Goal: Task Accomplishment & Management: Complete application form

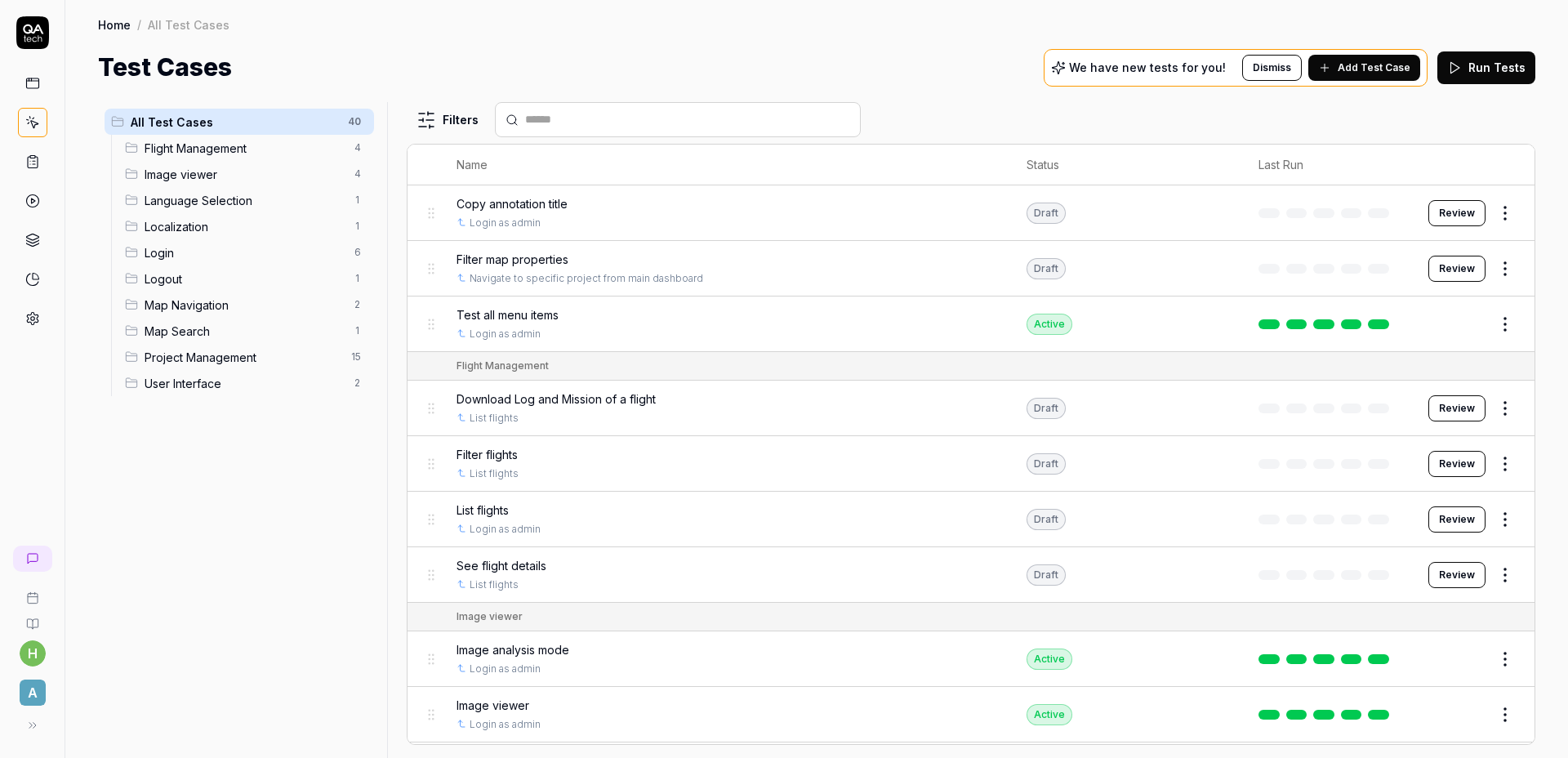
scroll to position [1949, 0]
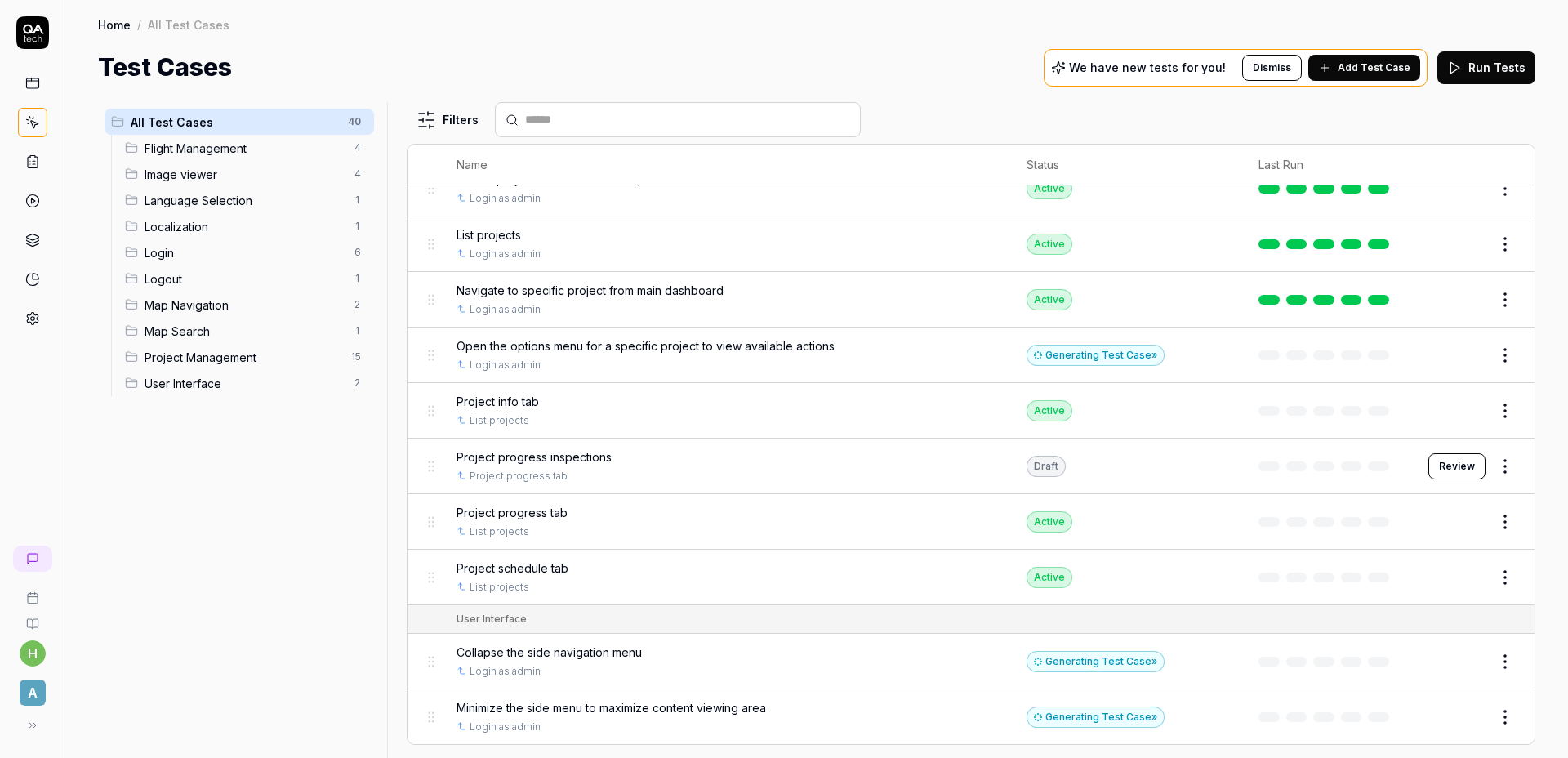
click at [808, 78] on div "Test Cases We have new tests for you! Dismiss Add Test Case Run Tests" at bounding box center [817, 68] width 1437 height 36
click at [584, 466] on div "Project progress inspections Project progress tab" at bounding box center [725, 466] width 538 height 36
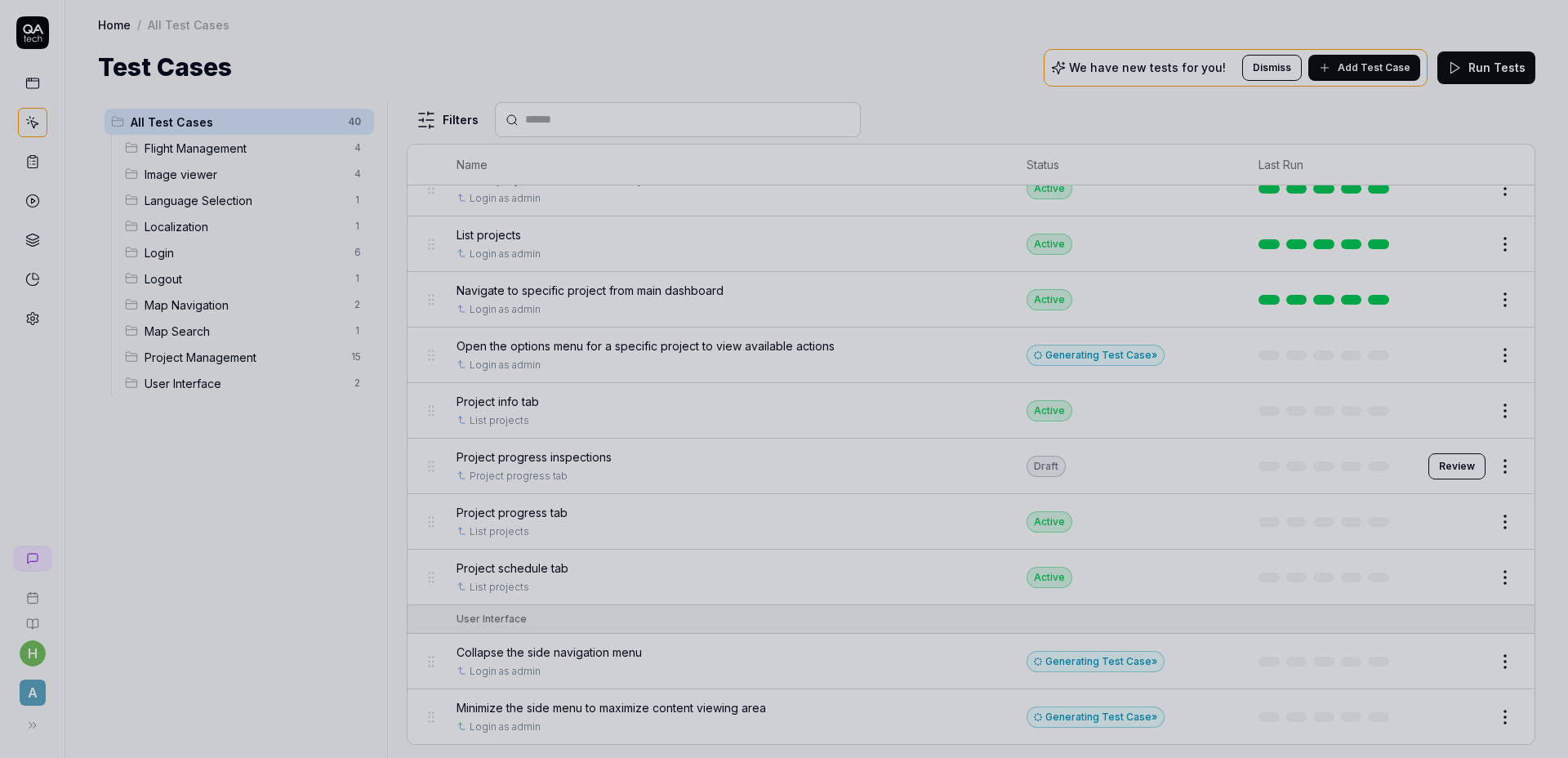
drag, startPoint x: 845, startPoint y: 462, endPoint x: 884, endPoint y: 481, distance: 43.4
click at [846, 462] on div at bounding box center [784, 379] width 1568 height 758
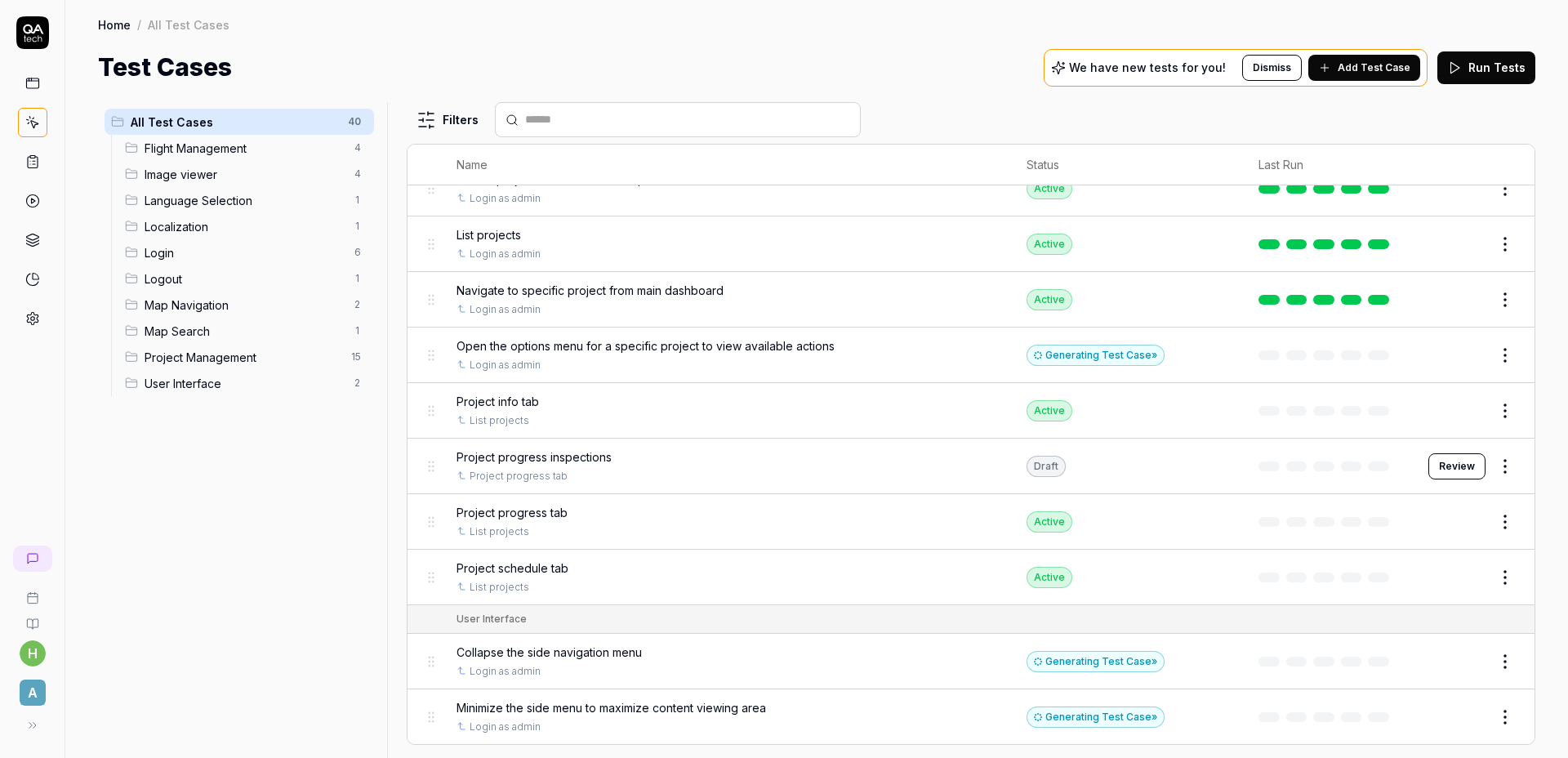
click at [1449, 467] on button "Review" at bounding box center [1456, 467] width 57 height 26
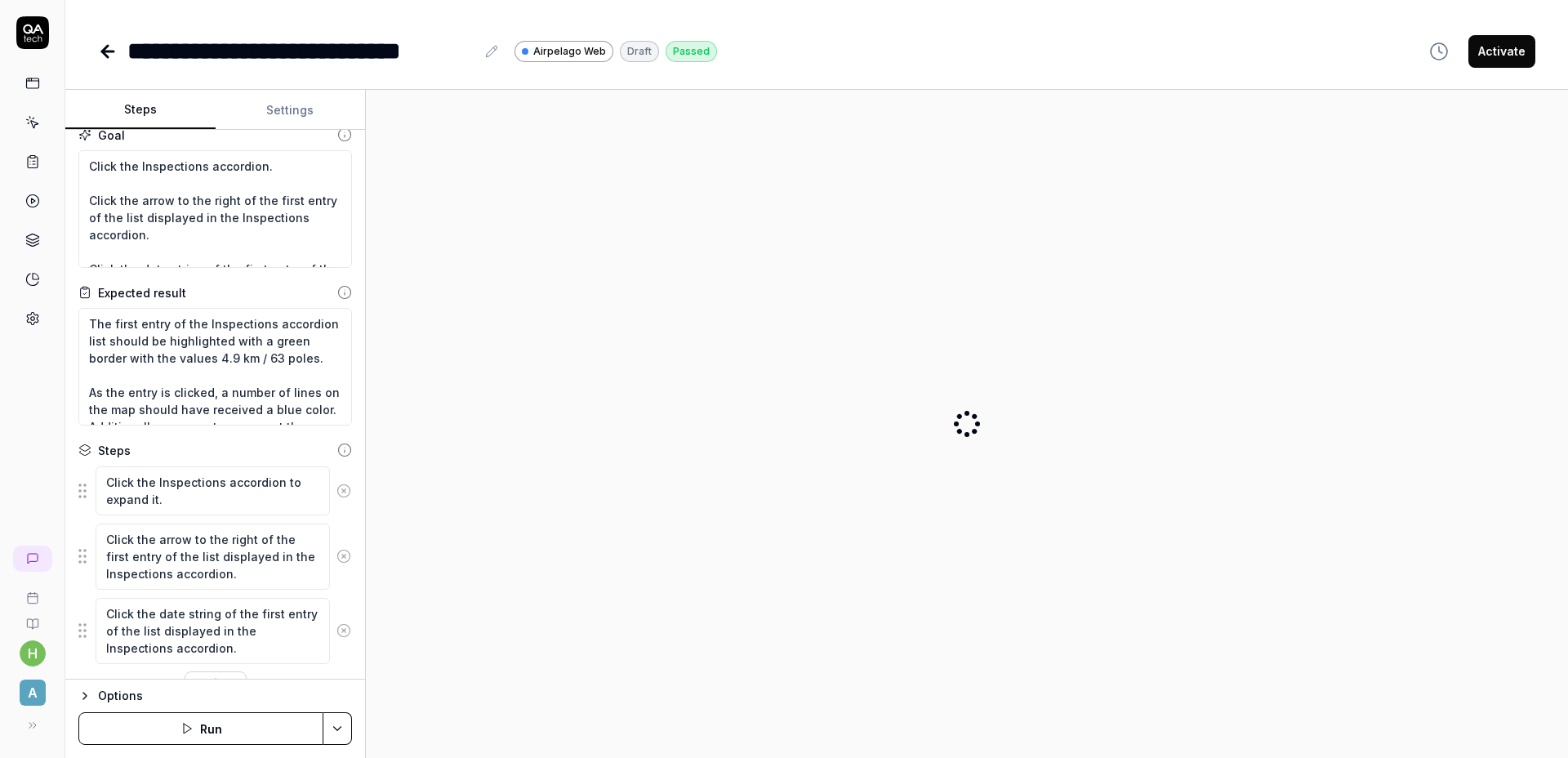
scroll to position [52, 0]
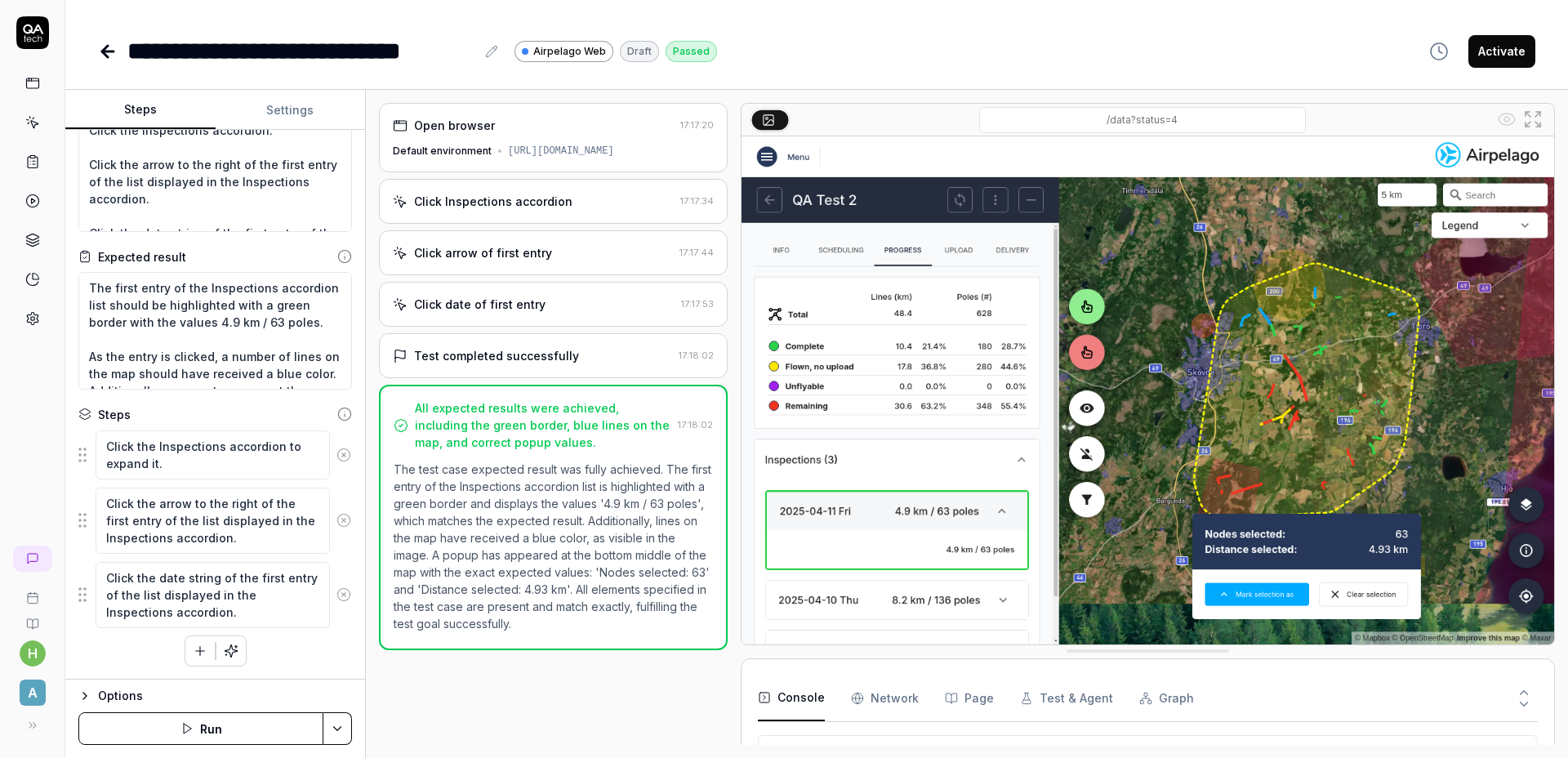
scroll to position [180, 0]
click at [601, 378] on div "Test completed successfully 17:18:02" at bounding box center [553, 356] width 348 height 45
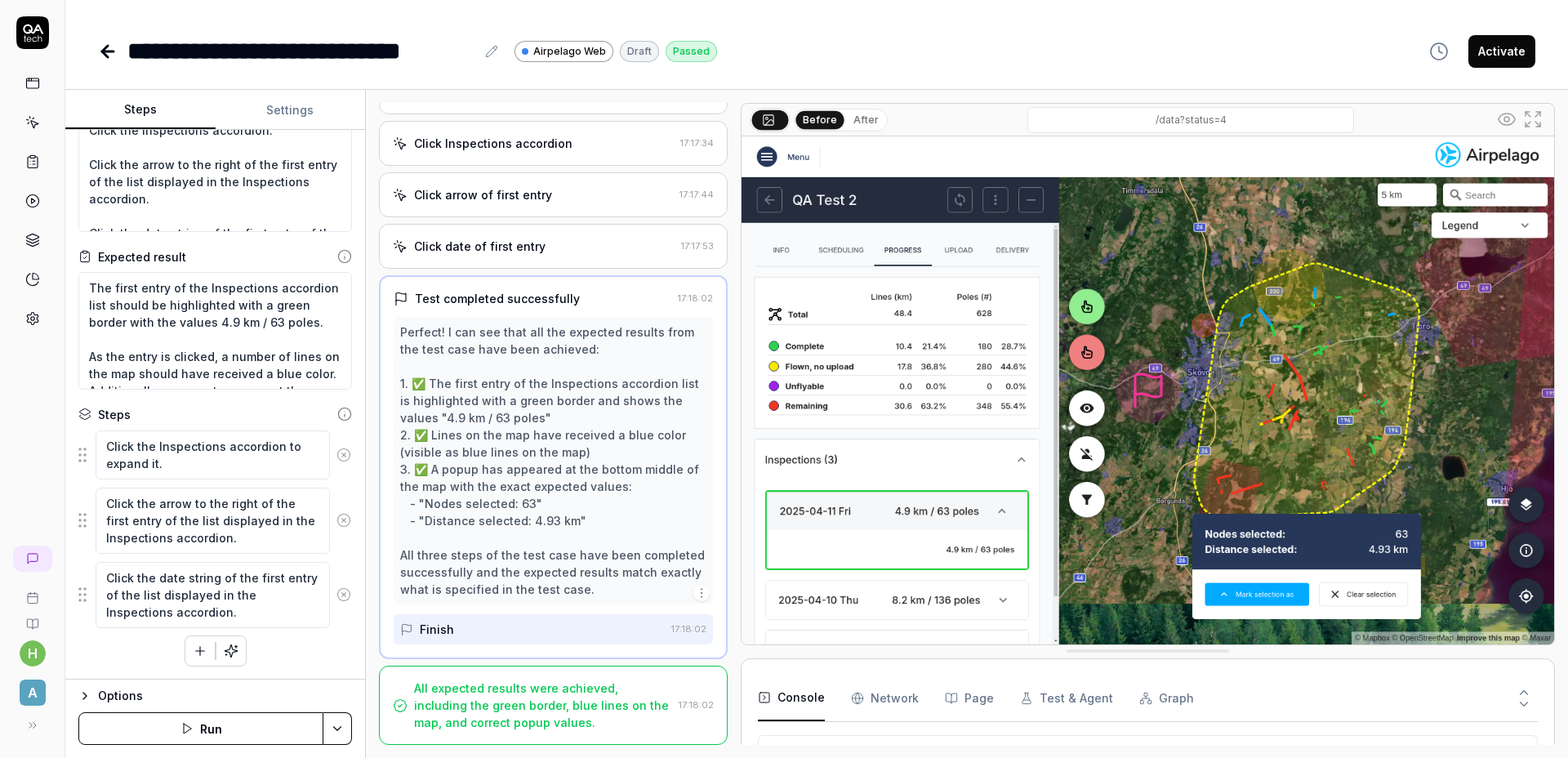
scroll to position [73, 0]
click at [574, 684] on div "All expected results were achieved, including the green border, blue lines on t…" at bounding box center [543, 705] width 258 height 51
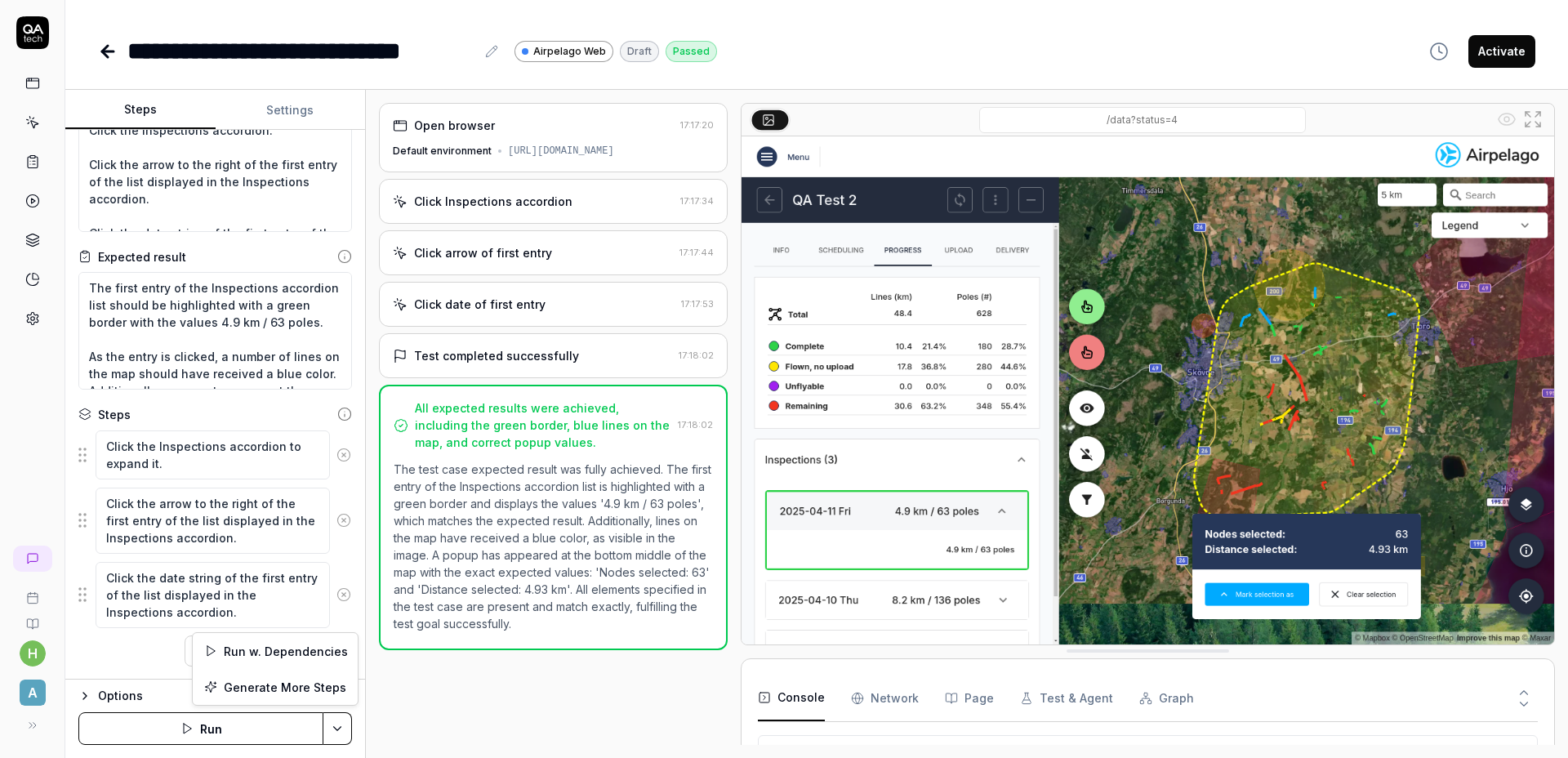
click at [331, 724] on html "**********" at bounding box center [784, 379] width 1568 height 758
click at [317, 655] on div "Run w. Dependencies" at bounding box center [275, 650] width 165 height 36
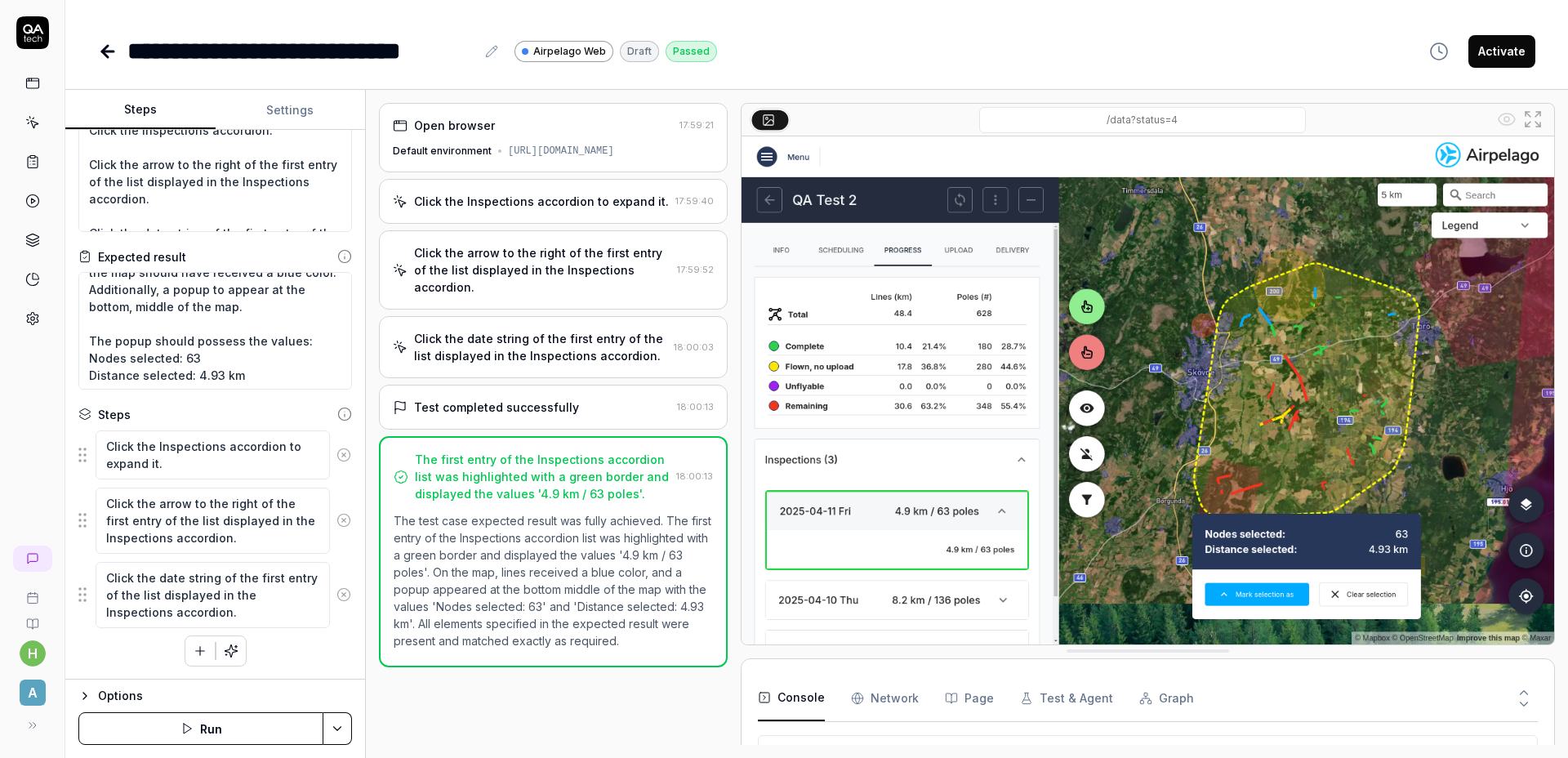
scroll to position [101, 0]
click at [1500, 56] on button "Activate" at bounding box center [1501, 52] width 67 height 33
type textarea "*"
click at [882, 37] on div "**********" at bounding box center [817, 51] width 1437 height 36
click at [111, 52] on icon at bounding box center [107, 51] width 20 height 20
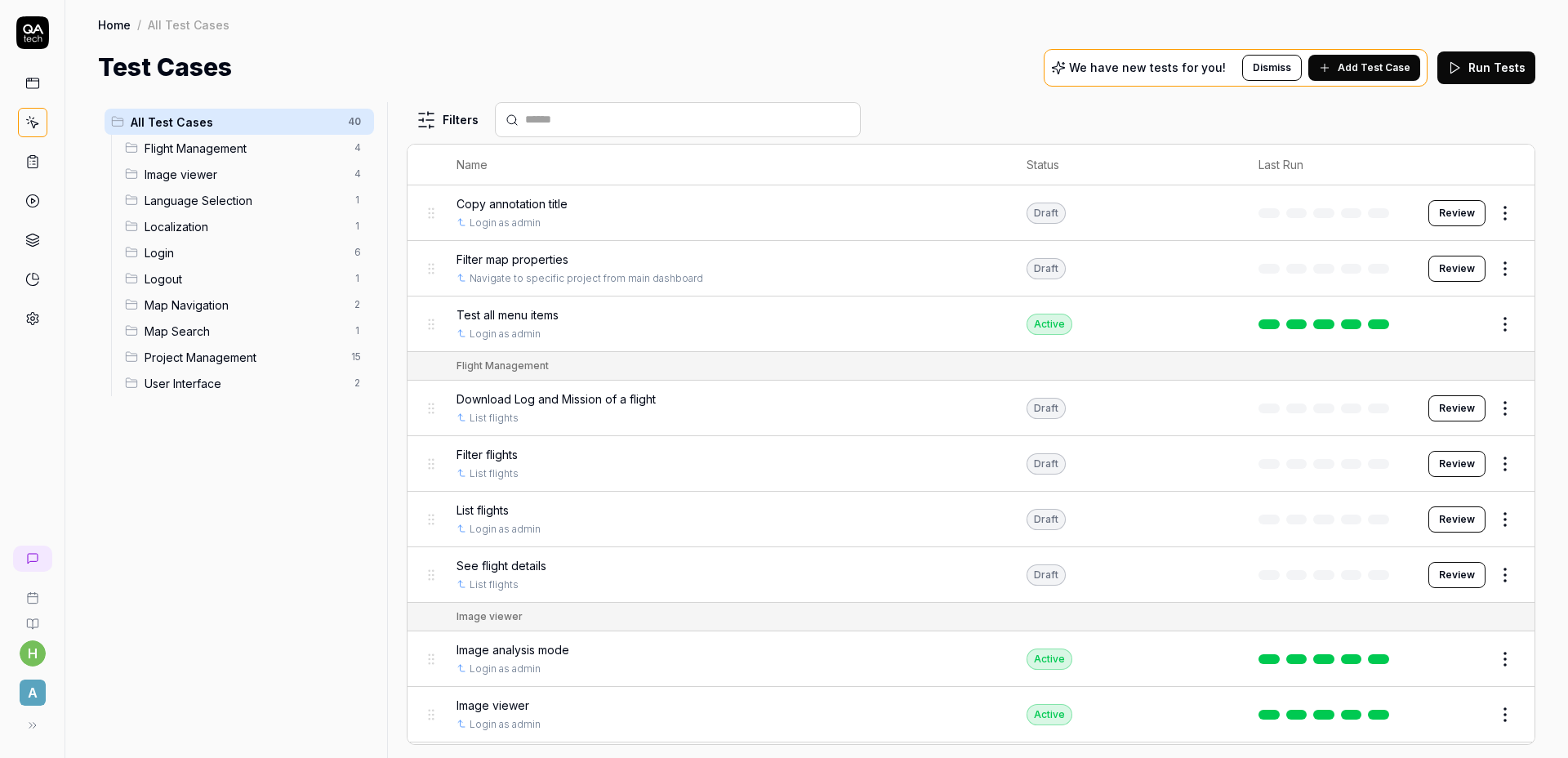
click at [1398, 69] on span "Add Test Case" at bounding box center [1374, 68] width 73 height 15
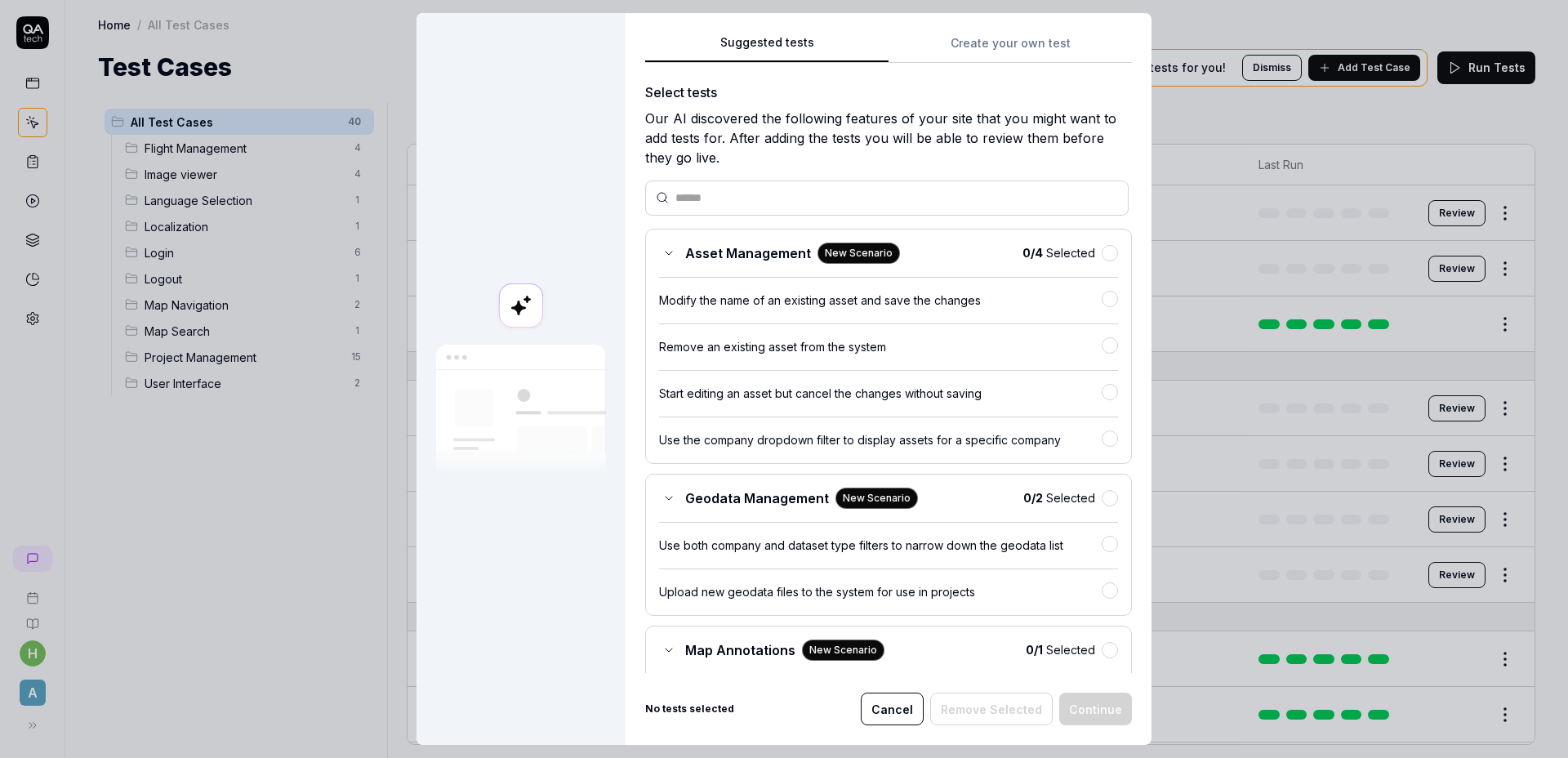
click at [959, 51] on button "Create your own test" at bounding box center [1010, 49] width 244 height 29
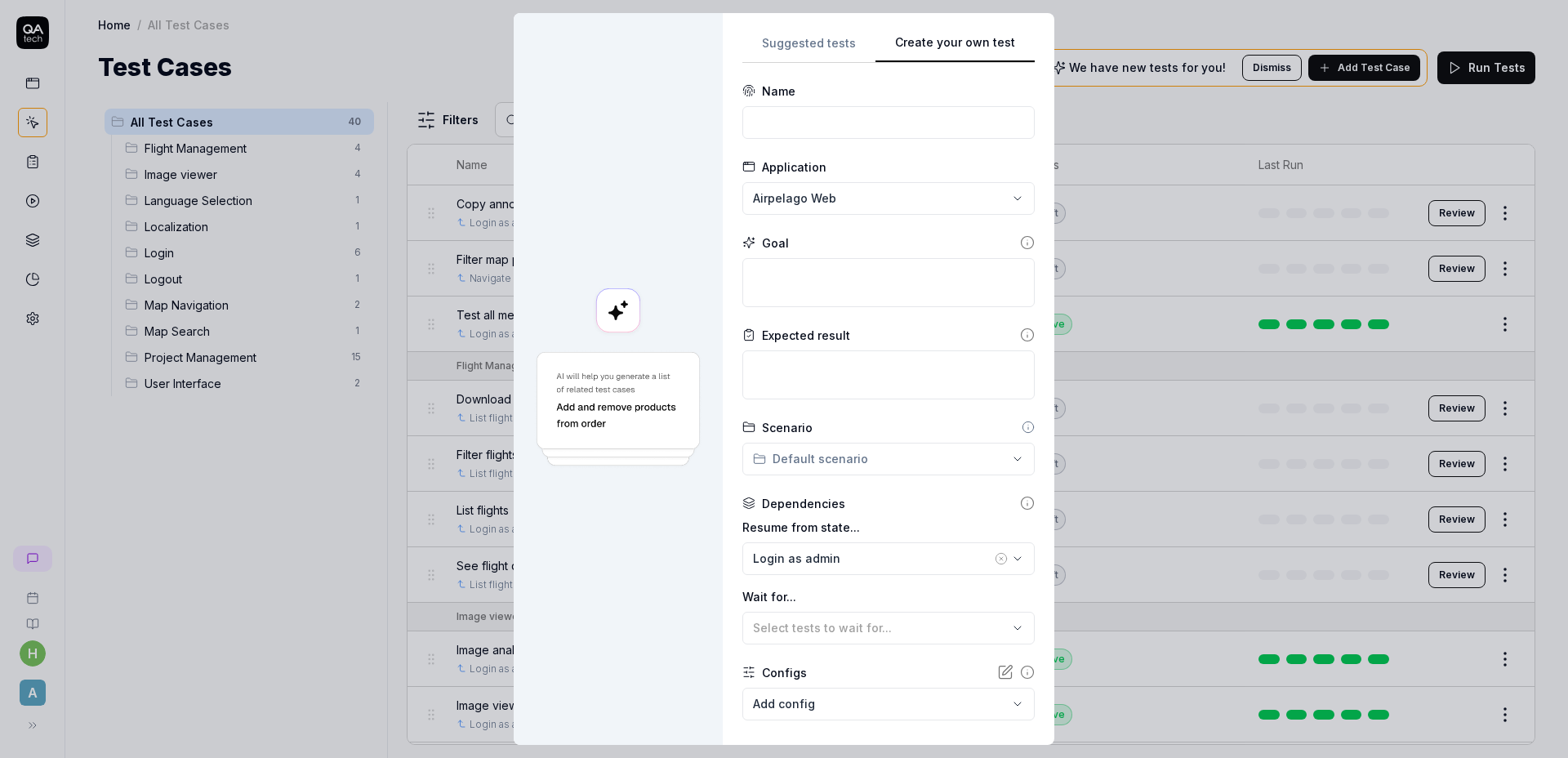
click at [854, 147] on form "**********" at bounding box center [888, 447] width 292 height 729
click at [868, 138] on form "**********" at bounding box center [888, 447] width 292 height 729
click at [873, 124] on input at bounding box center [888, 122] width 292 height 33
click at [811, 285] on textarea at bounding box center [888, 283] width 292 height 49
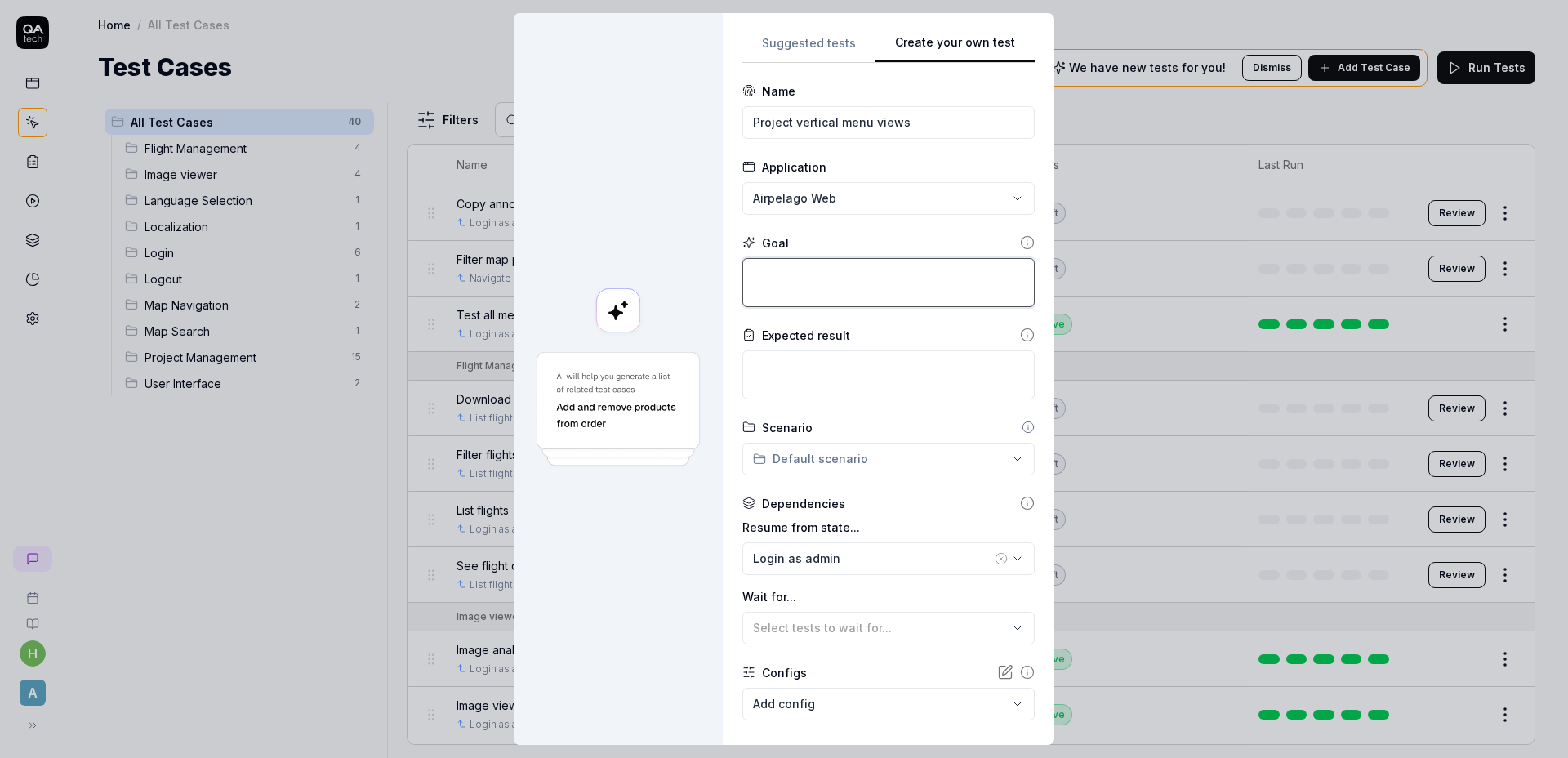
click at [811, 285] on textarea at bounding box center [888, 283] width 292 height 49
click at [809, 289] on textarea at bounding box center [888, 283] width 292 height 49
click at [944, 126] on input "Project vertical menu views" at bounding box center [888, 122] width 292 height 33
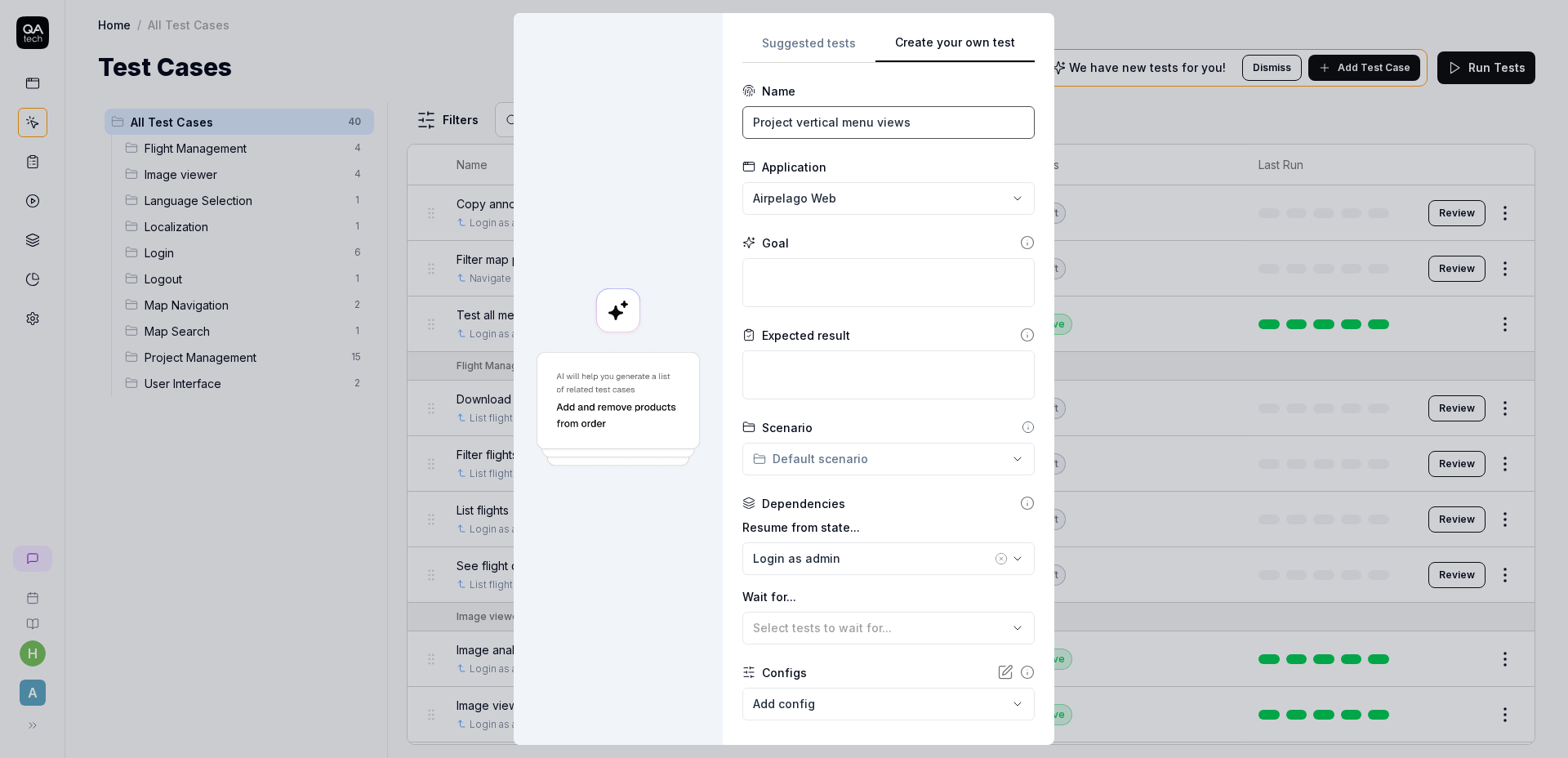
click at [914, 121] on input "Project vertical menu views" at bounding box center [888, 122] width 292 height 33
click at [916, 118] on input "Project vertical menu views" at bounding box center [888, 122] width 292 height 33
type input "Create inspection plan"
click at [845, 265] on textarea at bounding box center [888, 283] width 292 height 49
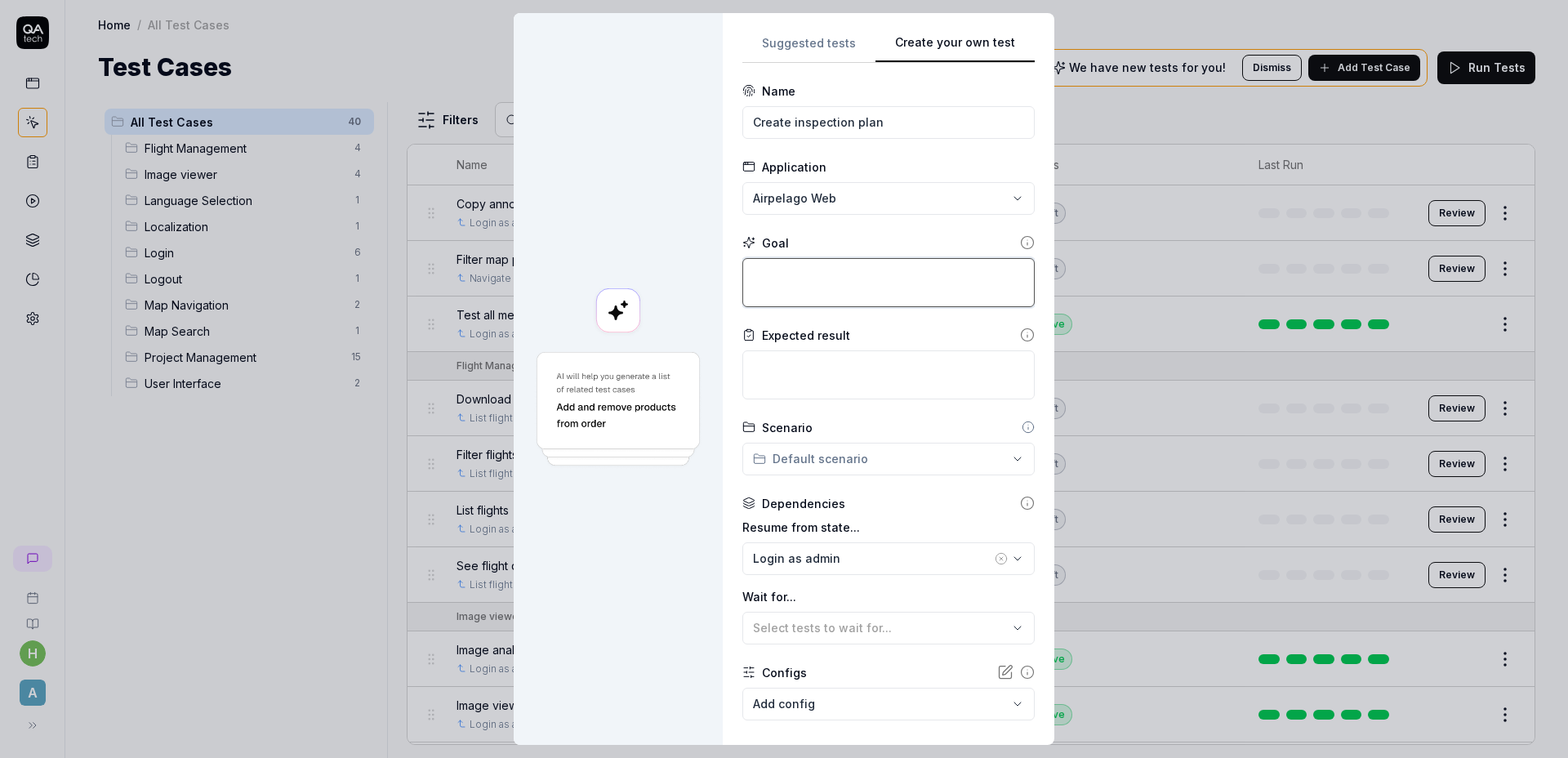
type textarea "*"
type textarea "C"
type textarea "*"
type textarea "Cl"
type textarea "*"
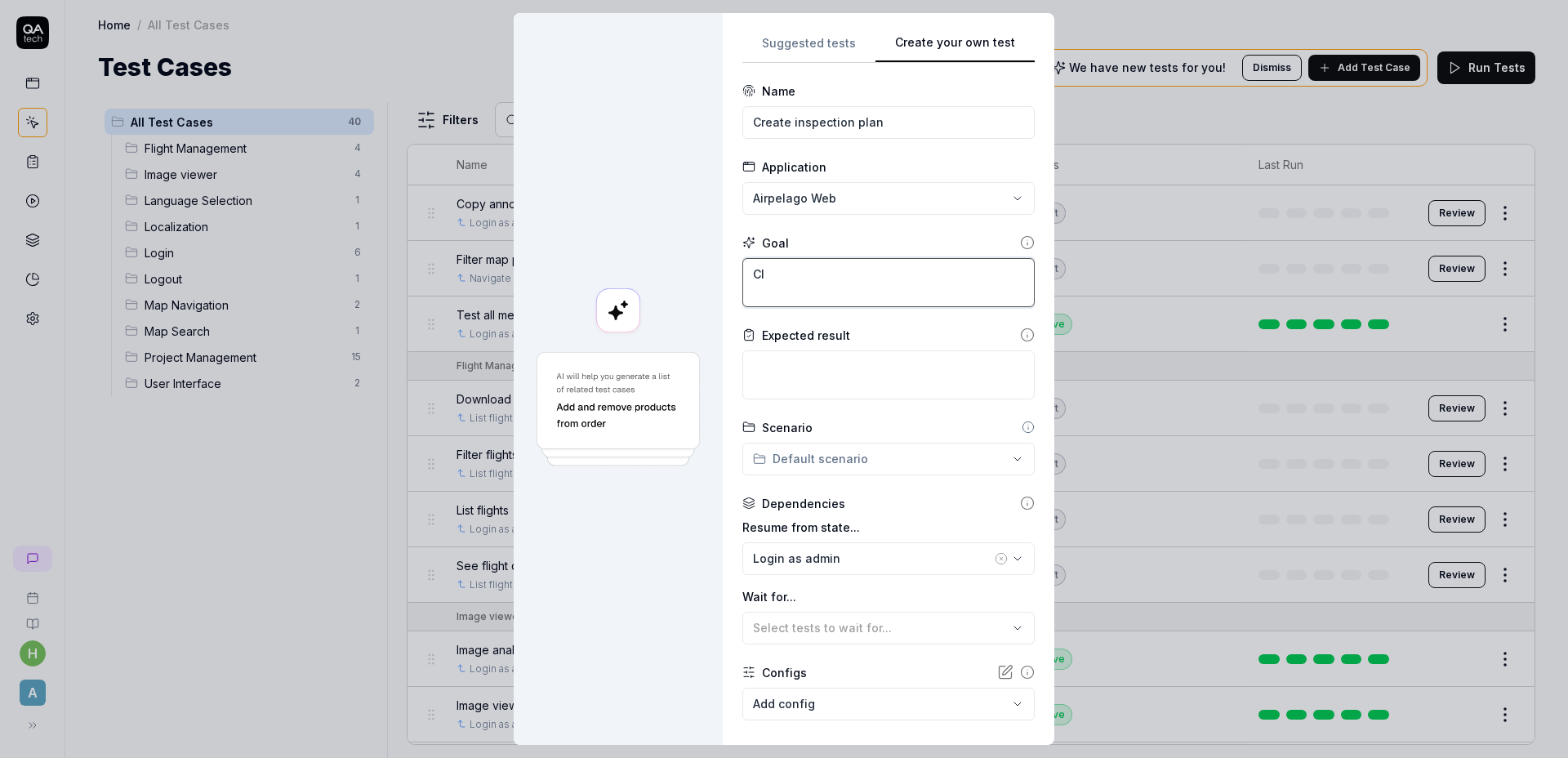
type textarea "Cli"
type textarea "*"
type textarea "Clic"
type textarea "*"
type textarea "Click"
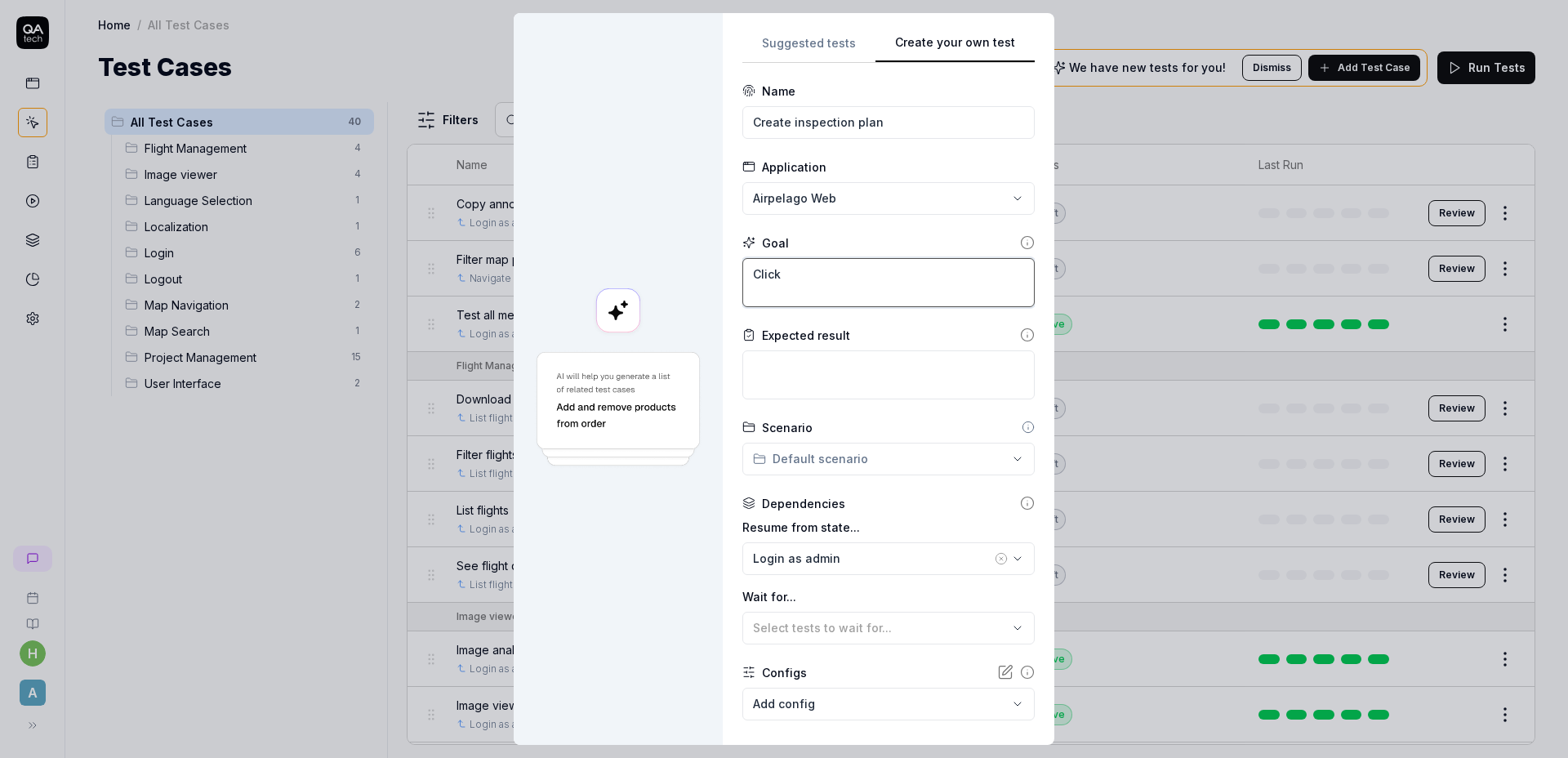
type textarea "*"
type textarea "Click"
type textarea "*"
type textarea "Click t"
type textarea "*"
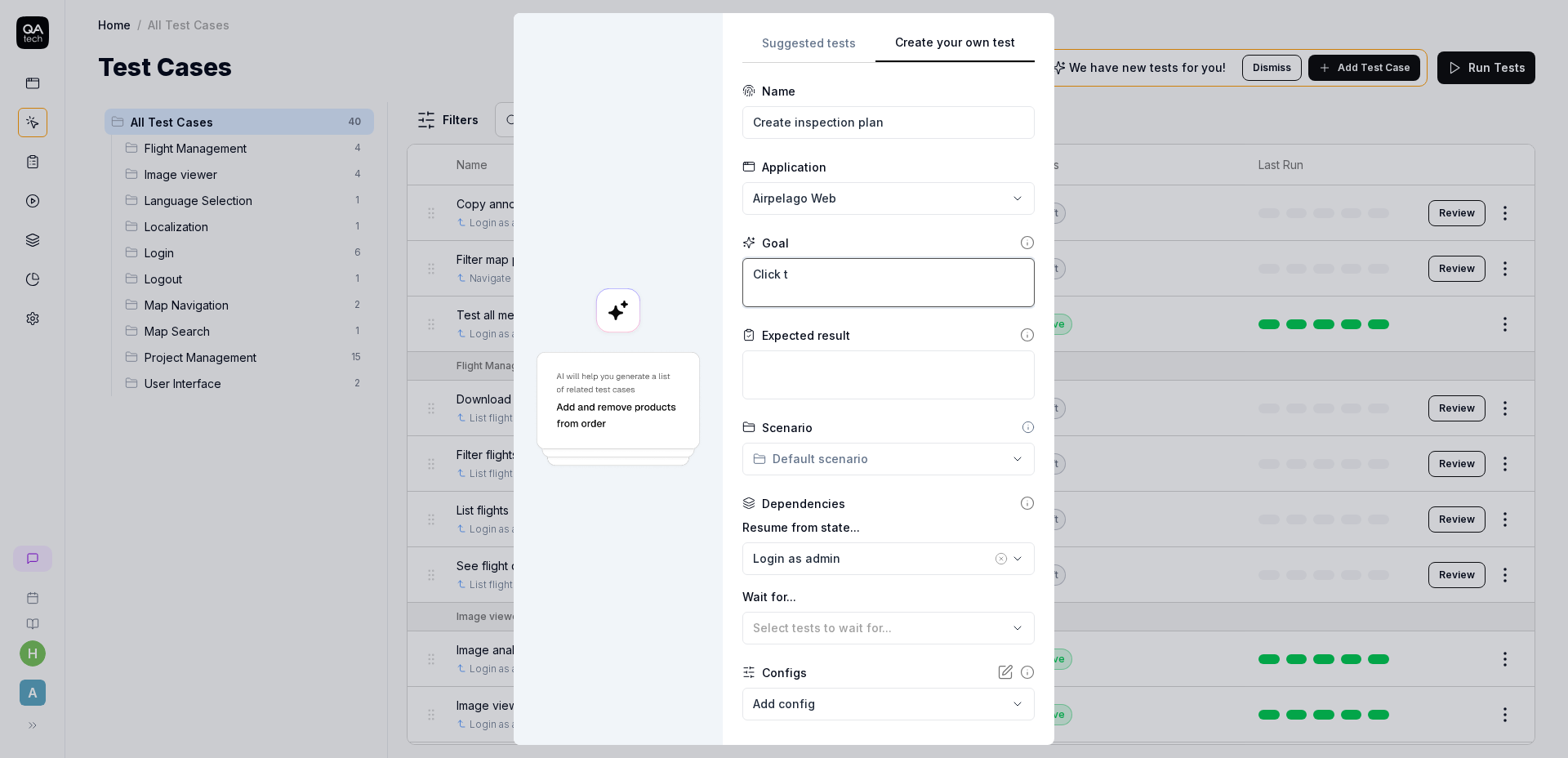
type textarea "Click th"
type textarea "*"
type textarea "Click the"
type textarea "*"
type textarea "Click the t"
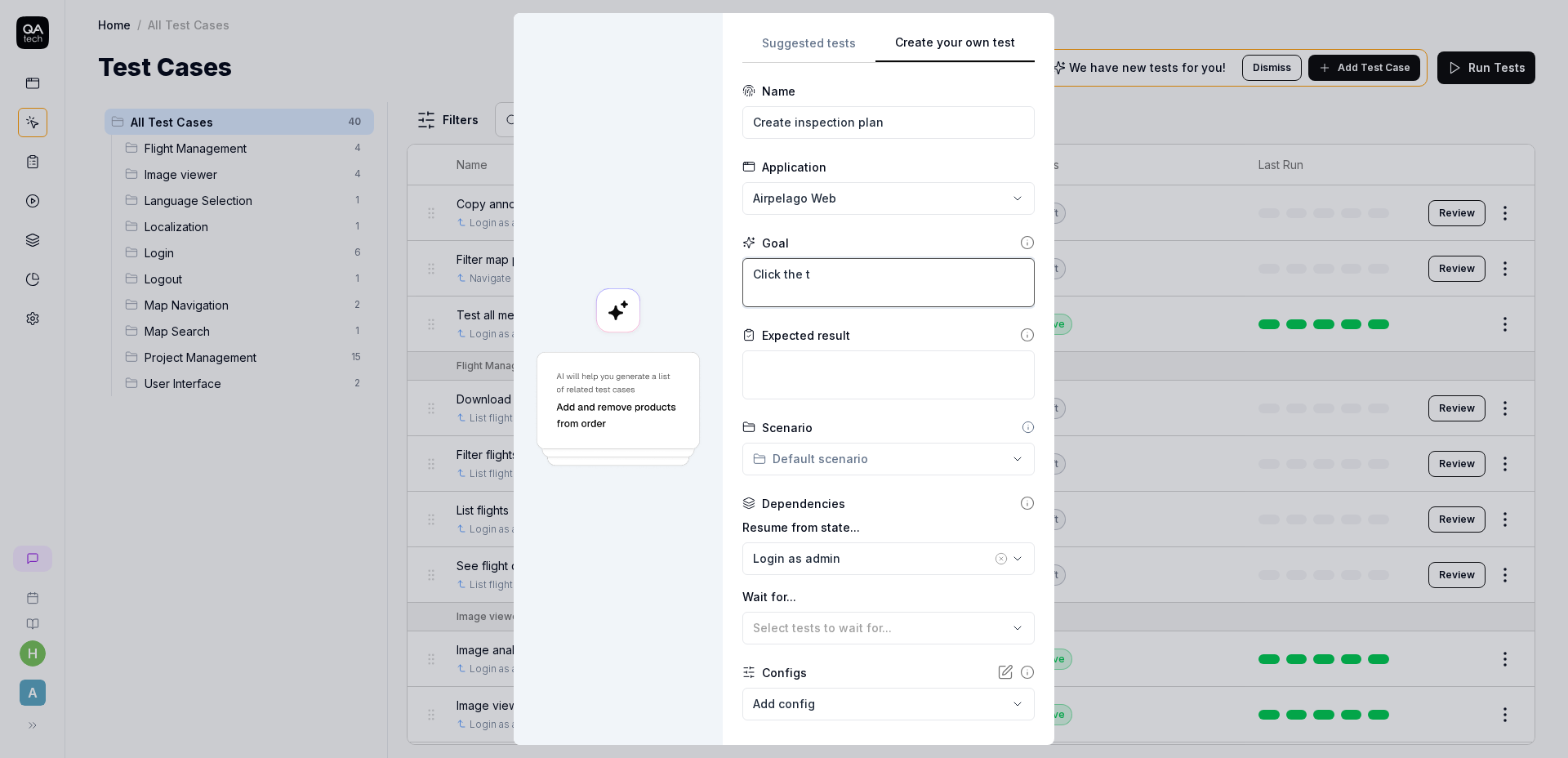
type textarea "*"
type textarea "Click the th"
type textarea "*"
type textarea "Click the thr"
type textarea "*"
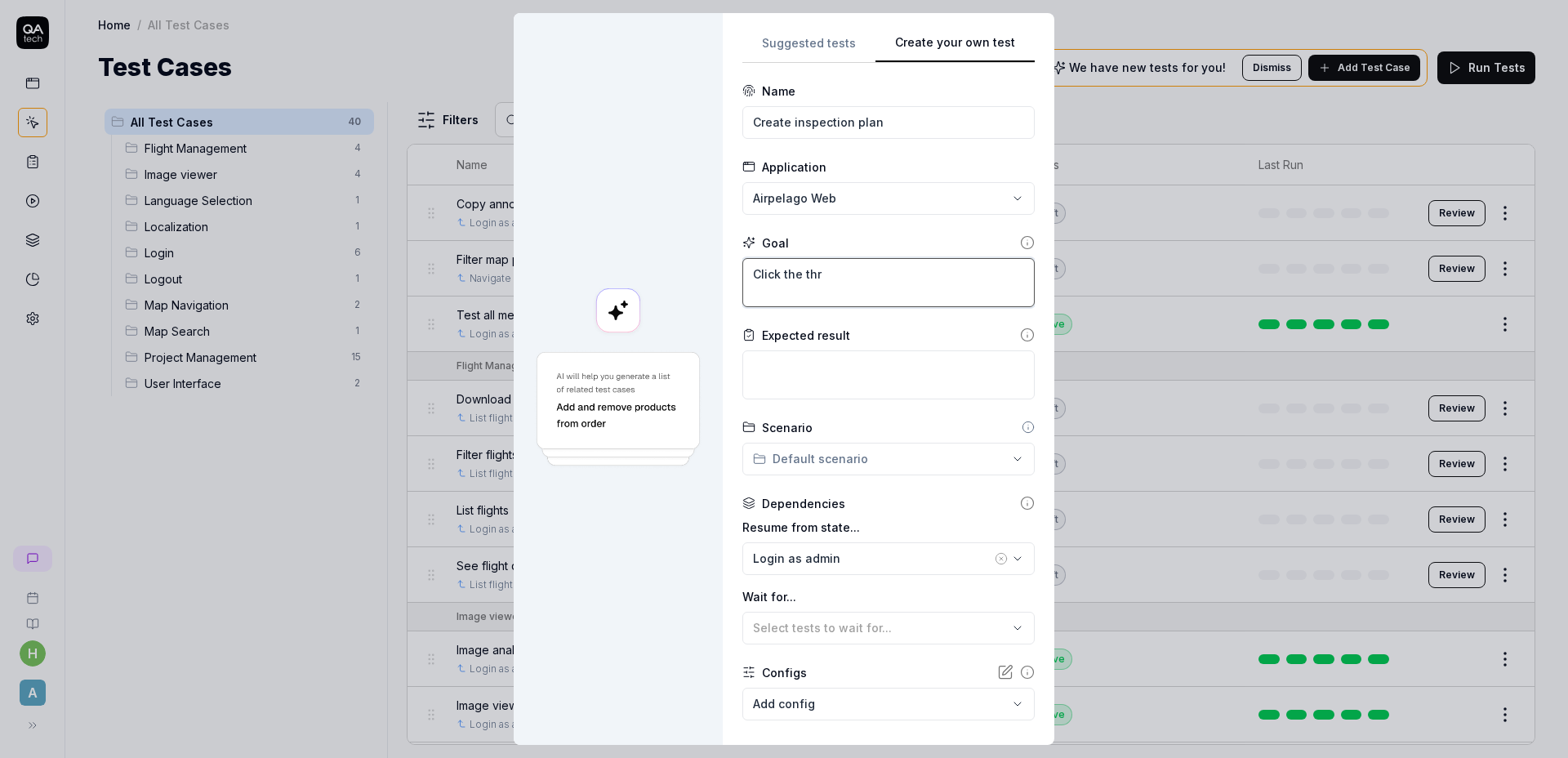
type textarea "Click the thre"
type textarea "*"
type textarea "Click the three"
type textarea "*"
type textarea "Click the three"
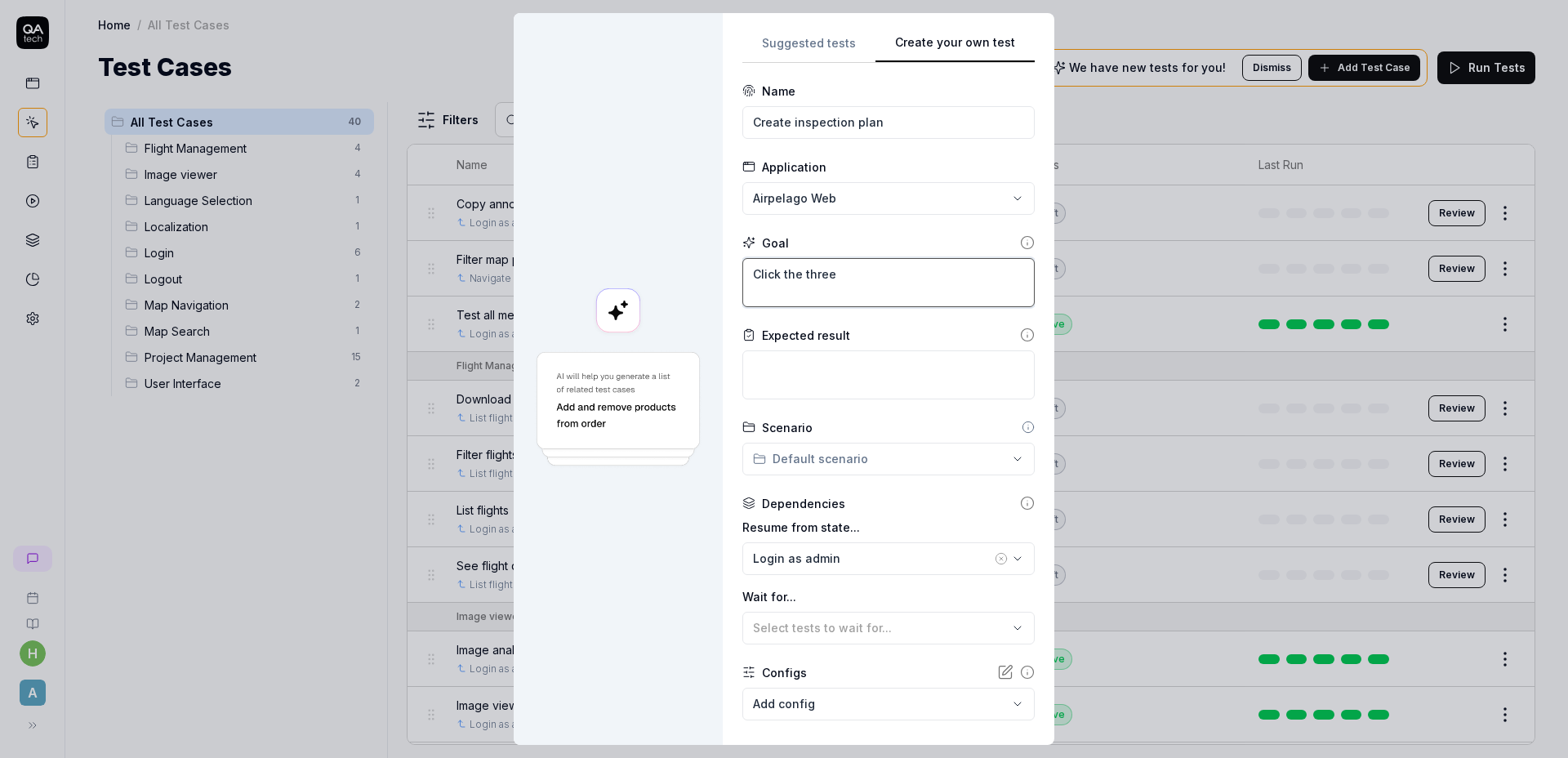
type textarea "*"
type textarea "Click the three v"
type textarea "*"
type textarea "Click the three ve"
type textarea "*"
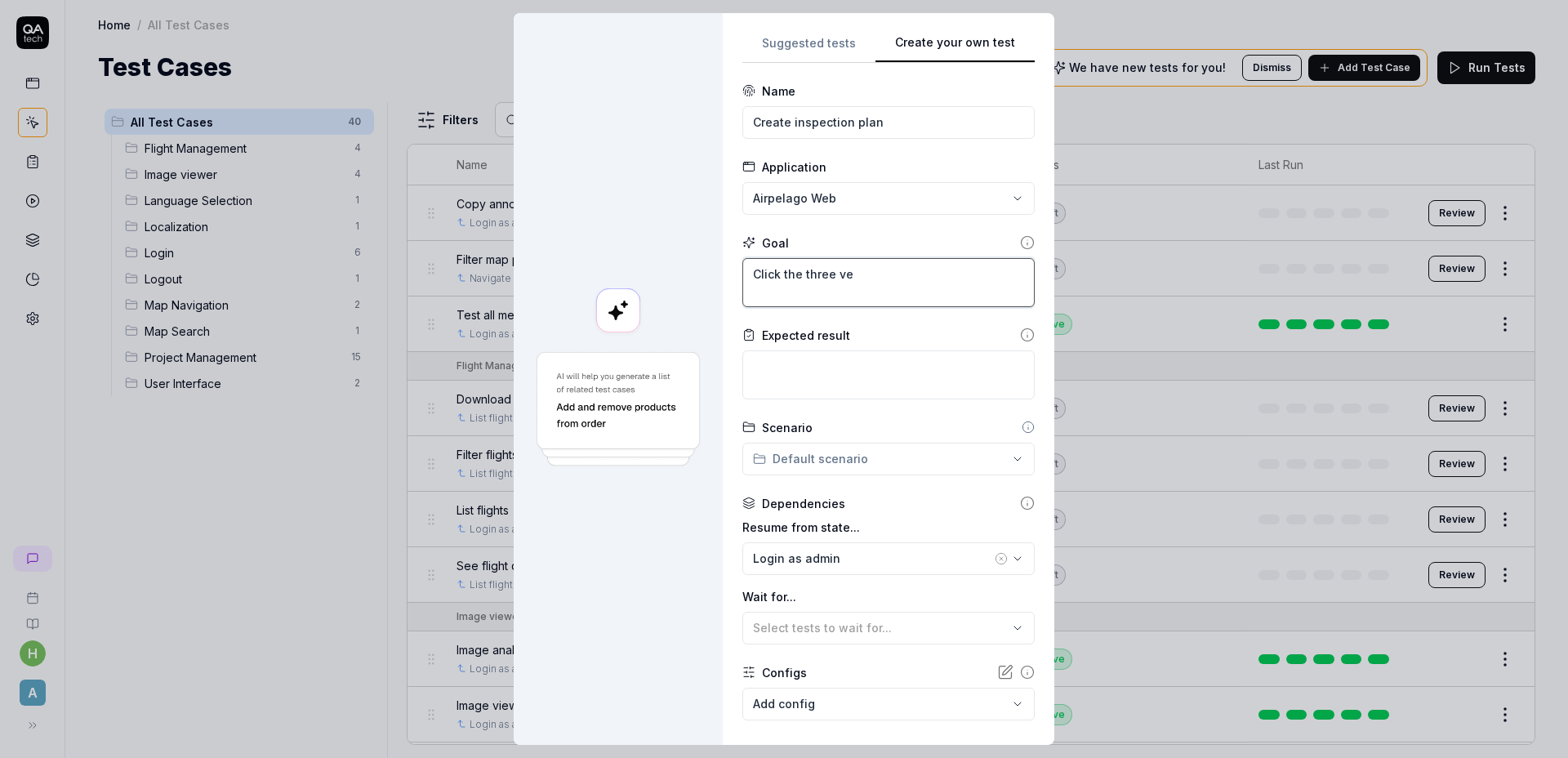
type textarea "Click the three ver"
type textarea "*"
type textarea "Click the three vert"
type textarea "*"
type textarea "Click the three verti"
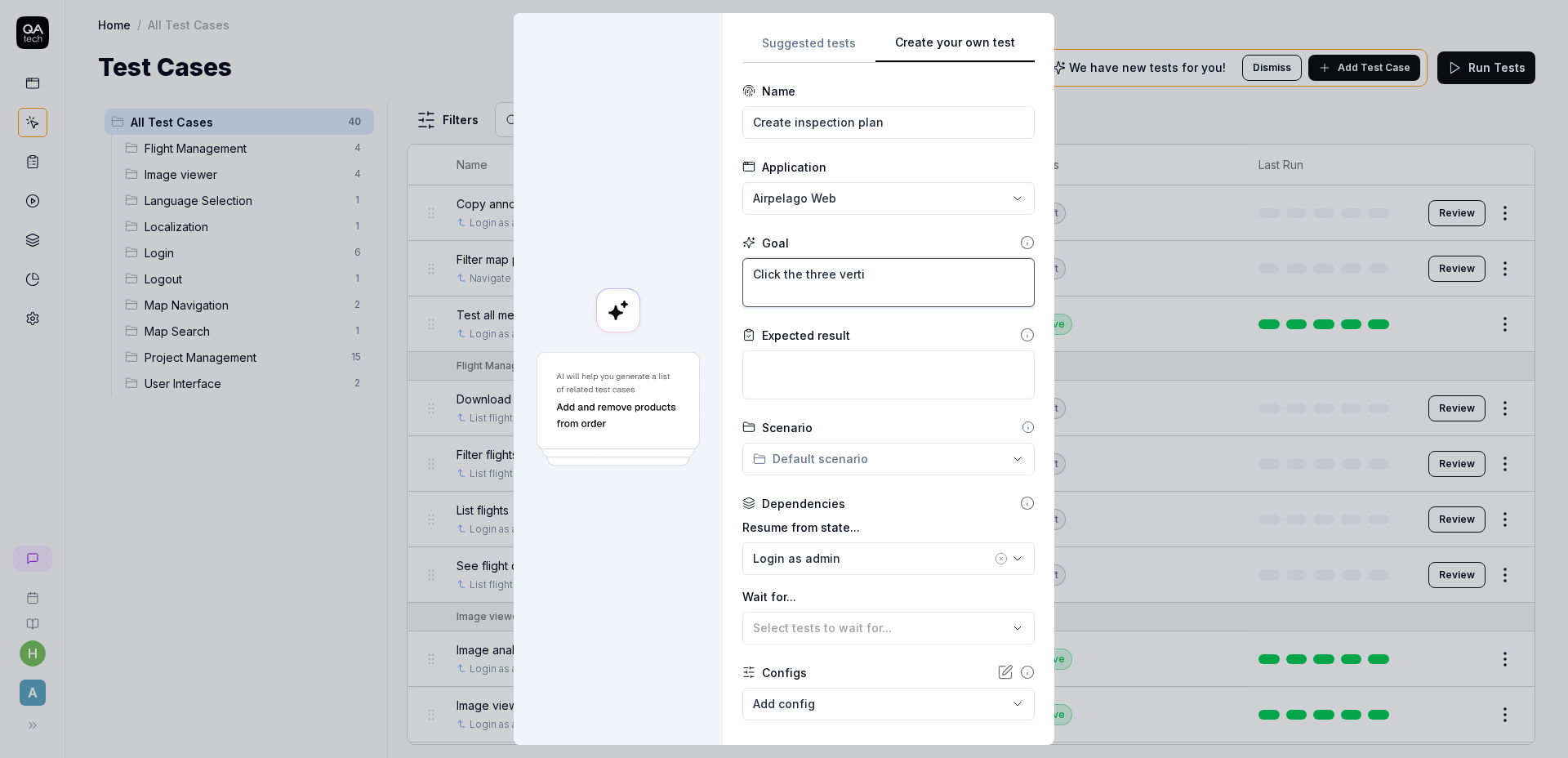
type textarea "*"
type textarea "Click the three vertic"
type textarea "*"
type textarea "Click the three vertica"
type textarea "*"
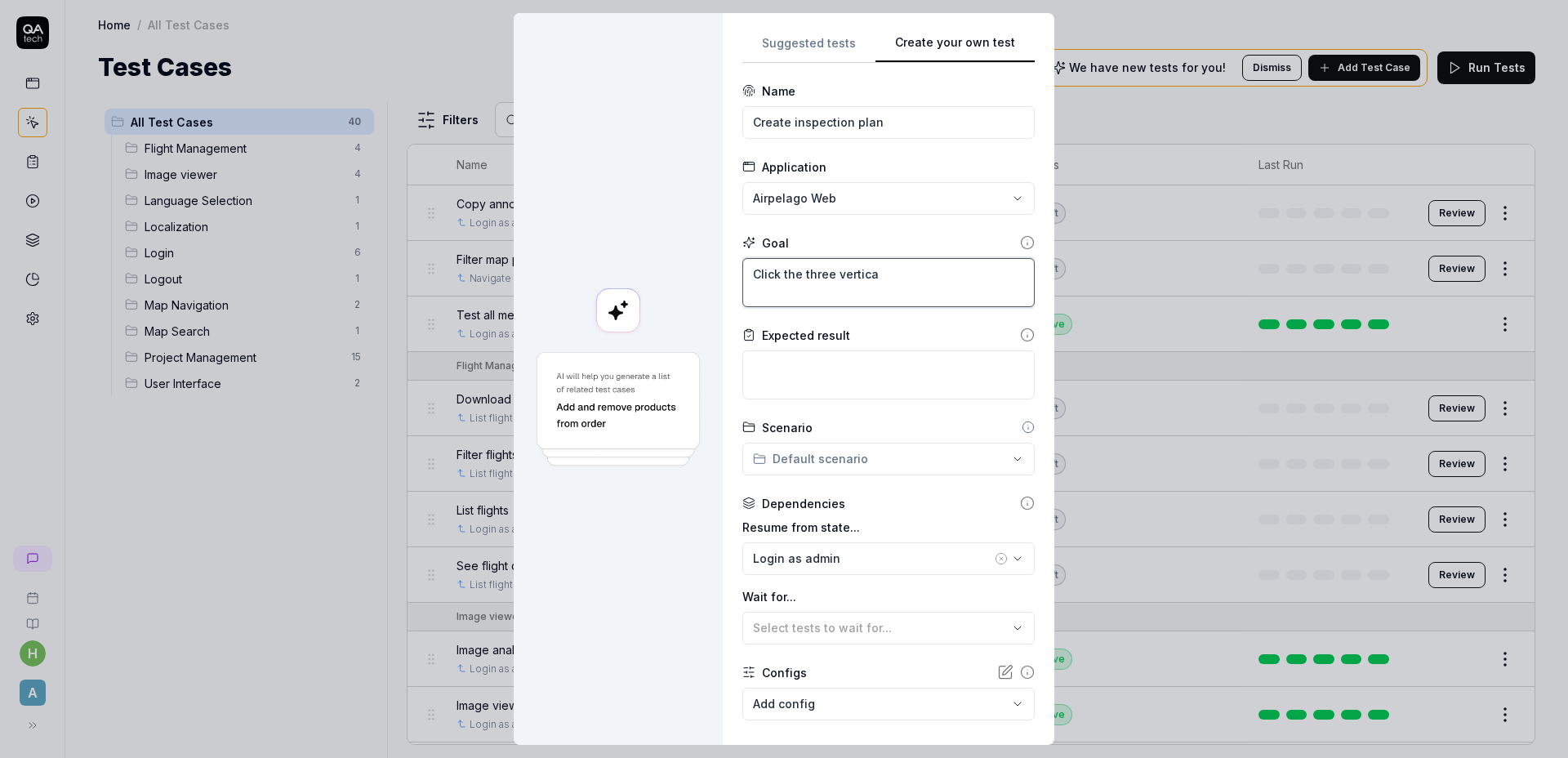
type textarea "Click the three vertical"
type textarea "*"
type textarea "Click the three vertical"
type textarea "*"
type textarea "Click the three vertical d"
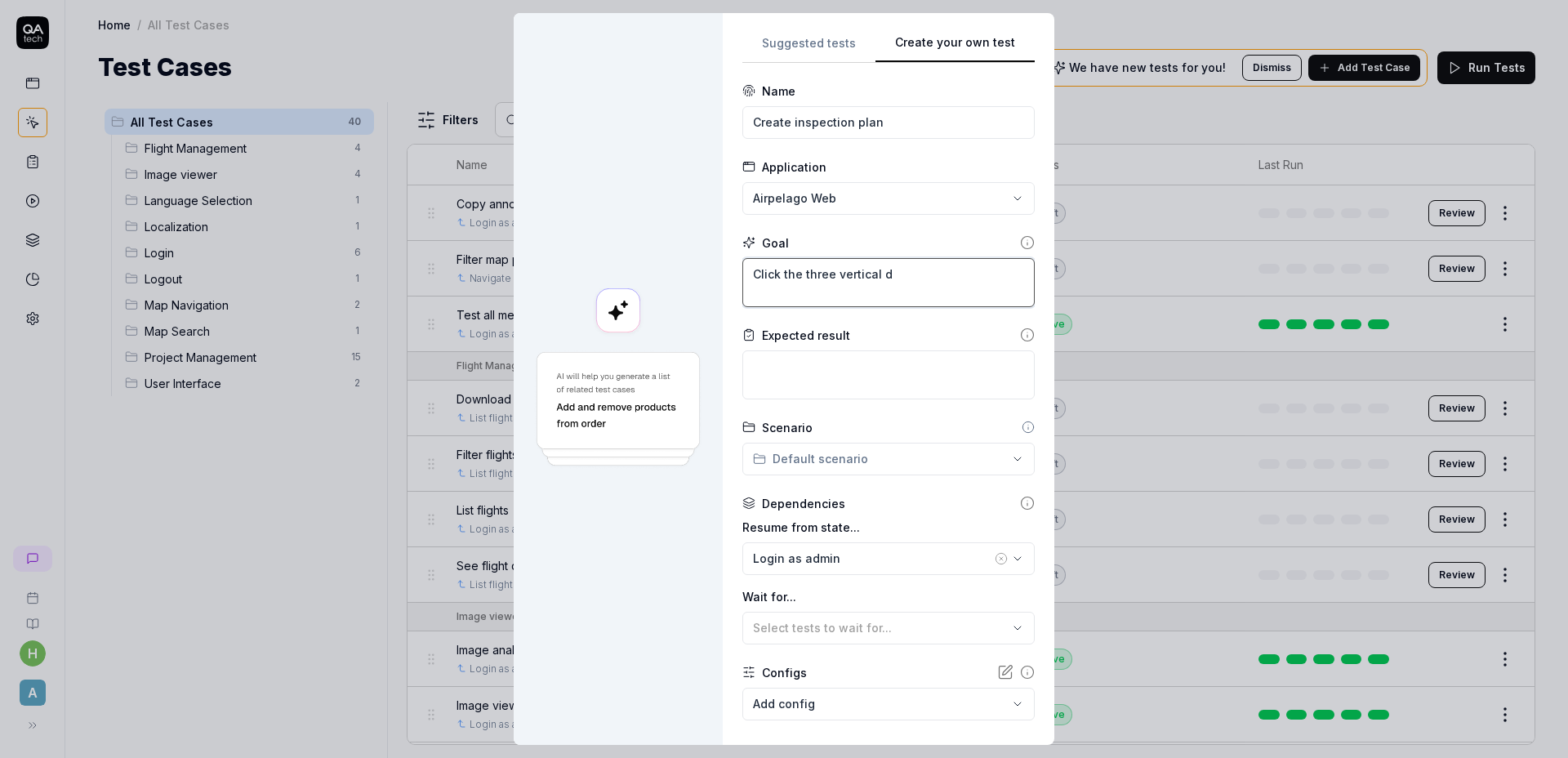
type textarea "*"
type textarea "Click the three vertical dot"
type textarea "*"
type textarea "Click the three vertical dots"
type textarea "*"
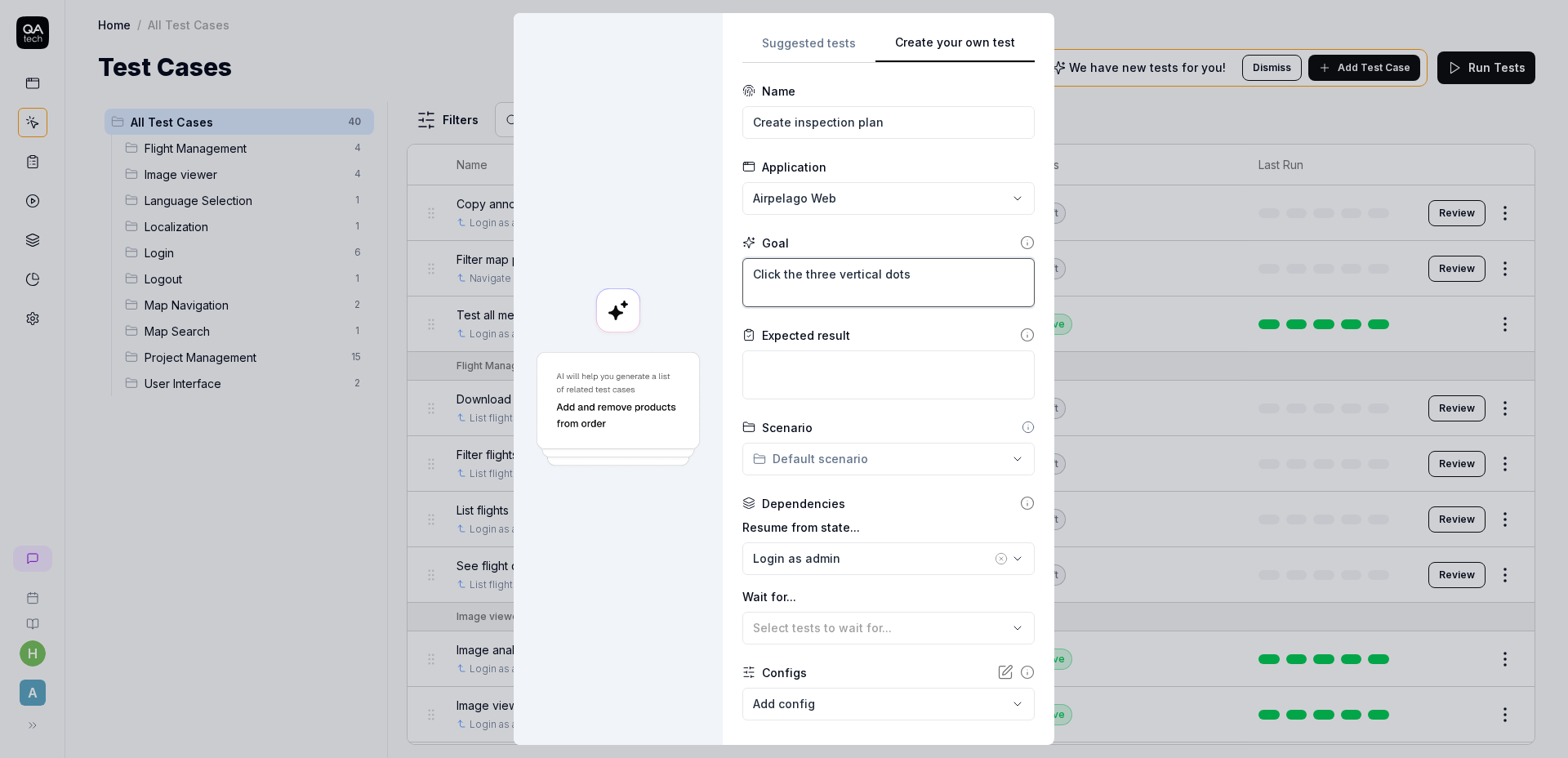
type textarea "Click the three vertical dots"
type textarea "*"
type textarea "Click the three vertical dots i"
type textarea "*"
type textarea "Click the three vertical dots in"
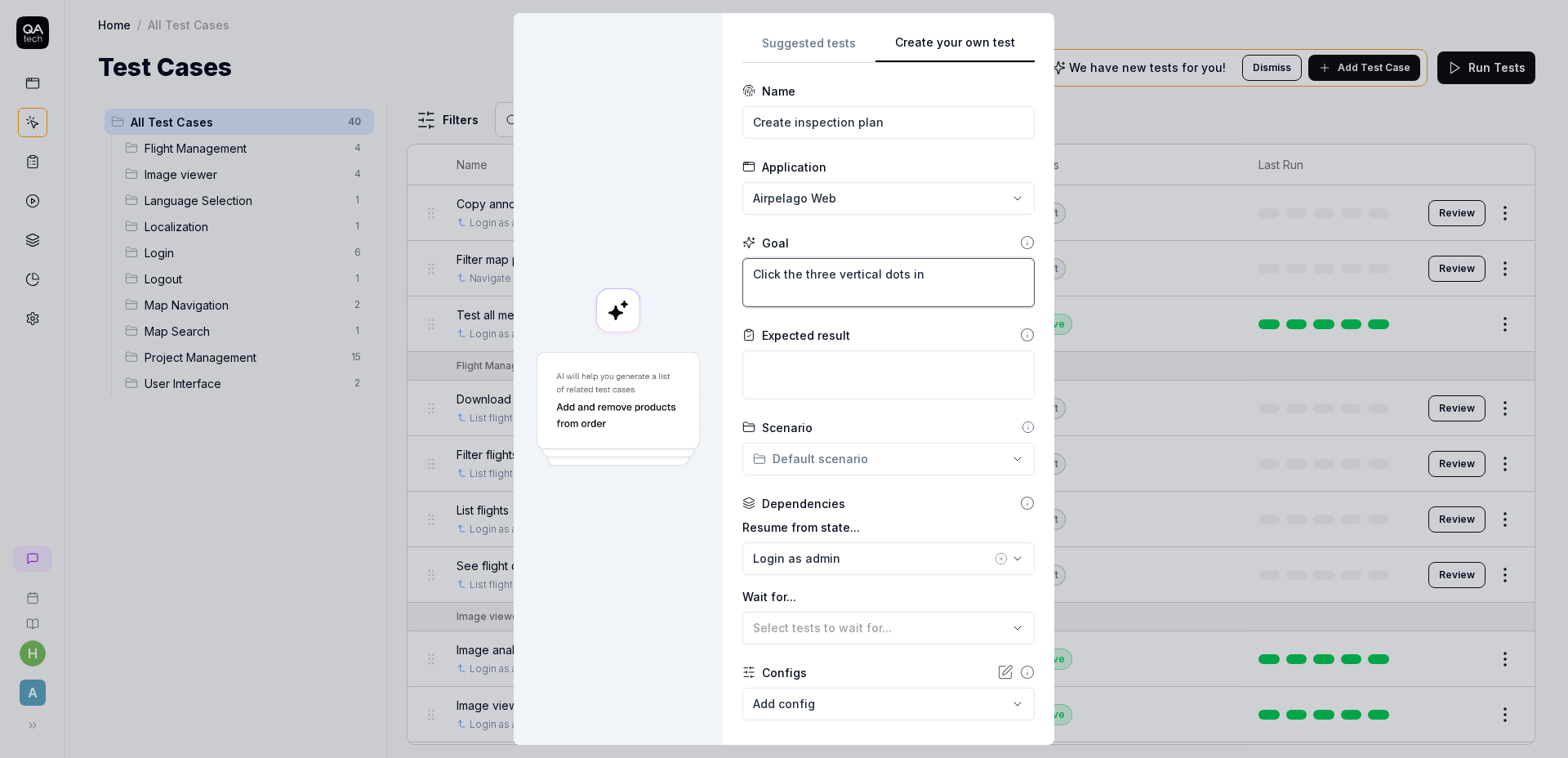
type textarea "*"
type textarea "Click the three vertical dots in"
type textarea "*"
type textarea "Click the three vertical dots in t"
type textarea "*"
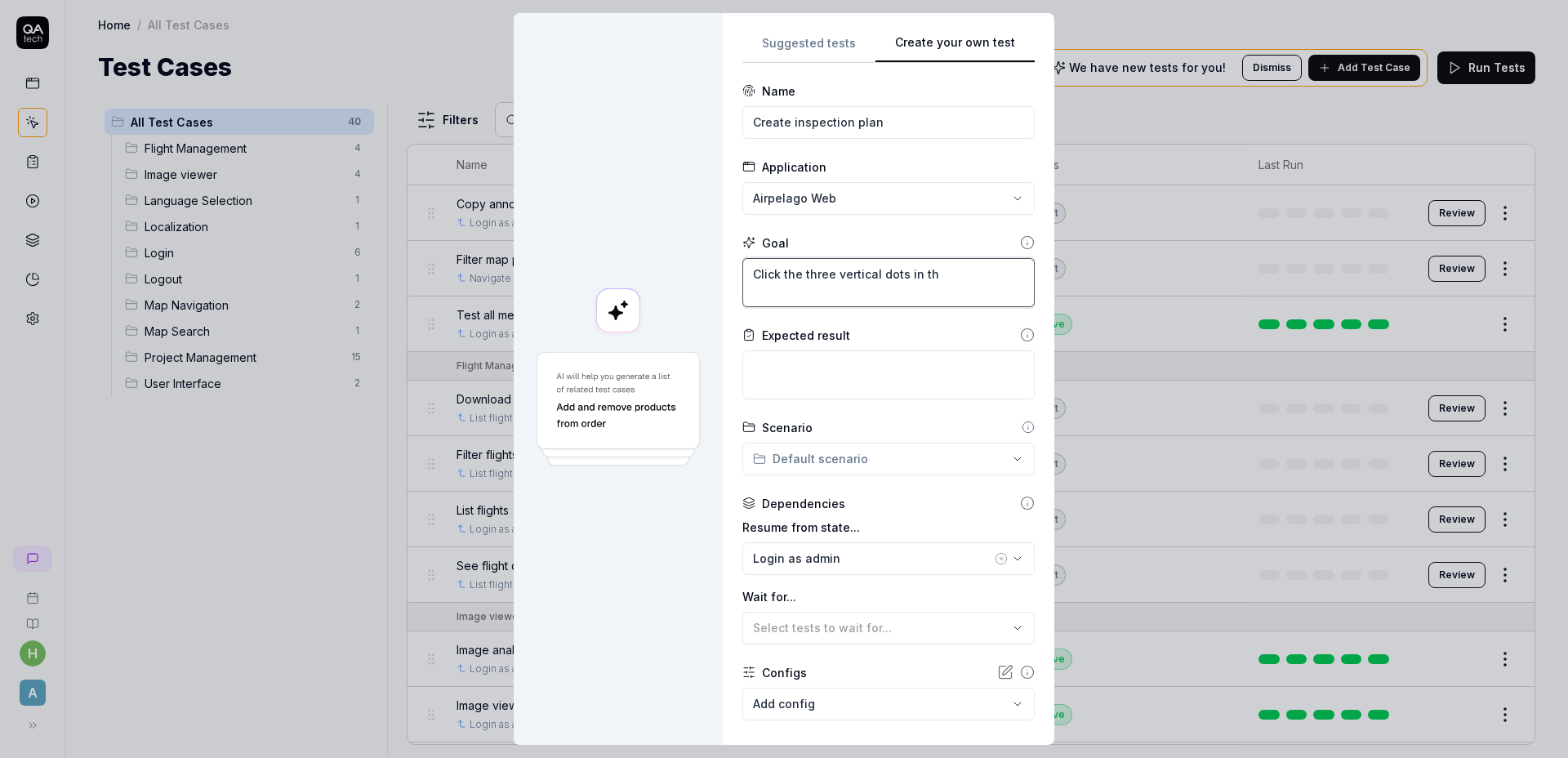
type textarea "Click the three vertical dots in the"
type textarea "*"
type textarea "Click the three vertical dots in the"
type textarea "*"
type textarea "Click the three vertical dots in the t"
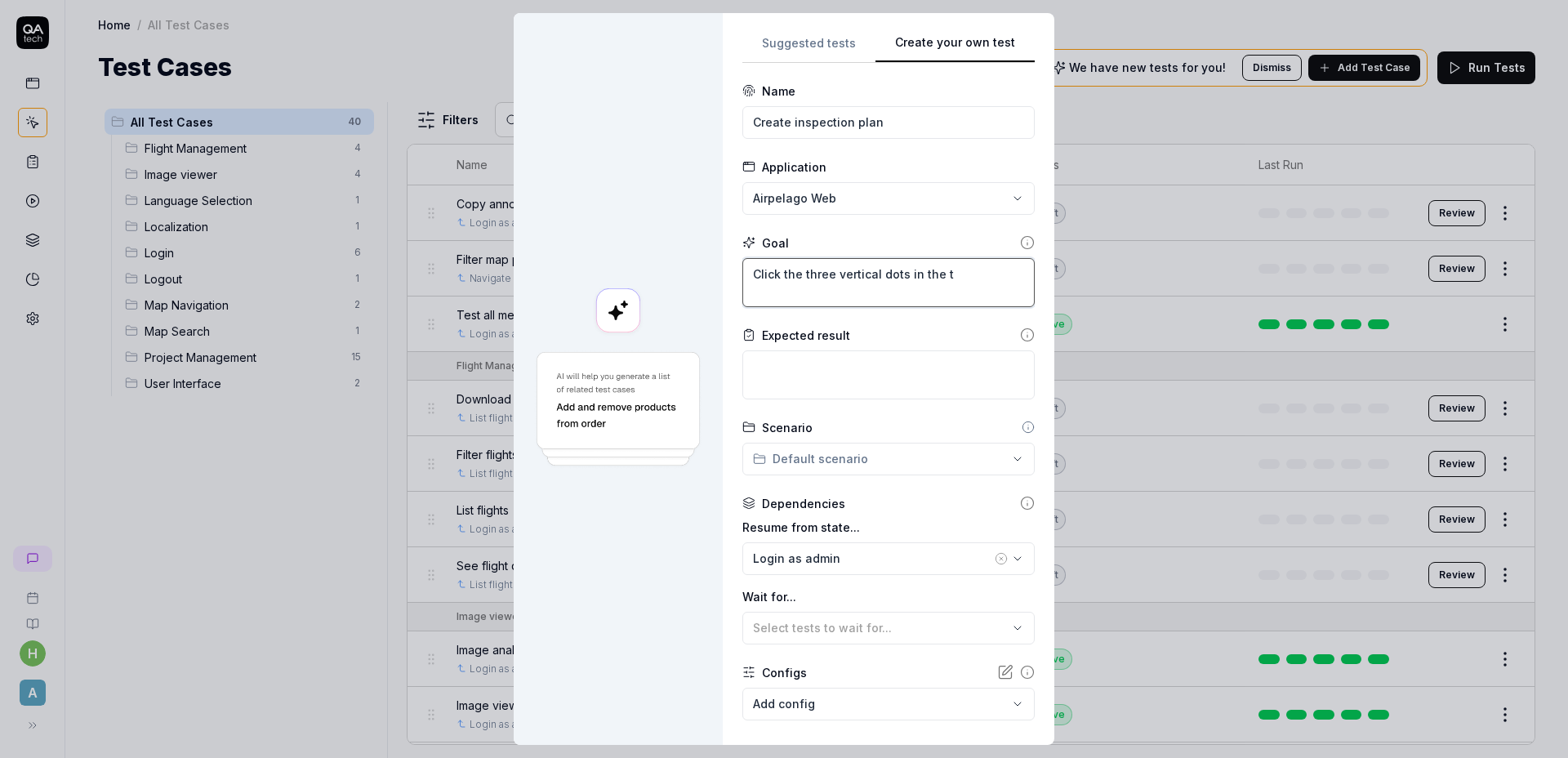
type textarea "*"
type textarea "Click the three vertical dots in the to"
type textarea "*"
type textarea "Click the three vertical dots in the top"
type textarea "*"
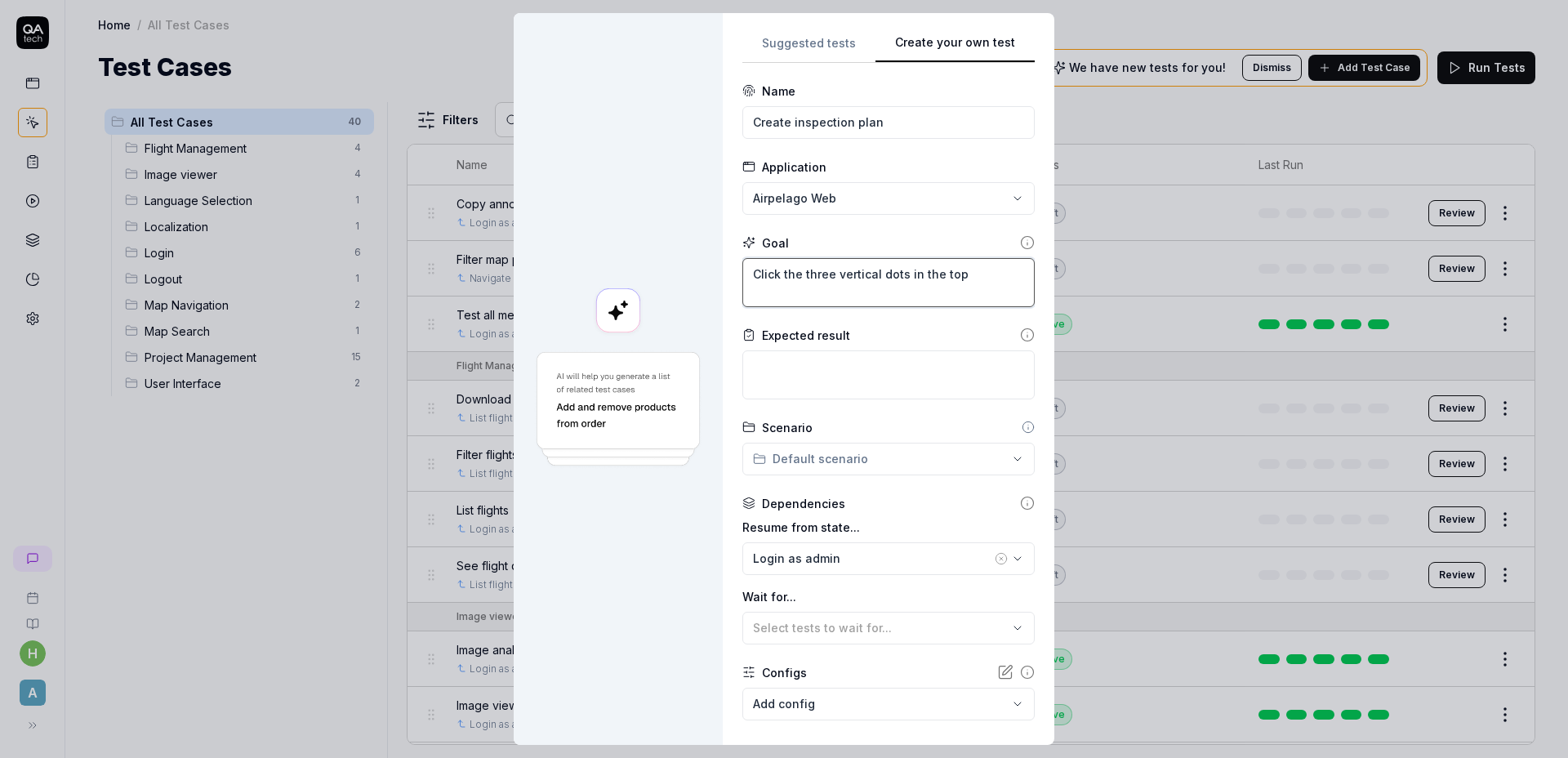
type textarea "Click the three vertical dots in the top"
type textarea "*"
type textarea "Click the three vertical dots in the top ri"
type textarea "*"
type textarea "Click the three vertical dots in the top righ"
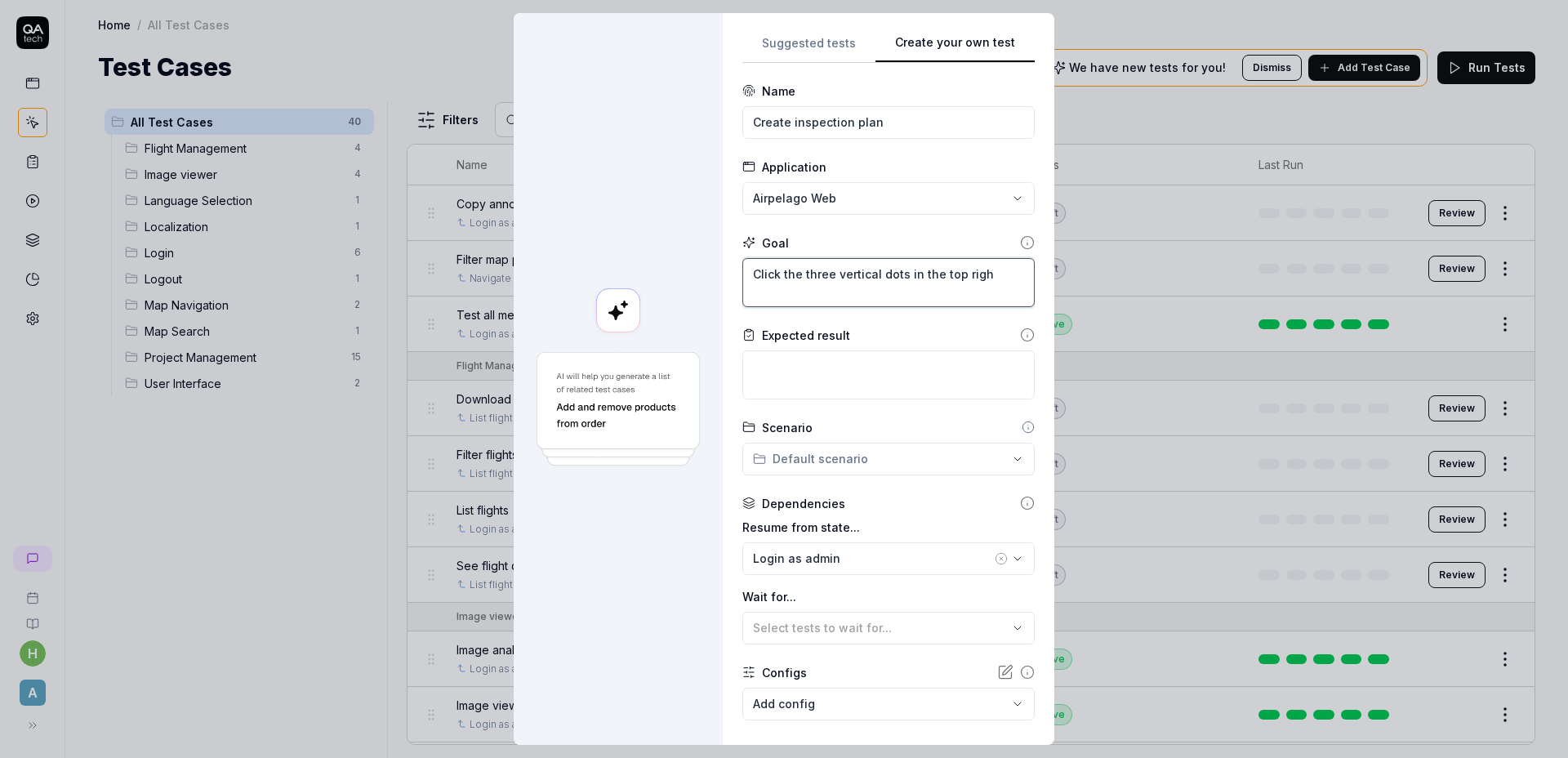
type textarea "*"
type textarea "Click the three vertical dots in the top right"
type textarea "*"
type textarea "Click the three vertical dots in the top right c"
type textarea "*"
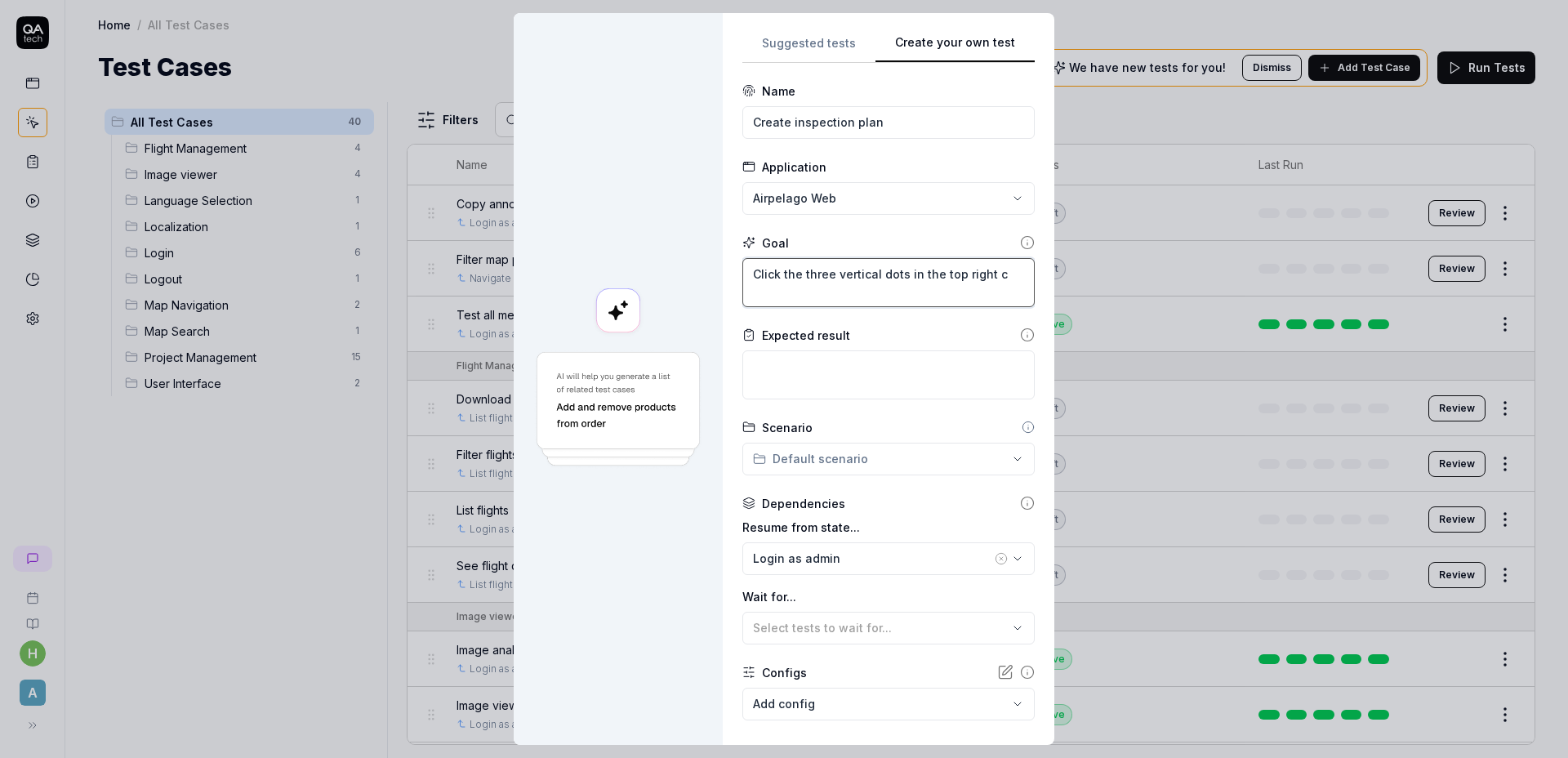
type textarea "Click the three vertical dots in the top right co"
type textarea "*"
type textarea "Click the three vertical dots in the top right cor"
type textarea "*"
type textarea "Click the three vertical dots in the top right corn"
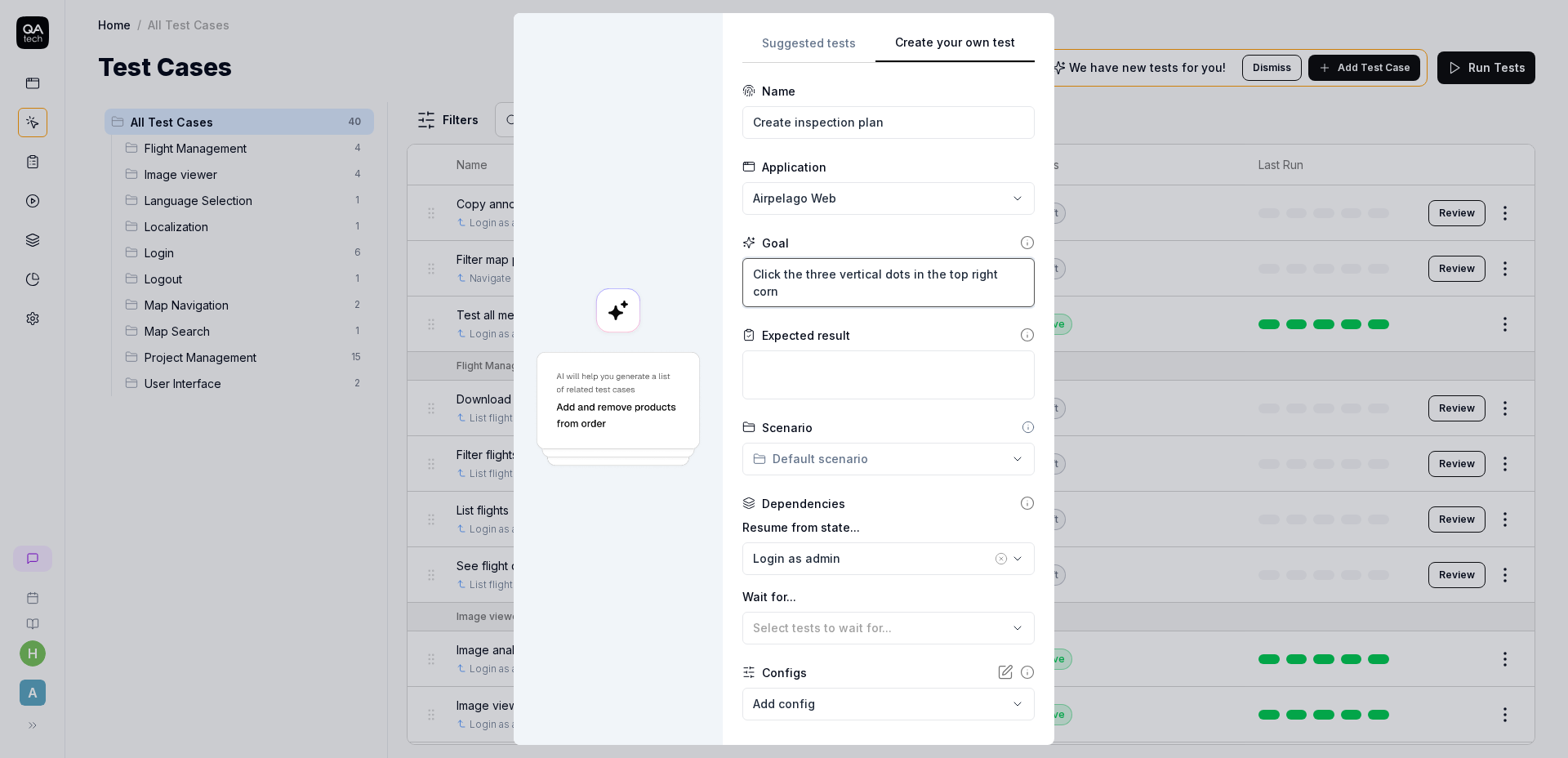
type textarea "*"
type textarea "Click the three vertical dots in the top right corne"
type textarea "*"
type textarea "Click the three vertical dots in the top right corner"
type textarea "*"
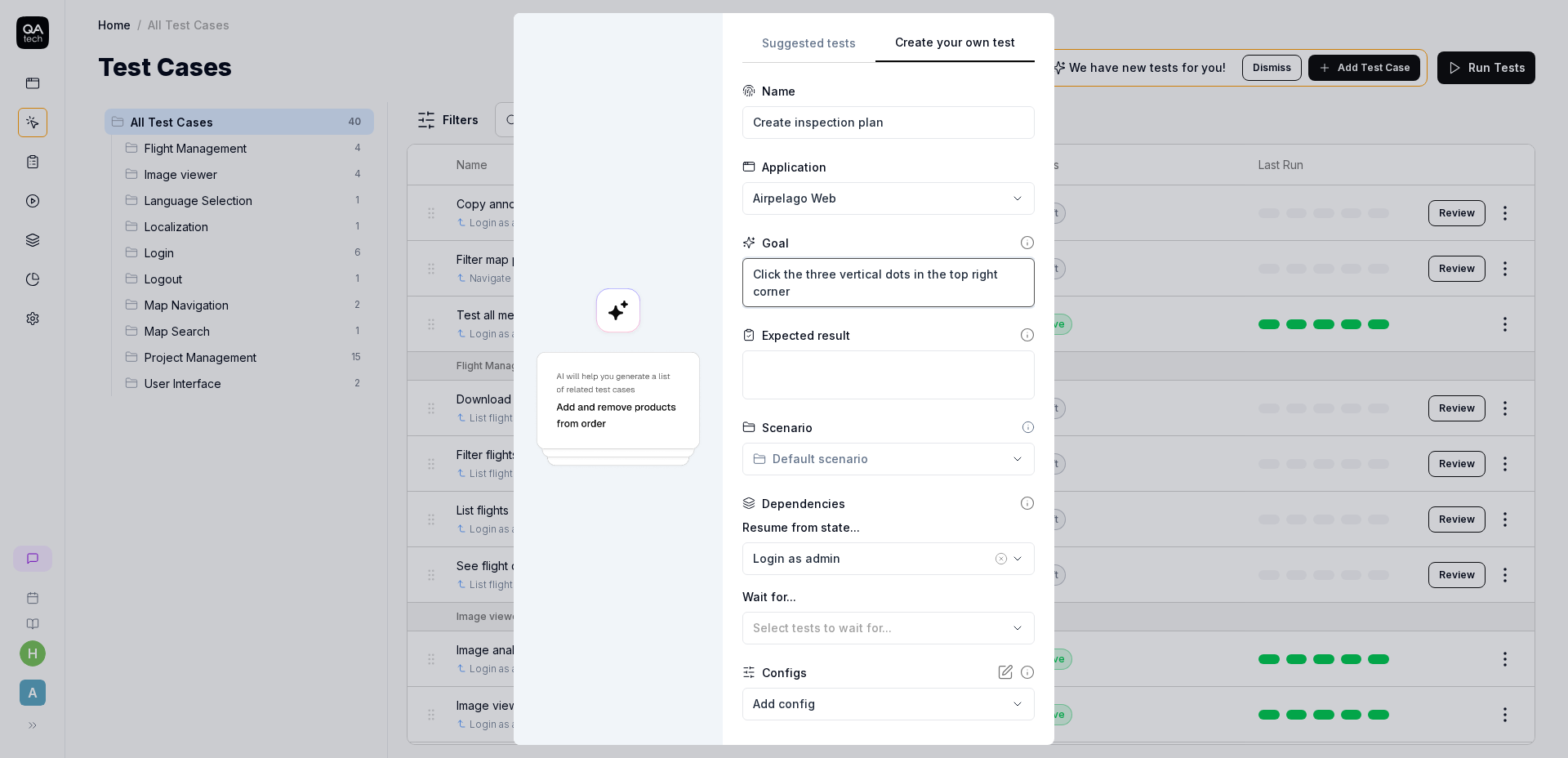
type textarea "Click the three vertical dots in the top right corner"
type textarea "*"
type textarea "Click the three vertical dots in the top right corner o"
type textarea "*"
type textarea "Click the three vertical dots in the top right corner of"
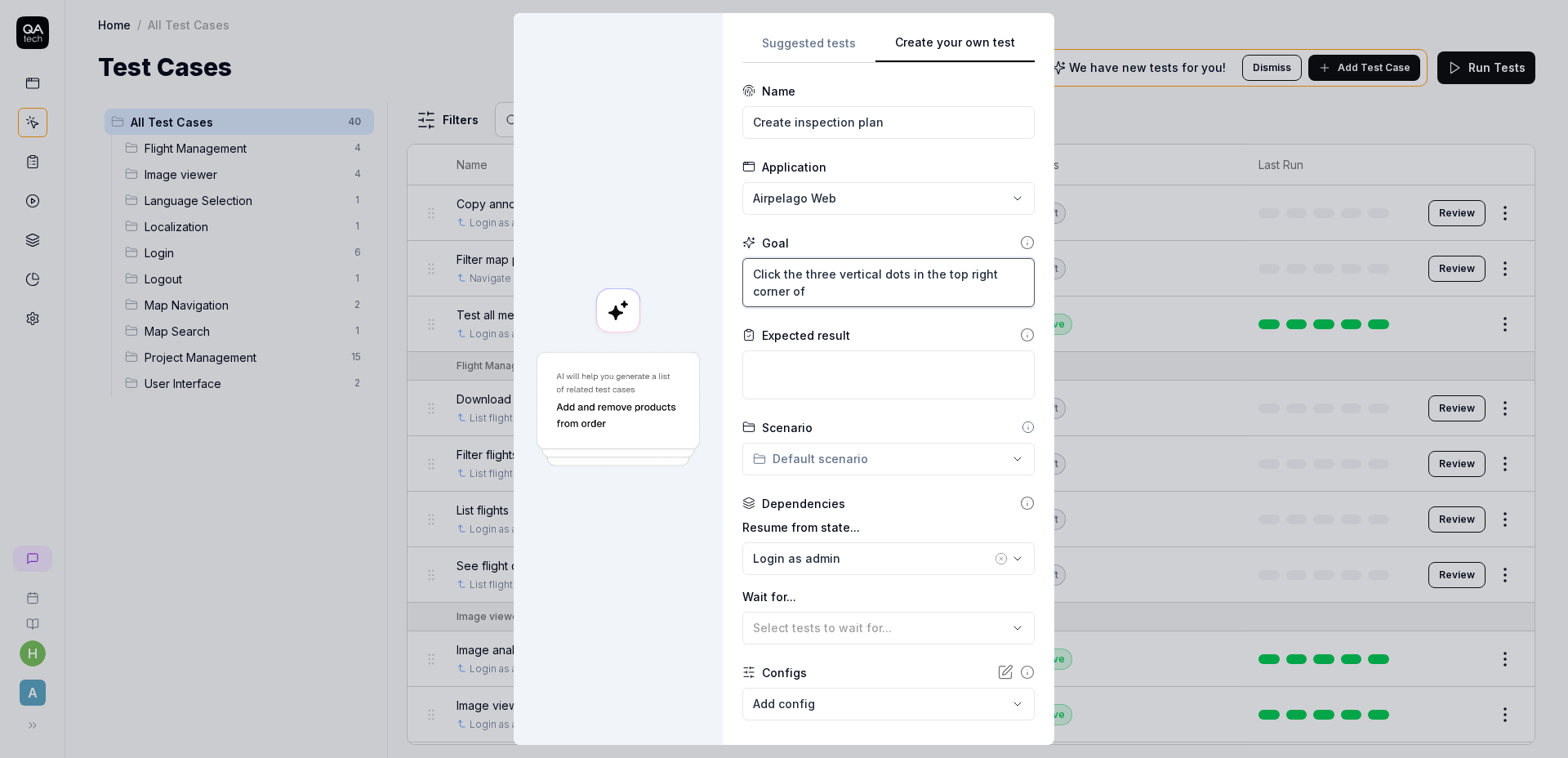
type textarea "*"
type textarea "Click the three vertical dots in the top right corner of t"
type textarea "*"
type textarea "Click the three vertical dots in the top right corner of th"
type textarea "*"
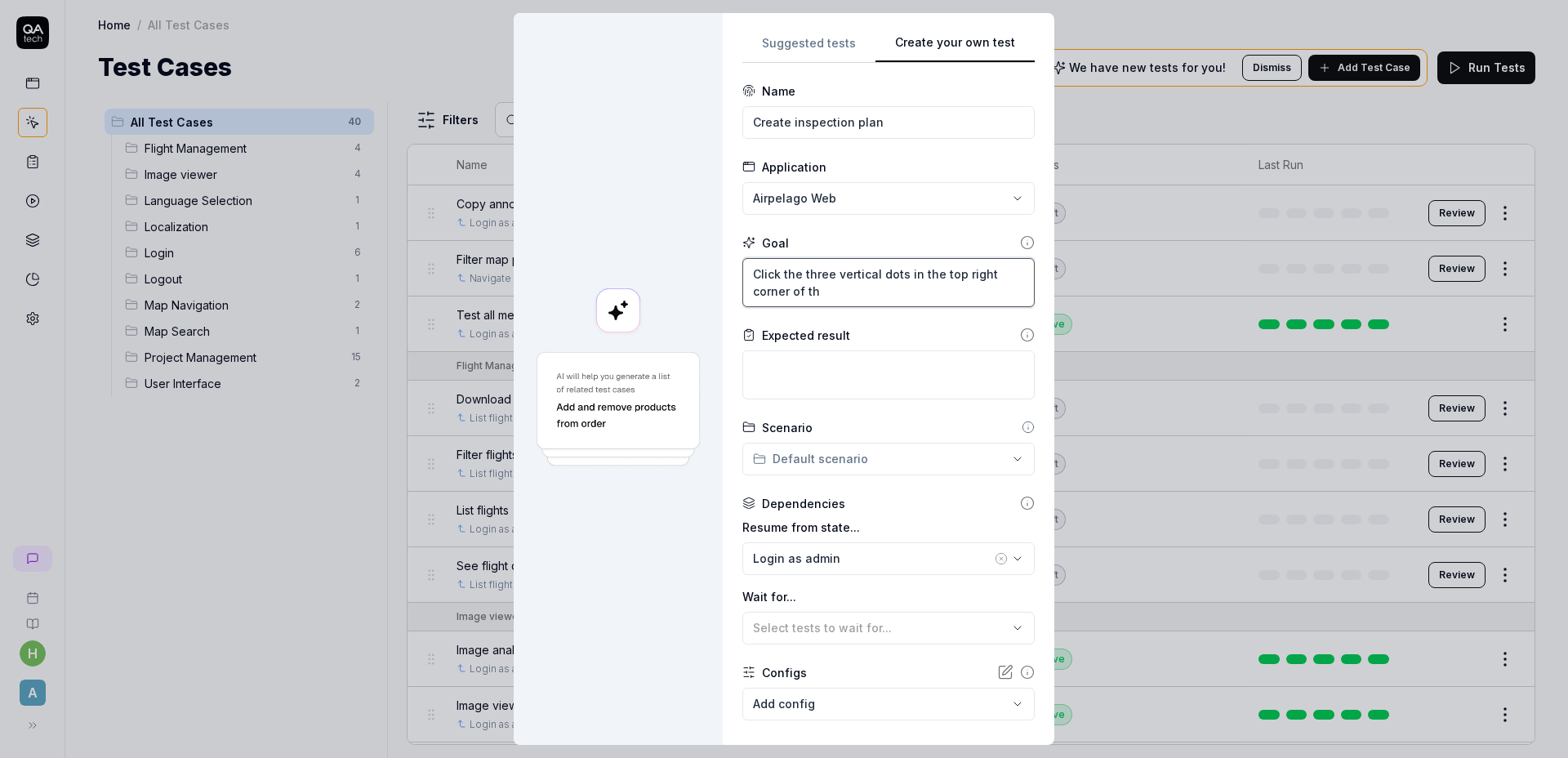
type textarea "Click the three vertical dots in the top right corner of the"
type textarea "*"
type textarea "Click the three vertical dots in the top right corner of the"
type textarea "*"
type textarea "Click the three vertical dots in the top right corner of the l"
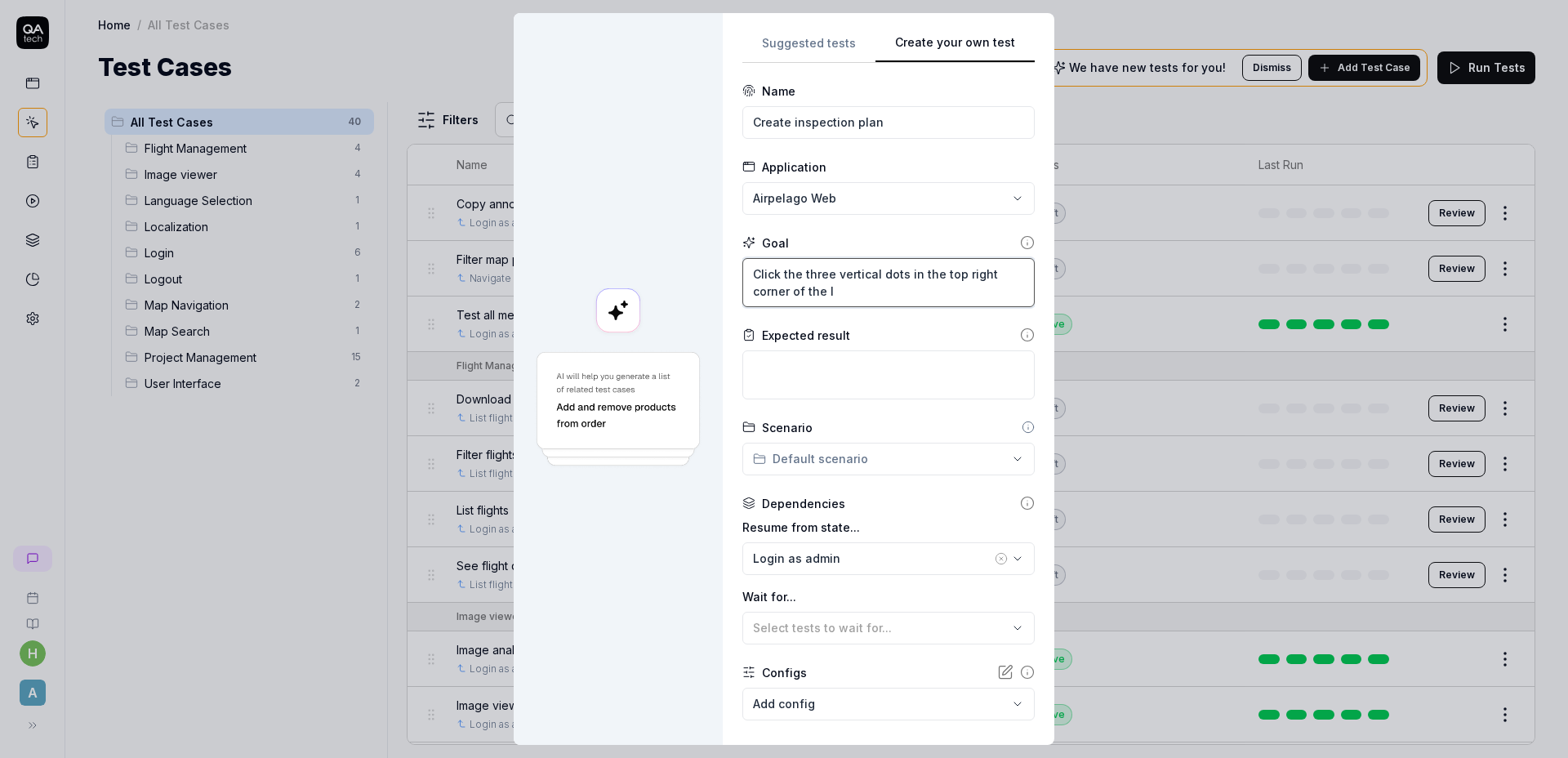
type textarea "*"
type textarea "Click the three vertical dots in the top right corner of the le"
type textarea "*"
type textarea "Click the three vertical dots in the top right corner of the lef"
type textarea "*"
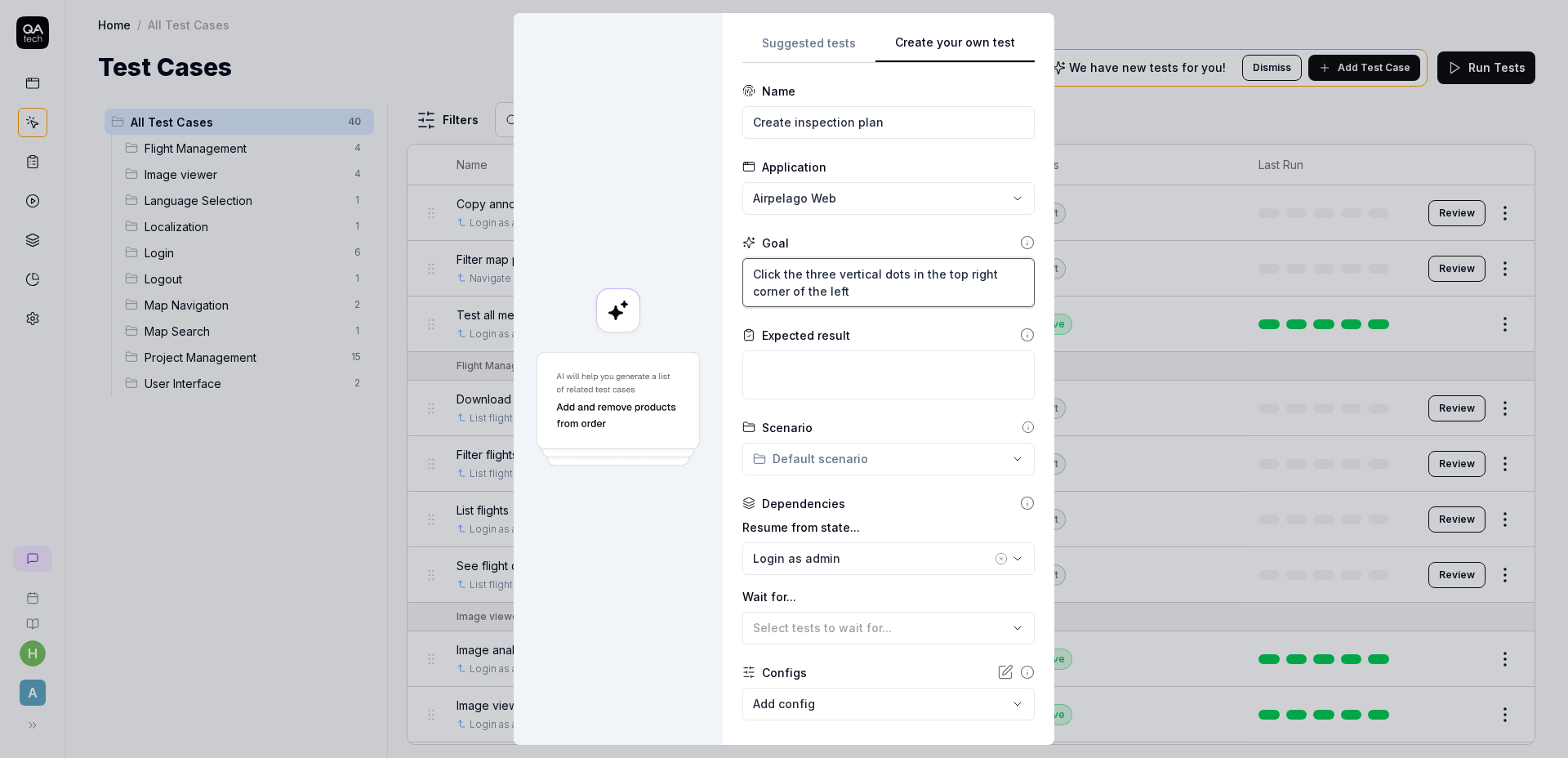
type textarea "Click the three vertical dots in the top right corner of the left"
type textarea "*"
type textarea "Click the three vertical dots in the top right corner of the left si"
type textarea "*"
type textarea "Click the three vertical dots in the top right corner of the left sid"
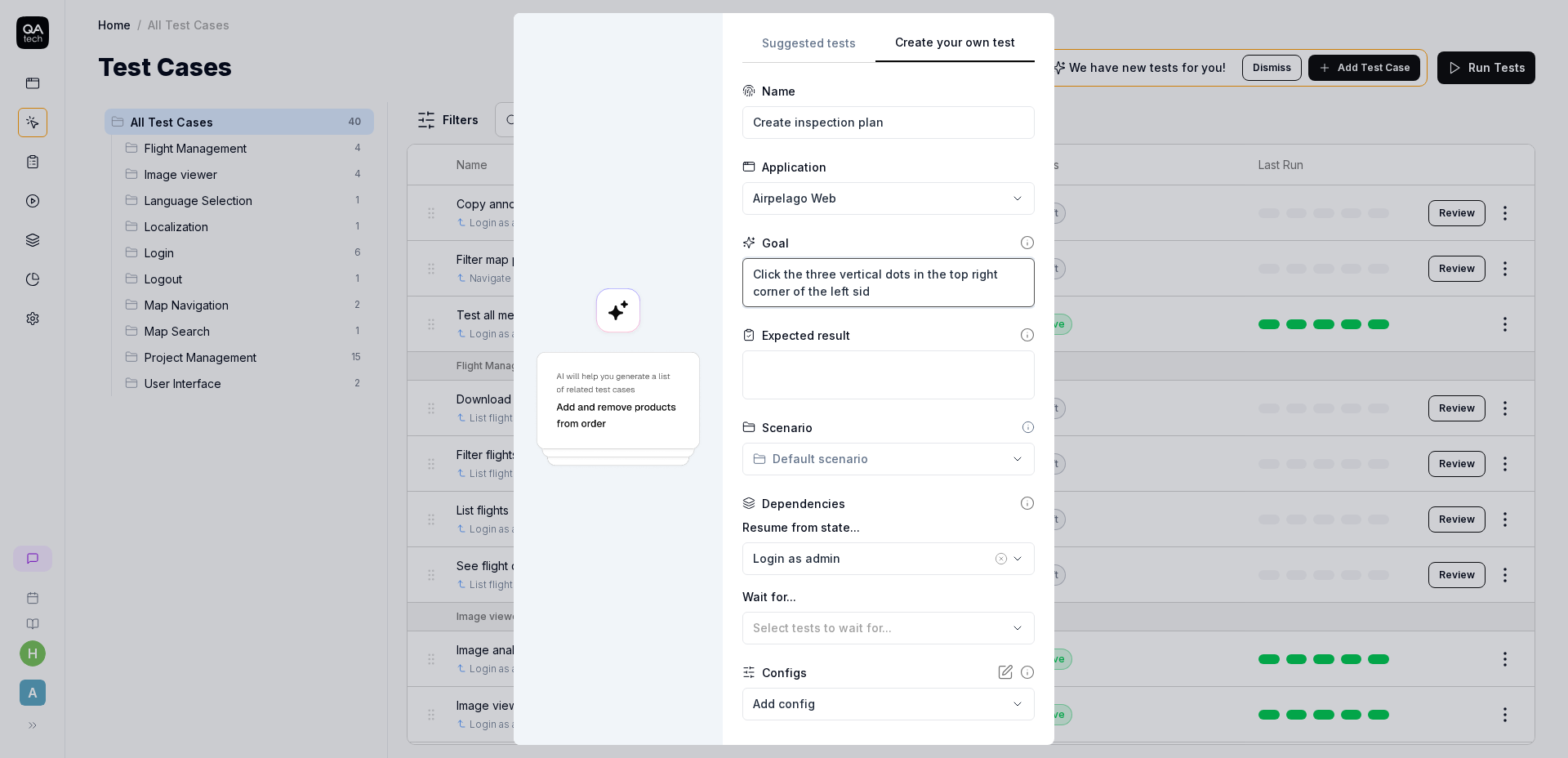
type textarea "*"
type textarea "Click the three vertical dots in the top right corner of the left side"
type textarea "*"
type textarea "Click the three vertical dots in the top right corner of the left side"
type textarea "*"
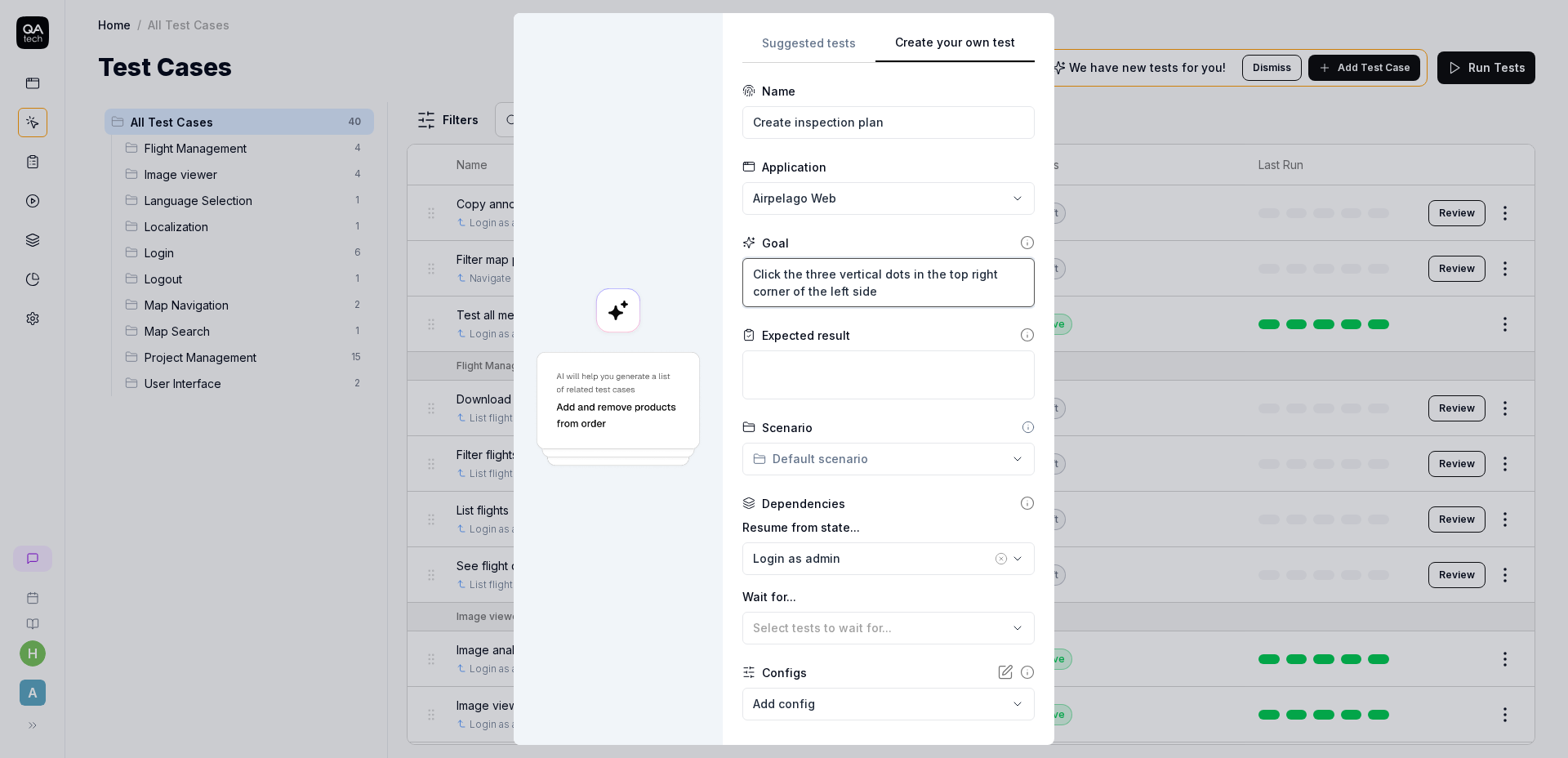
type textarea "Click the three vertical dots in the top right corner of the left side m"
type textarea "*"
type textarea "Click the three vertical dots in the top right corner of the left side me"
type textarea "*"
type textarea "Click the three vertical dots in the top right corner of the left side menu"
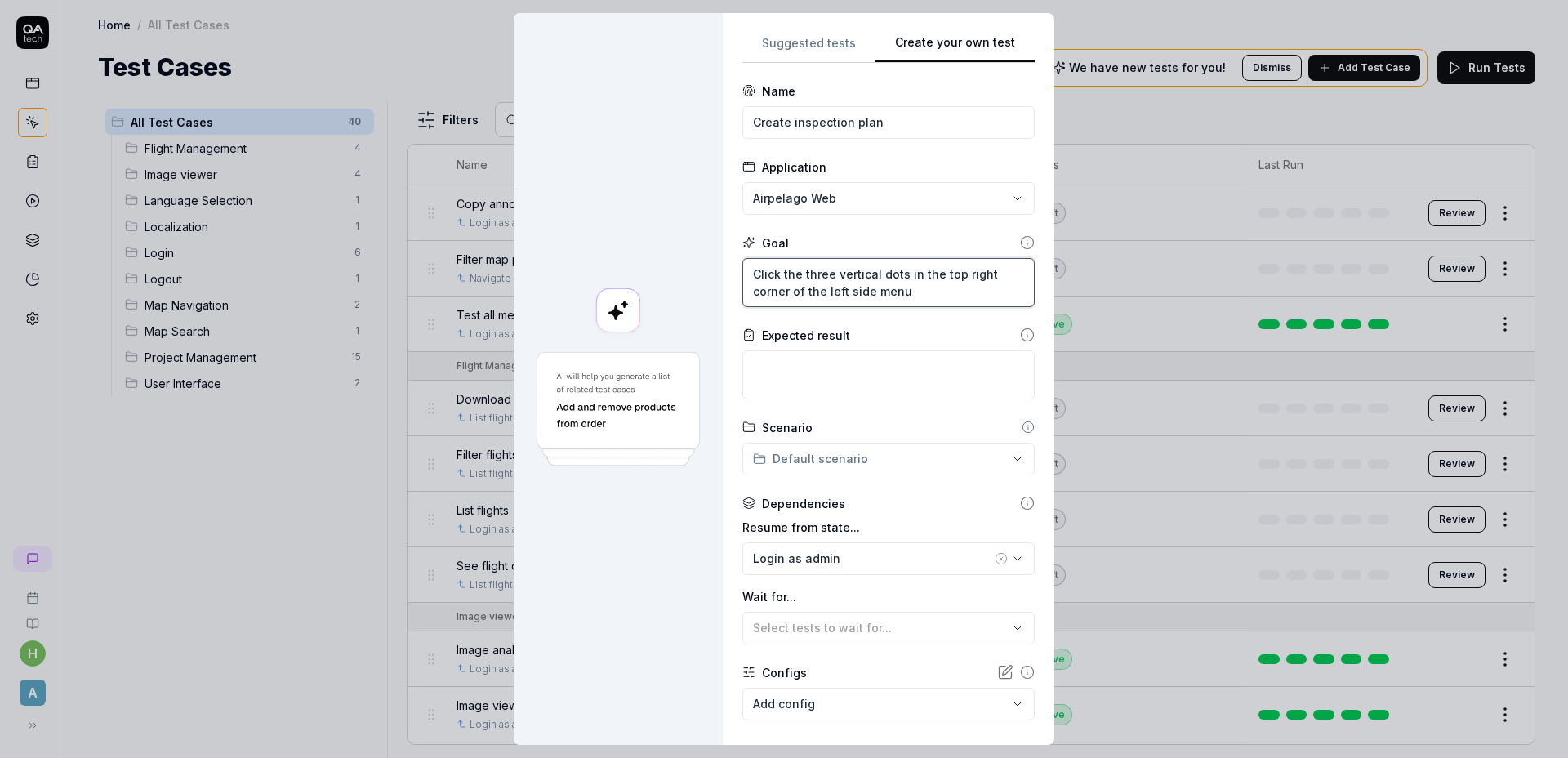
type textarea "*"
type textarea "Click the three vertical dots in the top right corner of the left side menu."
type textarea "*"
type textarea "Click the three vertical dots in the top right corner of the left side menu."
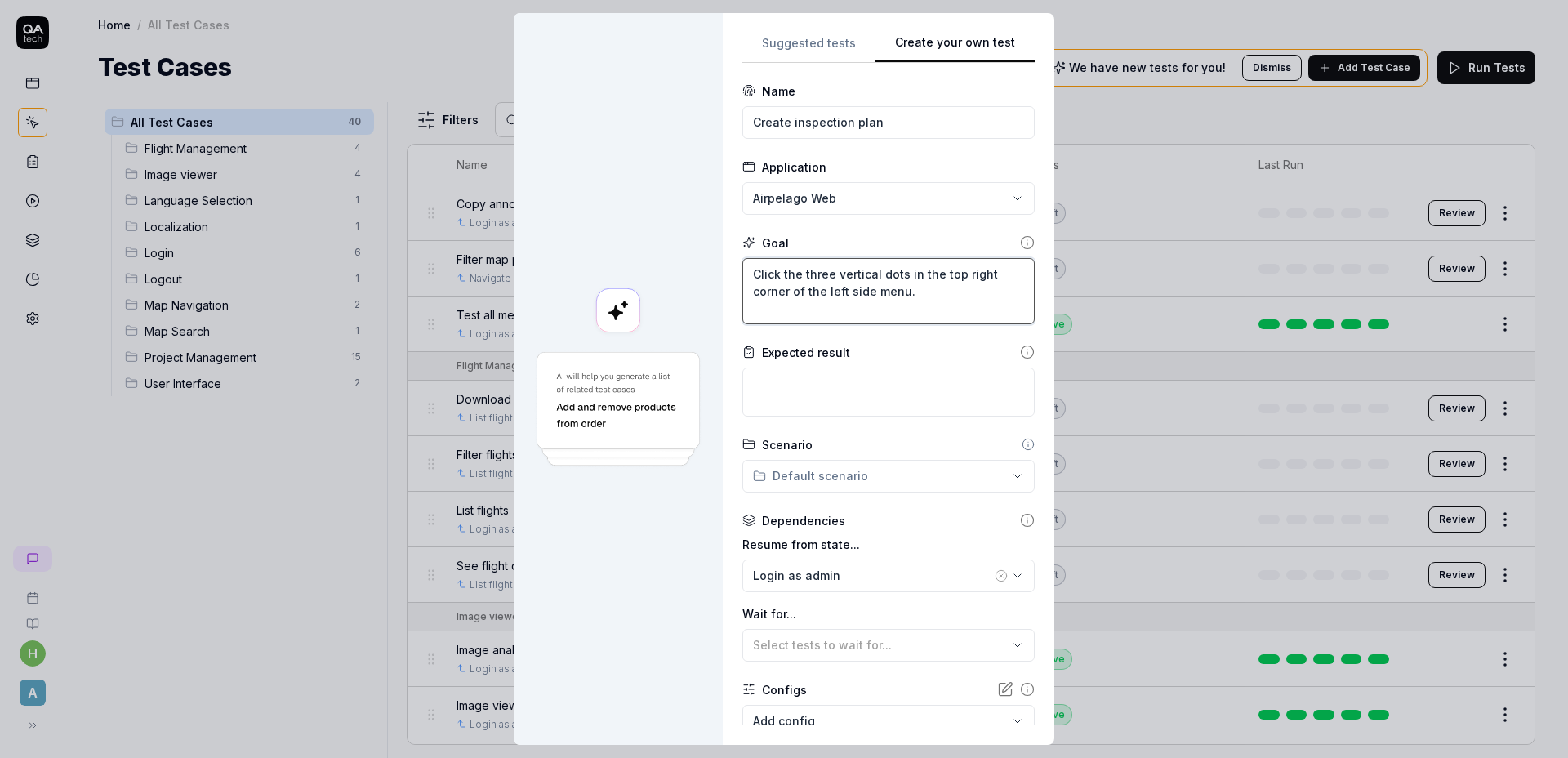
type textarea "*"
type textarea "Click the three vertical dots in the top right corner of the left side menu."
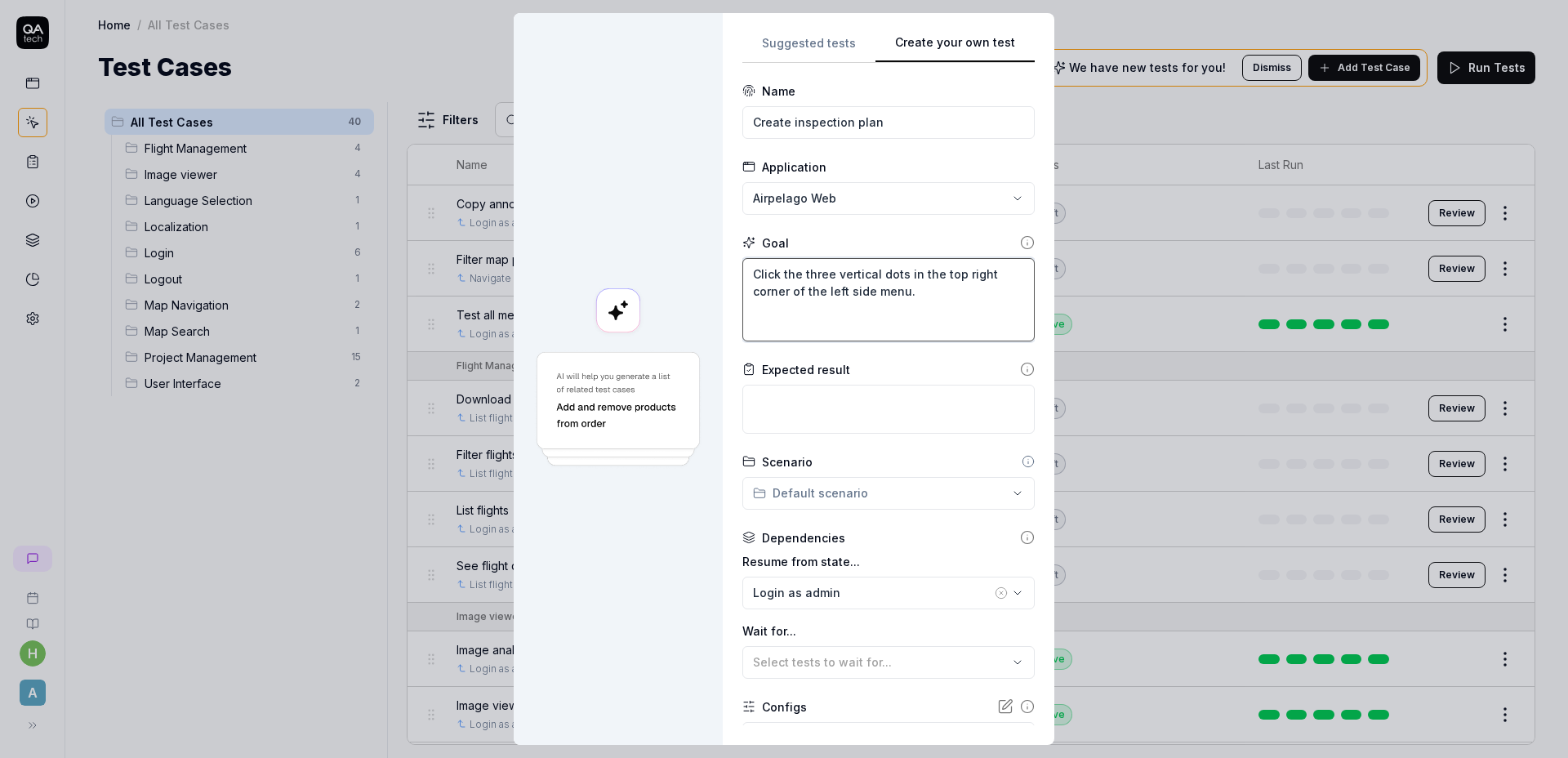
type textarea "*"
type textarea "Click the three vertical dots in the top right corner of the left side menu. C"
type textarea "*"
type textarea "Click the three vertical dots in the top right corner of the left side menu. Cl"
type textarea "*"
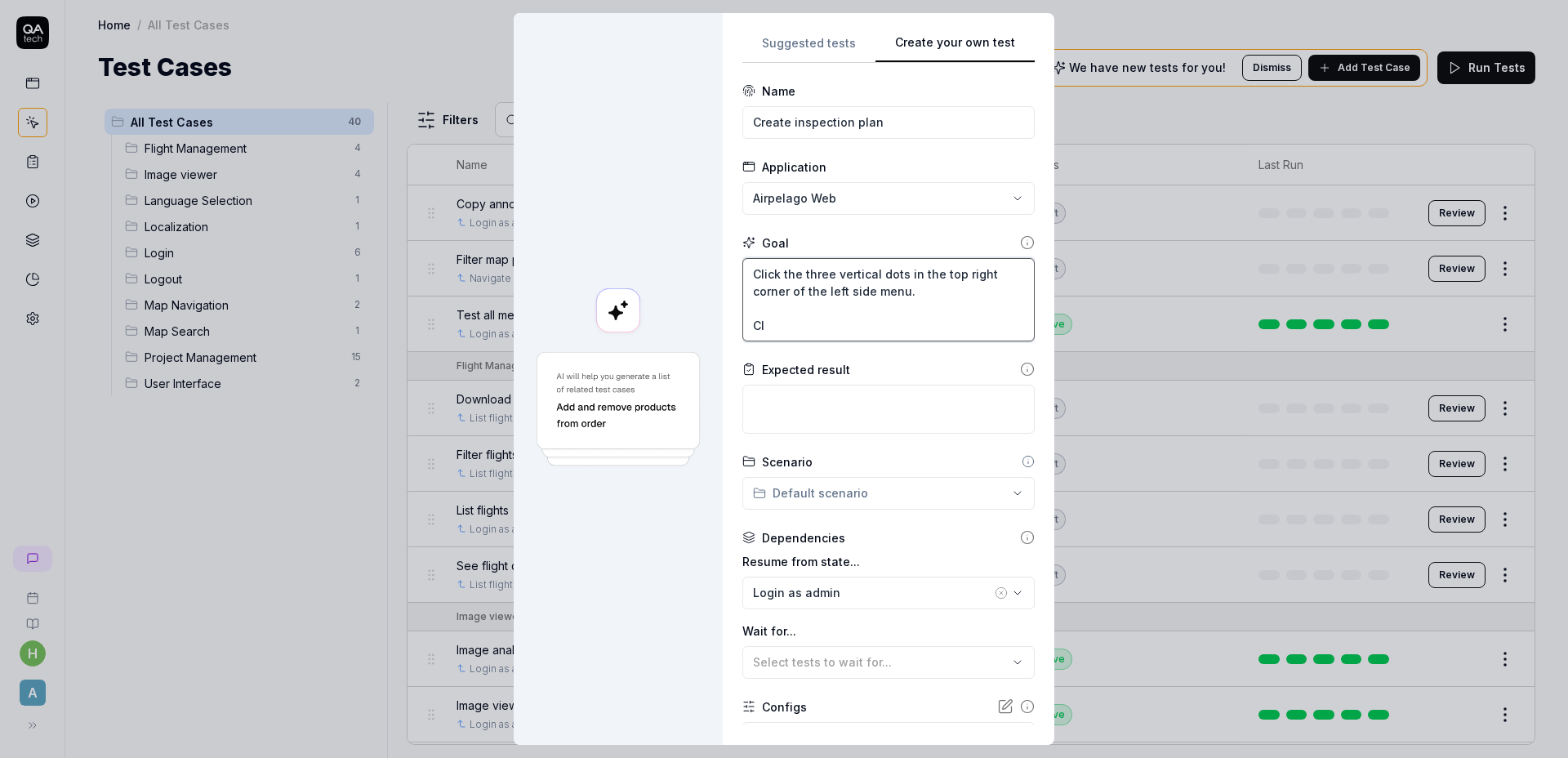
type textarea "Click the three vertical dots in the top right corner of the left side menu. Cli"
type textarea "*"
type textarea "Click the three vertical dots in the top right corner of the left side menu. Cl…"
type textarea "*"
type textarea "Click the three vertical dots in the top right corner of the left side menu. Cl…"
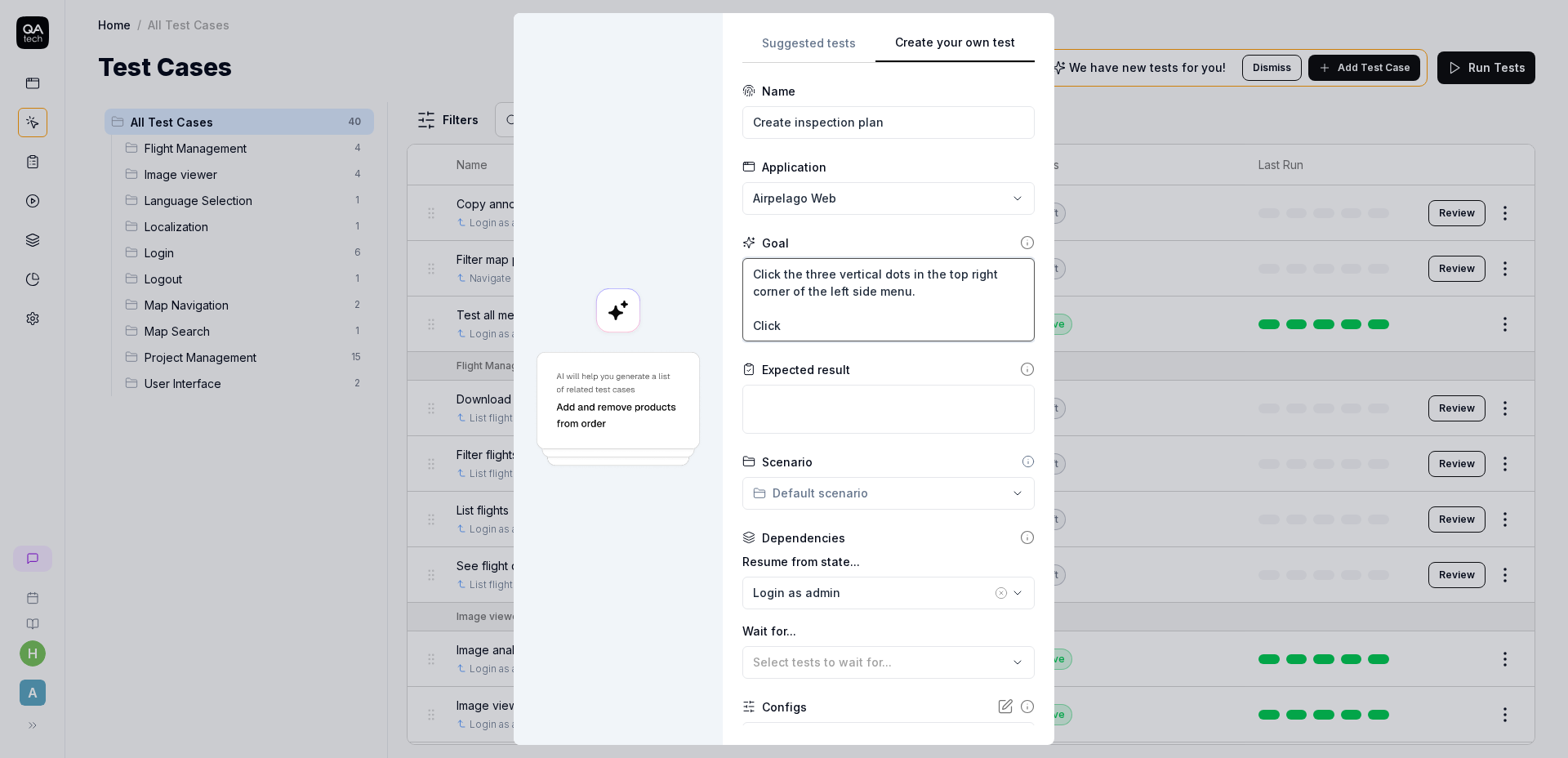
type textarea "*"
type textarea "Click the three vertical dots in the top right corner of the left side menu. Cl…"
type textarea "*"
type textarea "Click the three vertical dots in the top right corner of the left side menu. Cl…"
type textarea "*"
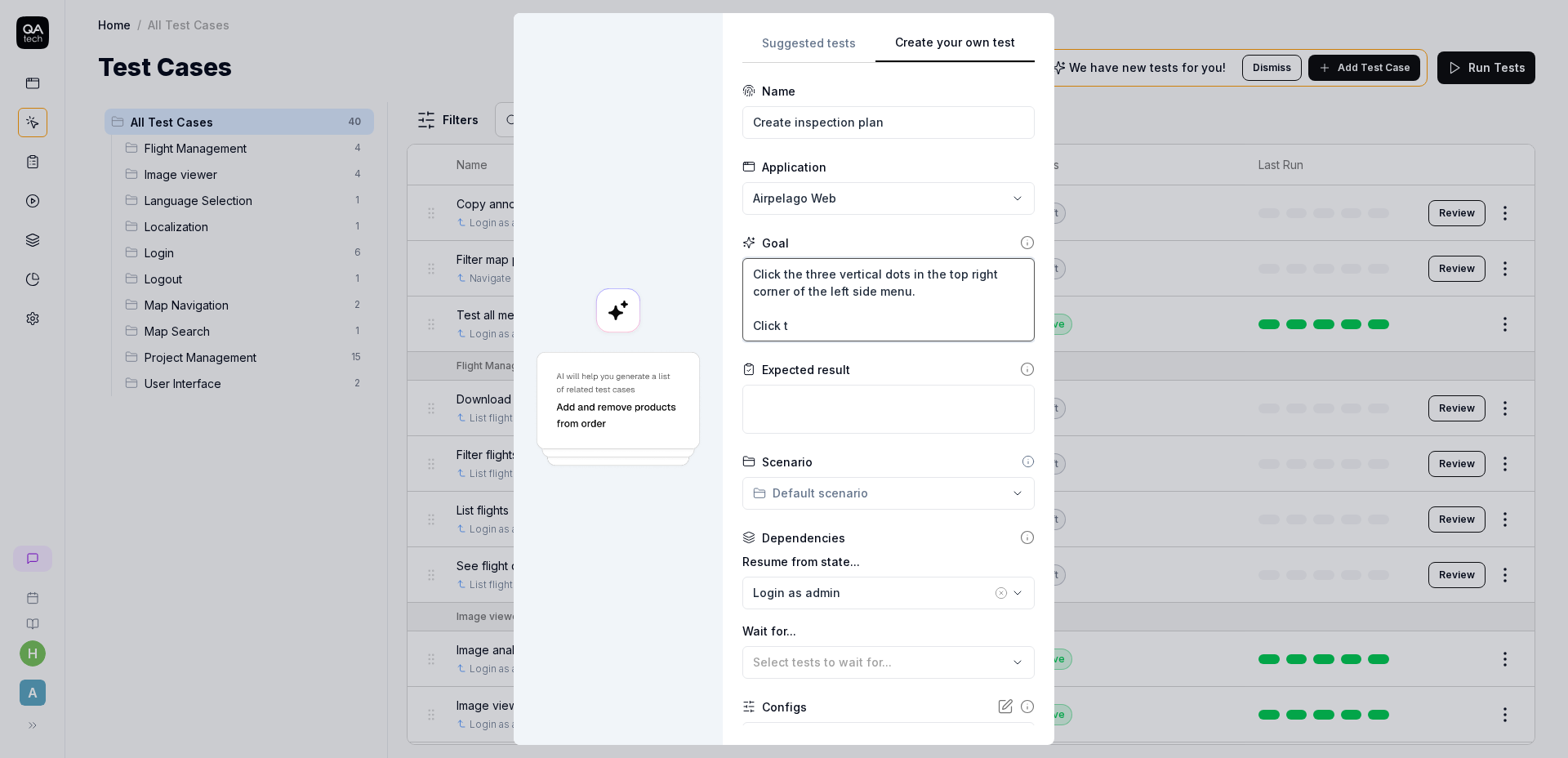
type textarea "Click the three vertical dots in the top right corner of the left side menu. Cl…"
type textarea "*"
type textarea "Click the three vertical dots in the top right corner of the left side menu. Cl…"
type textarea "*"
type textarea "Click the three vertical dots in the top right corner of the left side menu. Cl…"
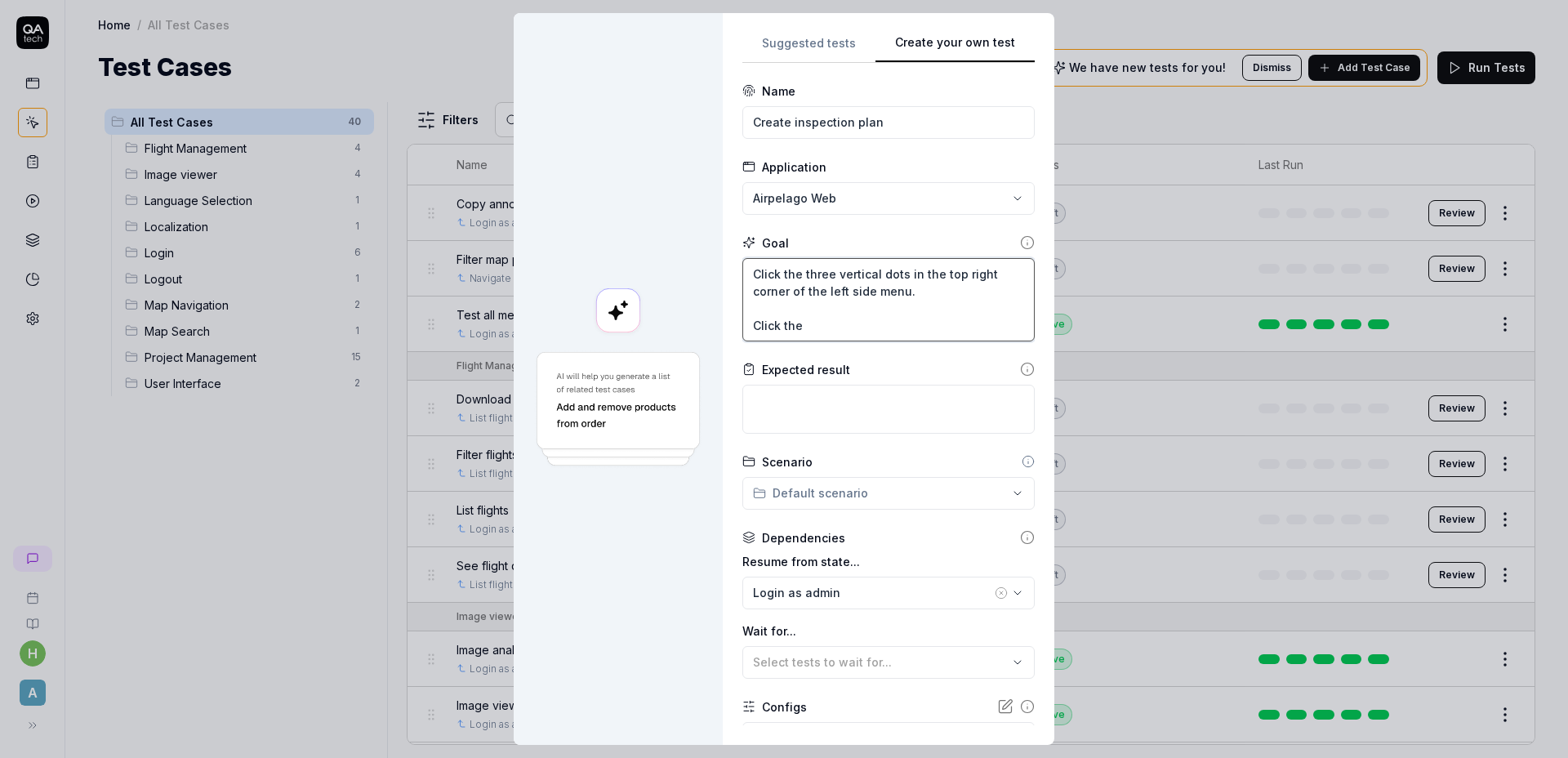
click at [867, 323] on textarea "Click the three vertical dots in the top right corner of the left side menu. Cl…" at bounding box center [888, 300] width 292 height 83
type textarea "*"
type textarea "Click the three vertical dots in the top right corner of the left side menu. Cl…"
type textarea "*"
type textarea "Click the three vertical dots in the top right corner of the left side menu. Cl…"
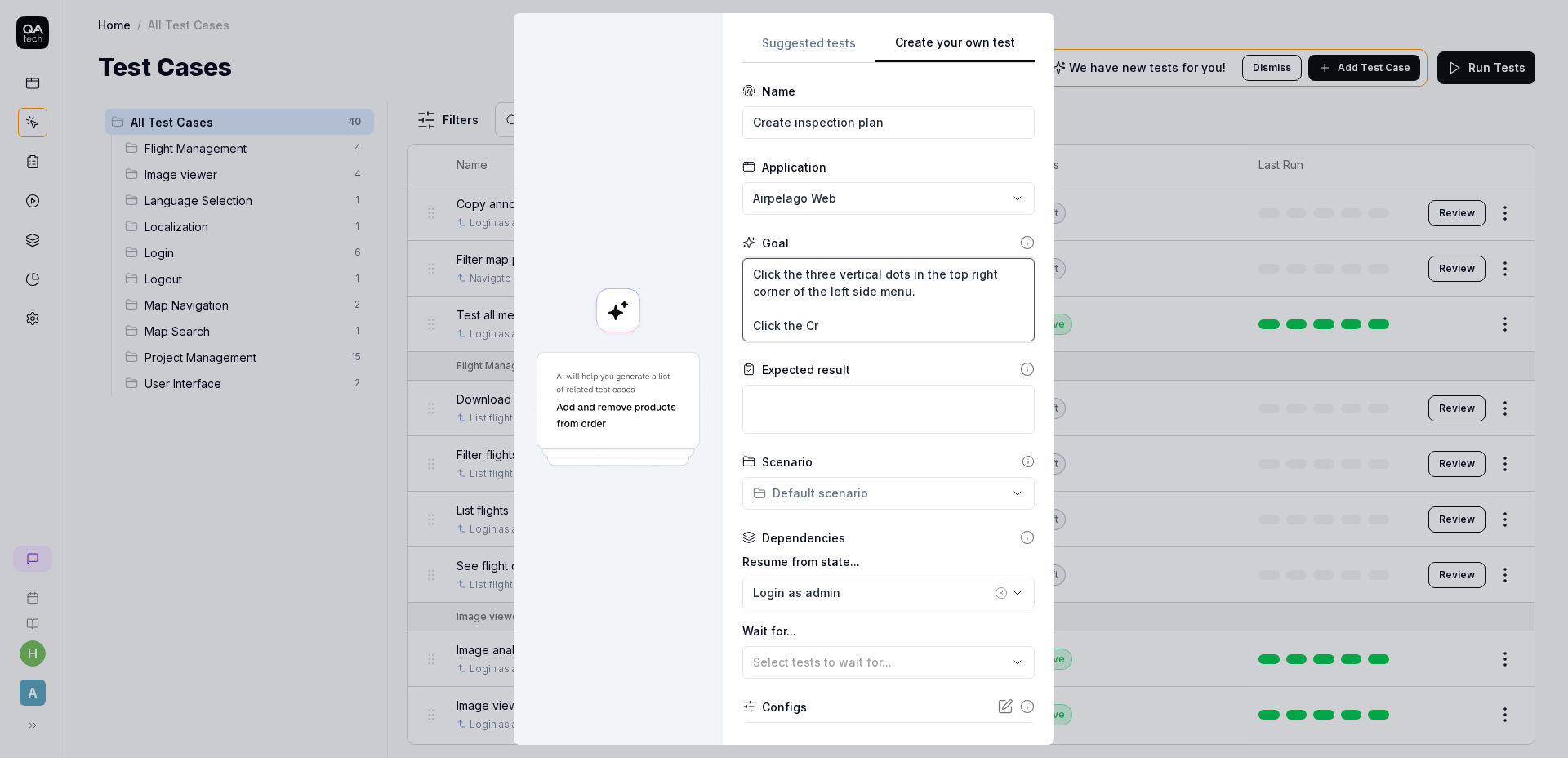
type textarea "*"
type textarea "Click the three vertical dots in the top right corner of the left side menu. Cl…"
type textarea "*"
type textarea "Click the three vertical dots in the top right corner of the left side menu. Cl…"
type textarea "*"
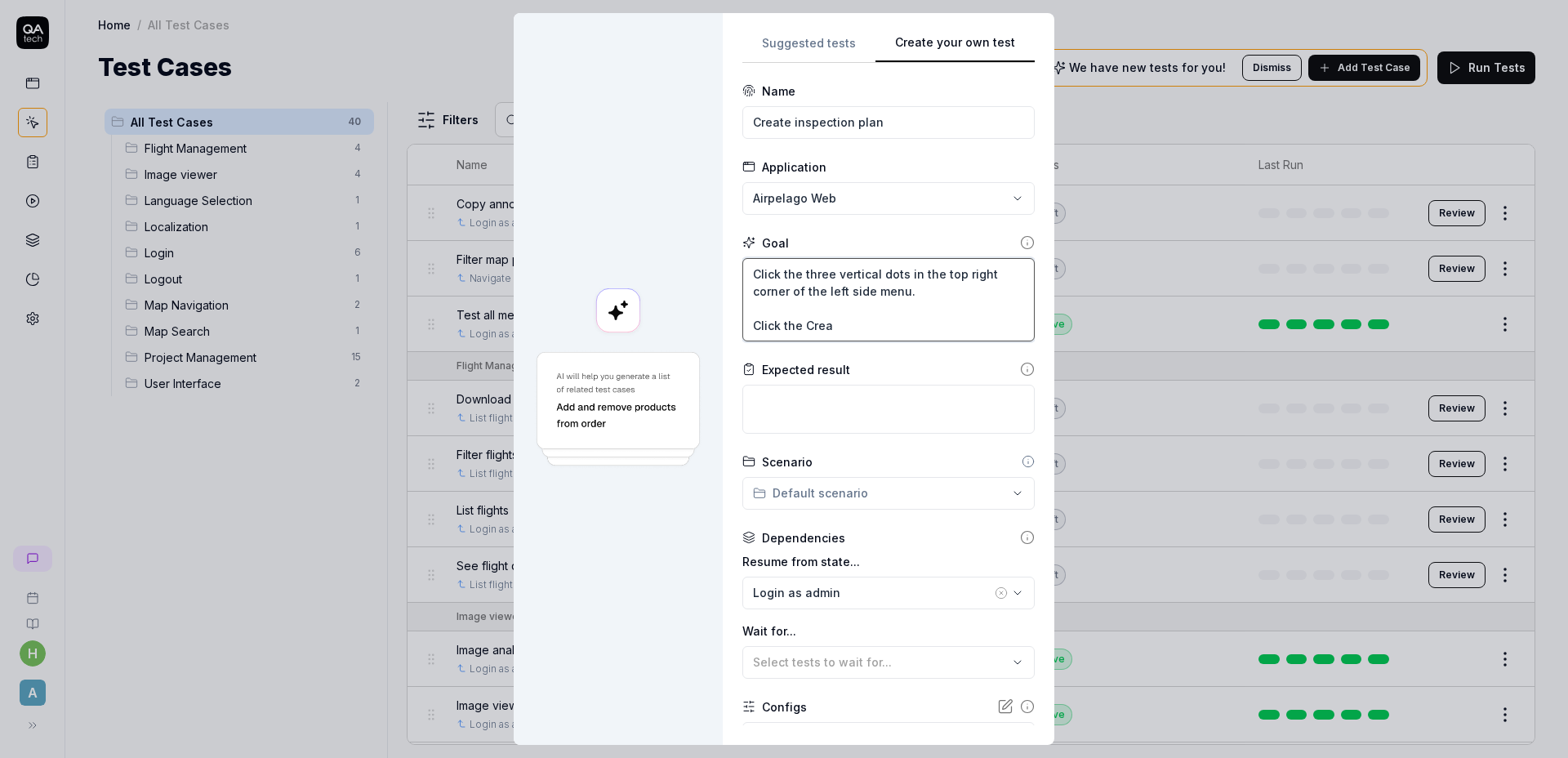
type textarea "Click the three vertical dots in the top right corner of the left side menu. Cl…"
type textarea "*"
type textarea "Click the three vertical dots in the top right corner of the left side menu. Cl…"
type textarea "*"
type textarea "Click the three vertical dots in the top right corner of the left side menu. Cl…"
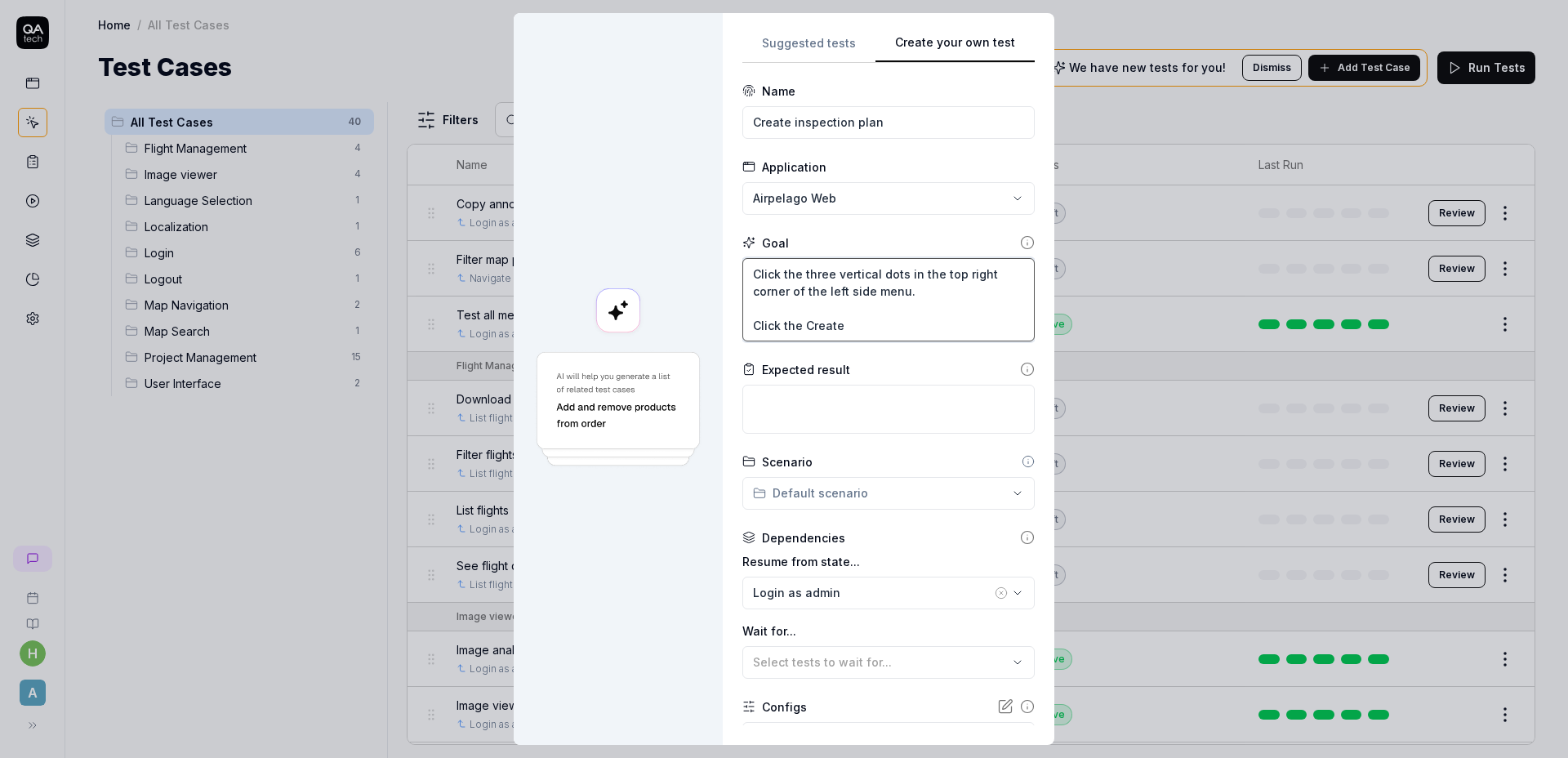
type textarea "*"
type textarea "Click the three vertical dots in the top right corner of the left side menu. Cl…"
type textarea "*"
type textarea "Click the three vertical dots in the top right corner of the left side menu. Cl…"
type textarea "*"
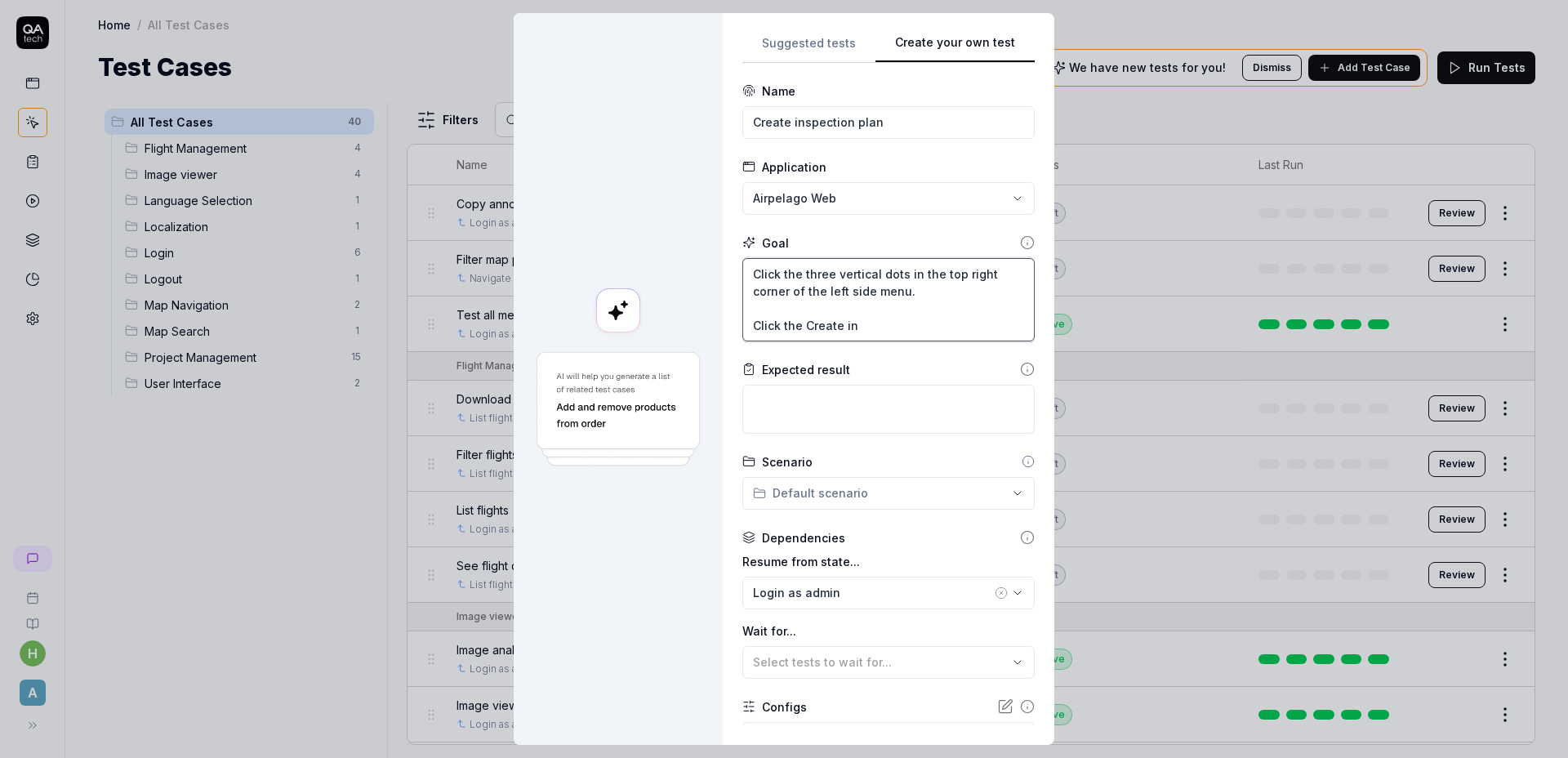
type textarea "Click the three vertical dots in the top right corner of the left side menu. Cl…"
type textarea "*"
type textarea "Click the three vertical dots in the top right corner of the left side menu. Cl…"
type textarea "*"
type textarea "Click the three vertical dots in the top right corner of the left side menu. Cl…"
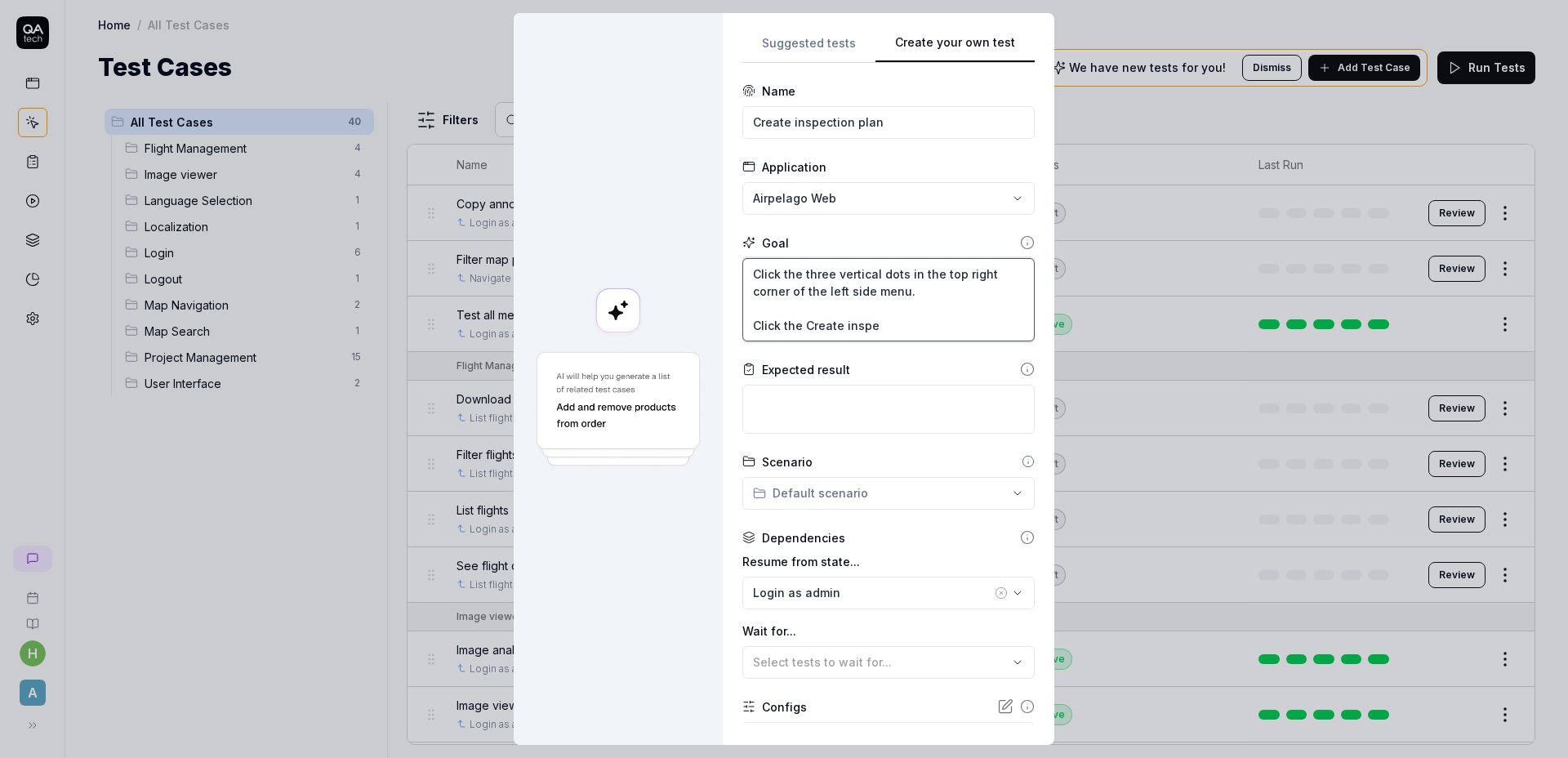
type textarea "*"
type textarea "Click the three vertical dots in the top right corner of the left side menu. Cl…"
type textarea "*"
type textarea "Click the three vertical dots in the top right corner of the left side menu. Cl…"
type textarea "*"
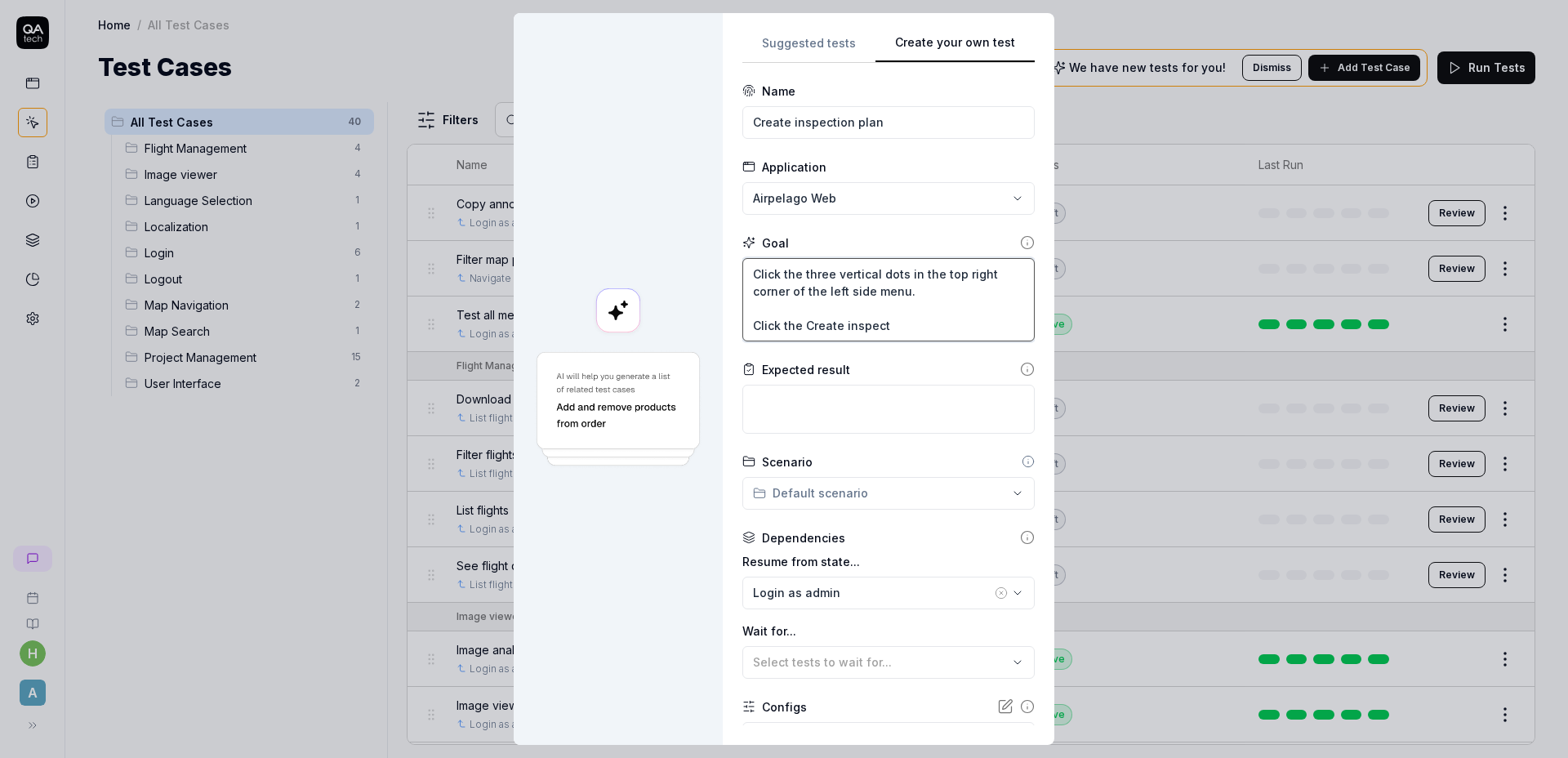
type textarea "Click the three vertical dots in the top right corner of the left side menu. Cl…"
type textarea "*"
type textarea "Click the three vertical dots in the top right corner of the left side menu. Cl…"
type textarea "*"
type textarea "Click the three vertical dots in the top right corner of the left side menu. Cl…"
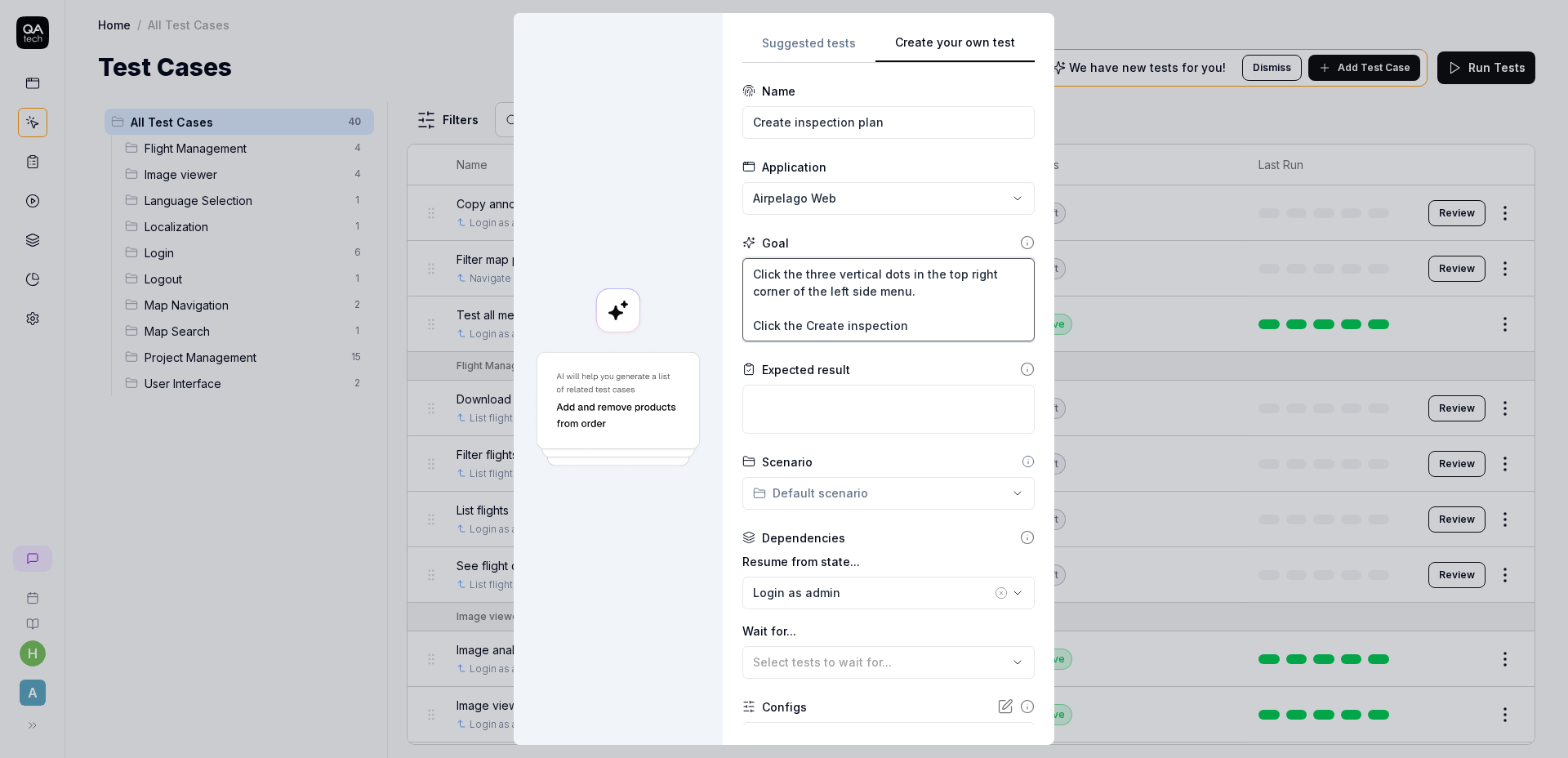
type textarea "*"
type textarea "Click the three vertical dots in the top right corner of the left side menu. Cl…"
type textarea "*"
type textarea "Click the three vertical dots in the top right corner of the left side menu. Cl…"
type textarea "*"
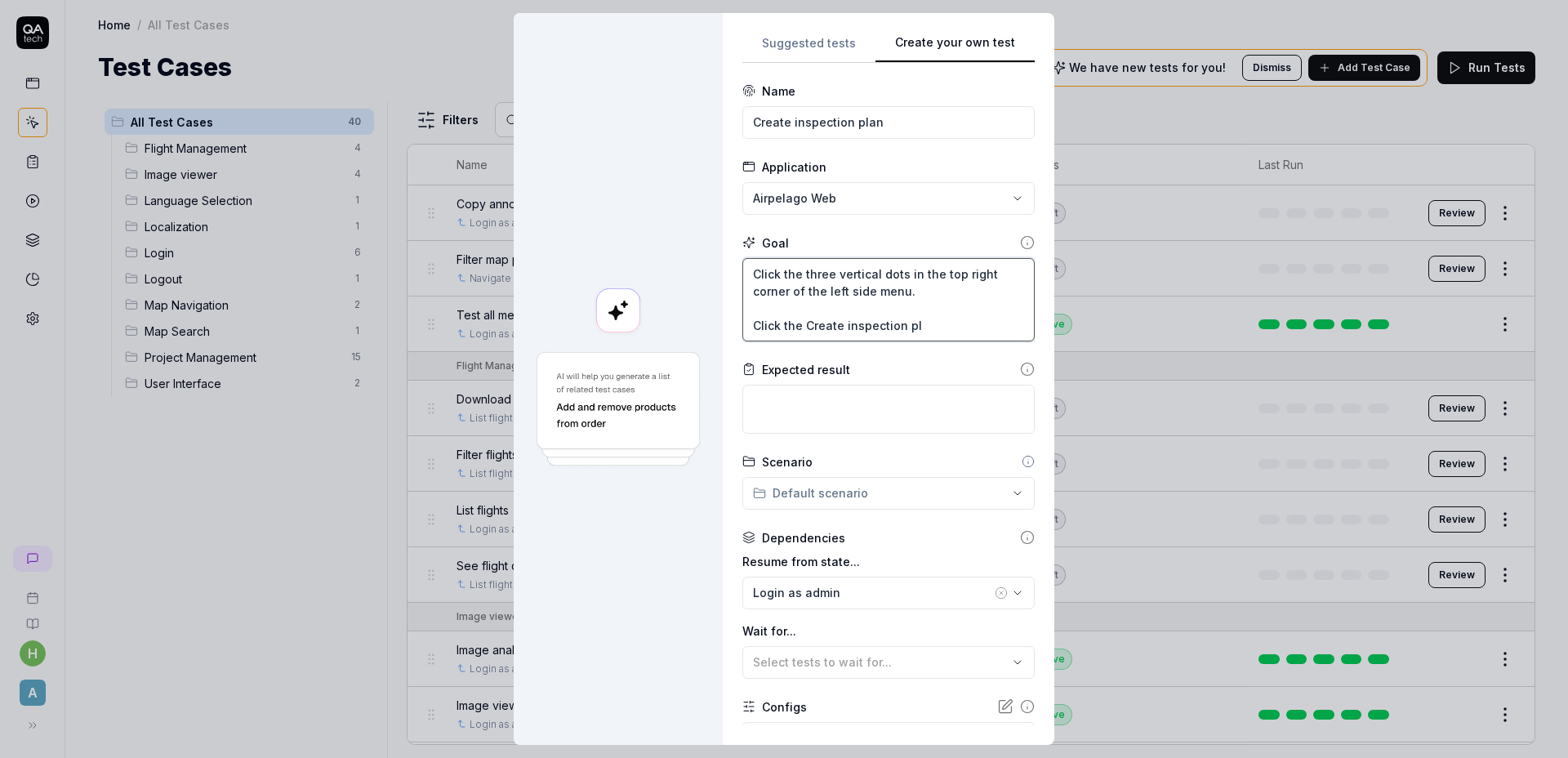
type textarea "Click the three vertical dots in the top right corner of the left side menu. Cl…"
type textarea "*"
type textarea "Click the three vertical dots in the top right corner of the left side menu. Cl…"
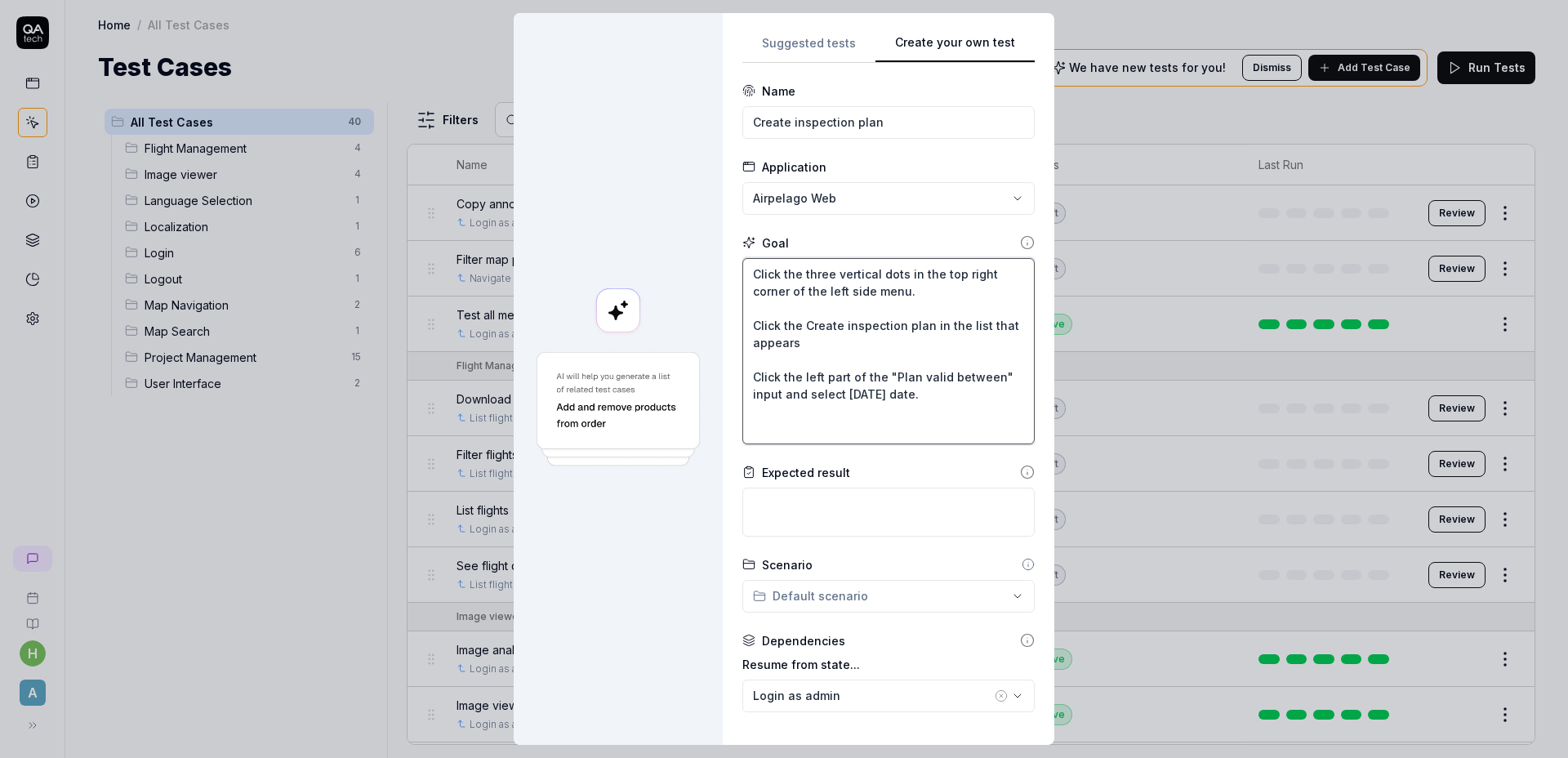
paste textarea "Click the left part of the "Plan valid between" input and select today's date."
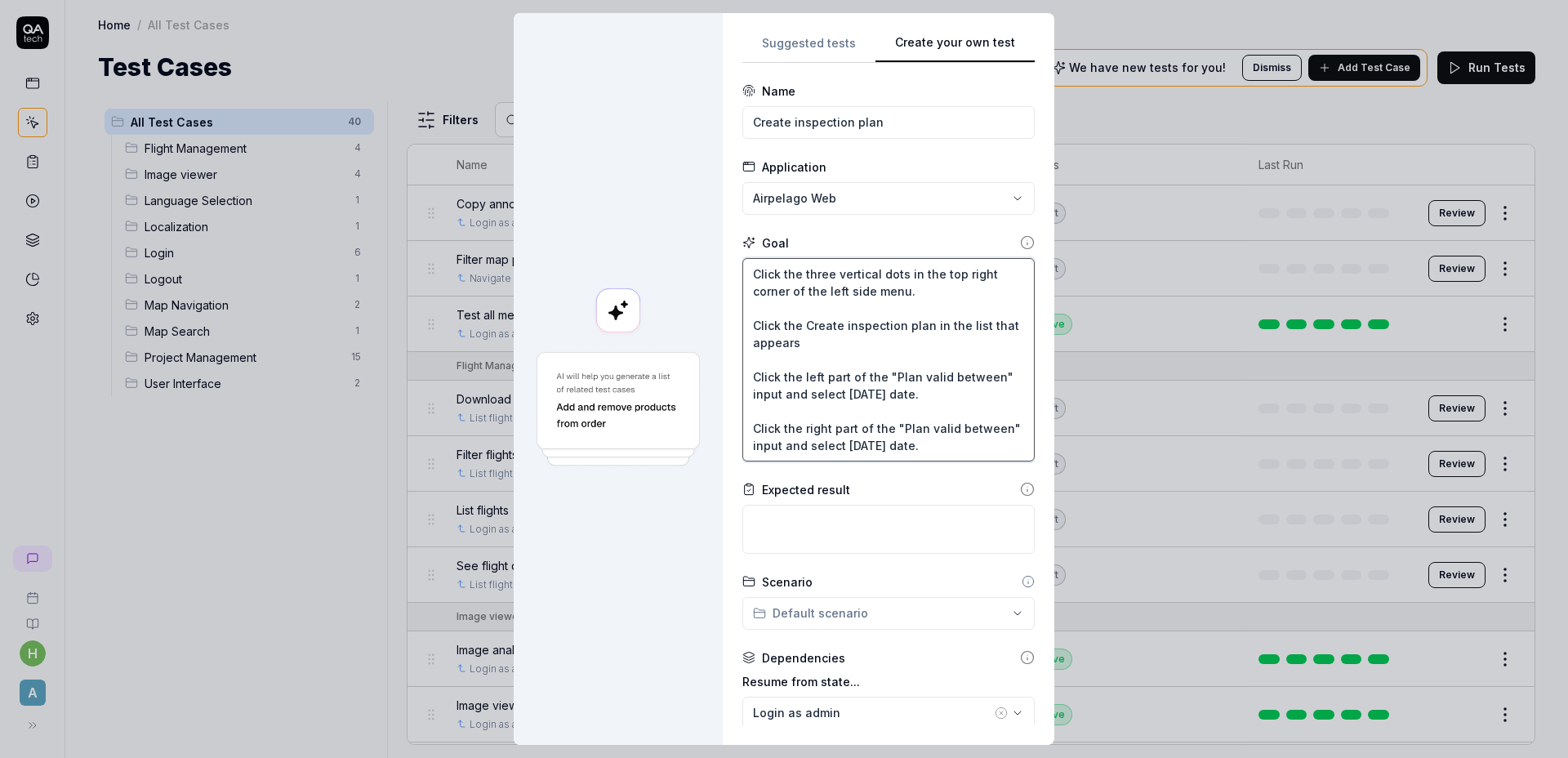
click at [925, 444] on textarea "Click the three vertical dots in the top right corner of the left side menu. Cl…" at bounding box center [888, 360] width 292 height 204
drag, startPoint x: 941, startPoint y: 448, endPoint x: 536, endPoint y: 227, distance: 461.4
click at [536, 227] on div "**********" at bounding box center [784, 379] width 541 height 732
click at [934, 435] on textarea "Click the three vertical dots in the top right corner of the left side menu. Cl…" at bounding box center [888, 360] width 292 height 204
click at [952, 419] on textarea "Click the three vertical dots in the top right corner of the left side menu. Cl…" at bounding box center [888, 360] width 292 height 204
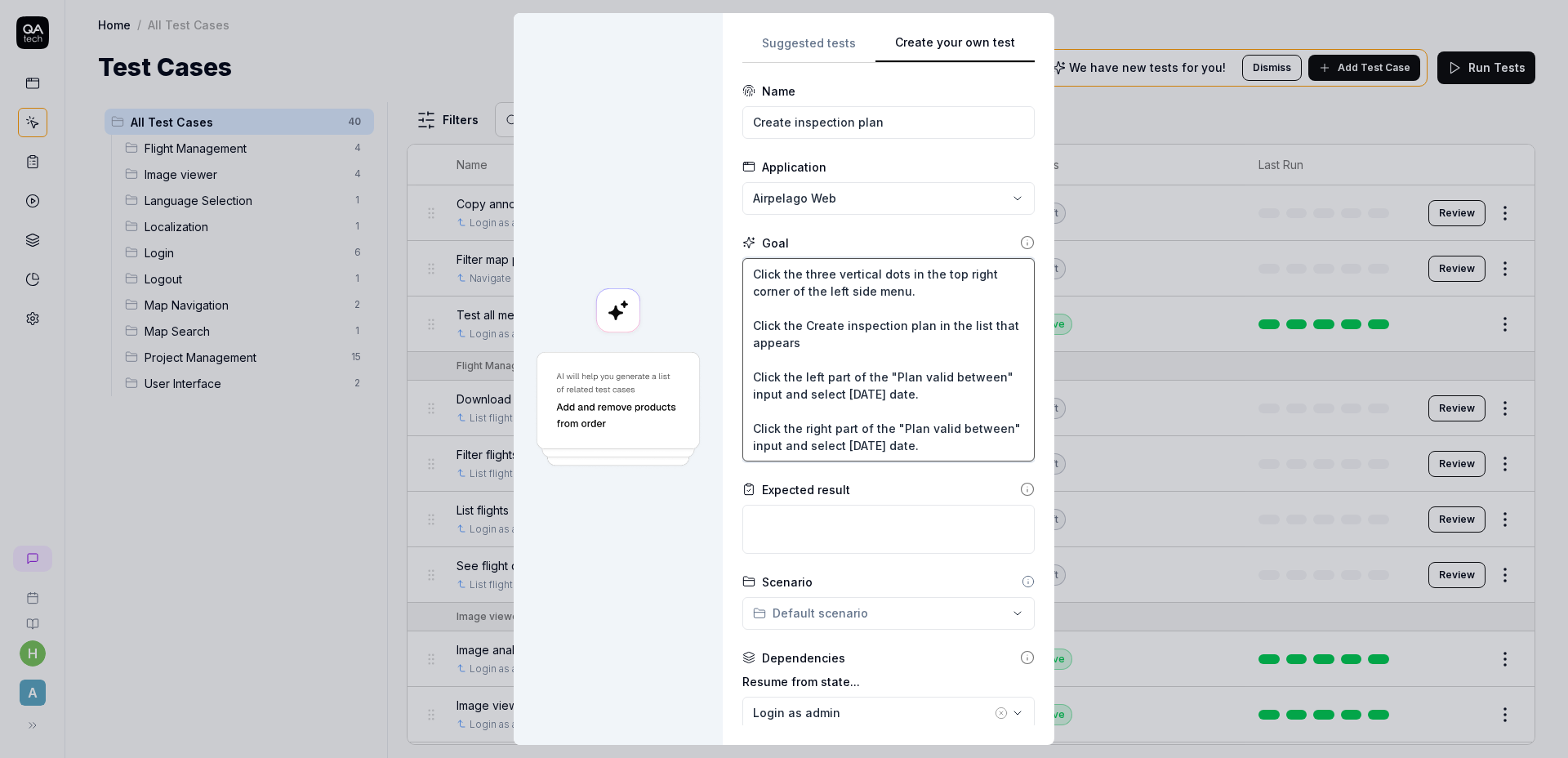
click at [948, 435] on textarea "Click the three vertical dots in the top right corner of the left side menu. Cl…" at bounding box center [888, 360] width 292 height 204
click at [946, 441] on textarea "Click the three vertical dots in the top right corner of the left side menu. Cl…" at bounding box center [888, 360] width 292 height 204
drag, startPoint x: 945, startPoint y: 442, endPoint x: 747, endPoint y: 393, distance: 204.0
click at [747, 393] on textarea "Click the three vertical dots in the top right corner of the left side menu. Cl…" at bounding box center [888, 360] width 292 height 204
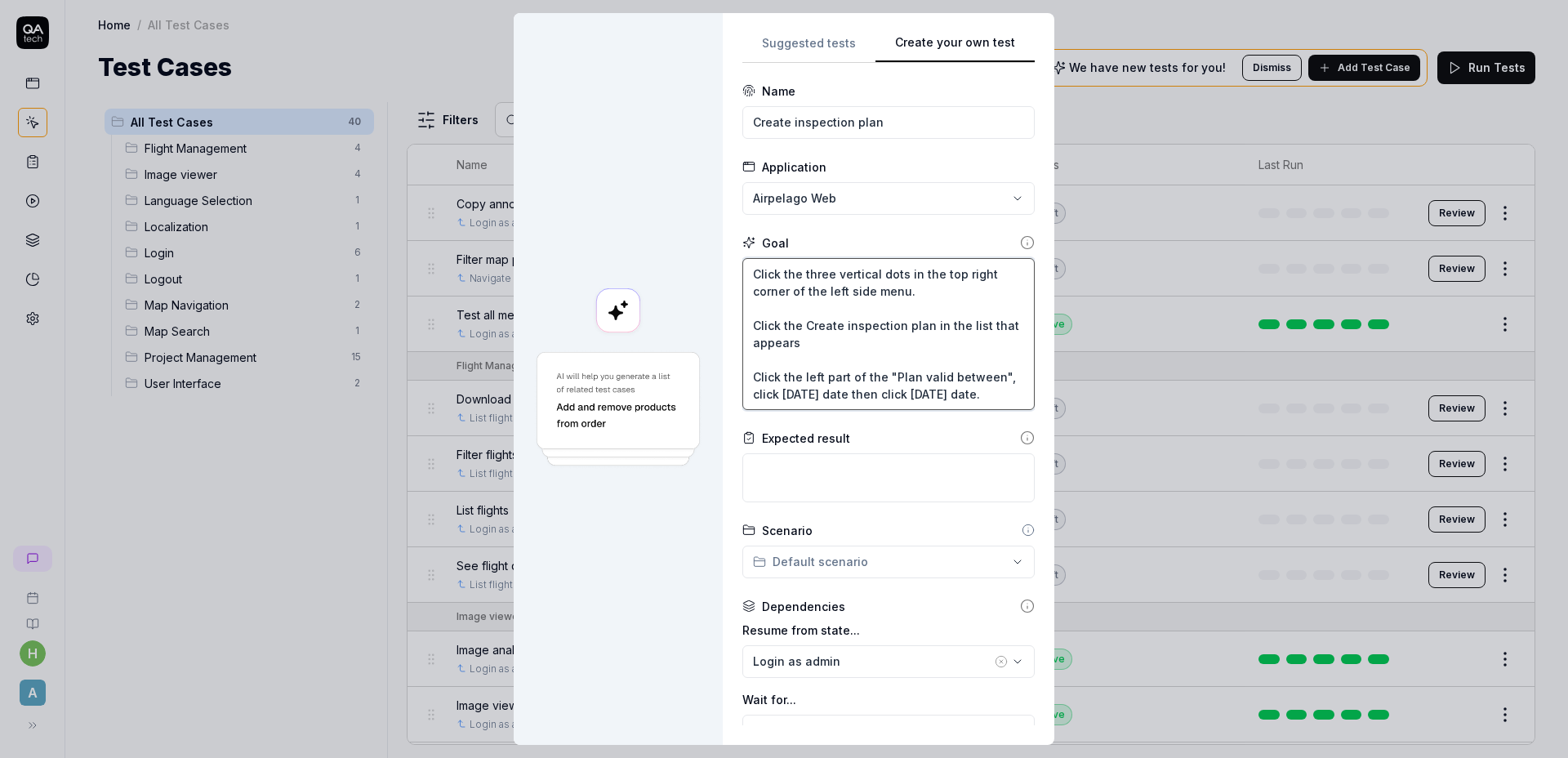
scroll to position [10, 0]
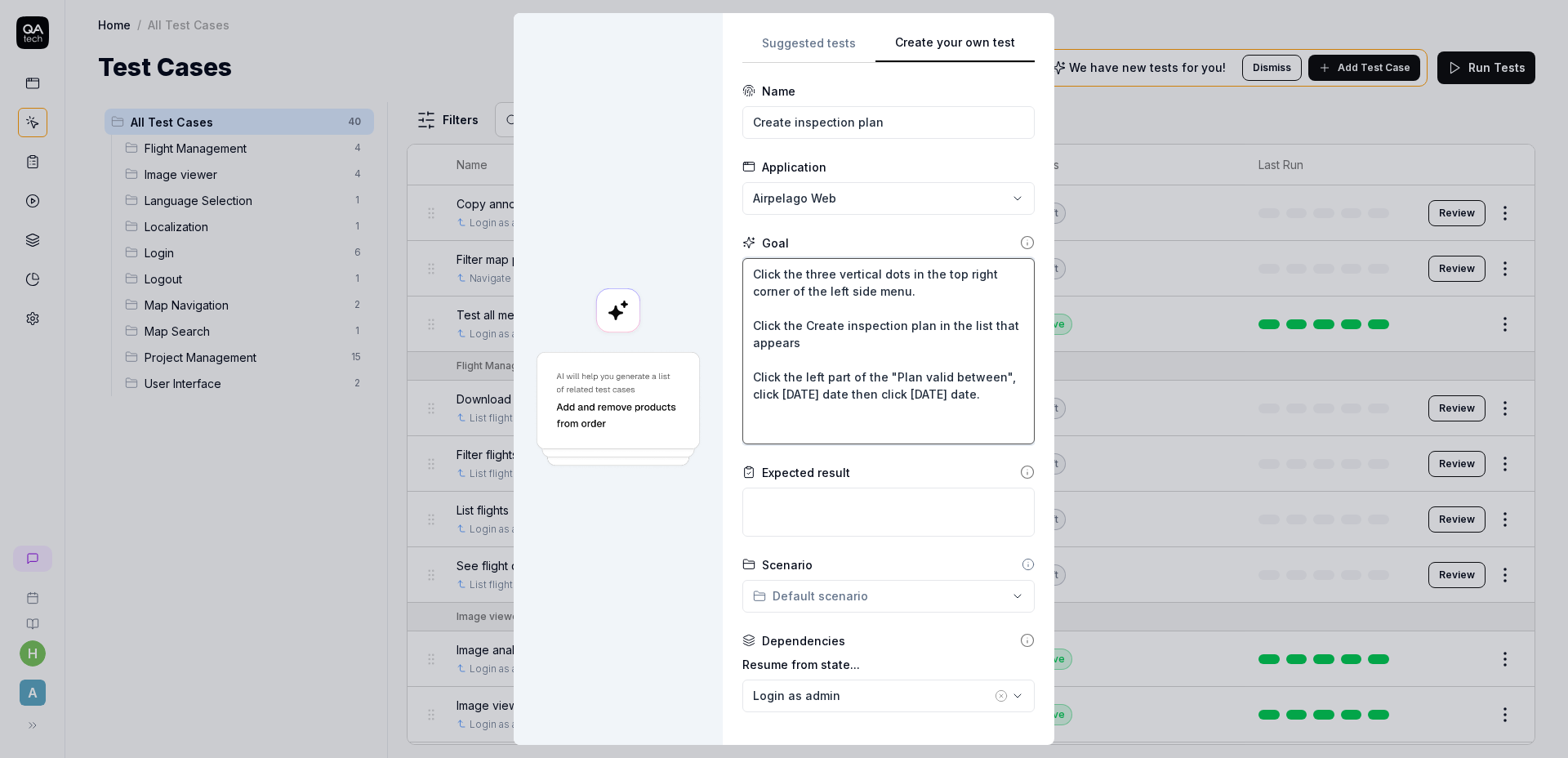
click at [927, 414] on textarea "Click the three vertical dots in the top right corner of the left side menu. Cl…" at bounding box center [888, 351] width 292 height 186
click at [915, 442] on textarea "Click the three vertical dots in the top right corner of the left side menu. Cl…" at bounding box center [888, 351] width 292 height 186
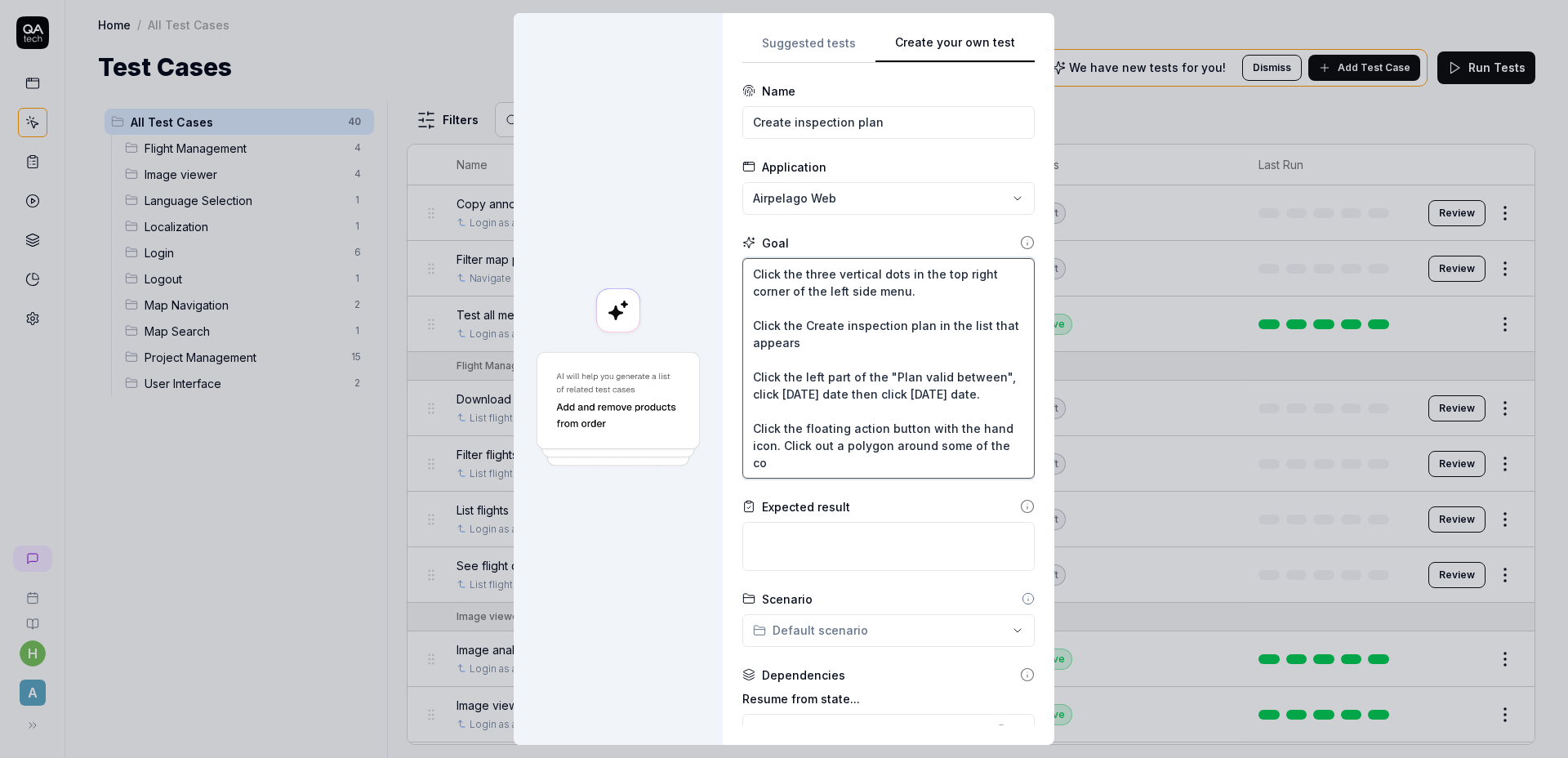
scroll to position [17, 0]
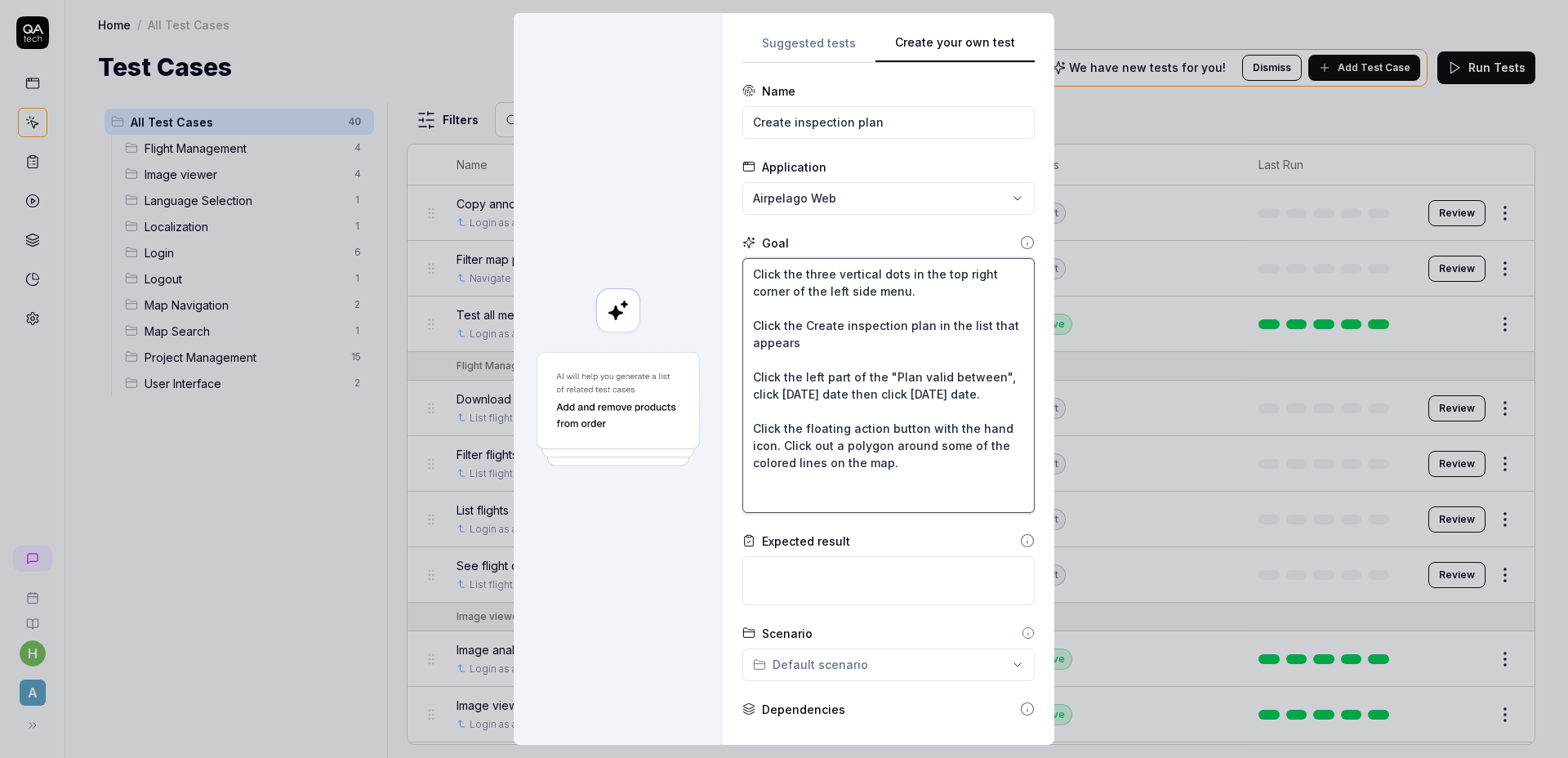
click at [950, 456] on textarea "Click the three vertical dots in the top right corner of the left side menu. Cl…" at bounding box center [888, 386] width 292 height 255
click at [777, 443] on textarea "Click the three vertical dots in the top right corner of the left side menu. Cl…" at bounding box center [888, 386] width 292 height 255
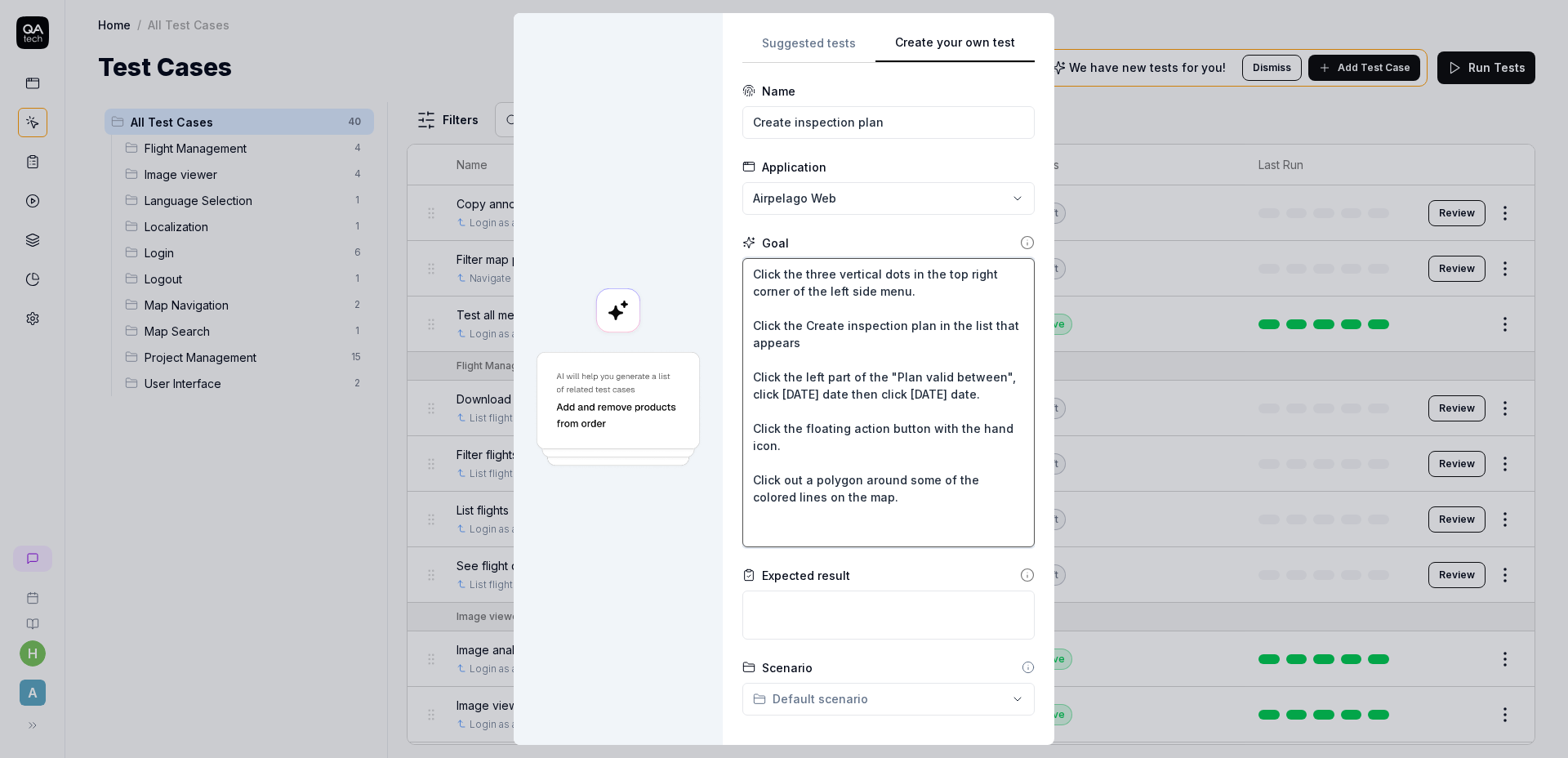
click at [918, 496] on textarea "Click the three vertical dots in the top right corner of the left side menu. Cl…" at bounding box center [888, 402] width 292 height 289
drag, startPoint x: 918, startPoint y: 511, endPoint x: 632, endPoint y: 480, distance: 287.7
click at [632, 480] on div "**********" at bounding box center [784, 379] width 541 height 732
click at [875, 397] on textarea "Click the three vertical dots in the top right corner of the left side menu. Cl…" at bounding box center [888, 402] width 292 height 289
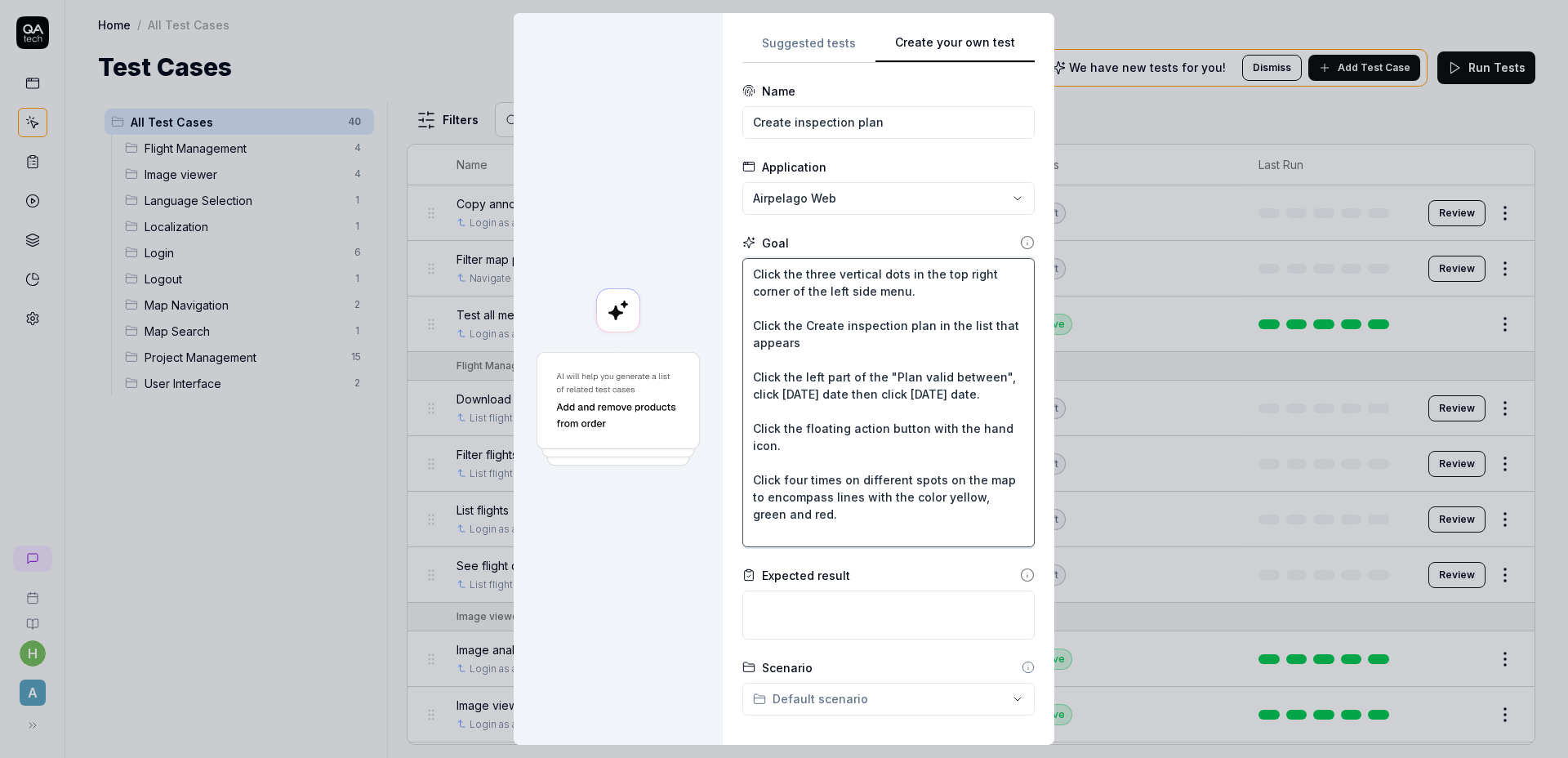
scroll to position [17, 0]
click at [882, 602] on textarea at bounding box center [888, 615] width 292 height 49
click at [874, 622] on textarea at bounding box center [888, 615] width 292 height 49
click at [665, 428] on div "**********" at bounding box center [784, 379] width 541 height 732
click at [830, 619] on textarea "A red" at bounding box center [888, 615] width 292 height 49
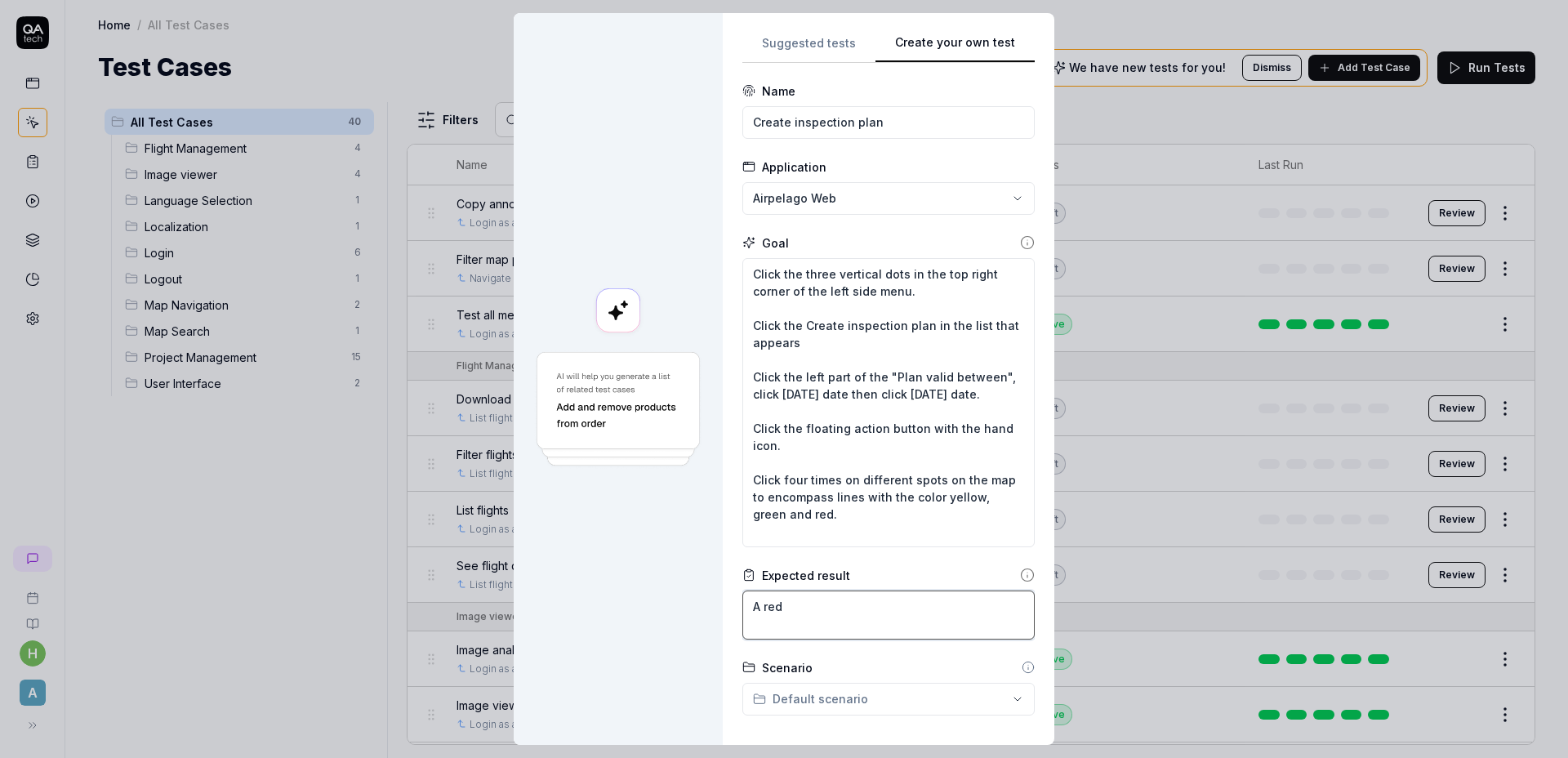
paste textarea "Click the floating action button with the hand icon."
click at [912, 500] on textarea "Click the three vertical dots in the top right corner of the left side menu. Cl…" at bounding box center [888, 402] width 292 height 289
click at [913, 503] on textarea "Click the three vertical dots in the top right corner of the left side menu. Cl…" at bounding box center [888, 402] width 292 height 289
click at [913, 506] on textarea "Click the three vertical dots in the top right corner of the left side menu. Cl…" at bounding box center [888, 402] width 292 height 289
drag, startPoint x: 771, startPoint y: 441, endPoint x: 751, endPoint y: 435, distance: 20.9
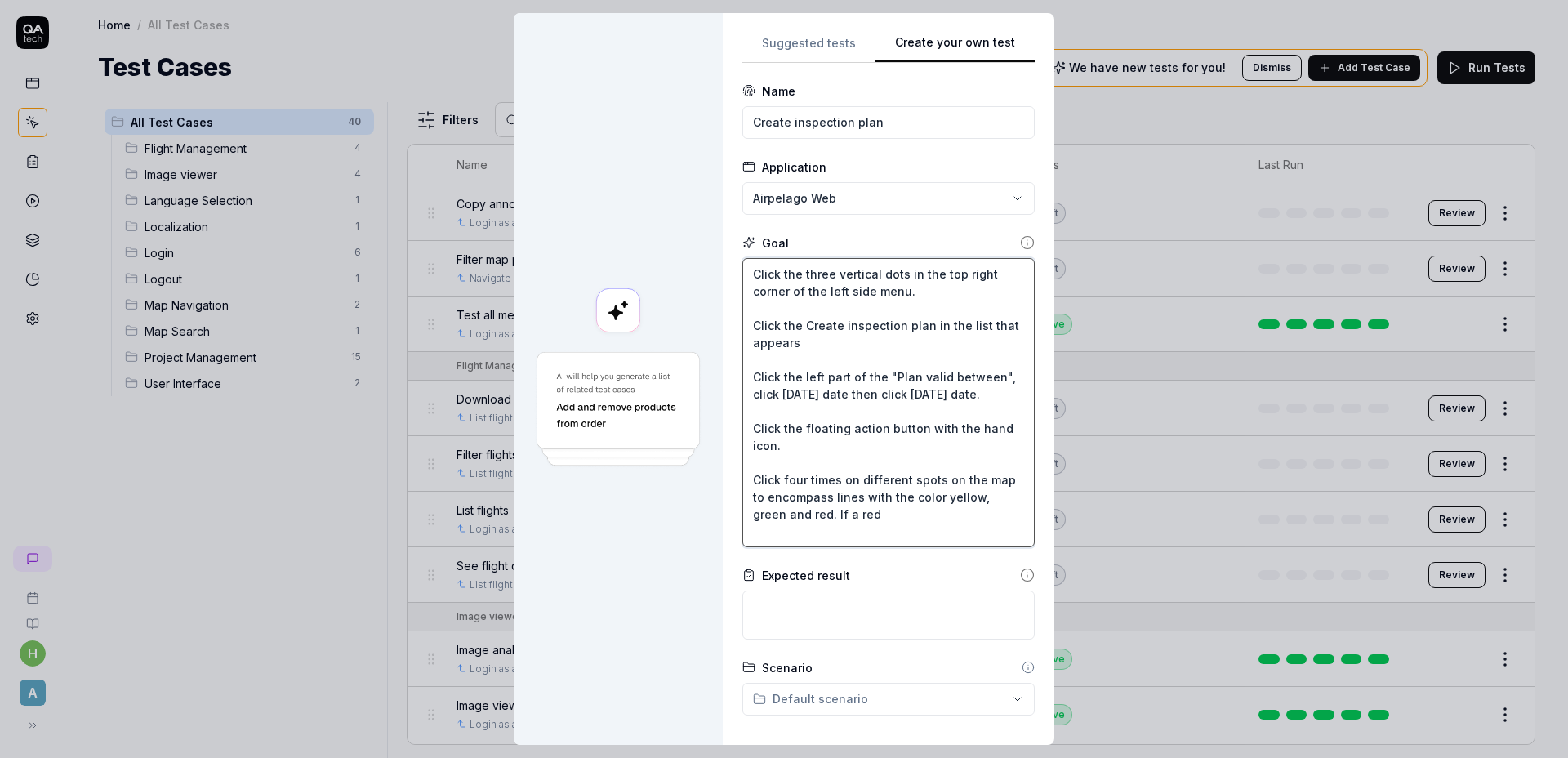
click at [742, 437] on textarea "Click the three vertical dots in the top right corner of the left side menu. Cl…" at bounding box center [888, 402] width 292 height 289
click at [806, 439] on textarea "Click the three vertical dots in the top right corner of the left side menu. Cl…" at bounding box center [888, 402] width 292 height 289
drag, startPoint x: 805, startPoint y: 429, endPoint x: 878, endPoint y: 443, distance: 74.3
click at [875, 443] on textarea "Click the three vertical dots in the top right corner of the left side menu. Cl…" at bounding box center [888, 402] width 292 height 289
click at [951, 516] on textarea "Click the three vertical dots in the top right corner of the left side menu. Cl…" at bounding box center [888, 402] width 292 height 289
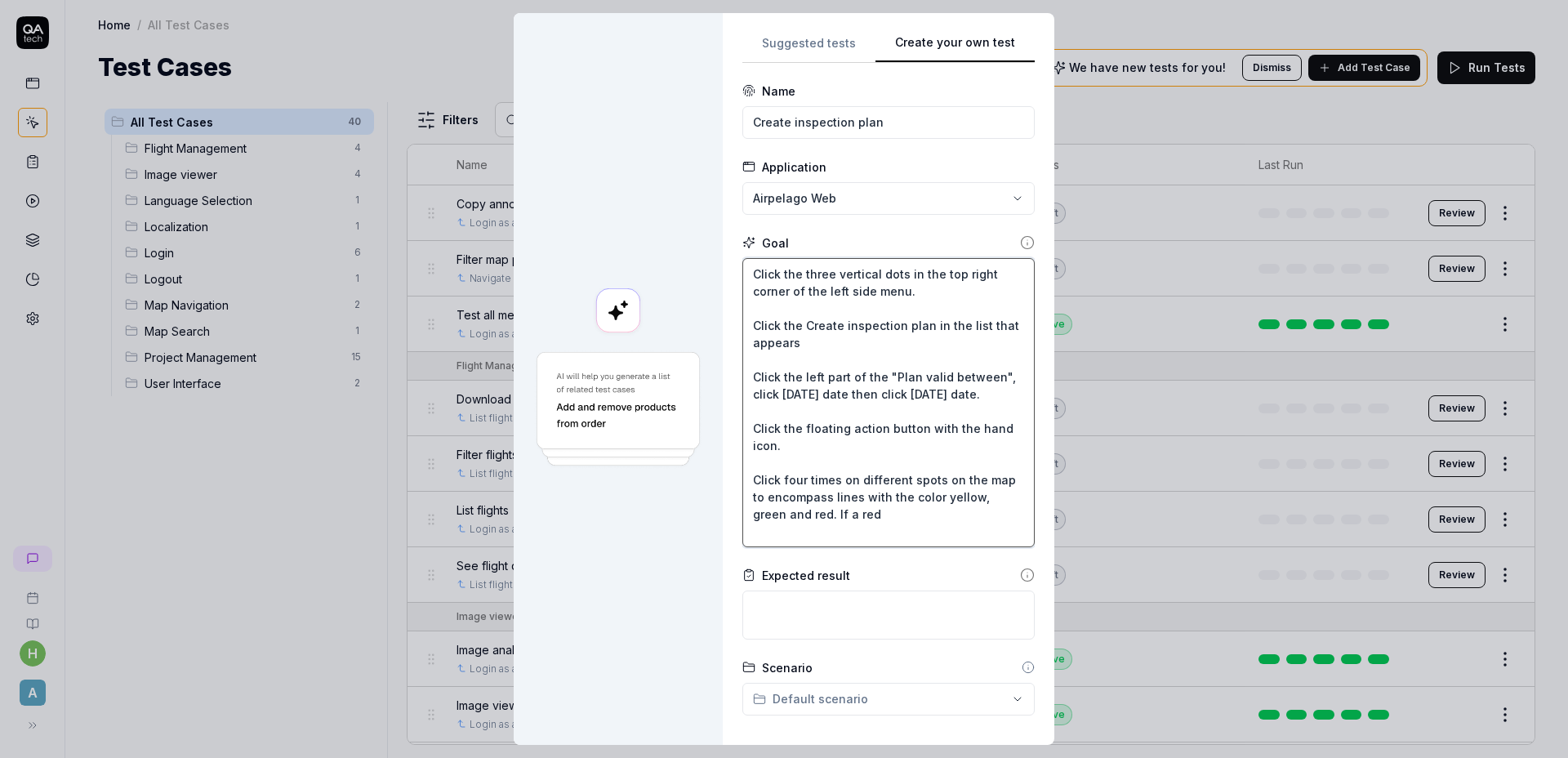
paste textarea "floating action button with the hand icon."
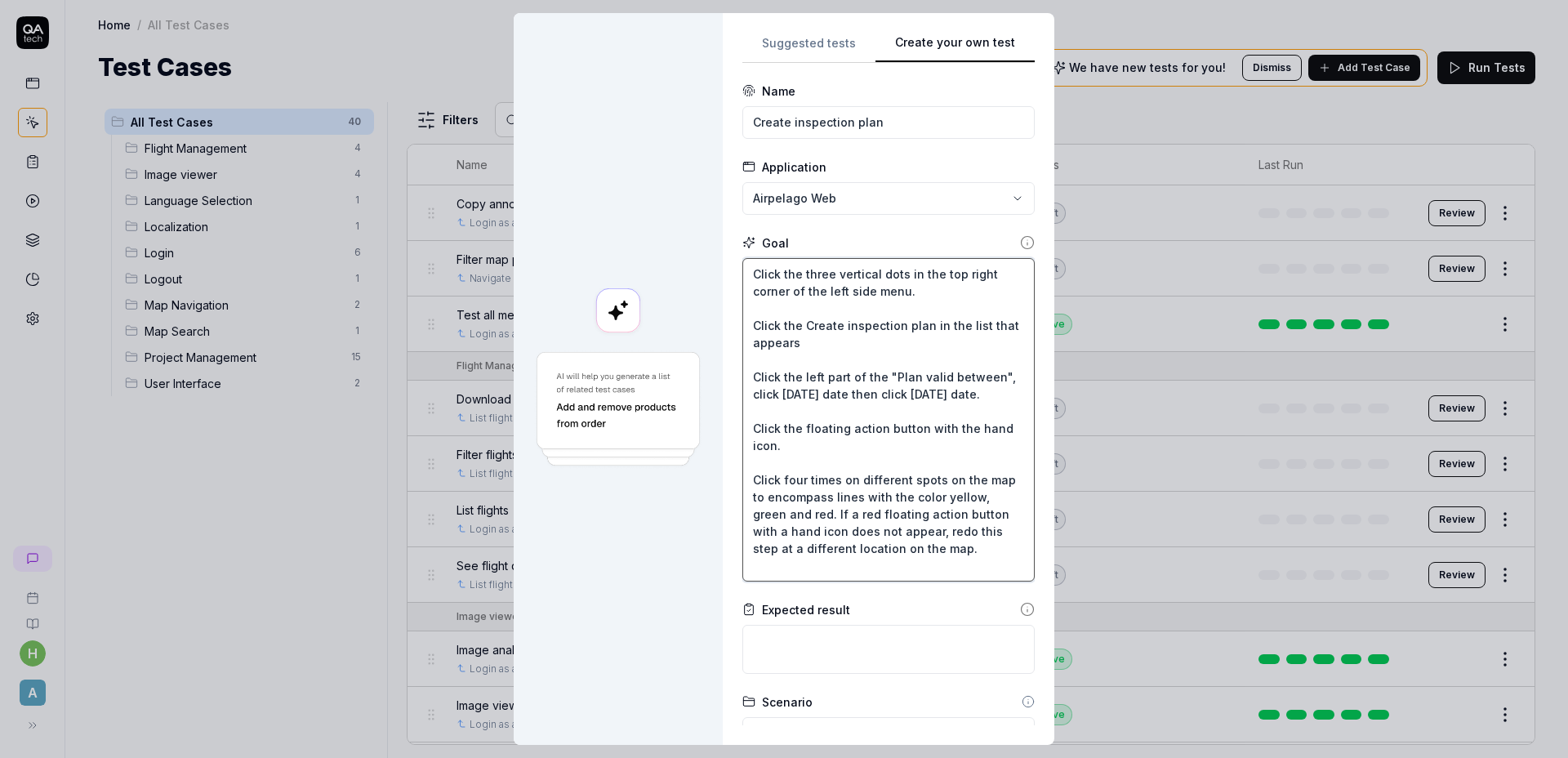
click at [934, 462] on textarea "Click the three vertical dots in the top right corner of the left side menu. Cl…" at bounding box center [888, 420] width 292 height 323
click at [849, 466] on textarea "Click the three vertical dots in the top right corner of the left side menu. Cl…" at bounding box center [888, 420] width 292 height 323
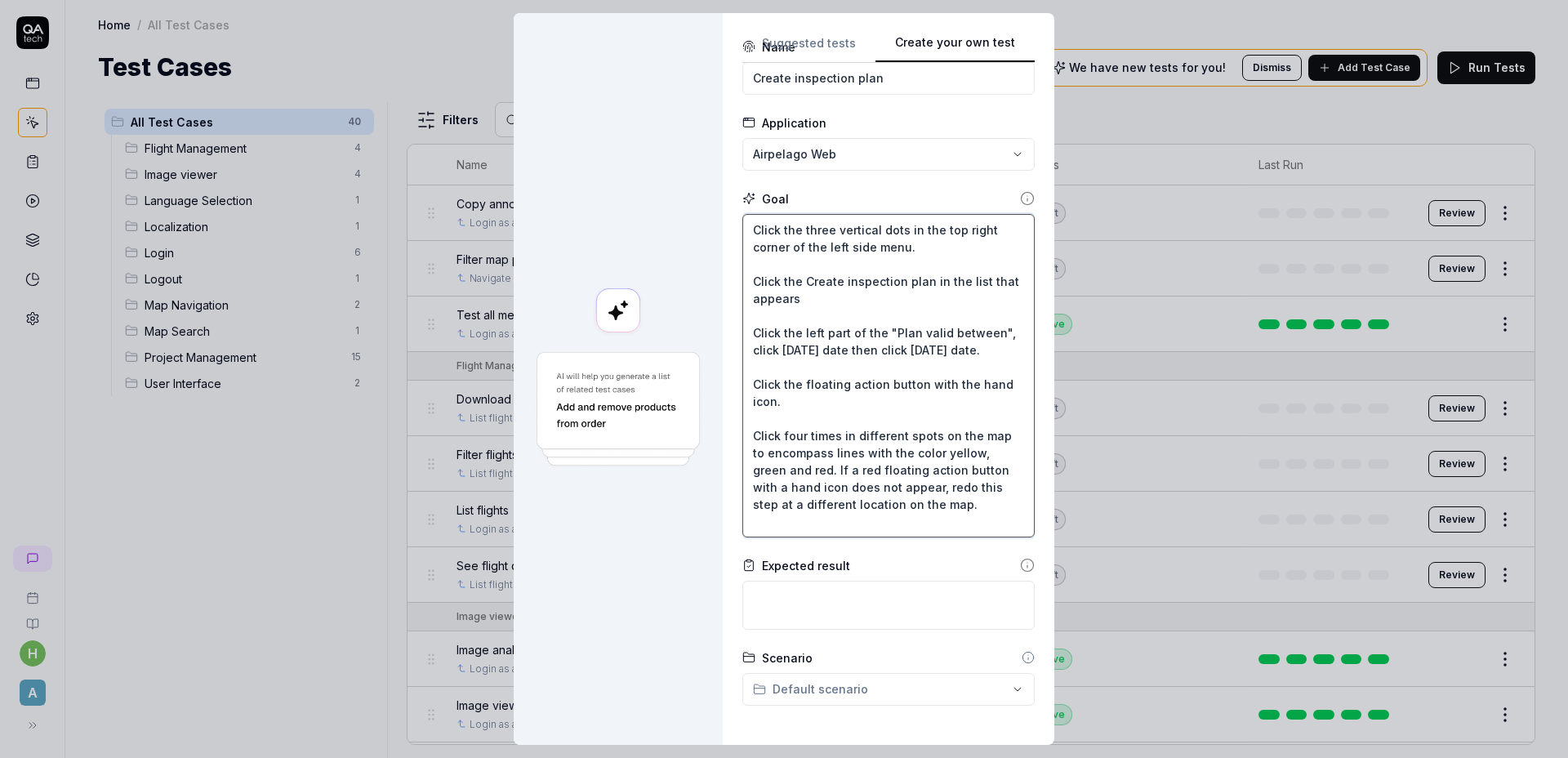
scroll to position [46, 0]
click at [934, 436] on textarea "Click the three vertical dots in the top right corner of the left side menu. Cl…" at bounding box center [888, 374] width 292 height 323
click at [890, 453] on textarea "Click the three vertical dots in the top right corner of the left side menu. Cl…" at bounding box center [888, 374] width 292 height 323
click at [862, 421] on textarea "Click the three vertical dots in the top right corner of the left side menu. Cl…" at bounding box center [888, 374] width 292 height 323
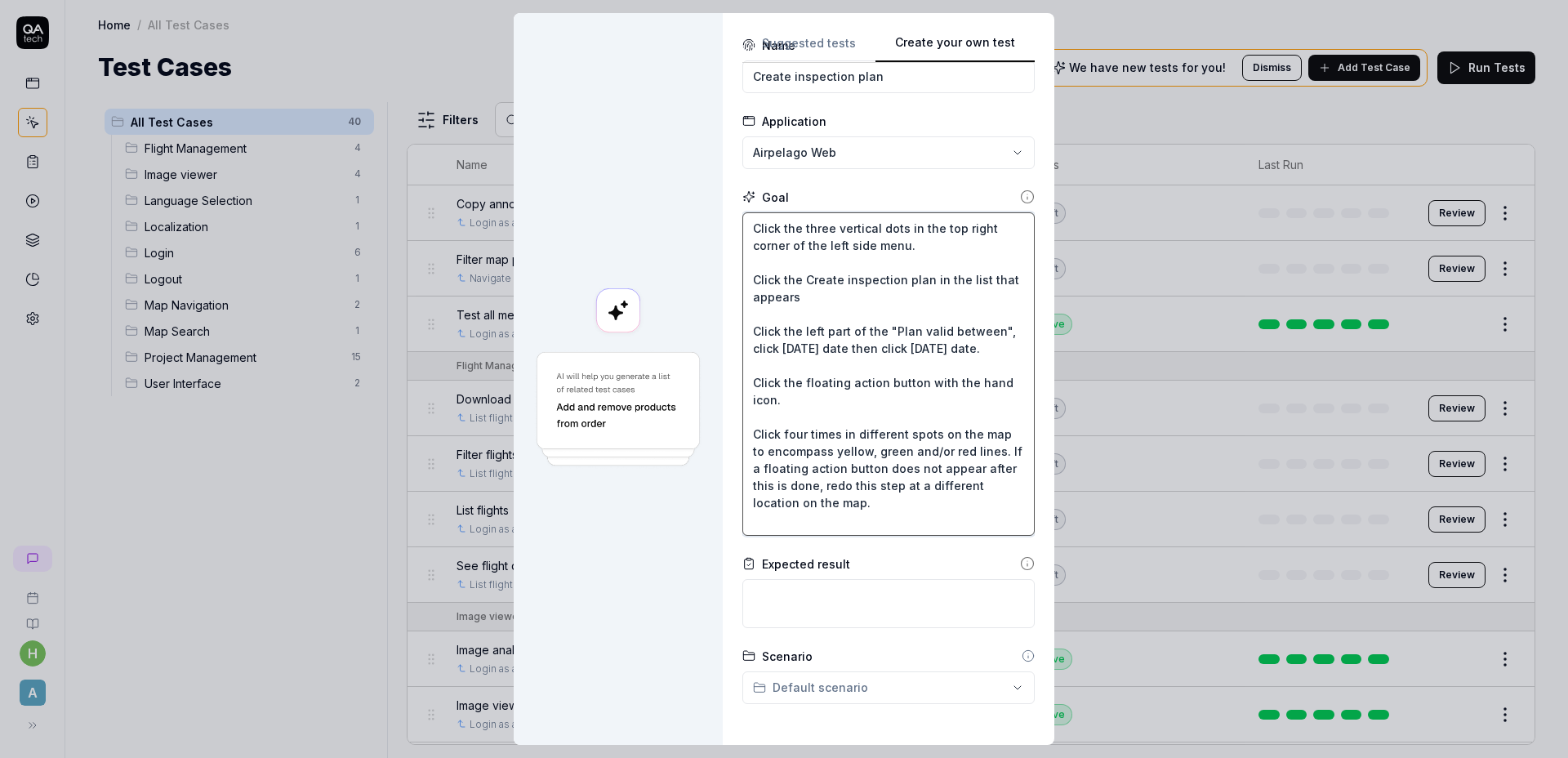
click at [897, 291] on textarea "Click the three vertical dots in the top right corner of the left side menu. Cl…" at bounding box center [888, 374] width 292 height 323
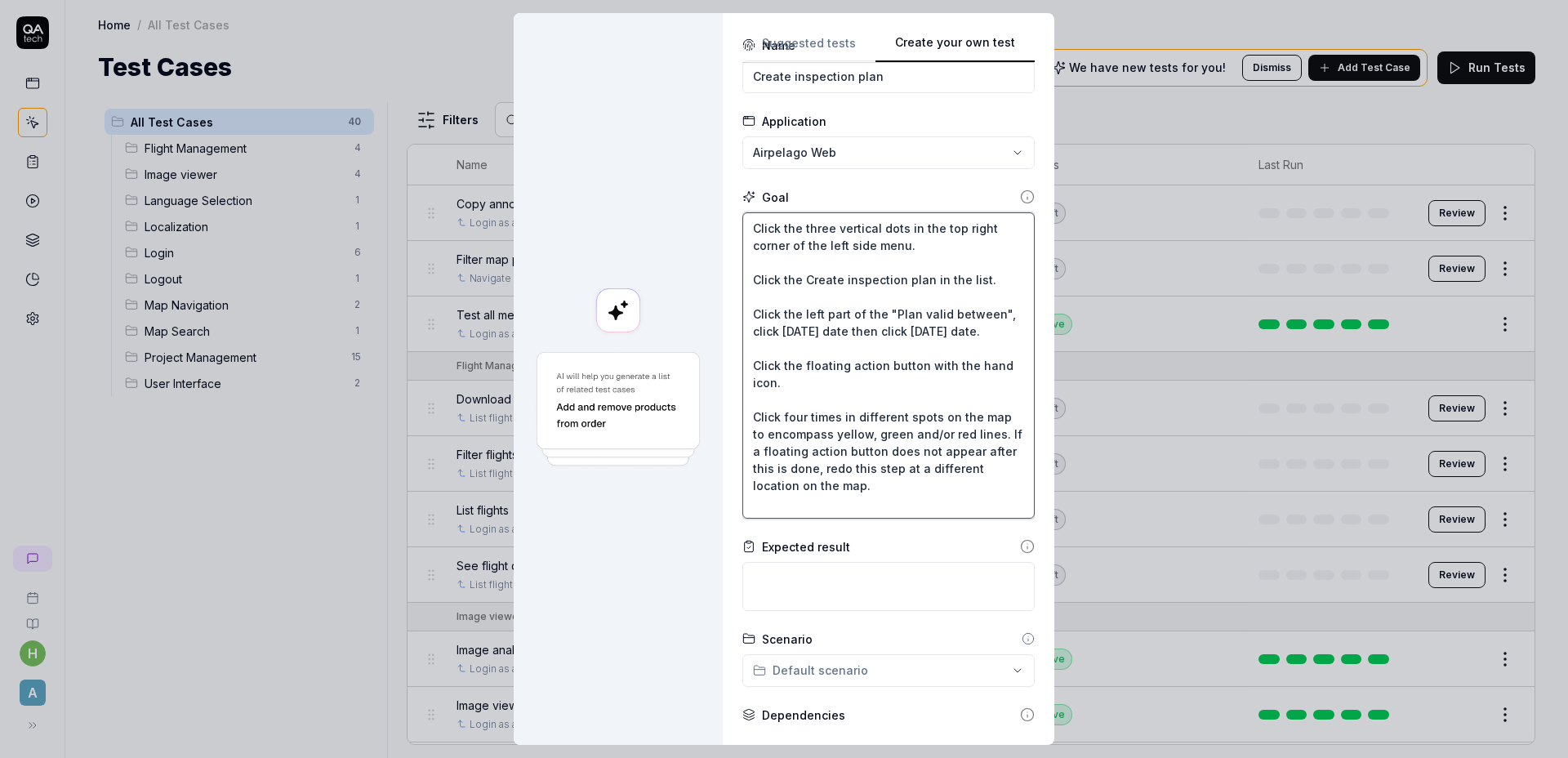
click at [794, 387] on textarea "Click the three vertical dots in the top right corner of the left side menu. Cl…" at bounding box center [888, 365] width 292 height 306
click at [846, 394] on textarea "Click the three vertical dots in the top right corner of the left side menu. Cl…" at bounding box center [888, 365] width 292 height 306
click at [862, 383] on textarea "Click the three vertical dots in the top right corner of the left side menu. Cl…" at bounding box center [888, 365] width 292 height 306
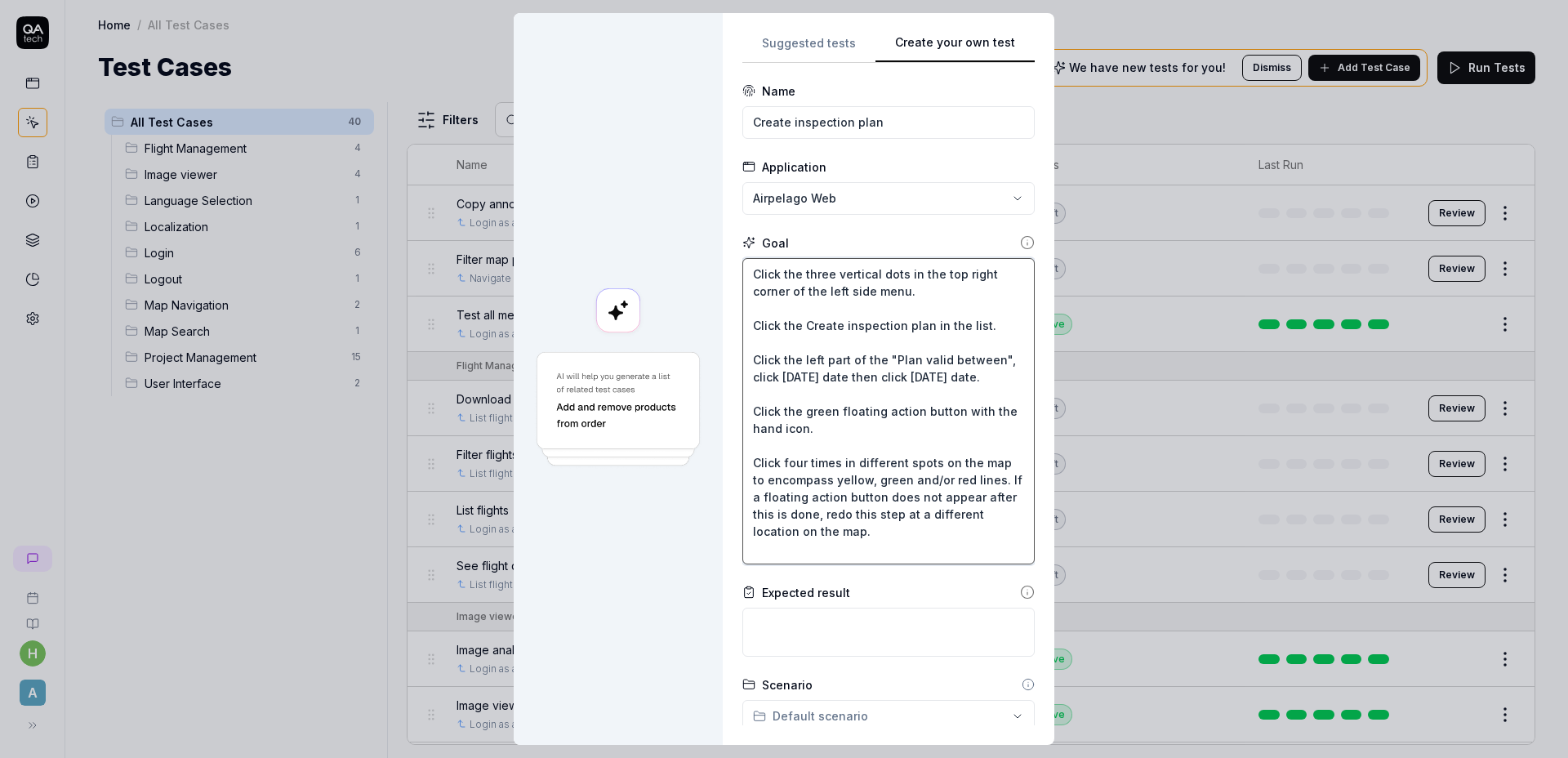
click at [814, 480] on textarea "Click the three vertical dots in the top right corner of the left side menu. Cl…" at bounding box center [888, 411] width 292 height 306
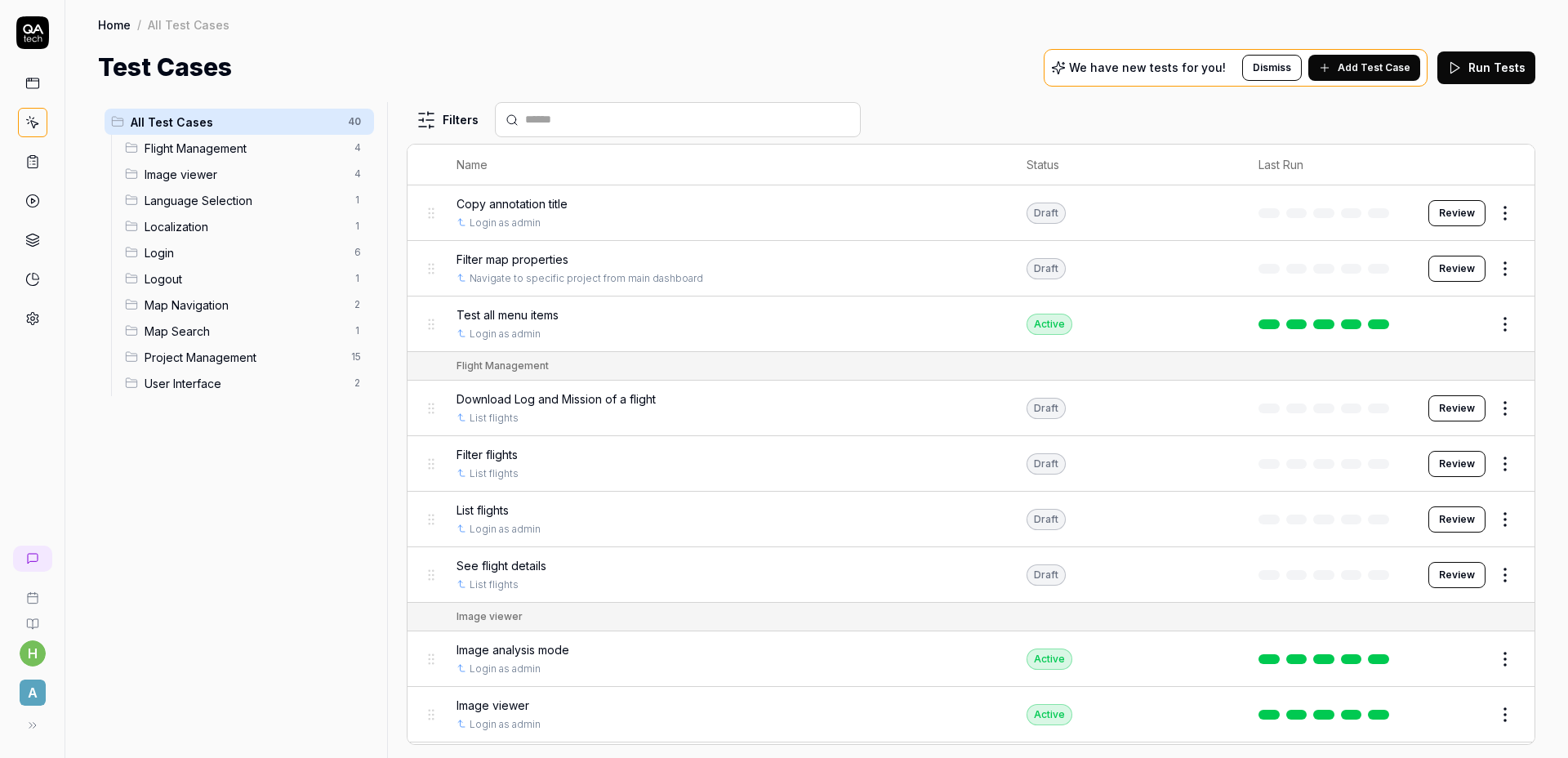
click at [1359, 65] on span "Add Test Case" at bounding box center [1374, 68] width 73 height 15
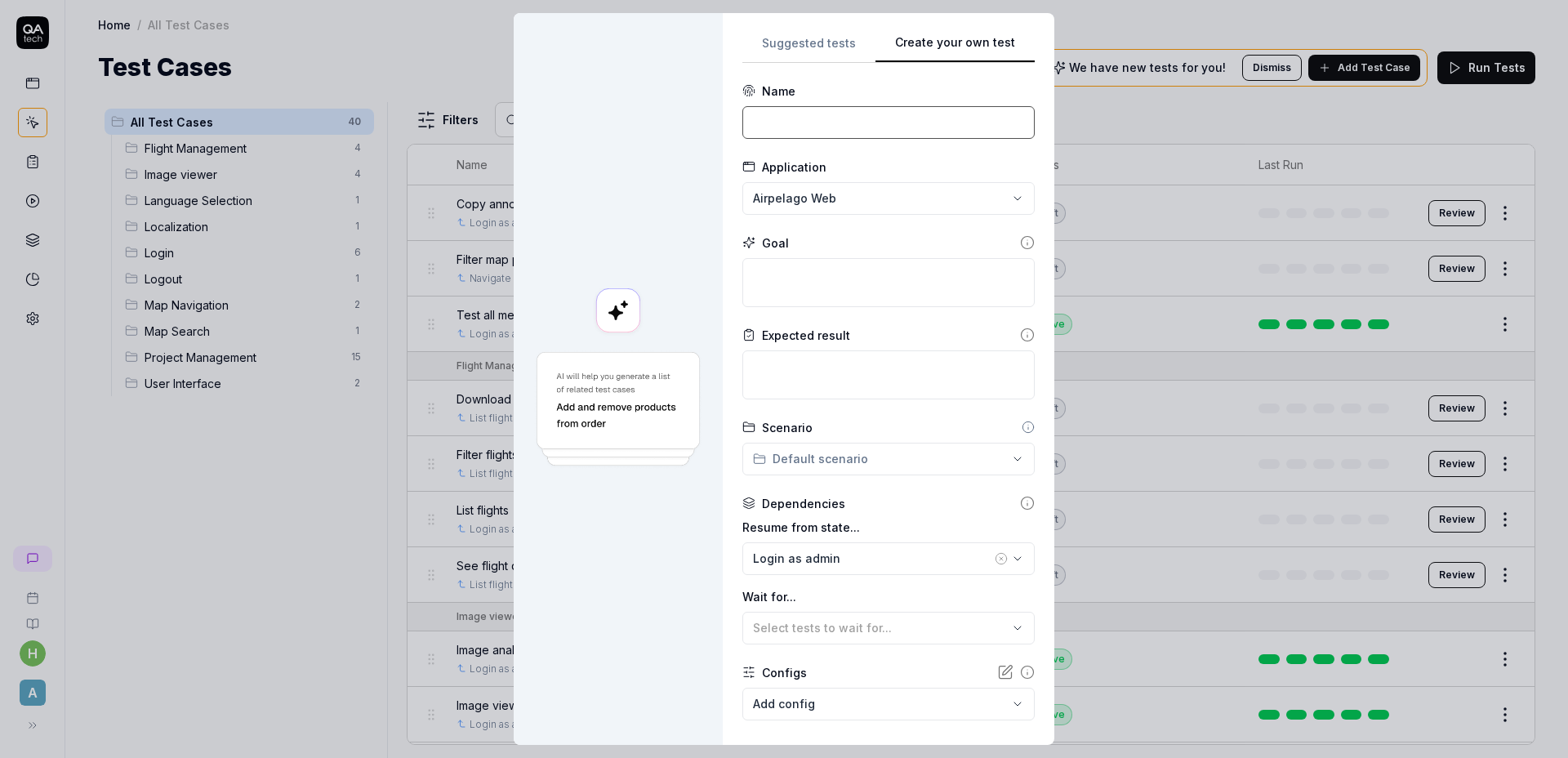
click at [763, 126] on input at bounding box center [888, 122] width 292 height 33
click at [809, 121] on input at bounding box center [888, 122] width 292 height 33
click at [856, 281] on textarea at bounding box center [888, 283] width 292 height 49
click at [849, 269] on textarea at bounding box center [888, 283] width 292 height 49
click at [837, 274] on textarea at bounding box center [888, 283] width 292 height 49
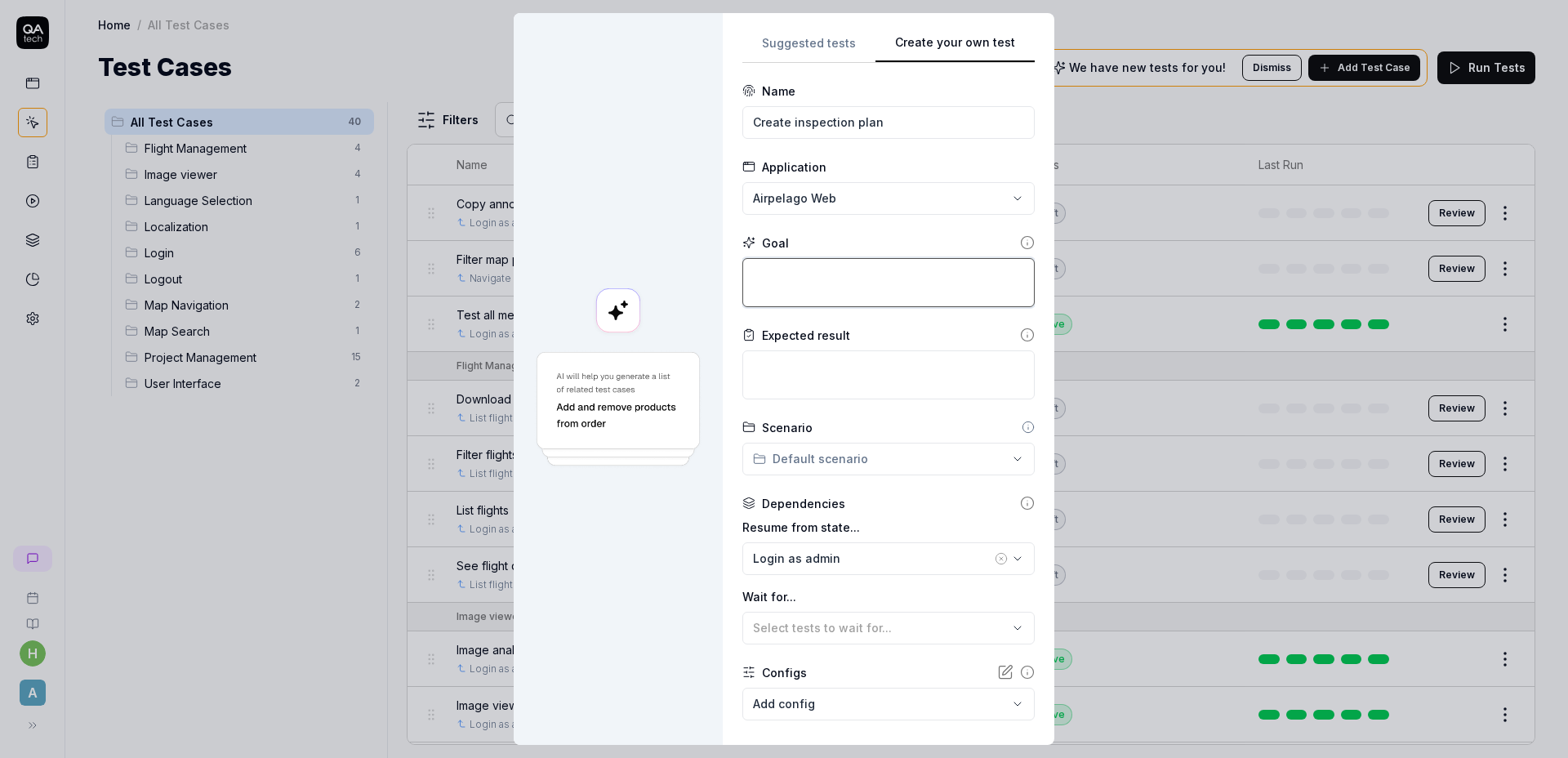
paste textarea "Click the three vertical dots at the top right of the left side menu. Click the…"
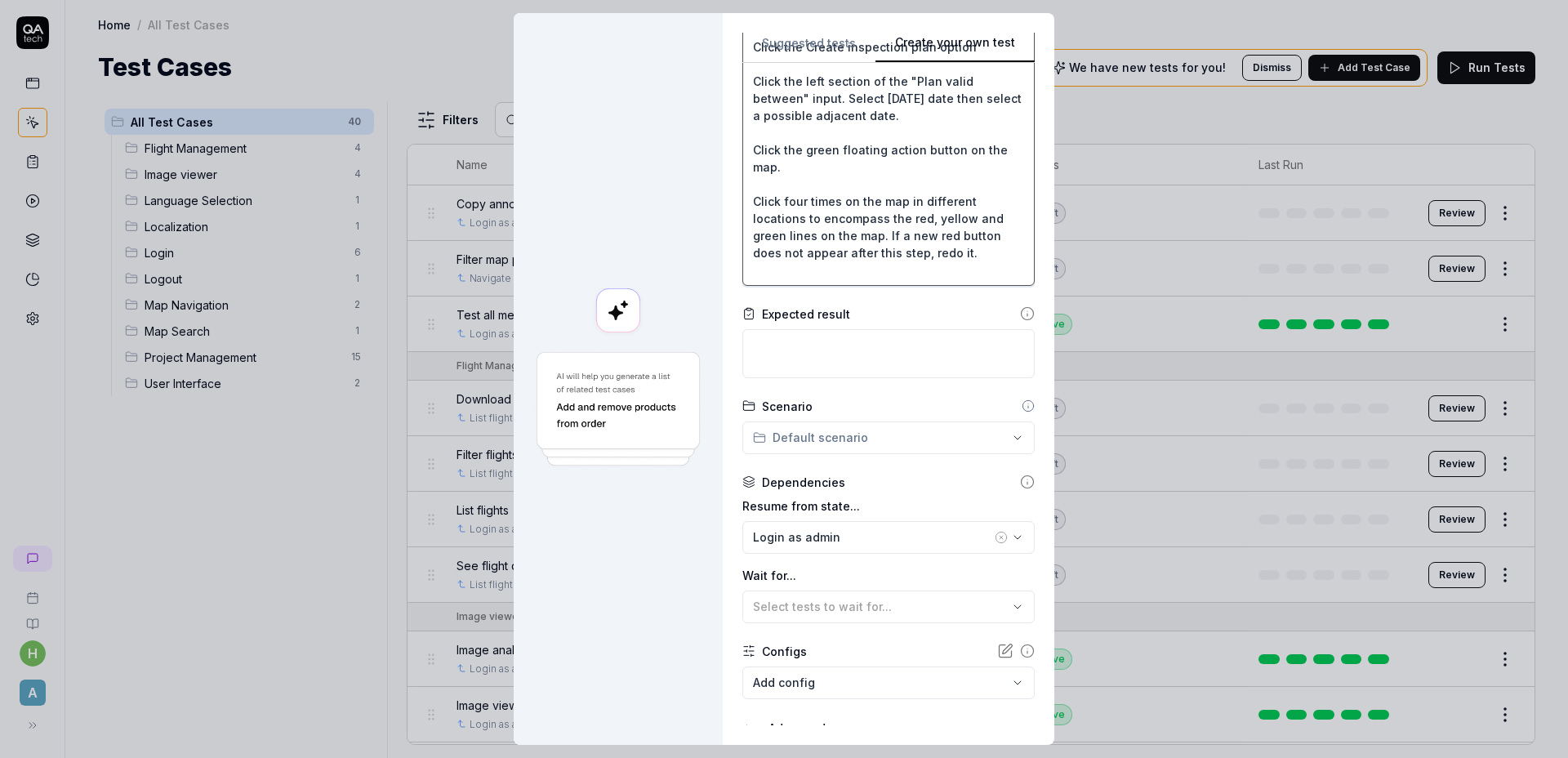
scroll to position [344, 0]
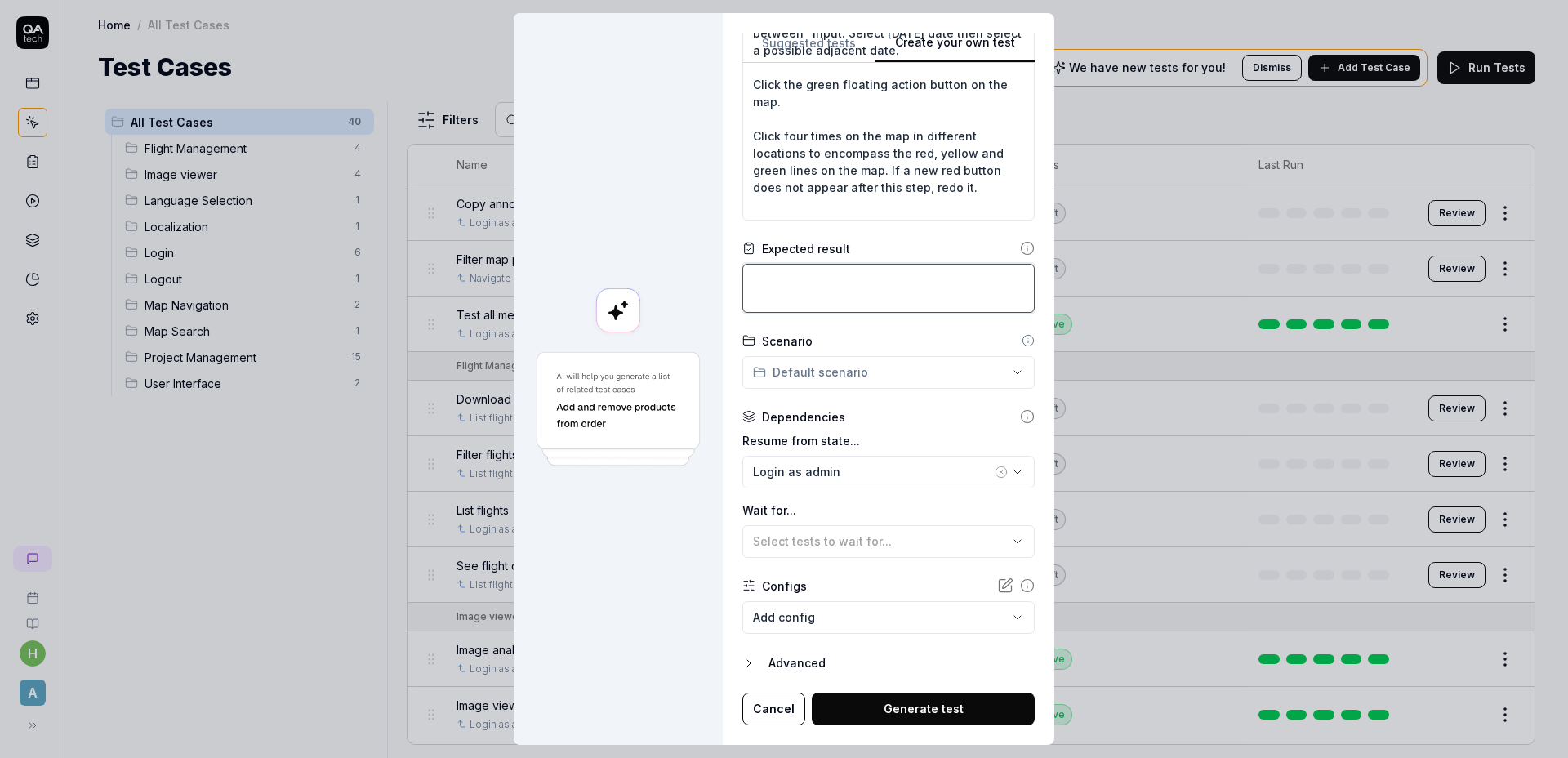
click at [848, 269] on textarea at bounding box center [888, 288] width 292 height 49
click at [907, 288] on textarea at bounding box center [888, 288] width 292 height 49
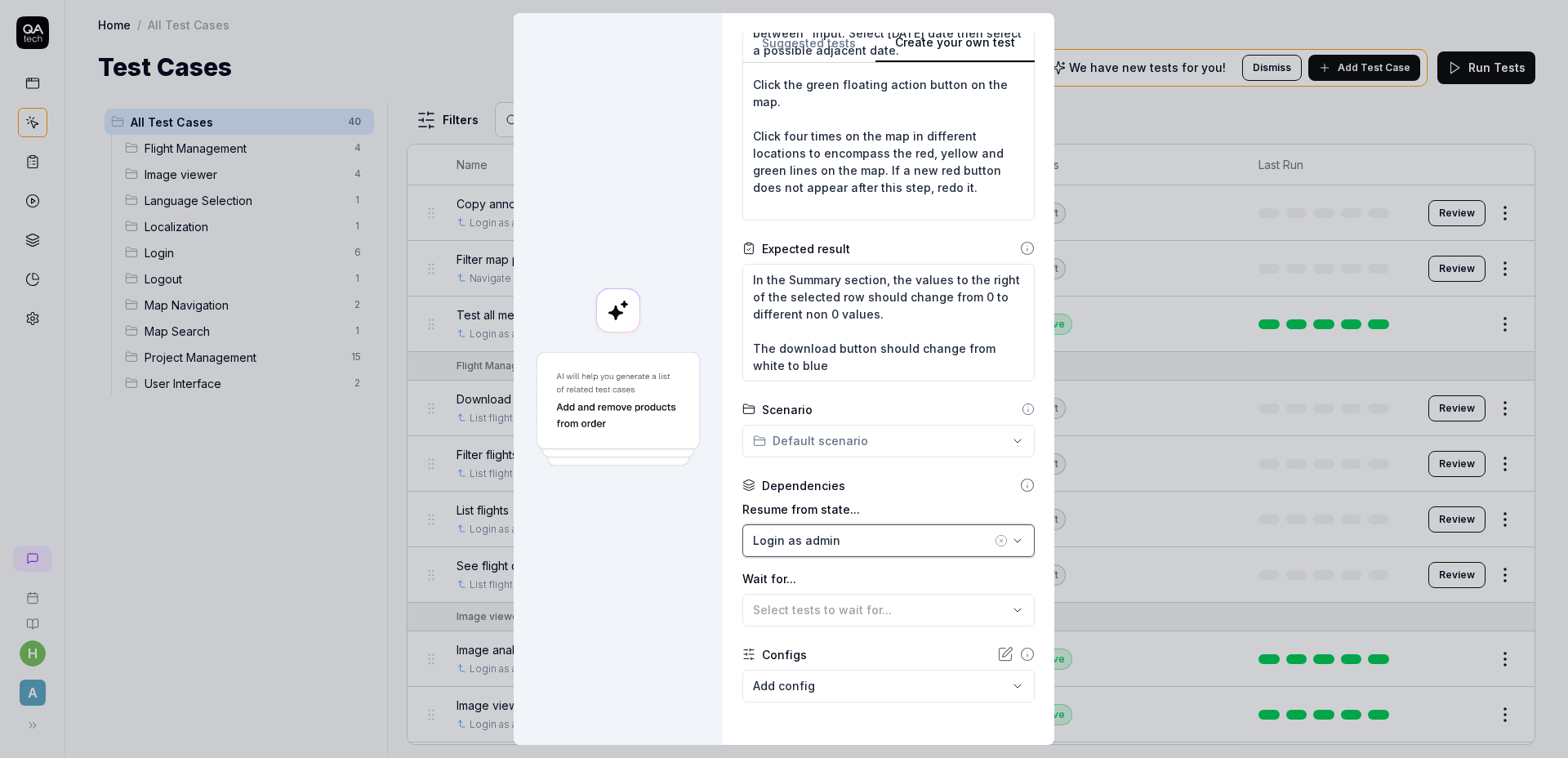
click at [829, 534] on div "Login as admin" at bounding box center [871, 540] width 238 height 17
click at [814, 576] on input "progre" at bounding box center [852, 576] width 172 height 29
click at [710, 577] on div at bounding box center [617, 379] width 209 height 732
click at [842, 448] on div "**********" at bounding box center [784, 379] width 1568 height 758
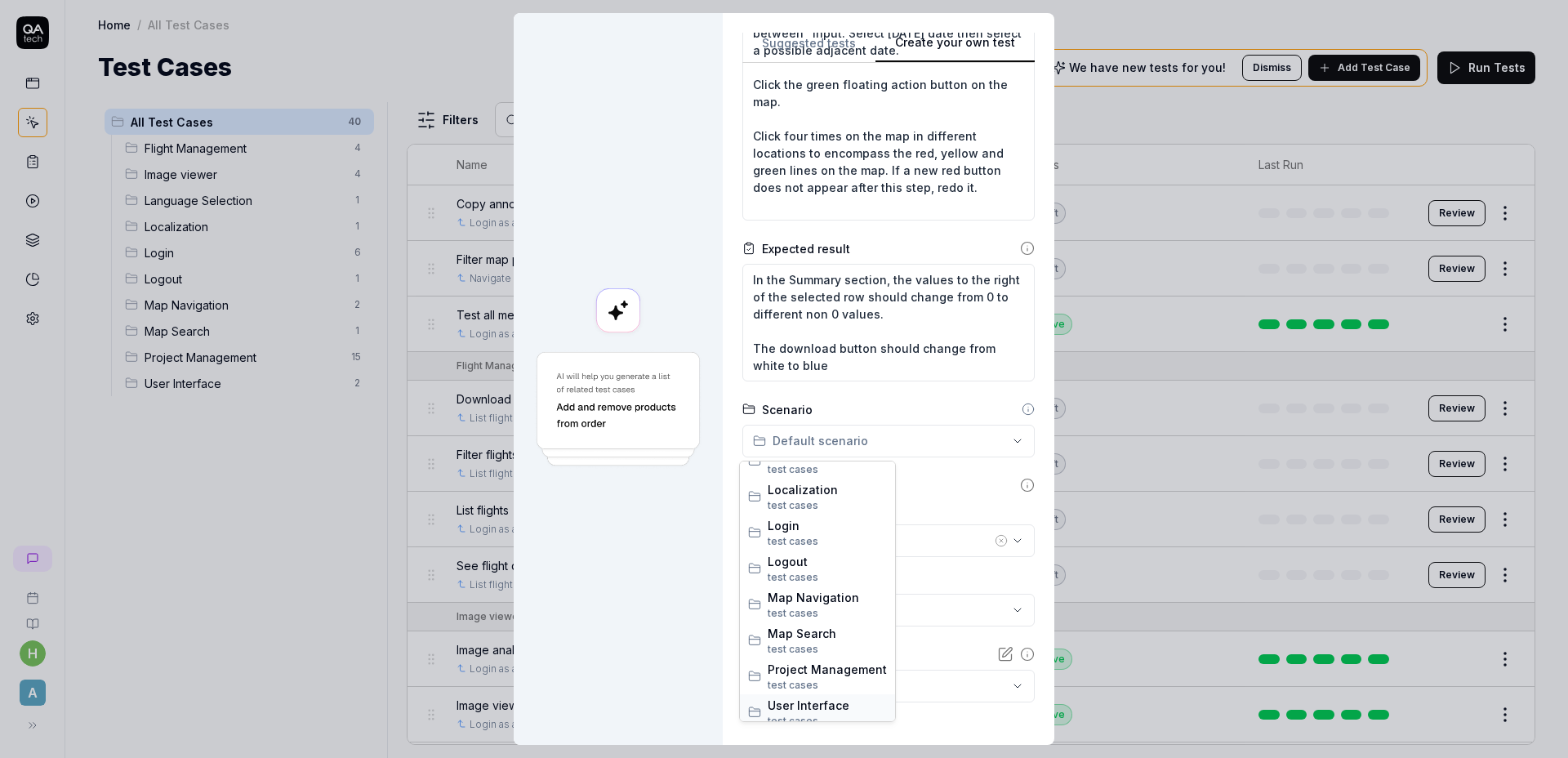
scroll to position [100, 0]
click at [838, 673] on span "test case s" at bounding box center [827, 676] width 120 height 15
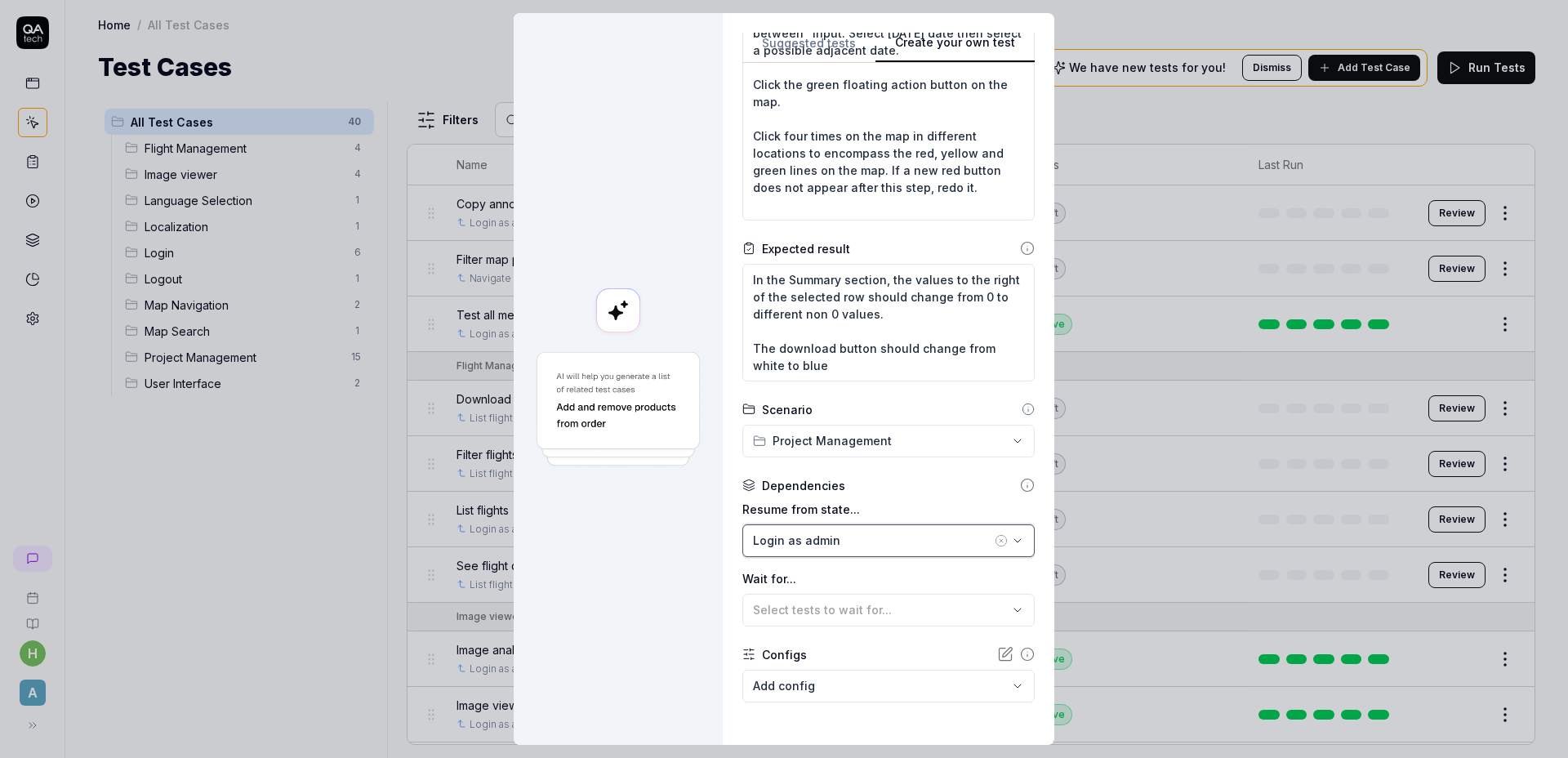
click at [848, 552] on button "Login as admin" at bounding box center [888, 541] width 292 height 33
click at [887, 655] on div "Project progress tab" at bounding box center [842, 659] width 205 height 27
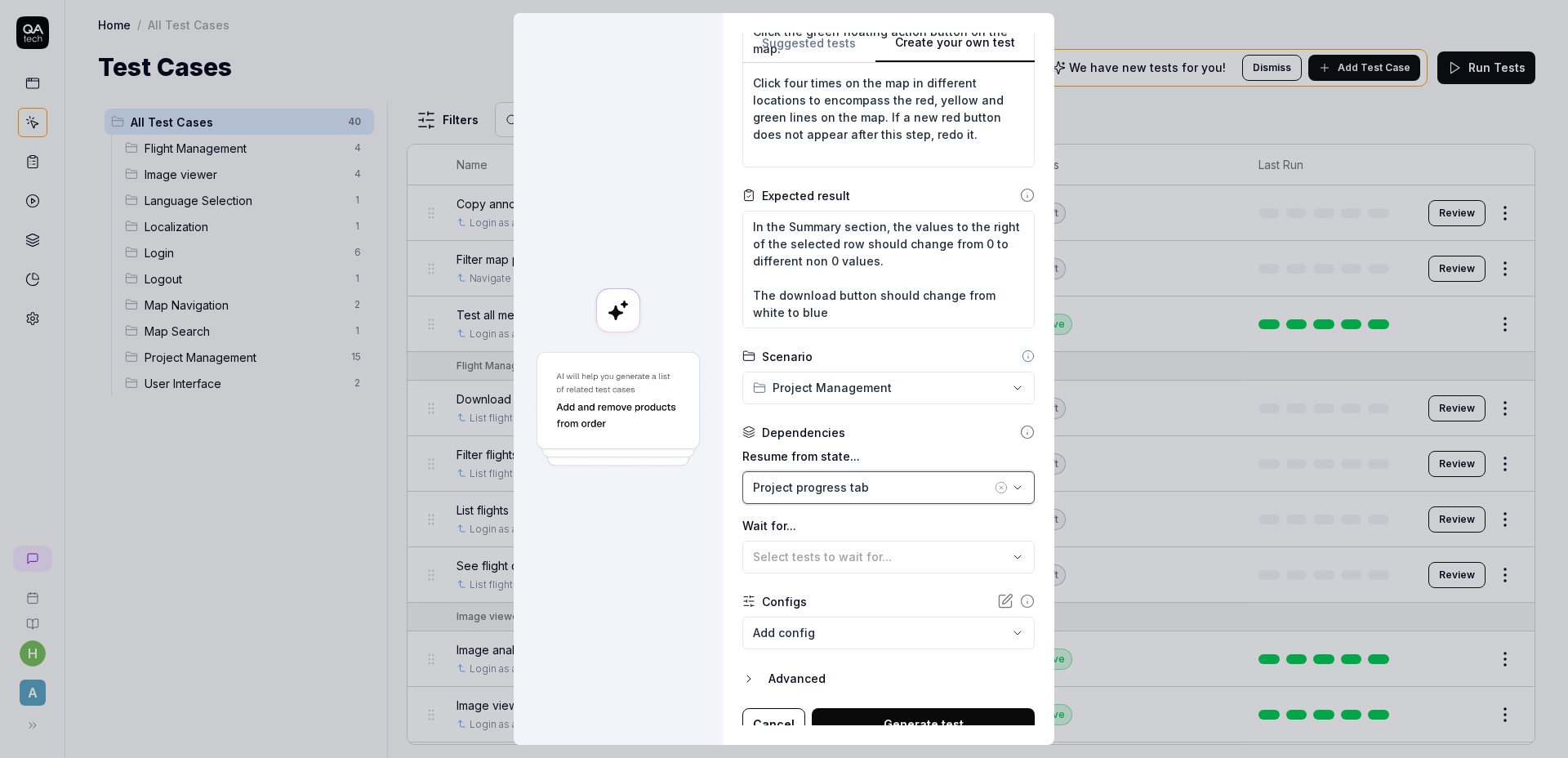
scroll to position [413, 0]
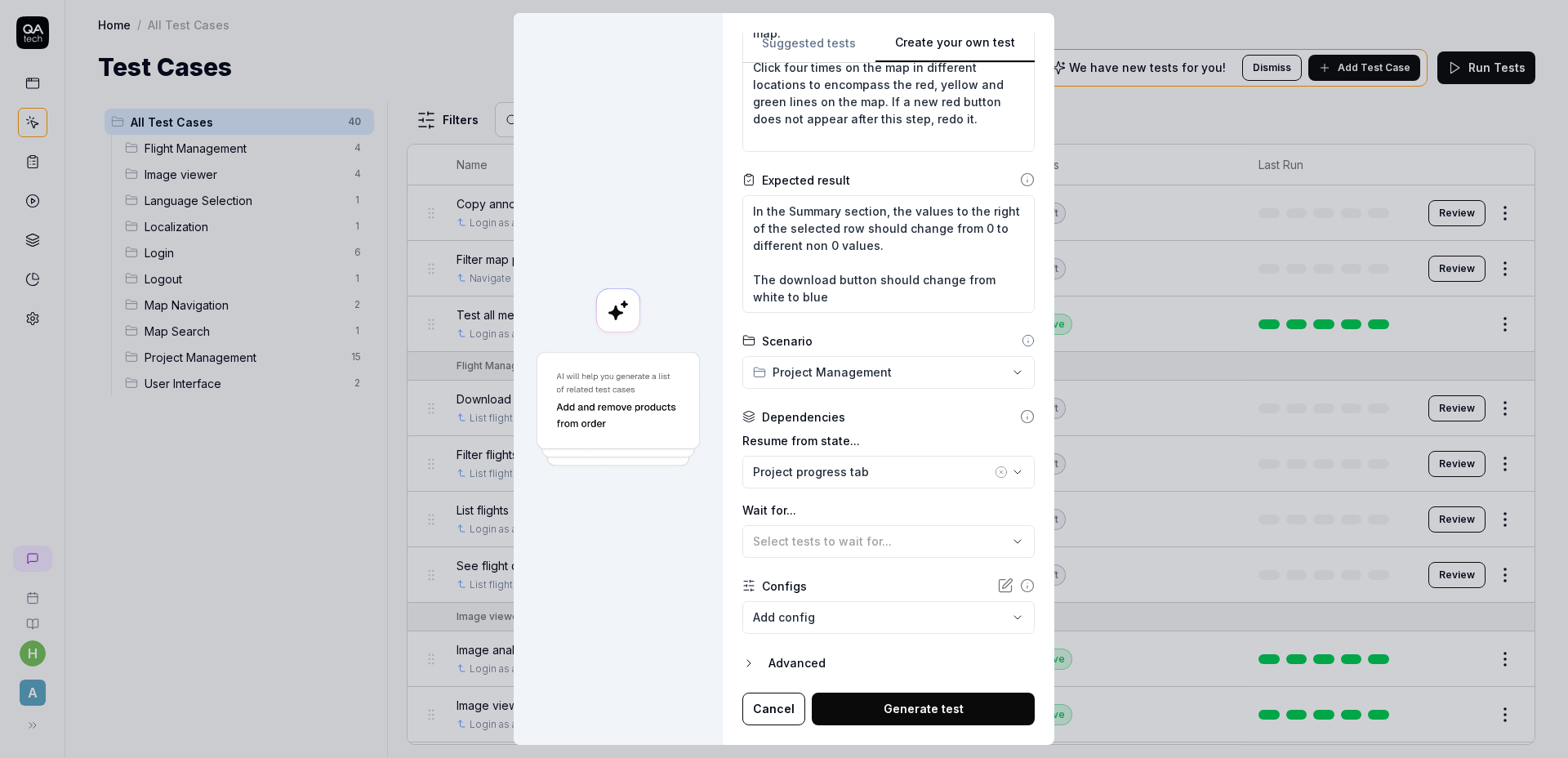
click at [848, 506] on label "Wait for..." at bounding box center [888, 510] width 292 height 17
click at [927, 703] on button "Generate test" at bounding box center [922, 709] width 223 height 33
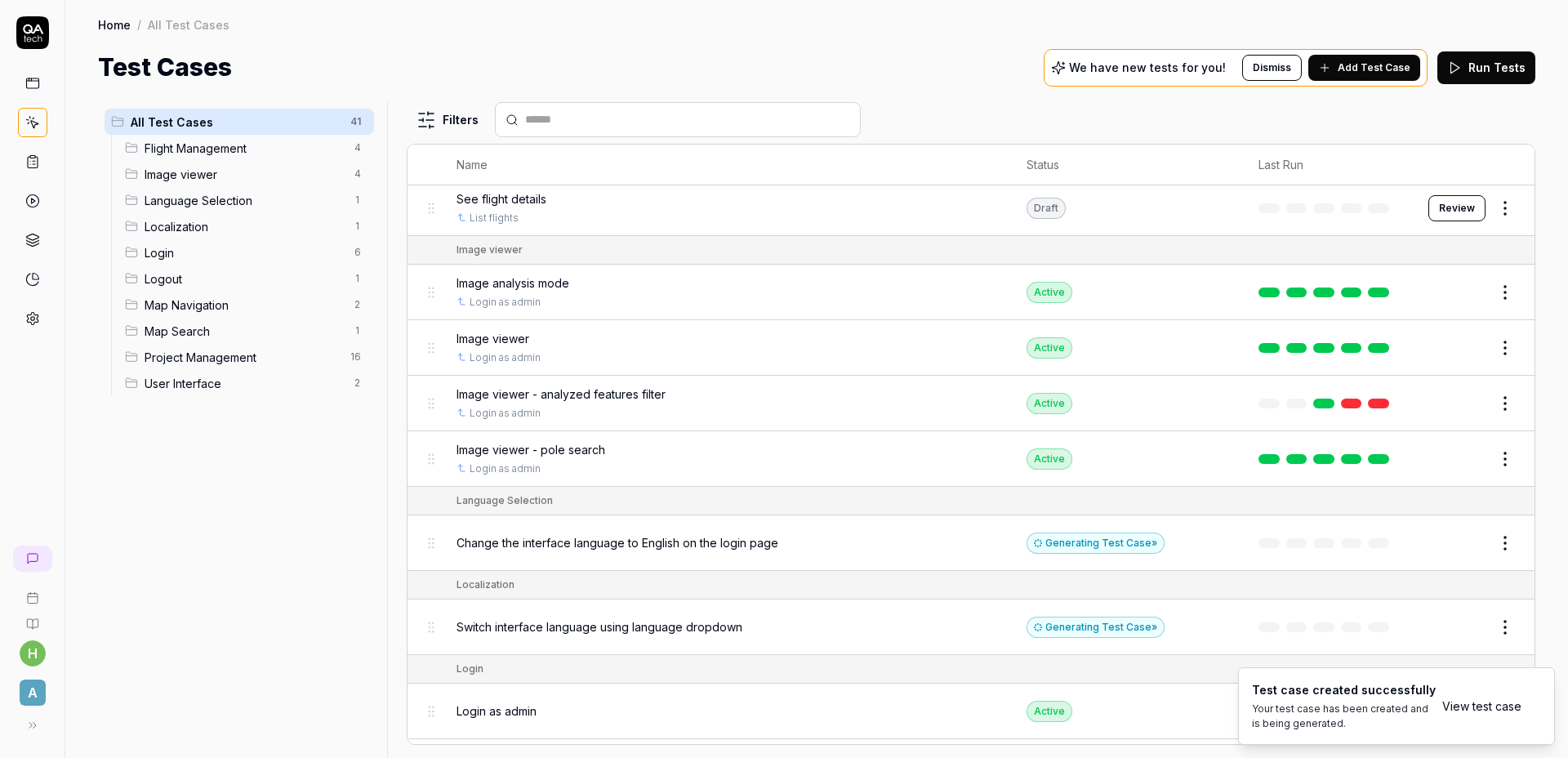
scroll to position [528, 0]
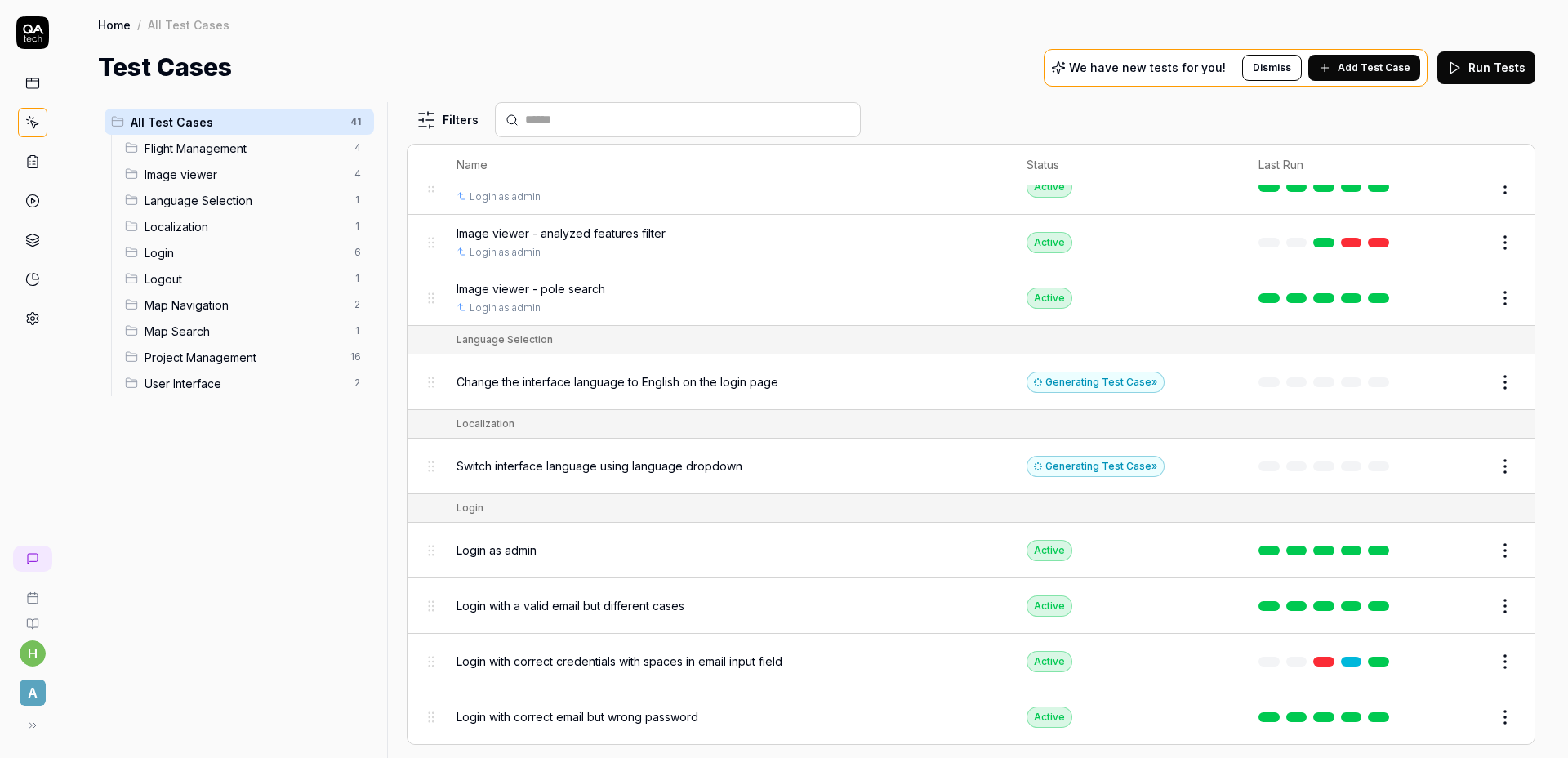
click at [1392, 79] on button "Add Test Case" at bounding box center [1363, 68] width 112 height 26
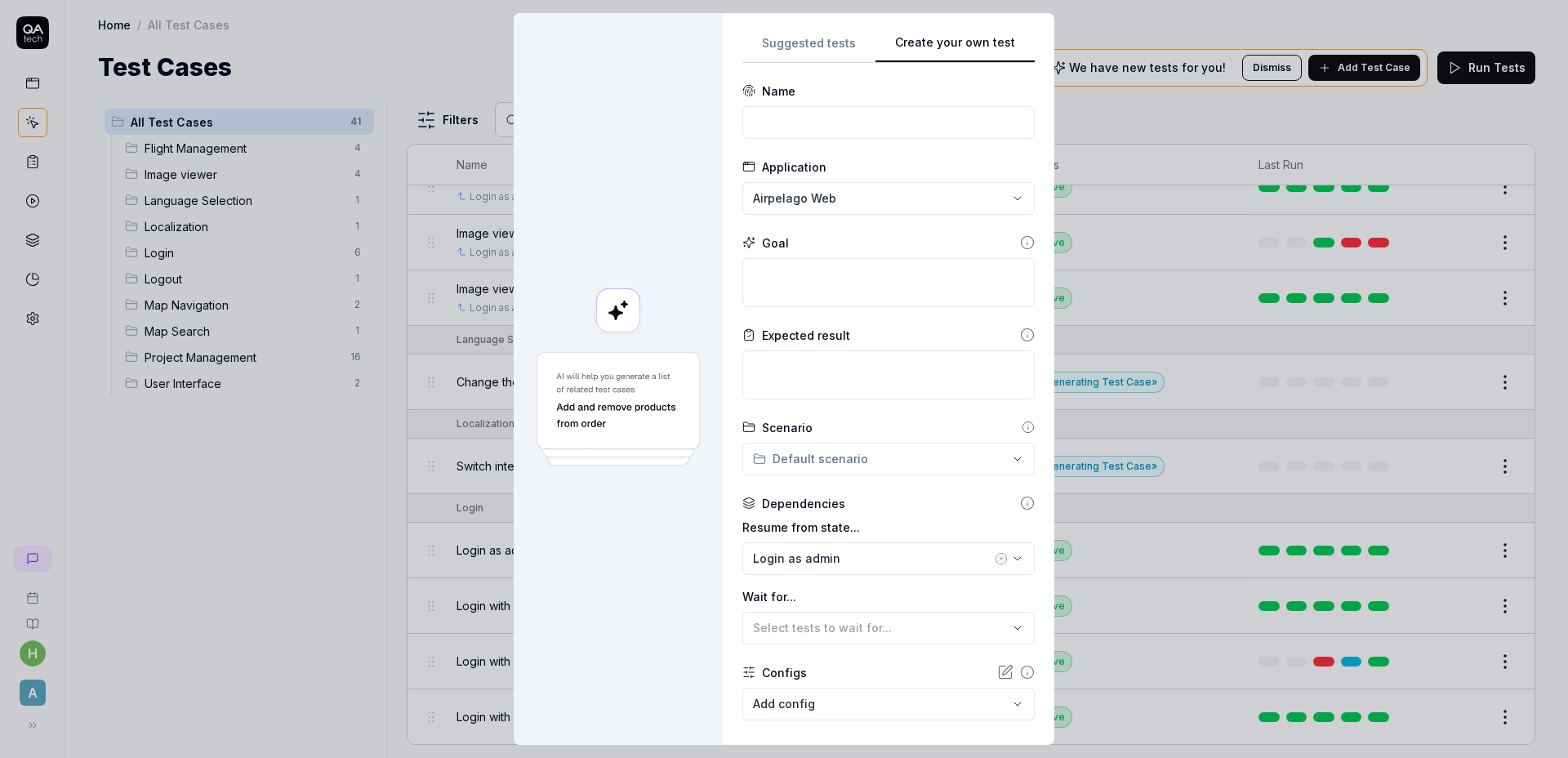
click at [835, 140] on form "**********" at bounding box center [888, 447] width 292 height 729
click at [840, 129] on input at bounding box center [888, 122] width 292 height 33
click at [823, 276] on textarea at bounding box center [888, 283] width 292 height 49
paste textarea "Click the three vertical dots at the top right of the left side menu. Click the…"
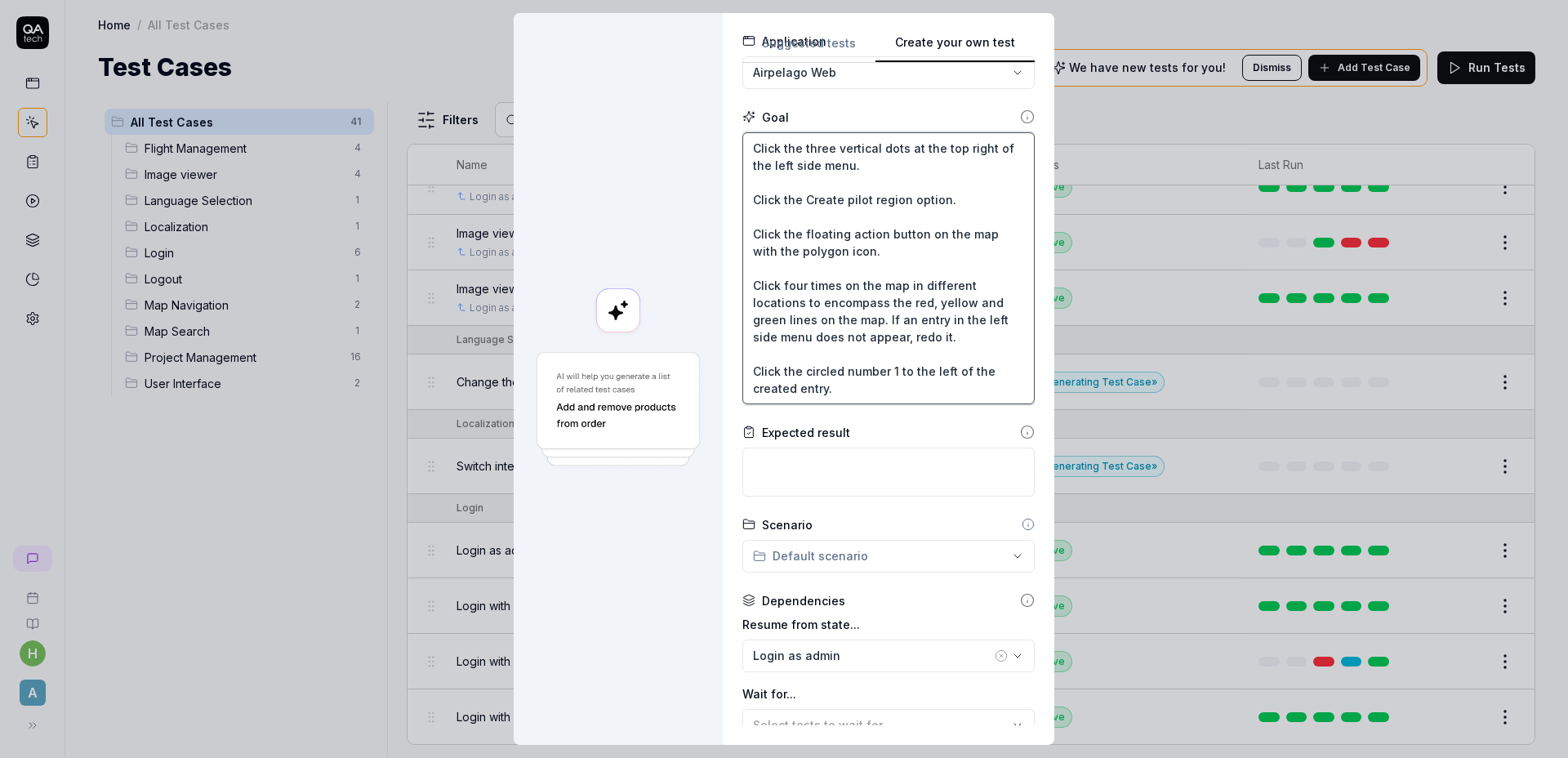
scroll to position [147, 0]
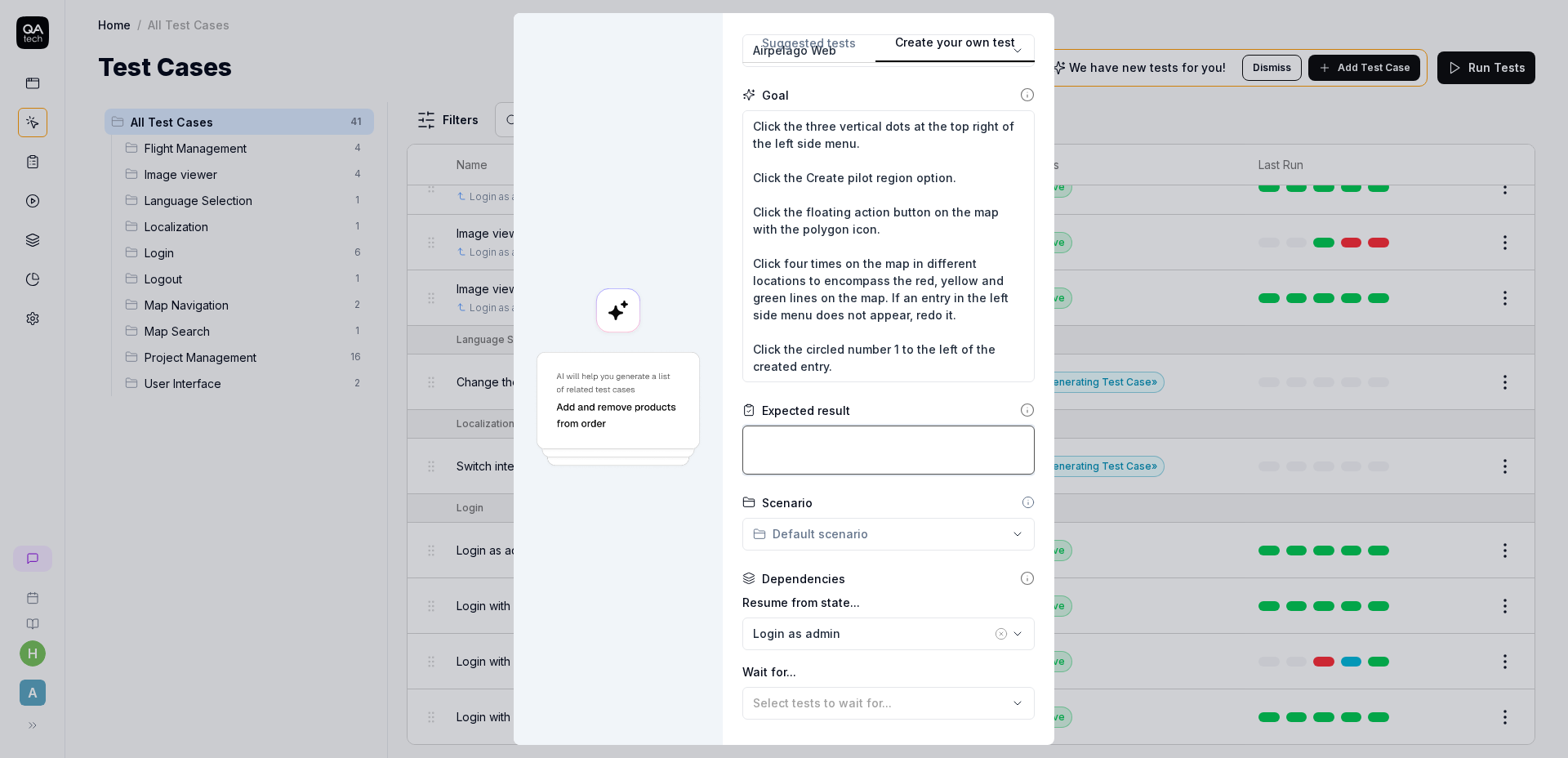
click at [841, 443] on textarea at bounding box center [888, 450] width 292 height 49
drag, startPoint x: 855, startPoint y: 434, endPoint x: 862, endPoint y: 426, distance: 10.6
click at [856, 434] on textarea at bounding box center [888, 450] width 292 height 49
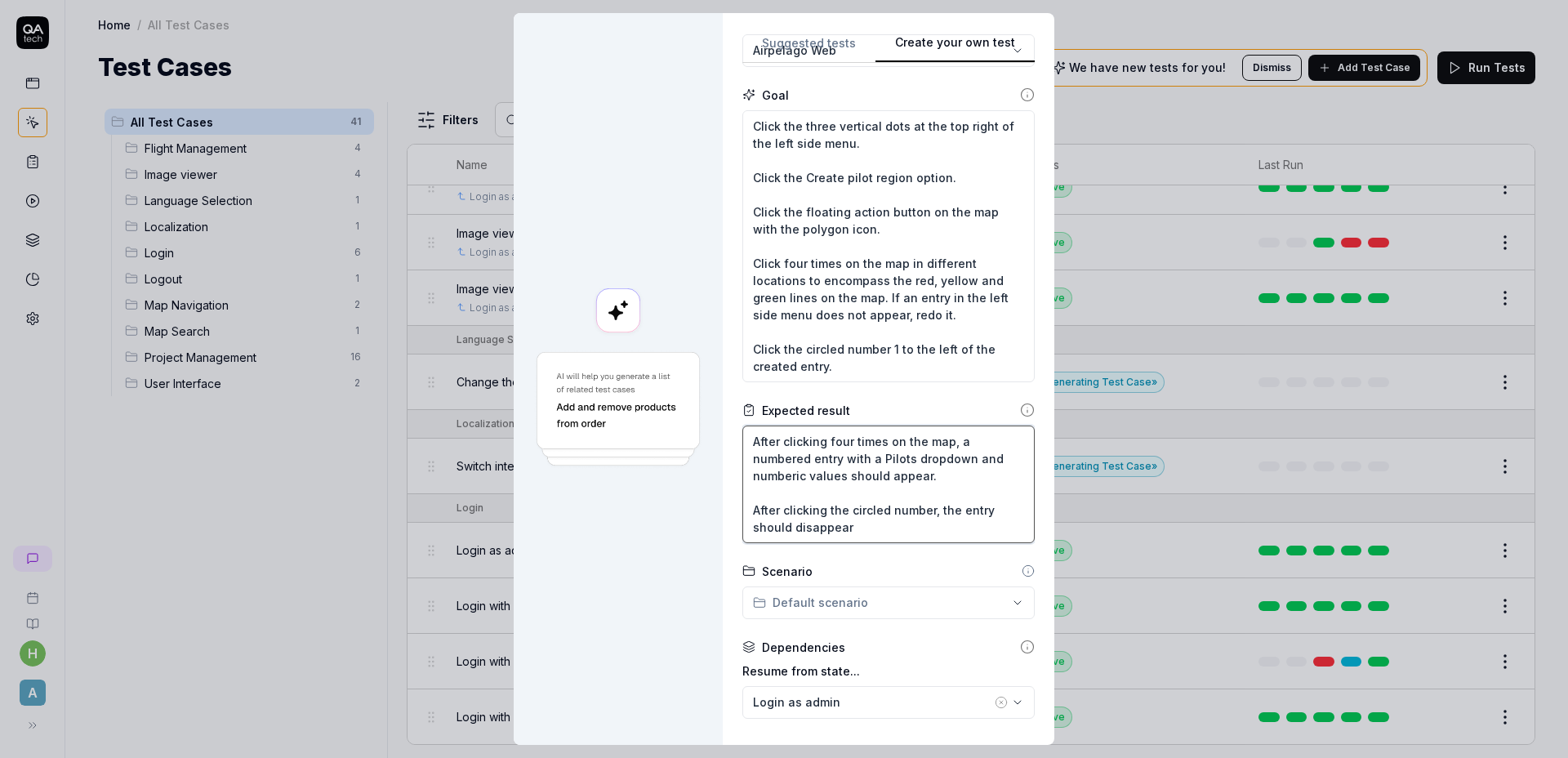
click at [911, 532] on textarea "After clicking four times on the map, a numbered entry with a Pilots dropdown a…" at bounding box center [888, 485] width 292 height 118
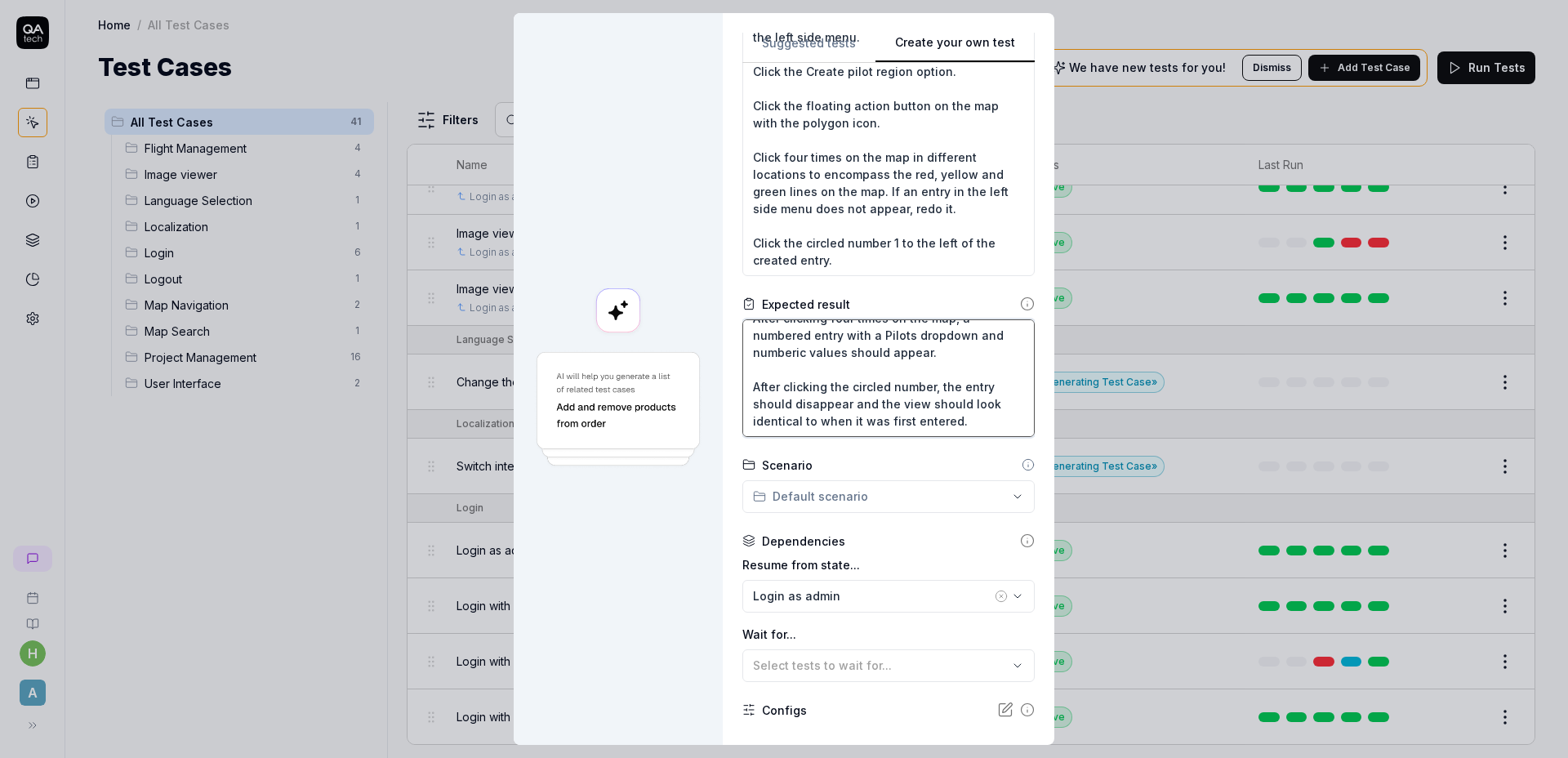
scroll to position [257, 0]
click at [888, 502] on div "**********" at bounding box center [784, 379] width 1568 height 758
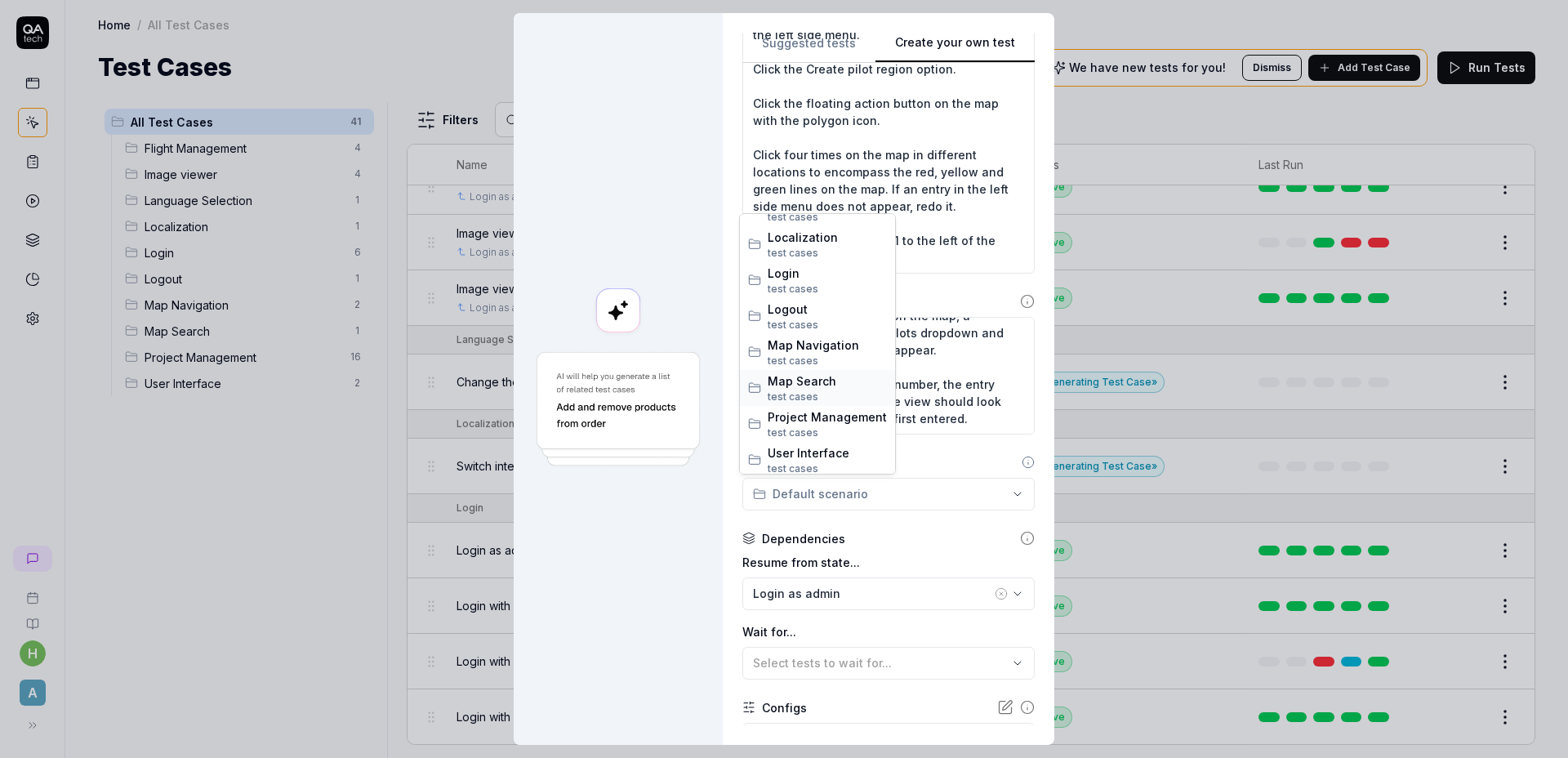
scroll to position [100, 0]
click at [824, 417] on span "Project Management" at bounding box center [827, 413] width 120 height 17
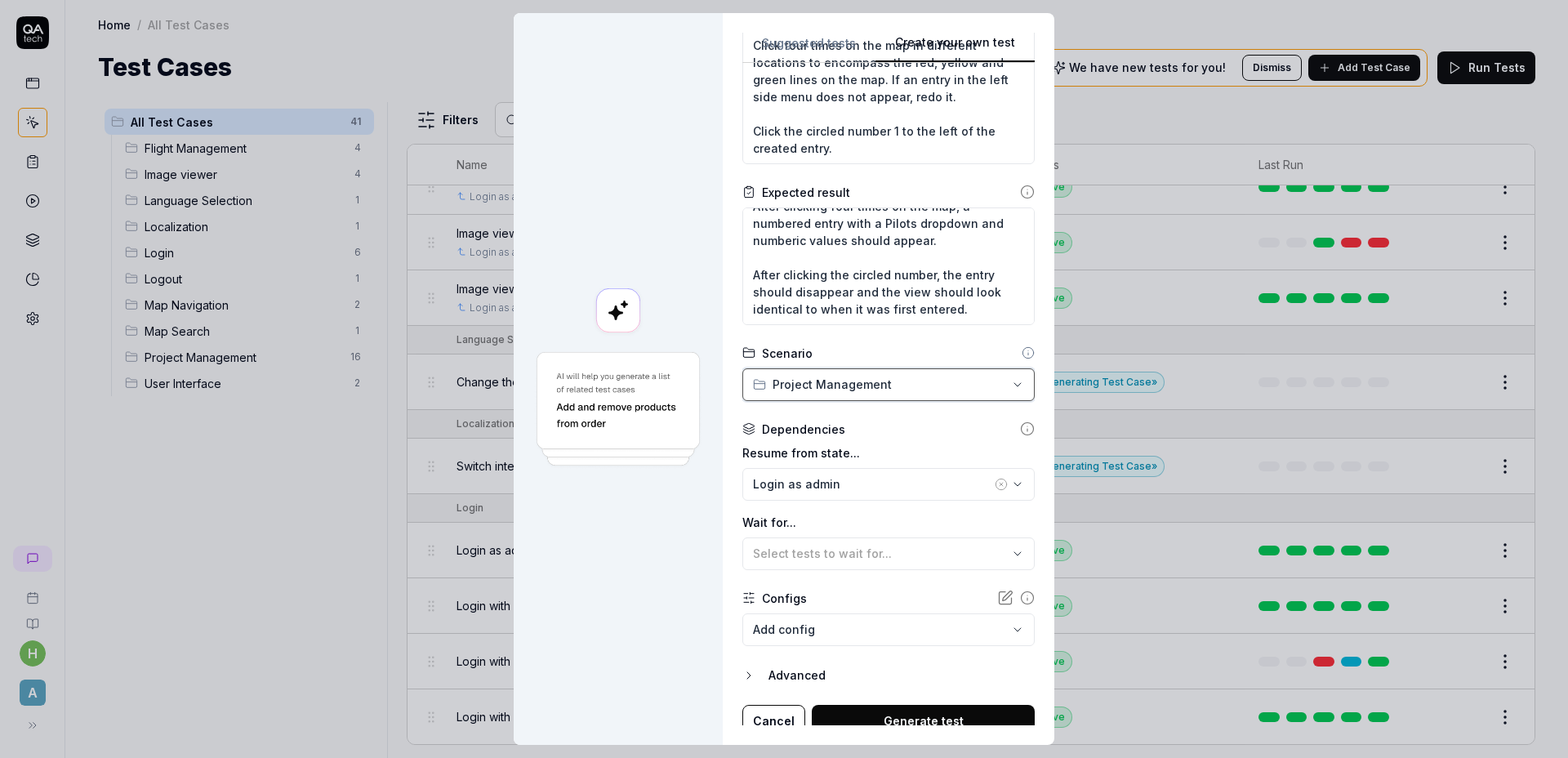
scroll to position [378, 0]
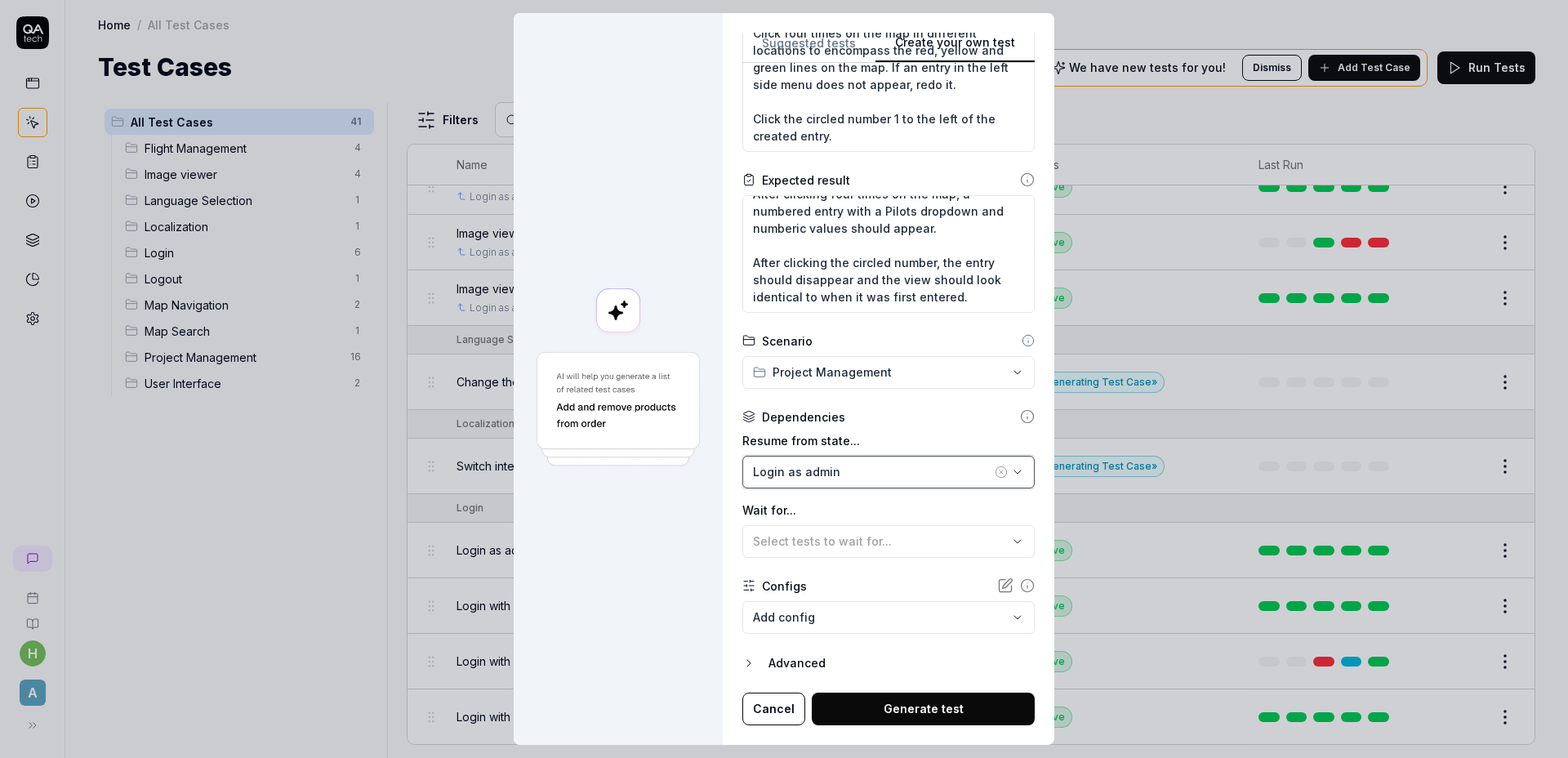
click at [853, 472] on div "Login as admin" at bounding box center [871, 472] width 238 height 17
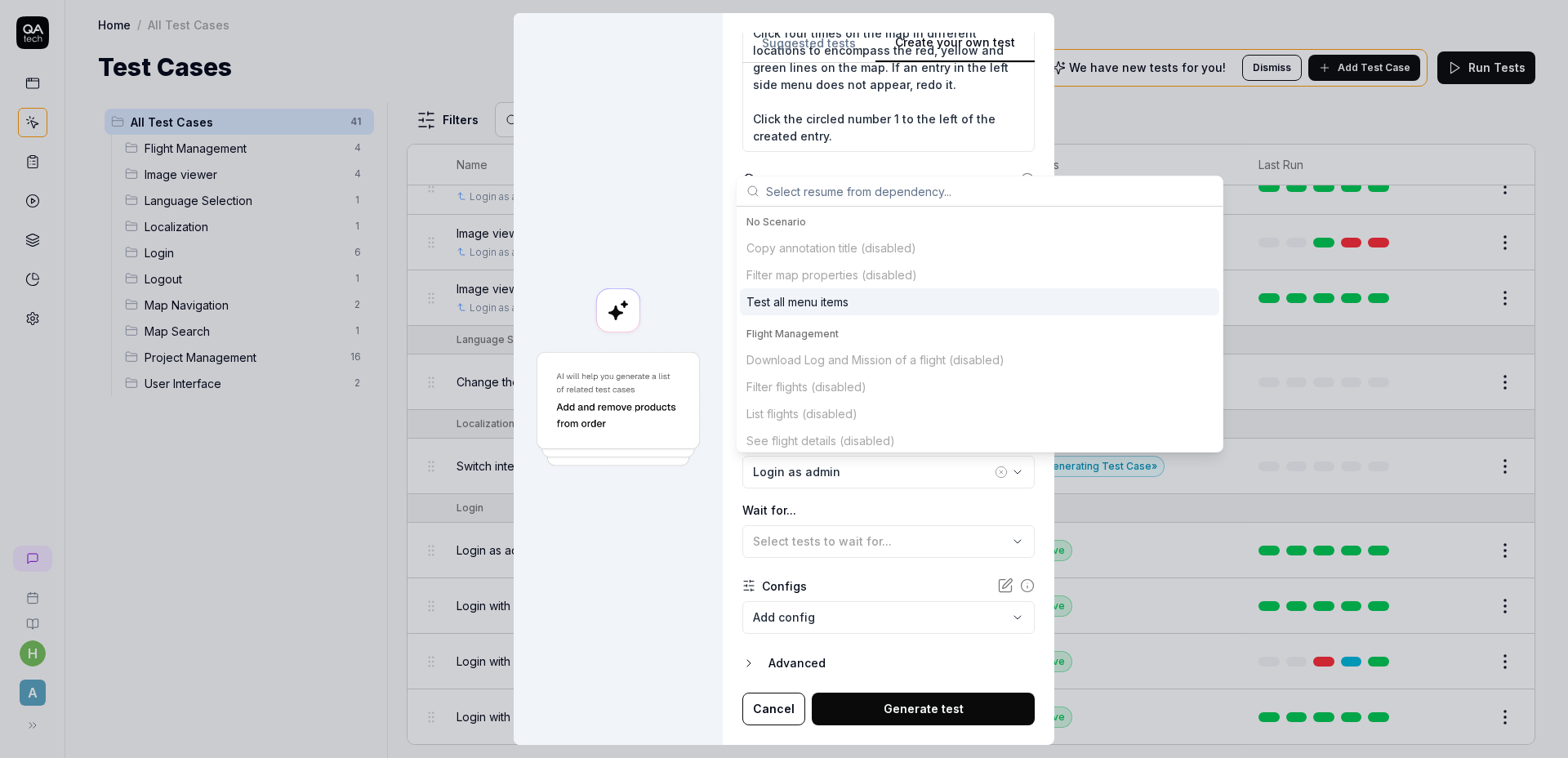
click at [875, 193] on input "text" at bounding box center [989, 191] width 446 height 29
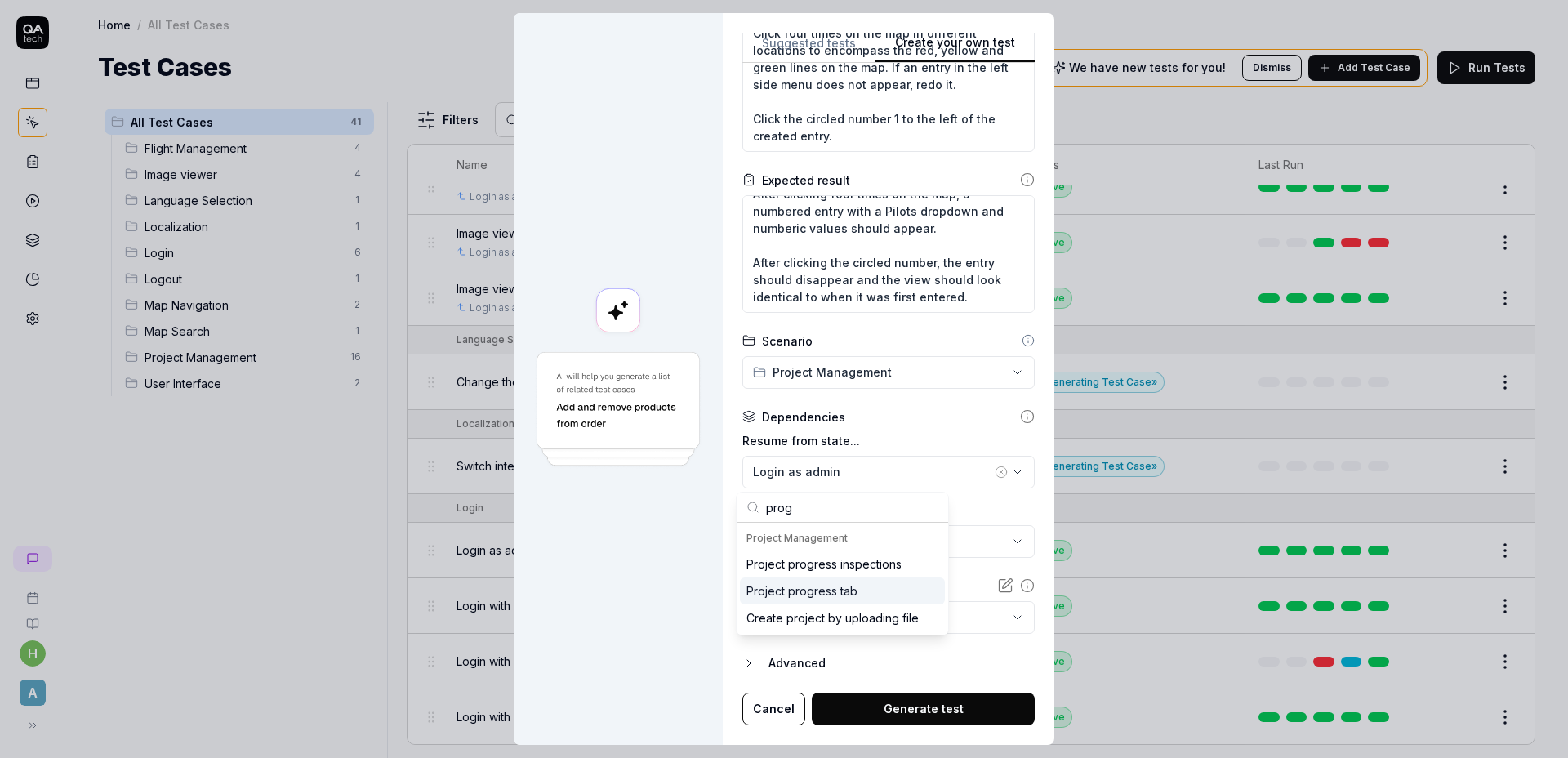
click at [888, 590] on div "Project progress tab" at bounding box center [842, 591] width 205 height 27
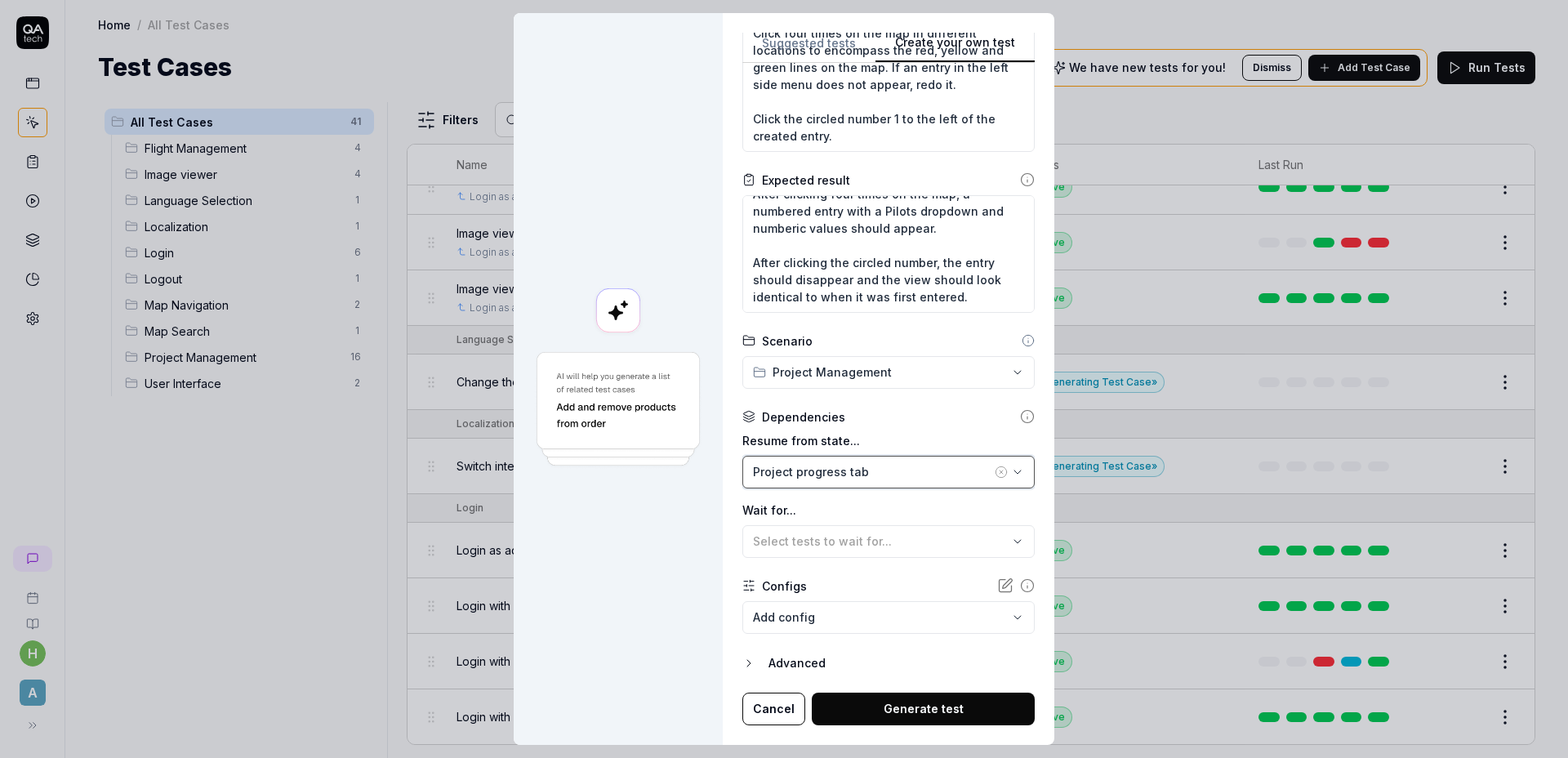
click at [865, 472] on div "Project progress tab" at bounding box center [871, 472] width 238 height 17
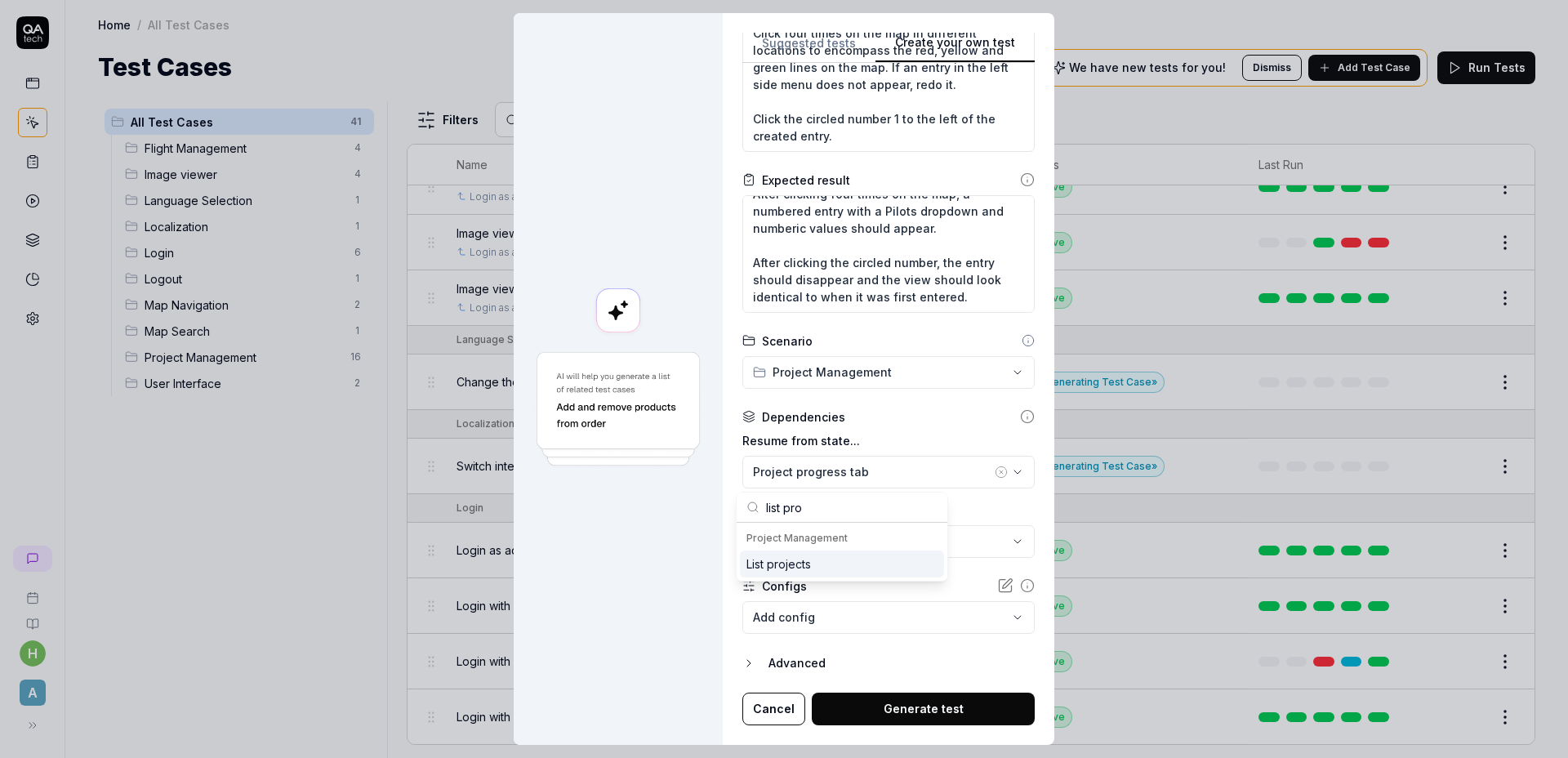
click at [817, 560] on div "List projects" at bounding box center [841, 564] width 204 height 27
click at [942, 710] on button "Generate test" at bounding box center [922, 709] width 223 height 33
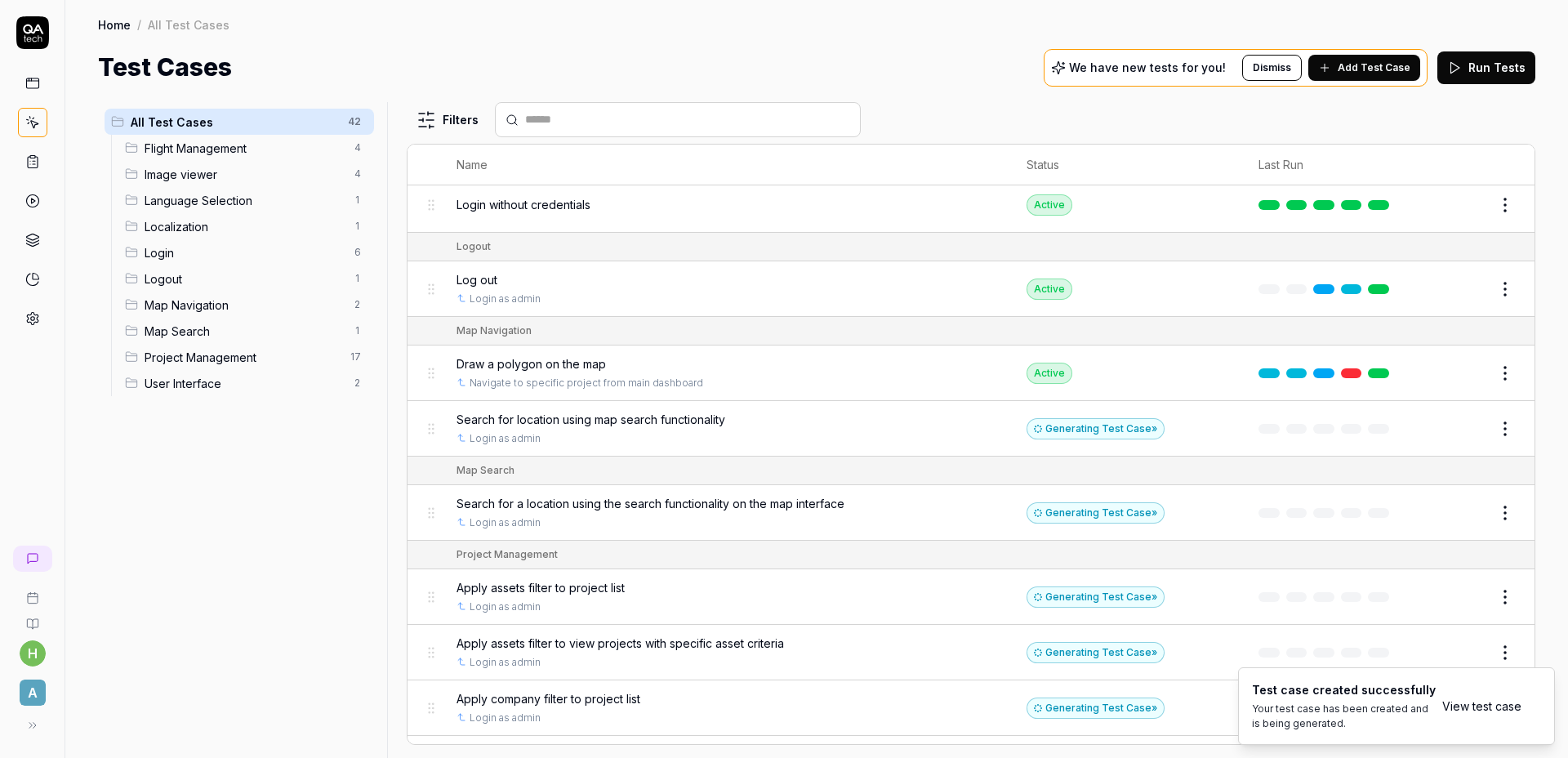
scroll to position [1190, 0]
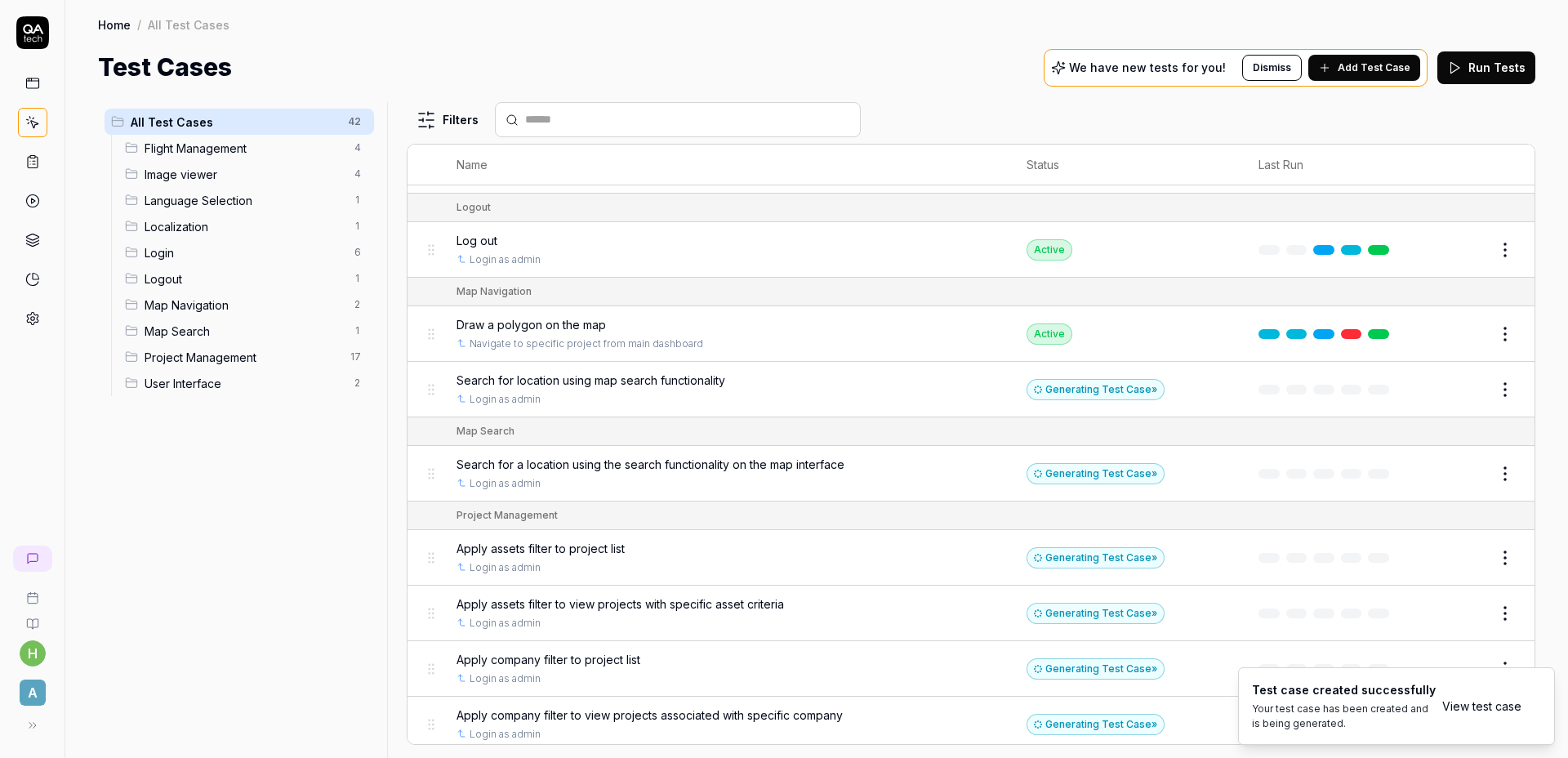
click at [304, 349] on span "Project Management" at bounding box center [243, 357] width 196 height 17
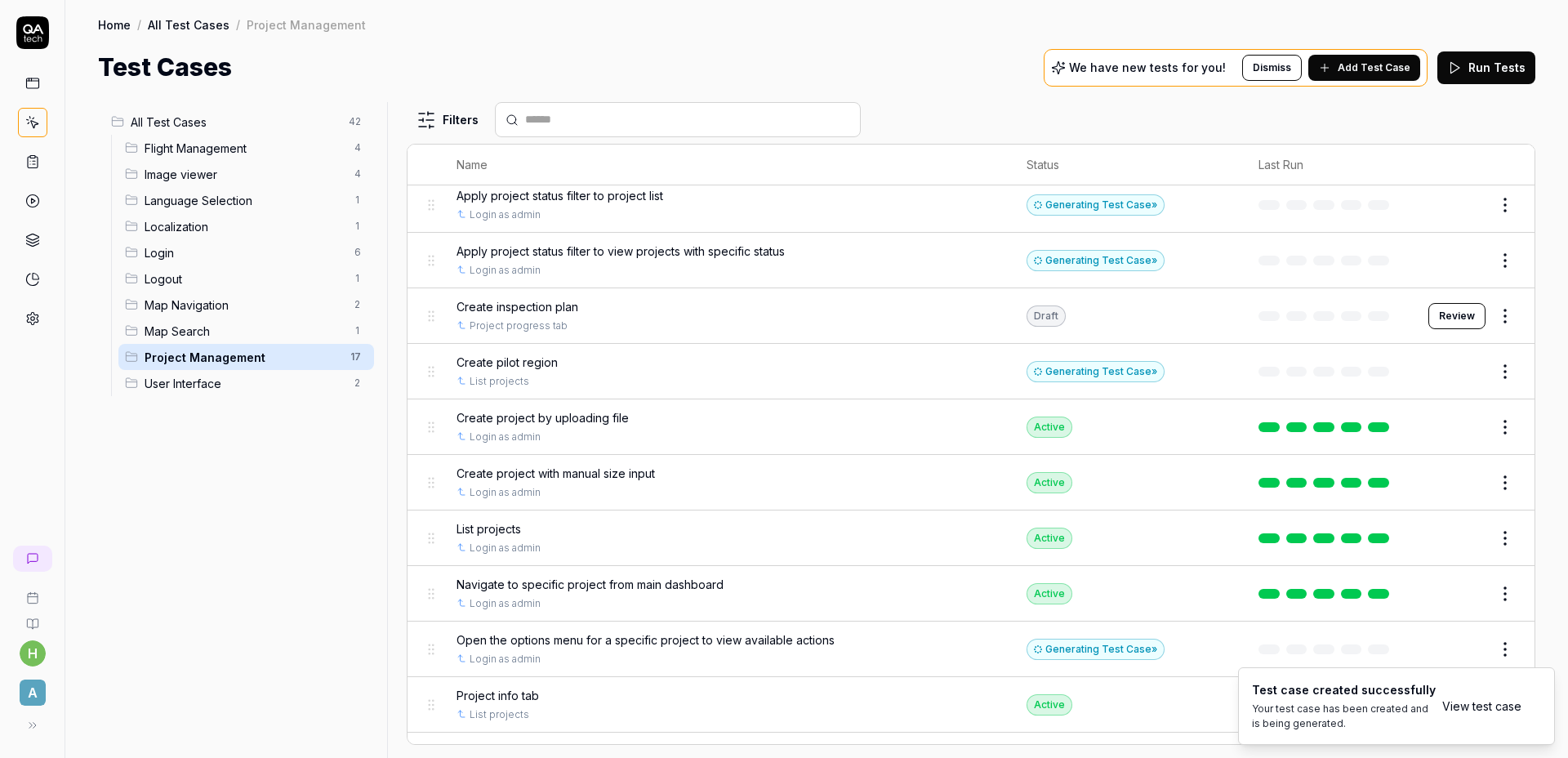
scroll to position [388, 0]
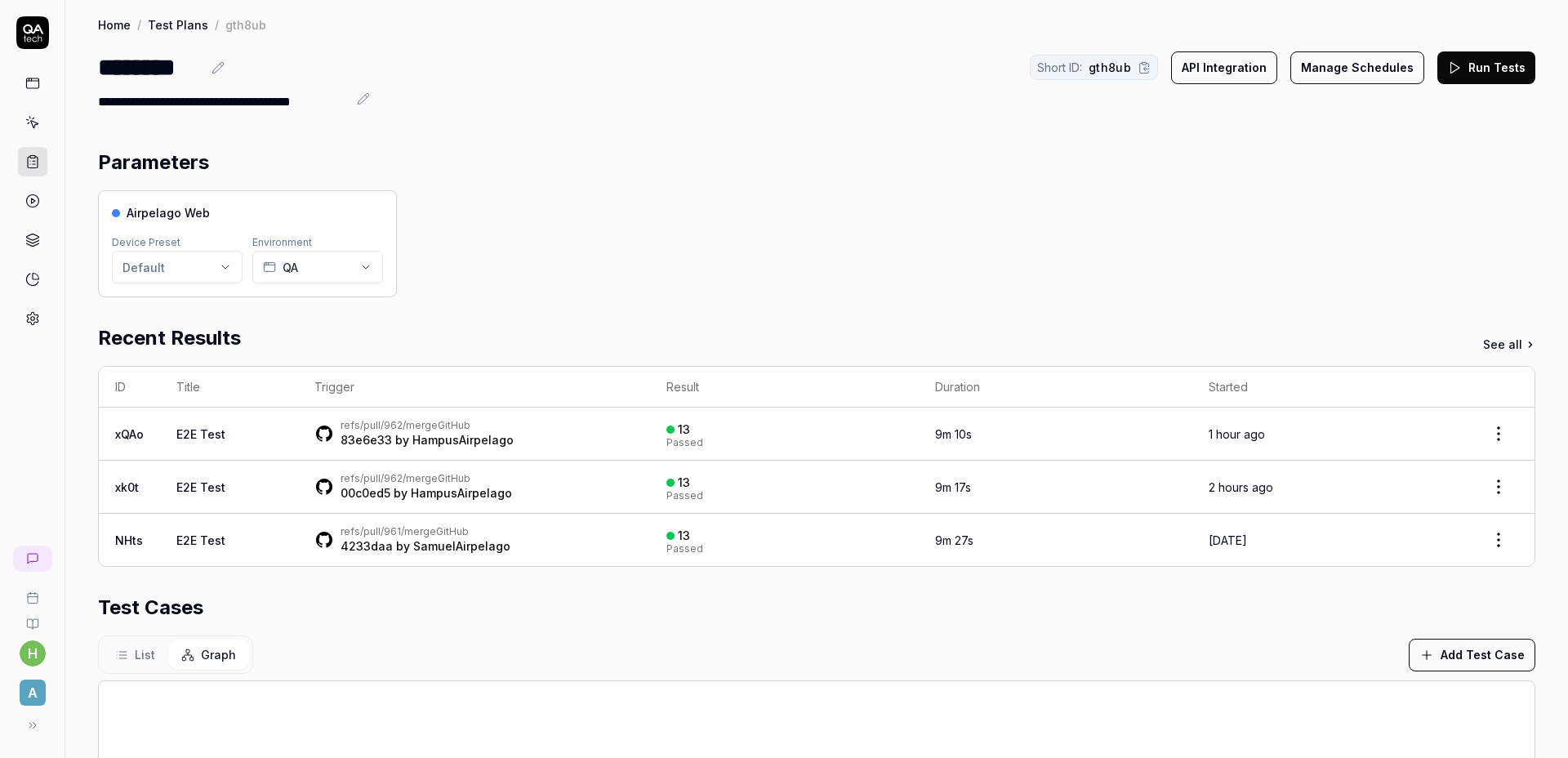
scroll to position [387, 0]
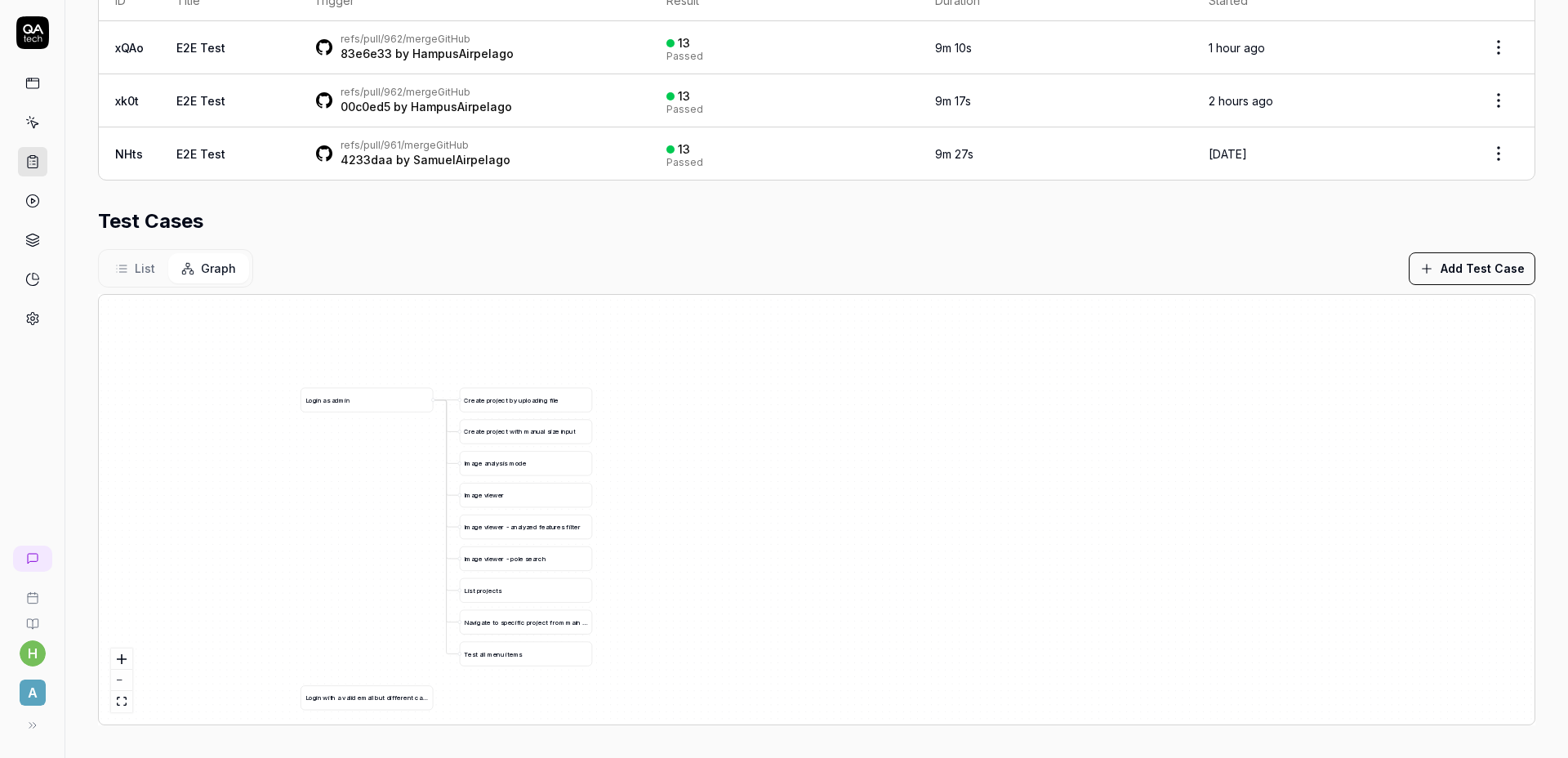
click at [566, 231] on div "Test Cases" at bounding box center [817, 221] width 1437 height 29
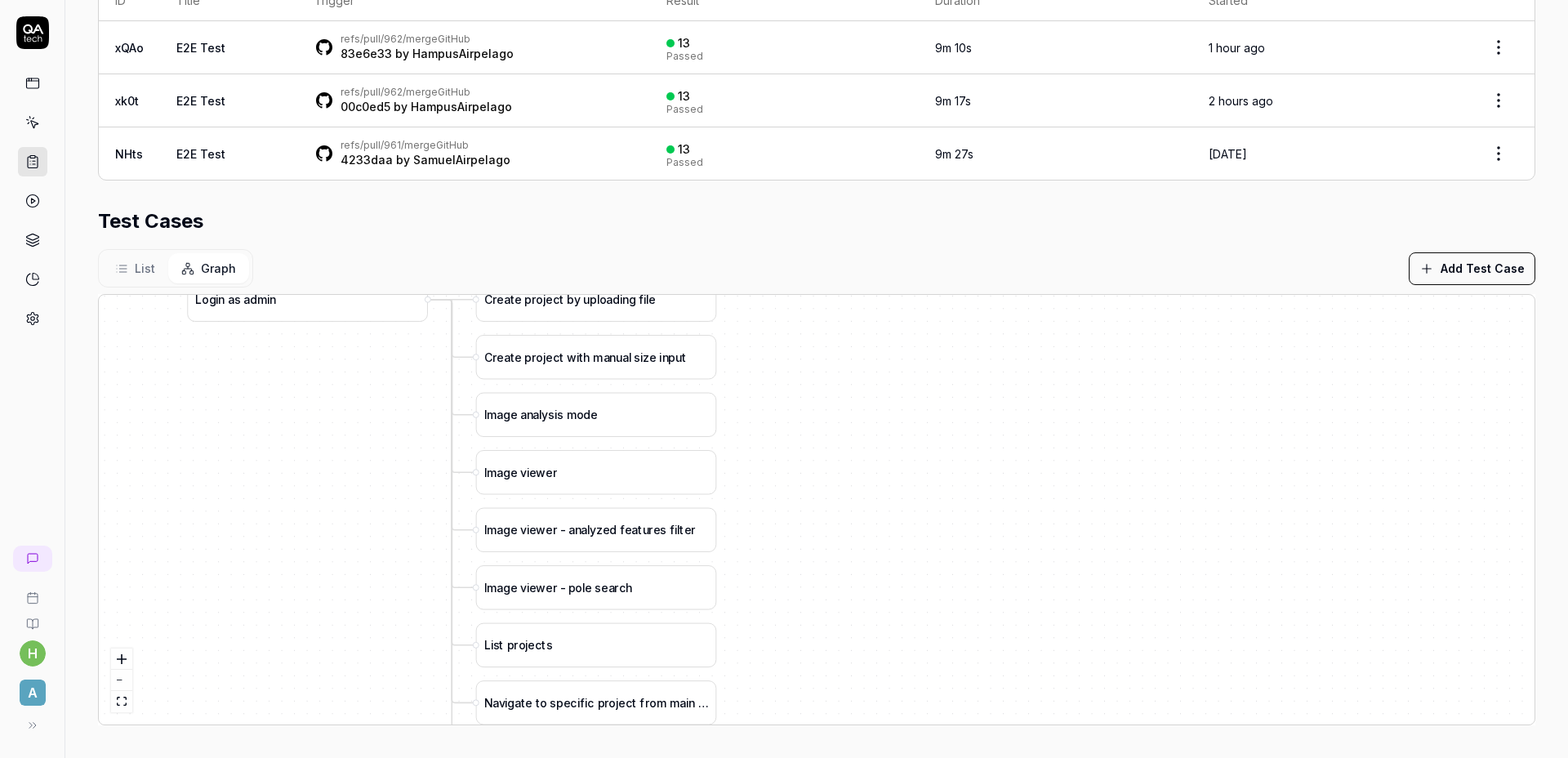
drag, startPoint x: 805, startPoint y: 474, endPoint x: 791, endPoint y: 453, distance: 25.2
click at [782, 403] on div "C r e a t e p r o j e c t b y u p l o a d i n g f i l e L o g i n a s a d m i n…" at bounding box center [817, 509] width 1435 height 429
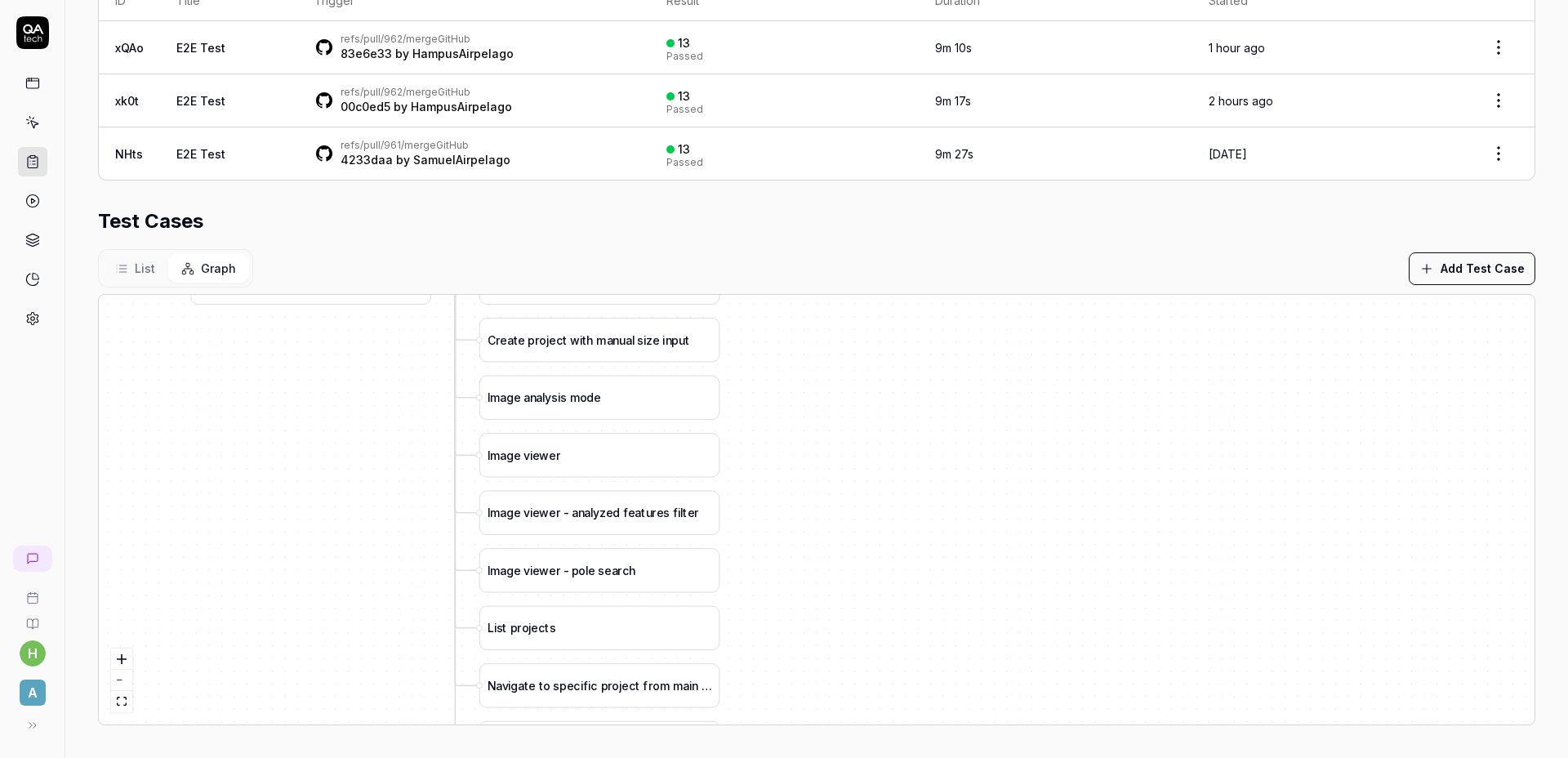
drag, startPoint x: 821, startPoint y: 540, endPoint x: 868, endPoint y: 431, distance: 118.7
click at [868, 431] on div "C r e a t e p r o j e c t b y u p l o a d i n g f i l e L o g i n a s a d m i n…" at bounding box center [817, 509] width 1435 height 429
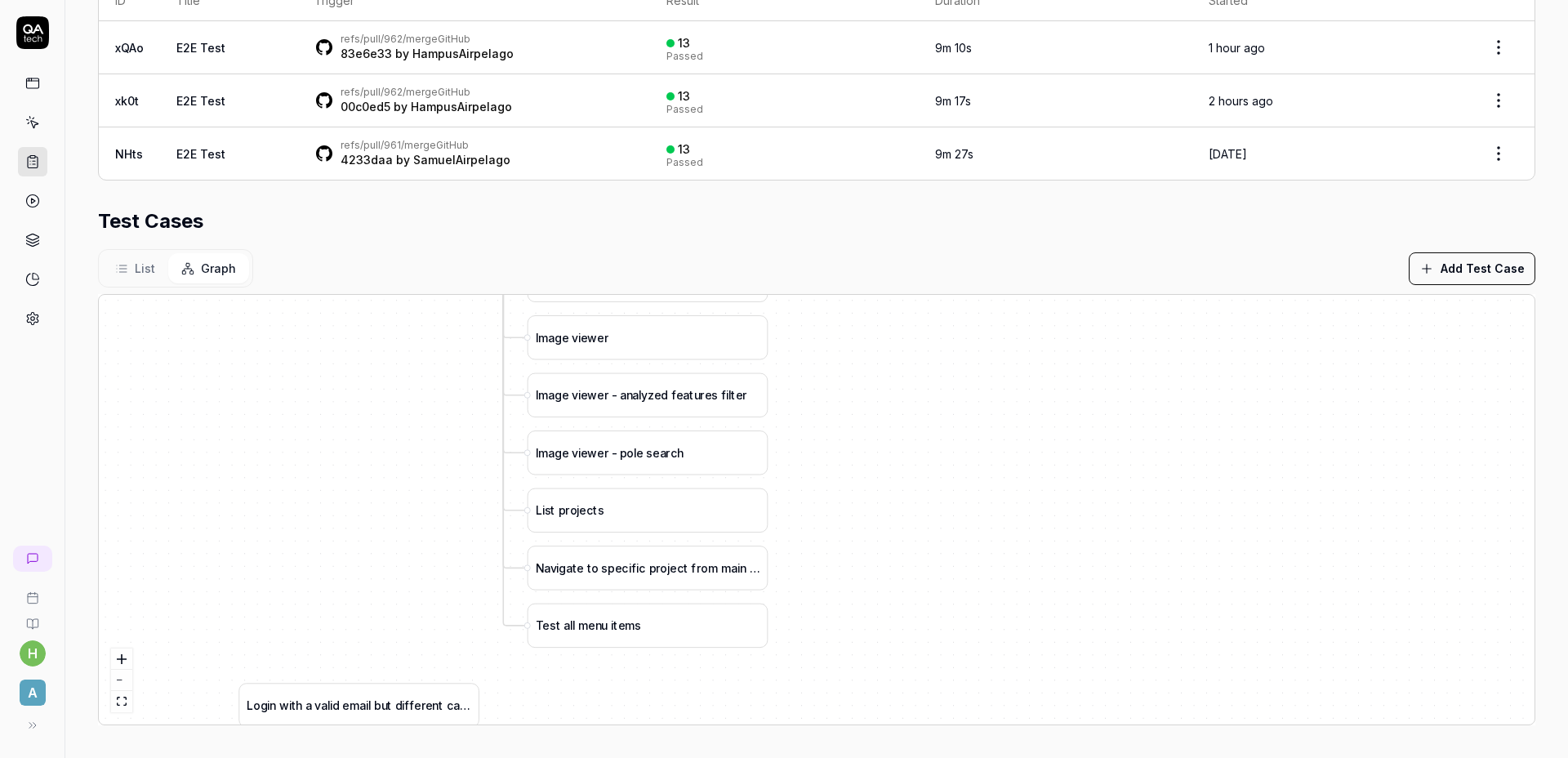
click at [864, 503] on div "C r e a t e p r o j e c t b y u p l o a d i n g f i l e L o g i n a s a d m i n…" at bounding box center [817, 509] width 1435 height 429
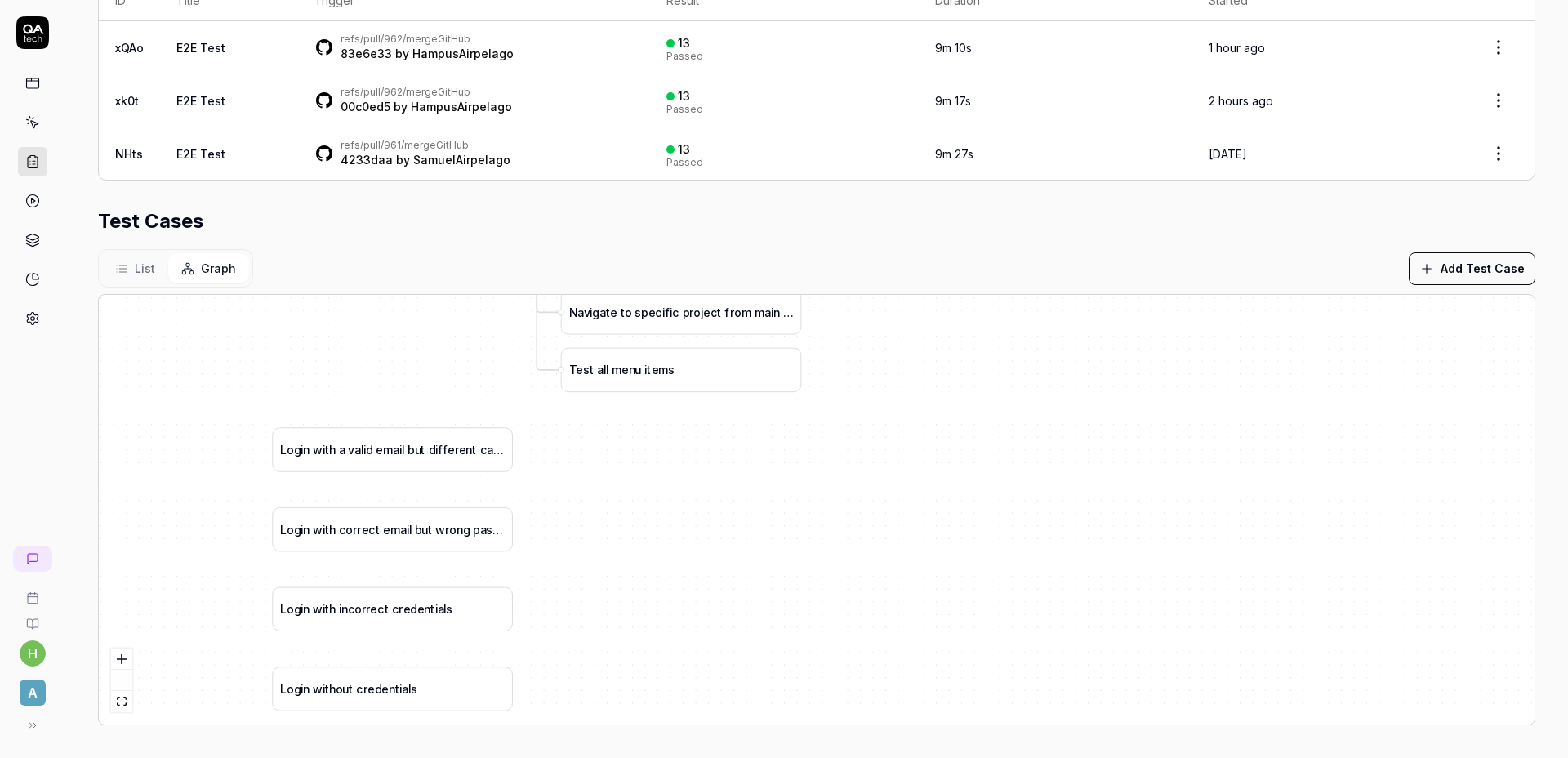
drag, startPoint x: 842, startPoint y: 625, endPoint x: 849, endPoint y: 405, distance: 220.1
click at [851, 404] on div "C r e a t e p r o j e c t b y u p l o a d i n g f i l e L o g i n a s a d m i n…" at bounding box center [817, 509] width 1435 height 429
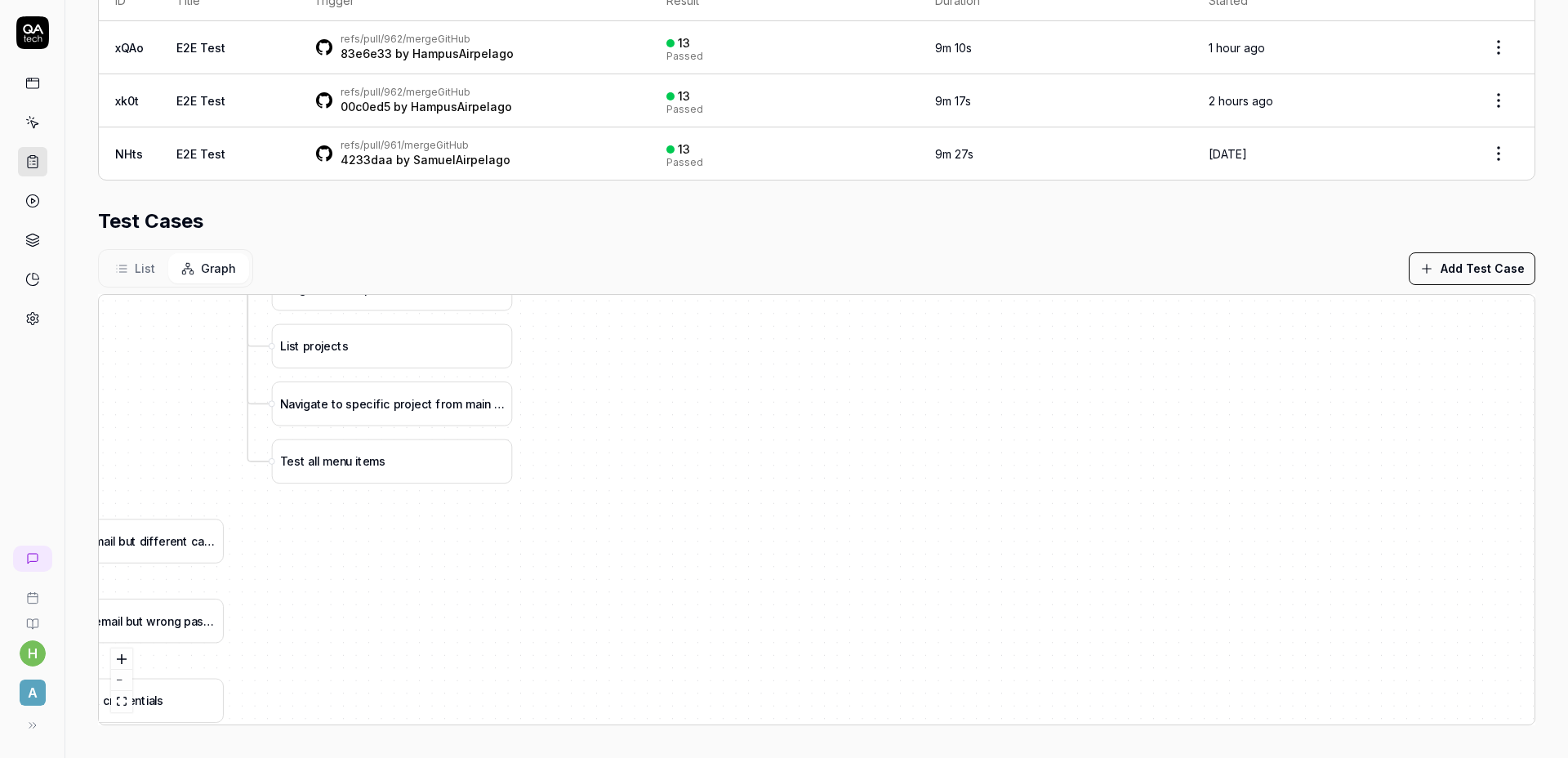
drag, startPoint x: 797, startPoint y: 525, endPoint x: 530, endPoint y: 650, distance: 294.8
click at [528, 650] on div "C r e a t e p r o j e c t b y u p l o a d i n g f i l e L o g i n a s a d m i n…" at bounding box center [817, 509] width 1435 height 429
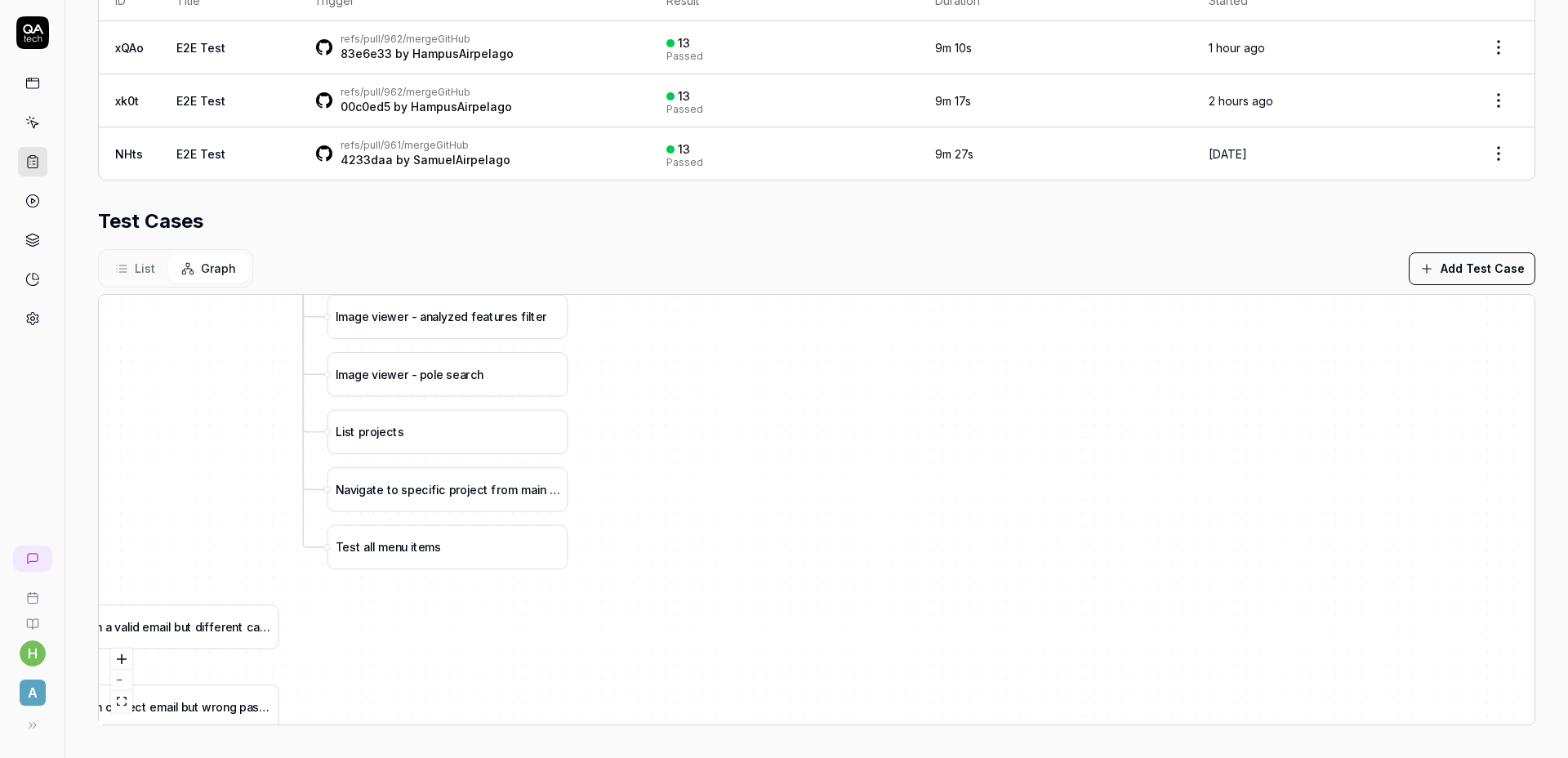
drag, startPoint x: 661, startPoint y: 500, endPoint x: 727, endPoint y: 570, distance: 96.2
click at [726, 570] on div "C r e a t e p r o j e c t b y u p l o a d i n g f i l e L o g i n a s a d m i n…" at bounding box center [817, 509] width 1435 height 429
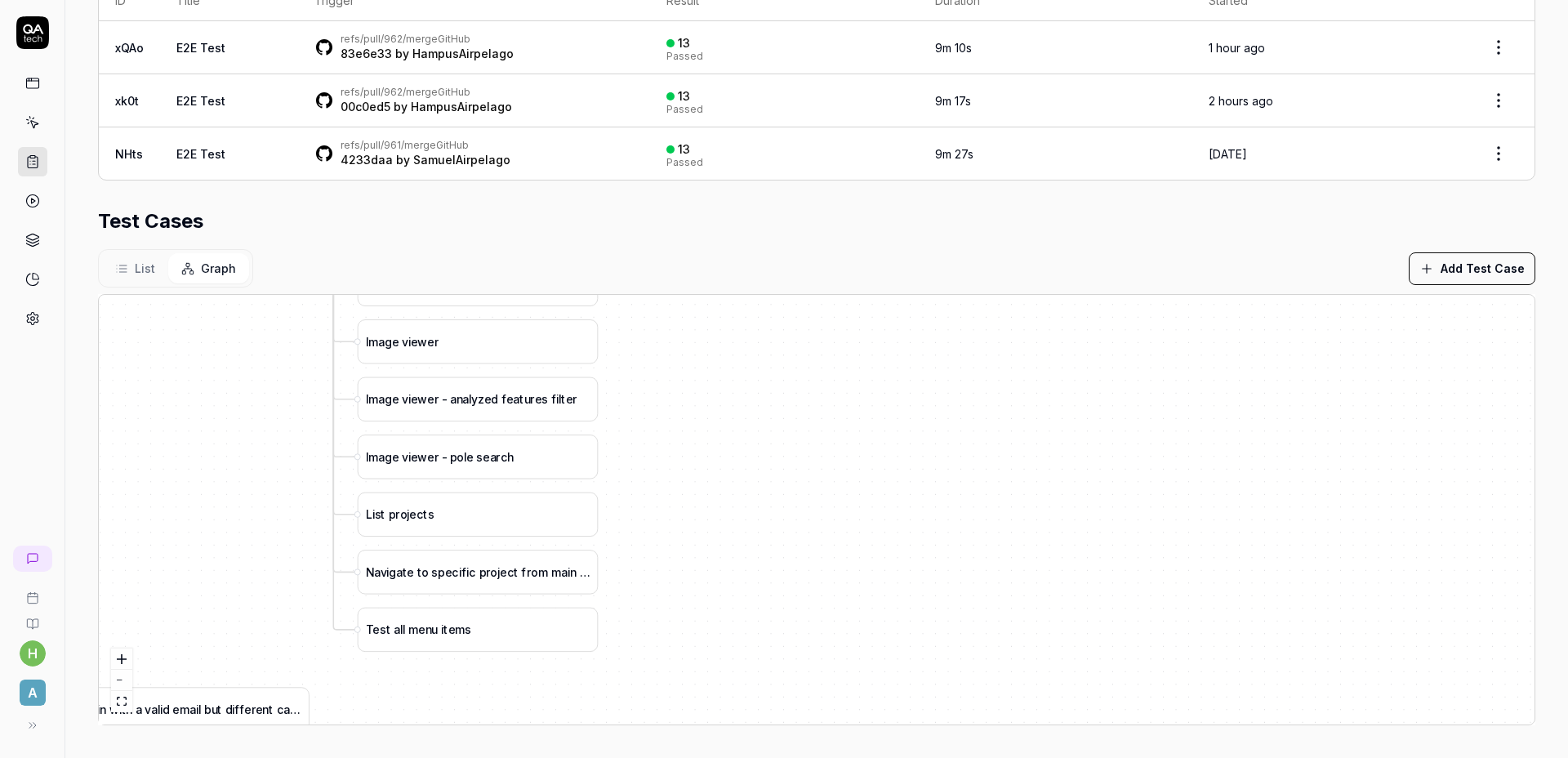
drag, startPoint x: 738, startPoint y: 500, endPoint x: 747, endPoint y: 569, distance: 69.6
click at [747, 569] on div "C r e a t e p r o j e c t b y u p l o a d i n g f i l e L o g i n a s a d m i n…" at bounding box center [817, 509] width 1435 height 429
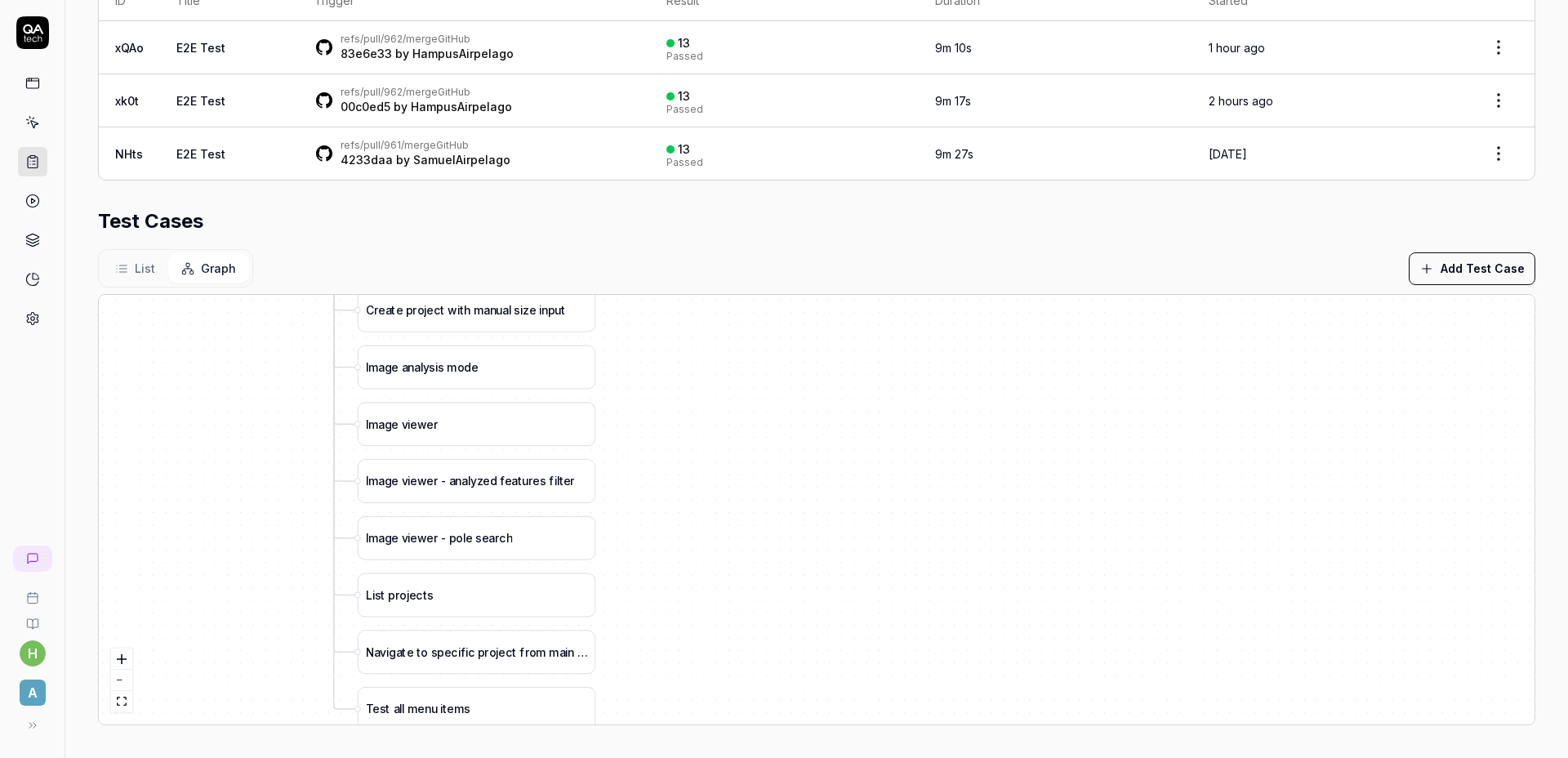
drag, startPoint x: 731, startPoint y: 448, endPoint x: 728, endPoint y: 550, distance: 102.0
click at [727, 548] on div "C r e a t e p r o j e c t b y u p l o a d i n g f i l e L o g i n a s a d m i n…" at bounding box center [817, 509] width 1435 height 429
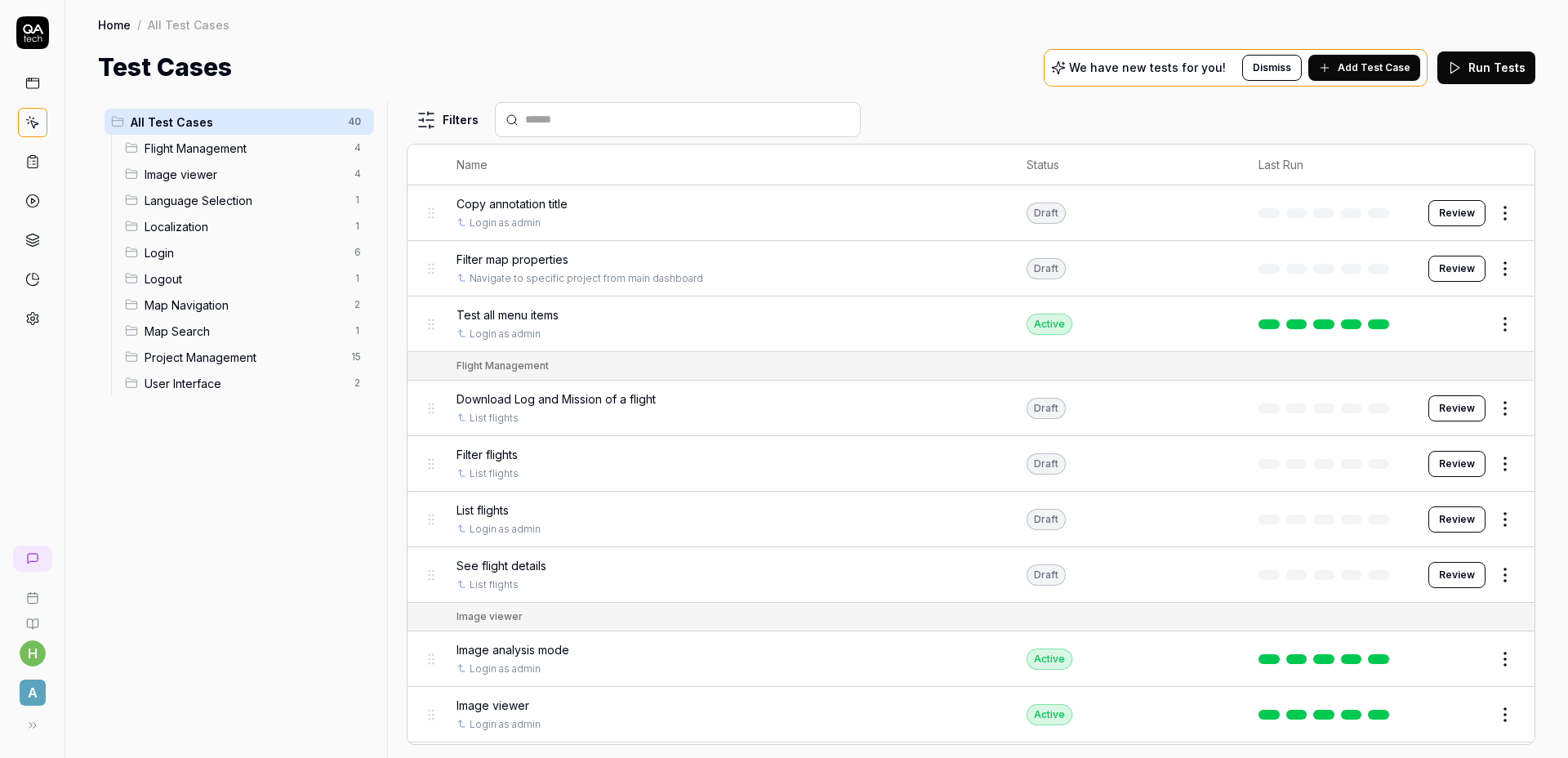
click at [204, 554] on div "All Test Cases 40 Flight Management 4 Image viewer 4 Language Selection 1 Local…" at bounding box center [239, 421] width 283 height 637
click at [274, 527] on div "All Test Cases 42 Flight Management 4 Image viewer 4 Language Selection 1 Local…" at bounding box center [239, 421] width 283 height 637
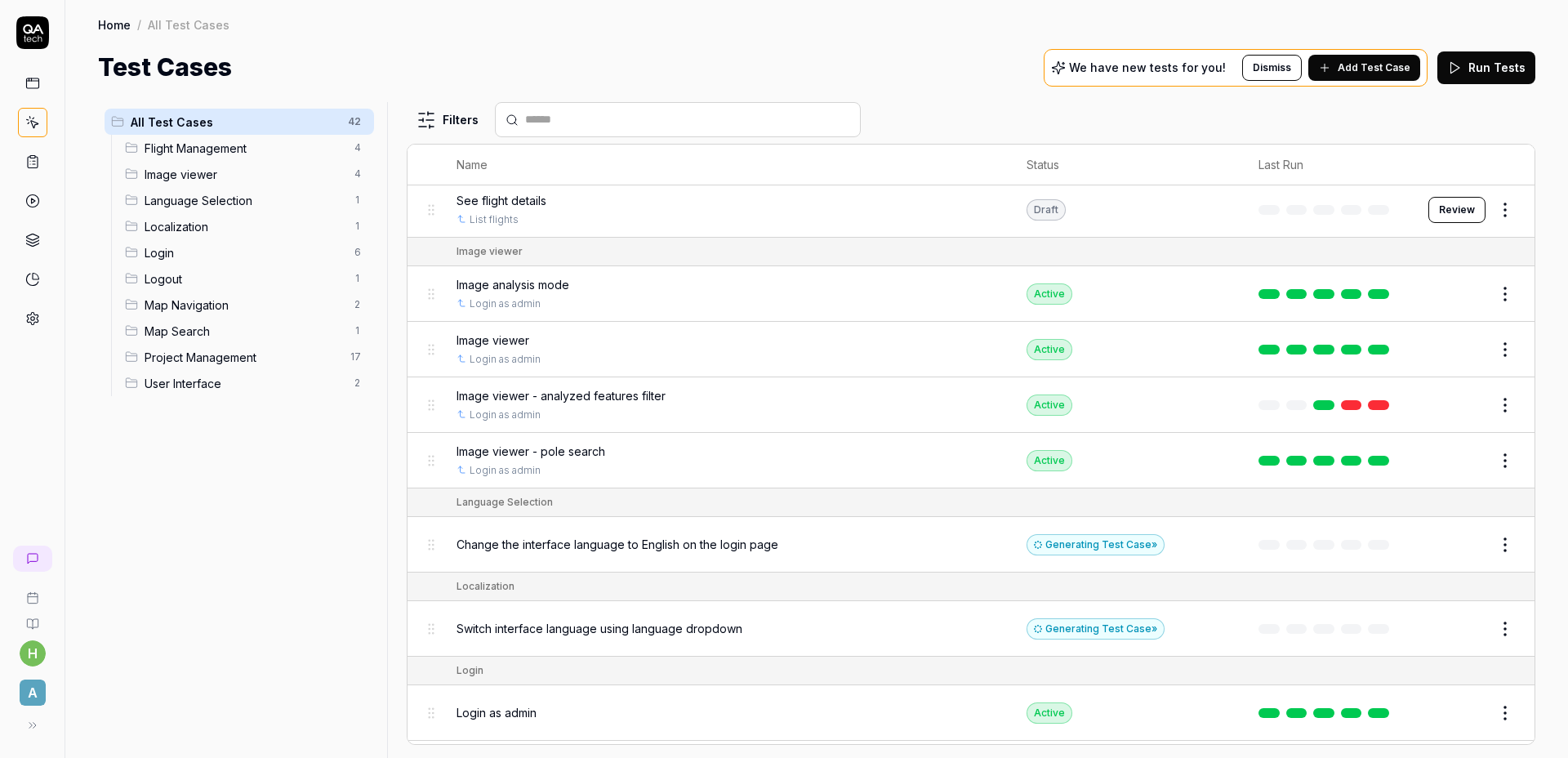
click at [258, 357] on span "Project Management" at bounding box center [243, 357] width 196 height 17
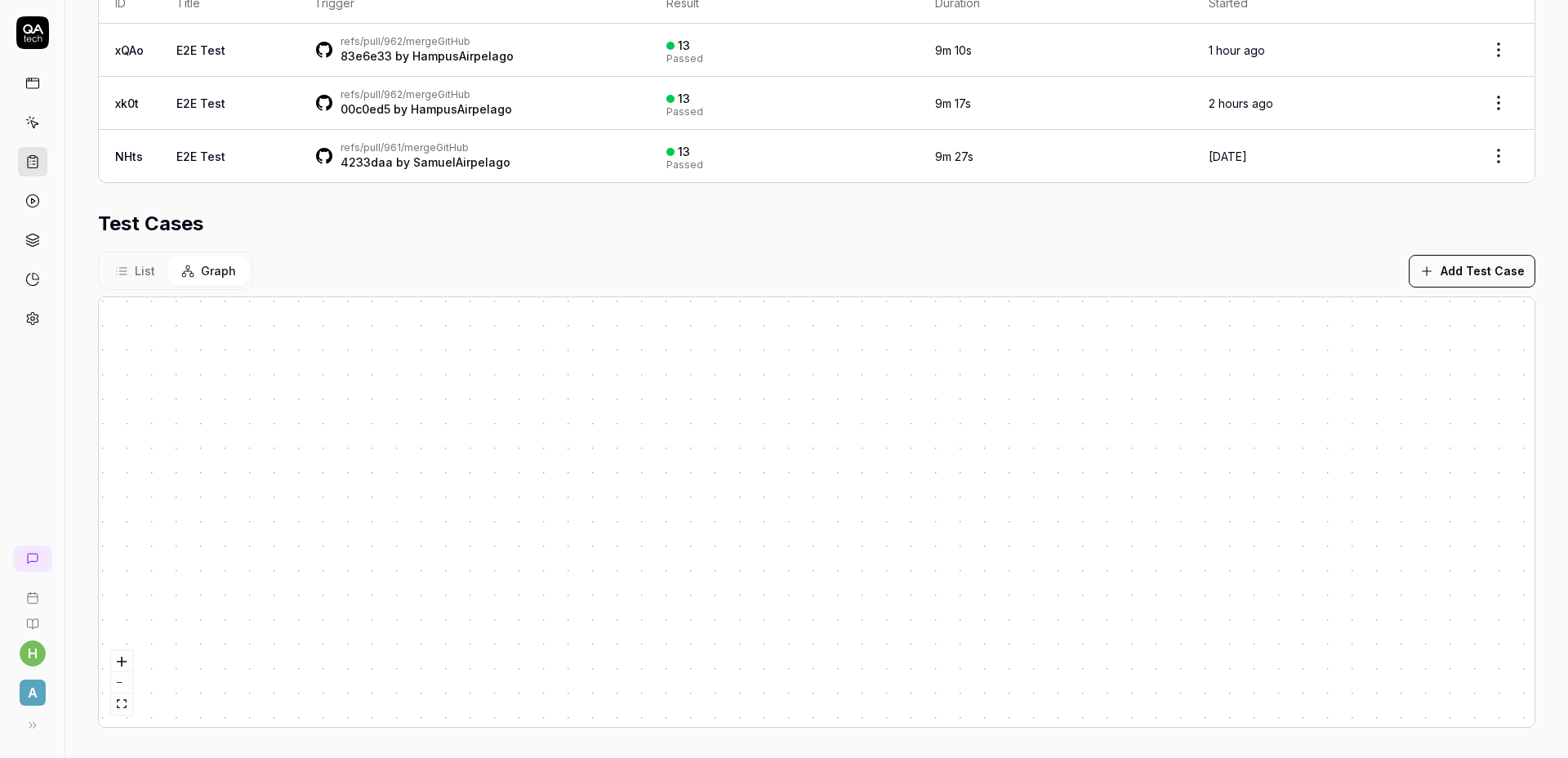
scroll to position [387, 0]
drag, startPoint x: 414, startPoint y: 261, endPoint x: 425, endPoint y: 261, distance: 11.0
click at [414, 260] on div "List Graph Add Test Case" at bounding box center [817, 268] width 1437 height 38
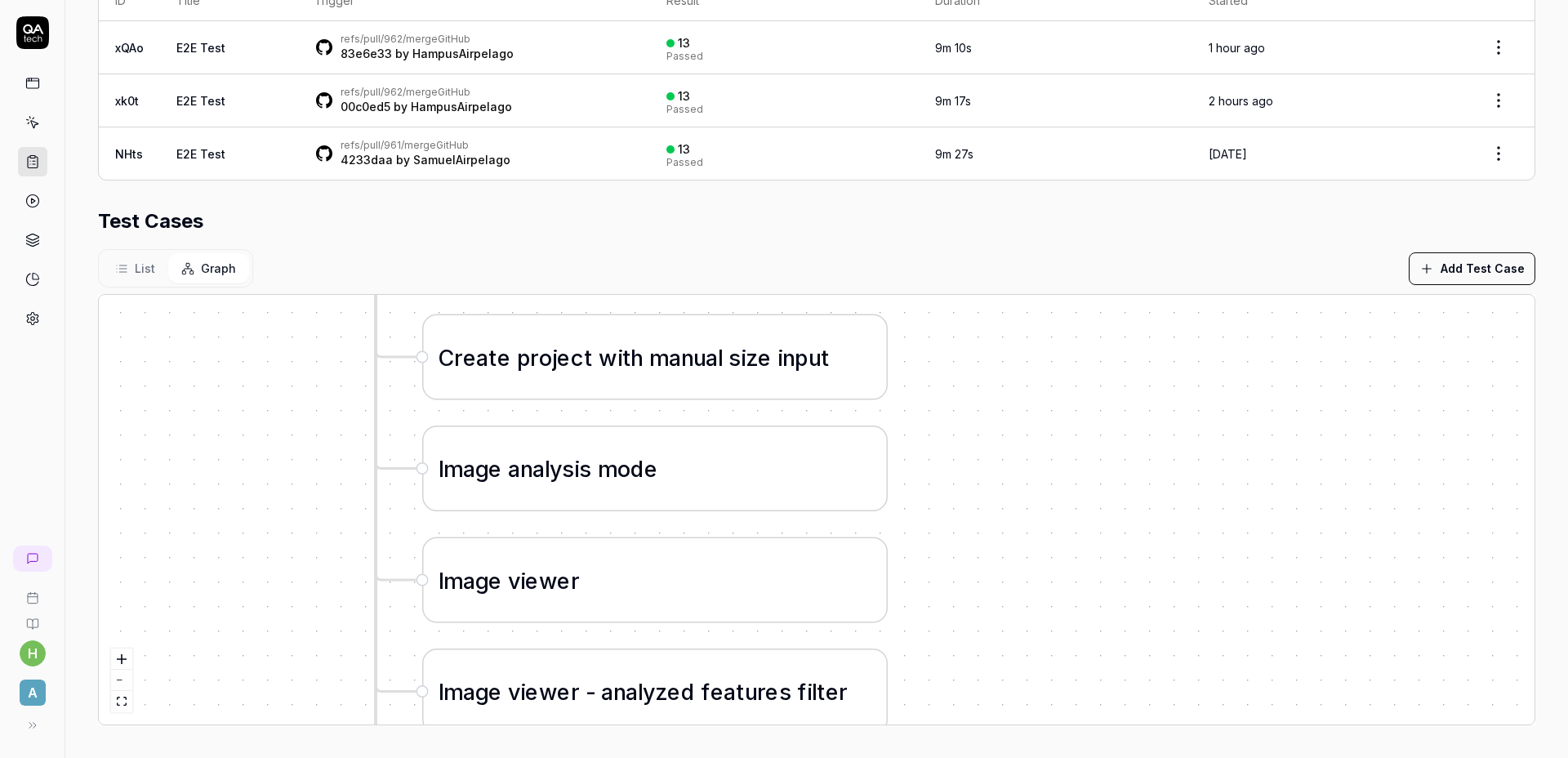
drag, startPoint x: 1326, startPoint y: 482, endPoint x: 1084, endPoint y: 413, distance: 251.6
click at [1081, 335] on div "C r e a t e p r o j e c t b y u p l o a d i n g f i l e L o g i n a s a d m i n…" at bounding box center [817, 509] width 1435 height 429
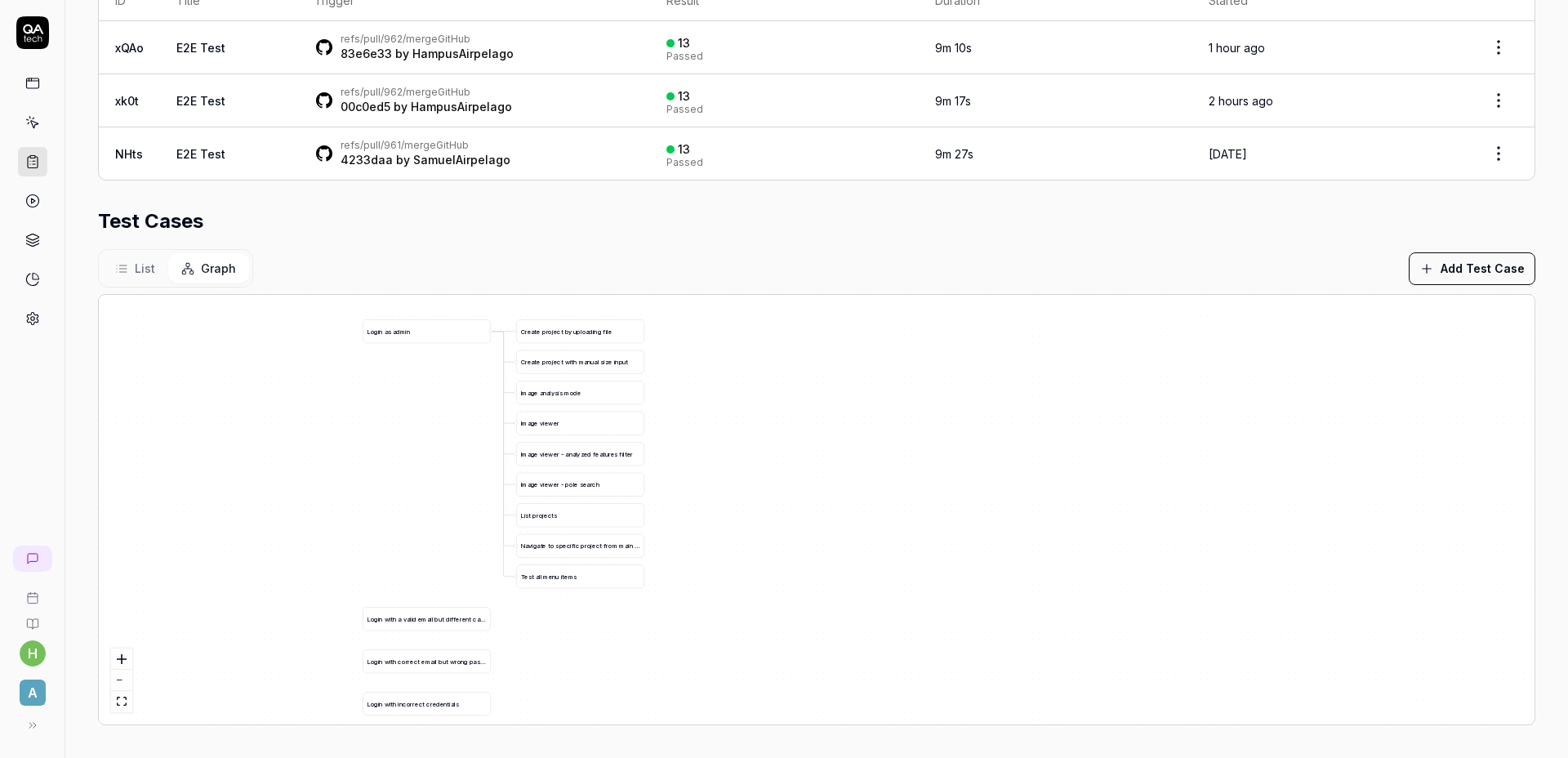
drag, startPoint x: 1182, startPoint y: 637, endPoint x: 806, endPoint y: 499, distance: 400.5
click at [819, 506] on div "C r e a t e p r o j e c t b y u p l o a d i n g f i l e L o g i n a s a d m i n…" at bounding box center [817, 509] width 1435 height 429
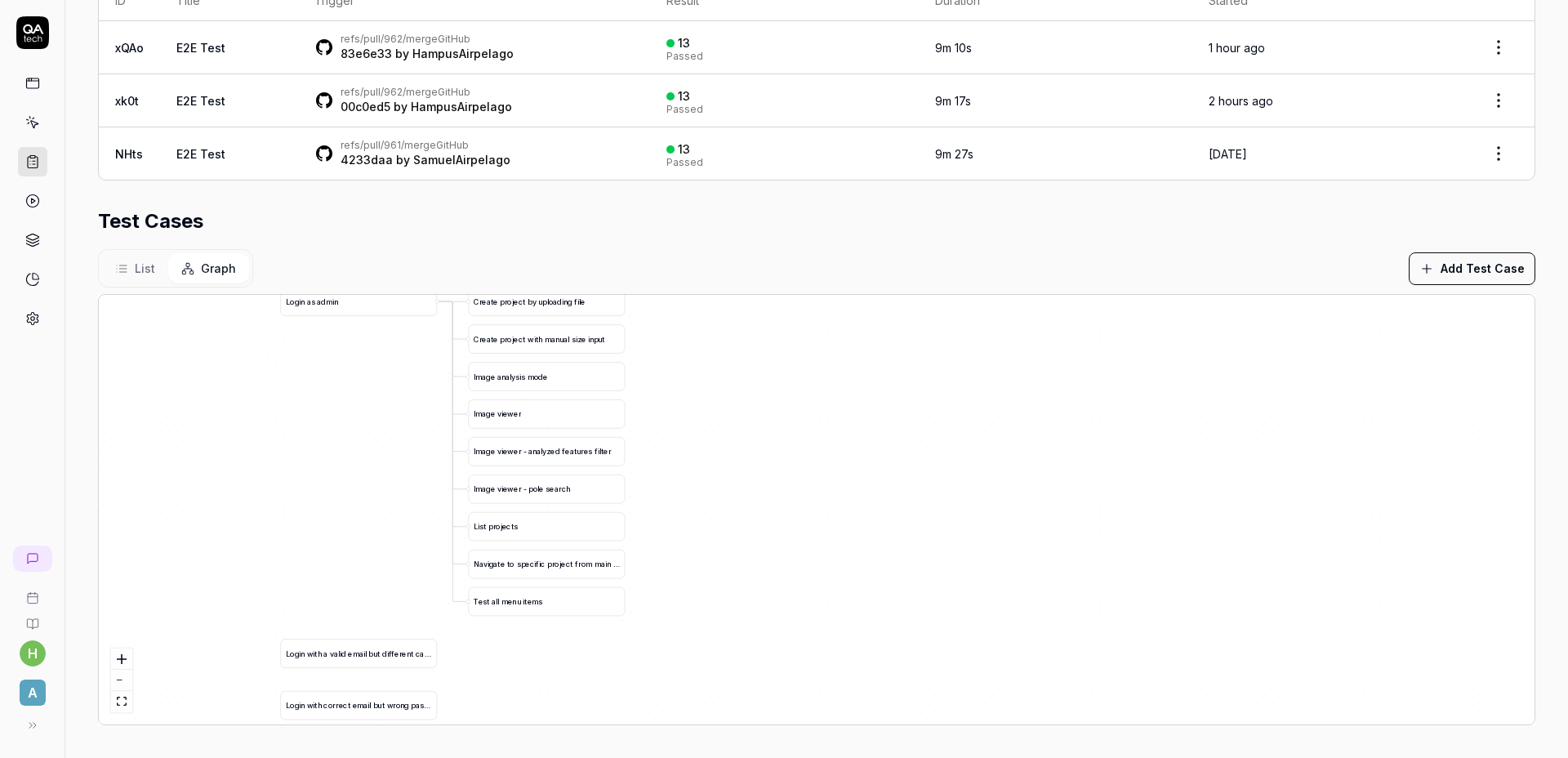
click at [1151, 221] on div "Test Cases" at bounding box center [817, 221] width 1437 height 29
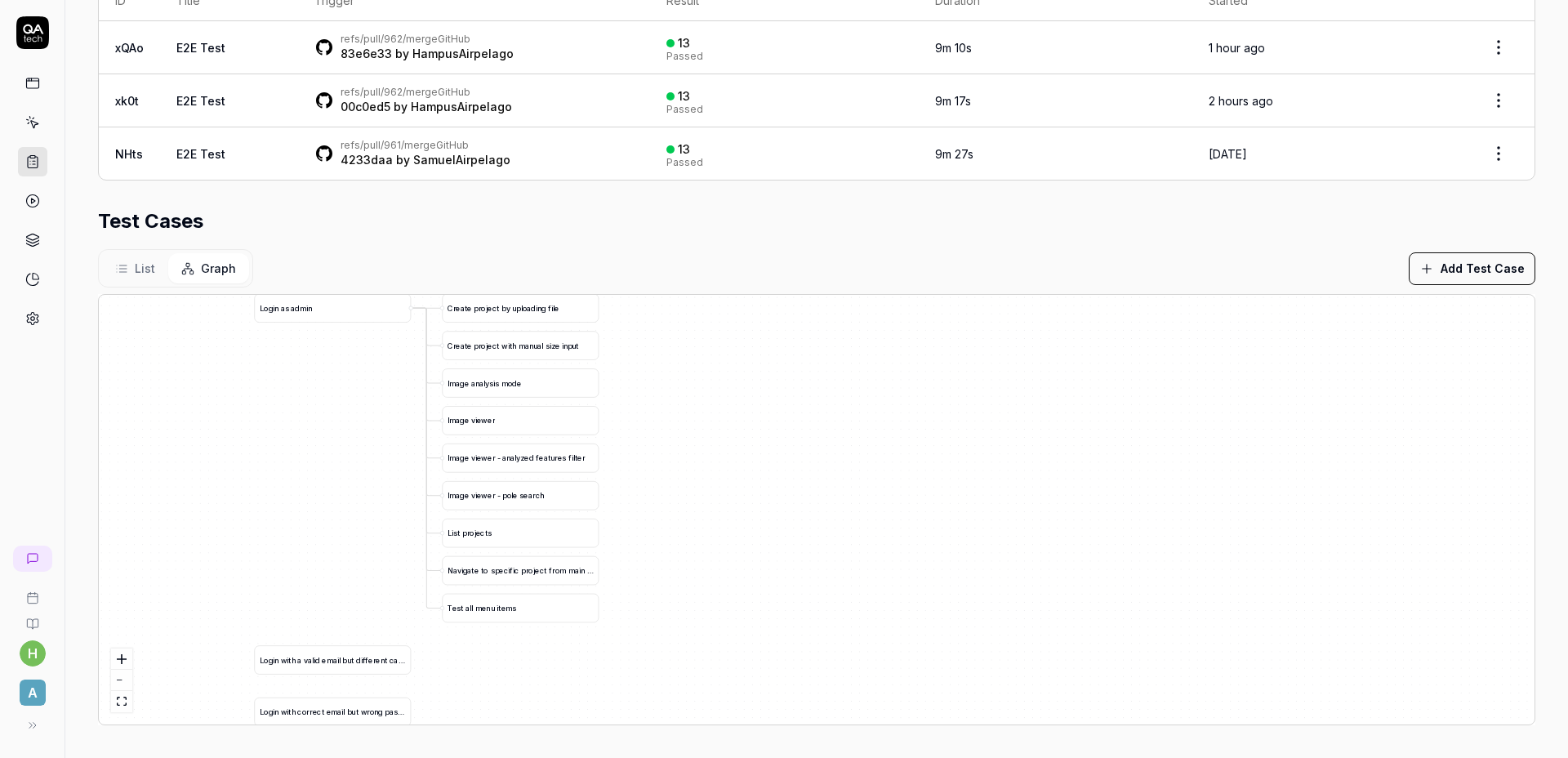
drag, startPoint x: 805, startPoint y: 544, endPoint x: 779, endPoint y: 551, distance: 26.9
click at [779, 551] on div "C r e a t e p r o j e c t b y u p l o a d i n g f i l e L o g i n a s a d m i n…" at bounding box center [817, 509] width 1435 height 429
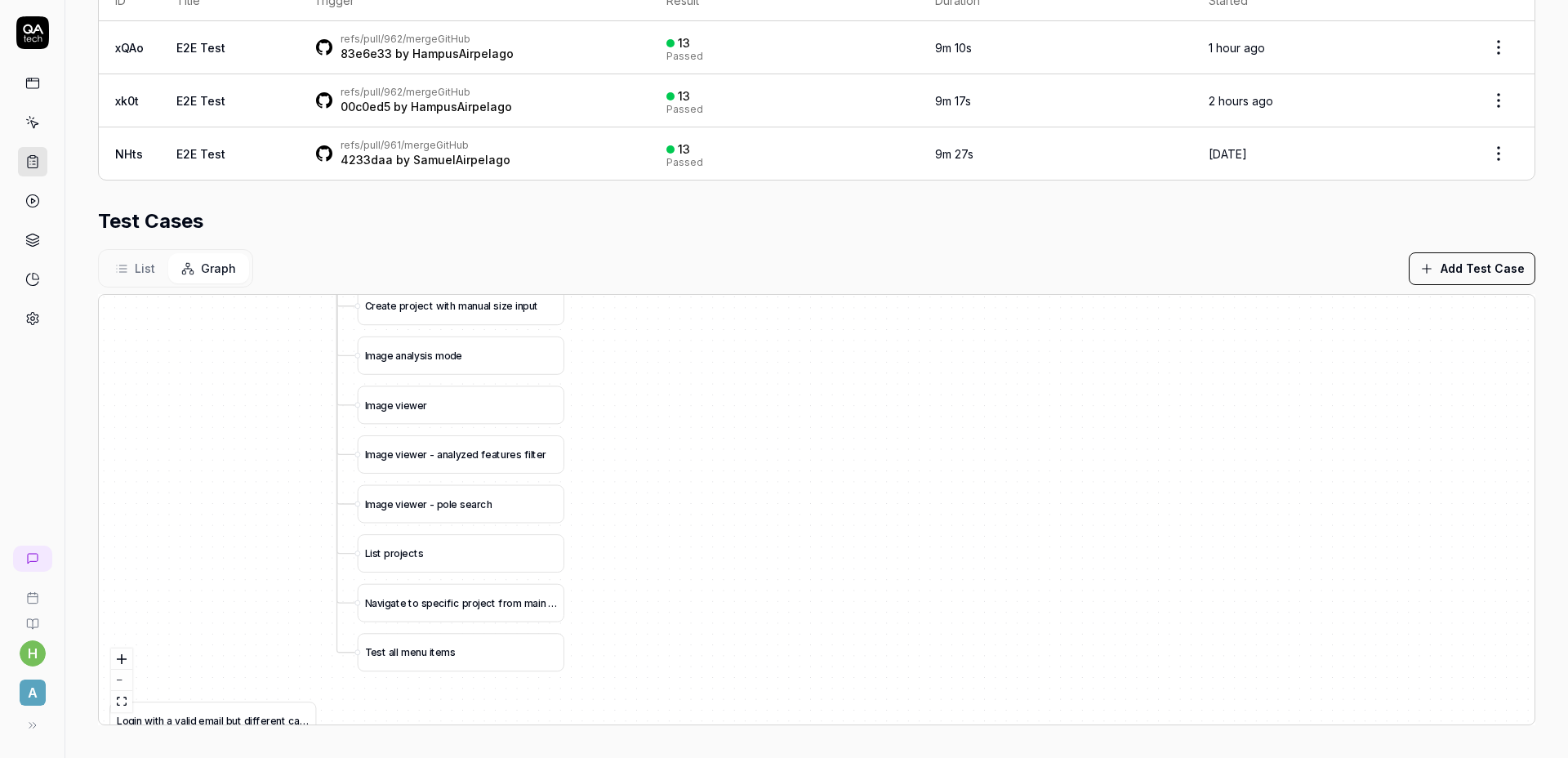
drag, startPoint x: 677, startPoint y: 515, endPoint x: 668, endPoint y: 520, distance: 10.3
click at [668, 520] on div "C r e a t e p r o j e c t b y u p l o a d i n g f i l e L o g i n a s a d m i n…" at bounding box center [817, 509] width 1435 height 429
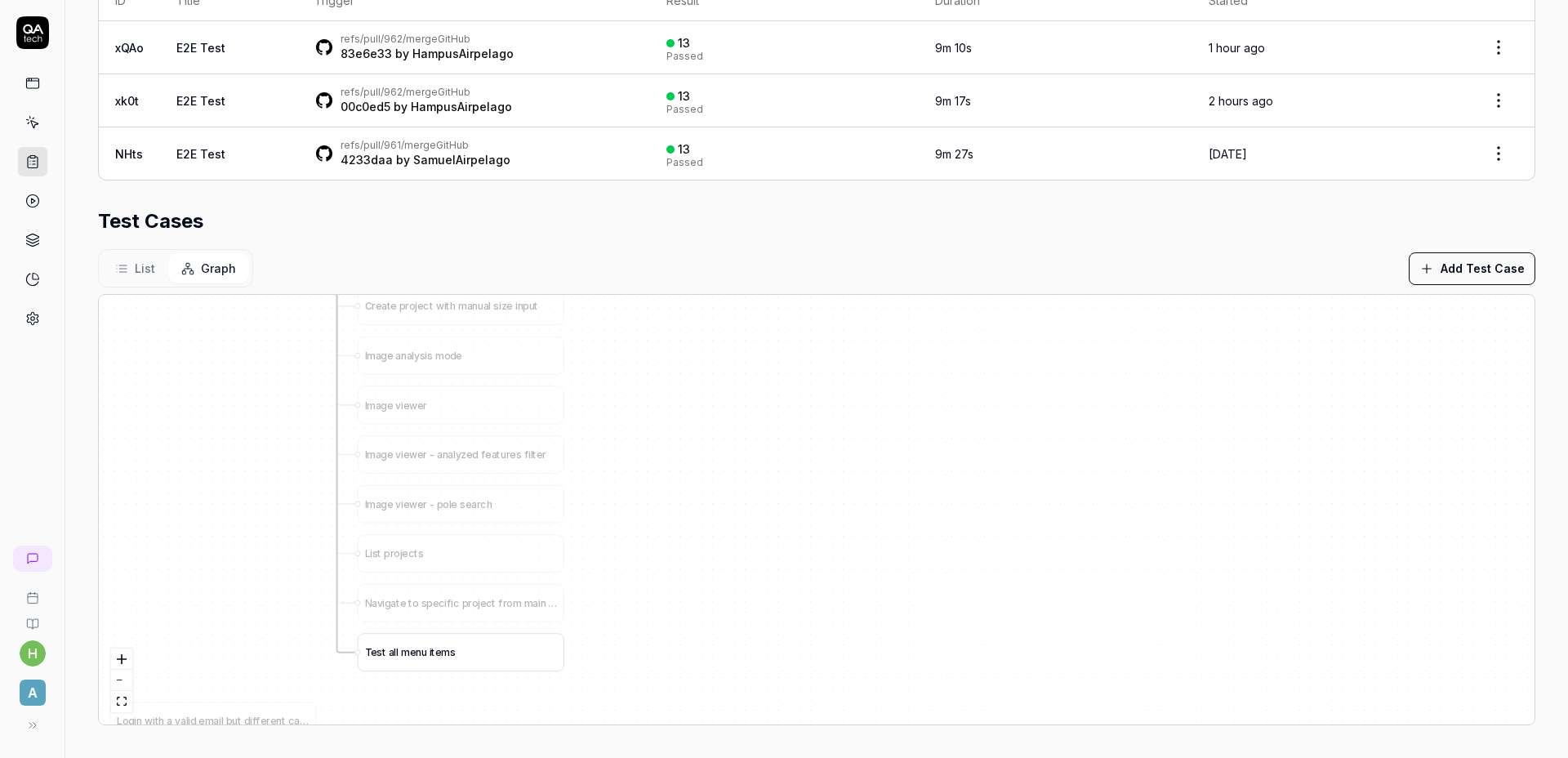
click at [452, 655] on span "s" at bounding box center [452, 652] width 6 height 11
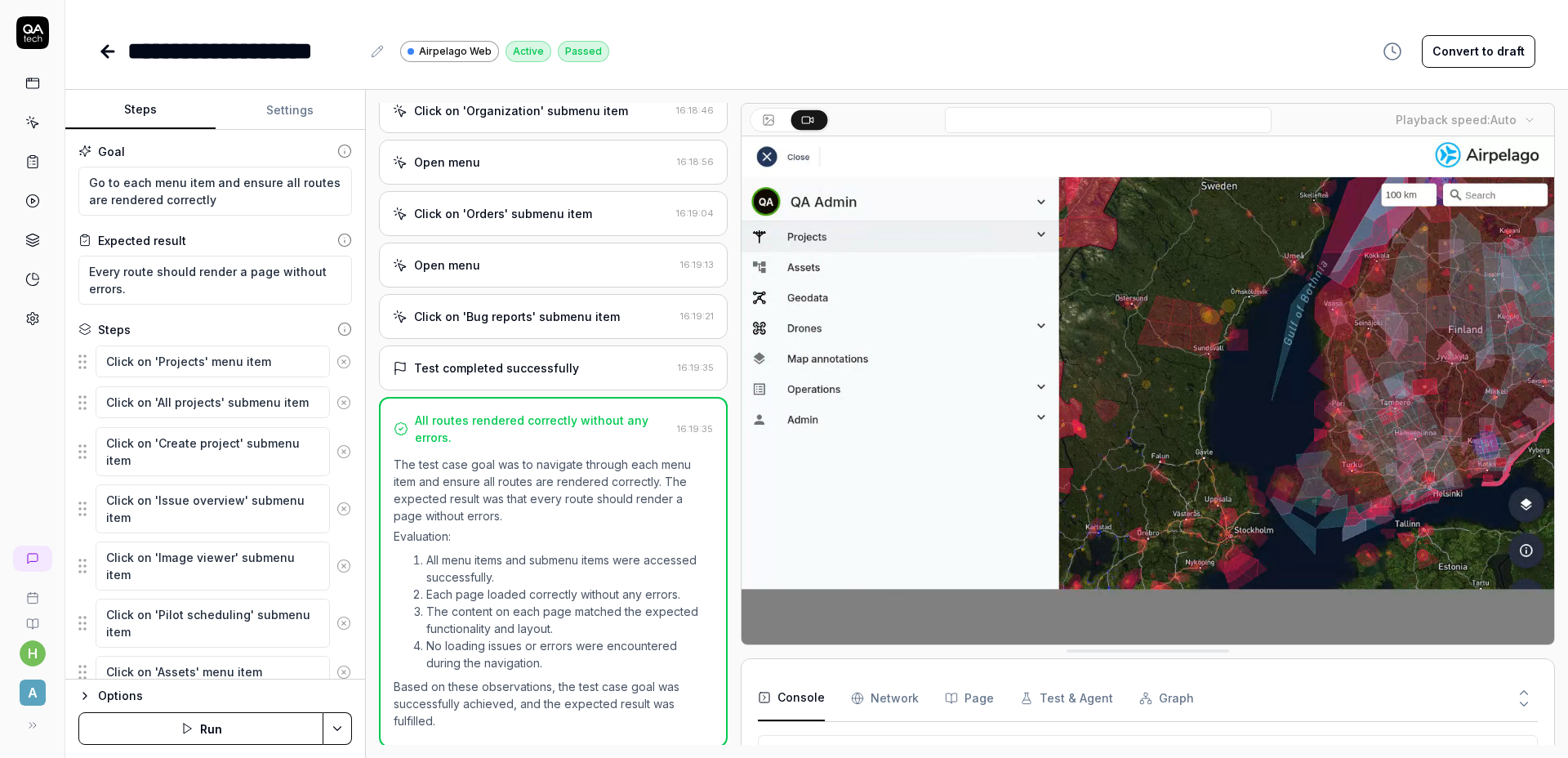
type textarea "*"
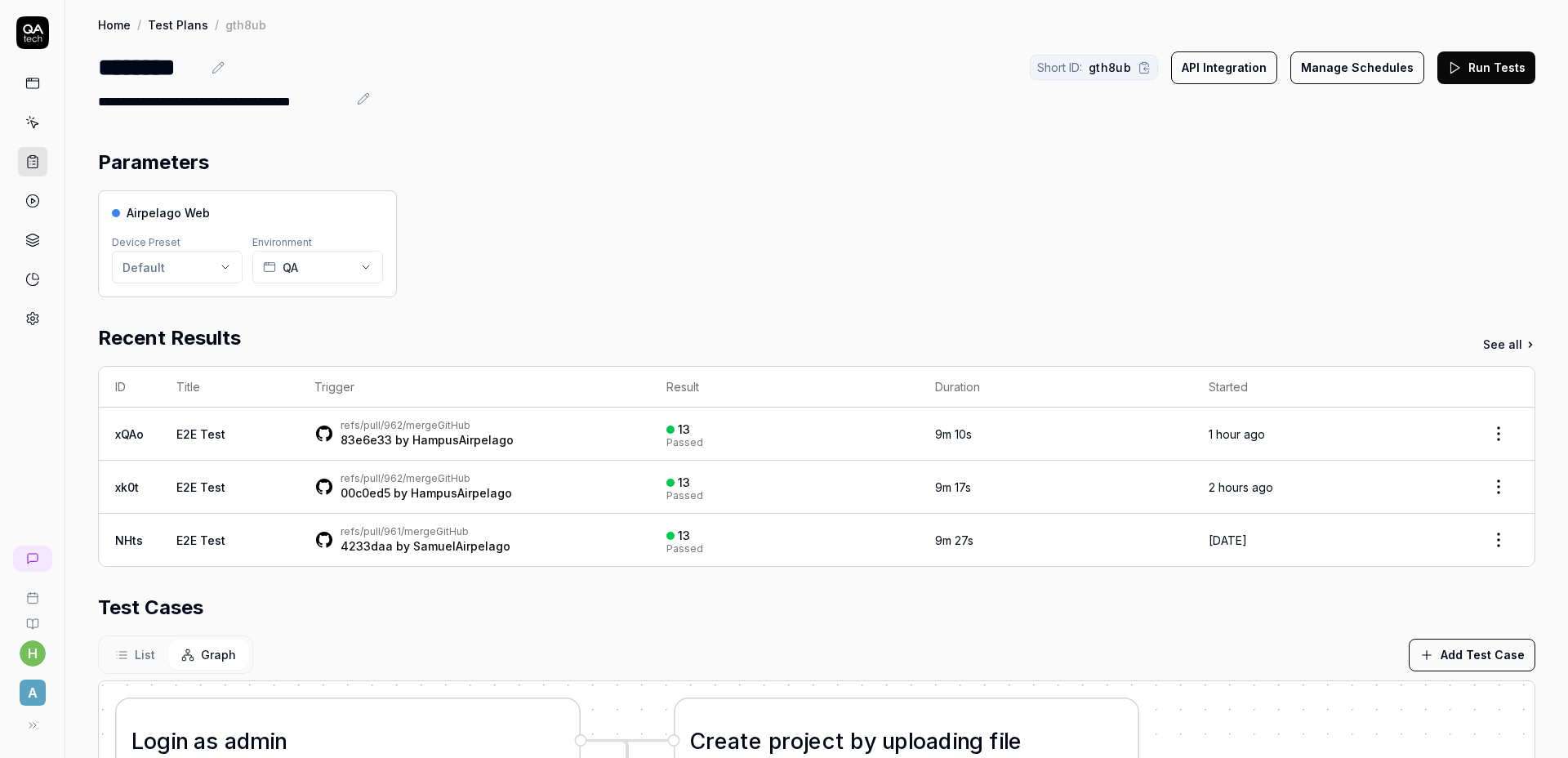
click at [746, 292] on div "Airpelago Web Device Preset Default Environment QA" at bounding box center [817, 243] width 1437 height 107
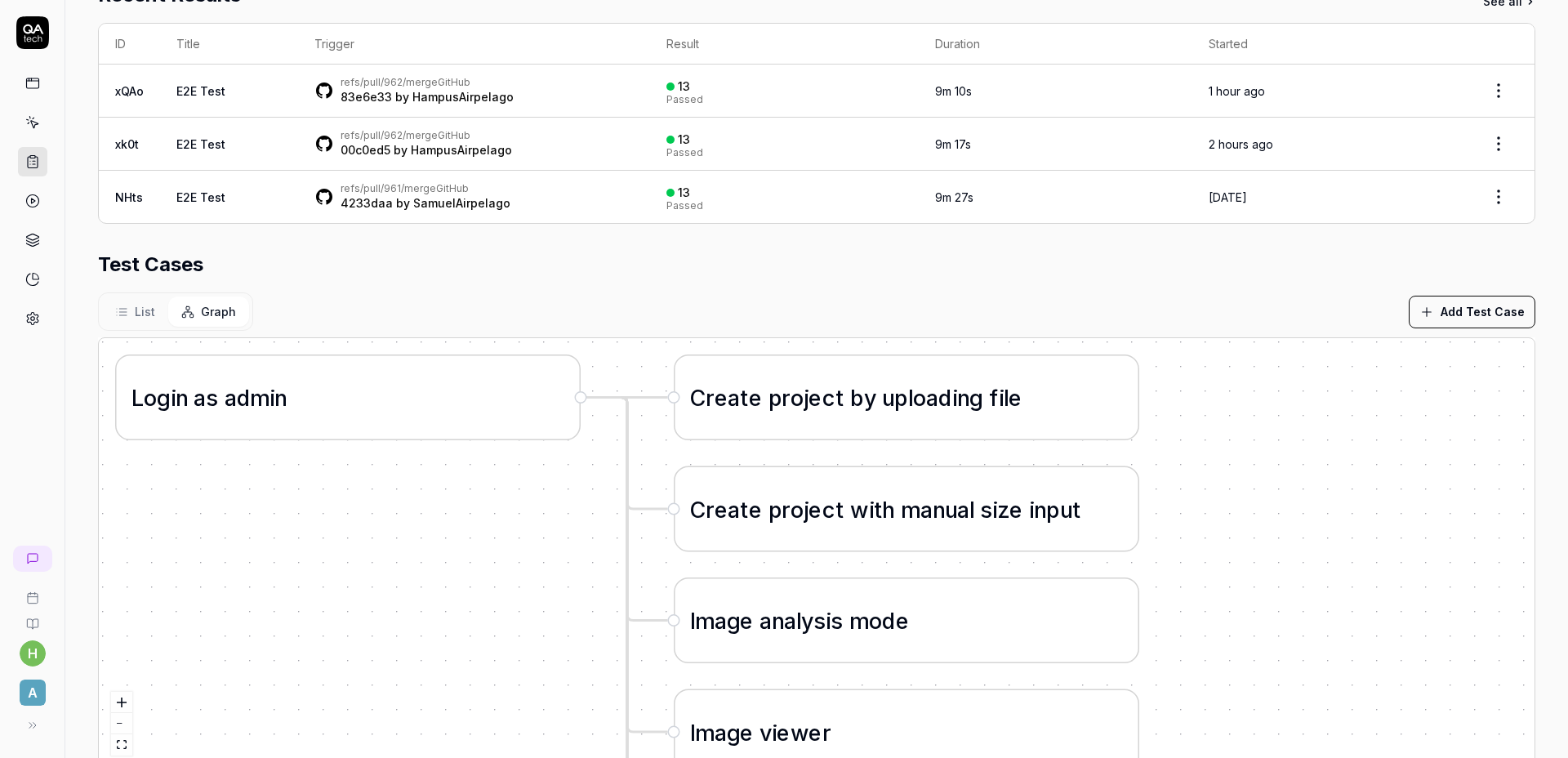
scroll to position [369, 0]
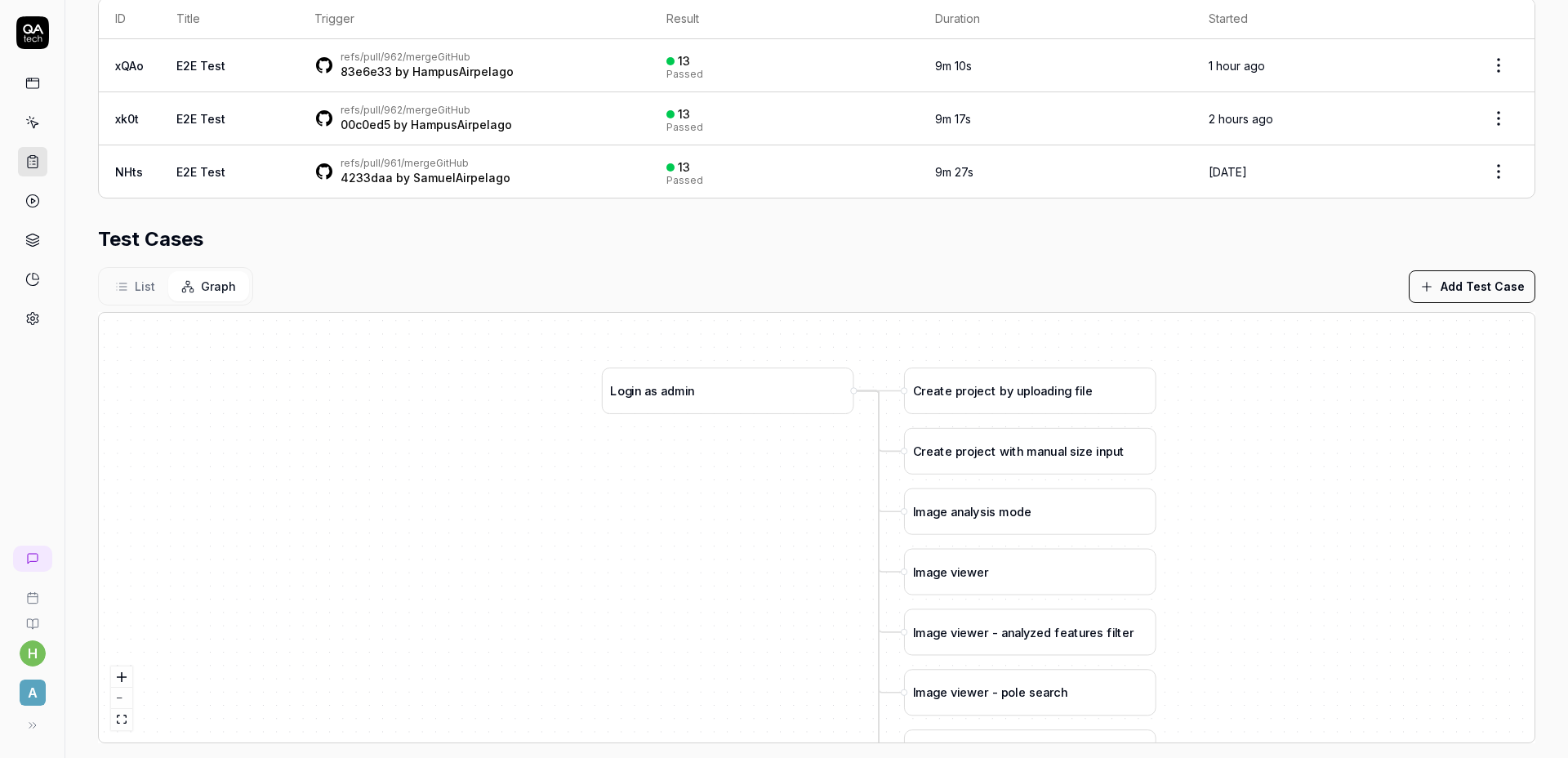
click at [1460, 291] on button "Add Test Case" at bounding box center [1472, 287] width 127 height 33
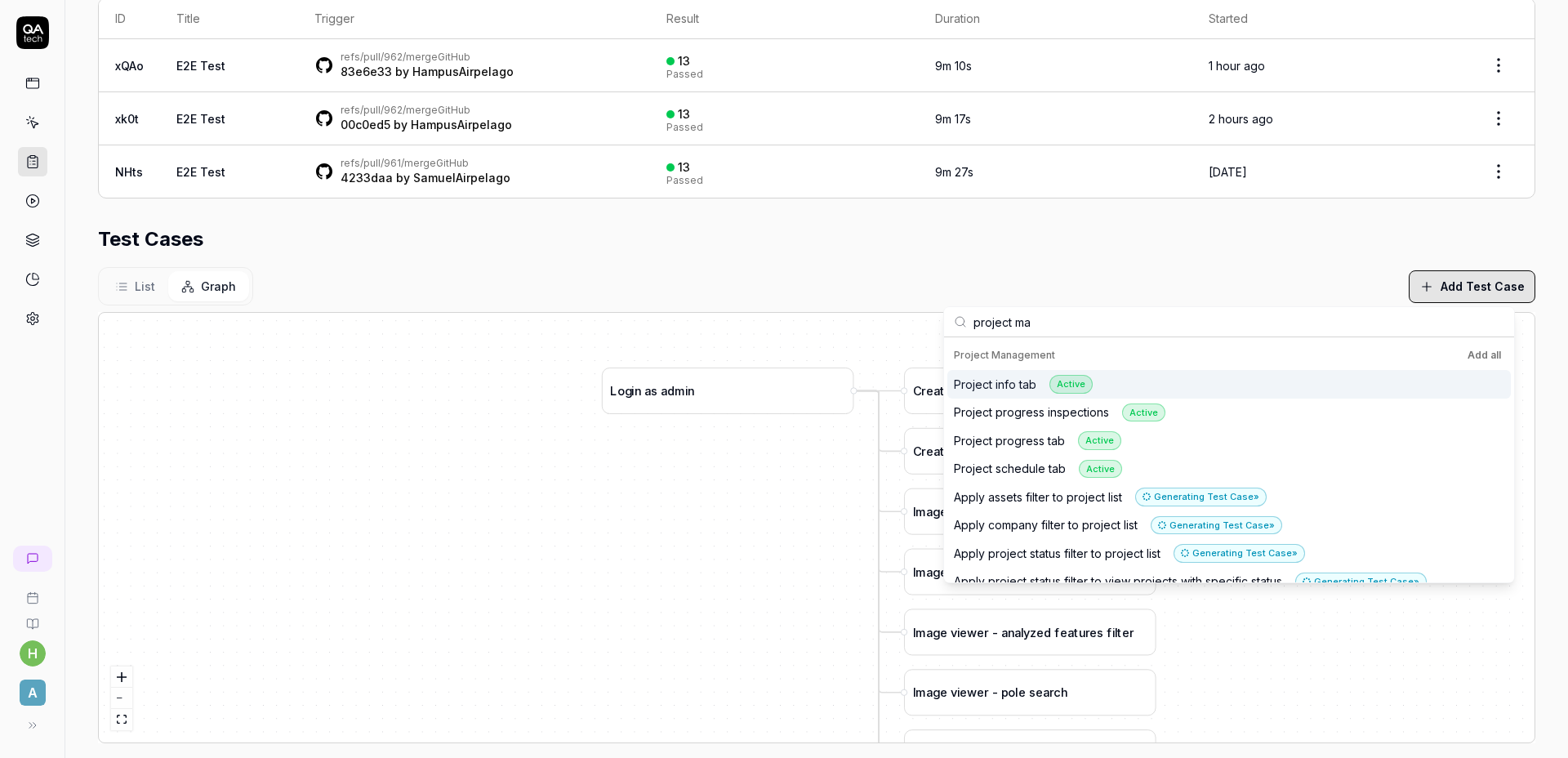
type input "project ma"
click at [1174, 396] on div "Project info tab Active" at bounding box center [1229, 384] width 563 height 29
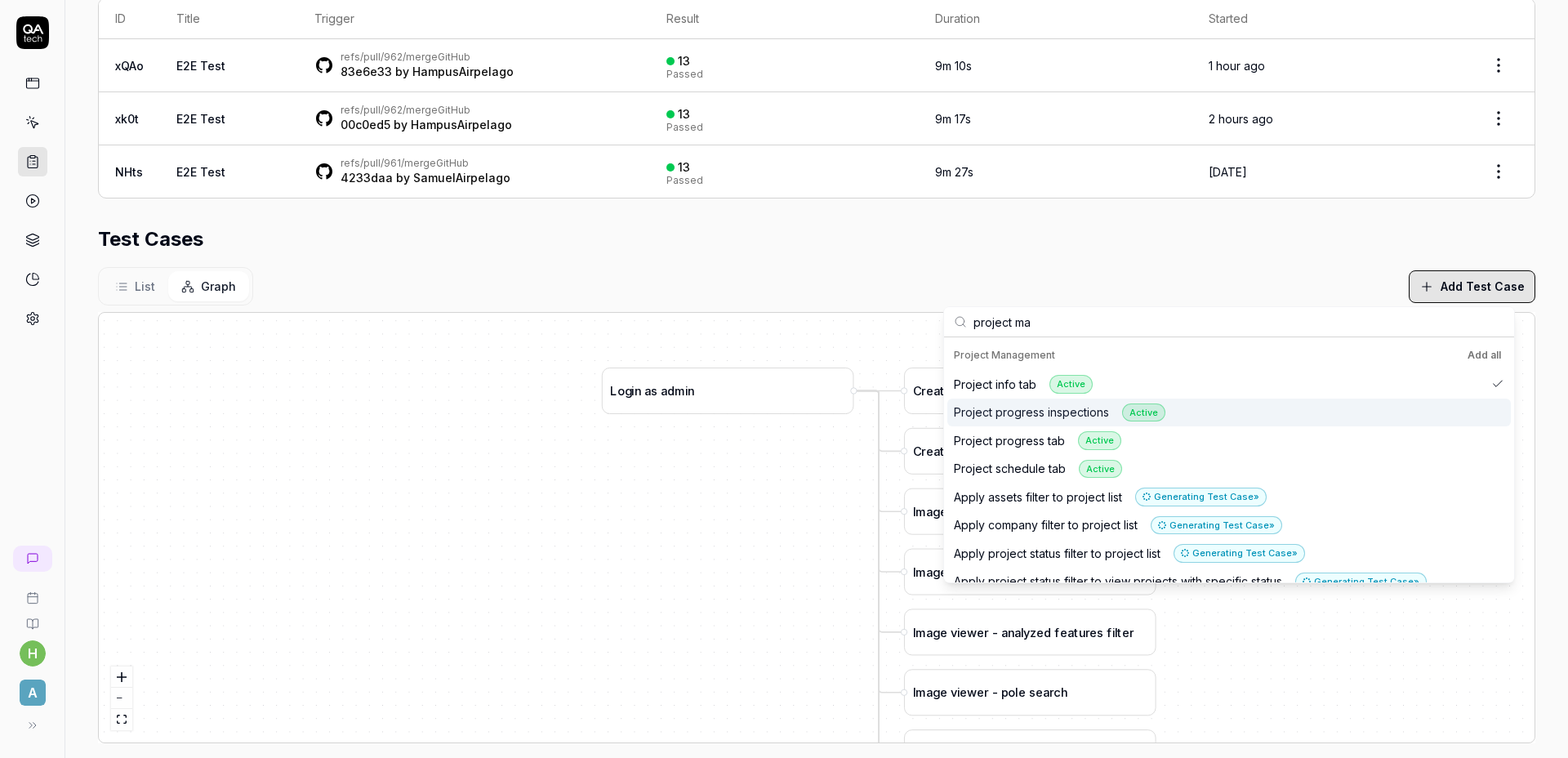
click at [1185, 414] on div "Project progress inspections Active" at bounding box center [1229, 413] width 563 height 29
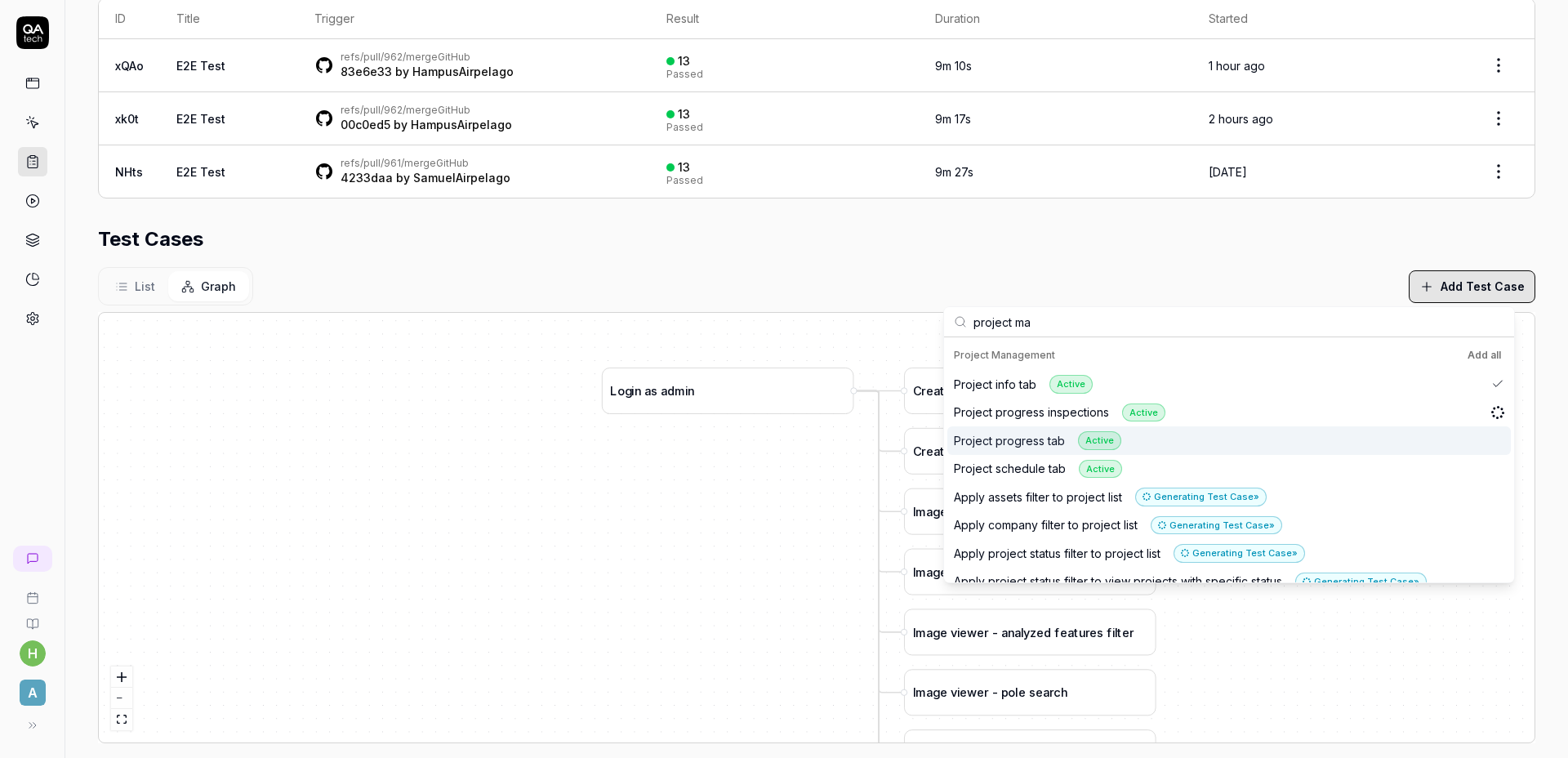
click at [1165, 435] on div "Project progress tab Active" at bounding box center [1229, 441] width 563 height 29
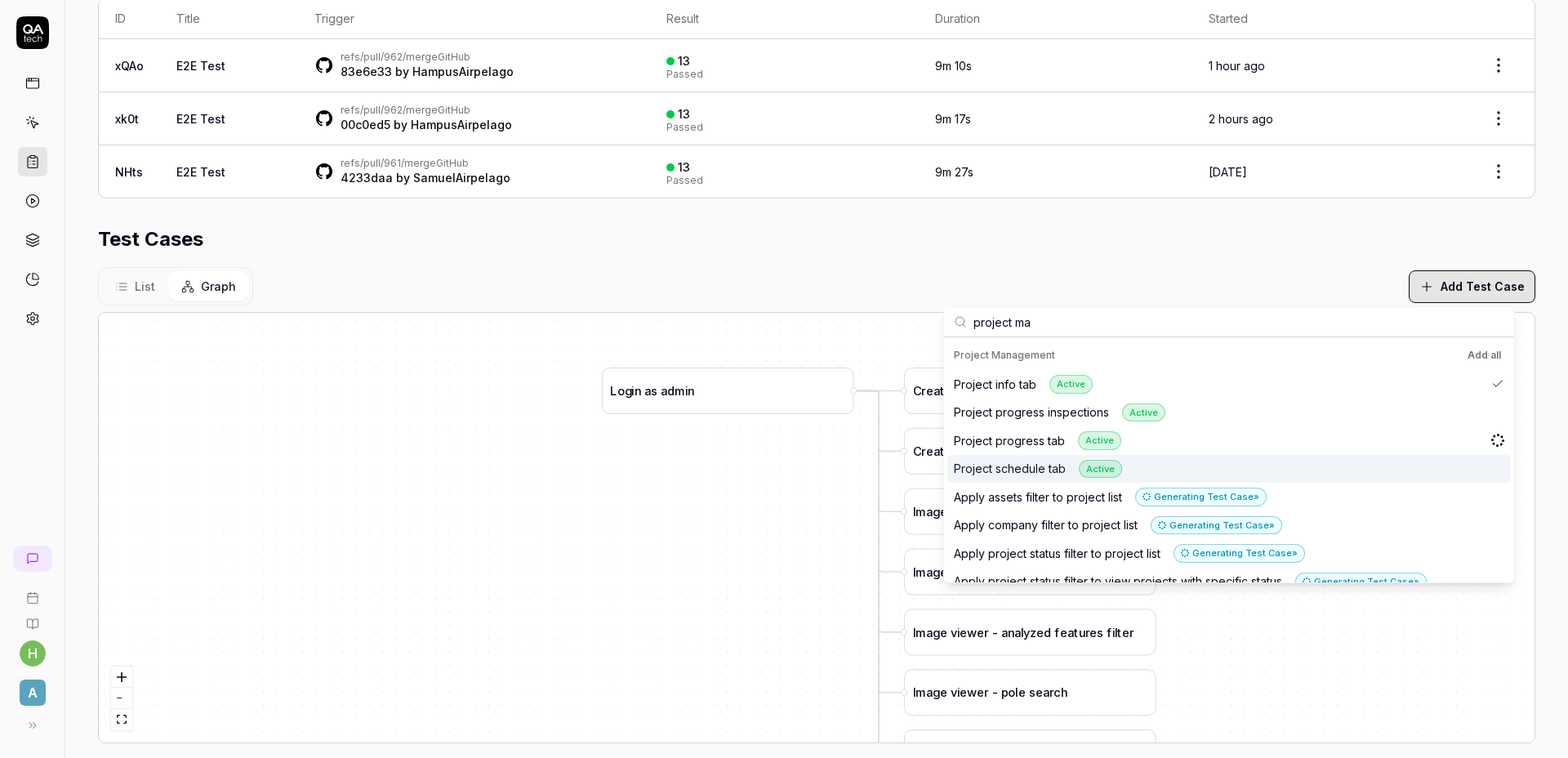
click at [1156, 469] on div "Project schedule tab Active" at bounding box center [1229, 469] width 563 height 29
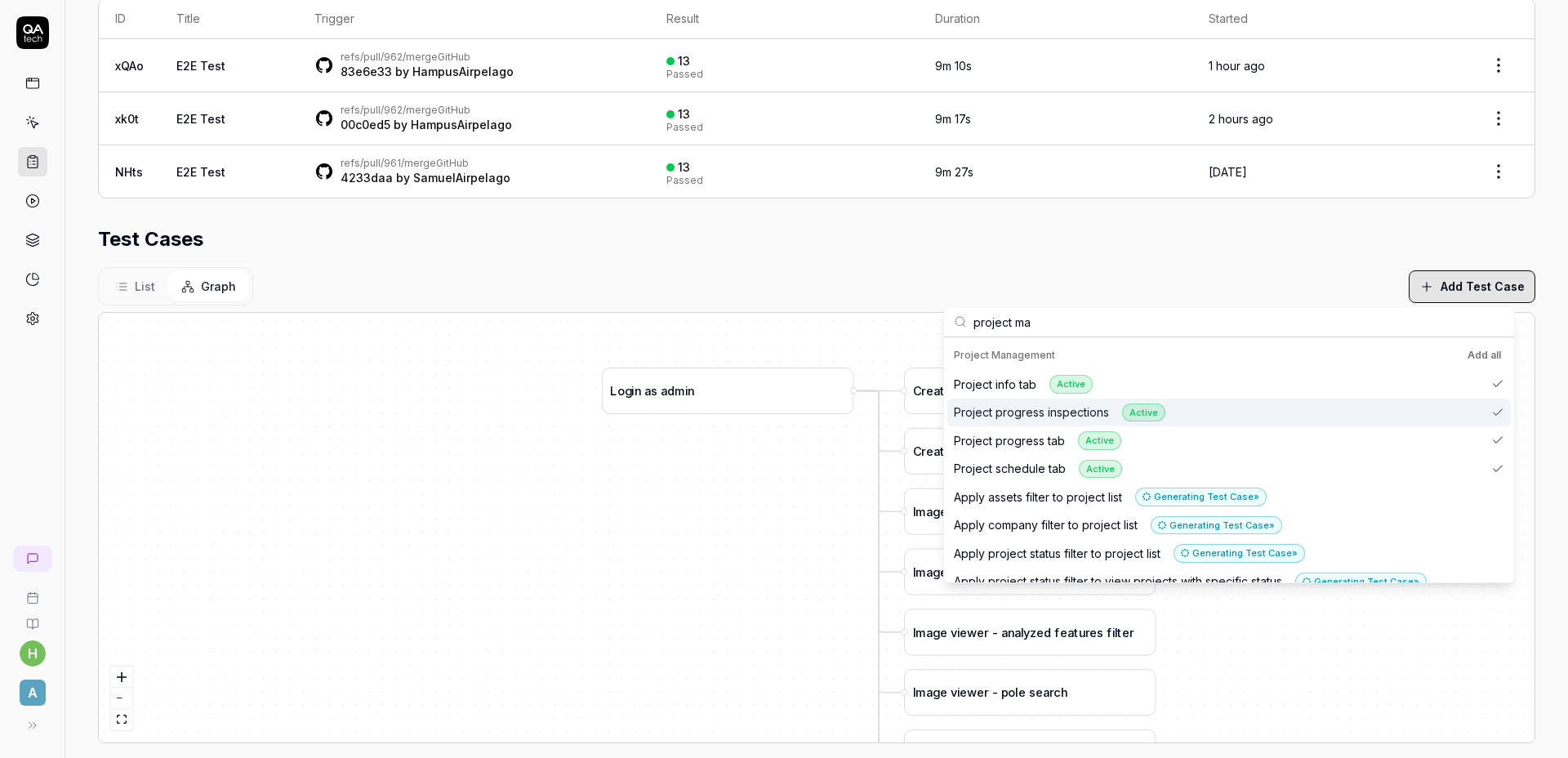
click at [1181, 420] on div "Project progress inspections Active" at bounding box center [1229, 413] width 563 height 29
click at [1197, 419] on div "Project progress inspections Active" at bounding box center [1229, 413] width 563 height 29
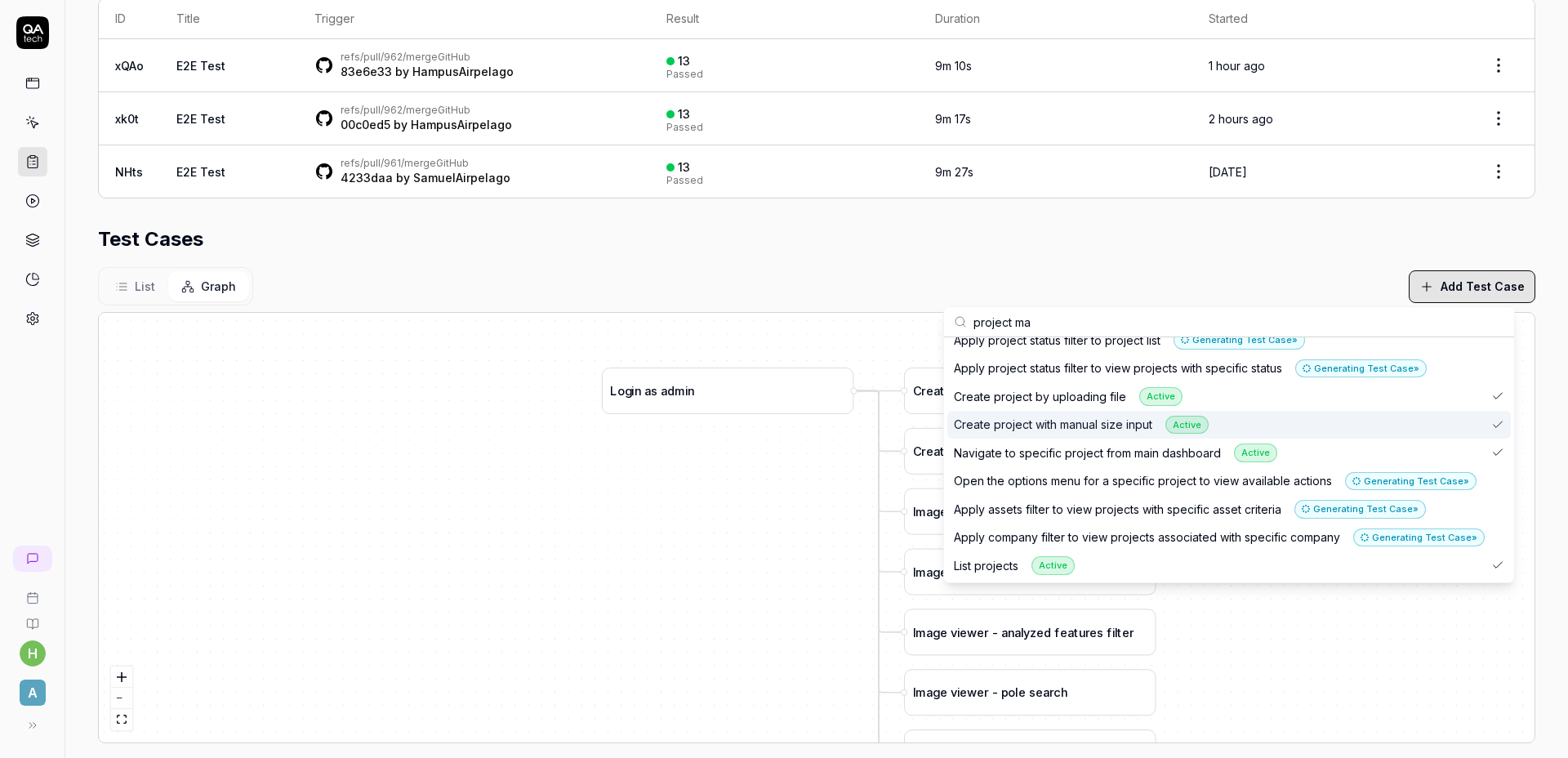
scroll to position [214, 0]
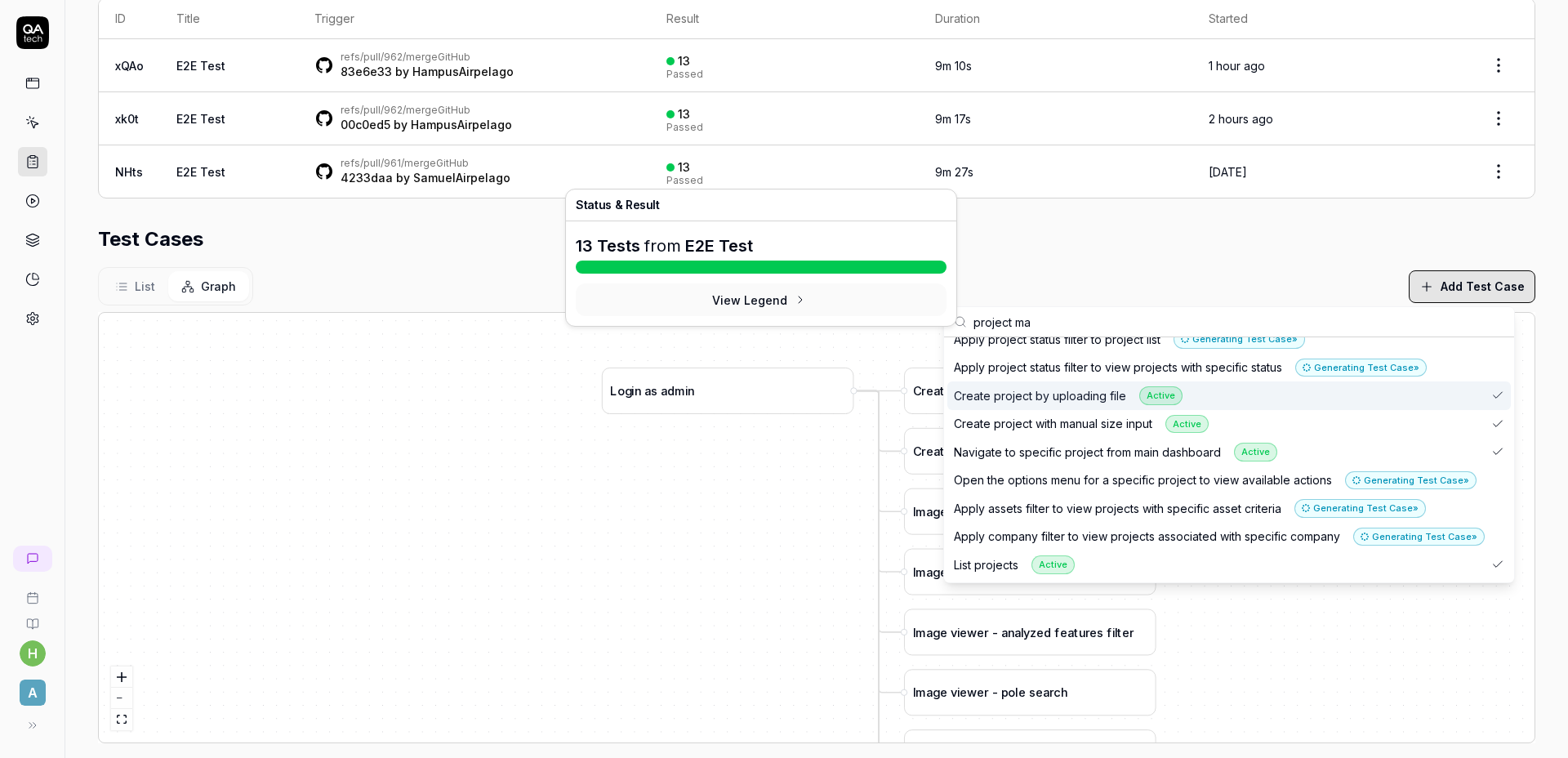
click at [475, 243] on div "Test Cases" at bounding box center [817, 239] width 1437 height 29
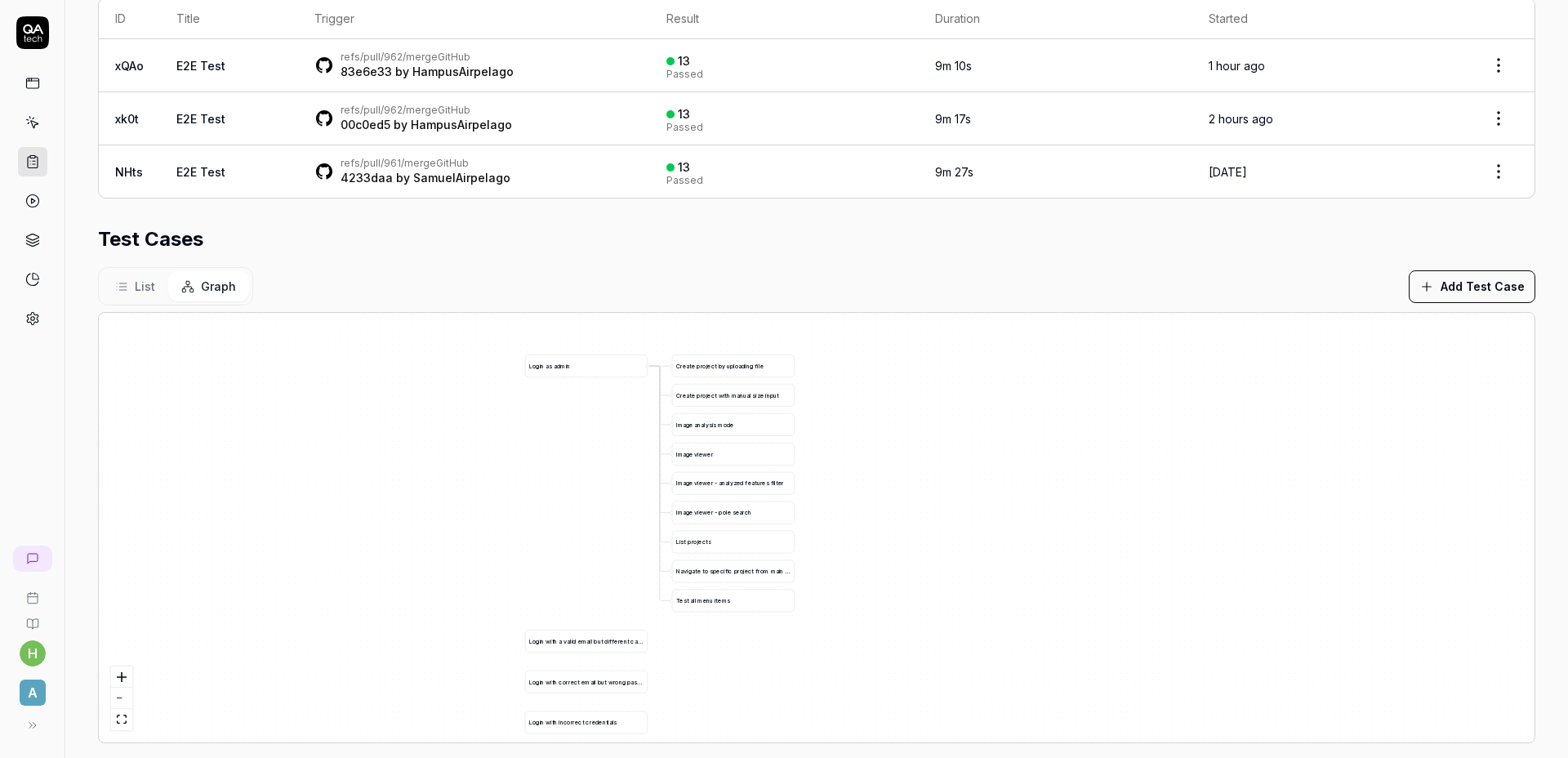
drag, startPoint x: 1278, startPoint y: 550, endPoint x: 771, endPoint y: 415, distance: 524.7
click at [771, 415] on div "C r e a t e p r o j e c t b y u p l o a d i n g f i l e L o g i n a s a d m i n…" at bounding box center [817, 527] width 1435 height 429
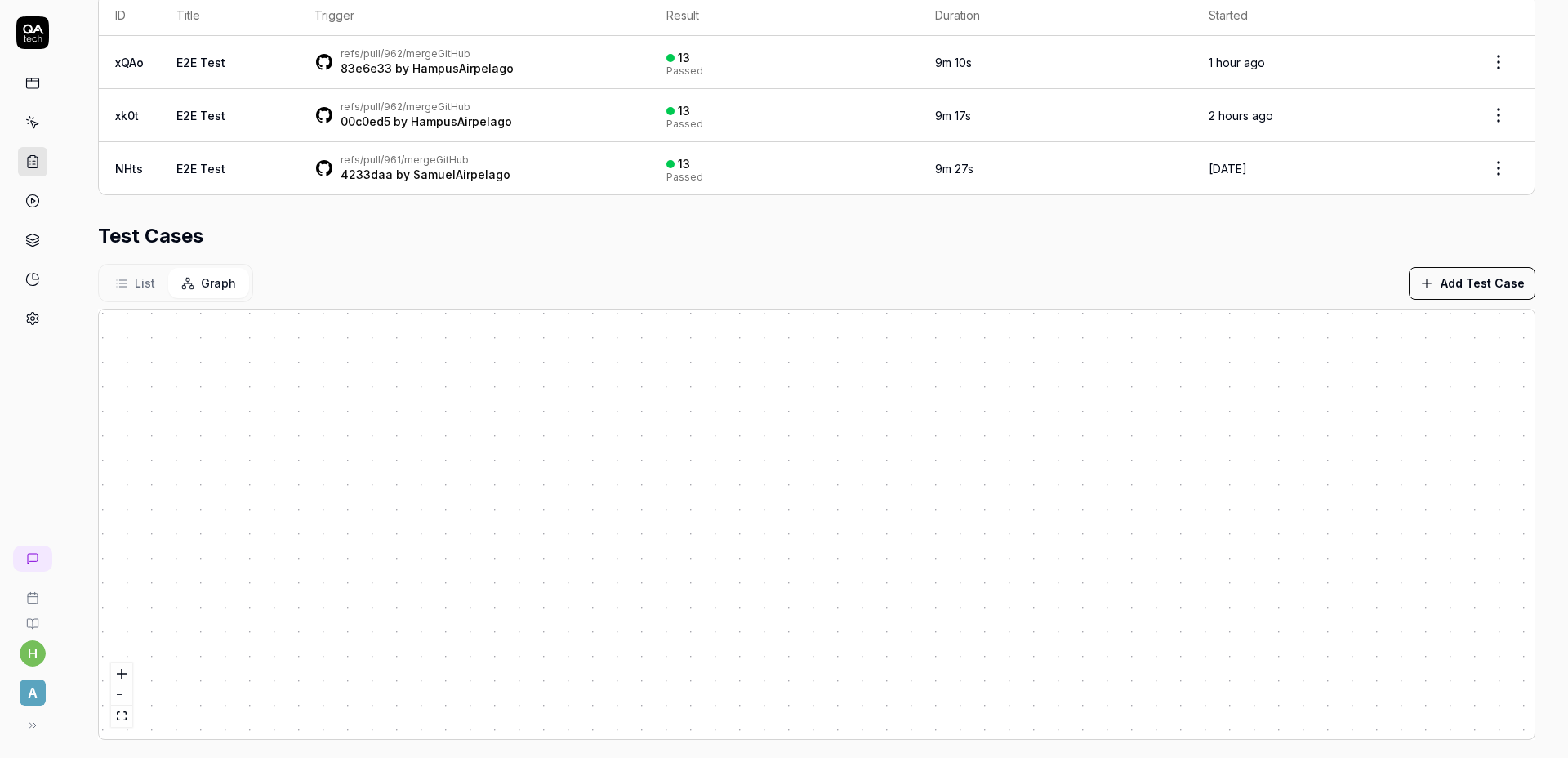
scroll to position [387, 0]
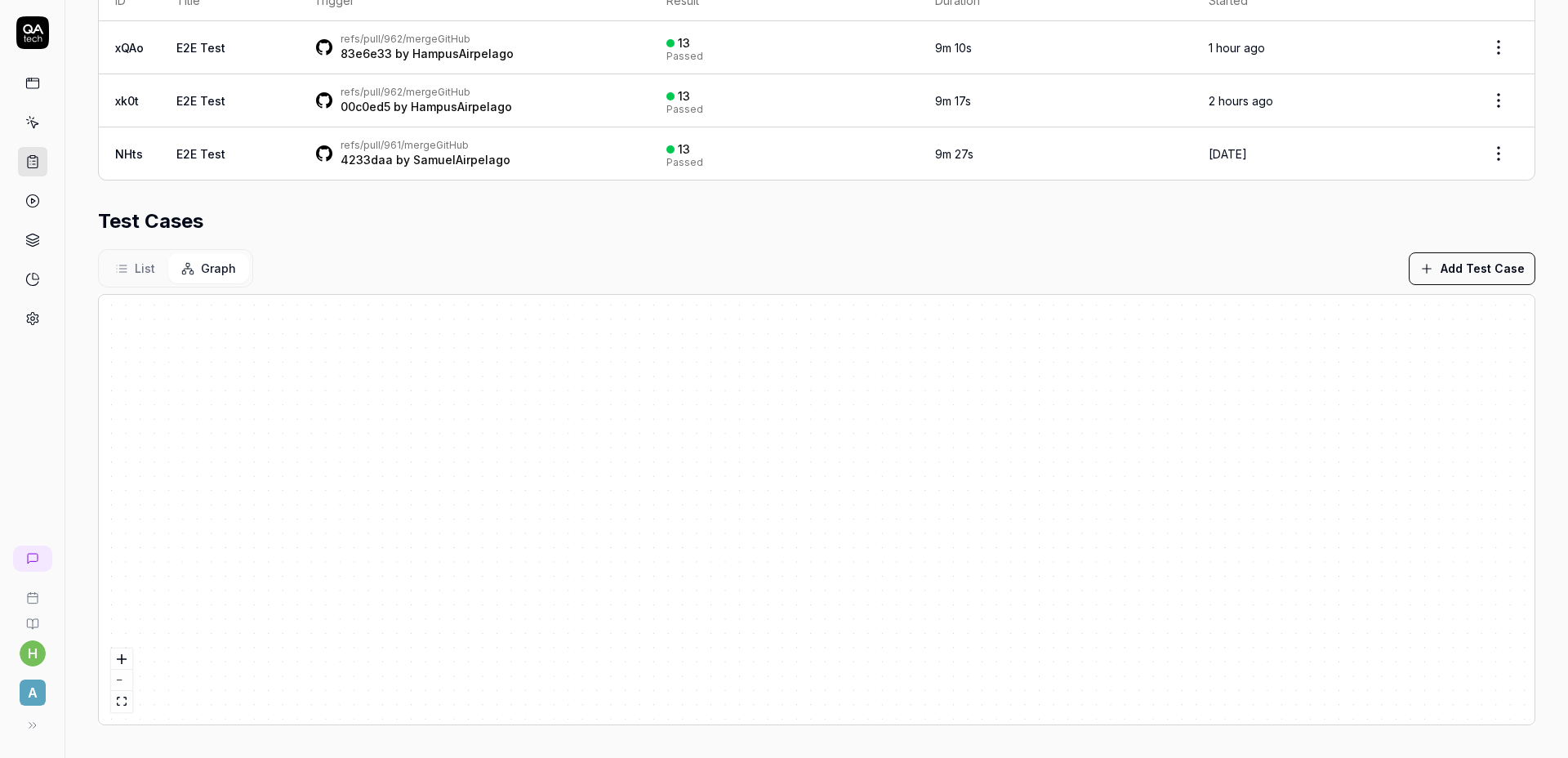
click at [1214, 210] on div "Test Cases" at bounding box center [817, 221] width 1437 height 29
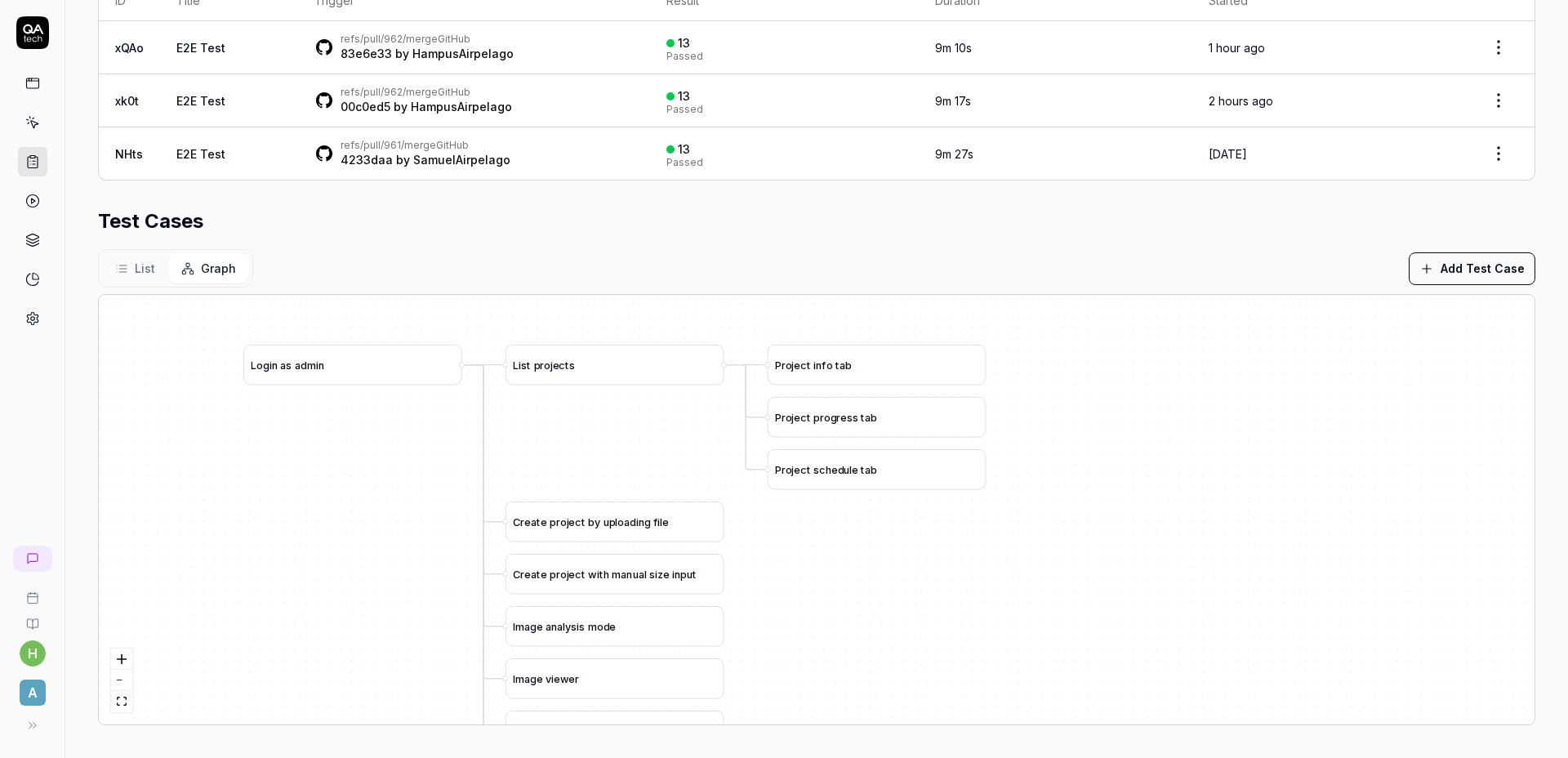
drag, startPoint x: 1484, startPoint y: 651, endPoint x: 1048, endPoint y: 536, distance: 450.9
click at [1048, 535] on div "C r e a t e p r o j e c t b y u p l o a d i n g f i l e L o g i n a s a d m i n…" at bounding box center [817, 509] width 1435 height 429
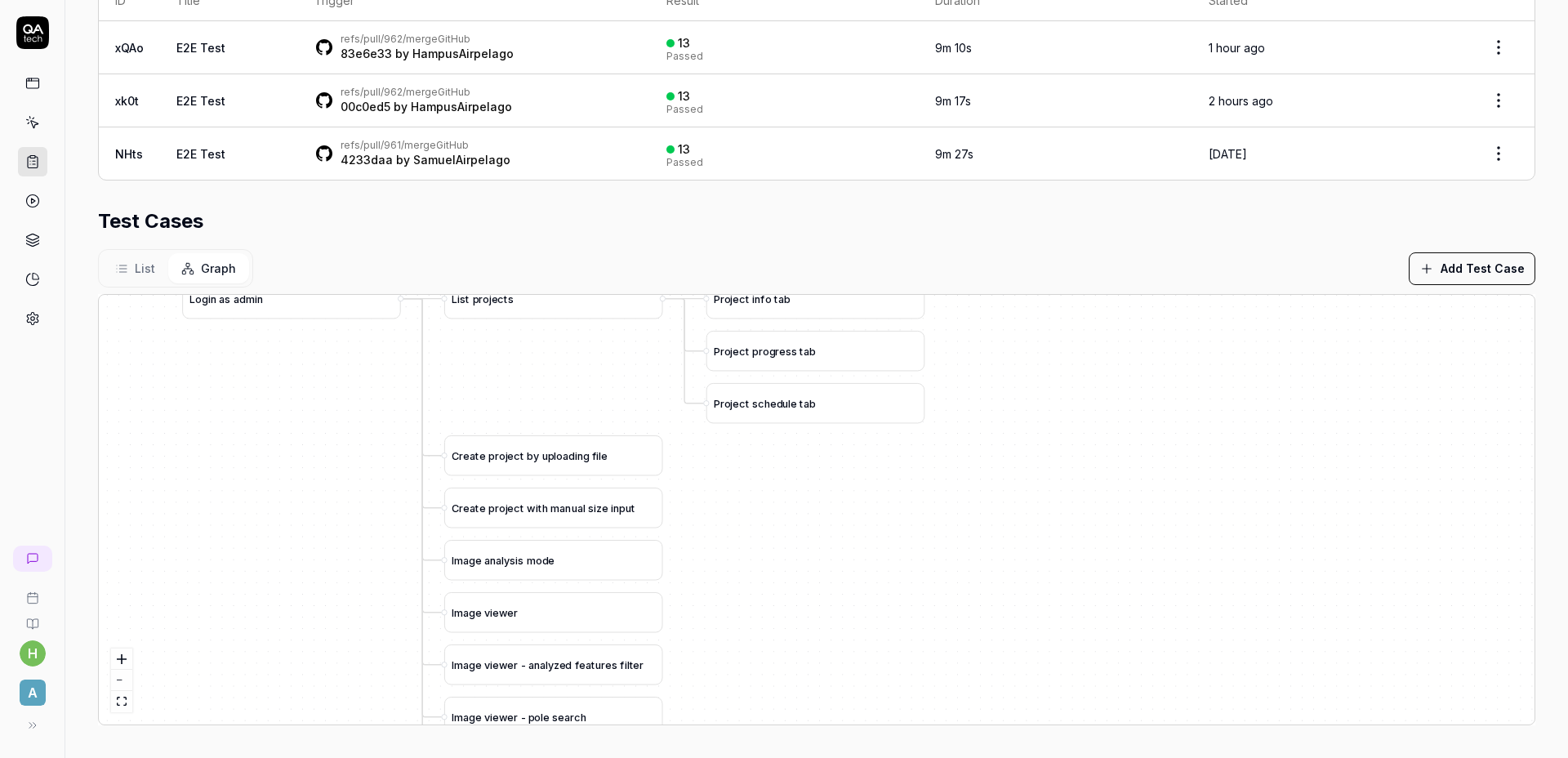
drag, startPoint x: 1084, startPoint y: 574, endPoint x: 1026, endPoint y: 513, distance: 84.2
click at [1026, 509] on div "C r e a t e p r o j e c t b y u p l o a d i n g f i l e L o g i n a s a d m i n…" at bounding box center [817, 509] width 1435 height 429
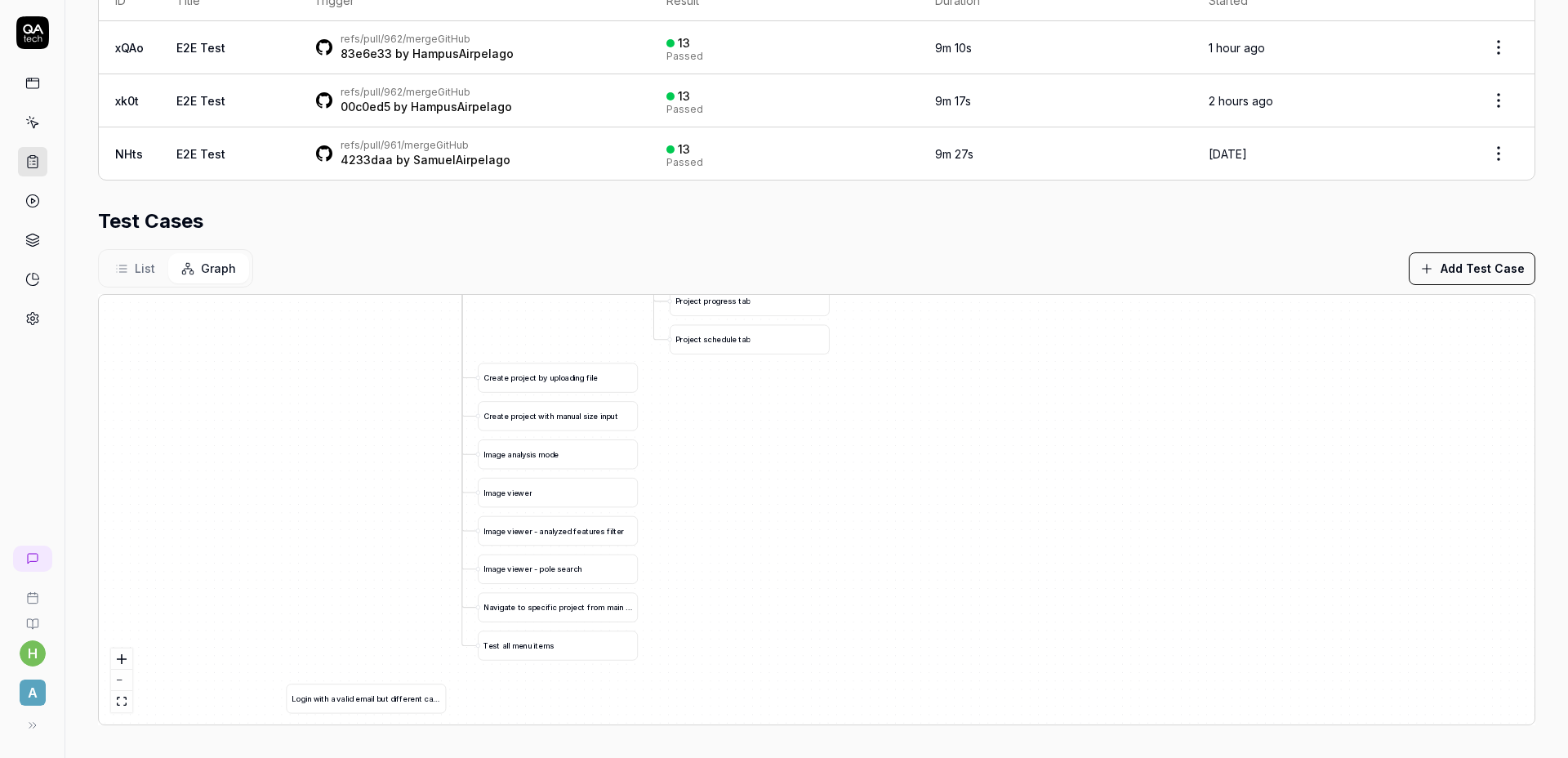
drag, startPoint x: 1057, startPoint y: 568, endPoint x: 964, endPoint y: 476, distance: 130.8
click at [949, 541] on div "C r e a t e p r o j e c t b y u p l o a d i n g f i l e L o g i n a s a d m i n…" at bounding box center [817, 509] width 1435 height 429
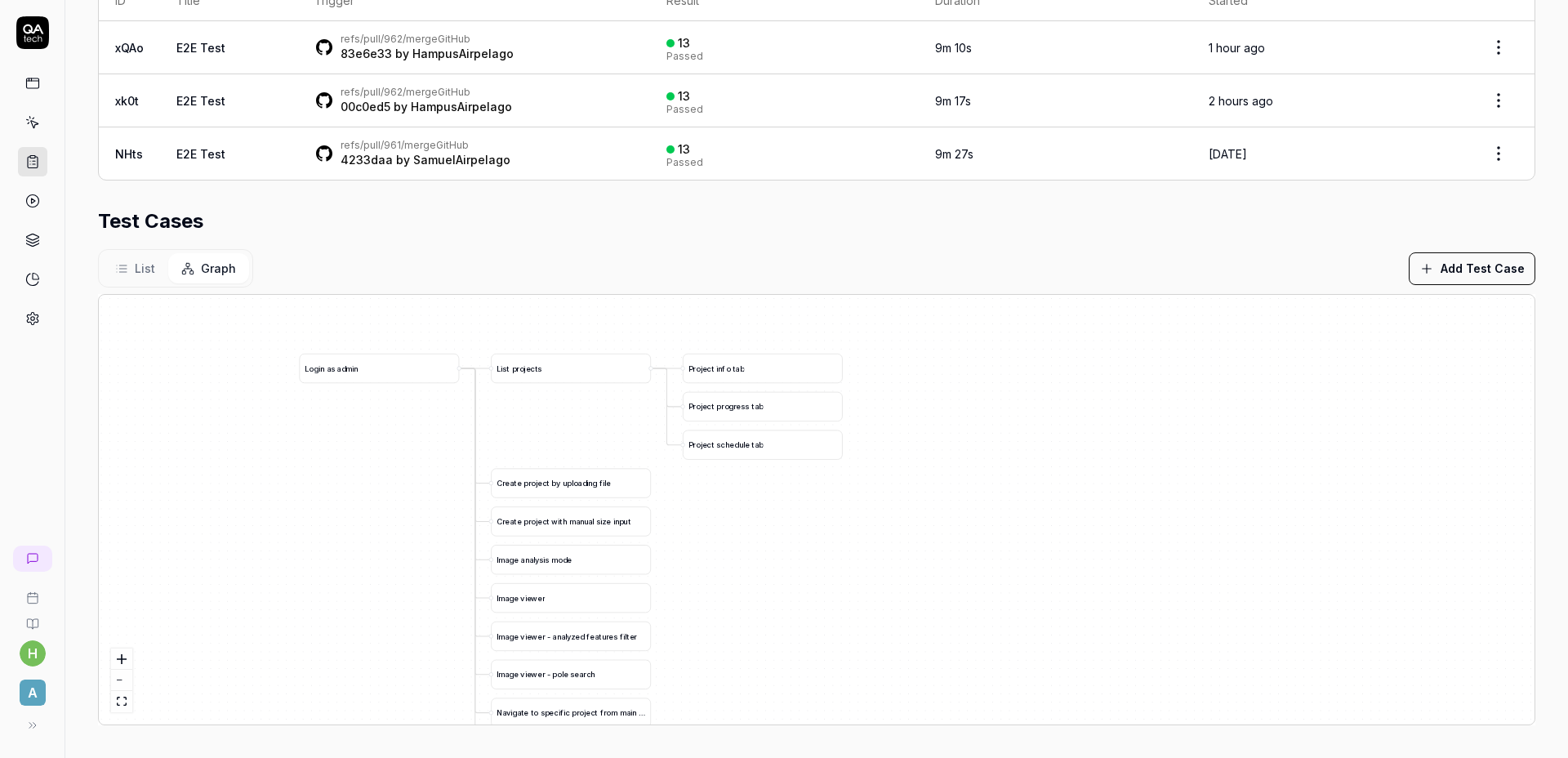
drag, startPoint x: 954, startPoint y: 404, endPoint x: 957, endPoint y: 442, distance: 38.1
click at [957, 442] on div "C r e a t e p r o j e c t b y u p l o a d i n g f i l e L o g i n a s a d m i n…" at bounding box center [817, 509] width 1435 height 429
click at [1488, 279] on button "Add Test Case" at bounding box center [1472, 269] width 127 height 33
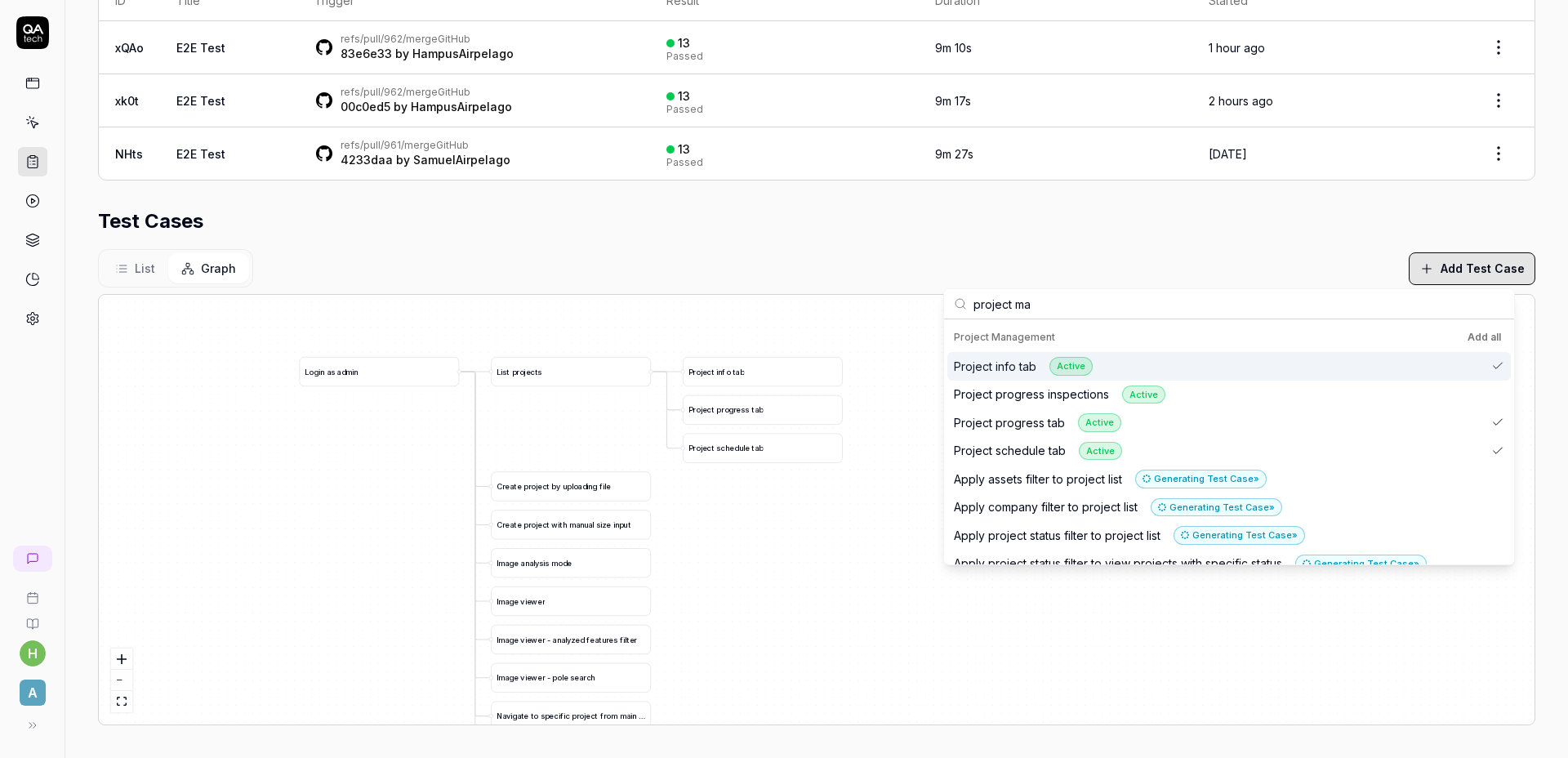
type input "project man"
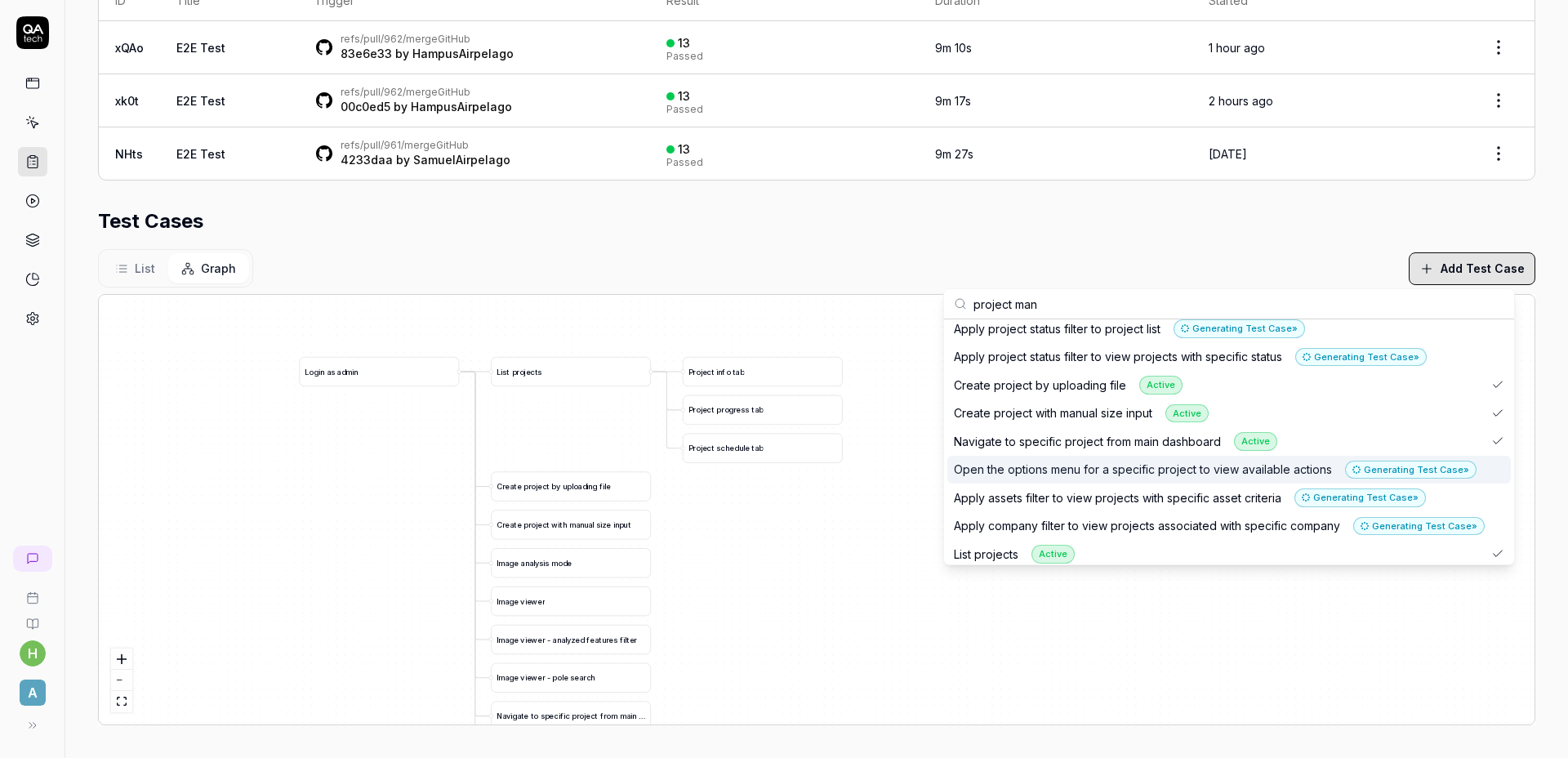
scroll to position [214, 0]
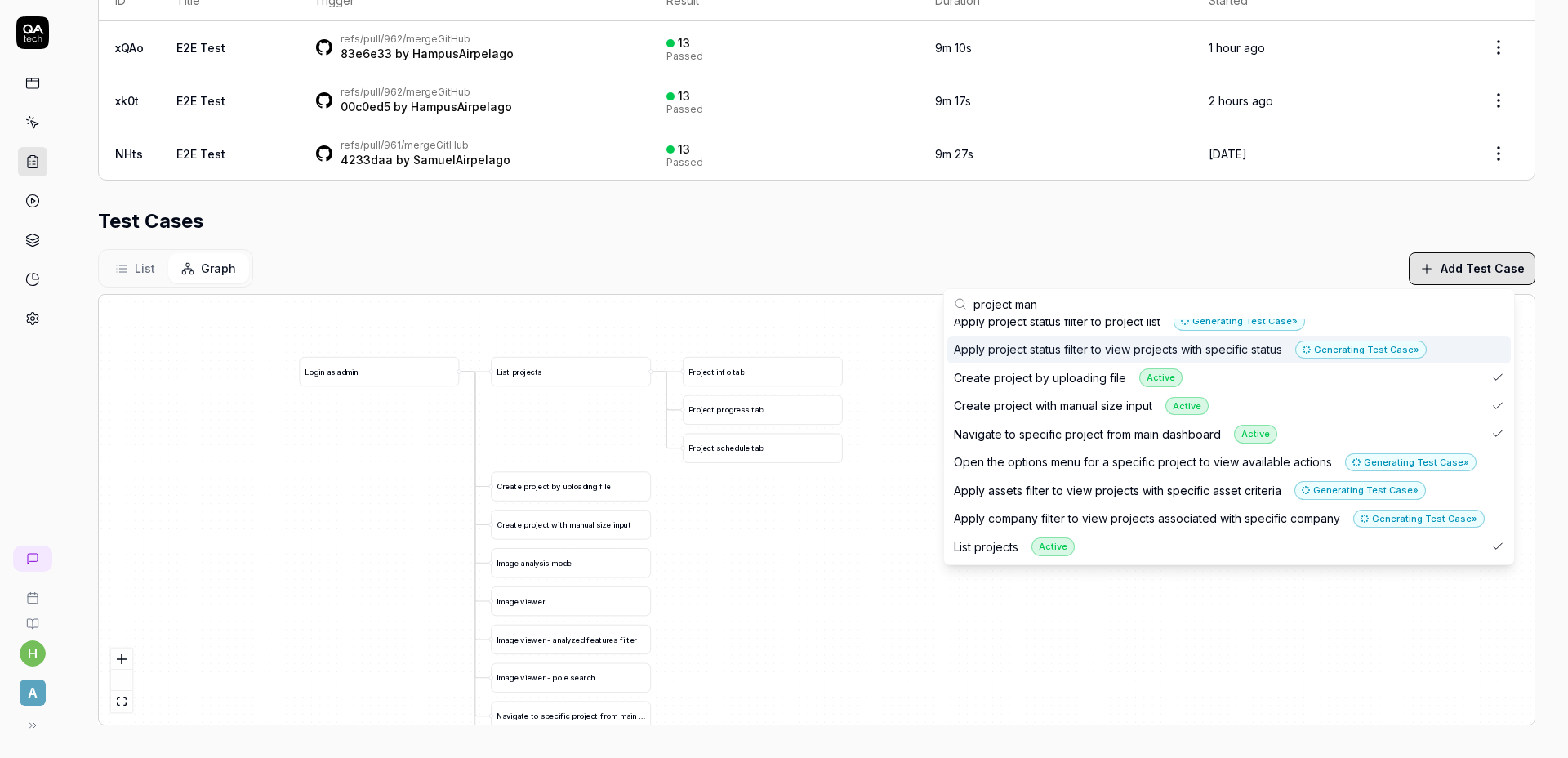
click at [660, 254] on div "List Graph Add Test Case" at bounding box center [817, 268] width 1437 height 38
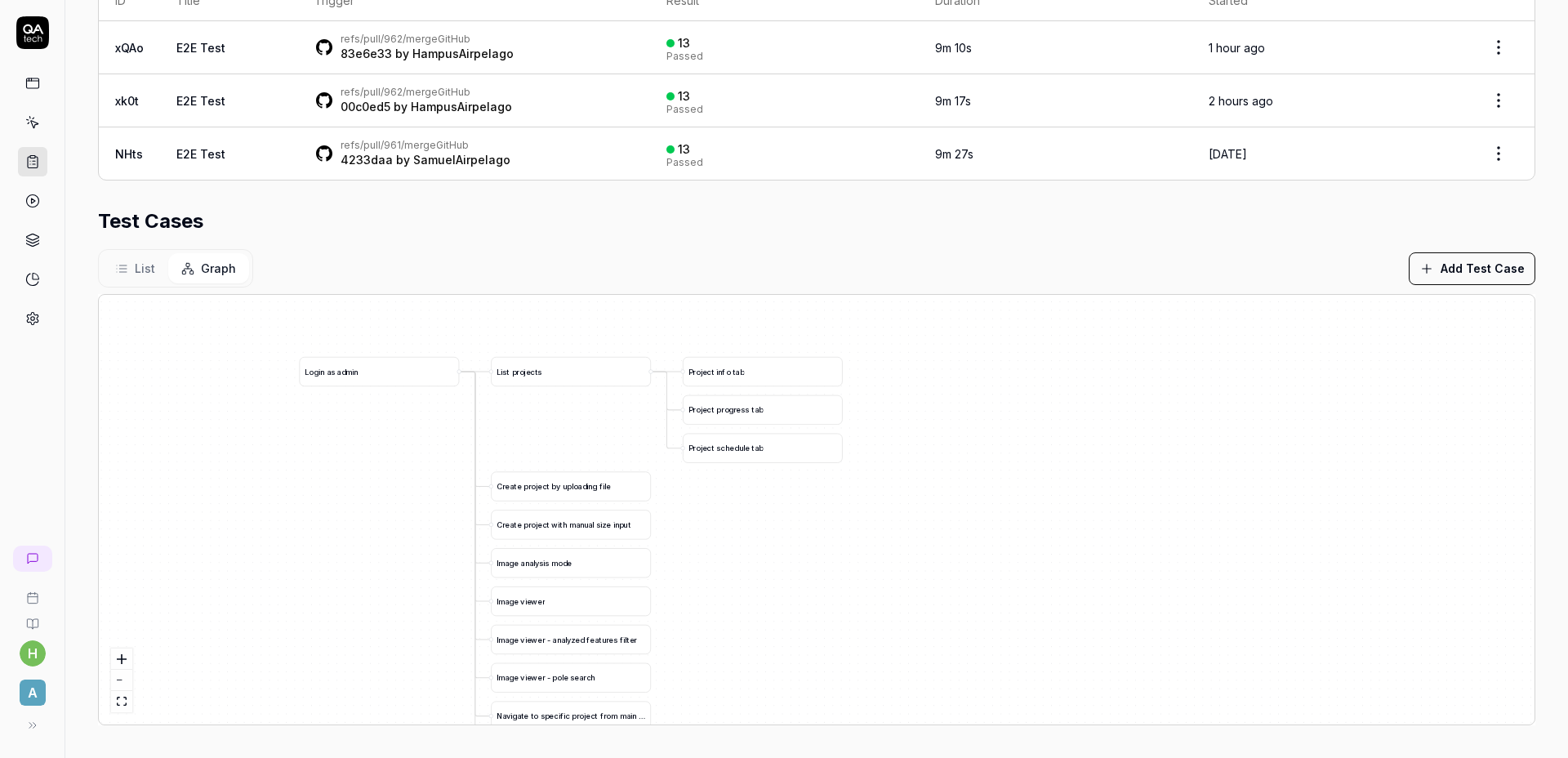
click at [518, 234] on div "Test Cases" at bounding box center [817, 221] width 1437 height 29
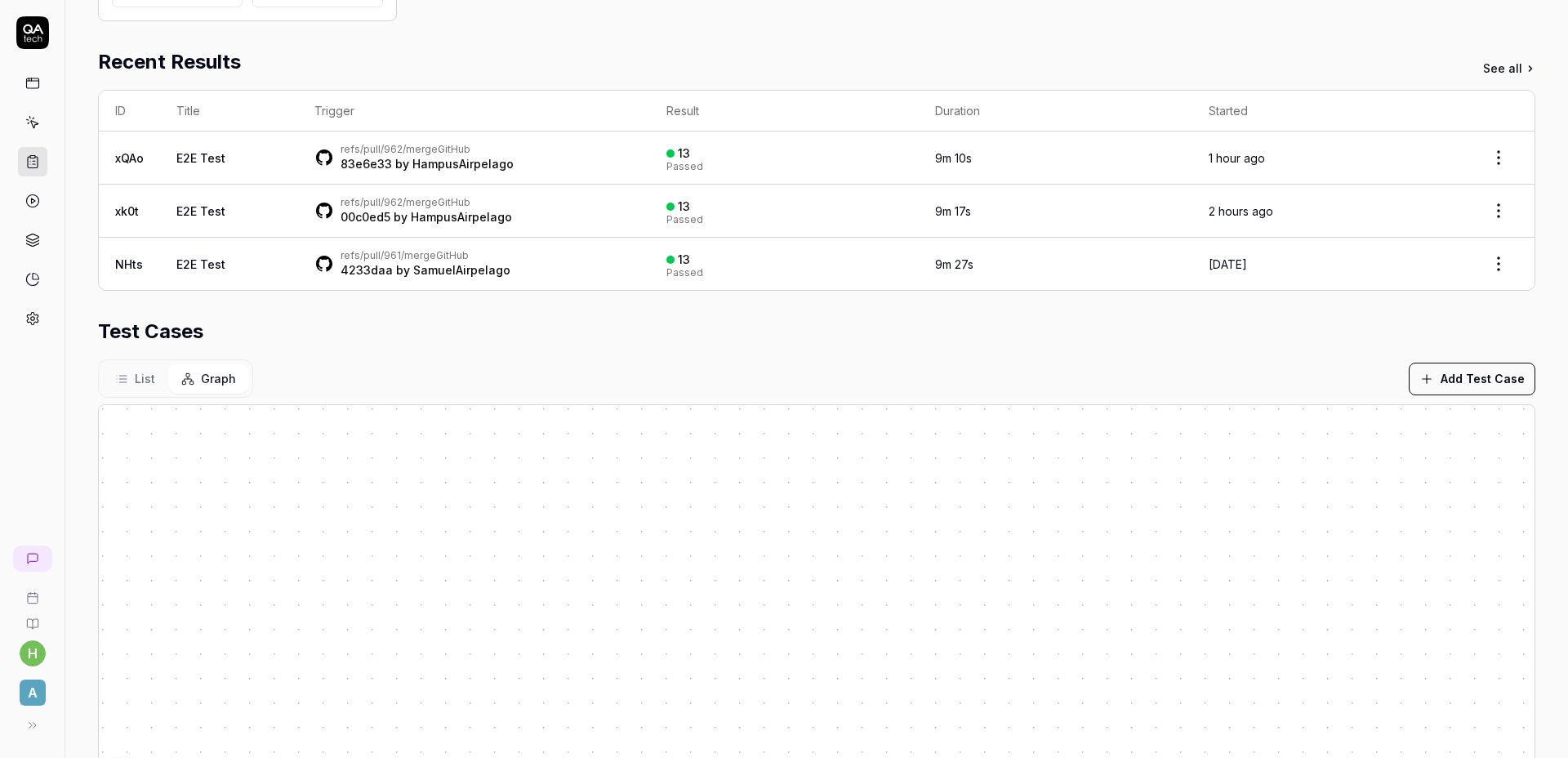
scroll to position [288, 0]
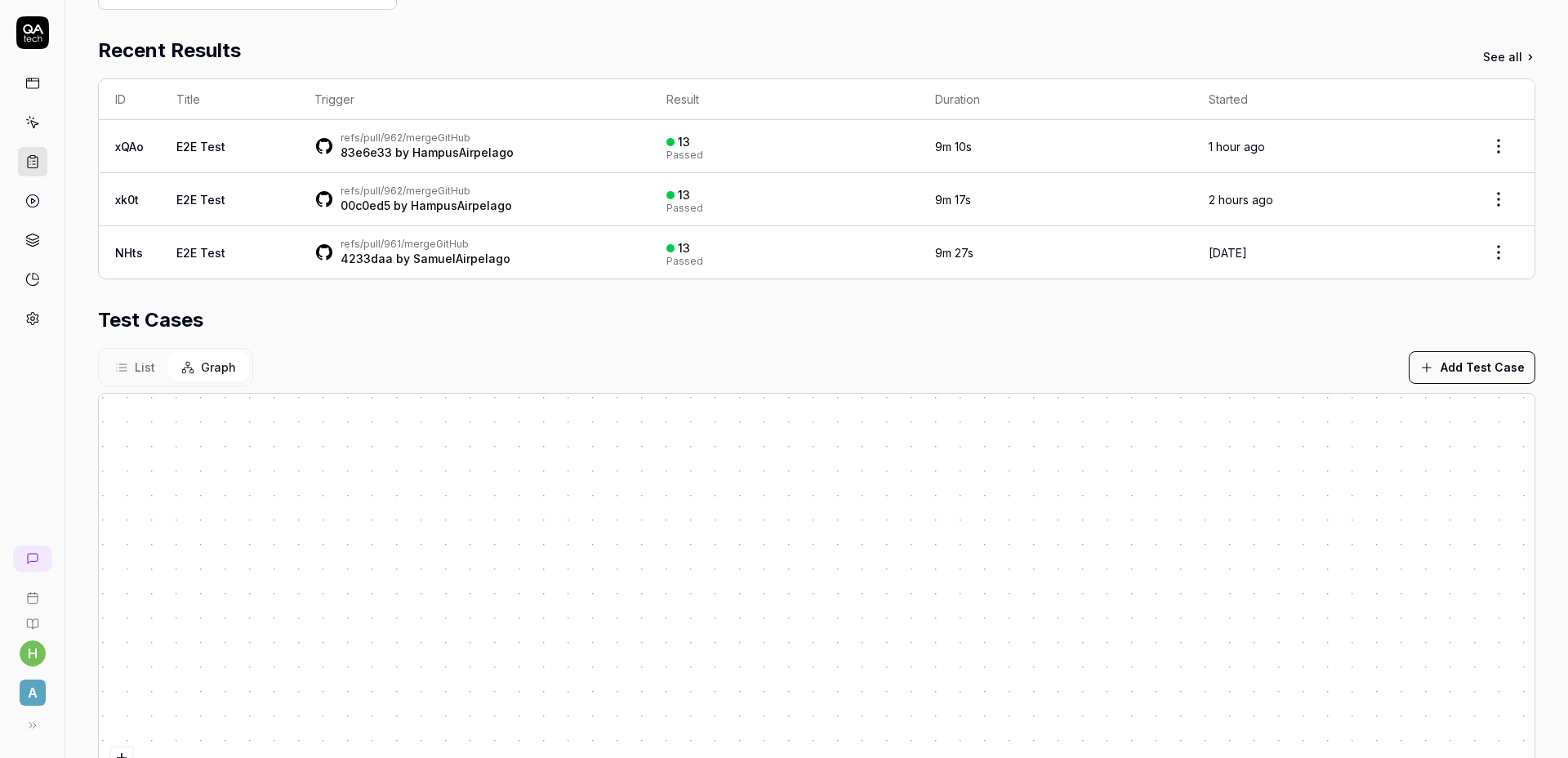
click at [797, 326] on div "Test Cases" at bounding box center [817, 320] width 1437 height 29
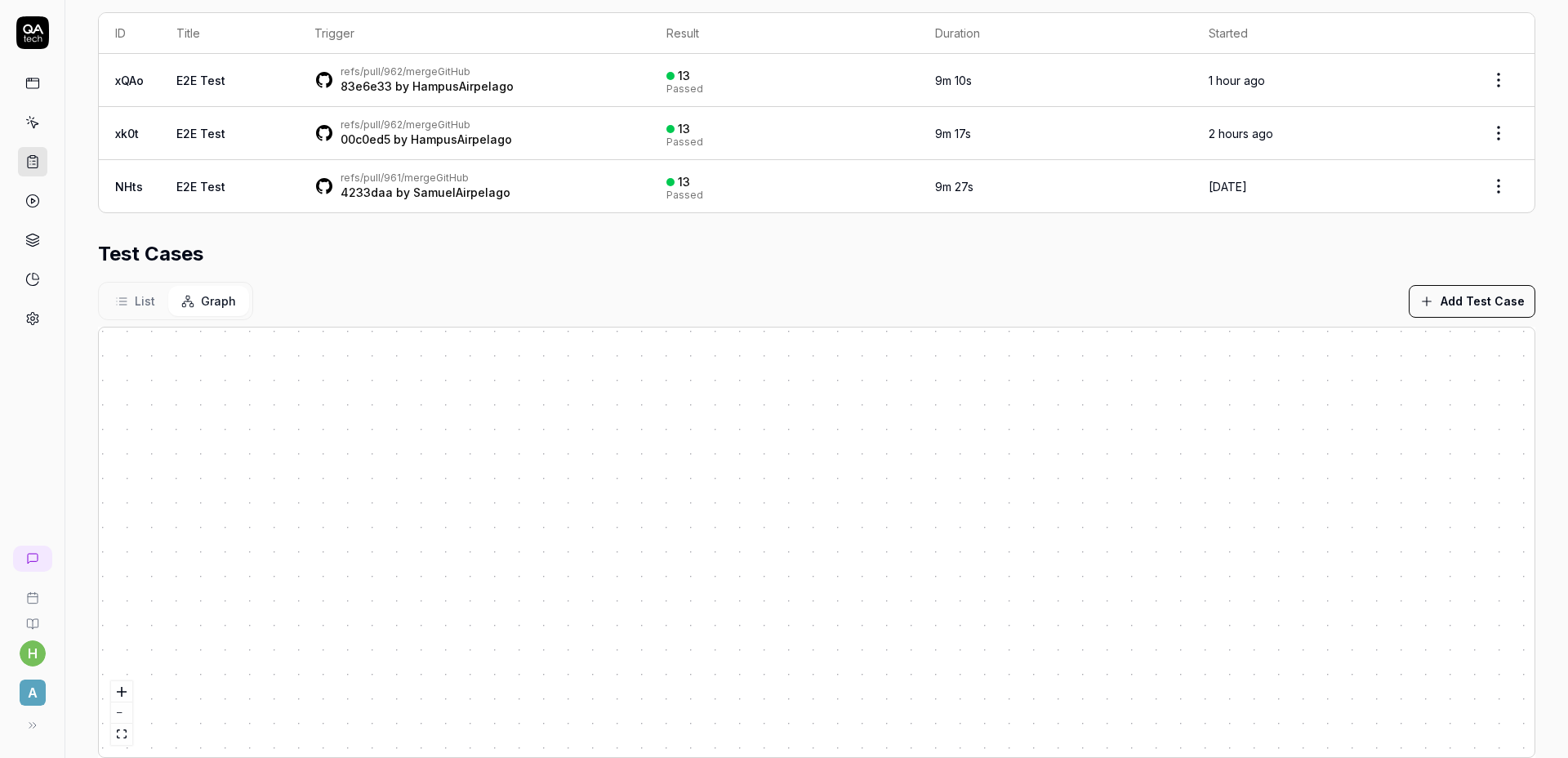
scroll to position [387, 0]
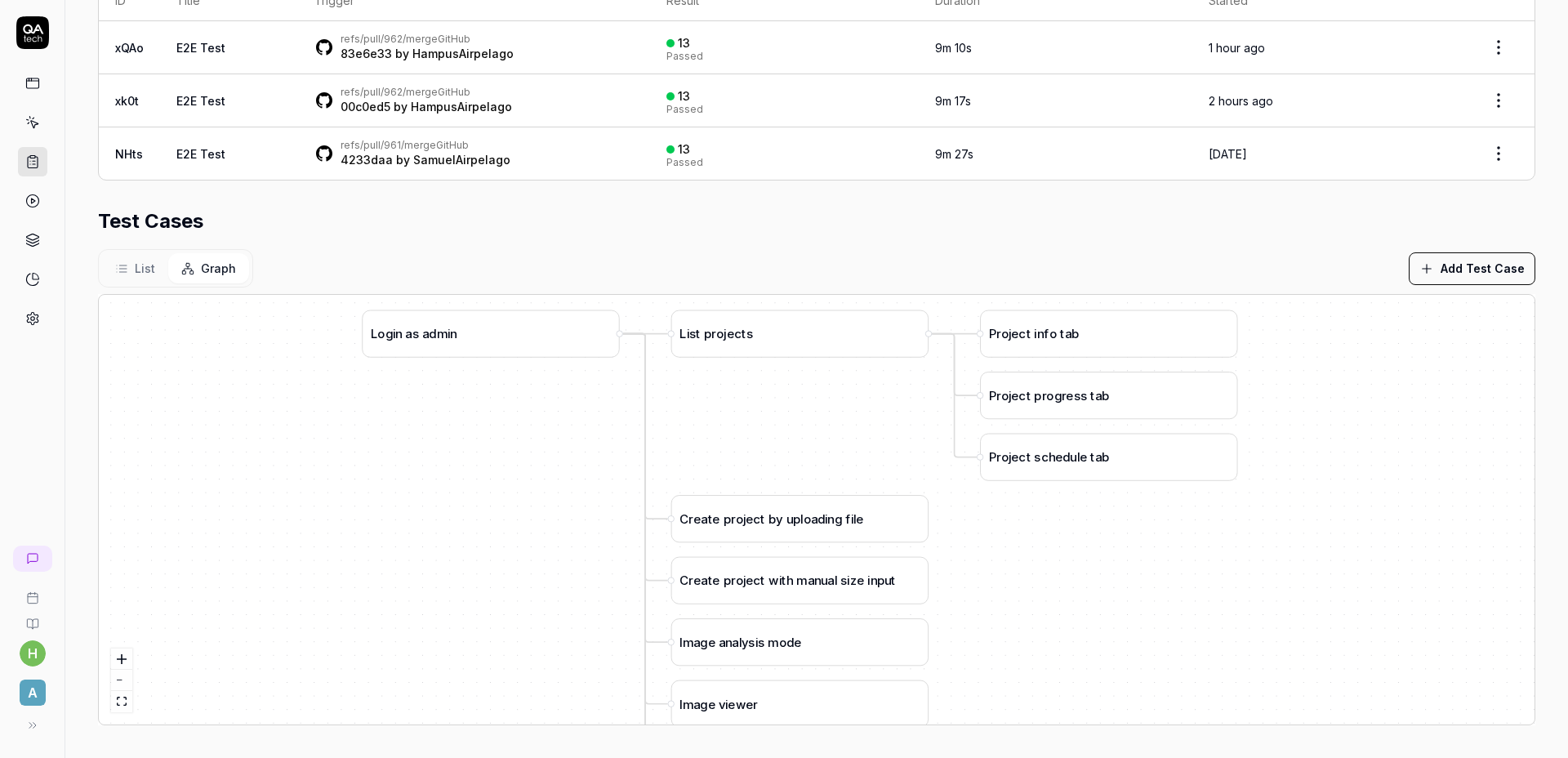
drag, startPoint x: 1218, startPoint y: 614, endPoint x: 940, endPoint y: 502, distance: 299.7
click at [940, 502] on div "C r e a t e p r o j e c t b y u p l o a d i n g f i l e L o g i n a s a d m i n…" at bounding box center [817, 509] width 1435 height 429
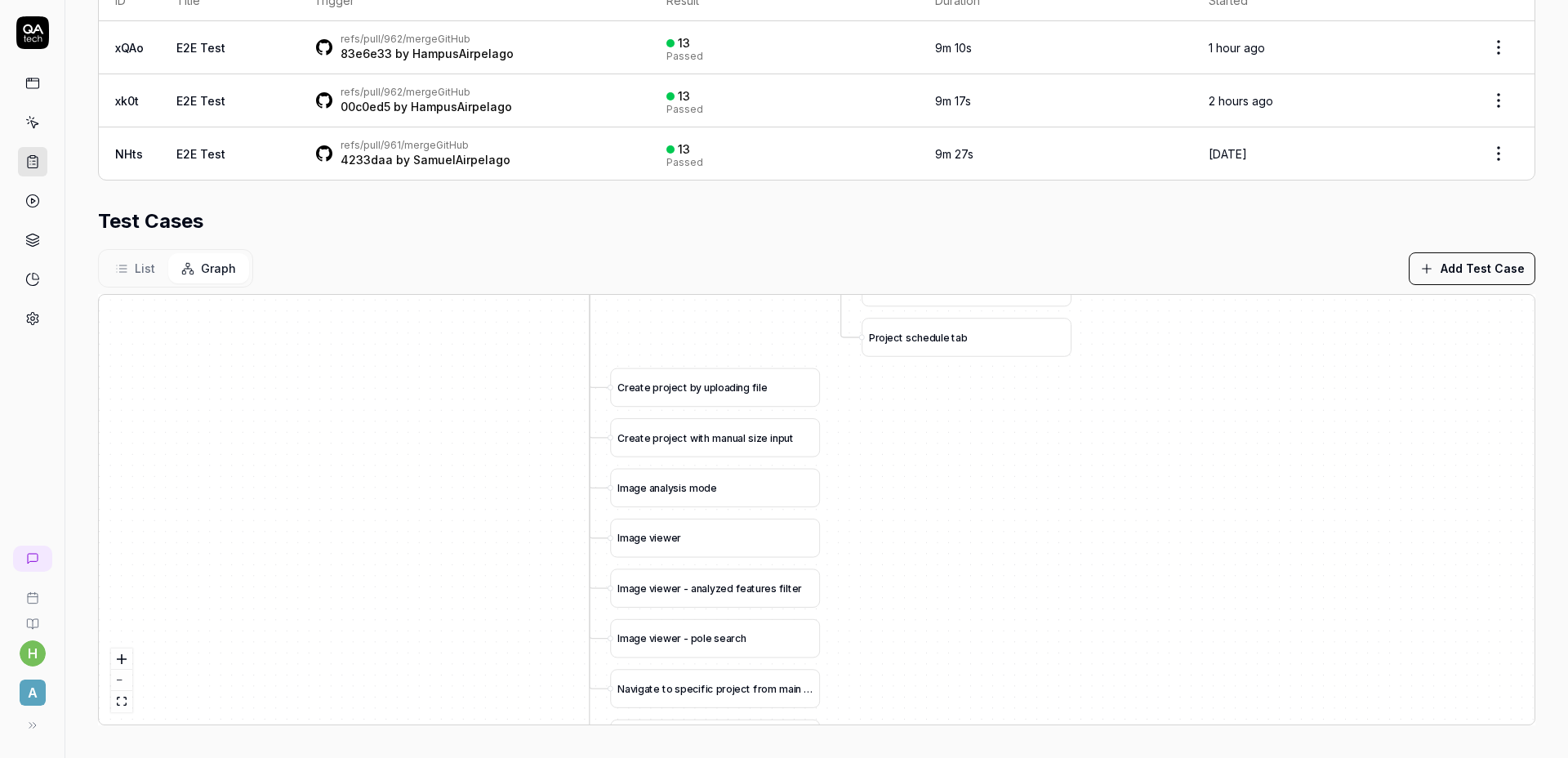
drag, startPoint x: 1102, startPoint y: 575, endPoint x: 993, endPoint y: 435, distance: 177.4
click at [992, 410] on div "C r e a t e p r o j e c t b y u p l o a d i n g f i l e L o g i n a s a d m i n…" at bounding box center [817, 509] width 1435 height 429
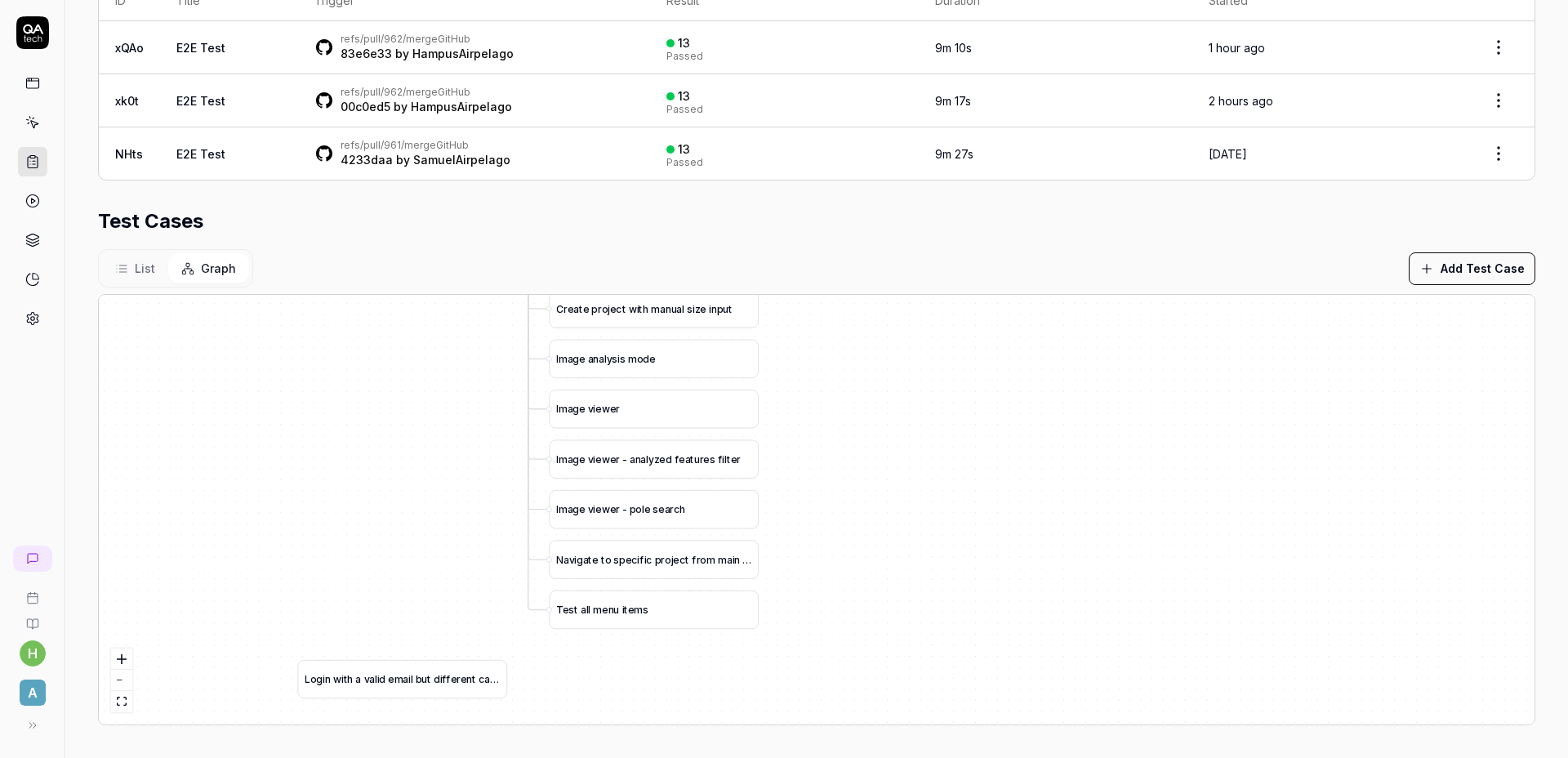
drag, startPoint x: 1044, startPoint y: 578, endPoint x: 1011, endPoint y: 485, distance: 98.7
click at [1011, 485] on div "C r e a t e p r o j e c t b y u p l o a d i n g f i l e L o g i n a s a d m i n…" at bounding box center [817, 509] width 1435 height 429
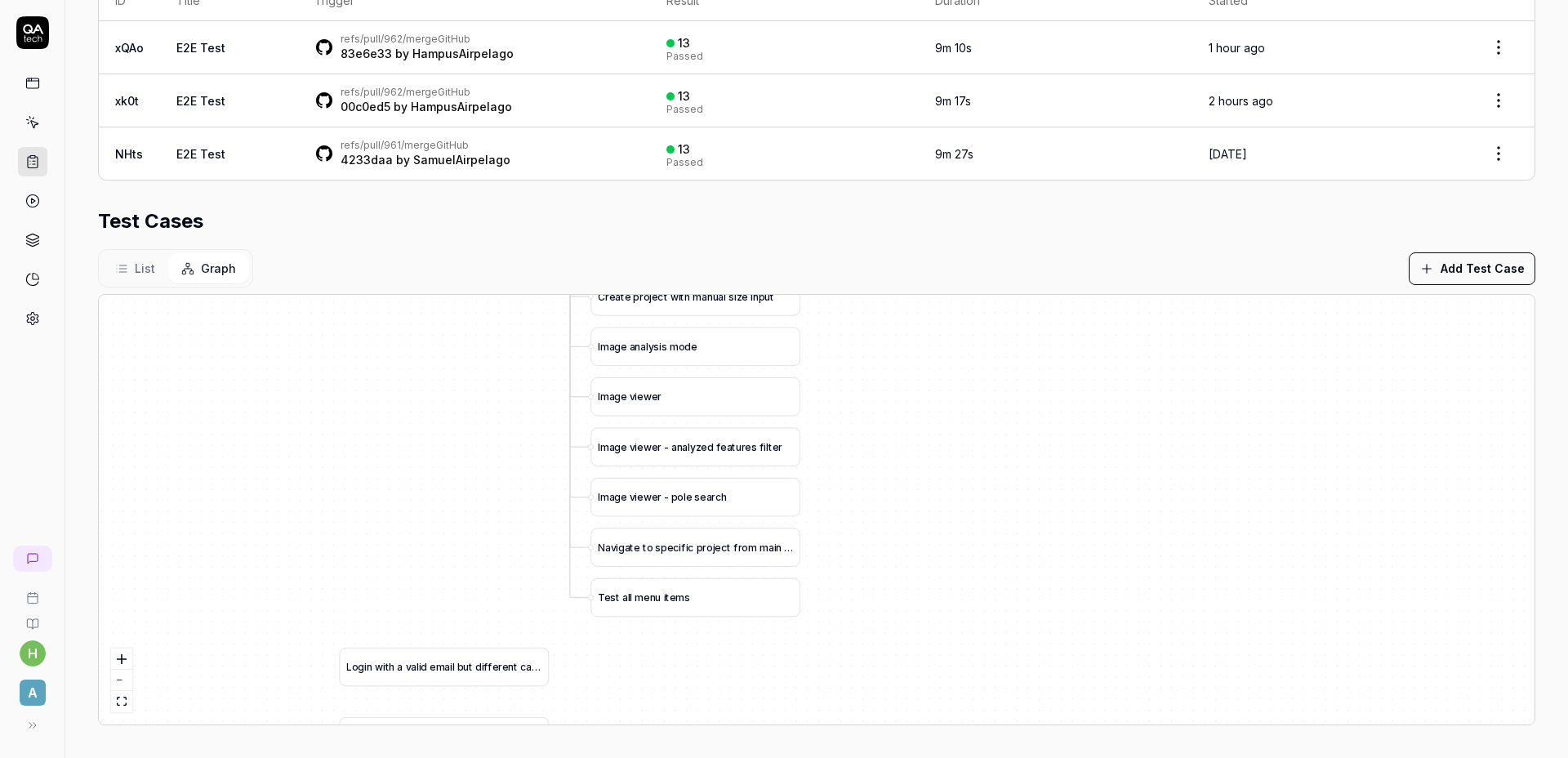
drag, startPoint x: 859, startPoint y: 370, endPoint x: 879, endPoint y: 278, distance: 94.1
click at [879, 278] on section "Test Cases List Graph Add Test Case C r e a t e p r o j e c t b y u p l o a d i…" at bounding box center [817, 466] width 1437 height 519
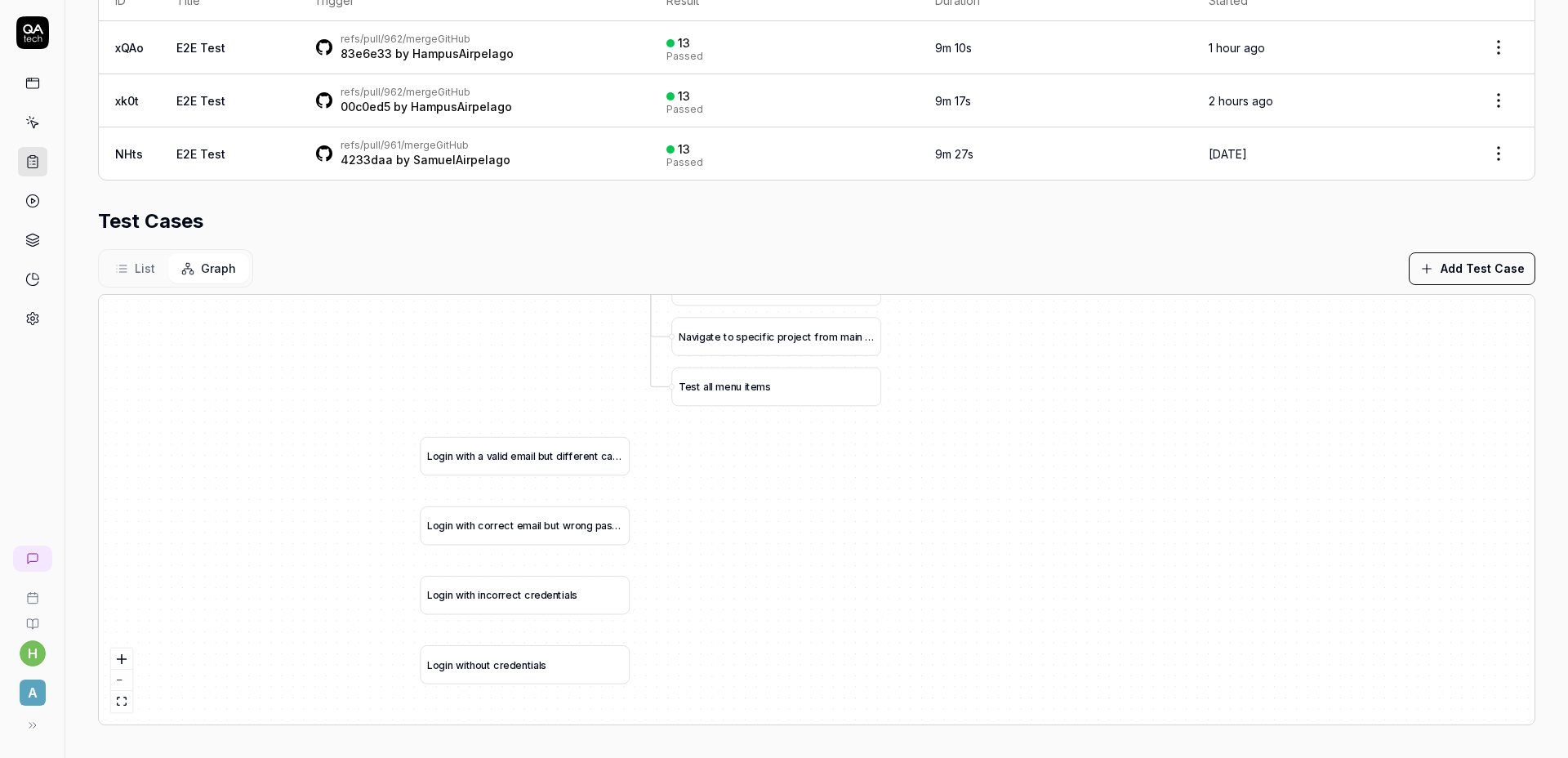
drag, startPoint x: 936, startPoint y: 450, endPoint x: 999, endPoint y: 292, distance: 170.1
click at [1001, 259] on section "Test Cases List Graph Add Test Case C r e a t e p r o j e c t b y u p l o a d i…" at bounding box center [817, 466] width 1437 height 519
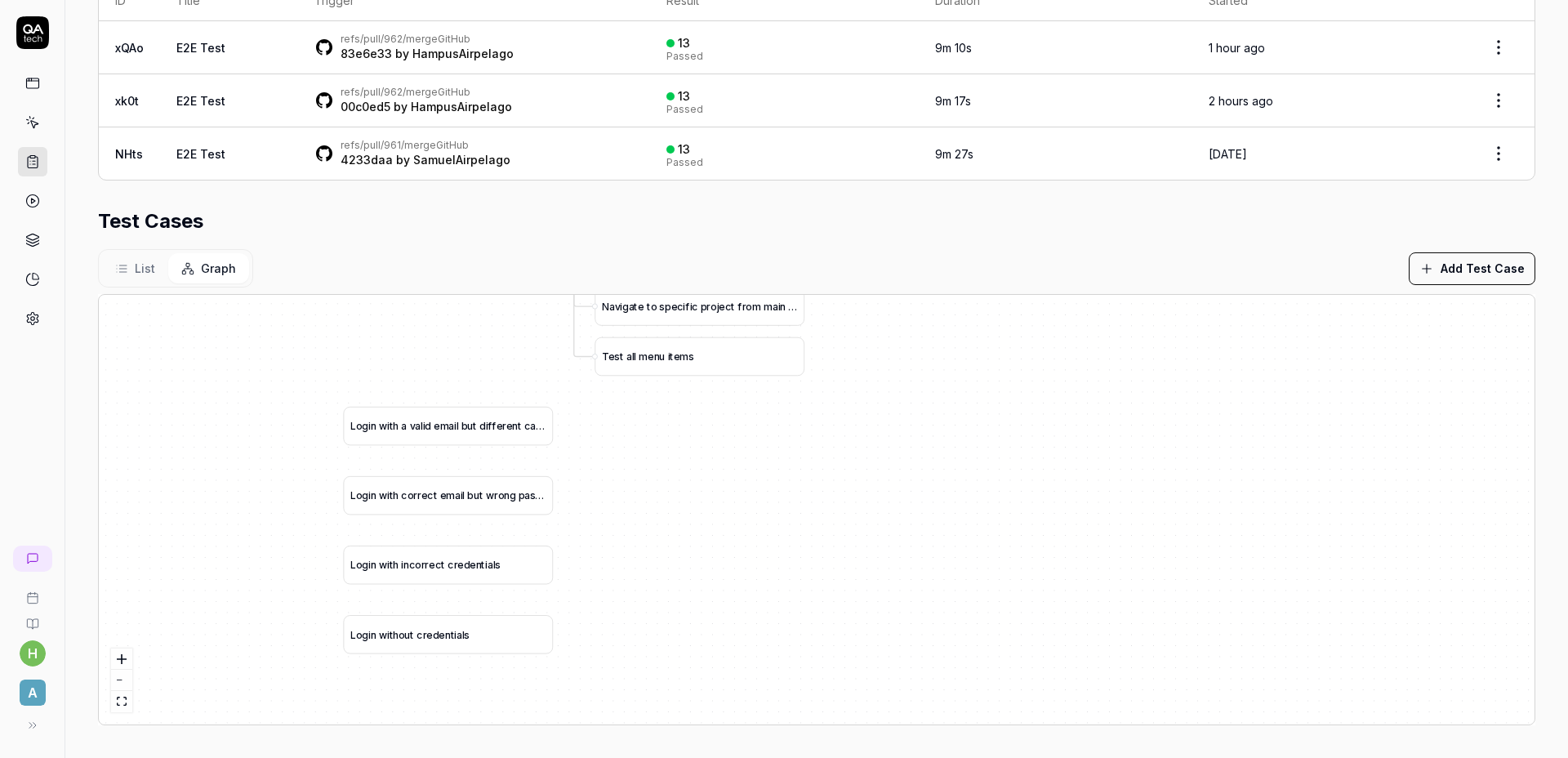
drag, startPoint x: 1034, startPoint y: 443, endPoint x: 989, endPoint y: 511, distance: 81.5
click at [975, 531] on div "C r e a t e p r o j e c t b y u p l o a d i n g f i l e L o g i n a s a d m i n…" at bounding box center [817, 509] width 1435 height 429
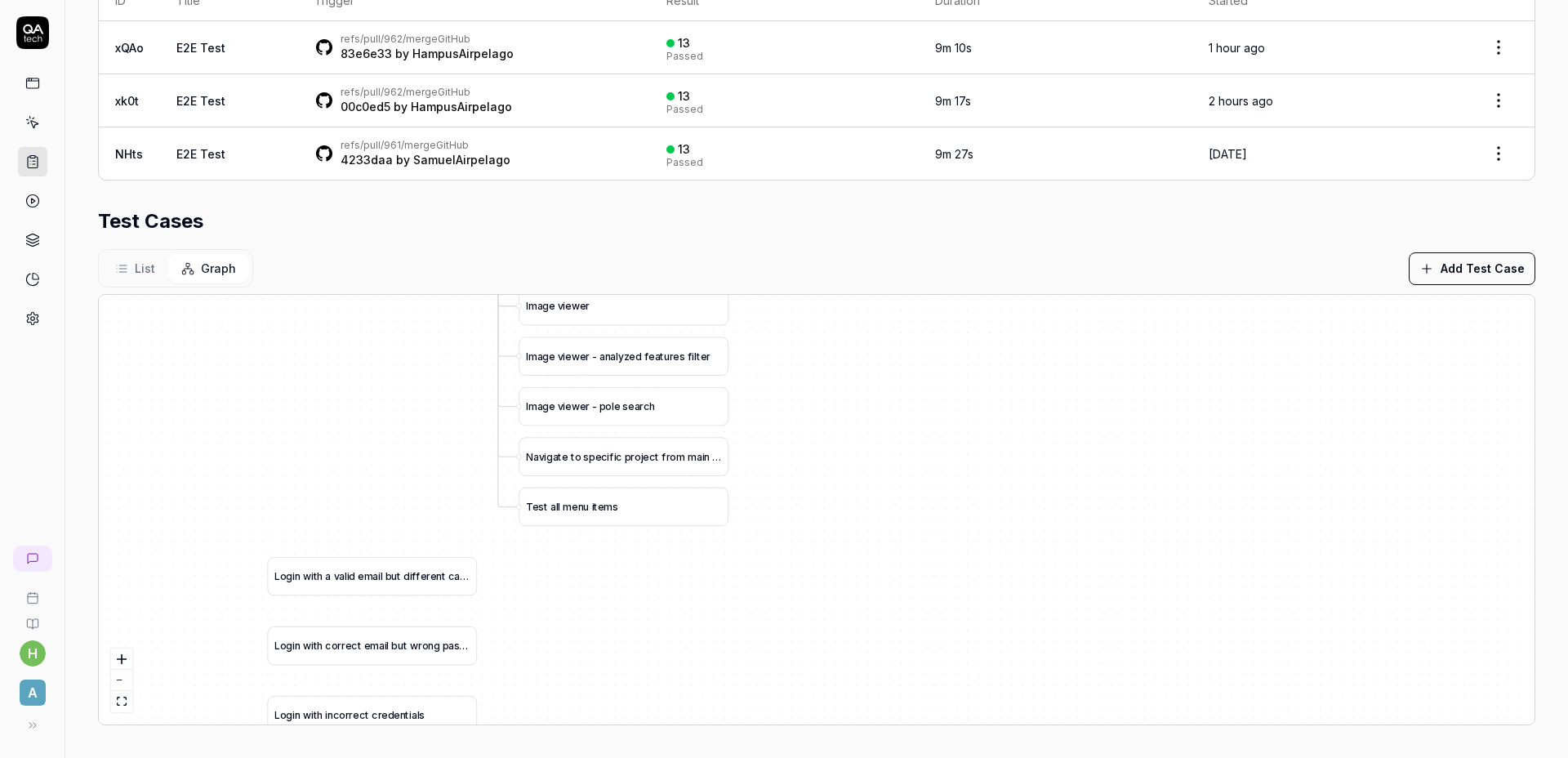
drag, startPoint x: 996, startPoint y: 461, endPoint x: 969, endPoint y: 486, distance: 36.8
click at [944, 528] on div "C r e a t e p r o j e c t b y u p l o a d i n g f i l e L o g i n a s a d m i n…" at bounding box center [817, 509] width 1435 height 429
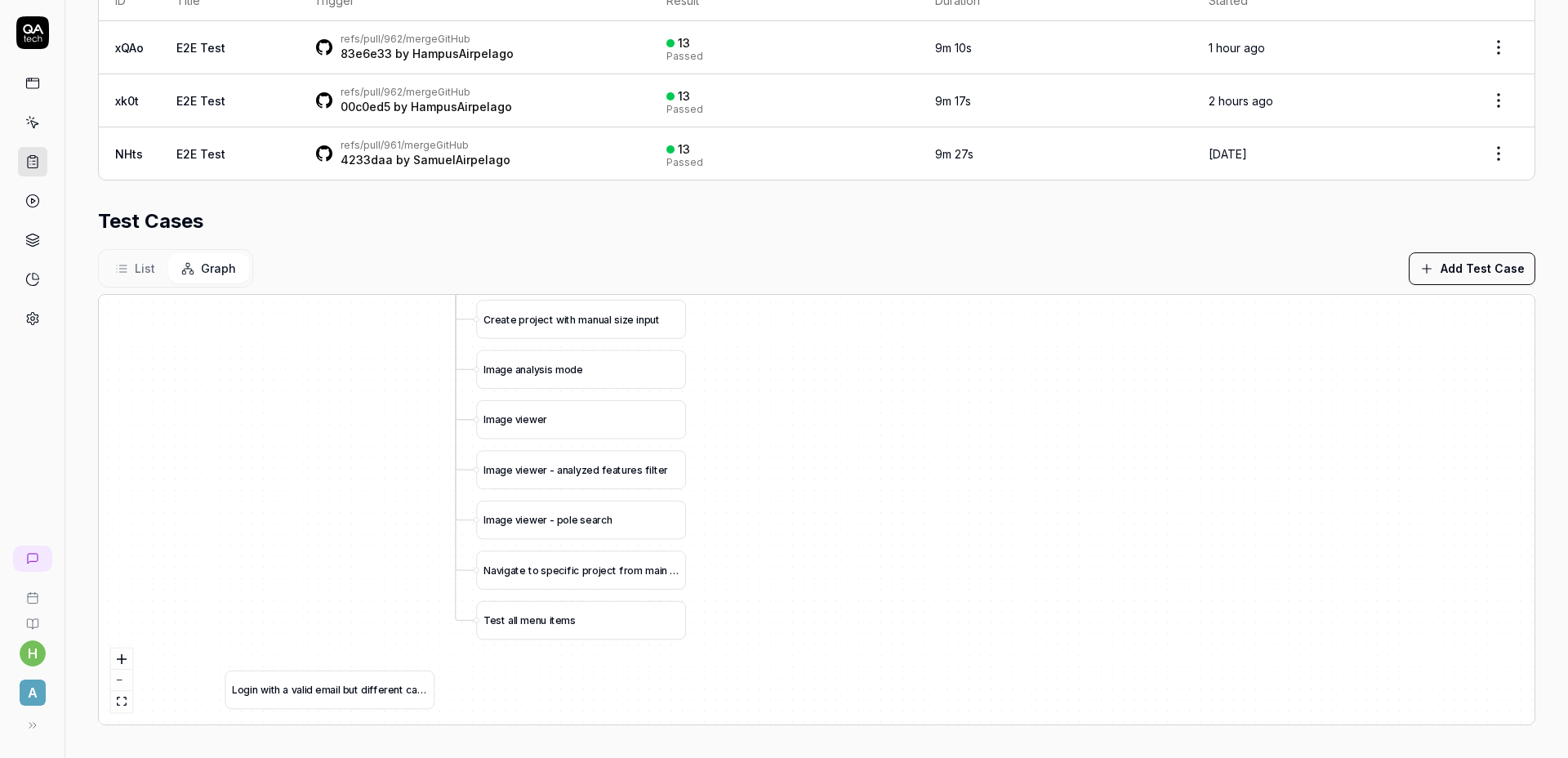
drag, startPoint x: 956, startPoint y: 425, endPoint x: 959, endPoint y: 499, distance: 74.1
click at [959, 502] on div "C r e a t e p r o j e c t b y u p l o a d i n g f i l e L o g i n a s a d m i n…" at bounding box center [817, 509] width 1435 height 429
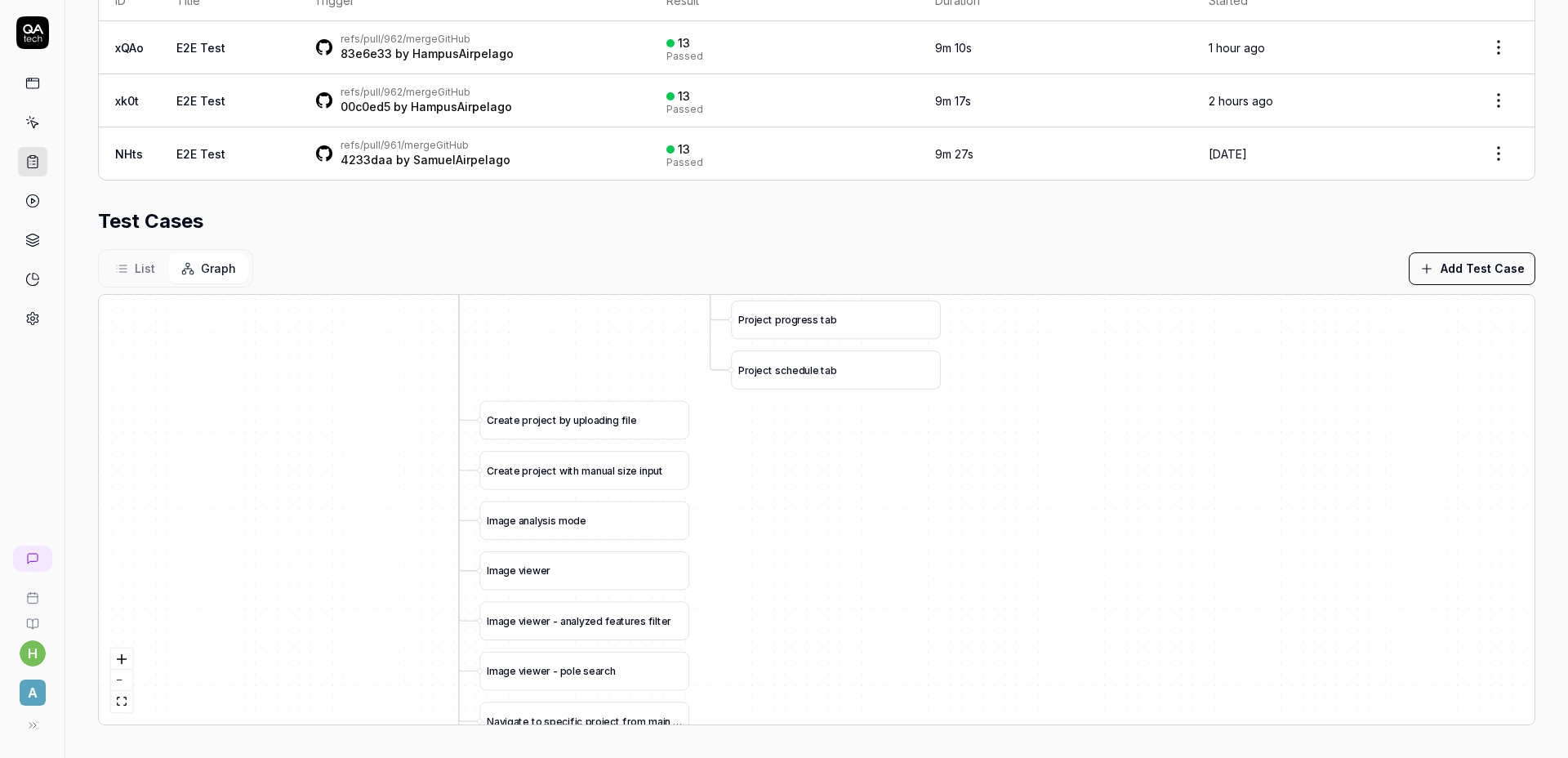
drag, startPoint x: 953, startPoint y: 359, endPoint x: 960, endPoint y: 491, distance: 132.2
click at [960, 491] on div "C r e a t e p r o j e c t b y u p l o a d i n g f i l e L o g i n a s a d m i n…" at bounding box center [817, 509] width 1435 height 429
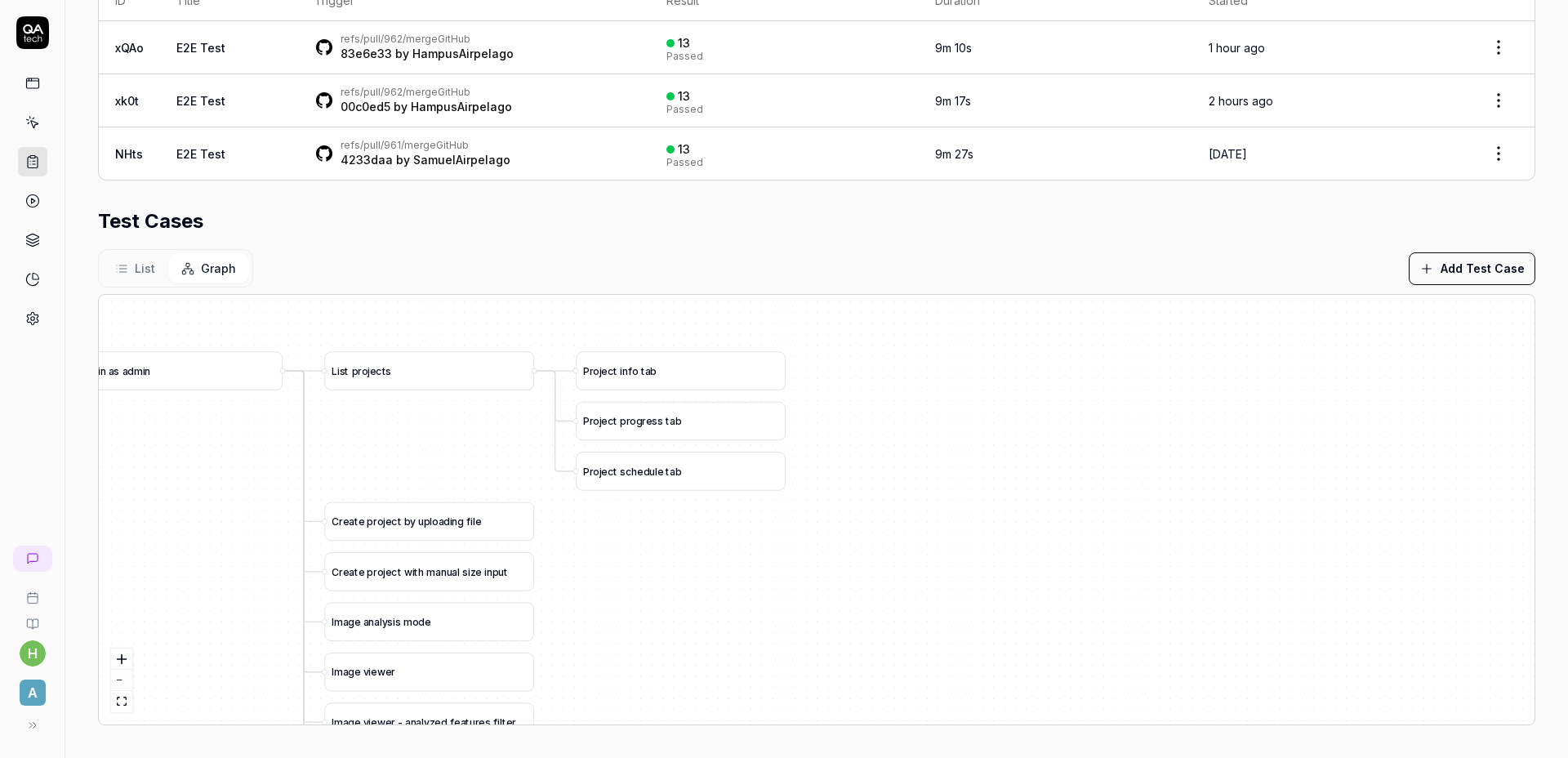
drag, startPoint x: 984, startPoint y: 330, endPoint x: 821, endPoint y: 420, distance: 186.2
click at [821, 420] on div "C r e a t e p r o j e c t b y u p l o a d i n g f i l e L o g i n a s a d m i n…" at bounding box center [817, 509] width 1435 height 429
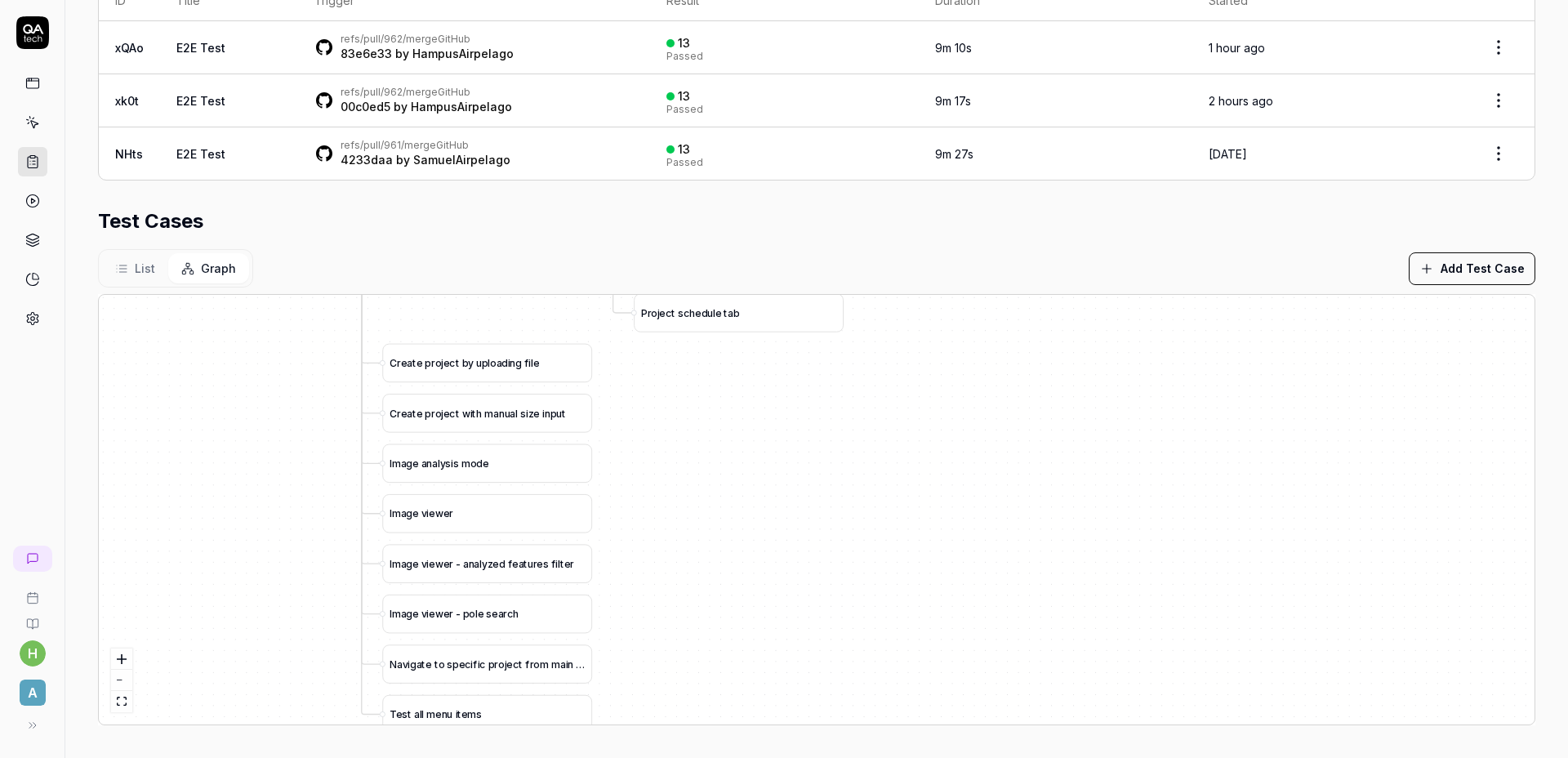
drag, startPoint x: 628, startPoint y: 637, endPoint x: 667, endPoint y: 500, distance: 142.4
click at [679, 463] on div "C r e a t e p r o j e c t b y u p l o a d i n g f i l e L o g i n a s a d m i n…" at bounding box center [817, 509] width 1435 height 429
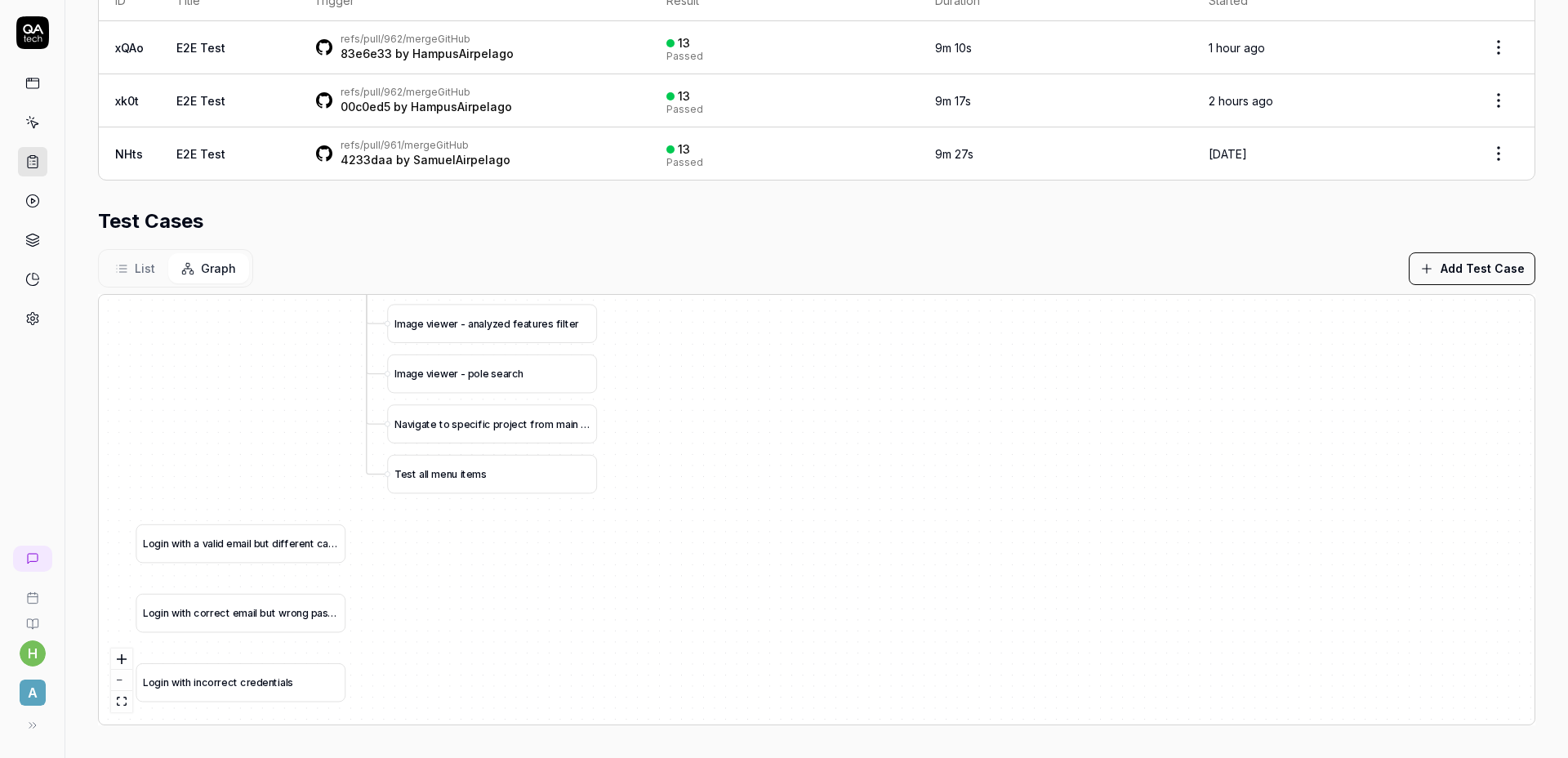
drag, startPoint x: 705, startPoint y: 645, endPoint x: 708, endPoint y: 418, distance: 227.0
click at [708, 418] on div "C r e a t e p r o j e c t b y u p l o a d i n g f i l e L o g i n a s a d m i n…" at bounding box center [817, 509] width 1435 height 429
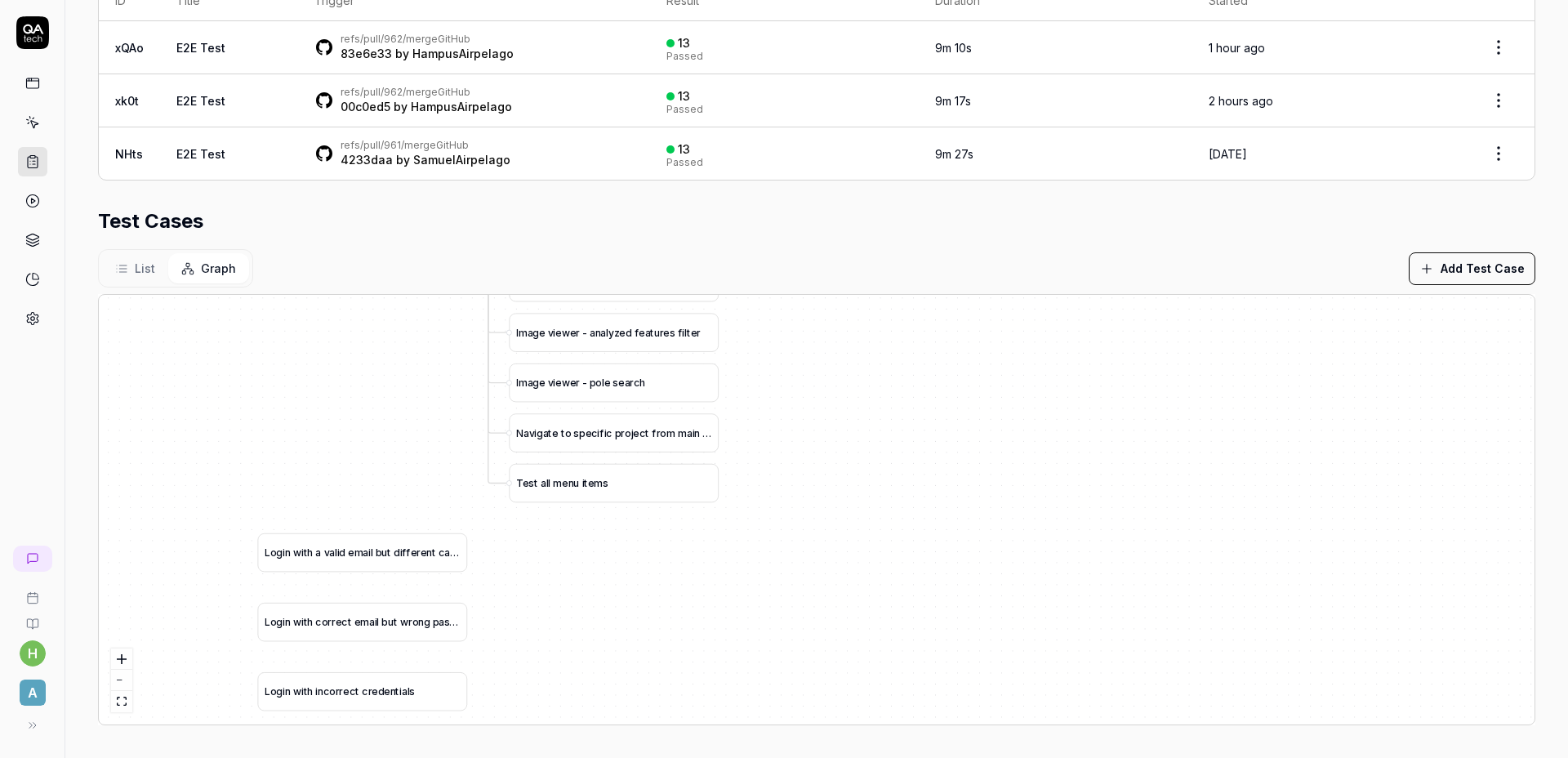
drag, startPoint x: 747, startPoint y: 495, endPoint x: 807, endPoint y: 526, distance: 67.5
click at [807, 526] on div "C r e a t e p r o j e c t b y u p l o a d i n g f i l e L o g i n a s a d m i n…" at bounding box center [817, 509] width 1435 height 429
click at [753, 238] on section "Test Cases List Graph Add Test Case C r e a t e p r o j e c t b y u p l o a d i…" at bounding box center [817, 466] width 1437 height 519
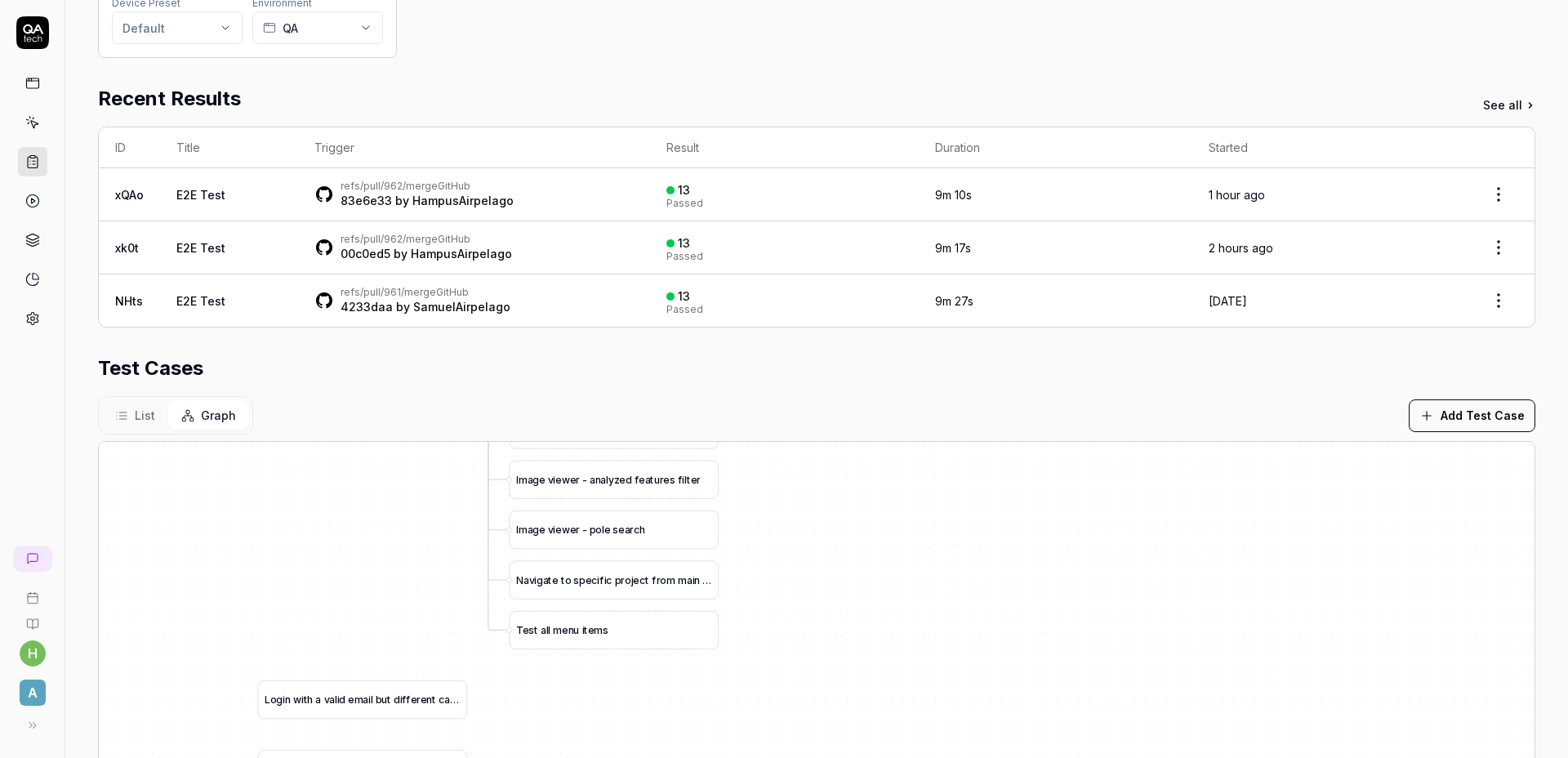
scroll to position [0, 0]
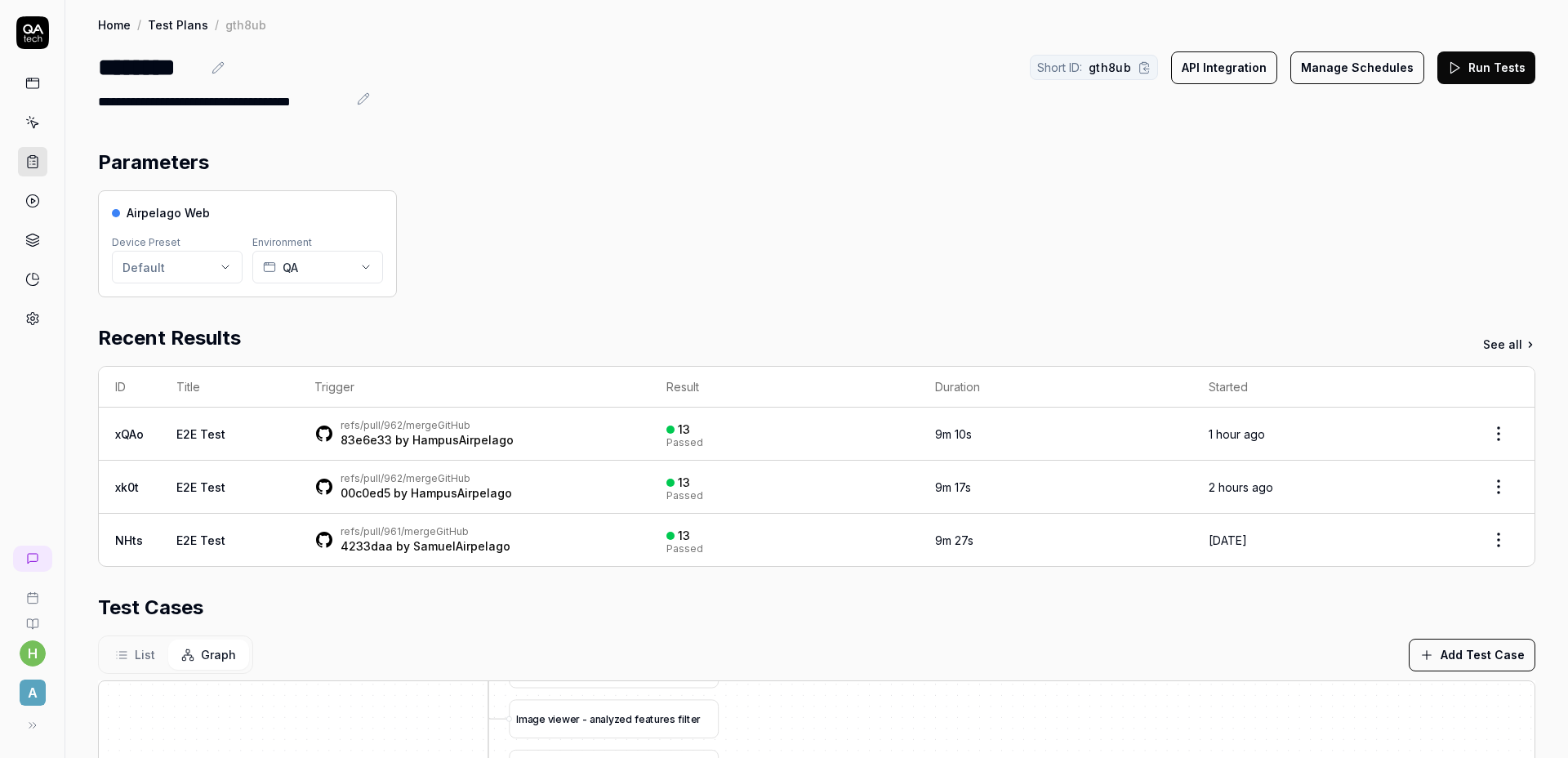
click at [768, 228] on div "Airpelago Web Device Preset Default Environment QA" at bounding box center [817, 243] width 1437 height 107
click at [576, 125] on div "**********" at bounding box center [816, 572] width 1502 height 1145
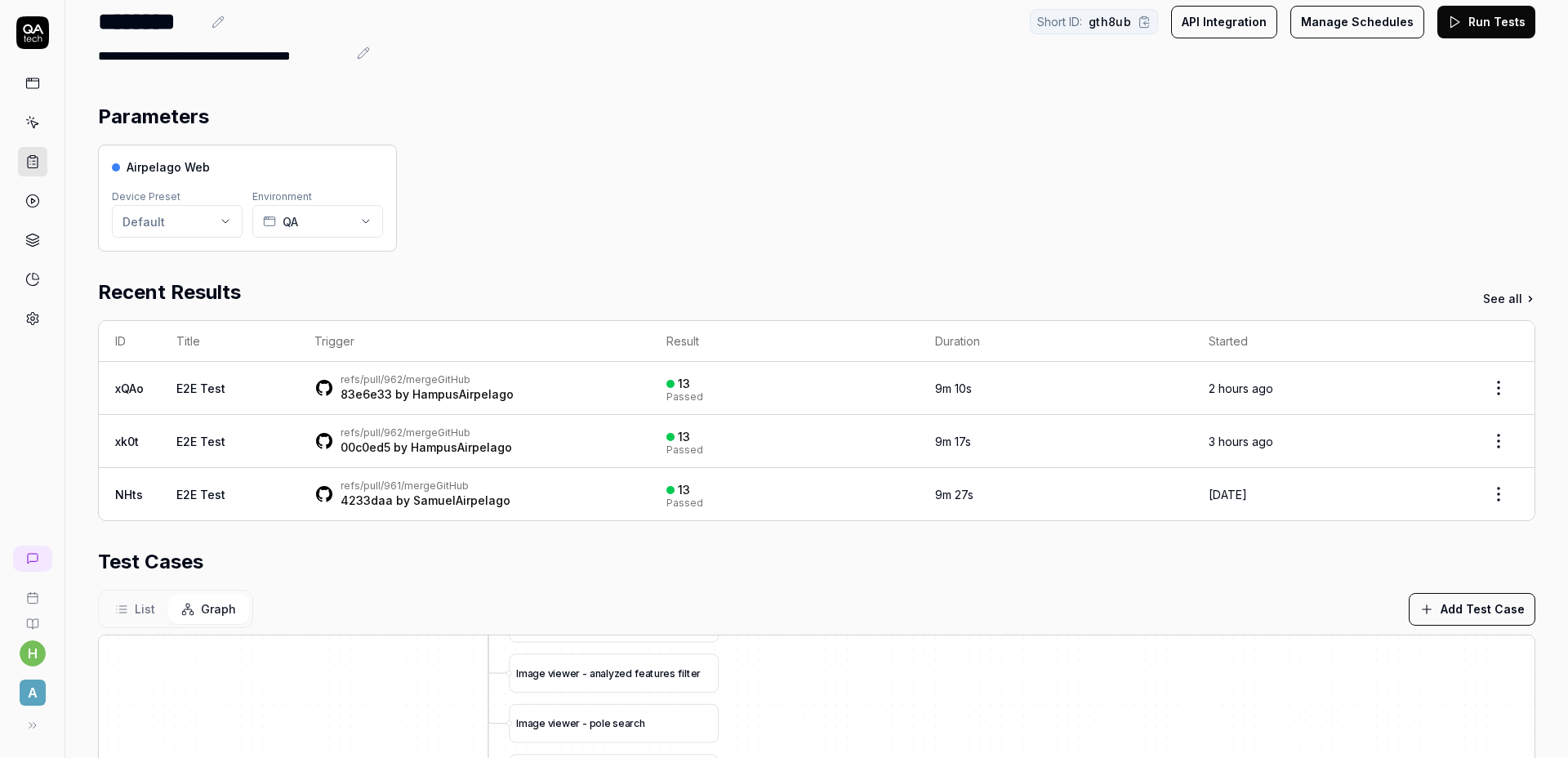
scroll to position [320, 0]
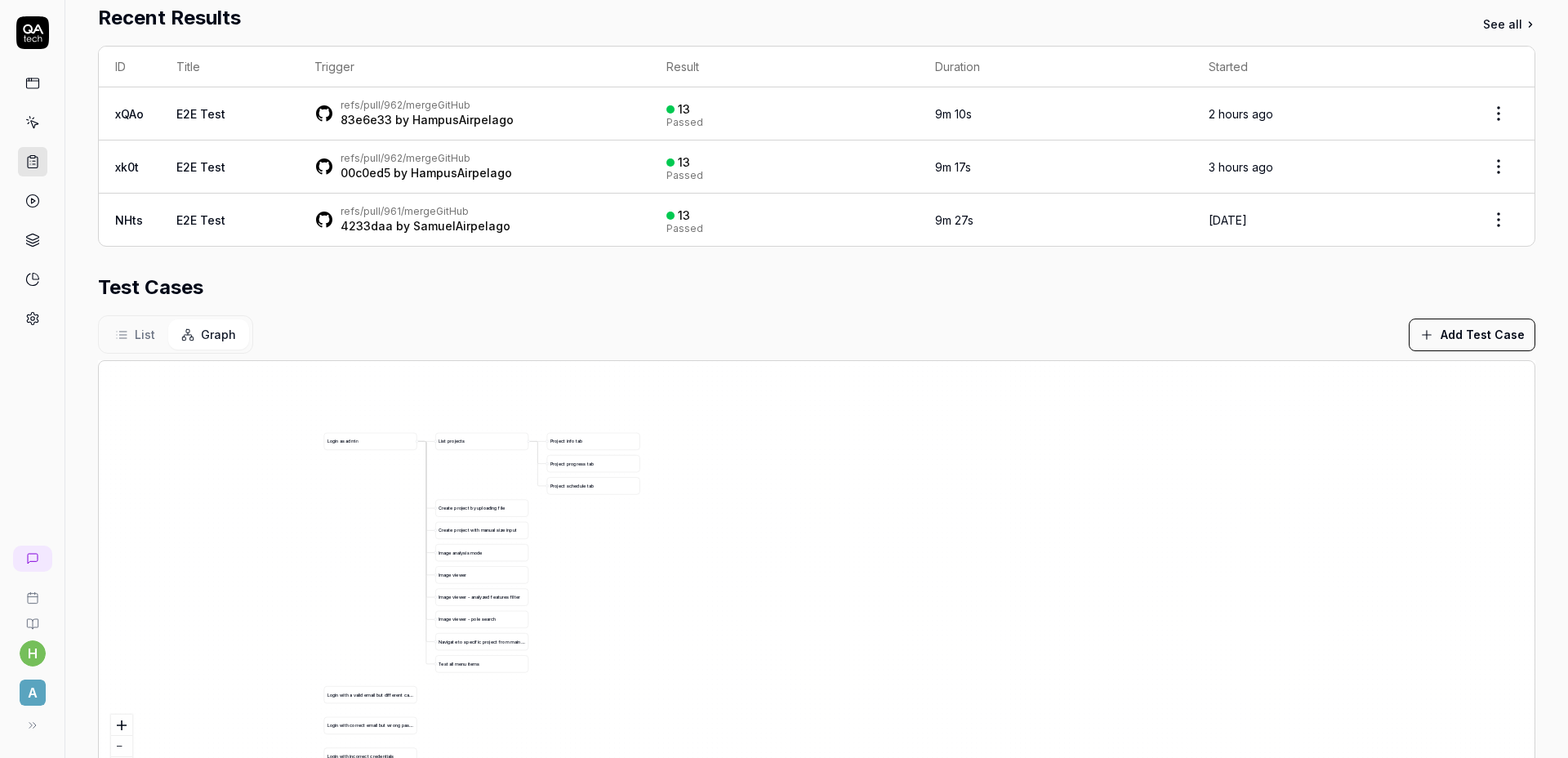
drag, startPoint x: 940, startPoint y: 486, endPoint x: 686, endPoint y: 604, distance: 280.1
click at [688, 606] on div "C r e a t e p r o j e c t b y u p l o a d i n g f i l e L o g i n a s a d m i n…" at bounding box center [817, 575] width 1435 height 429
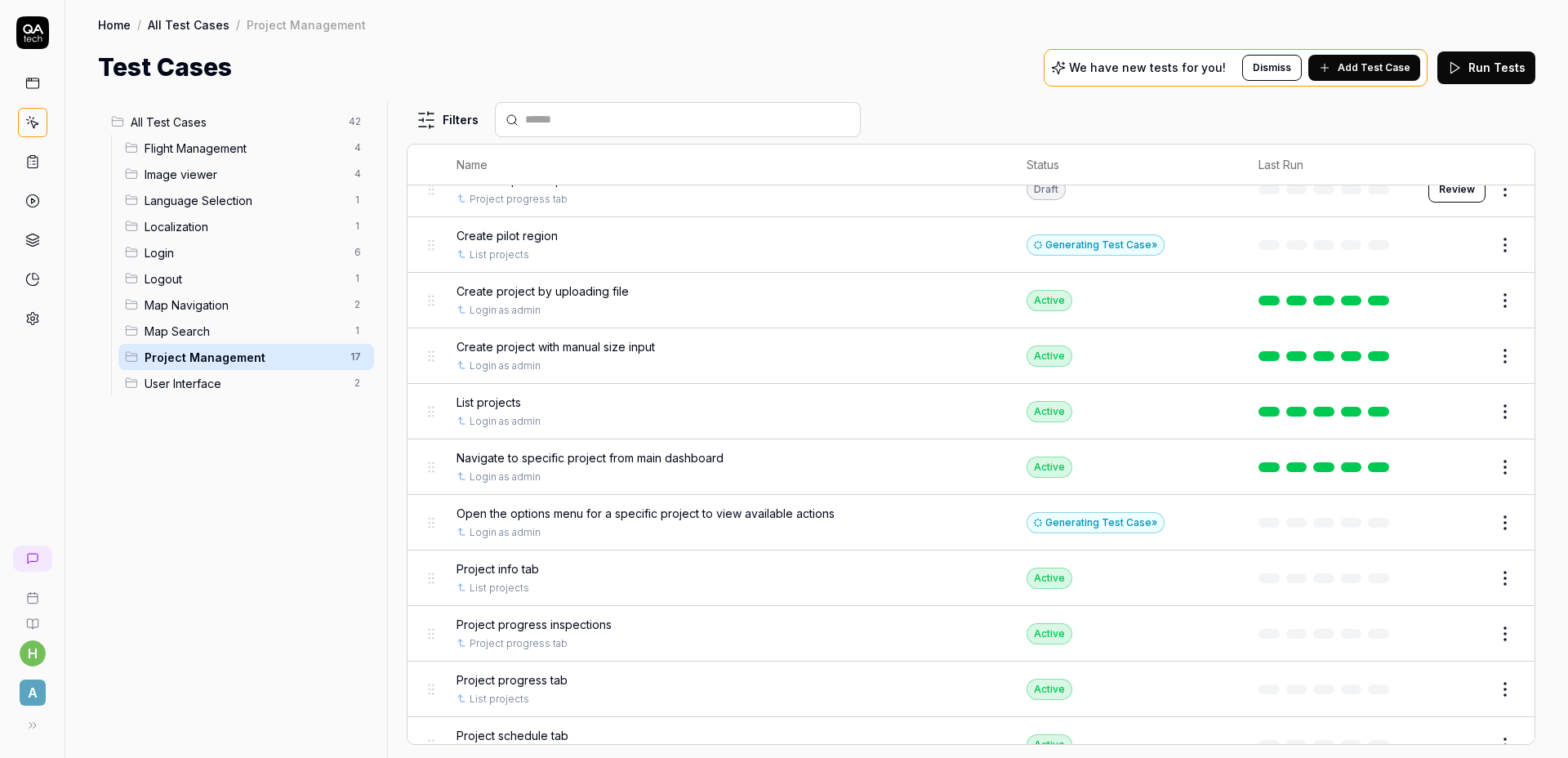
scroll to position [249, 0]
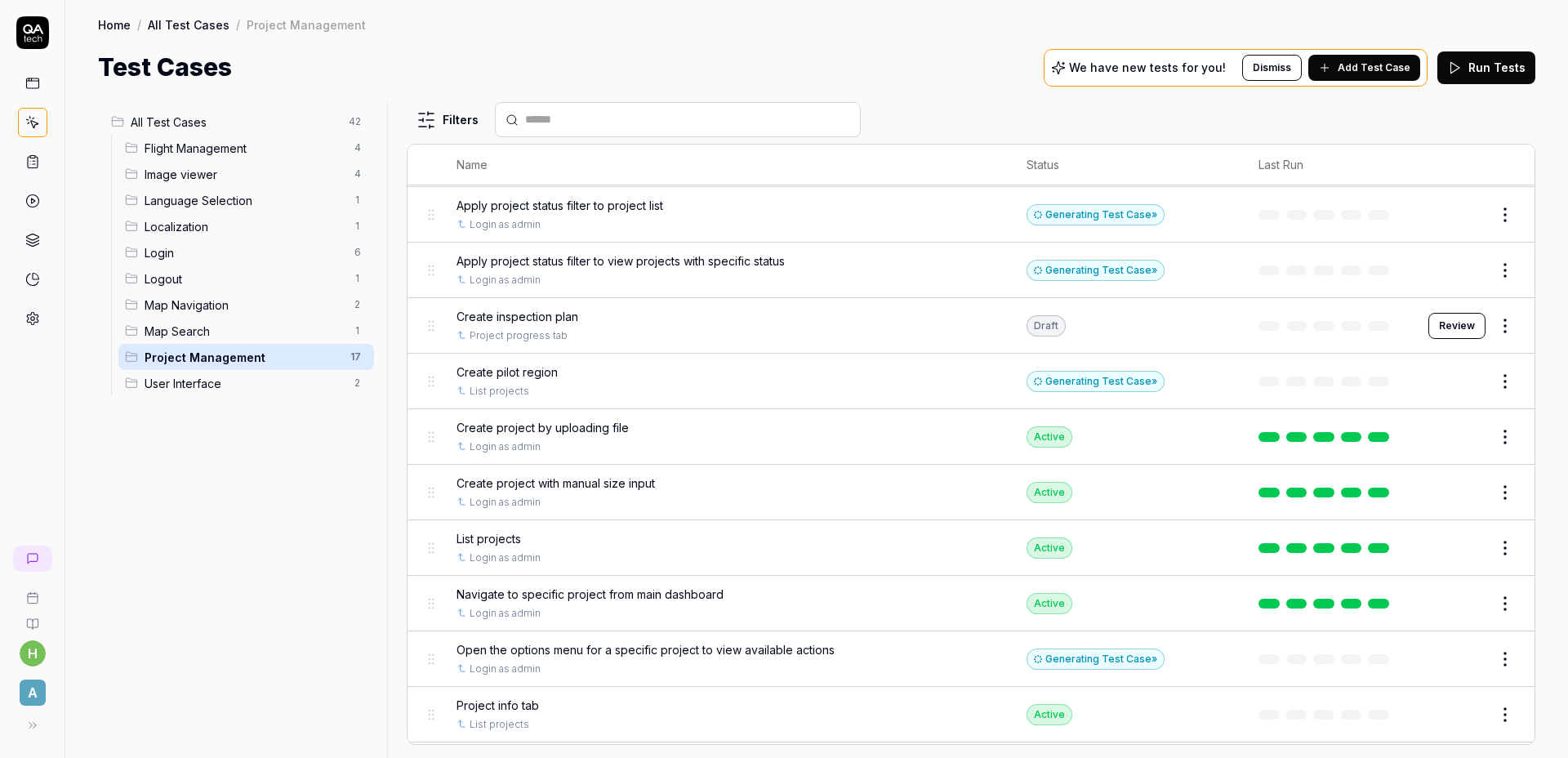
click at [1428, 323] on button "Review" at bounding box center [1456, 326] width 57 height 26
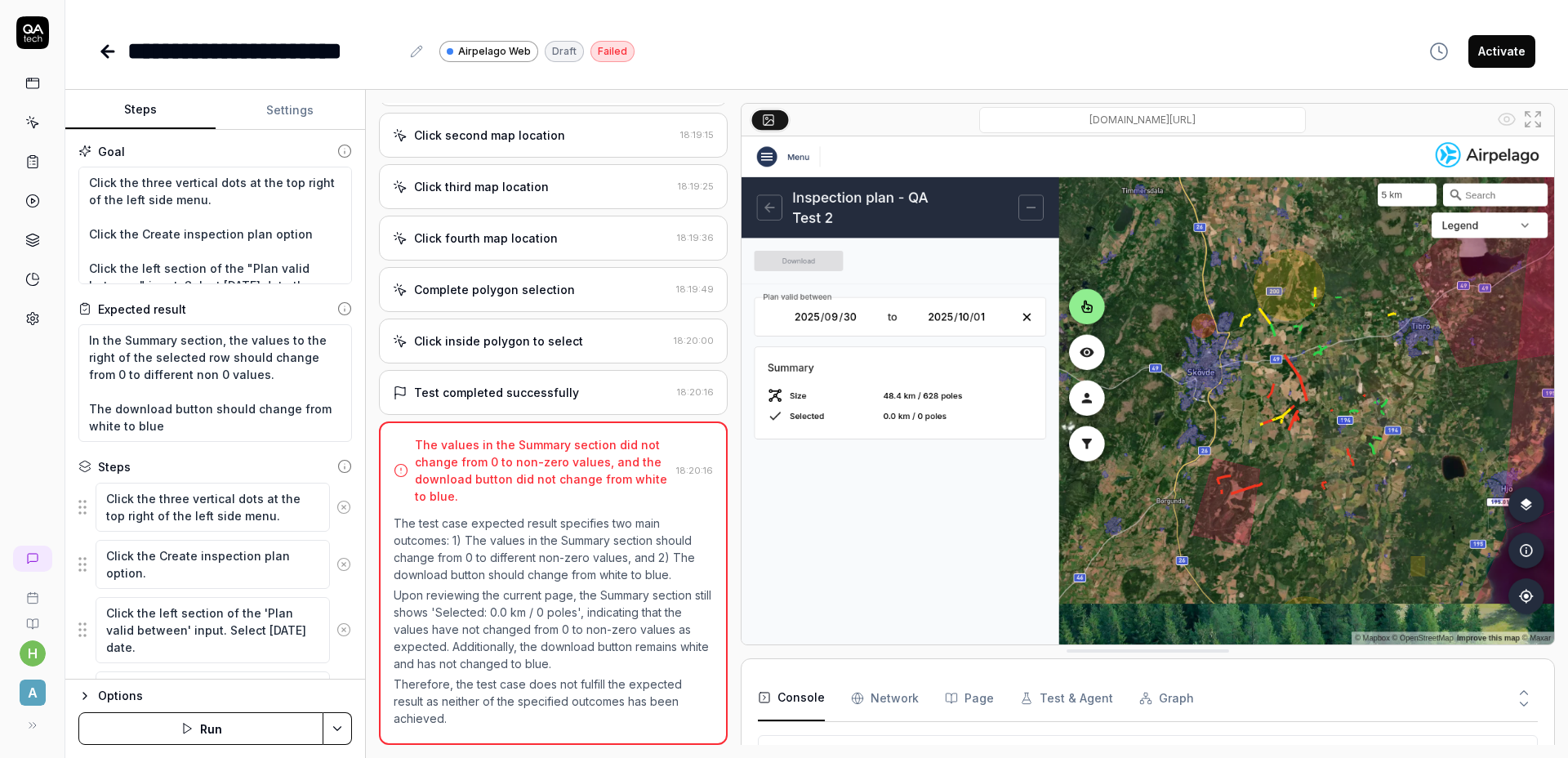
type textarea "*"
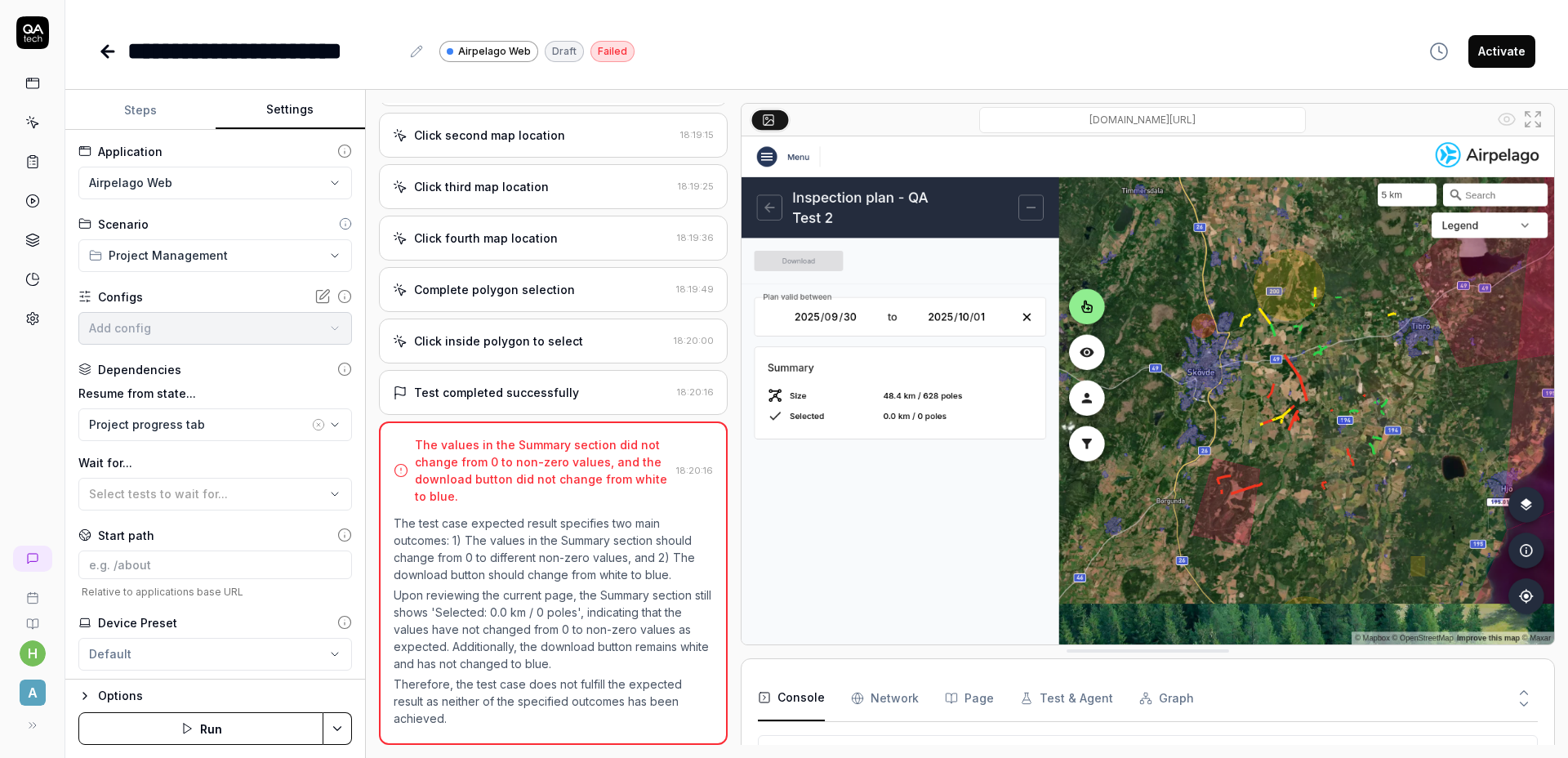
click at [291, 127] on button "Settings" at bounding box center [290, 110] width 150 height 39
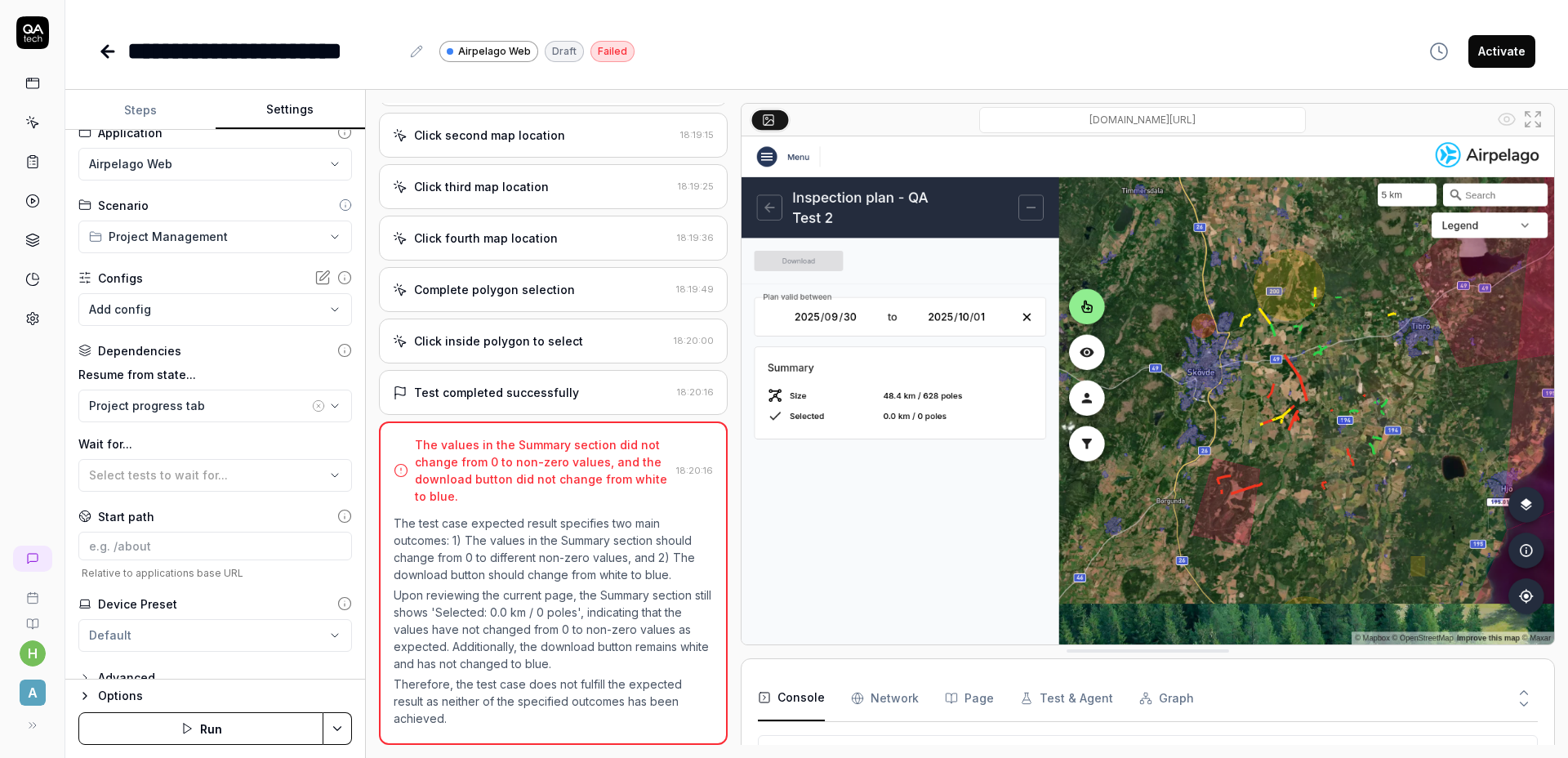
scroll to position [9, 0]
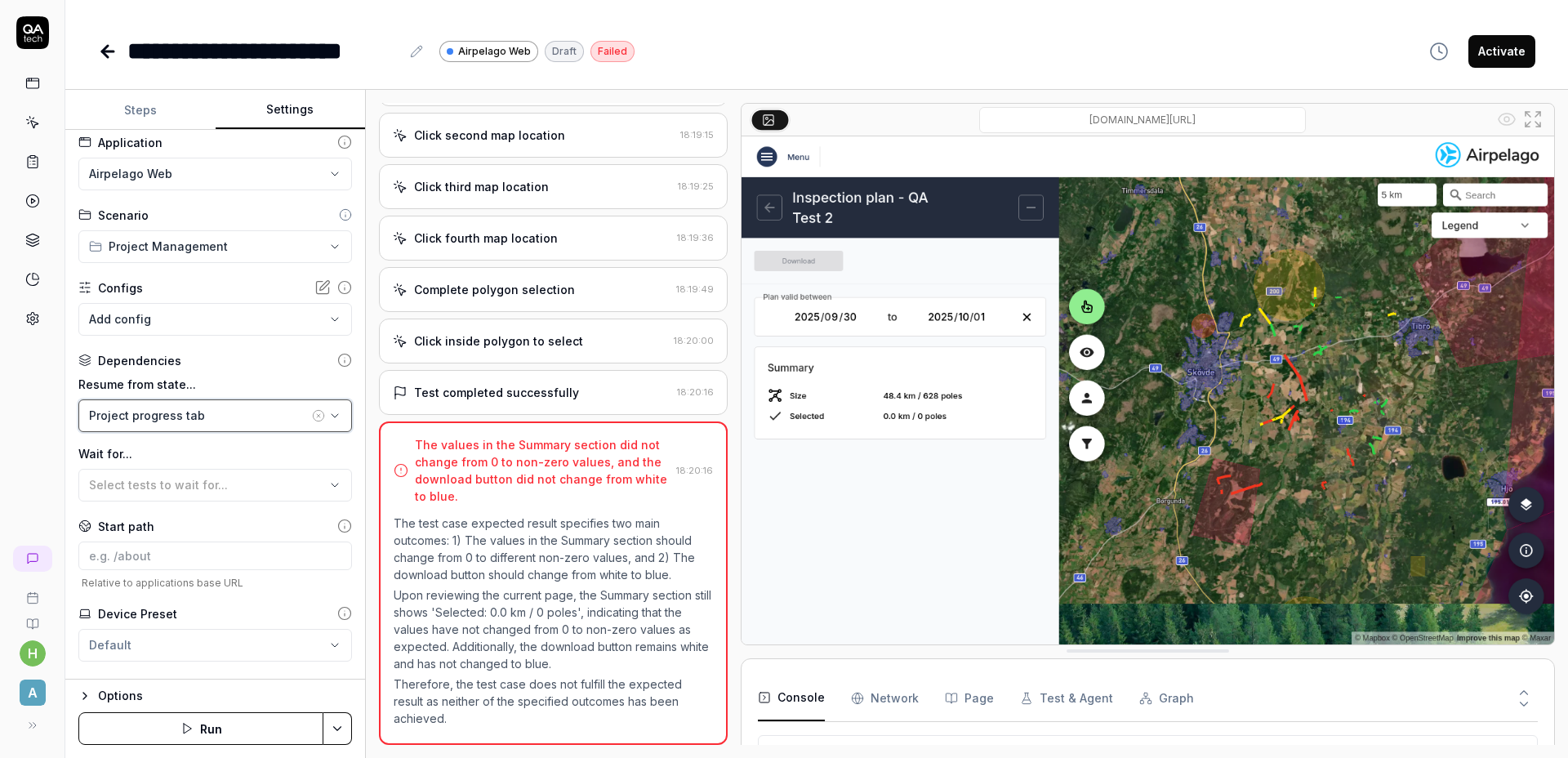
click at [220, 421] on div "Project progress tab" at bounding box center [198, 415] width 219 height 17
type input "list pro"
click at [197, 494] on div "List projects" at bounding box center [184, 507] width 204 height 27
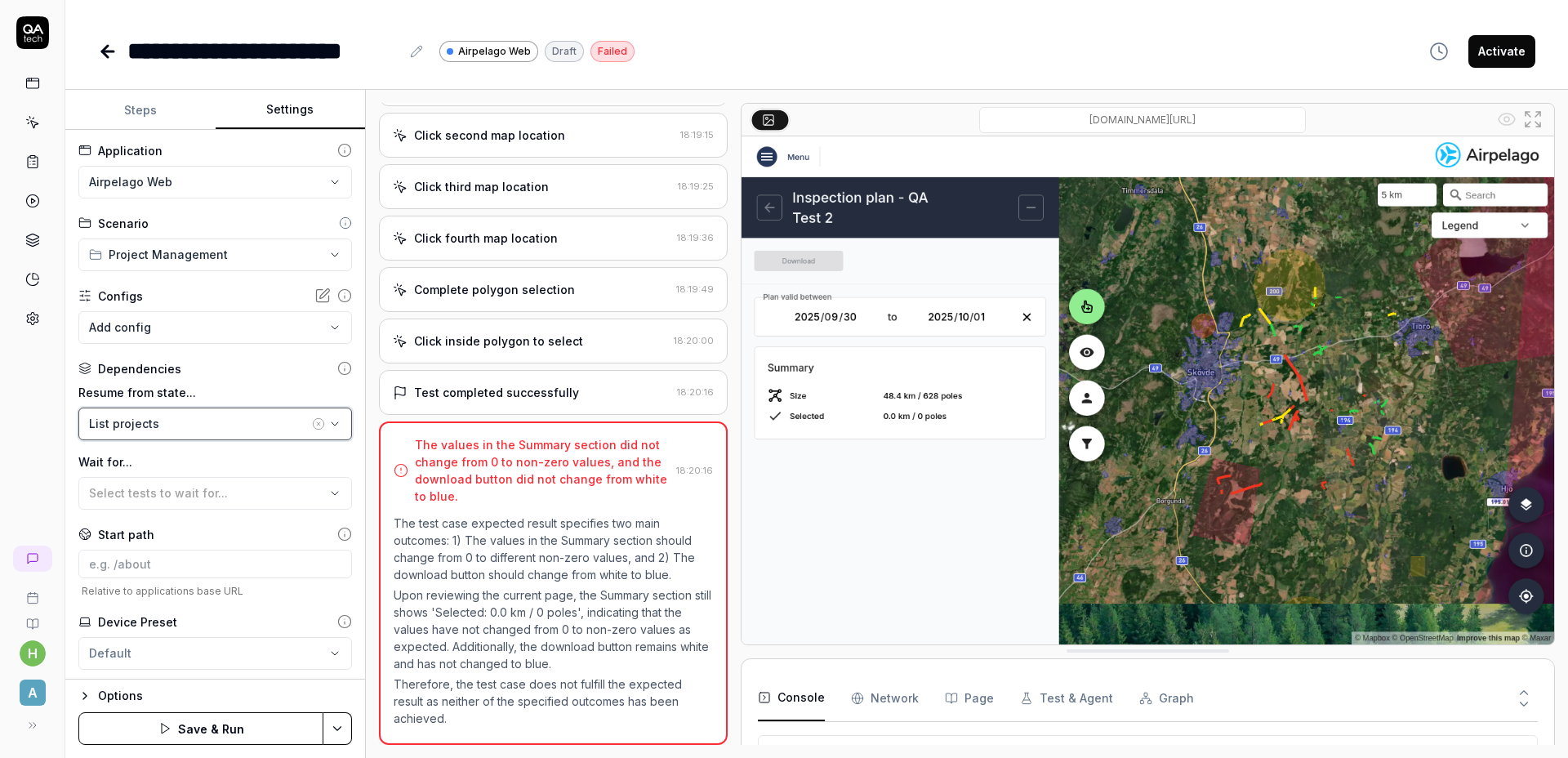
scroll to position [0, 0]
click at [148, 123] on button "Steps" at bounding box center [140, 110] width 150 height 39
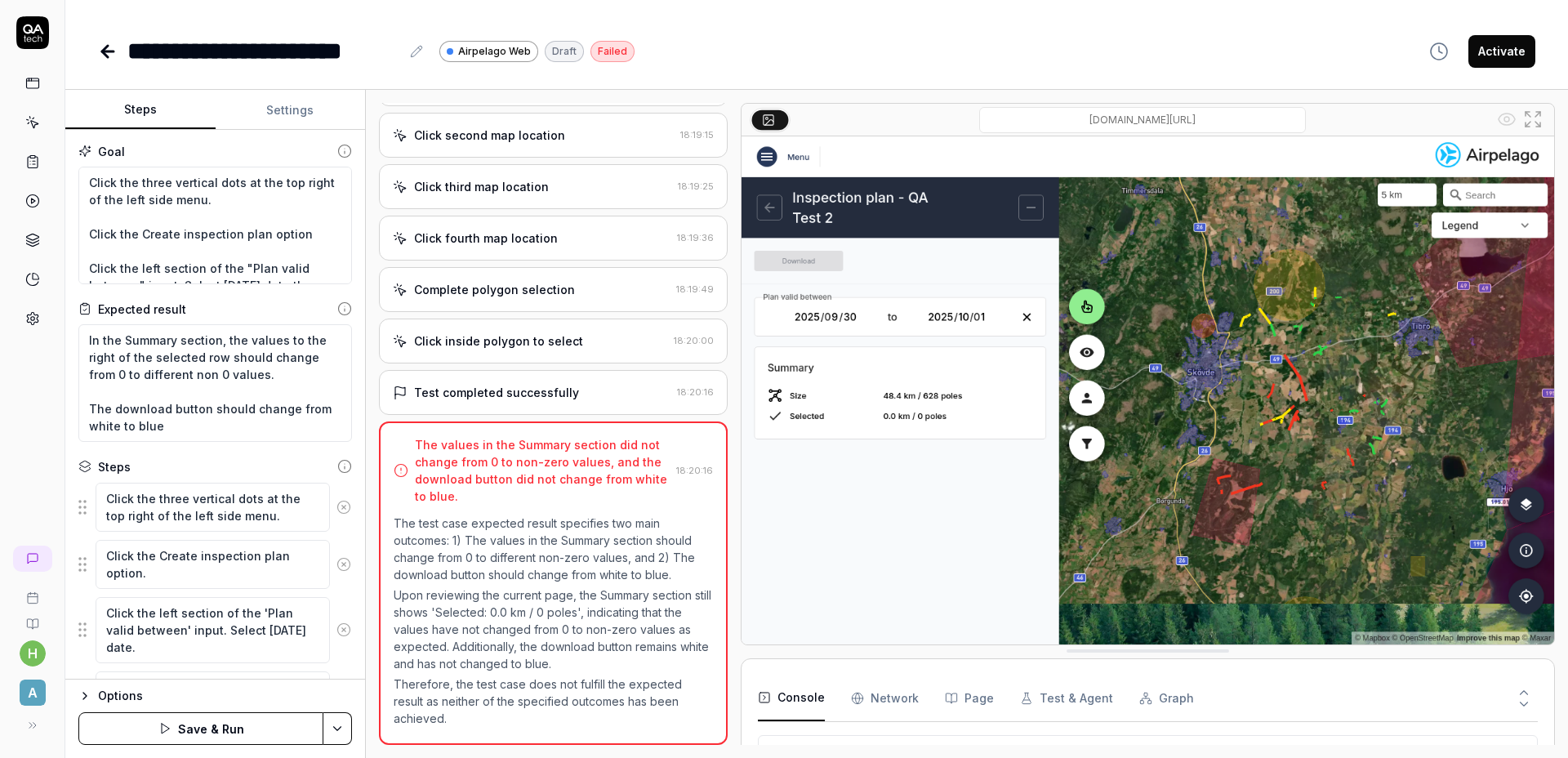
click at [566, 291] on div "Complete polygon selection" at bounding box center [495, 290] width 161 height 17
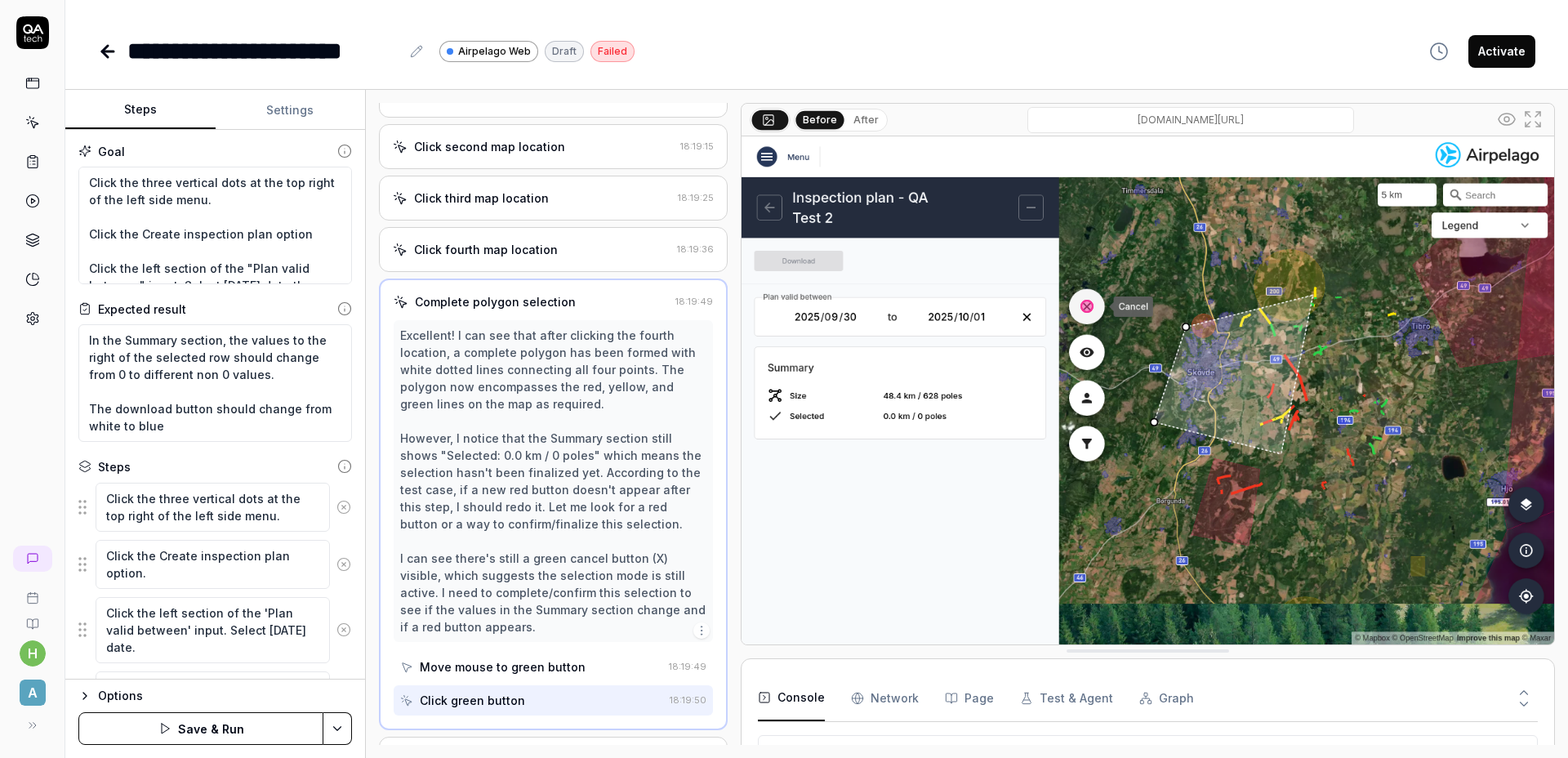
click at [530, 310] on div "Complete polygon selection" at bounding box center [496, 302] width 161 height 17
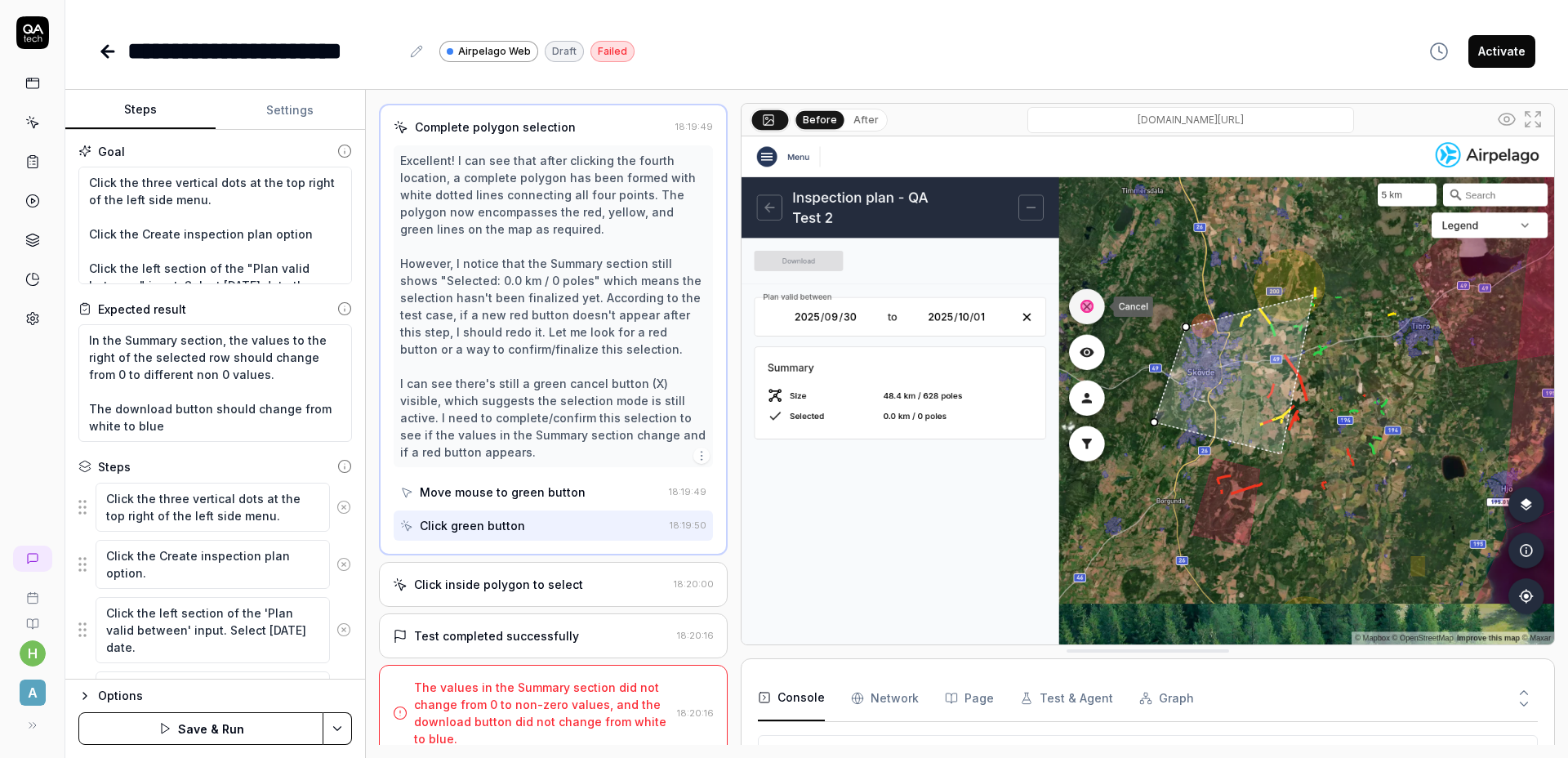
scroll to position [672, 0]
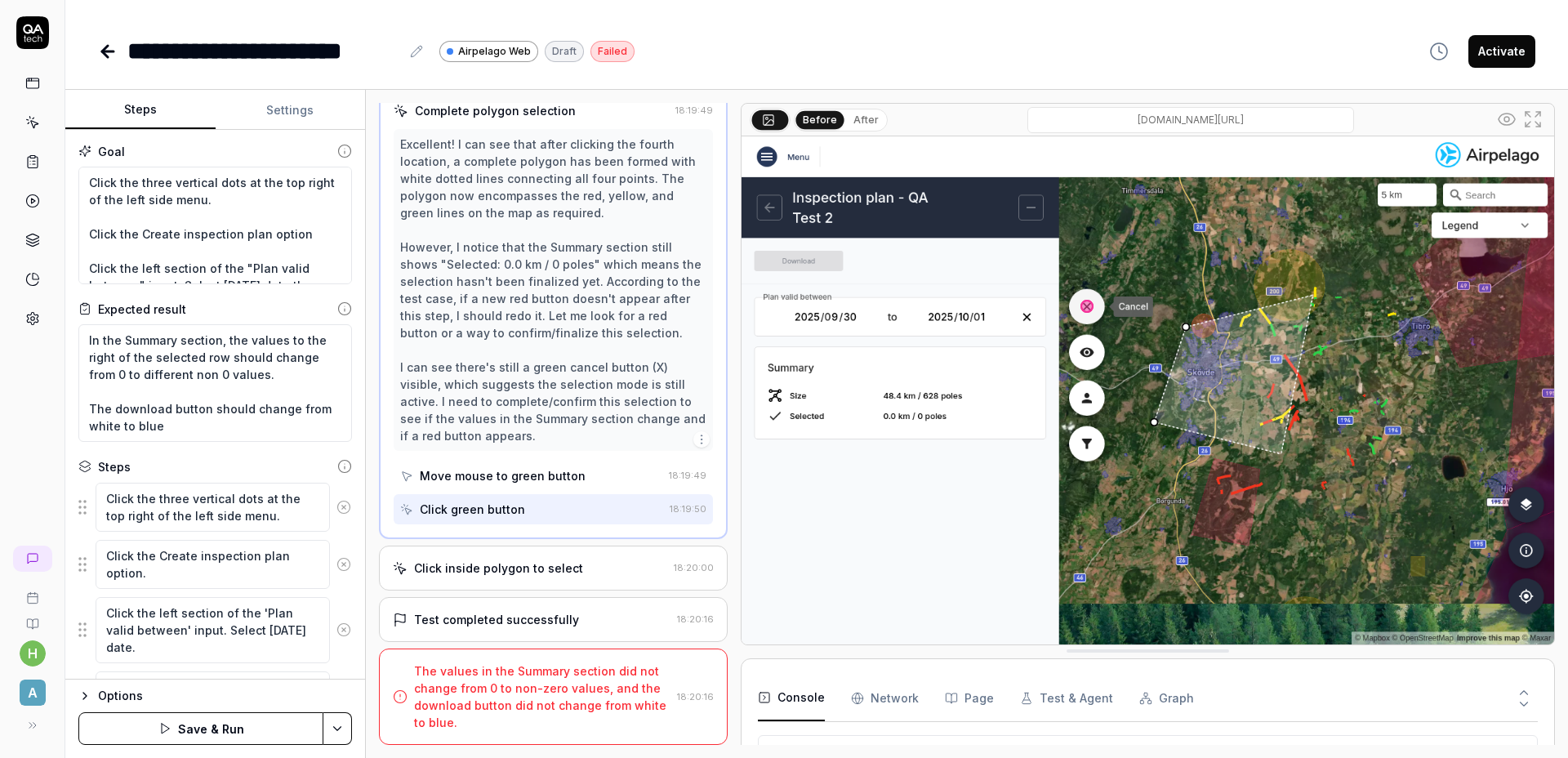
click at [535, 556] on div "Click inside polygon to select 18:20:00" at bounding box center [553, 568] width 348 height 45
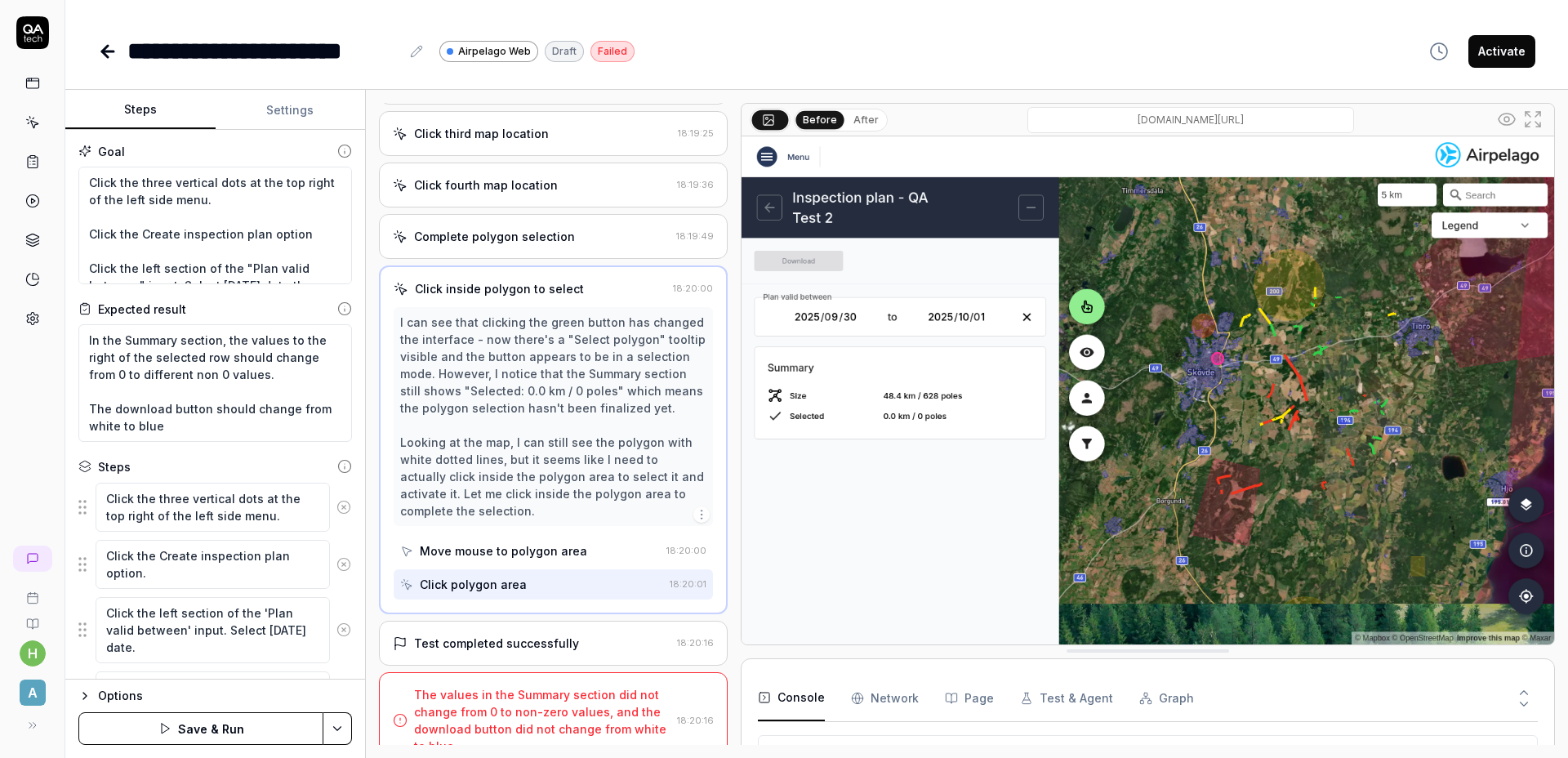
scroll to position [570, 0]
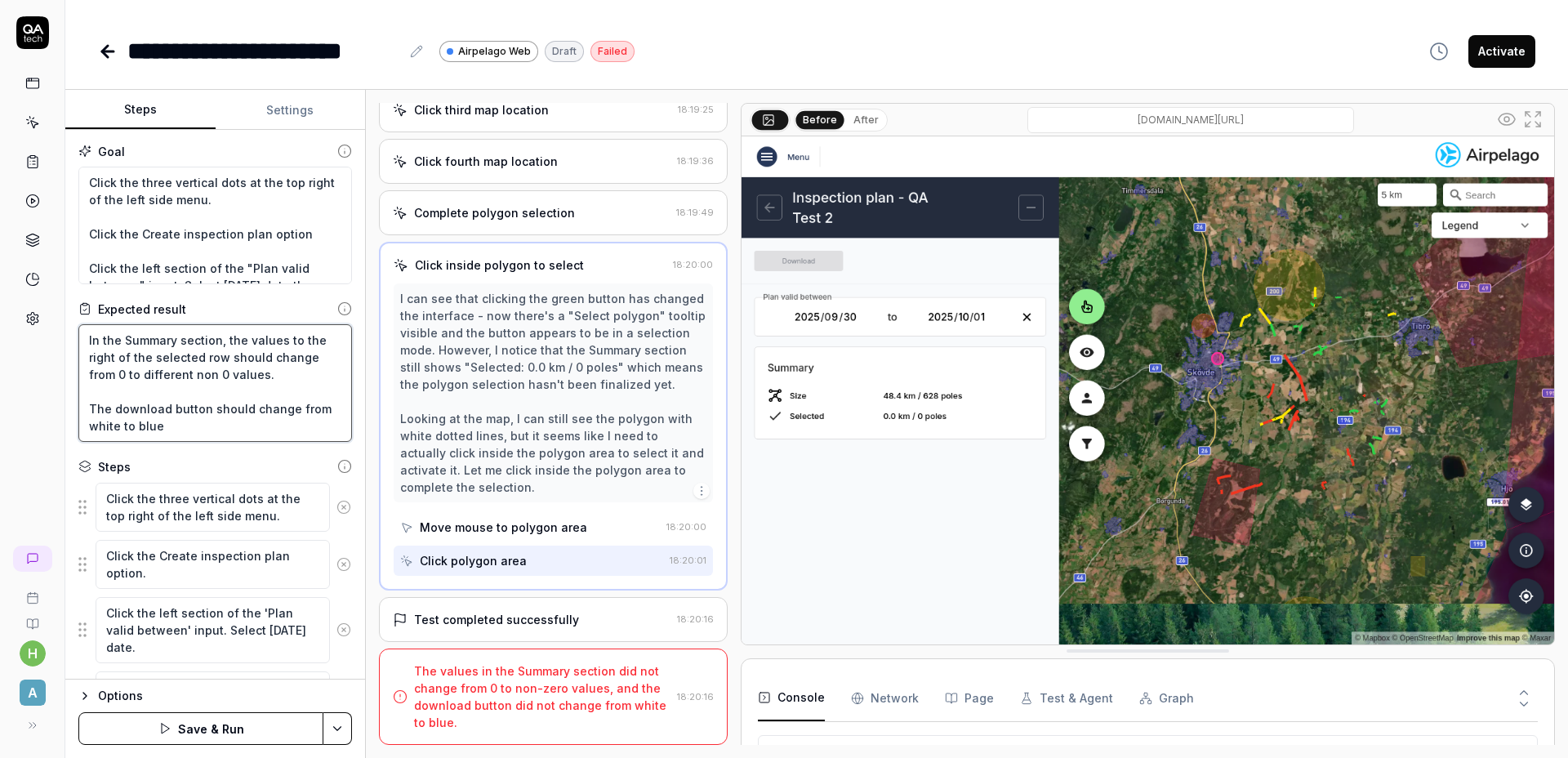
click at [237, 368] on textarea "In the Summary section, the values to the right of the selected row should chan…" at bounding box center [215, 383] width 274 height 118
click at [246, 233] on textarea "Click the three vertical dots at the top right of the left side menu. Click the…" at bounding box center [215, 225] width 274 height 118
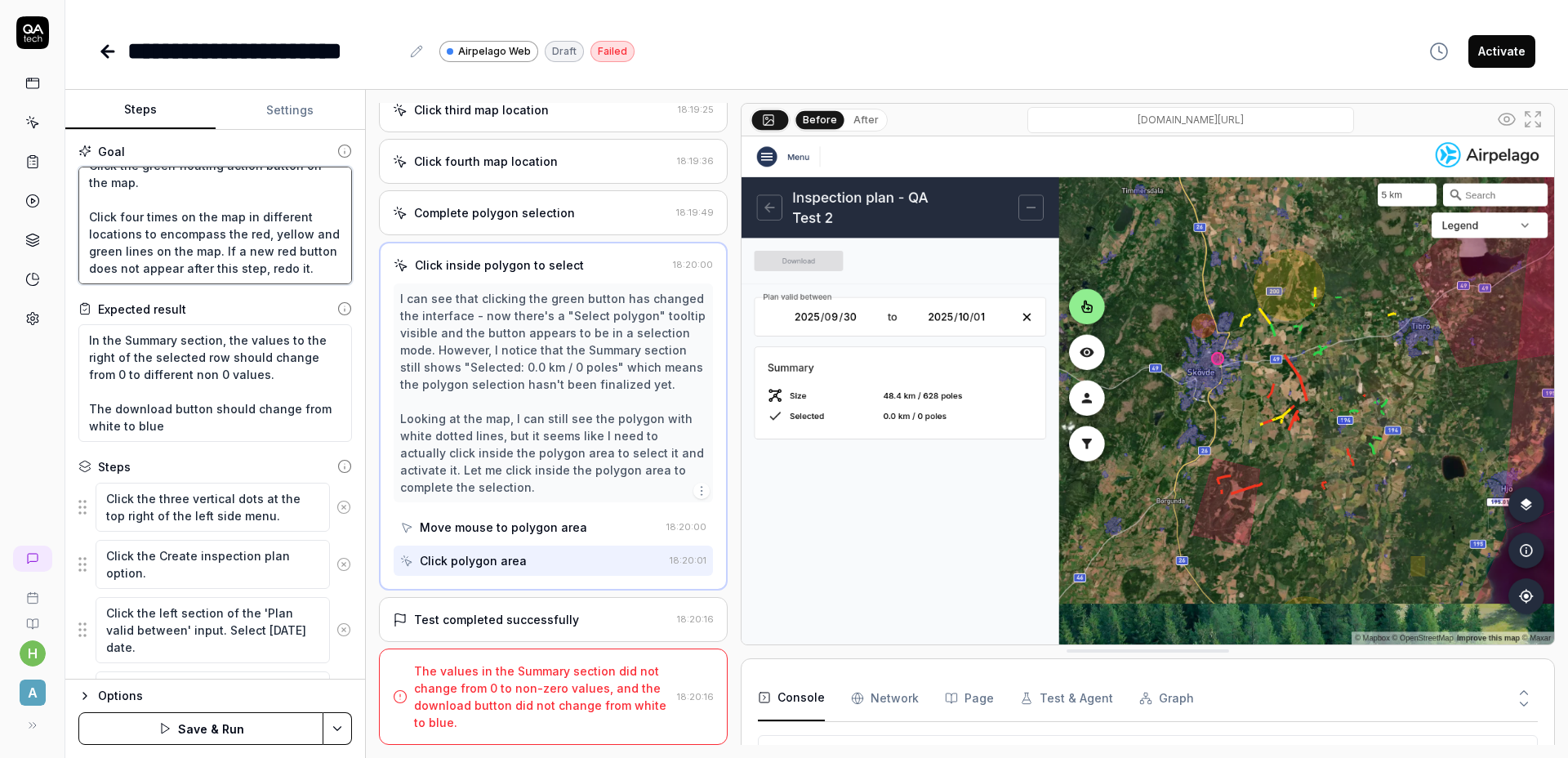
scroll to position [206, 0]
click at [236, 249] on textarea "Click the three vertical dots at the top right of the left side menu. Click the…" at bounding box center [215, 225] width 274 height 118
type textarea "*"
type textarea "Click the three vertical dots at the top right of the left side menu. Click the…"
type textarea "*"
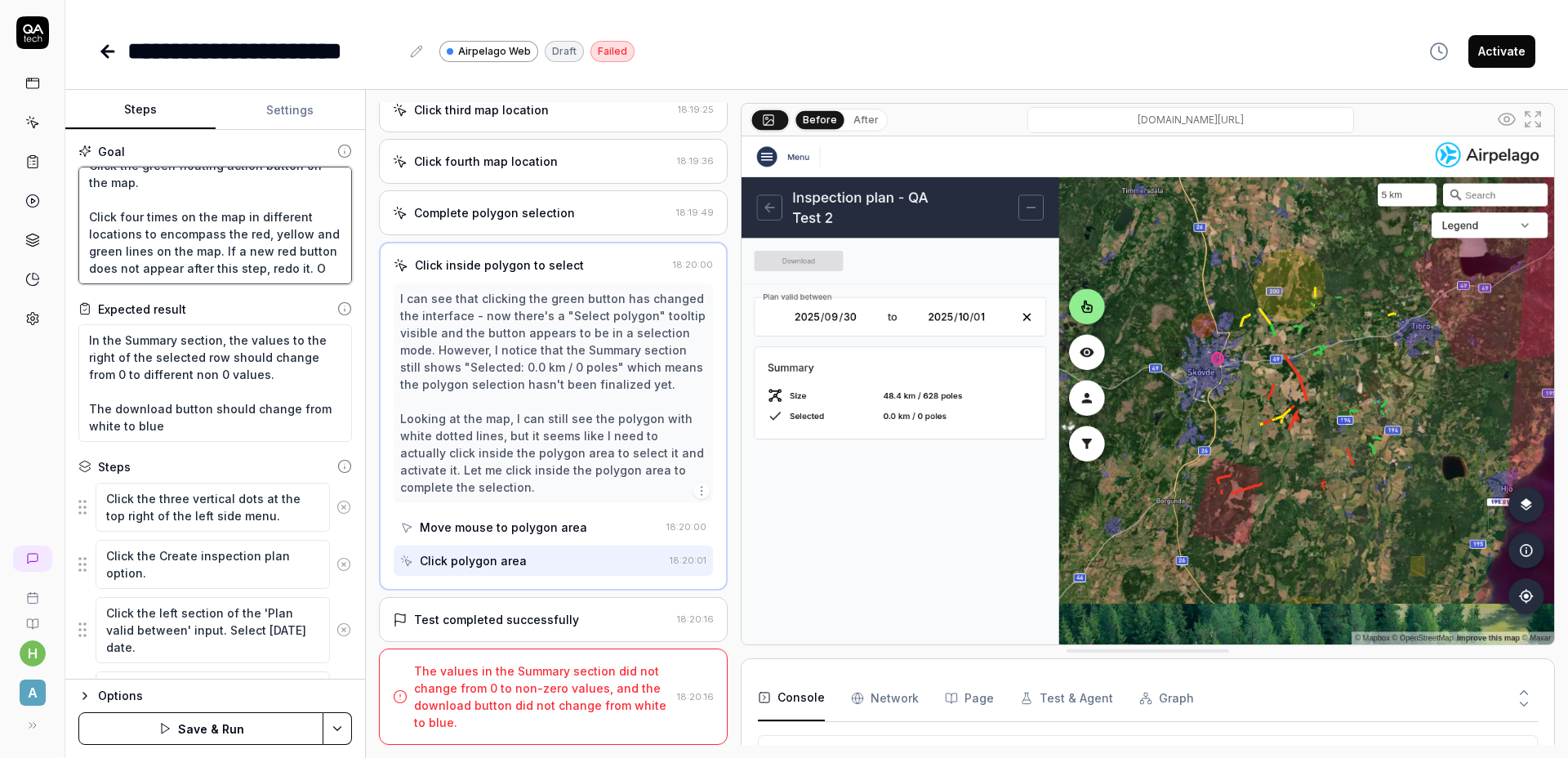
type textarea "Click the three vertical dots at the top right of the left side menu. Click the…"
type textarea "*"
type textarea "Click the three vertical dots at the top right of the left side menu. Click the…"
type textarea "*"
type textarea "Click the three vertical dots at the top right of the left side menu. Click the…"
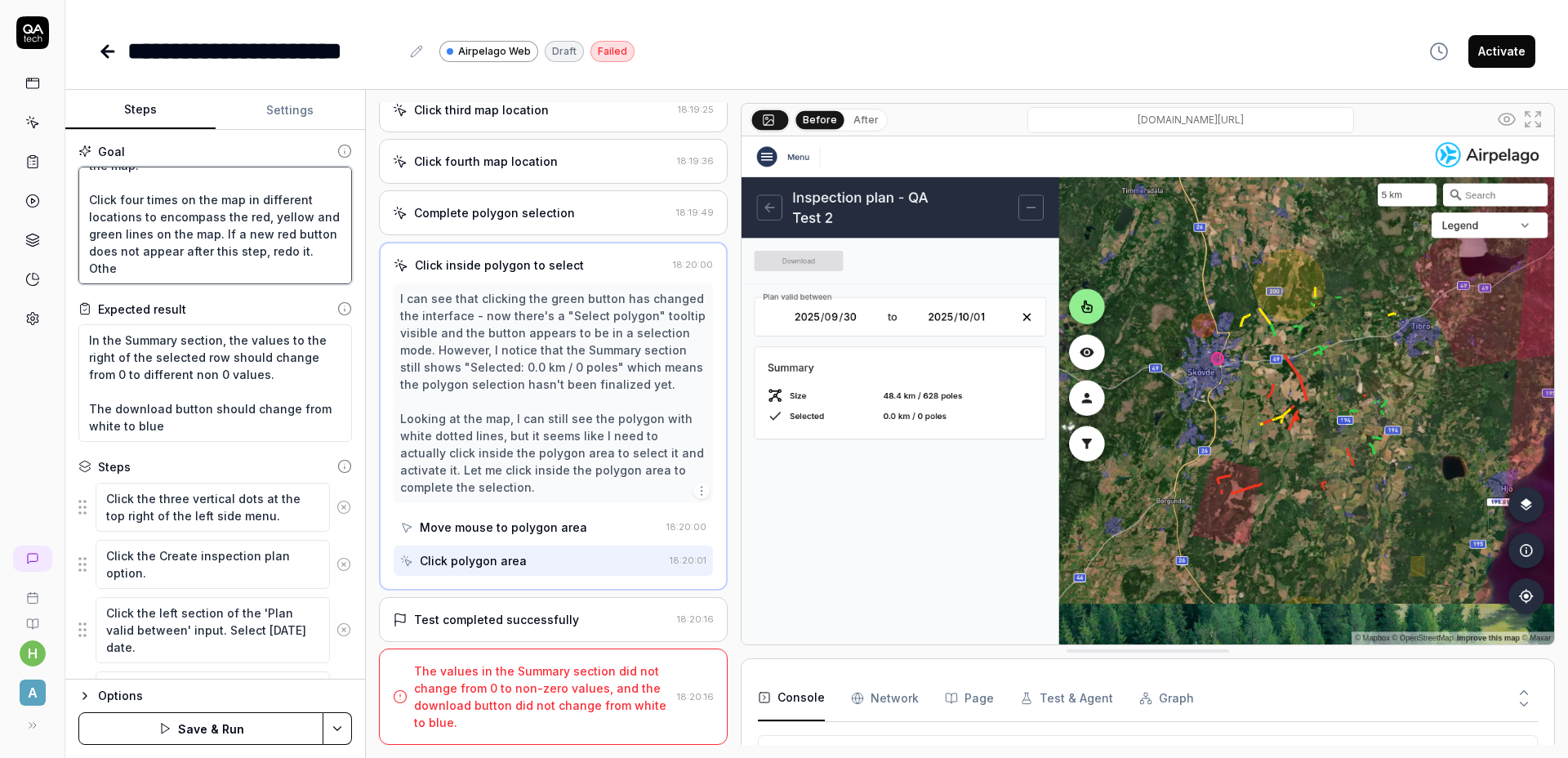
type textarea "*"
type textarea "Click the three vertical dots at the top right of the left side menu. Click the…"
type textarea "*"
type textarea "Click the three vertical dots at the top right of the left side menu. Click the…"
type textarea "*"
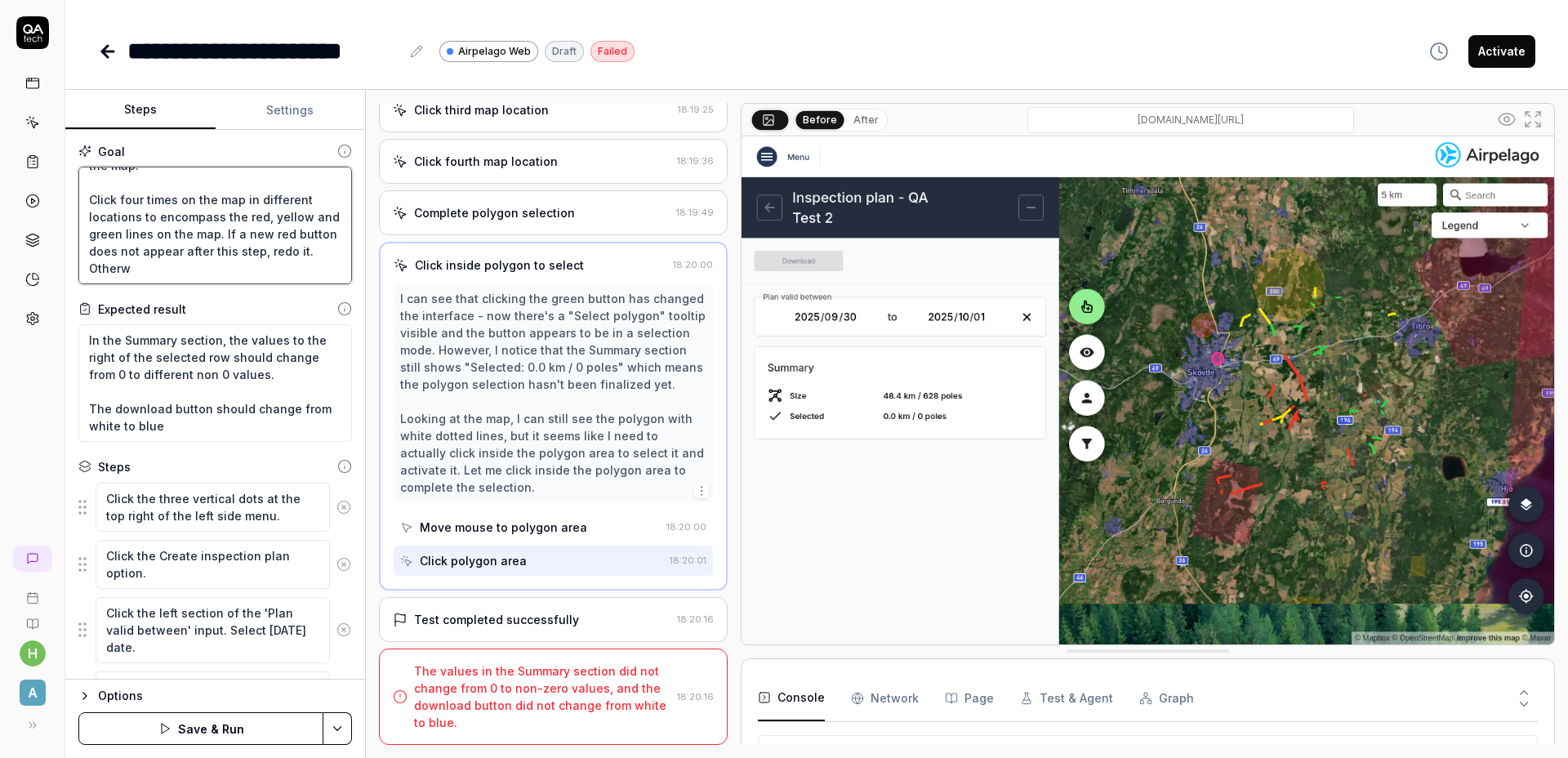
type textarea "Click the three vertical dots at the top right of the left side menu. Click the…"
type textarea "*"
type textarea "Click the three vertical dots at the top right of the left side menu. Click the…"
type textarea "*"
type textarea "Click the three vertical dots at the top right of the left side menu. Click the…"
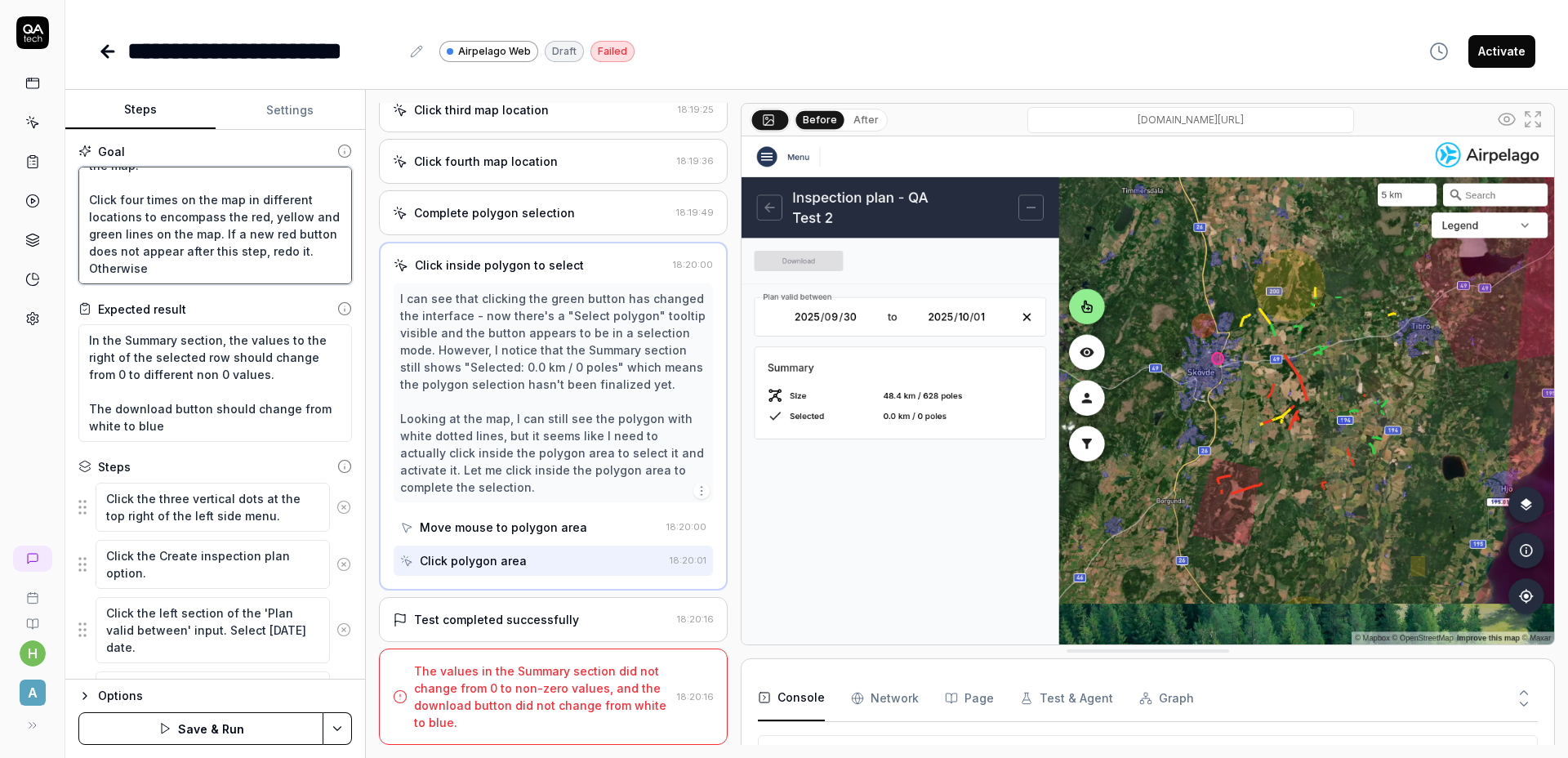
type textarea "*"
type textarea "Click the three vertical dots at the top right of the left side menu. Click the…"
type textarea "*"
type textarea "Click the three vertical dots at the top right of the left side menu. Click the…"
type textarea "*"
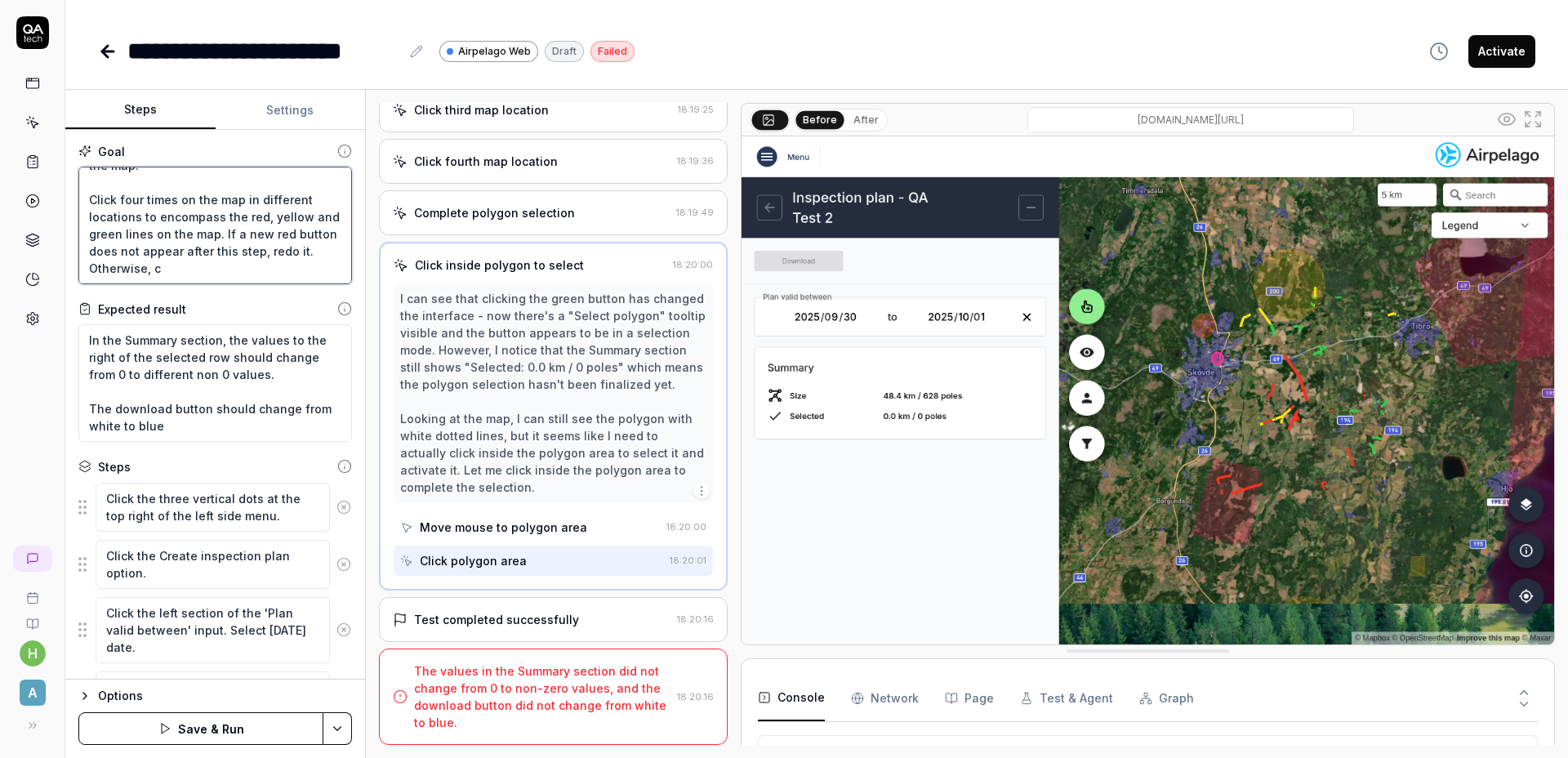
type textarea "Click the three vertical dots at the top right of the left side menu. Click the…"
type textarea "*"
type textarea "Click the three vertical dots at the top right of the left side menu. Click the…"
type textarea "*"
type textarea "Click the three vertical dots at the top right of the left side menu. Click the…"
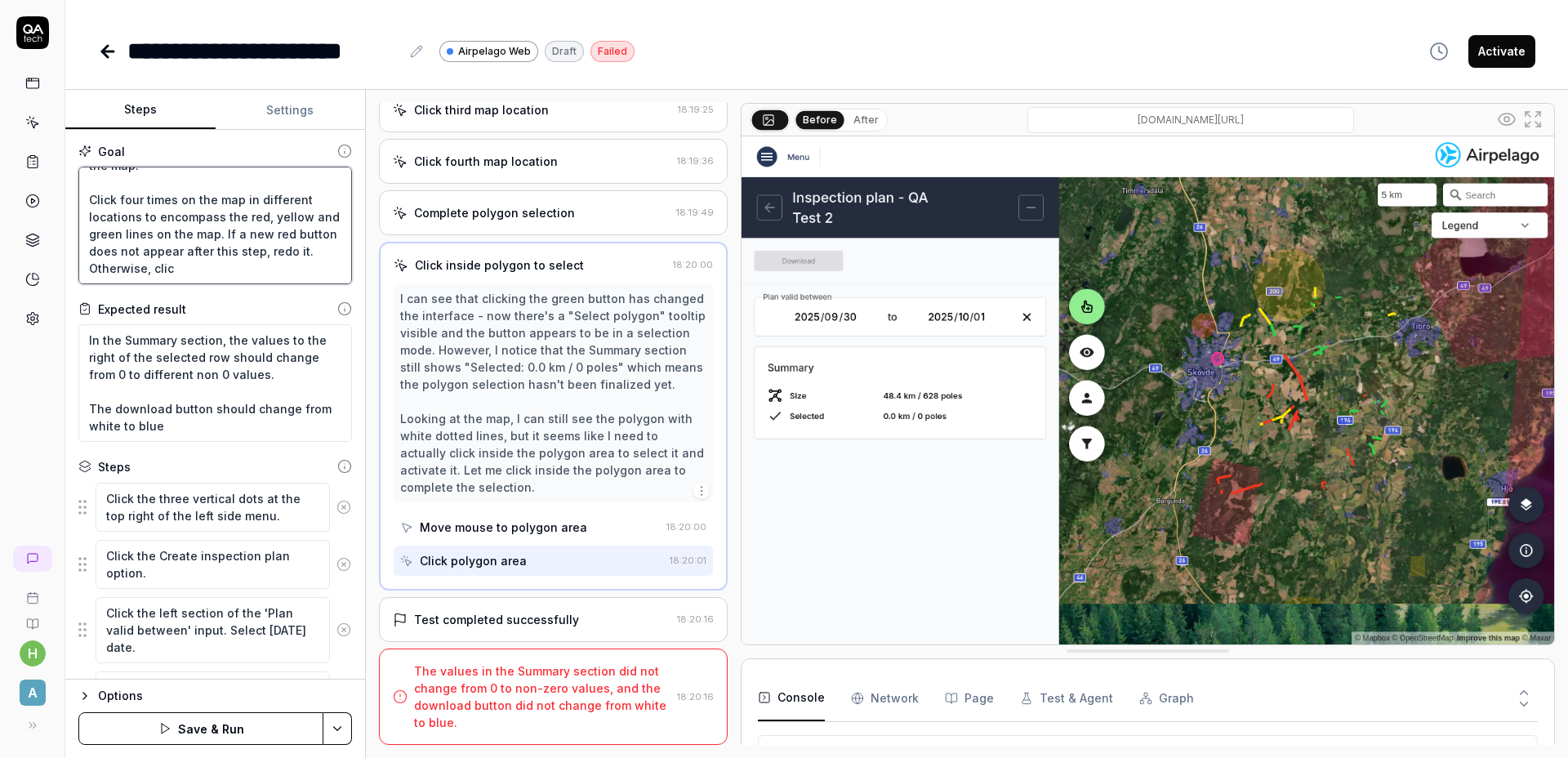
type textarea "*"
type textarea "Click the three vertical dots at the top right of the left side menu. Click the…"
type textarea "*"
type textarea "Click the three vertical dots at the top right of the left side menu. Click the…"
type textarea "*"
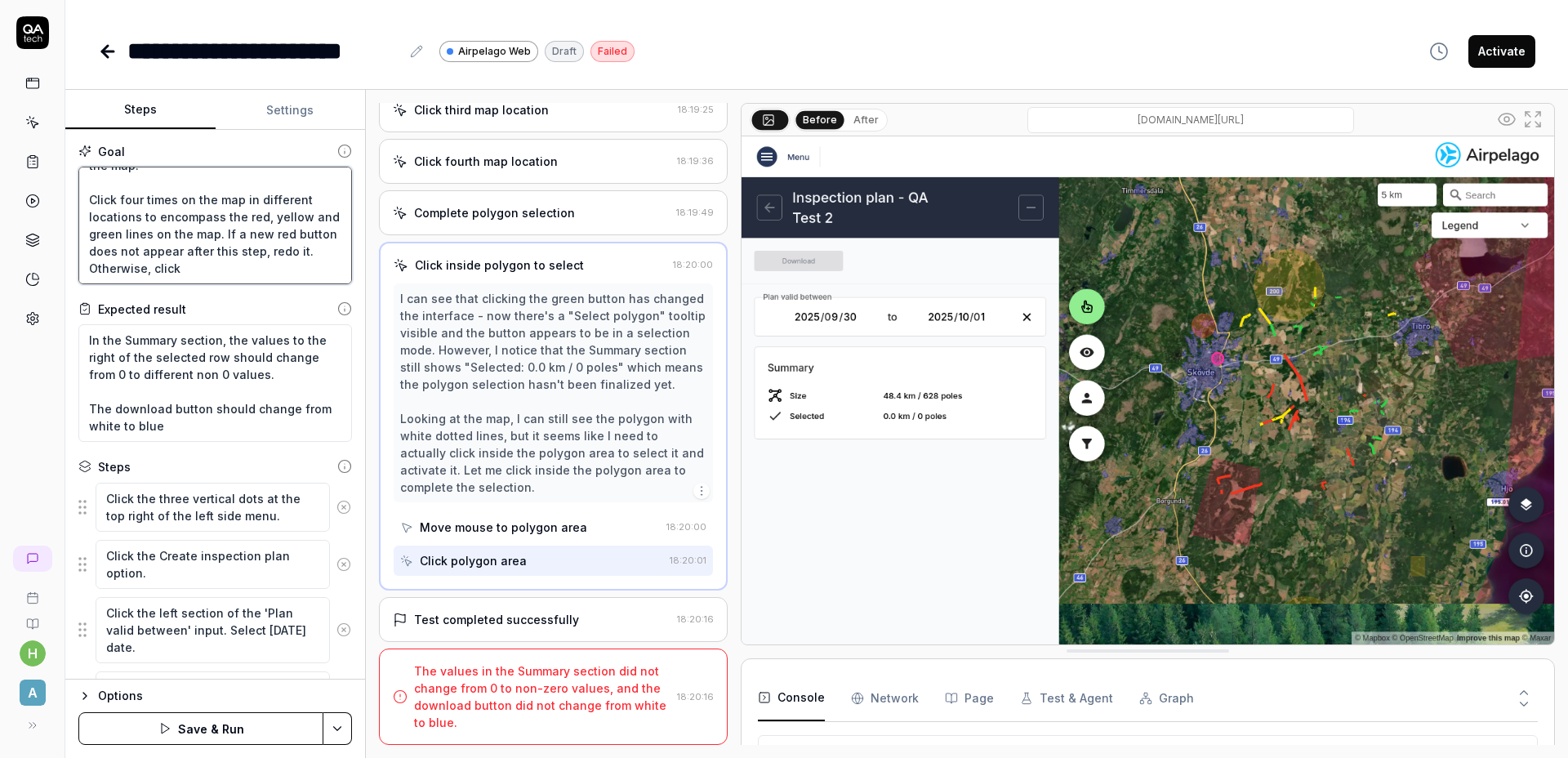
type textarea "Click the three vertical dots at the top right of the left side menu. Click the…"
type textarea "*"
type textarea "Click the three vertical dots at the top right of the left side menu. Click the…"
type textarea "*"
type textarea "Click the three vertical dots at the top right of the left side menu. Click the…"
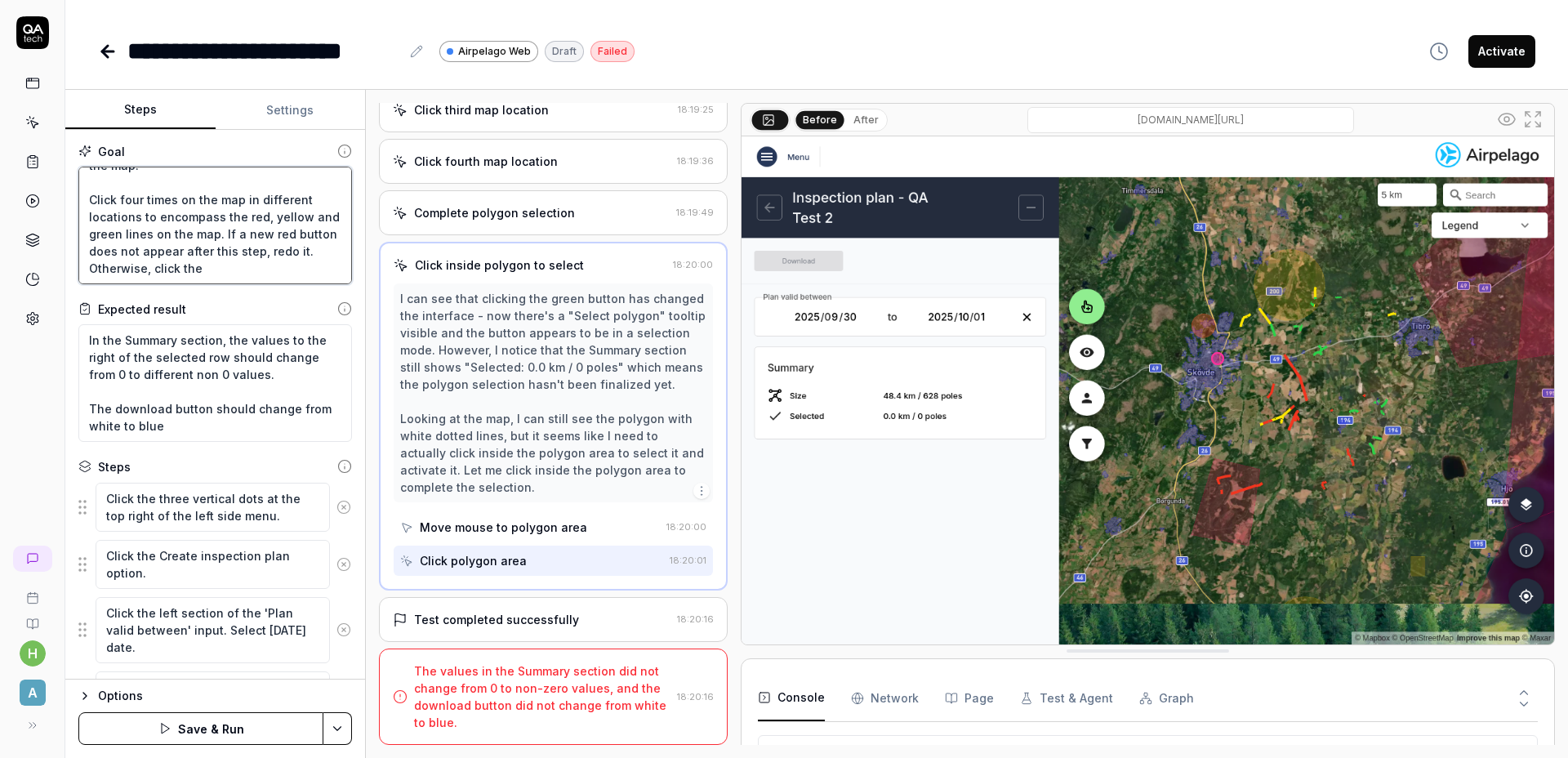
type textarea "*"
type textarea "Click the three vertical dots at the top right of the left side menu. Click the…"
type textarea "*"
type textarea "Click the three vertical dots at the top right of the left side menu. Click the…"
type textarea "*"
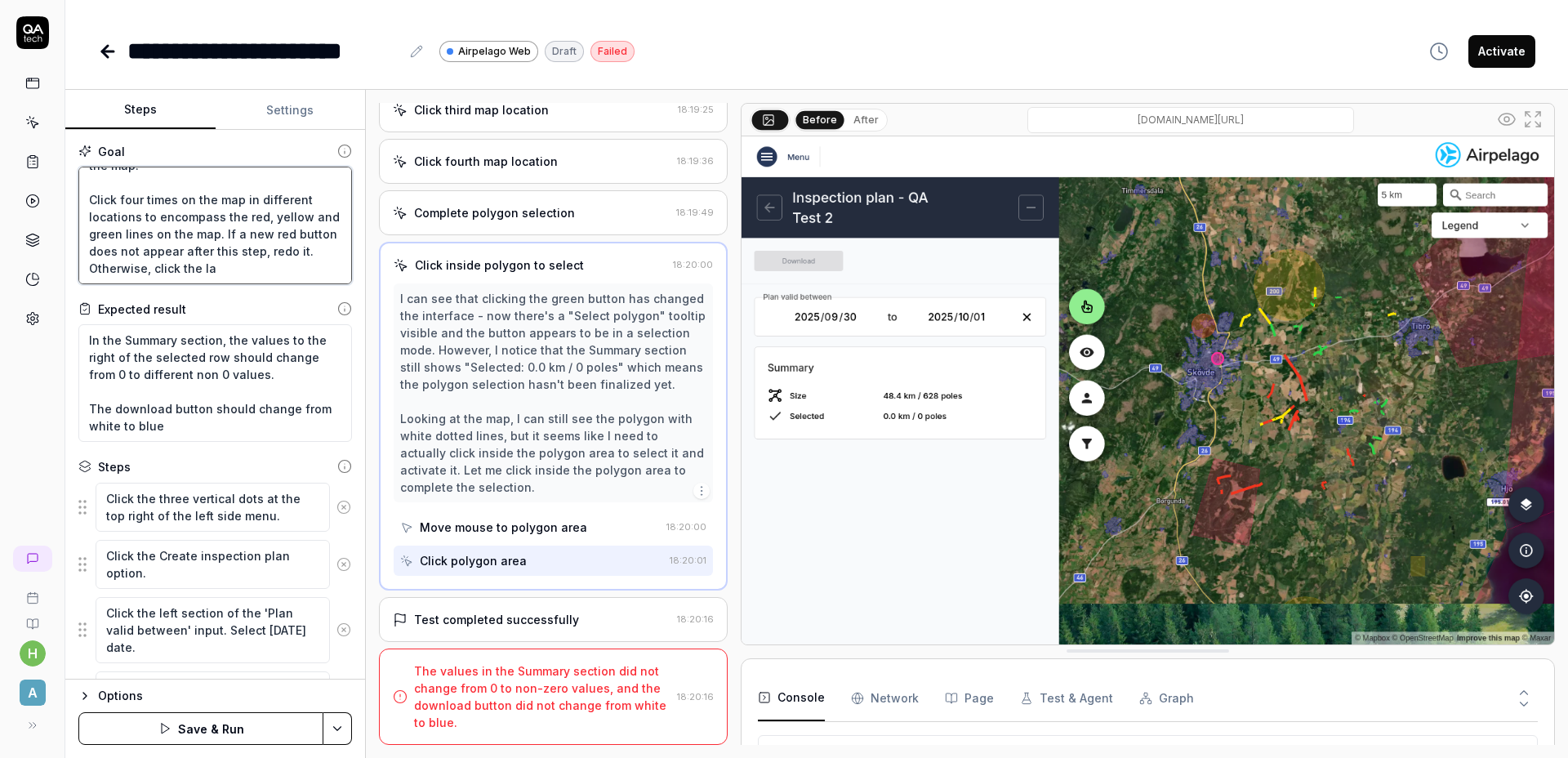
type textarea "Click the three vertical dots at the top right of the left side menu. Click the…"
type textarea "*"
type textarea "Click the three vertical dots at the top right of the left side menu. Click the…"
type textarea "*"
type textarea "Click the three vertical dots at the top right of the left side menu. Click the…"
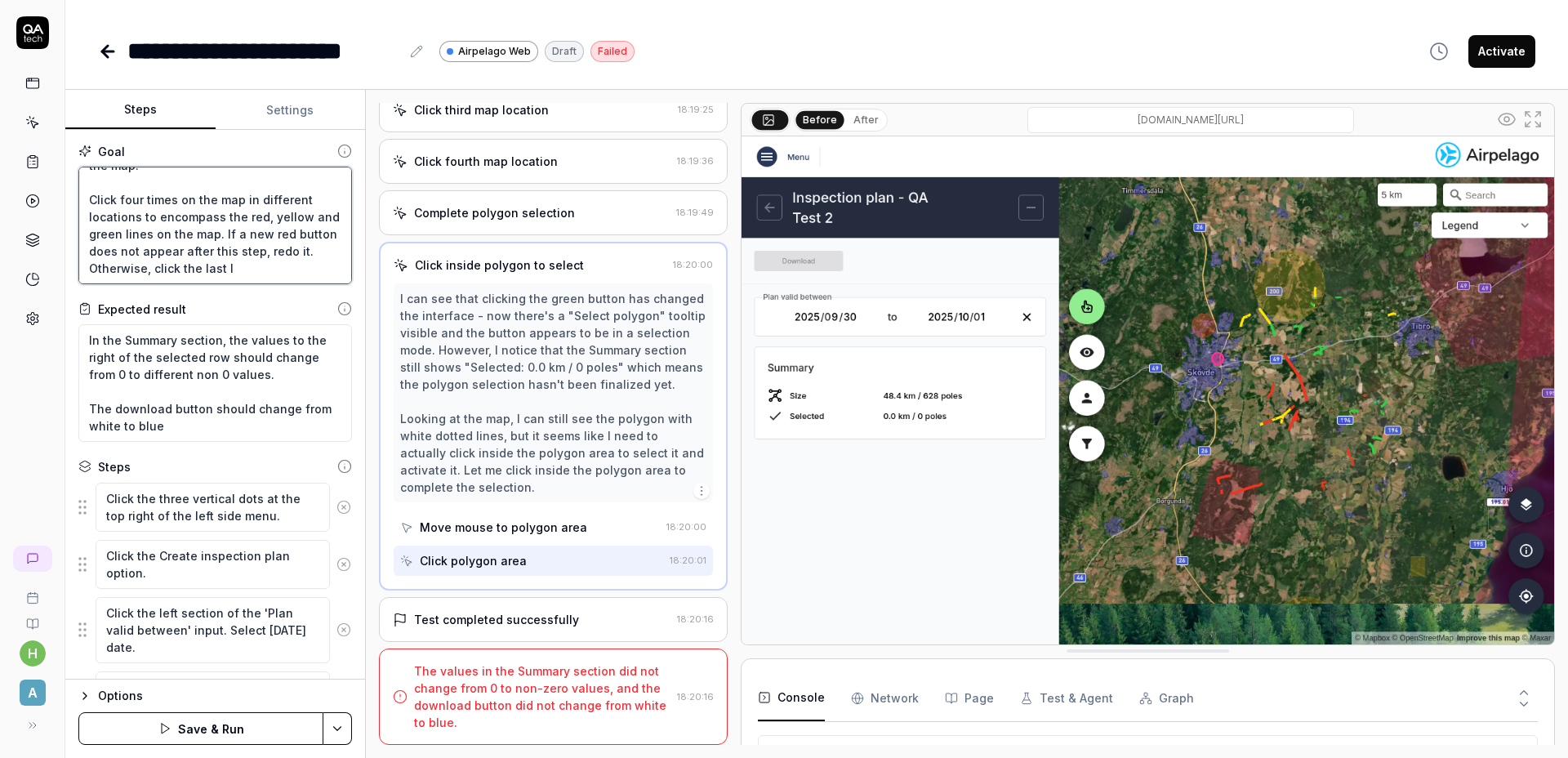
type textarea "*"
type textarea "Click the three vertical dots at the top right of the left side menu. Click the…"
type textarea "*"
type textarea "Click the three vertical dots at the top right of the left side menu. Click the…"
type textarea "*"
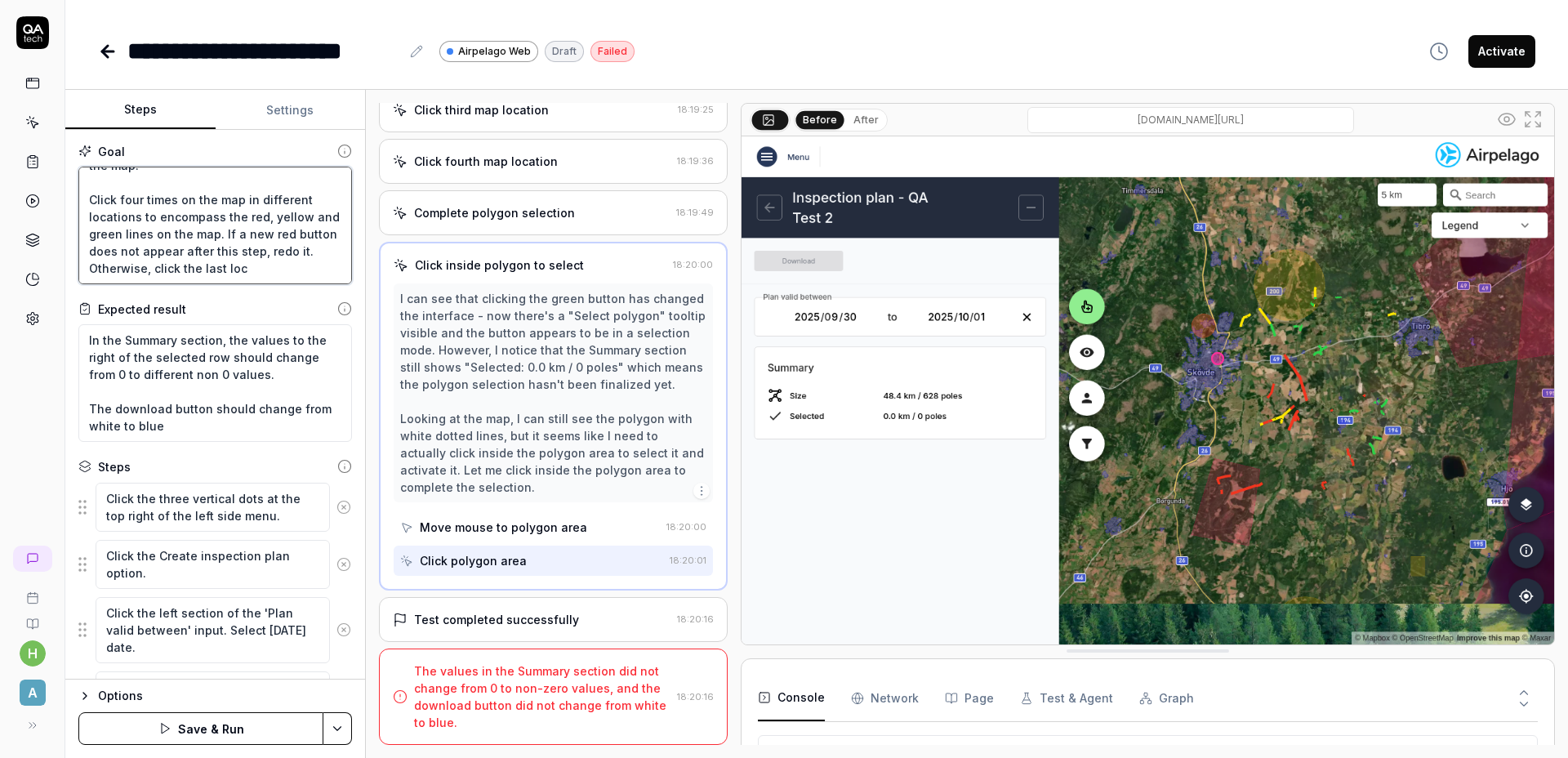
type textarea "Click the three vertical dots at the top right of the left side menu. Click the…"
type textarea "*"
type textarea "Click the three vertical dots at the top right of the left side menu. Click the…"
type textarea "*"
type textarea "Click the three vertical dots at the top right of the left side menu. Click the…"
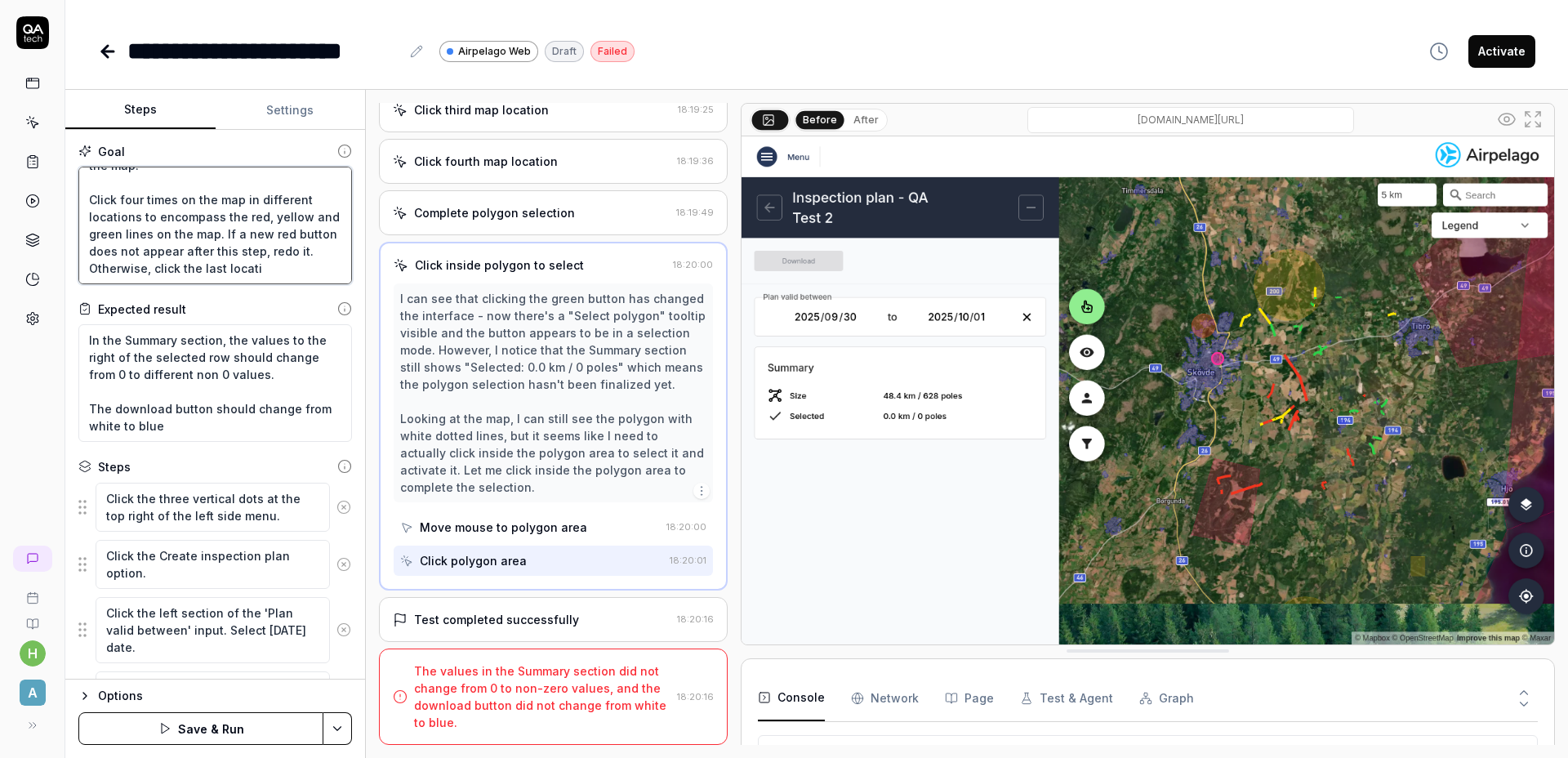
type textarea "*"
type textarea "Click the three vertical dots at the top right of the left side menu. Click the…"
type textarea "*"
type textarea "Click the three vertical dots at the top right of the left side menu. Click the…"
type textarea "*"
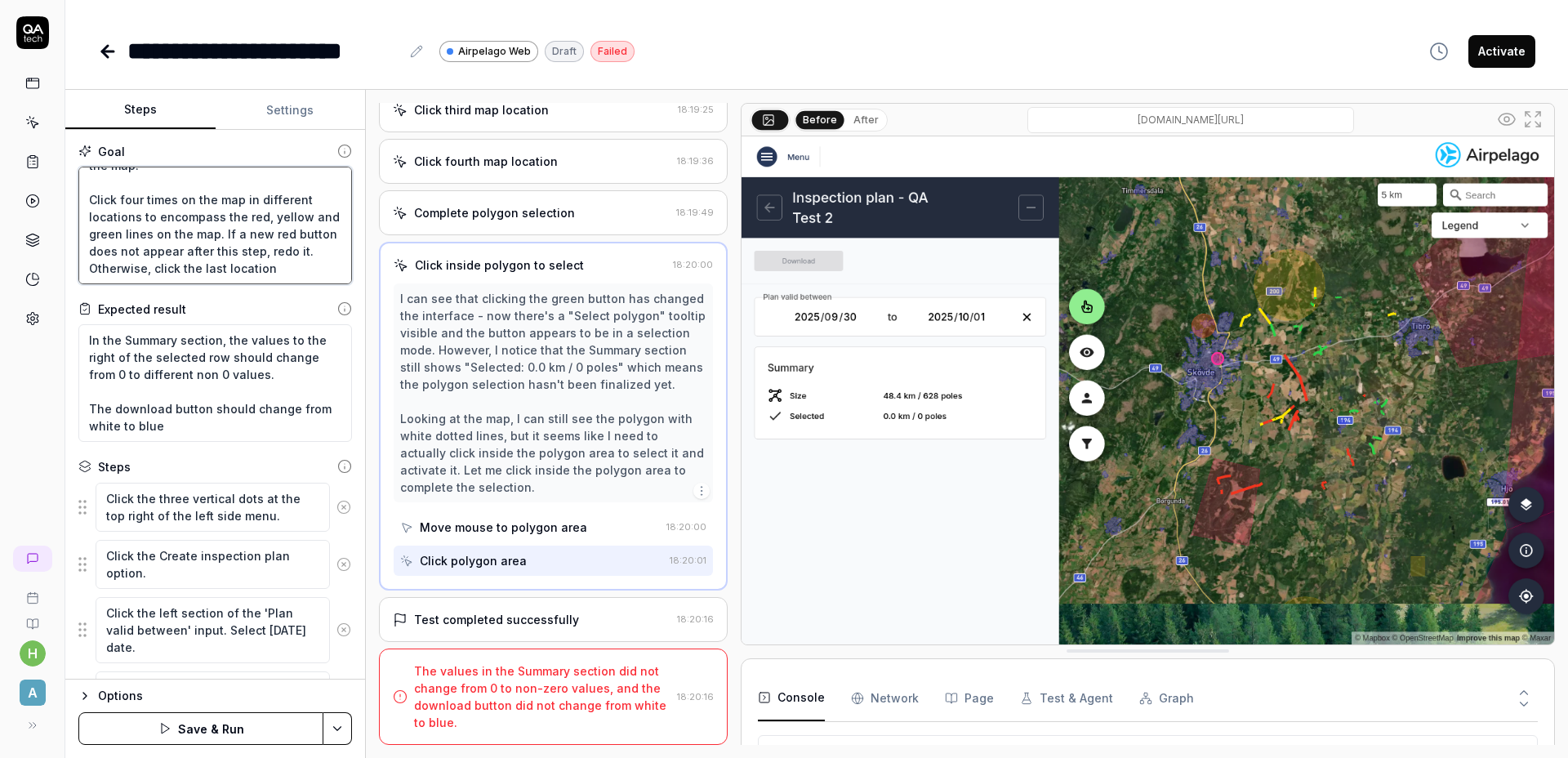
type textarea "Click the three vertical dots at the top right of the left side menu. Click the…"
type textarea "*"
type textarea "Click the three vertical dots at the top right of the left side menu. Click the…"
type textarea "*"
type textarea "Click the three vertical dots at the top right of the left side menu. Click the…"
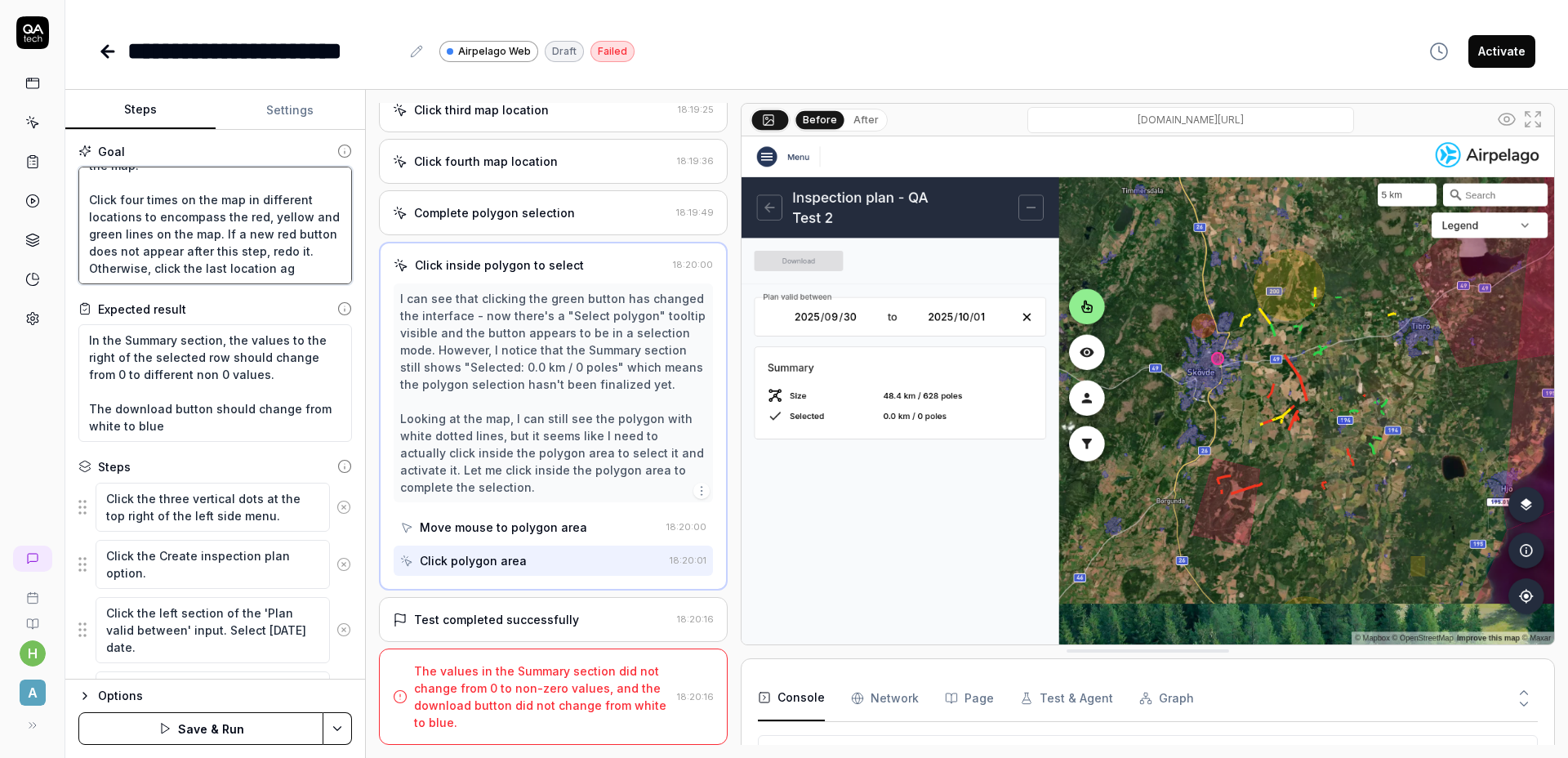
type textarea "*"
type textarea "Click the three vertical dots at the top right of the left side menu. Click the…"
type textarea "*"
type textarea "Click the three vertical dots at the top right of the left side menu. Click the…"
type textarea "*"
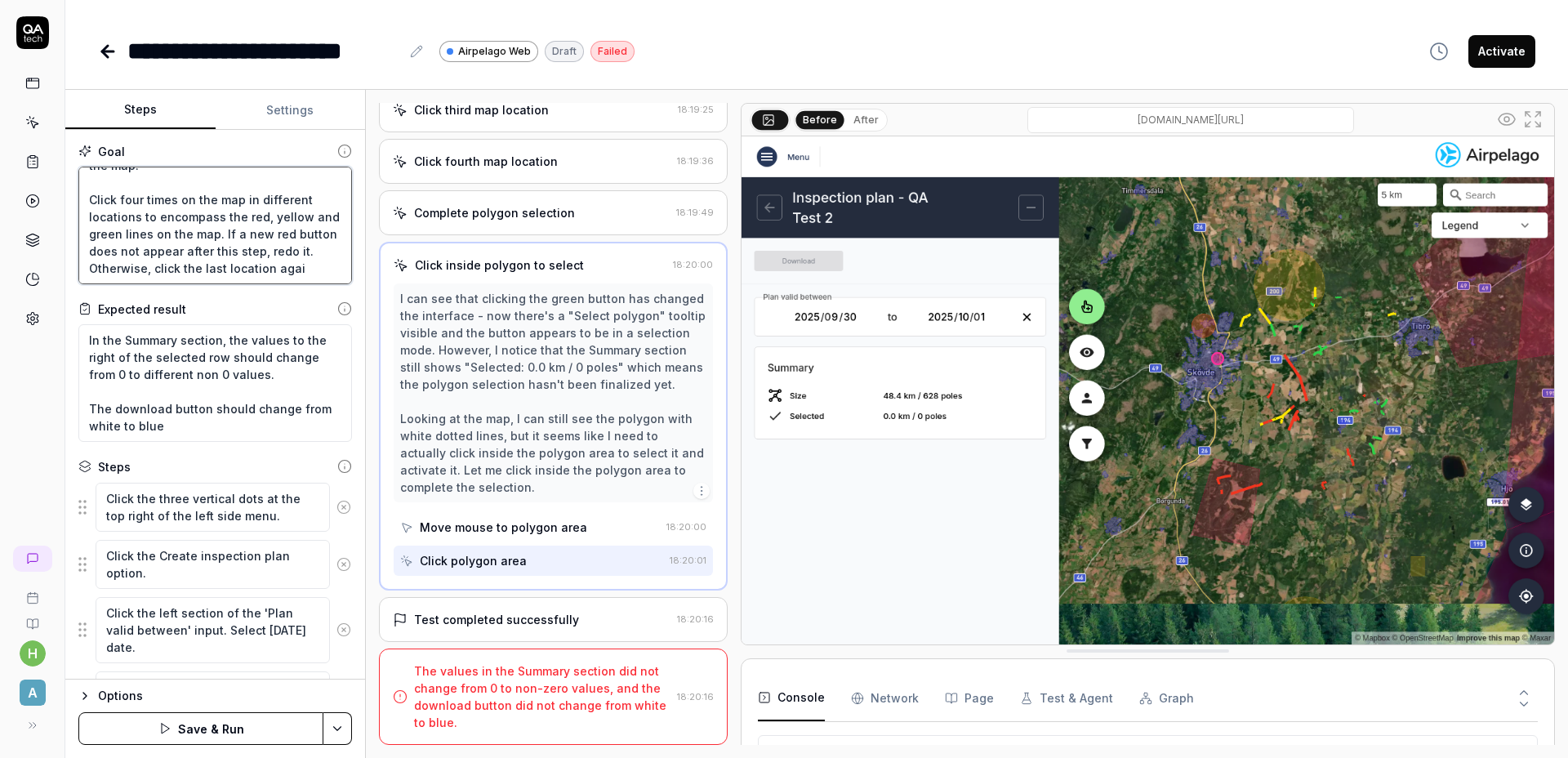
type textarea "Click the three vertical dots at the top right of the left side menu. Click the…"
type textarea "*"
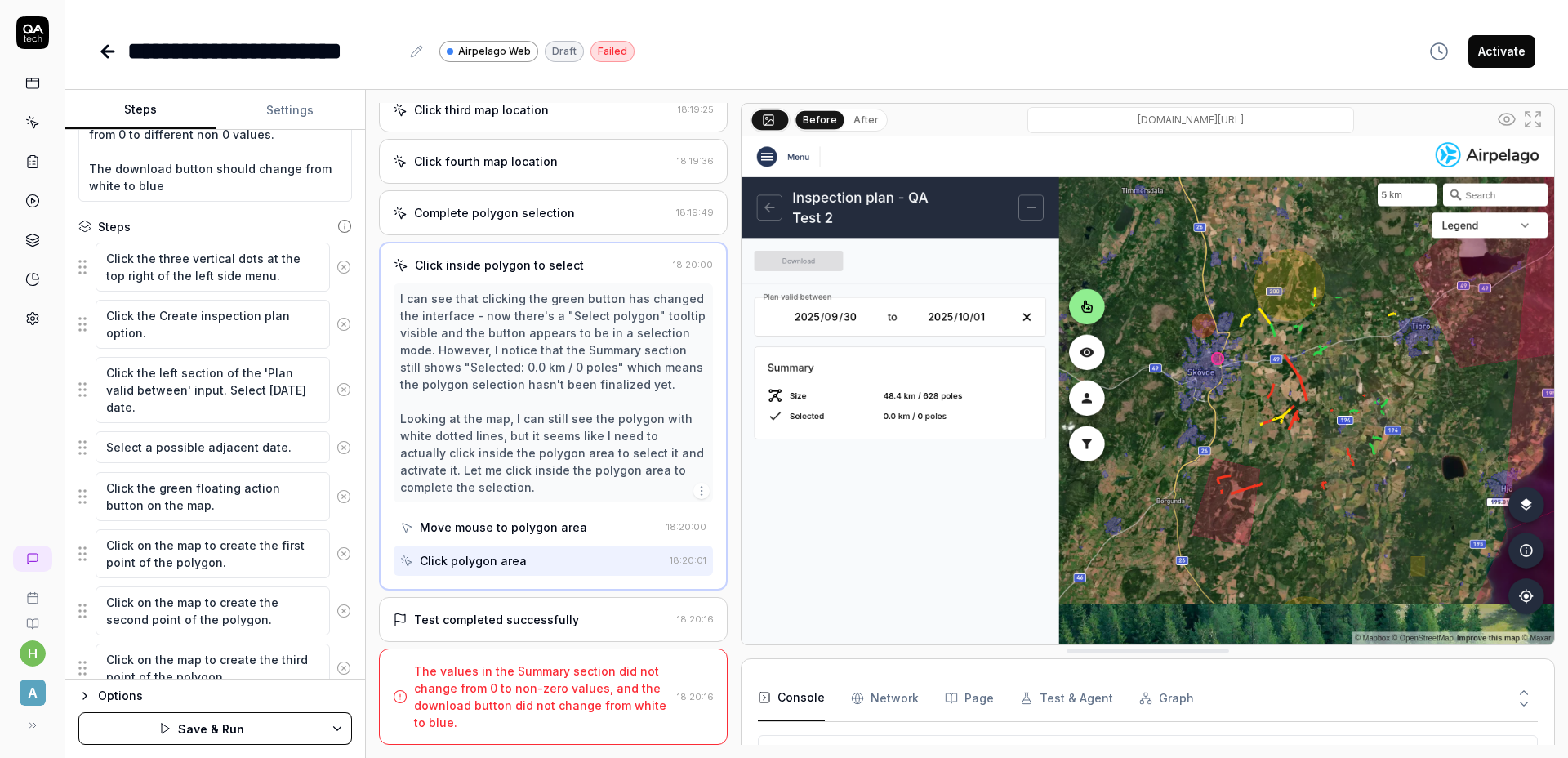
scroll to position [419, 0]
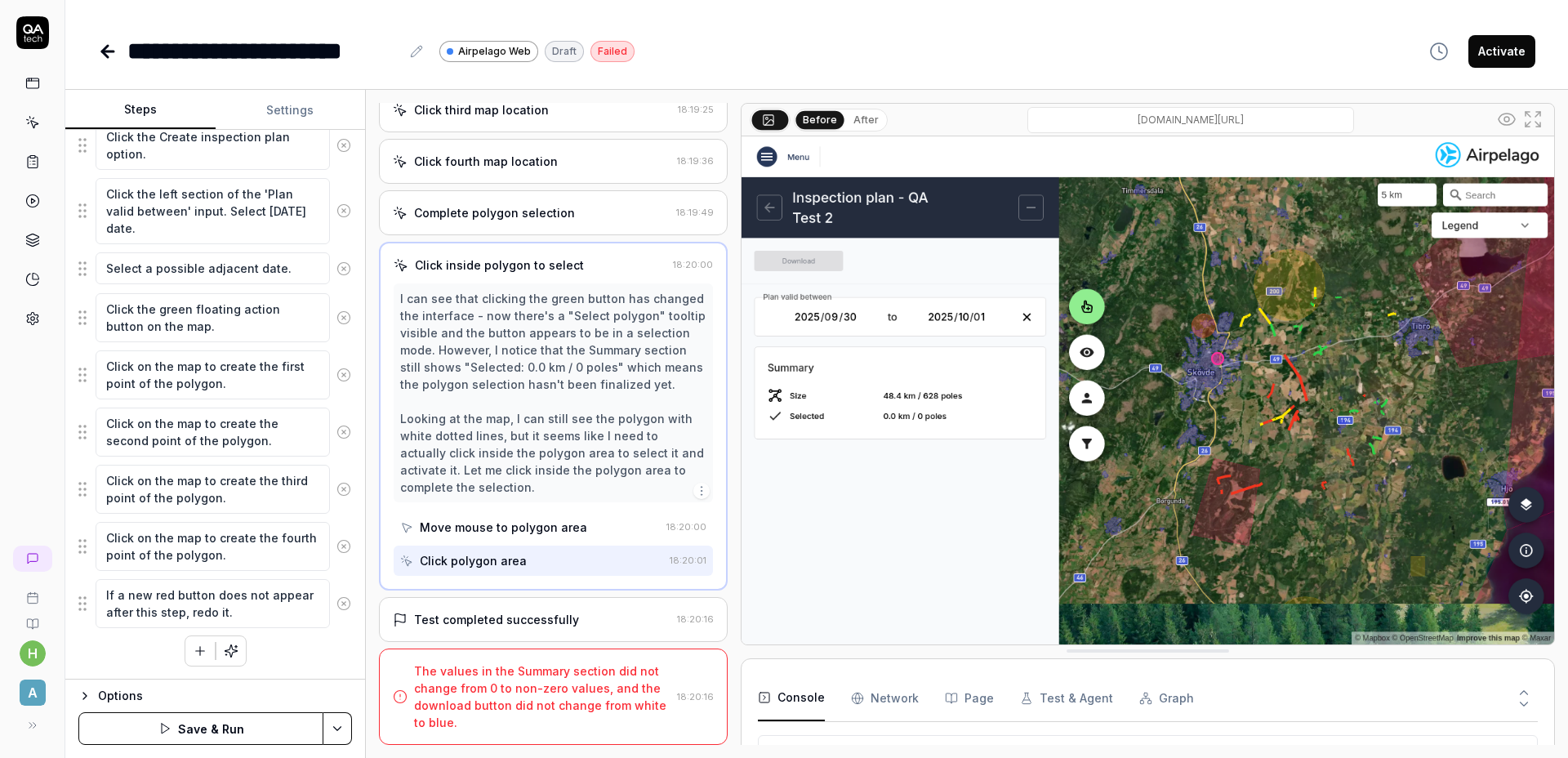
type textarea "Click the three vertical dots at the top right of the left side menu. Click the…"
click at [348, 737] on html "**********" at bounding box center [784, 379] width 1568 height 758
click at [286, 583] on div "Save & Run w. Dependencies" at bounding box center [256, 578] width 208 height 36
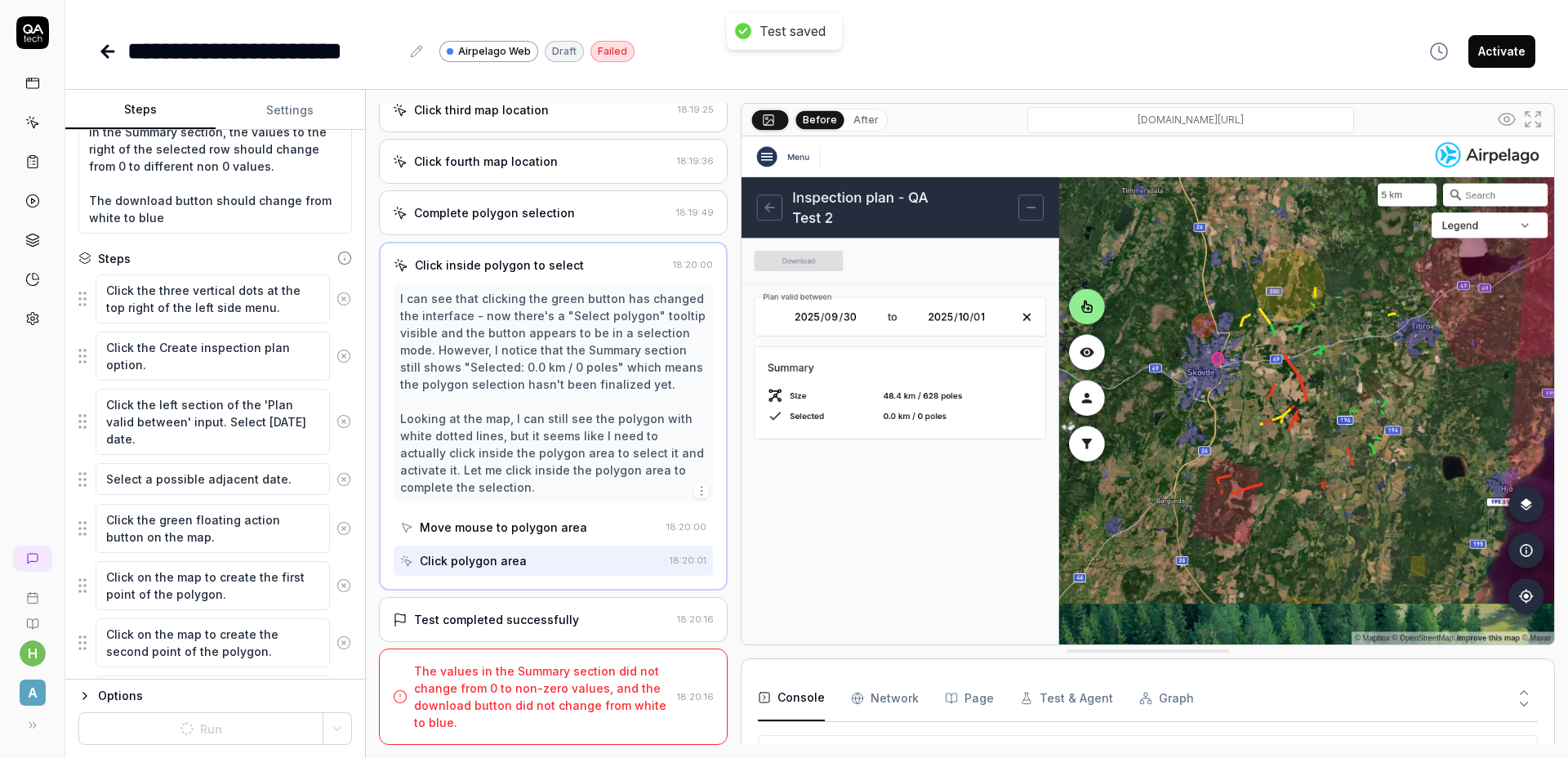
scroll to position [0, 0]
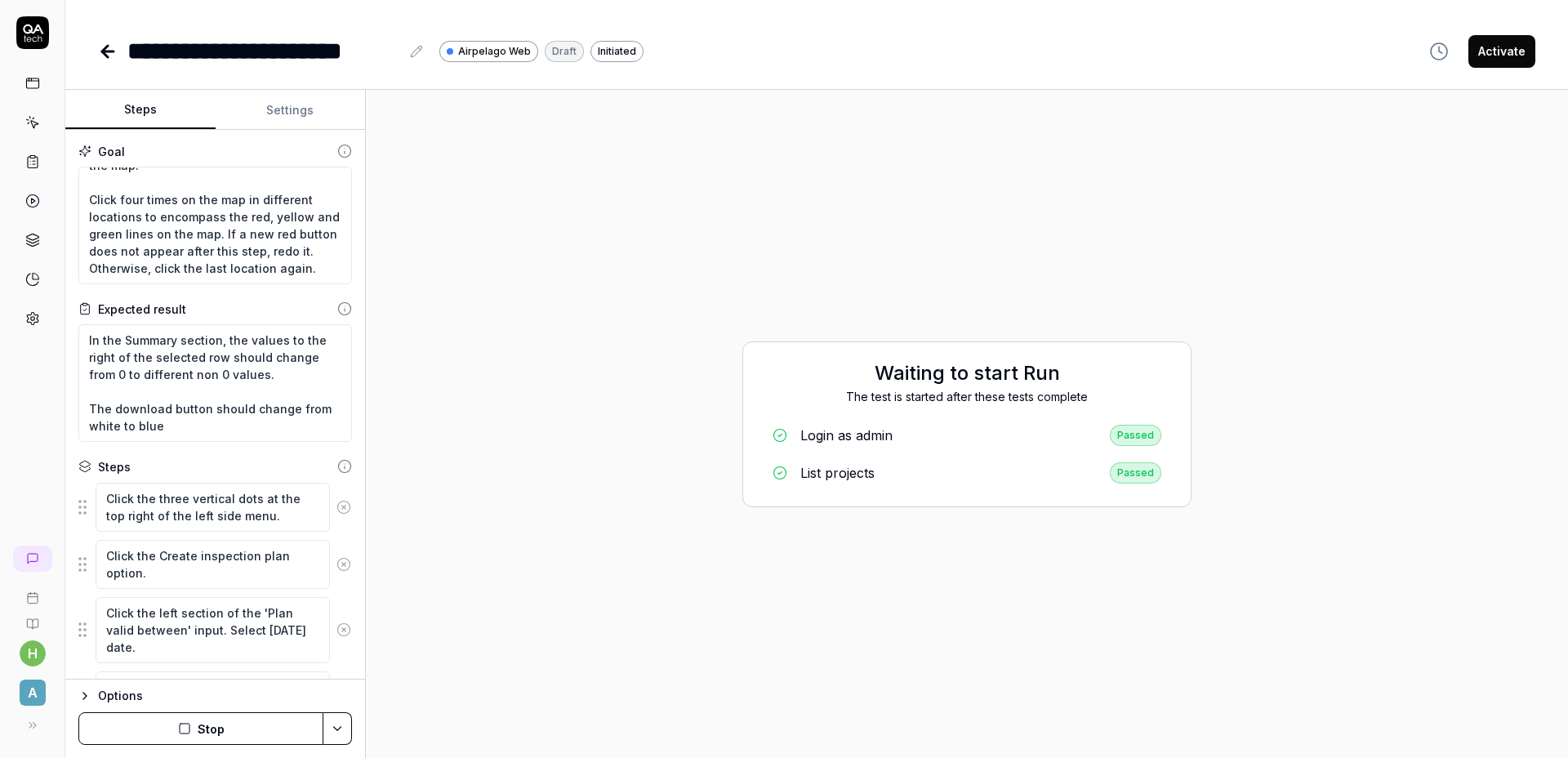
click at [577, 230] on div "Waiting to start Run The test is started after these tests complete Login as ad…" at bounding box center [966, 424] width 1175 height 642
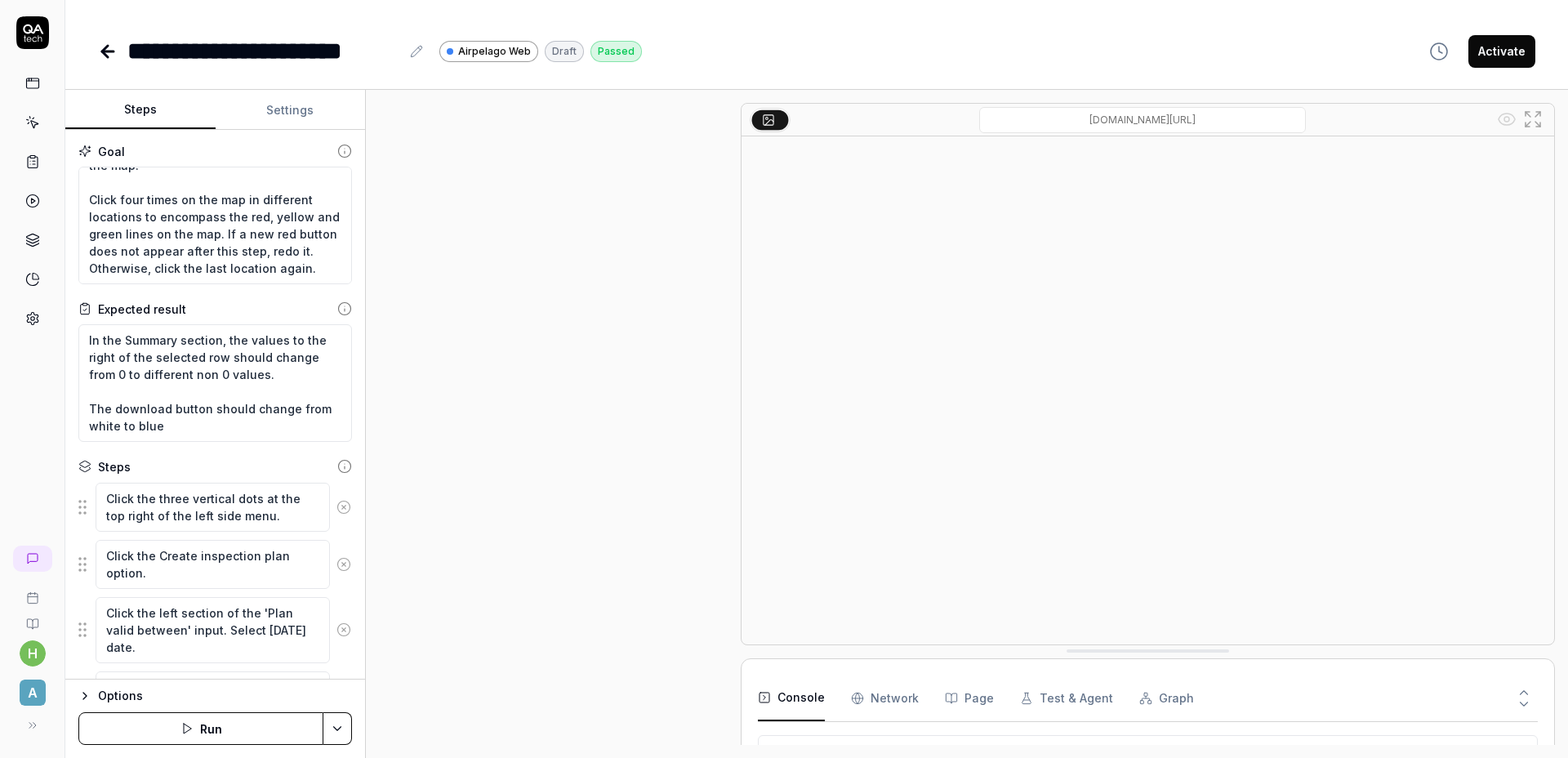
type textarea "*"
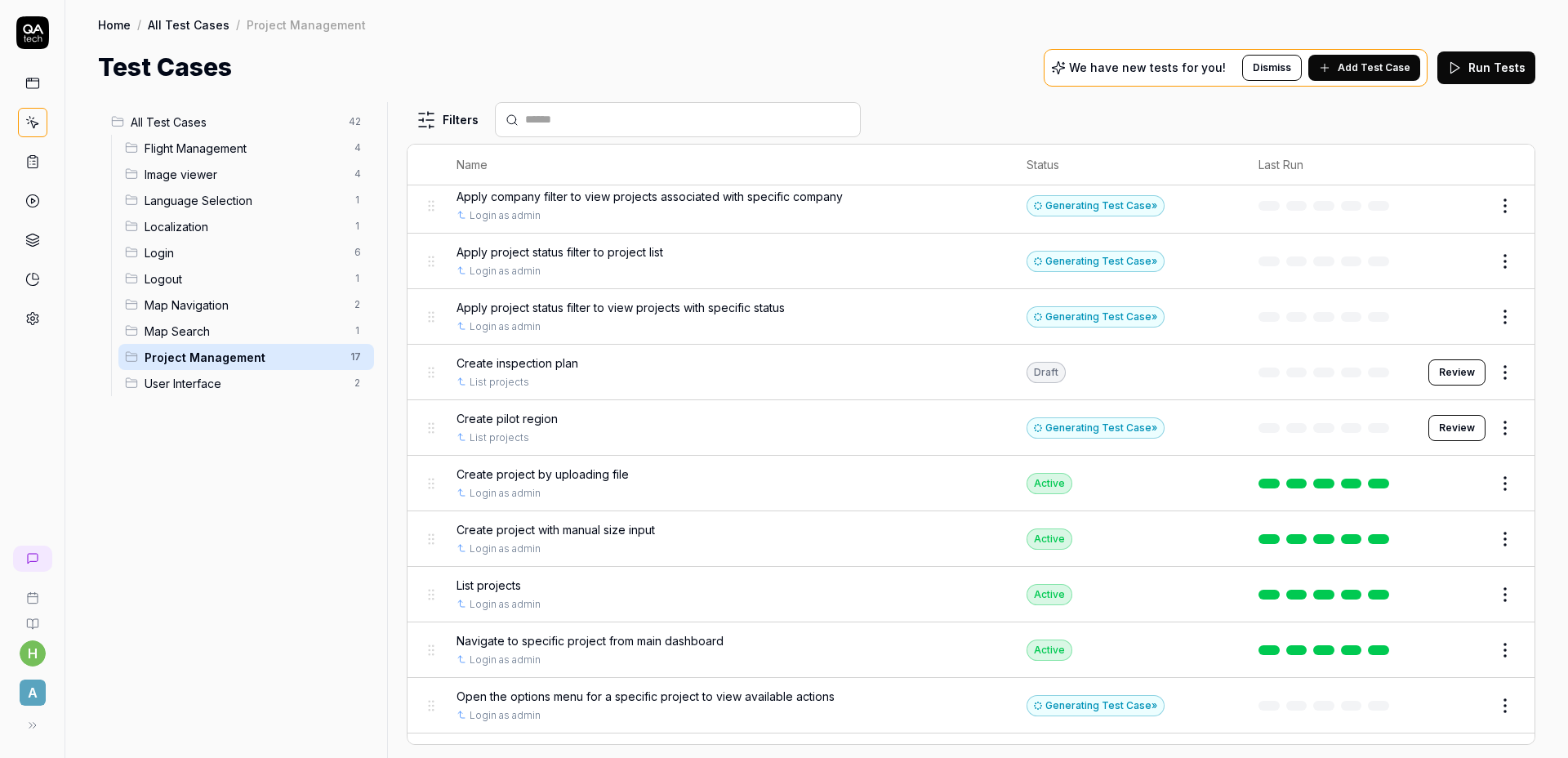
scroll to position [414, 0]
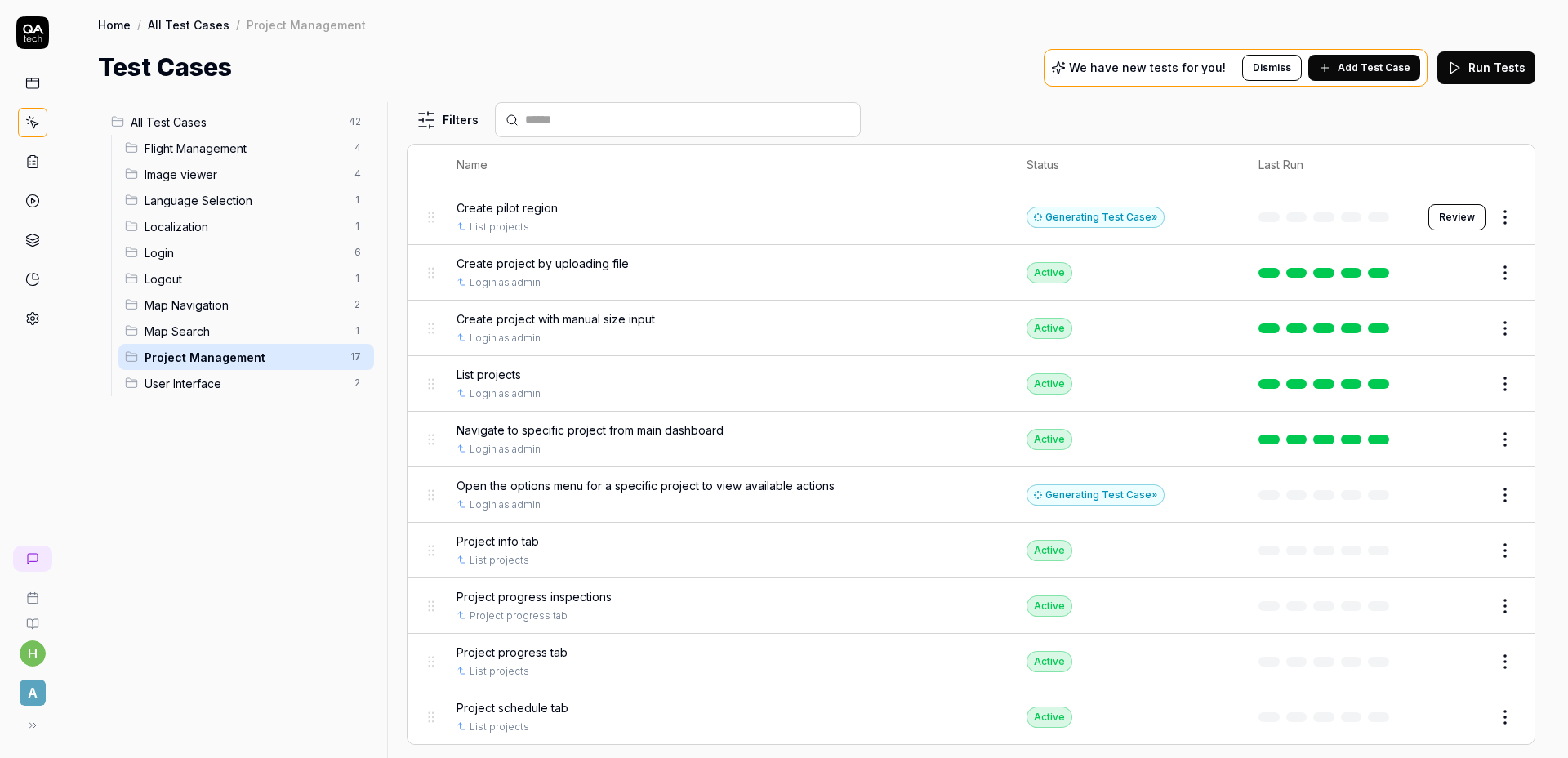
click at [232, 321] on div "Map Search 1" at bounding box center [246, 330] width 256 height 26
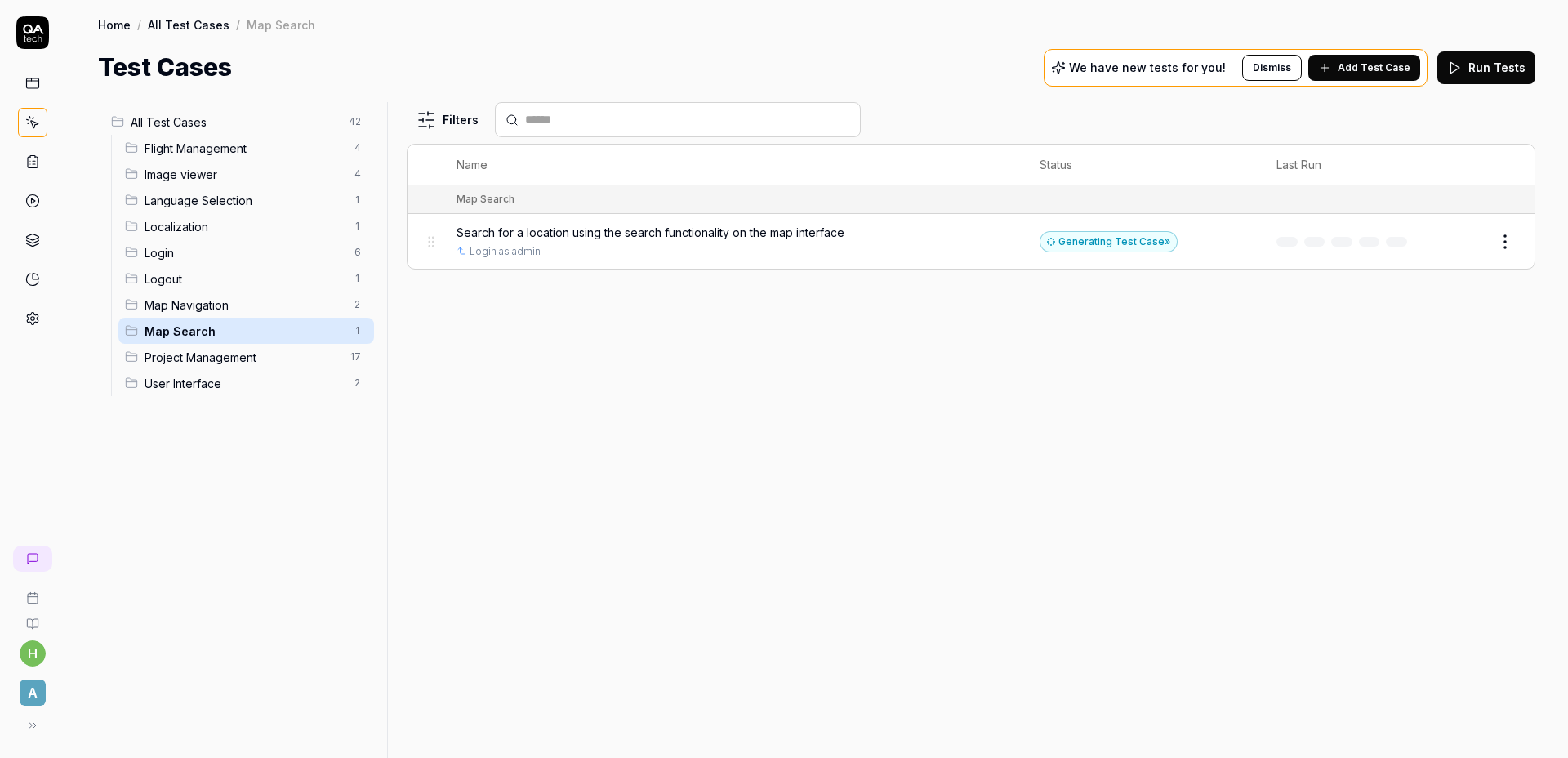
click at [241, 347] on div "Project Management 17" at bounding box center [246, 357] width 256 height 26
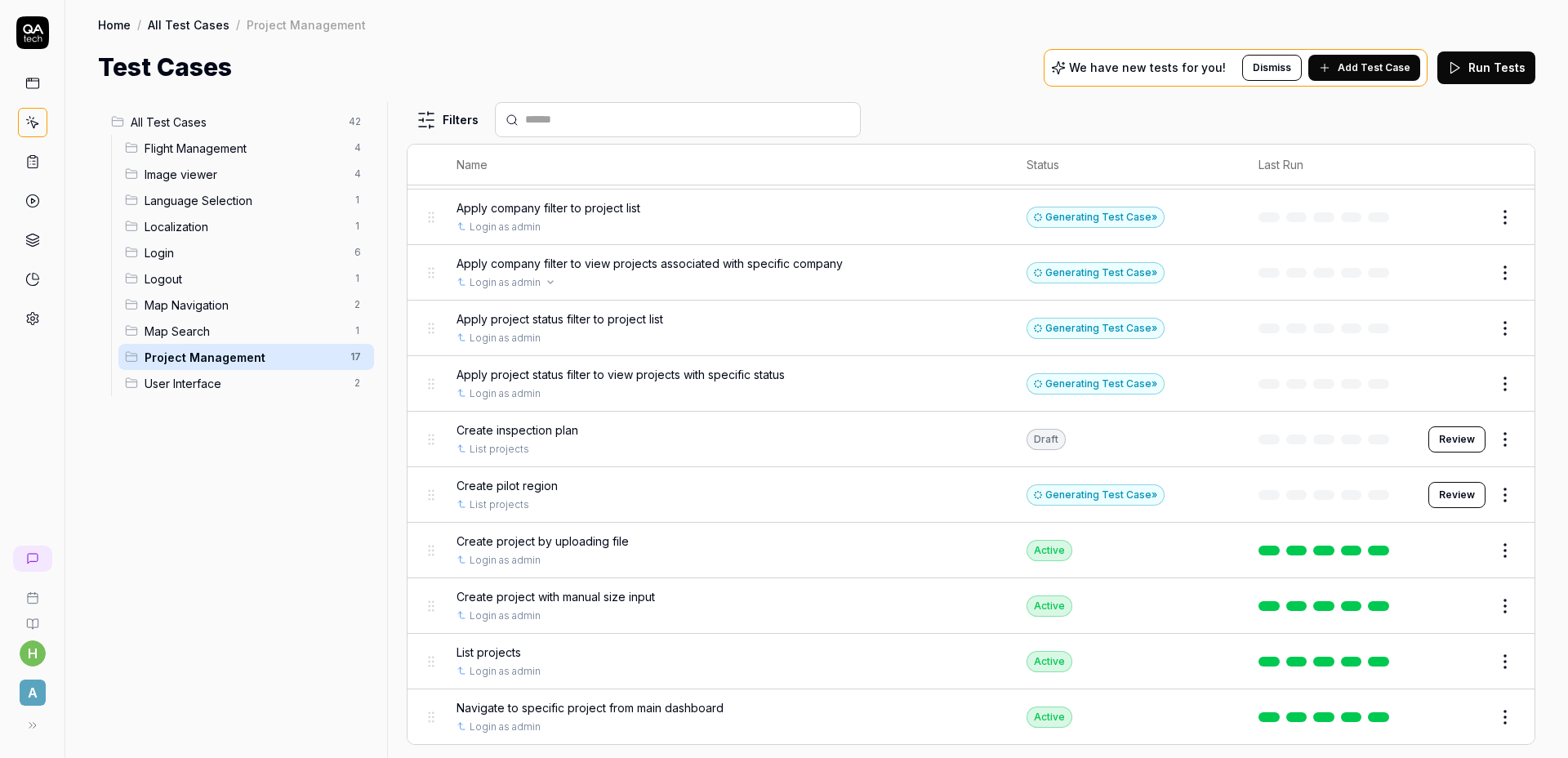
scroll to position [343, 0]
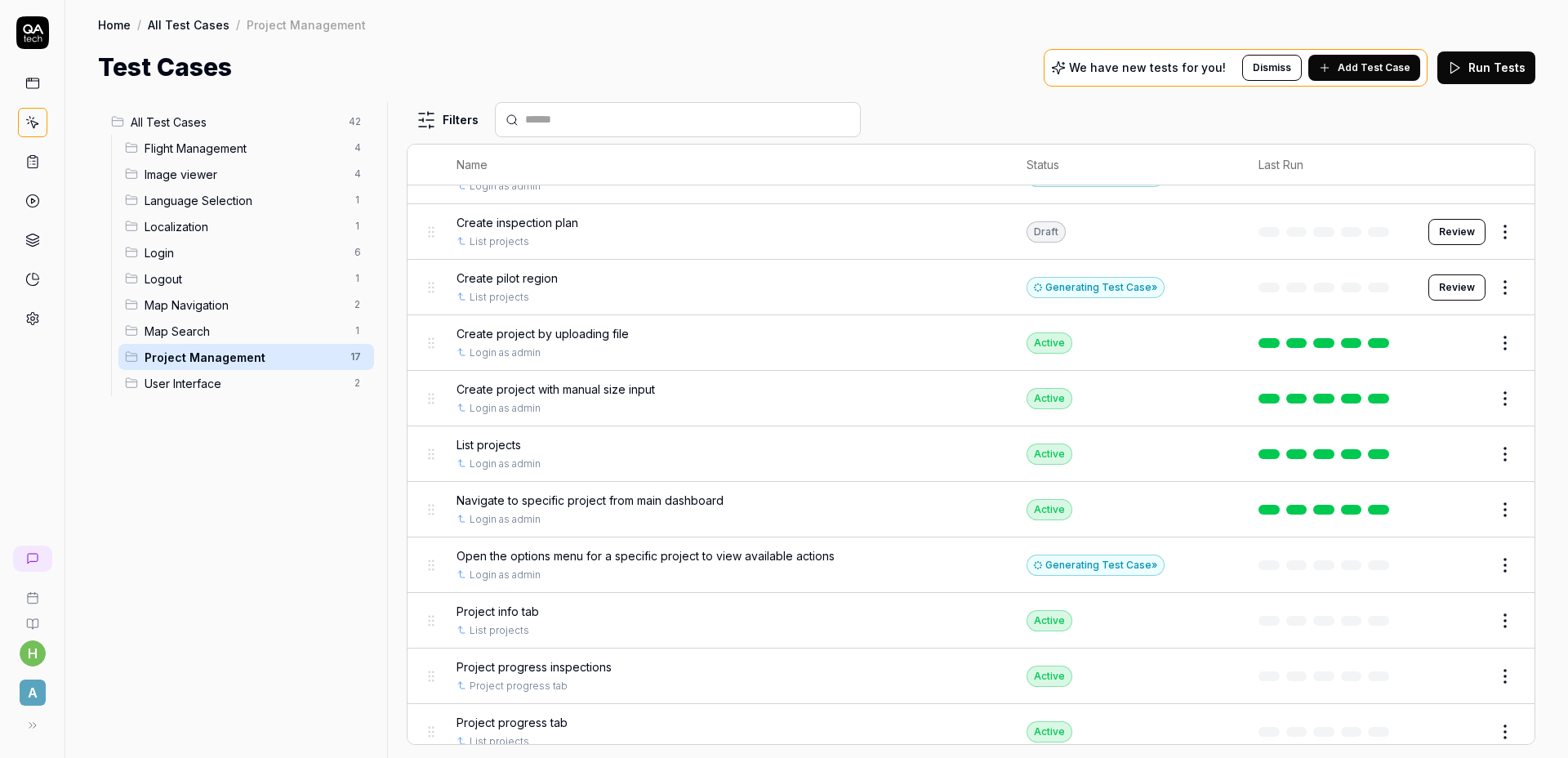
click at [1447, 289] on button "Review" at bounding box center [1456, 287] width 57 height 26
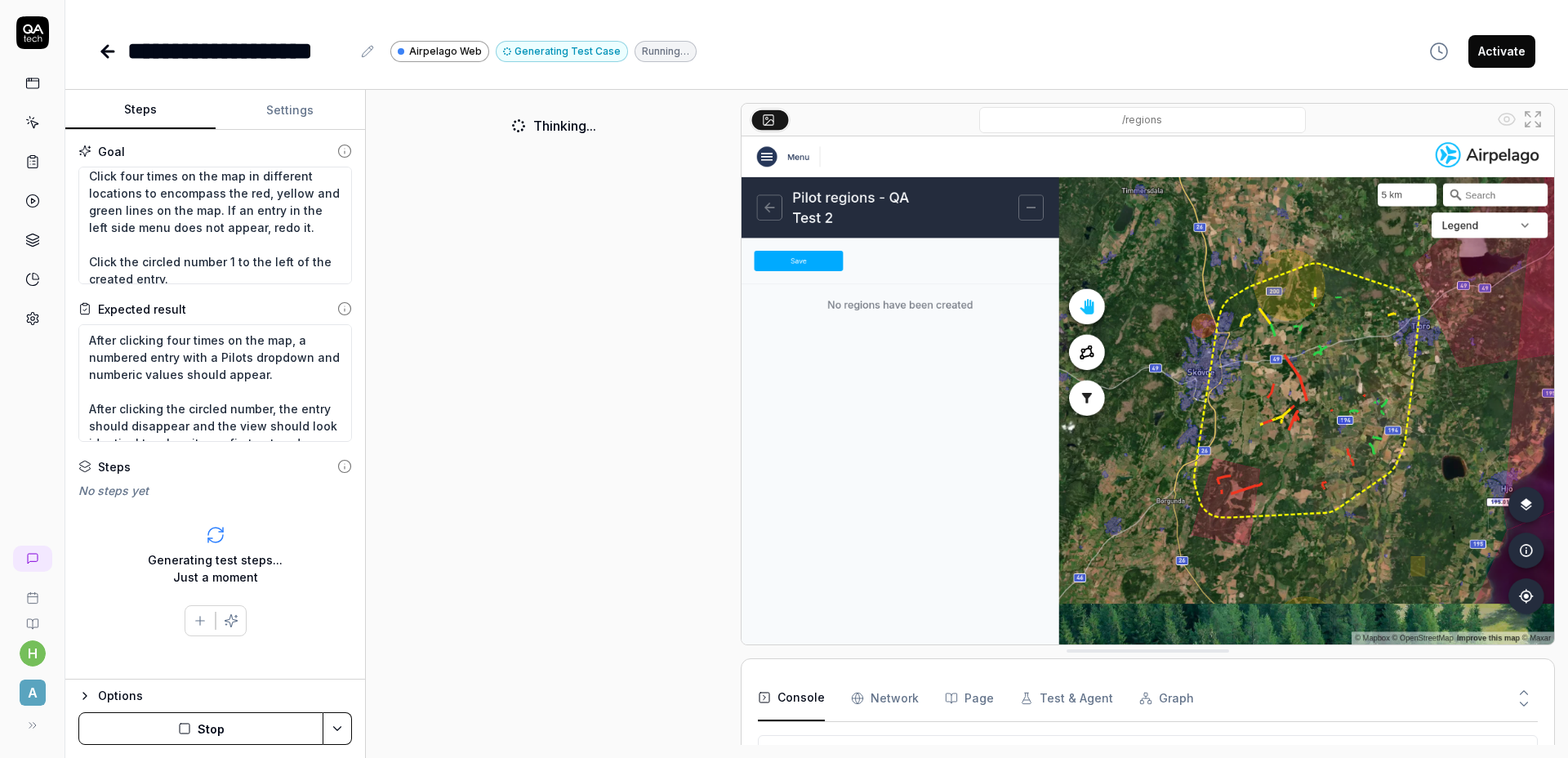
scroll to position [154, 0]
click at [296, 219] on textarea "Click the three vertical dots at the top right of the left side menu. Click the…" at bounding box center [215, 225] width 274 height 118
type textarea "*"
type textarea "Click the three vertical dots at the top right of the left side menu. Click the…"
type textarea "*"
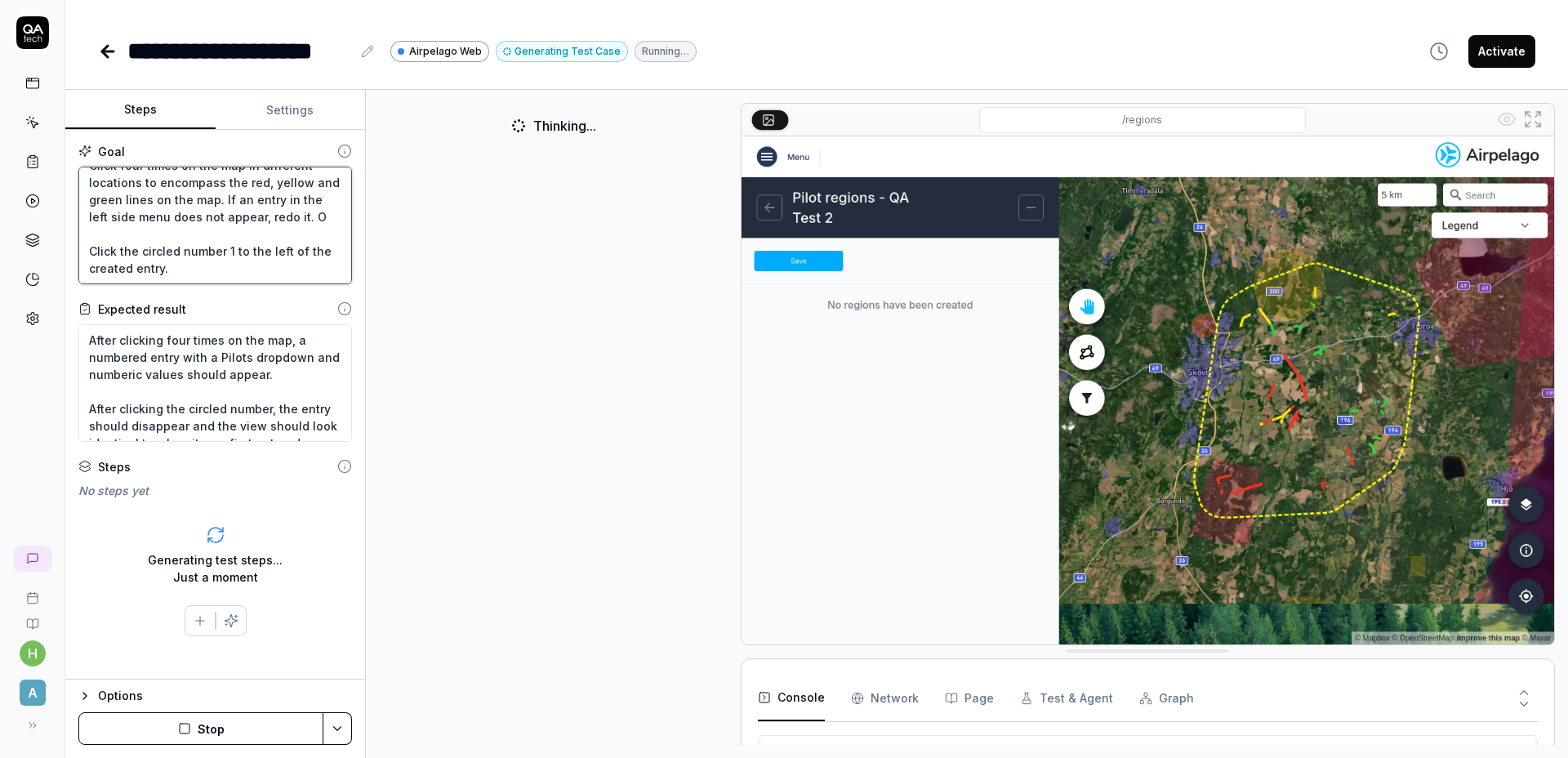
type textarea "Click the three vertical dots at the top right of the left side menu. Click the…"
type textarea "*"
type textarea "Click the three vertical dots at the top right of the left side menu. Click the…"
type textarea "*"
type textarea "Click the three vertical dots at the top right of the left side menu. Click the…"
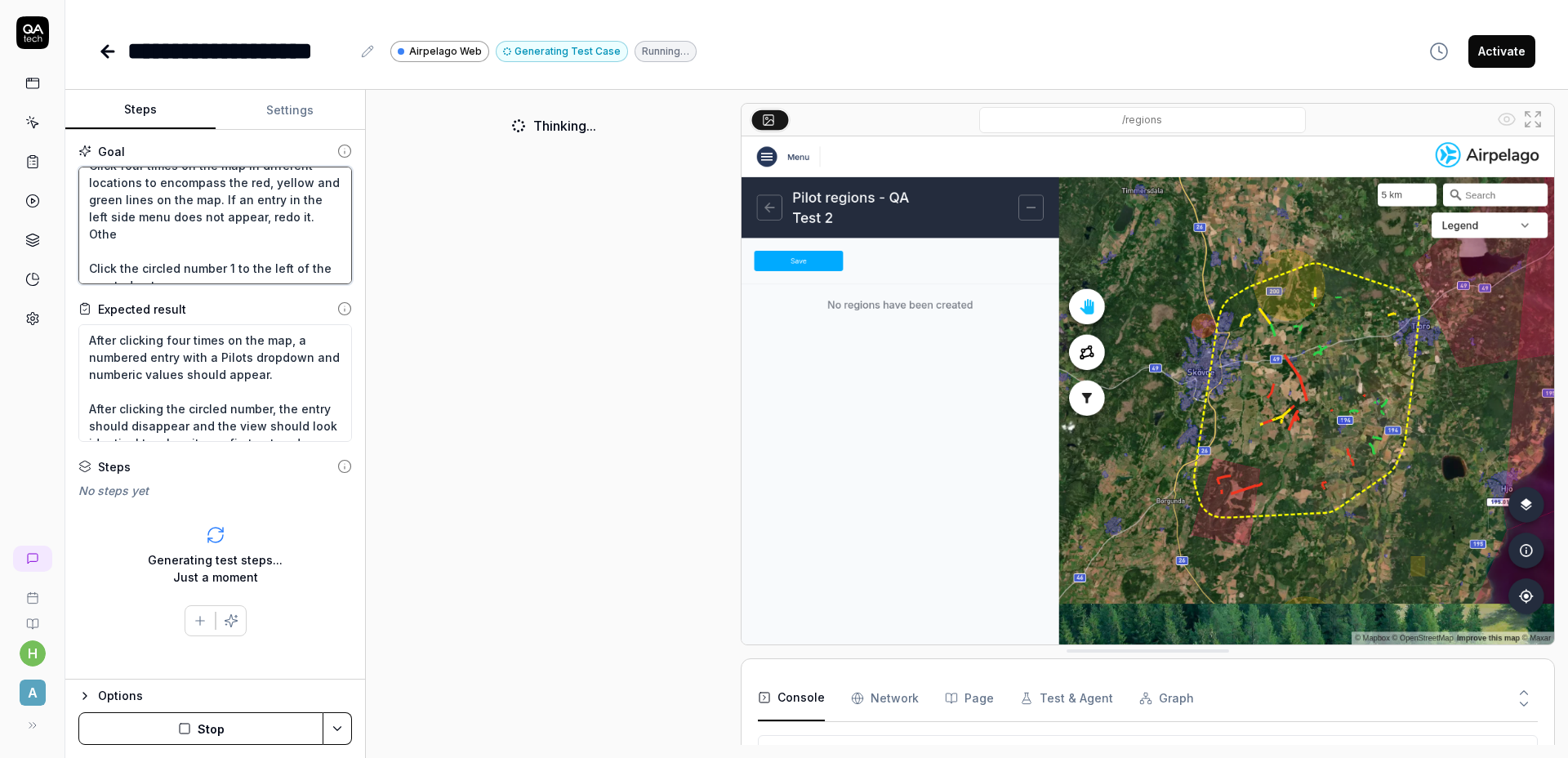
type textarea "*"
type textarea "Click the three vertical dots at the top right of the left side menu. Click the…"
type textarea "*"
type textarea "Click the three vertical dots at the top right of the left side menu. Click the…"
type textarea "*"
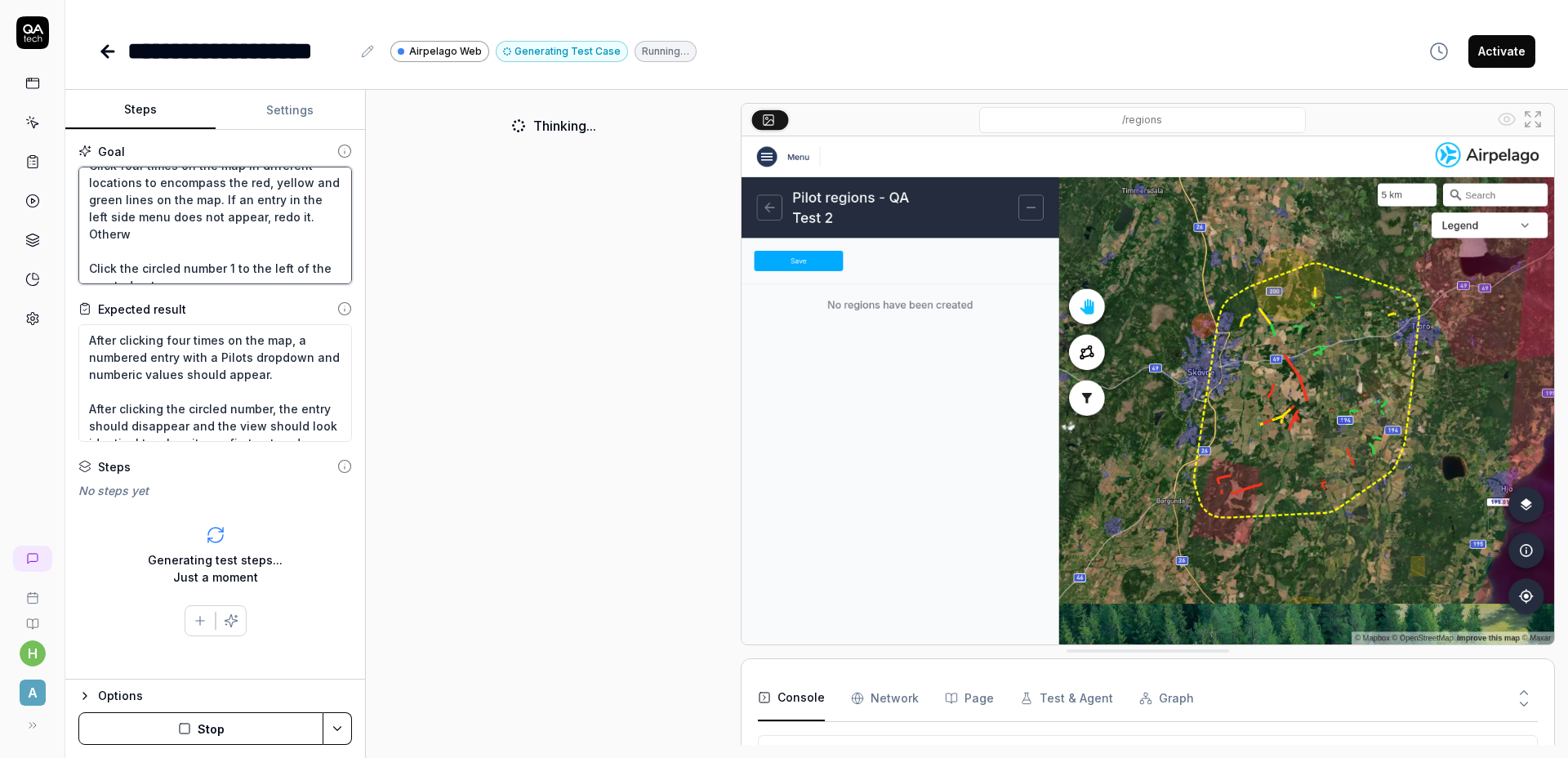
type textarea "Click the three vertical dots at the top right of the left side menu. Click the…"
type textarea "*"
type textarea "Click the three vertical dots at the top right of the left side menu. Click the…"
type textarea "*"
type textarea "Click the three vertical dots at the top right of the left side menu. Click the…"
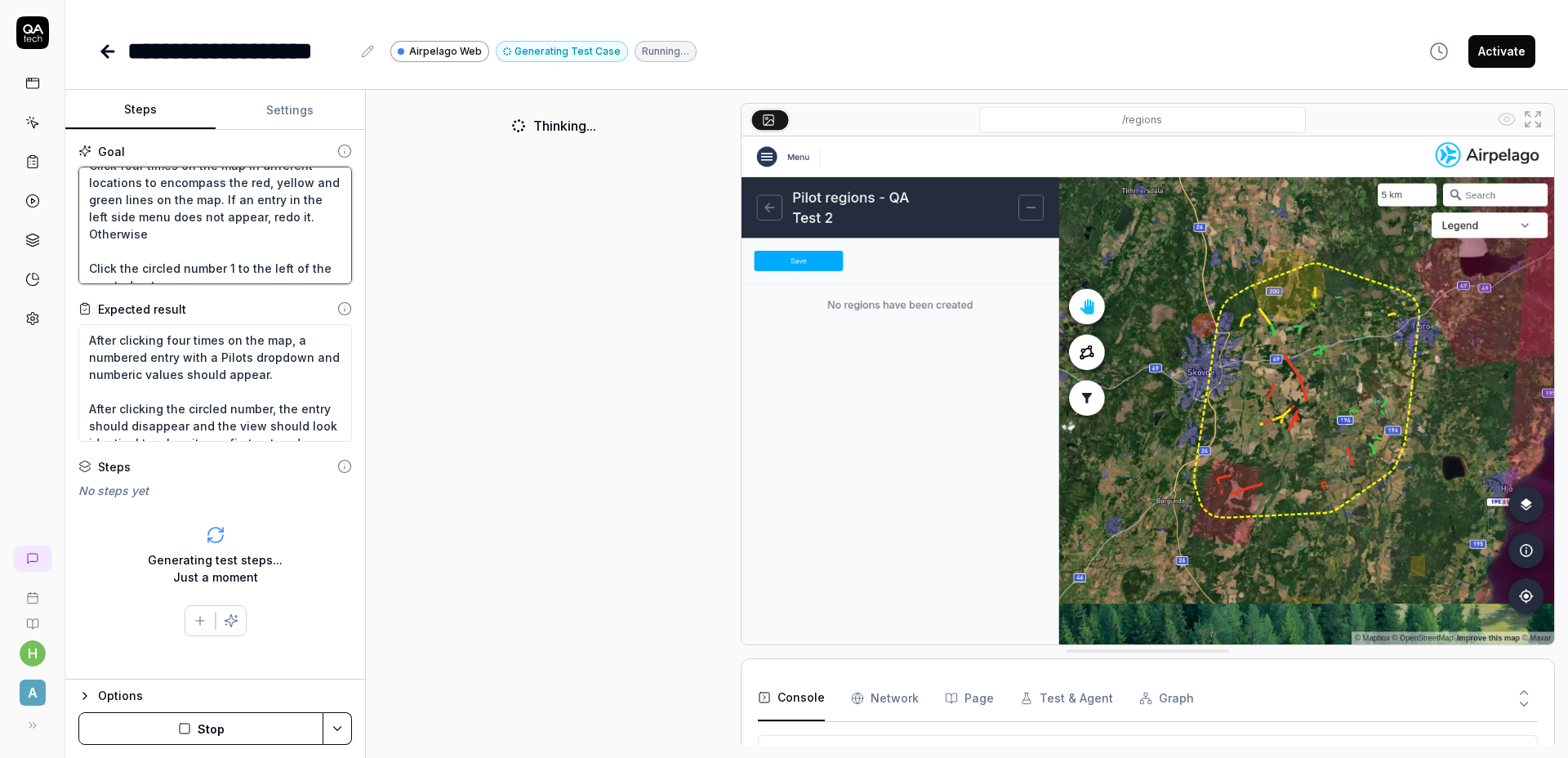
type textarea "*"
type textarea "Click the three vertical dots at the top right of the left side menu. Click the…"
type textarea "*"
type textarea "Click the three vertical dots at the top right of the left side menu. Click the…"
type textarea "*"
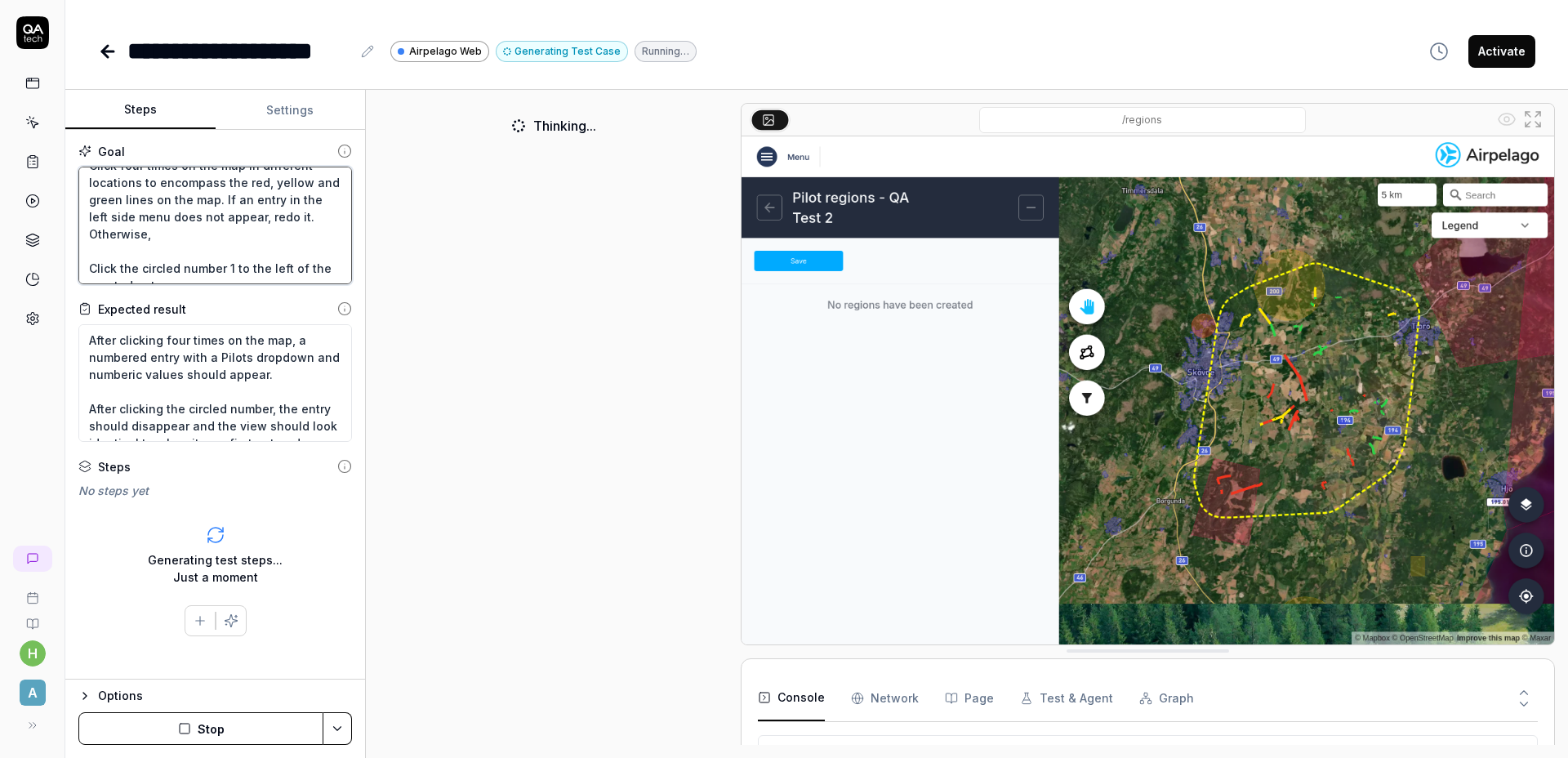
type textarea "Click the three vertical dots at the top right of the left side menu. Click the…"
type textarea "*"
type textarea "Click the three vertical dots at the top right of the left side menu. Click the…"
type textarea "*"
type textarea "Click the three vertical dots at the top right of the left side menu. Click the…"
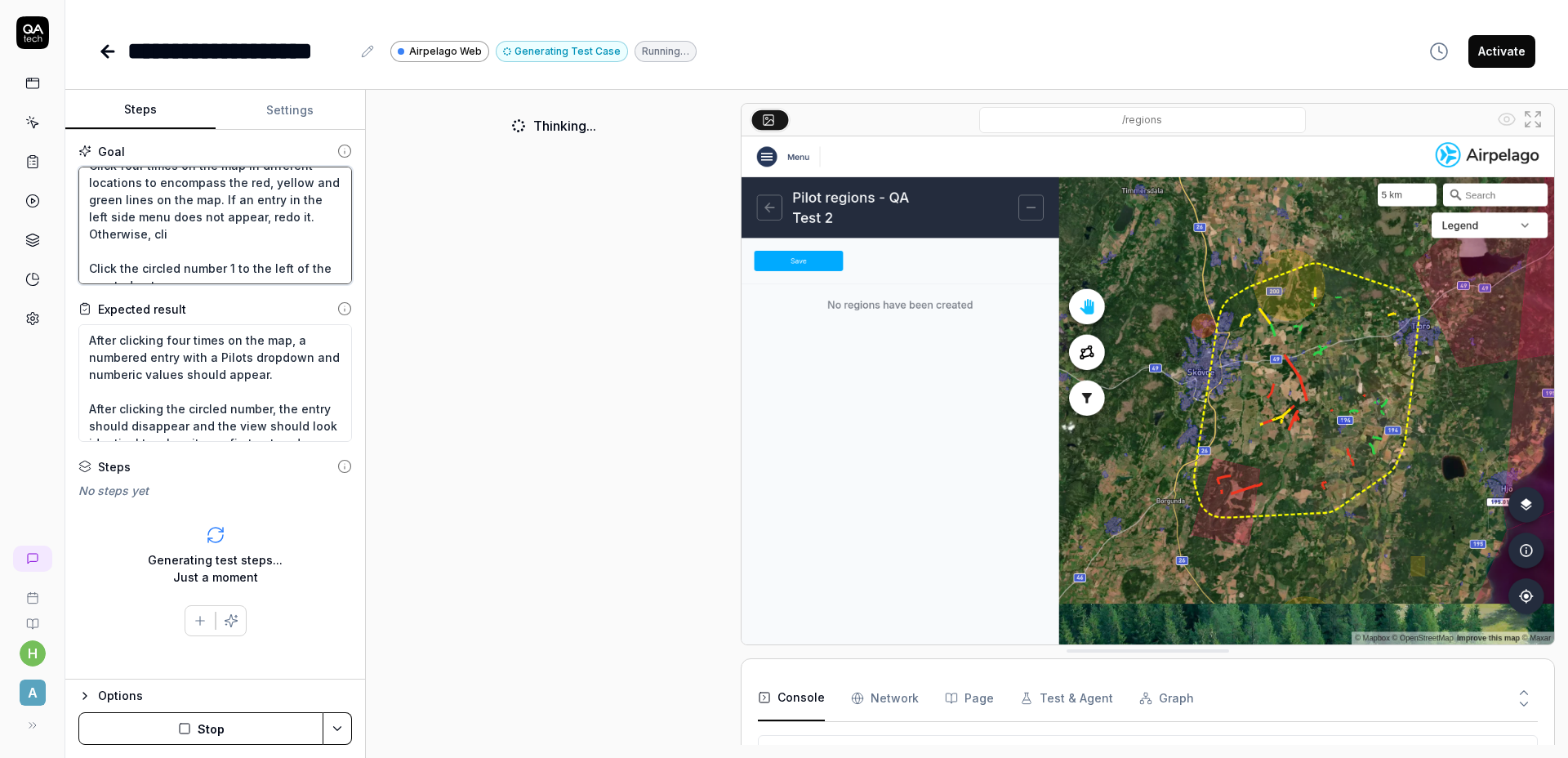
type textarea "*"
type textarea "Click the three vertical dots at the top right of the left side menu. Click the…"
type textarea "*"
type textarea "Click the three vertical dots at the top right of the left side menu. Click the…"
type textarea "*"
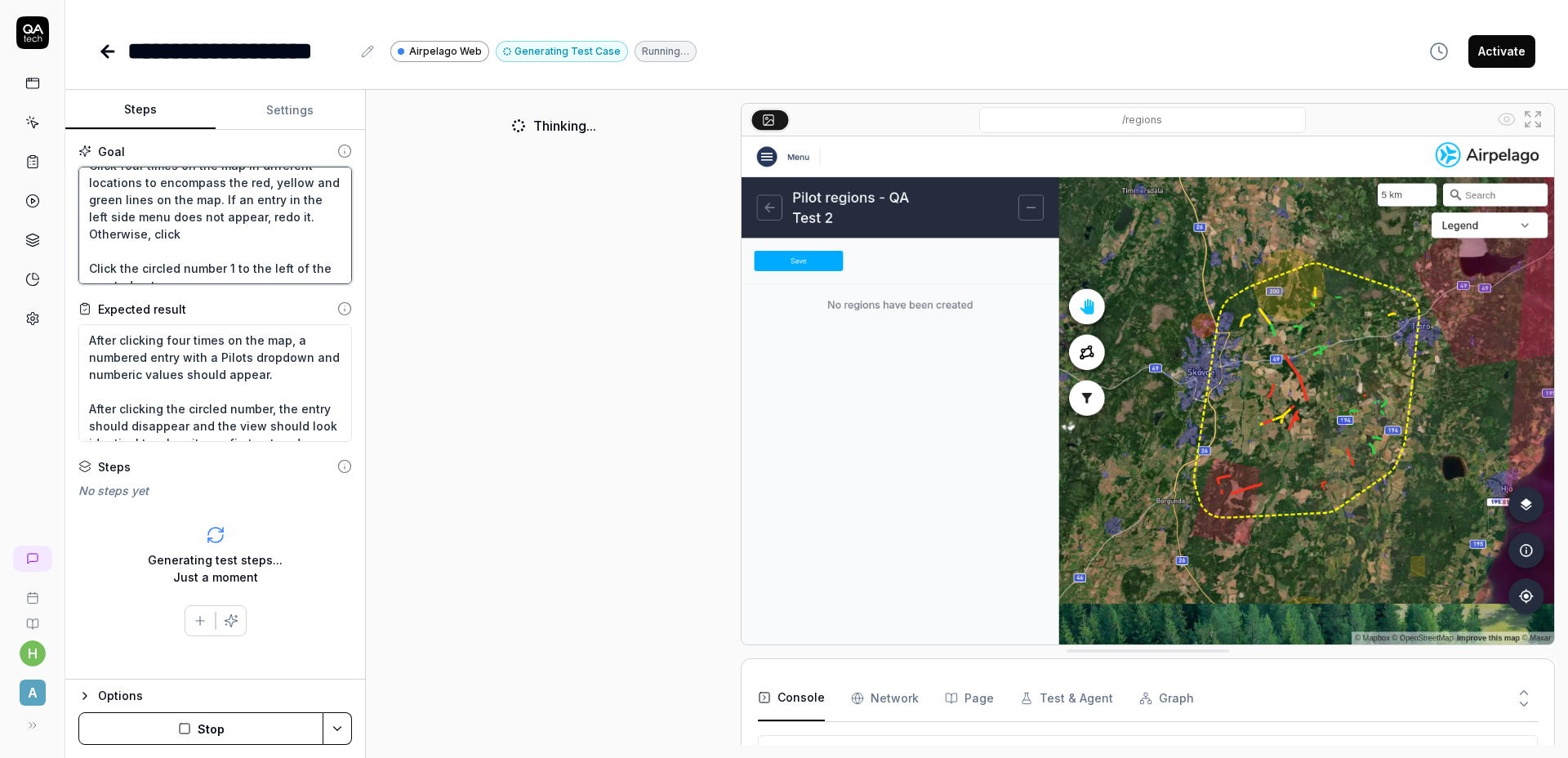
type textarea "Click the three vertical dots at the top right of the left side menu. Click the…"
type textarea "*"
type textarea "Click the three vertical dots at the top right of the left side menu. Click the…"
type textarea "*"
type textarea "Click the three vertical dots at the top right of the left side menu. Click the…"
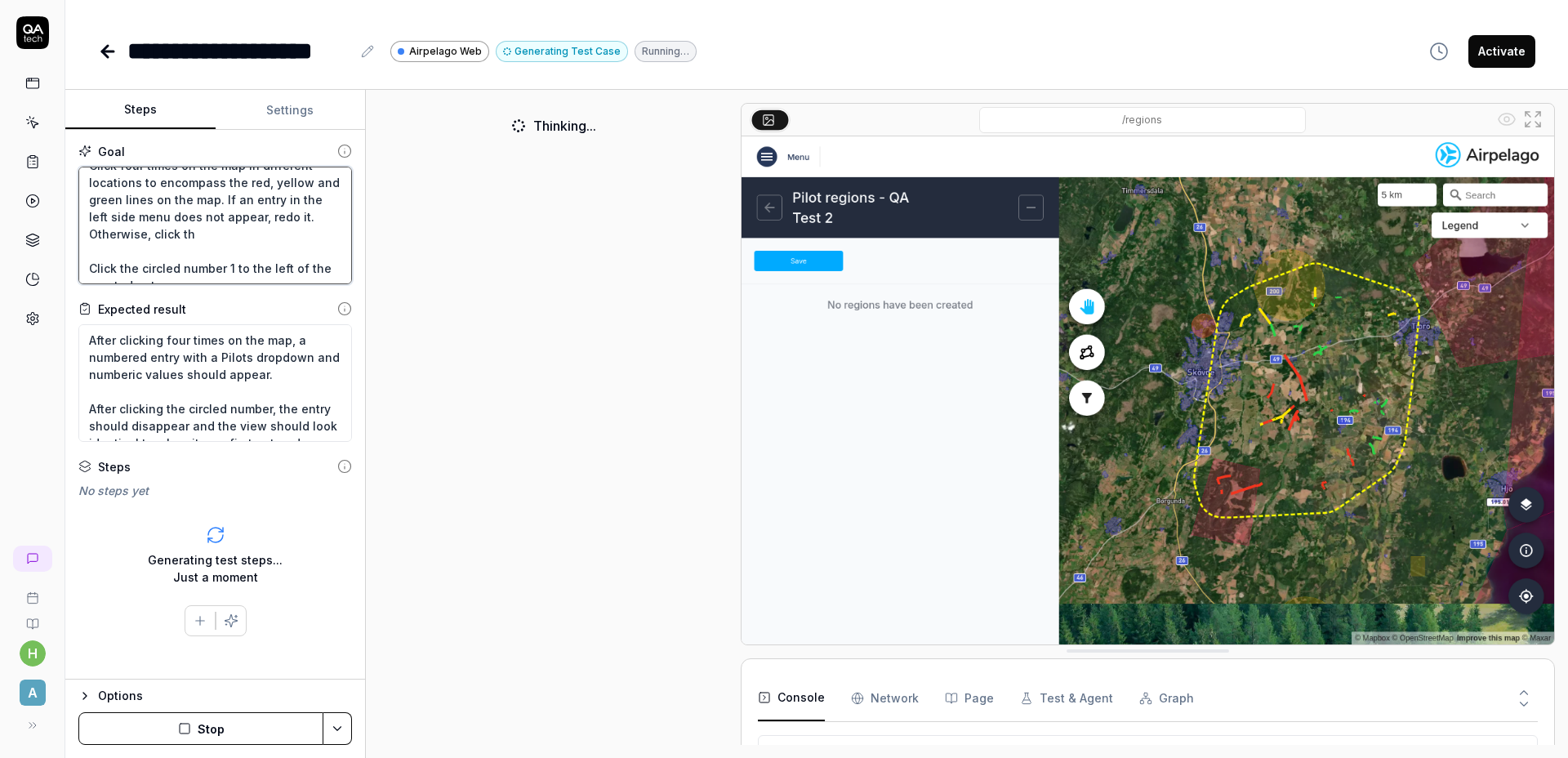
type textarea "*"
type textarea "Click the three vertical dots at the top right of the left side menu. Click the…"
type textarea "*"
type textarea "Click the three vertical dots at the top right of the left side menu. Click the…"
type textarea "*"
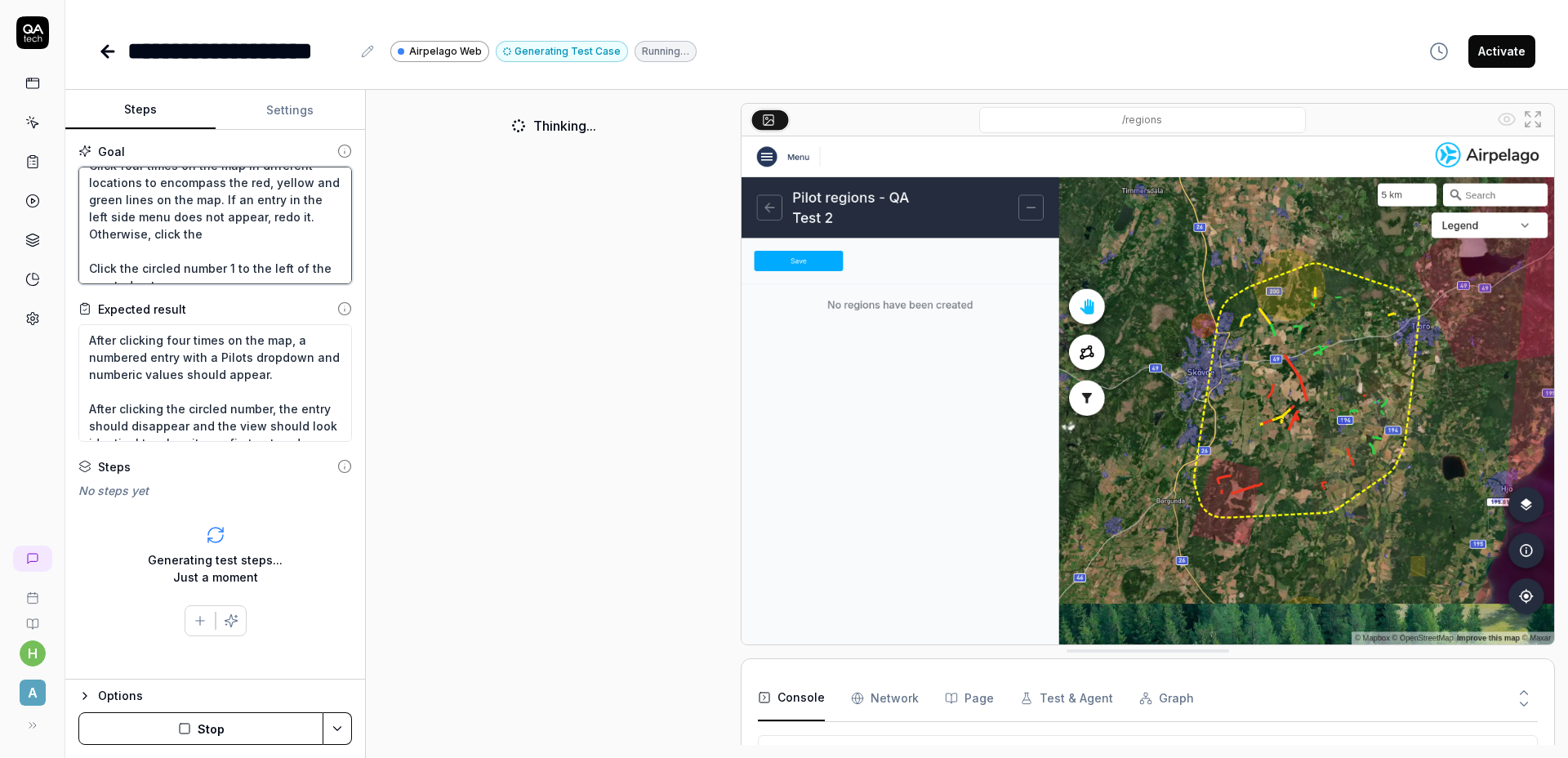
type textarea "Click the three vertical dots at the top right of the left side menu. Click the…"
type textarea "*"
type textarea "Click the three vertical dots at the top right of the left side menu. Click the…"
type textarea "*"
type textarea "Click the three vertical dots at the top right of the left side menu. Click the…"
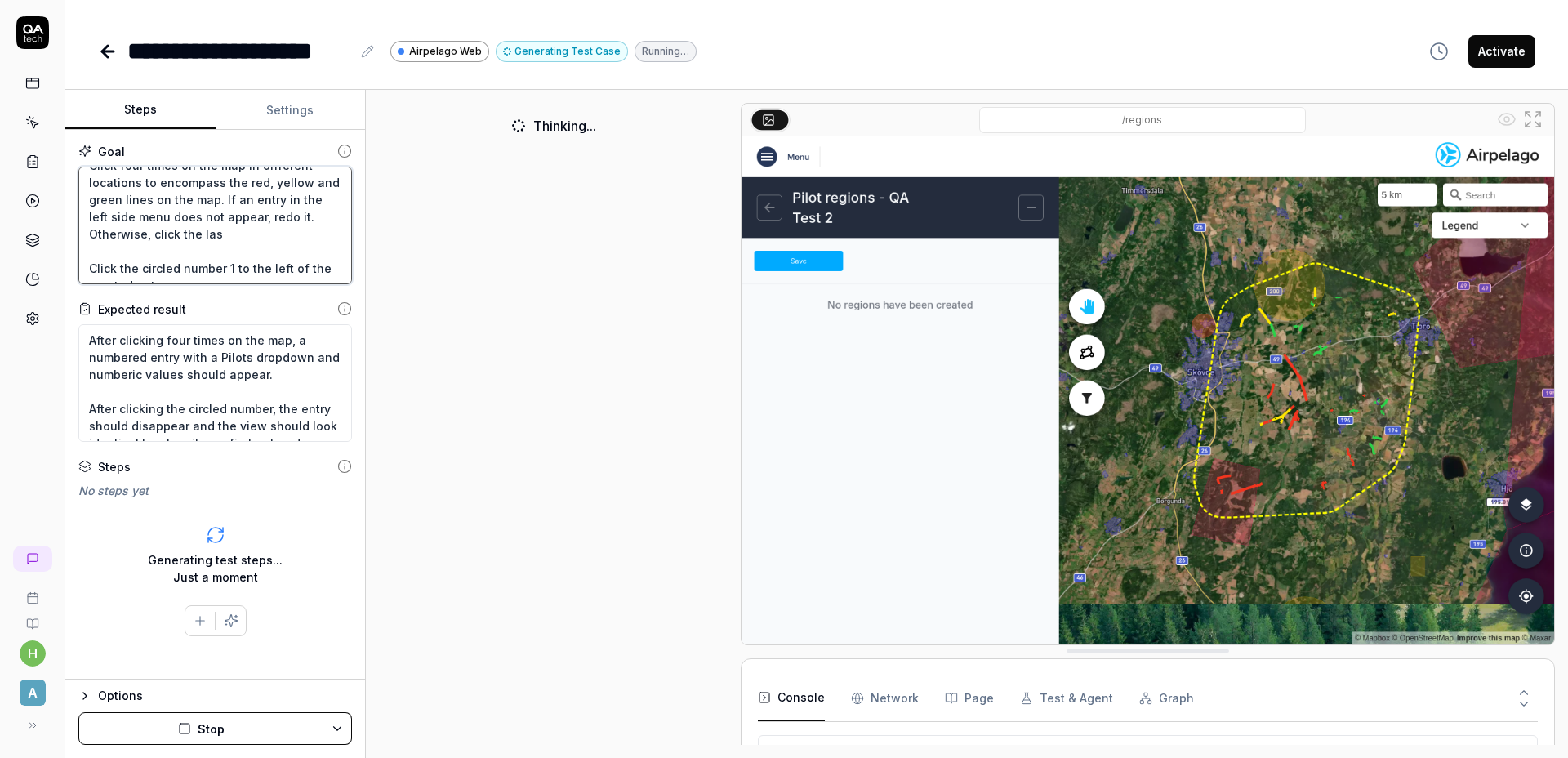
type textarea "*"
type textarea "Click the three vertical dots at the top right of the left side menu. Click the…"
type textarea "*"
type textarea "Click the three vertical dots at the top right of the left side menu. Click the…"
type textarea "*"
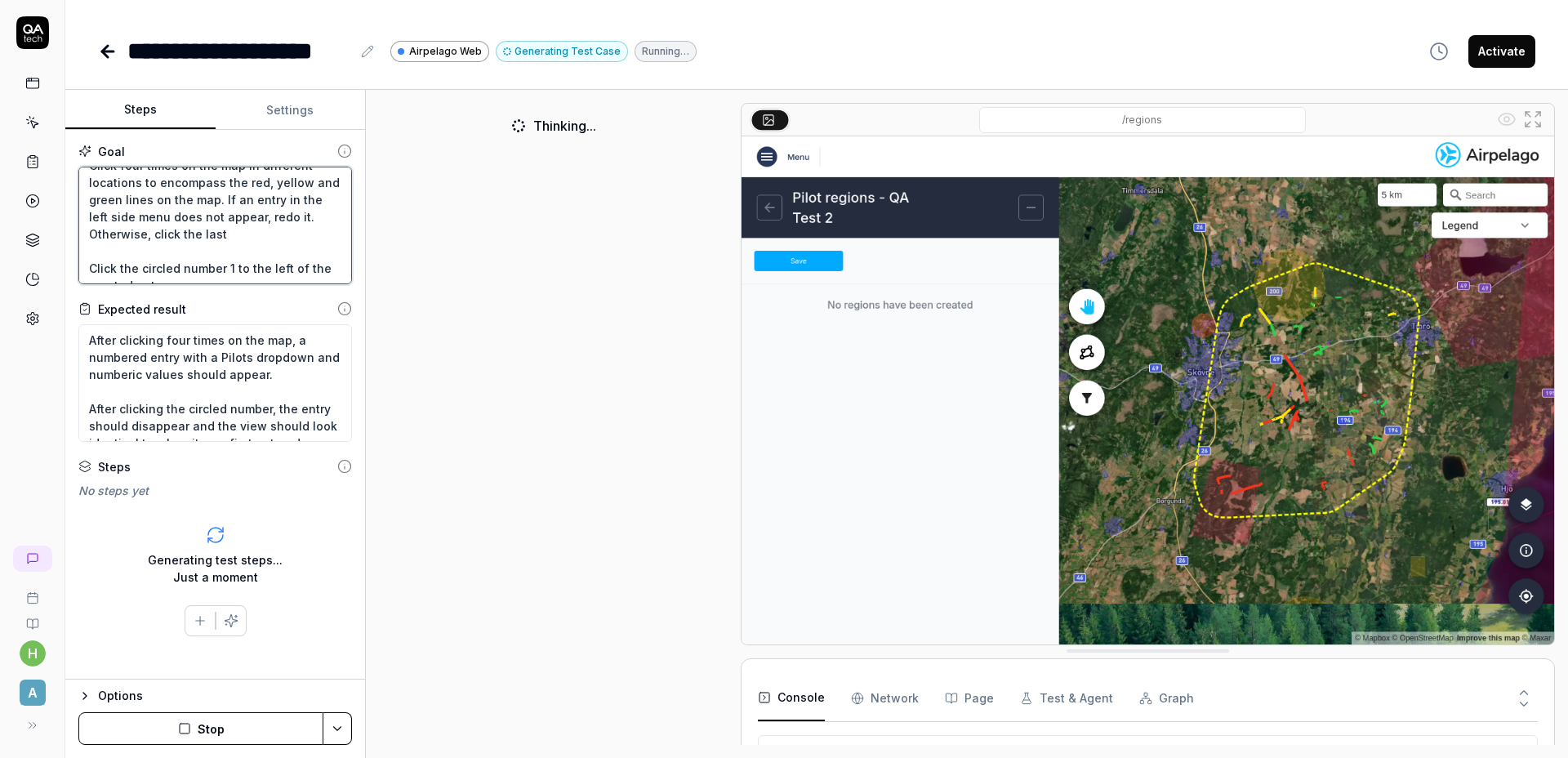
type textarea "Click the three vertical dots at the top right of the left side menu. Click the…"
type textarea "*"
type textarea "Click the three vertical dots at the top right of the left side menu. Click the…"
type textarea "*"
type textarea "Click the three vertical dots at the top right of the left side menu. Click the…"
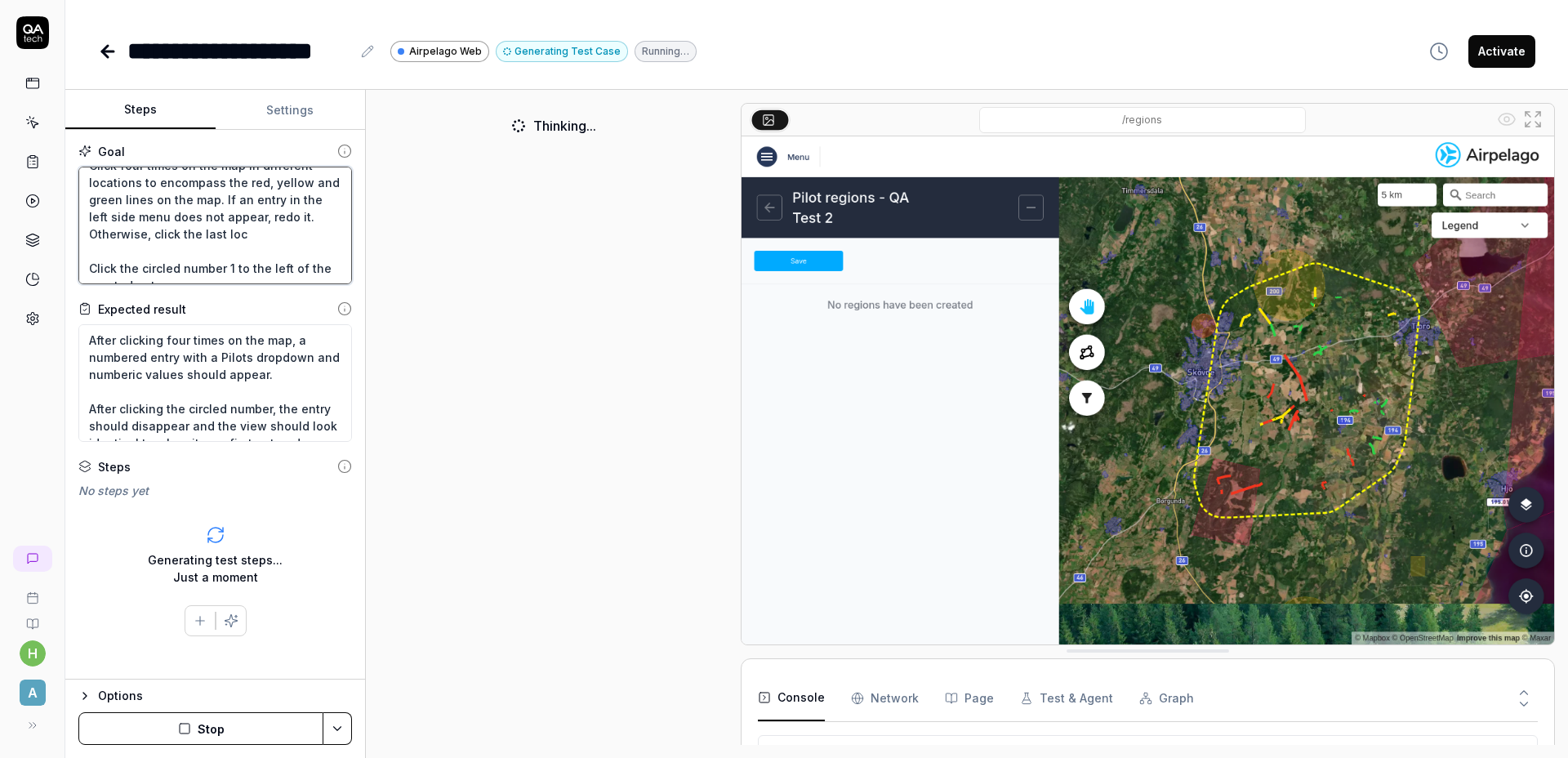
type textarea "*"
type textarea "Click the three vertical dots at the top right of the left side menu. Click the…"
type textarea "*"
type textarea "Click the three vertical dots at the top right of the left side menu. Click the…"
type textarea "*"
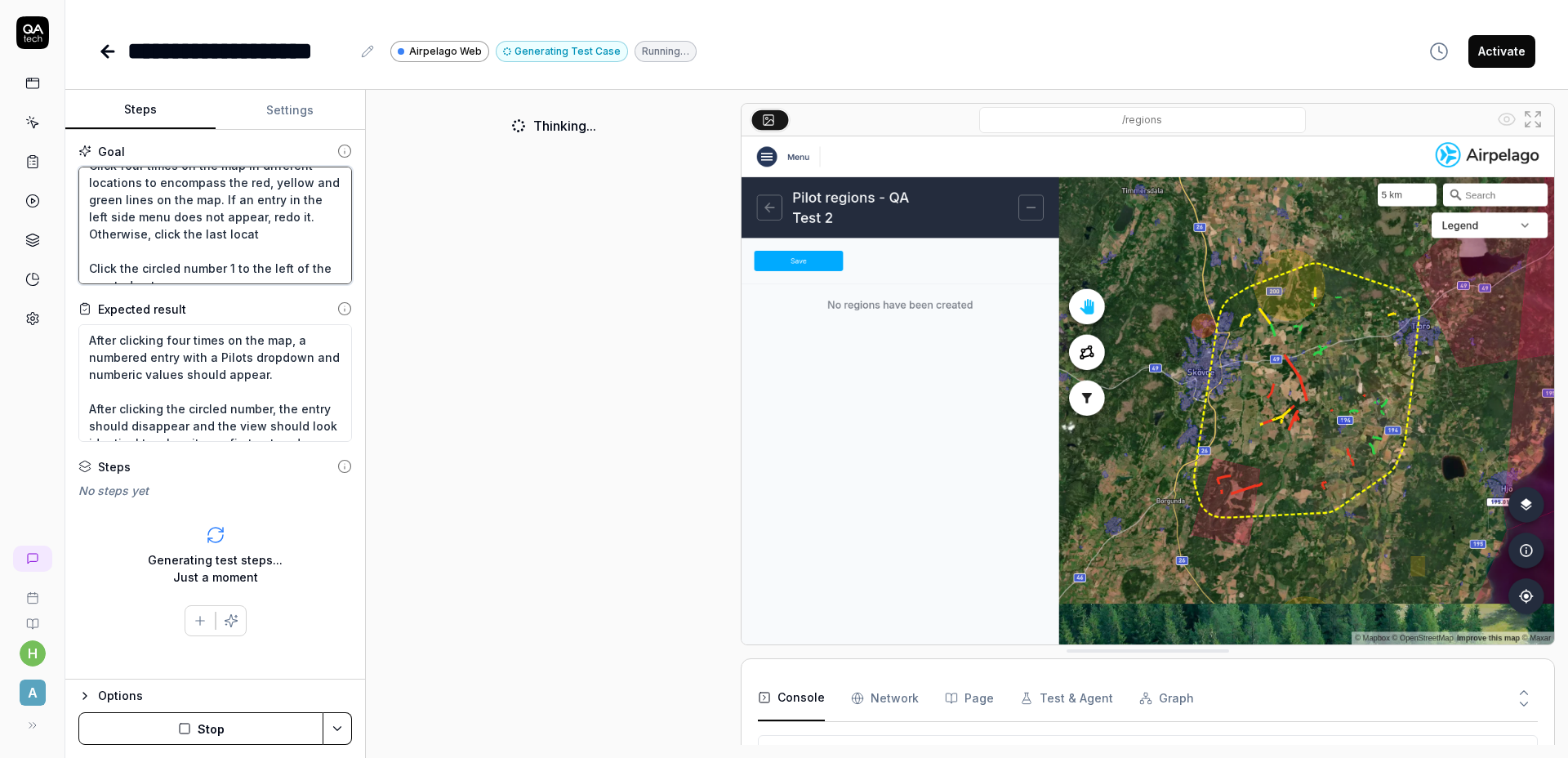
type textarea "Click the three vertical dots at the top right of the left side menu. Click the…"
type textarea "*"
type textarea "Click the three vertical dots at the top right of the left side menu. Click the…"
type textarea "*"
type textarea "Click the three vertical dots at the top right of the left side menu. Click the…"
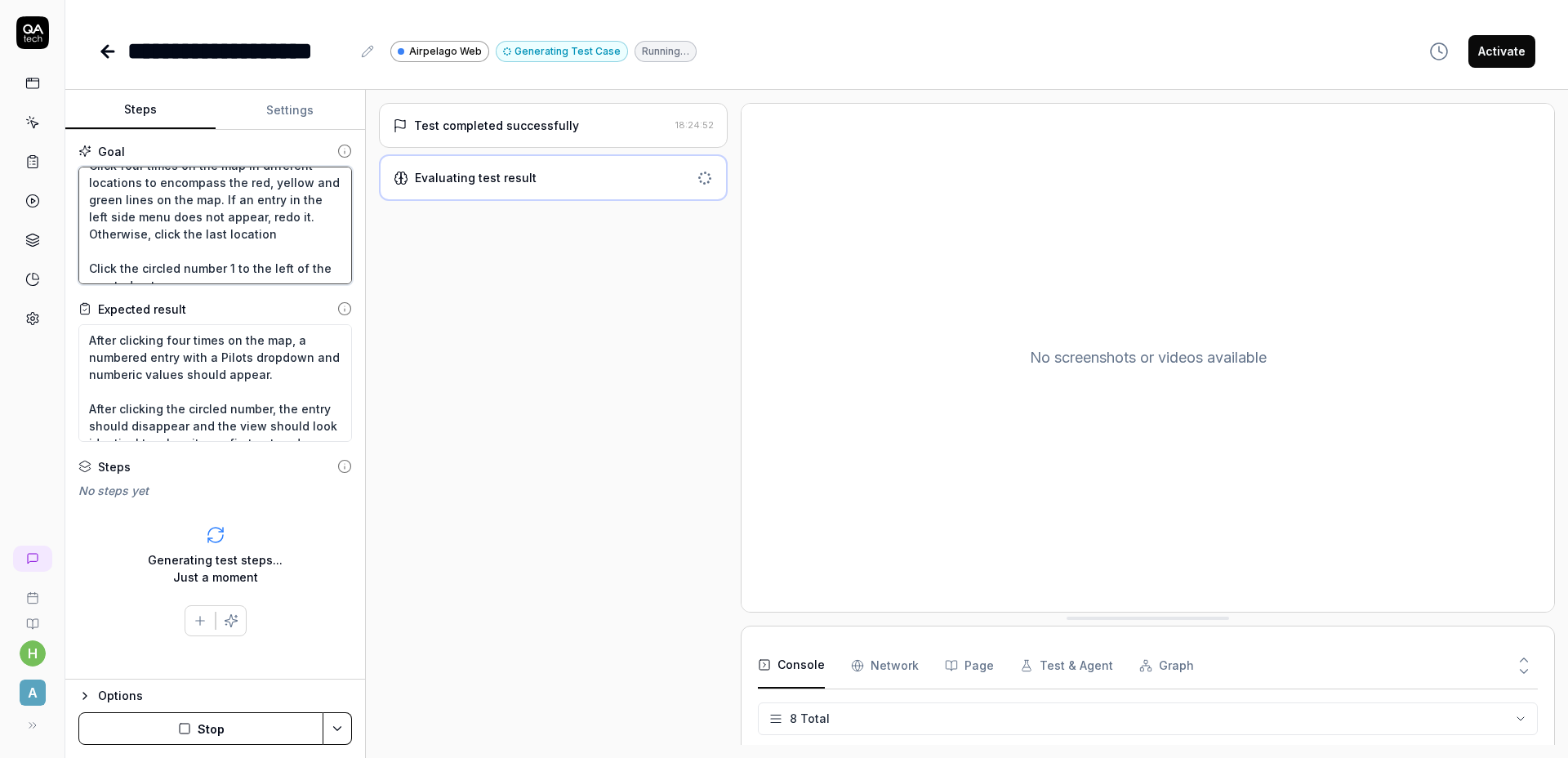
type textarea "*"
type textarea "Click the three vertical dots at the top right of the left side menu. Click the…"
type textarea "*"
type textarea "Click the three vertical dots at the top right of the left side menu. Click the…"
type textarea "*"
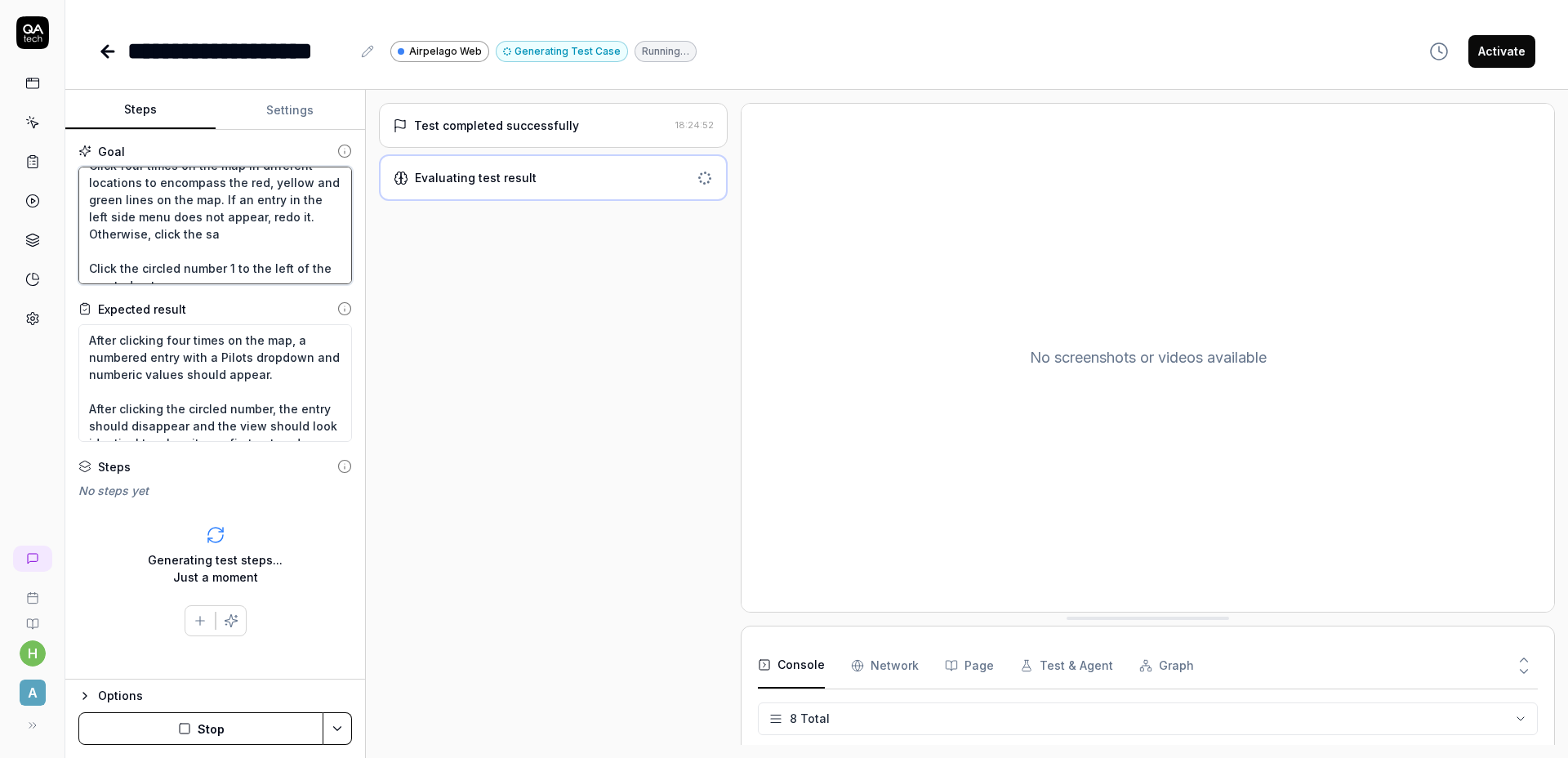
type textarea "Click the three vertical dots at the top right of the left side menu. Click the…"
type textarea "*"
type textarea "Click the three vertical dots at the top right of the left side menu. Click the…"
type textarea "*"
type textarea "Click the three vertical dots at the top right of the left side menu. Click the…"
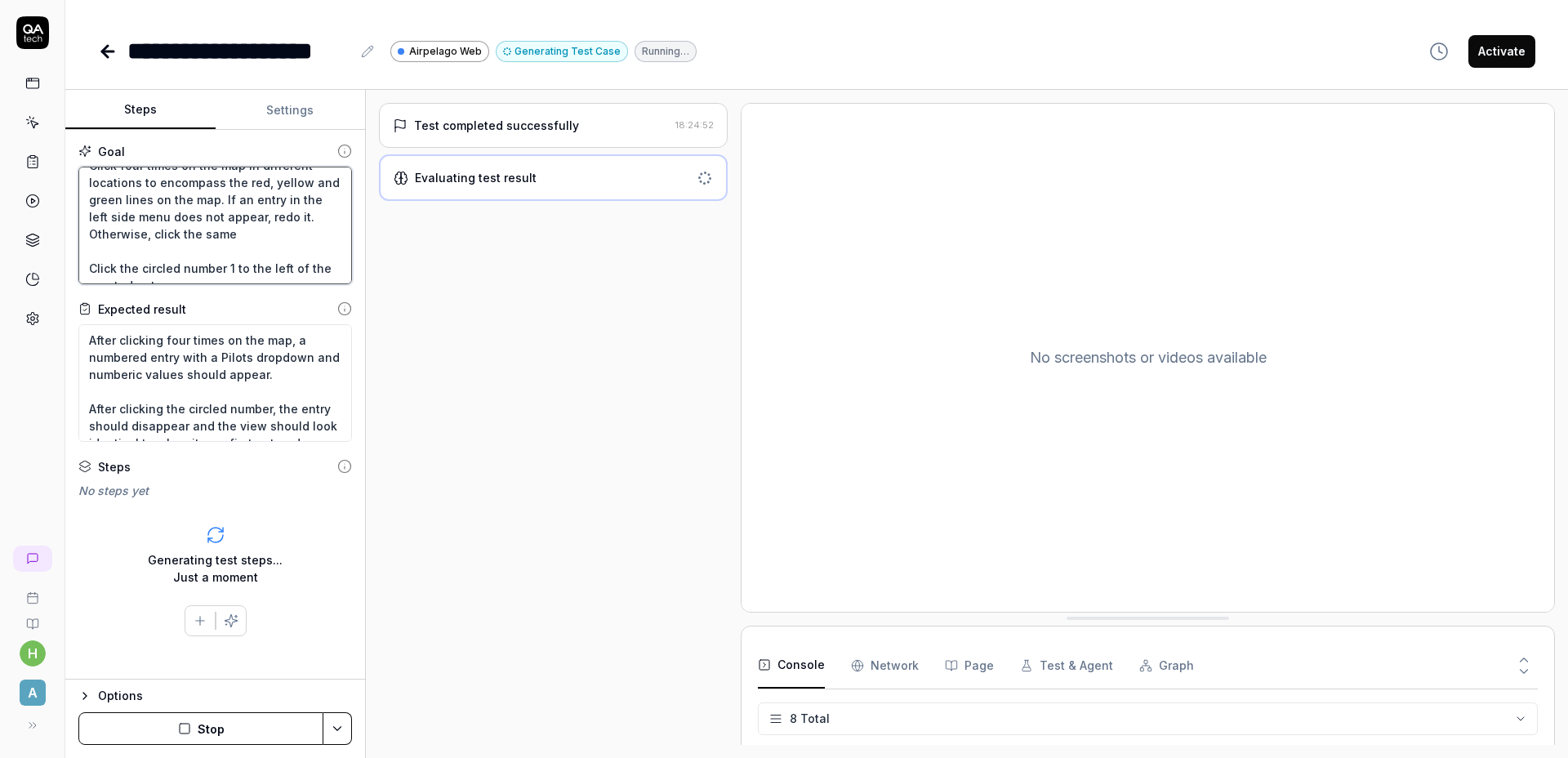
type textarea "*"
type textarea "Click the three vertical dots at the top right of the left side menu. Click the…"
type textarea "*"
type textarea "Click the three vertical dots at the top right of the left side menu. Click the…"
type textarea "*"
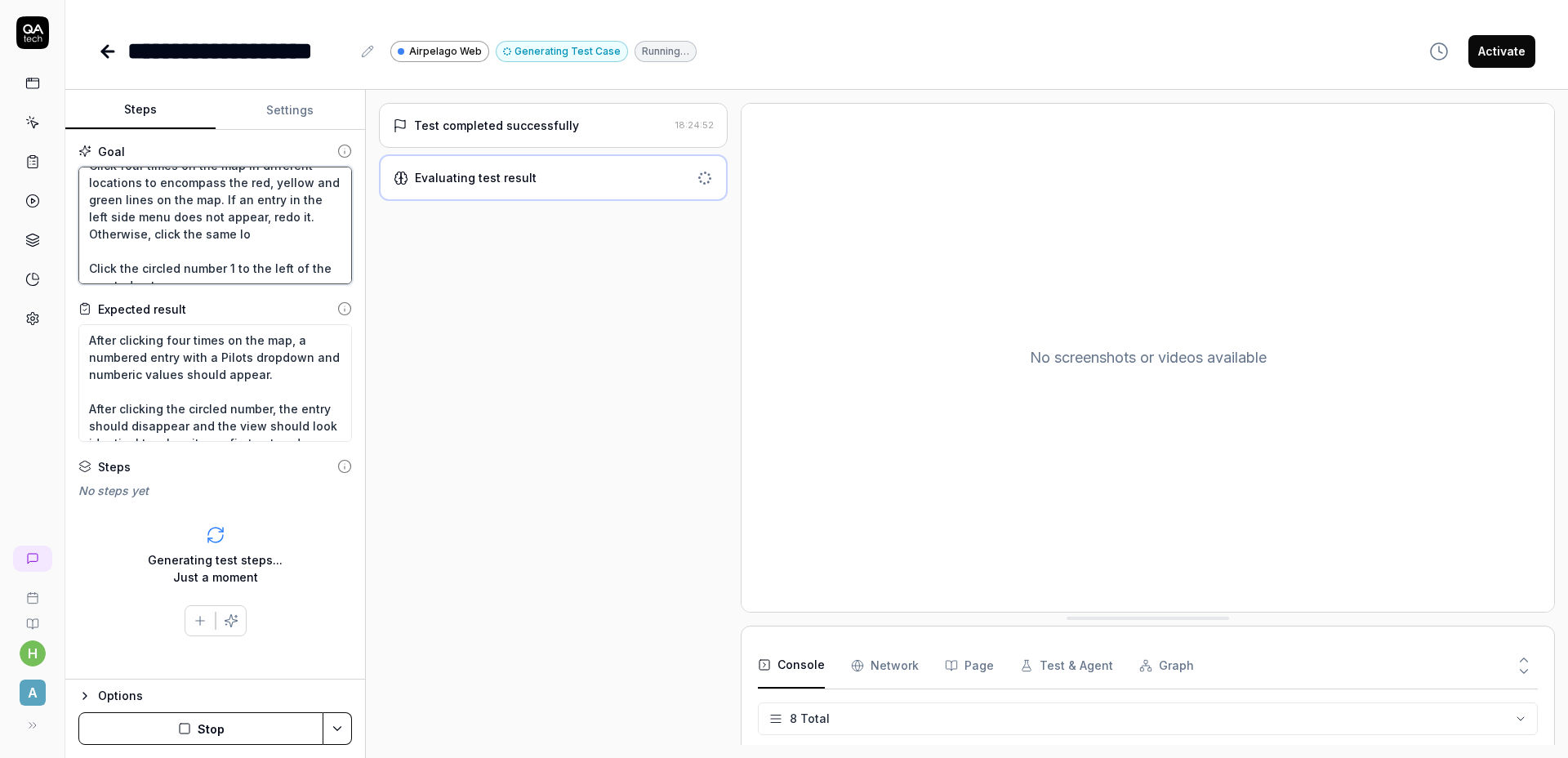
type textarea "Click the three vertical dots at the top right of the left side menu. Click the…"
type textarea "*"
type textarea "Click the three vertical dots at the top right of the left side menu. Click the…"
type textarea "*"
type textarea "Click the three vertical dots at the top right of the left side menu. Click the…"
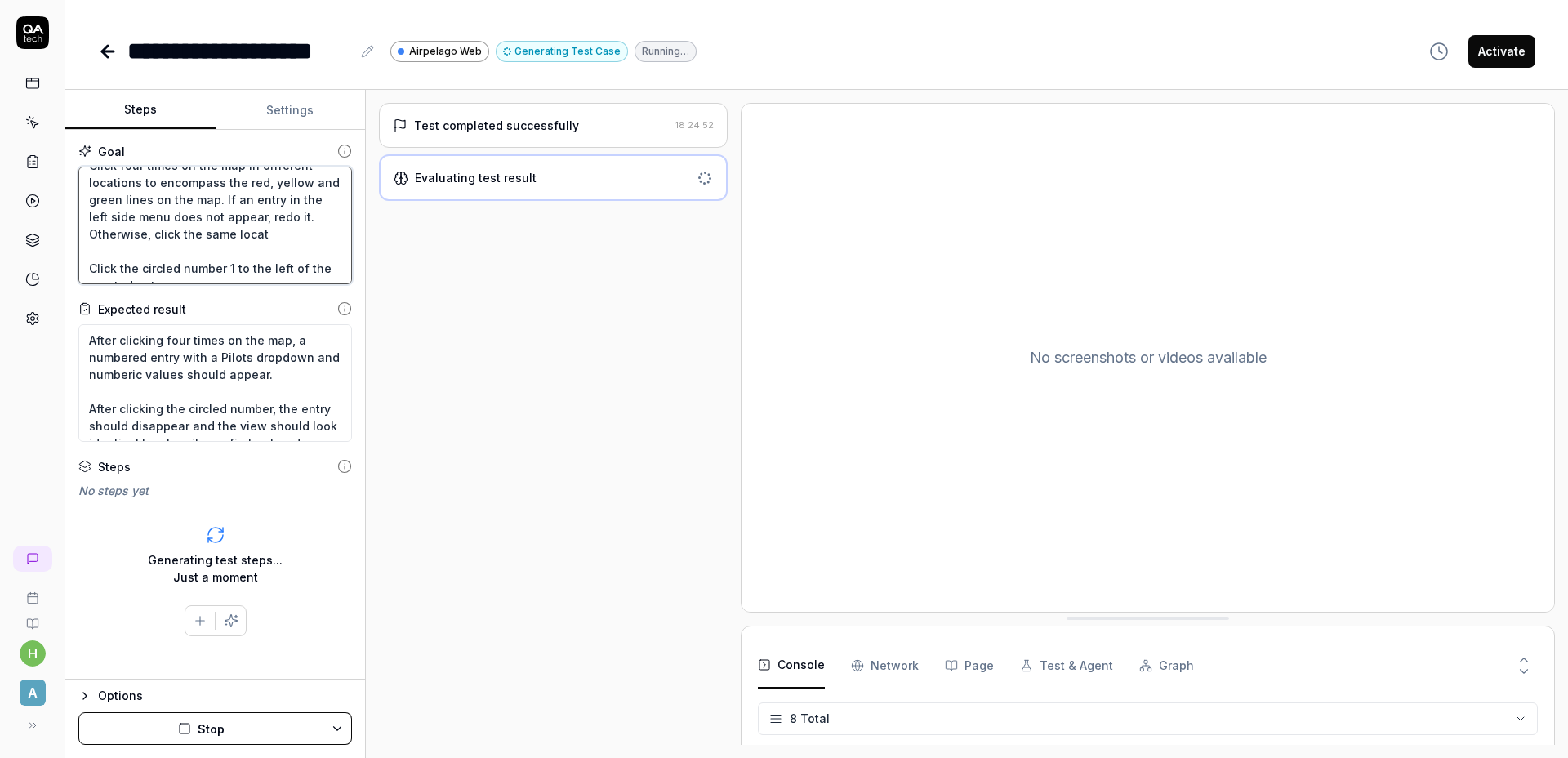
type textarea "*"
type textarea "Click the three vertical dots at the top right of the left side menu. Click the…"
type textarea "*"
type textarea "Click the three vertical dots at the top right of the left side menu. Click the…"
type textarea "*"
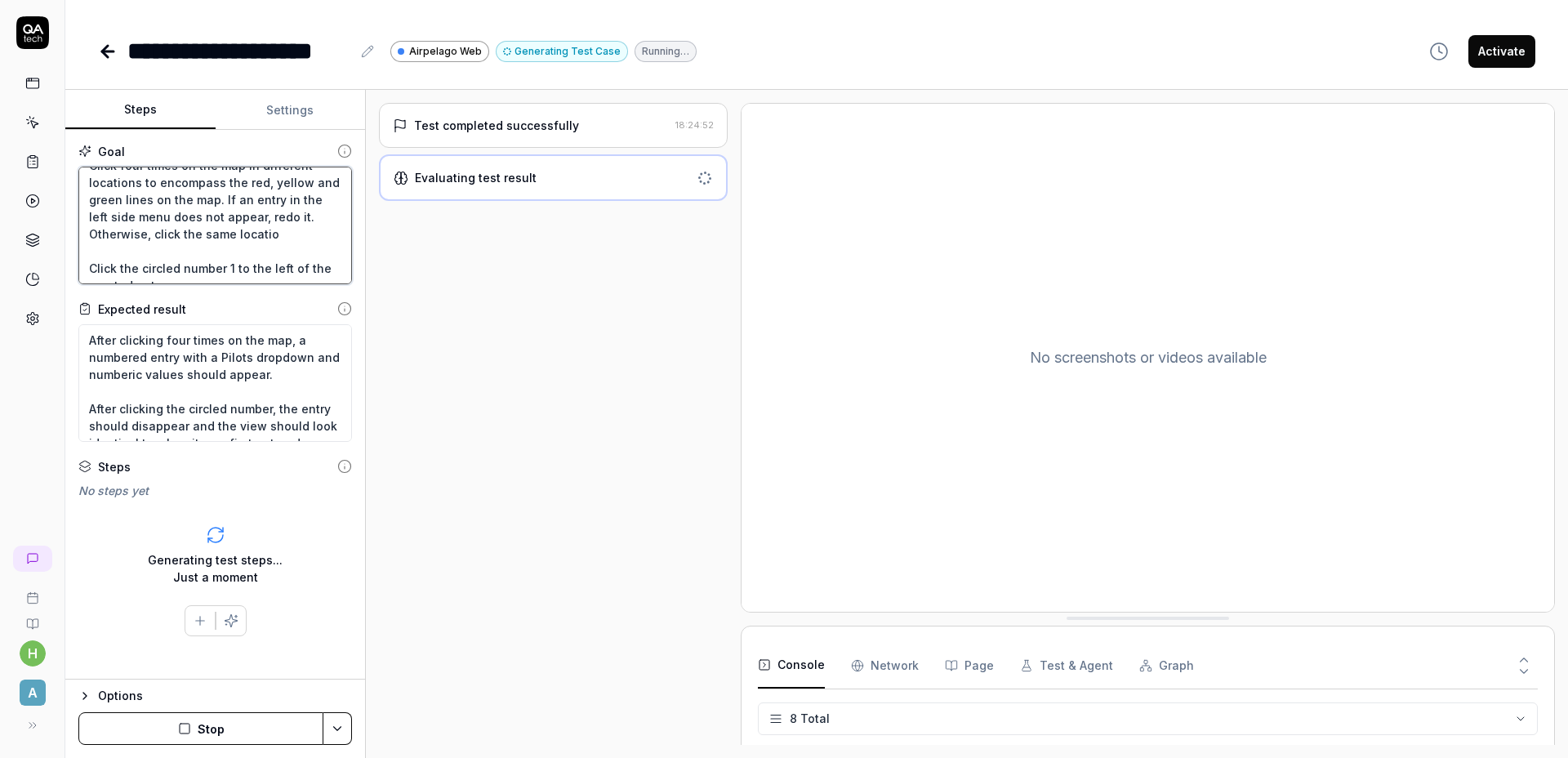
type textarea "Click the three vertical dots at the top right of the left side menu. Click the…"
type textarea "*"
type textarea "Click the three vertical dots at the top right of the left side menu. Click the…"
type textarea "*"
type textarea "Click the three vertical dots at the top right of the left side menu. Click the…"
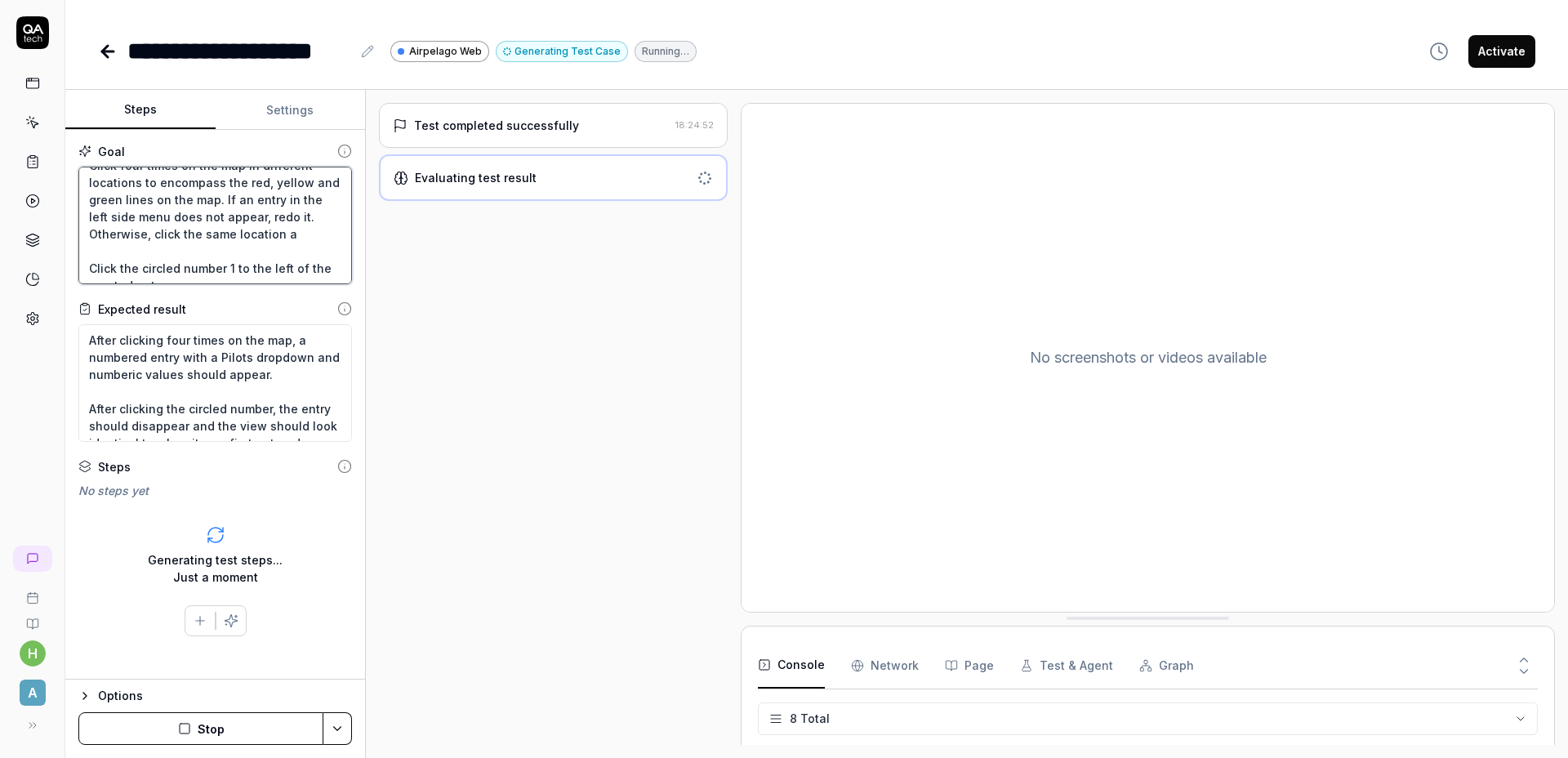
type textarea "*"
type textarea "Click the three vertical dots at the top right of the left side menu. Click the…"
type textarea "*"
type textarea "Click the three vertical dots at the top right of the left side menu. Click the…"
type textarea "*"
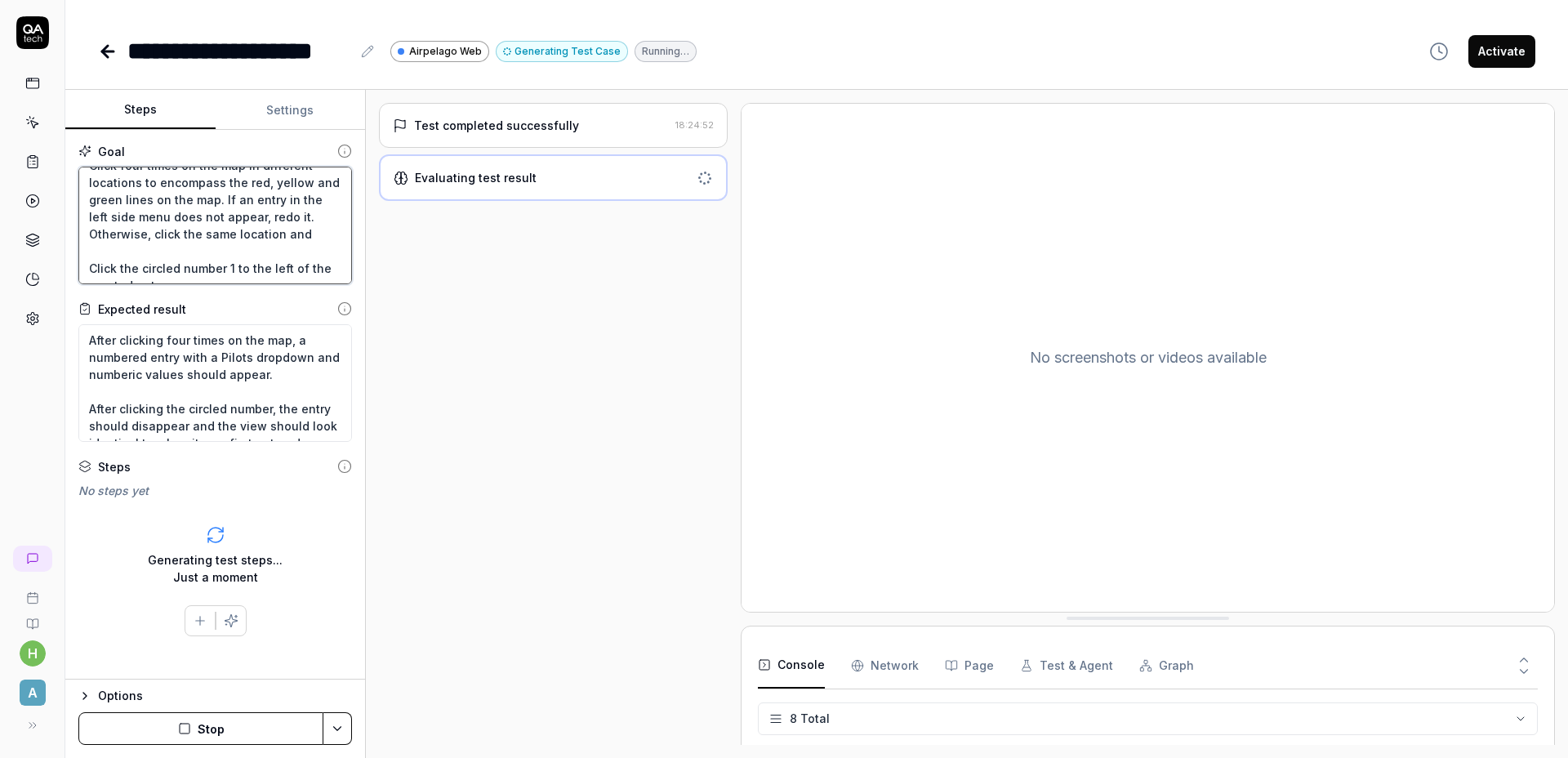
type textarea "Click the three vertical dots at the top right of the left side menu. Click the…"
type textarea "*"
type textarea "Click the three vertical dots at the top right of the left side menu. Click the…"
type textarea "*"
type textarea "Click the three vertical dots at the top right of the left side menu. Click the…"
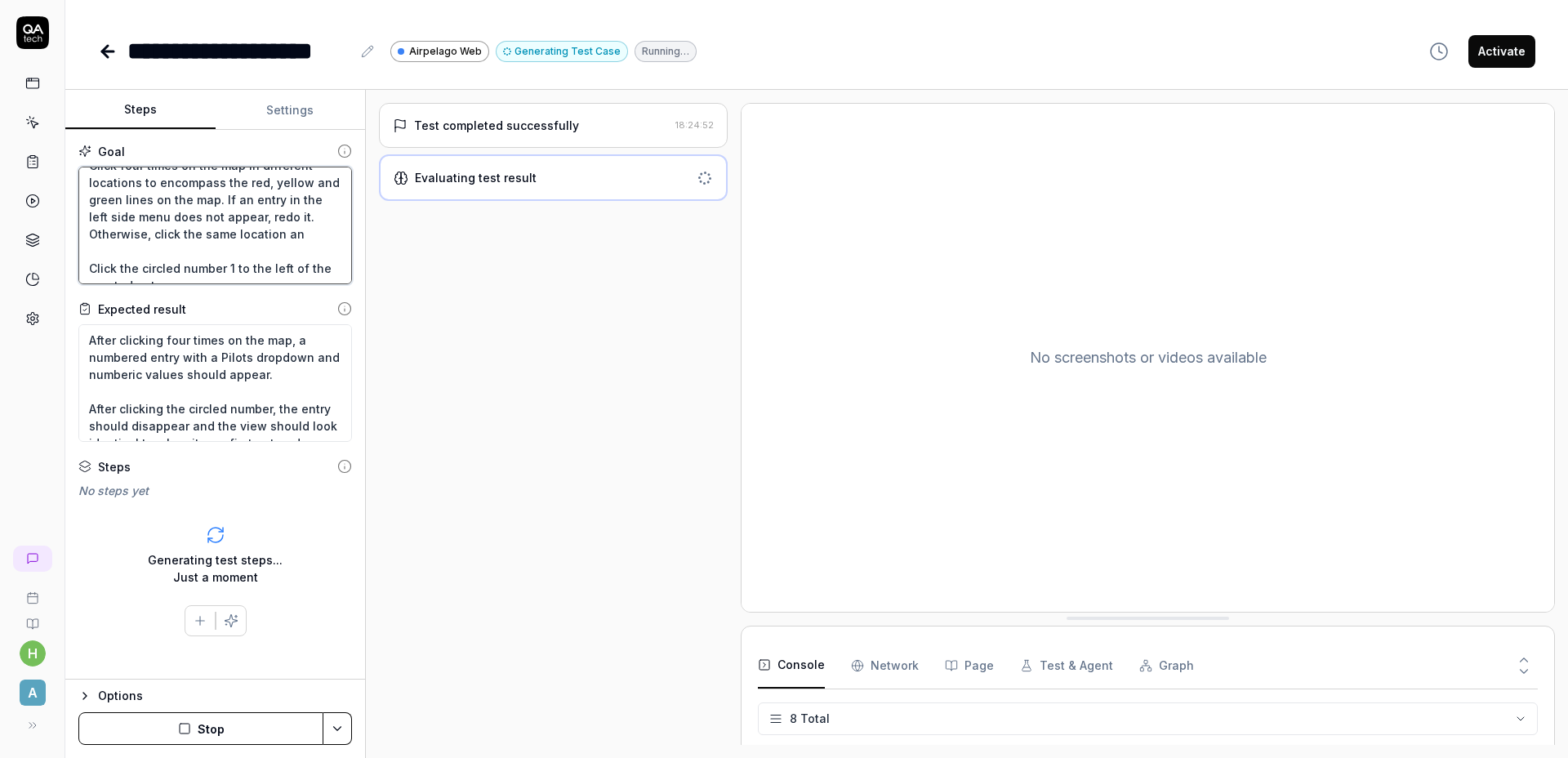
type textarea "*"
type textarea "Click the three vertical dots at the top right of the left side menu. Click the…"
type textarea "*"
type textarea "Click the three vertical dots at the top right of the left side menu. Click the…"
type textarea "*"
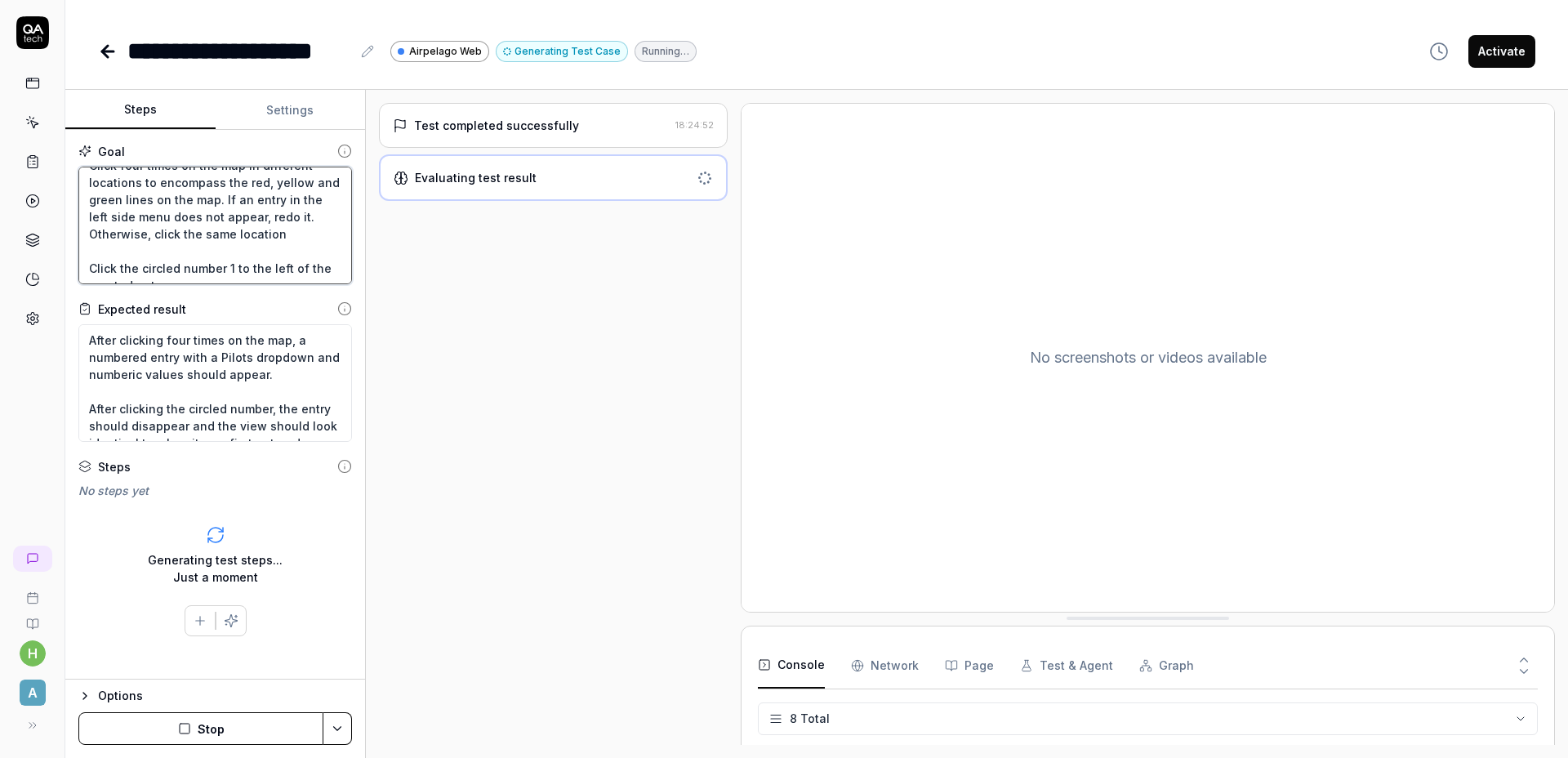
type textarea "Click the three vertical dots at the top right of the left side menu. Click the…"
type textarea "*"
type textarea "Click the three vertical dots at the top right of the left side menu. Click the…"
type textarea "*"
type textarea "Click the three vertical dots at the top right of the left side menu. Click the…"
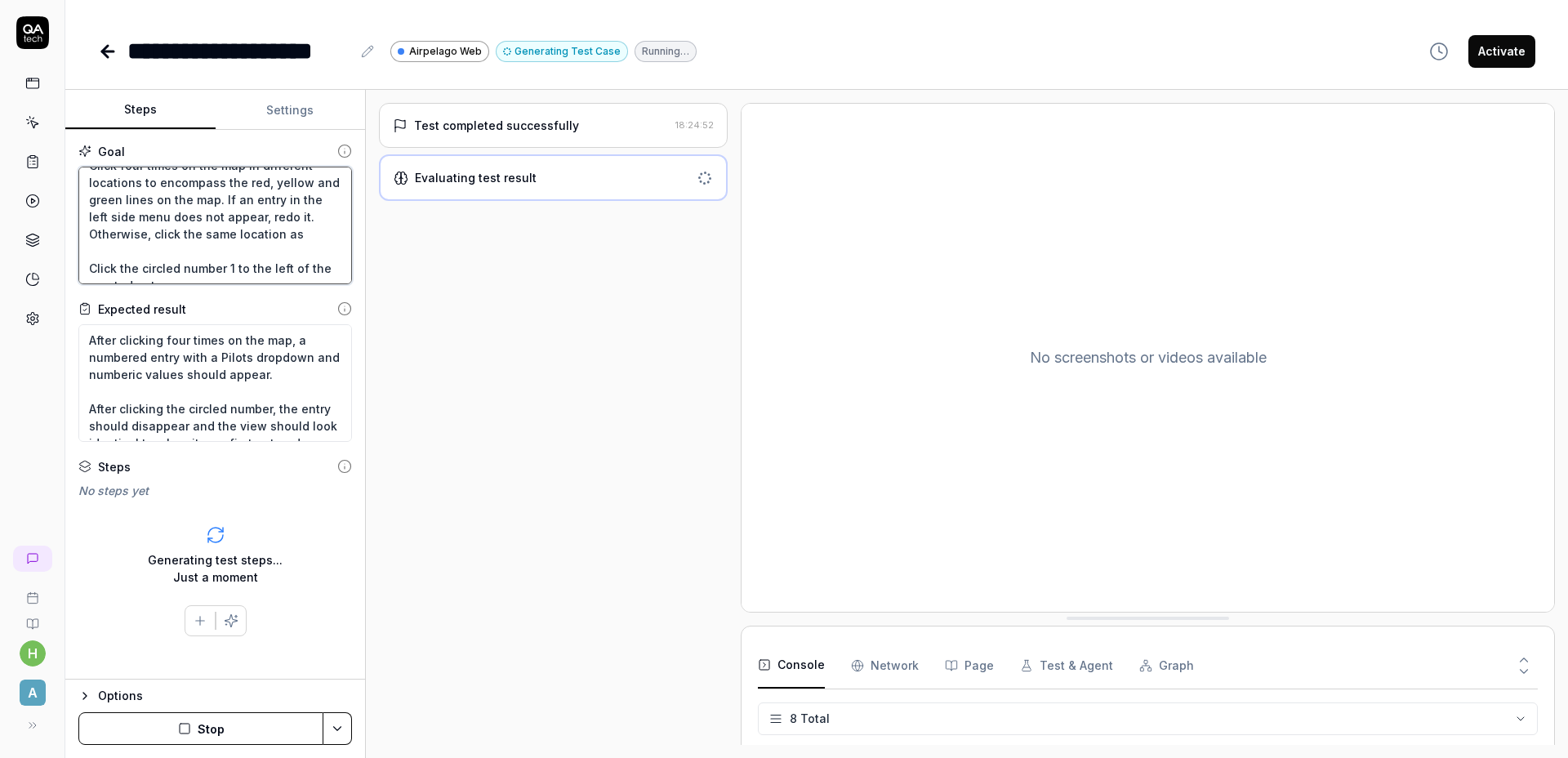
type textarea "*"
type textarea "Click the three vertical dots at the top right of the left side menu. Click the…"
type textarea "*"
type textarea "Click the three vertical dots at the top right of the left side menu. Click the…"
type textarea "*"
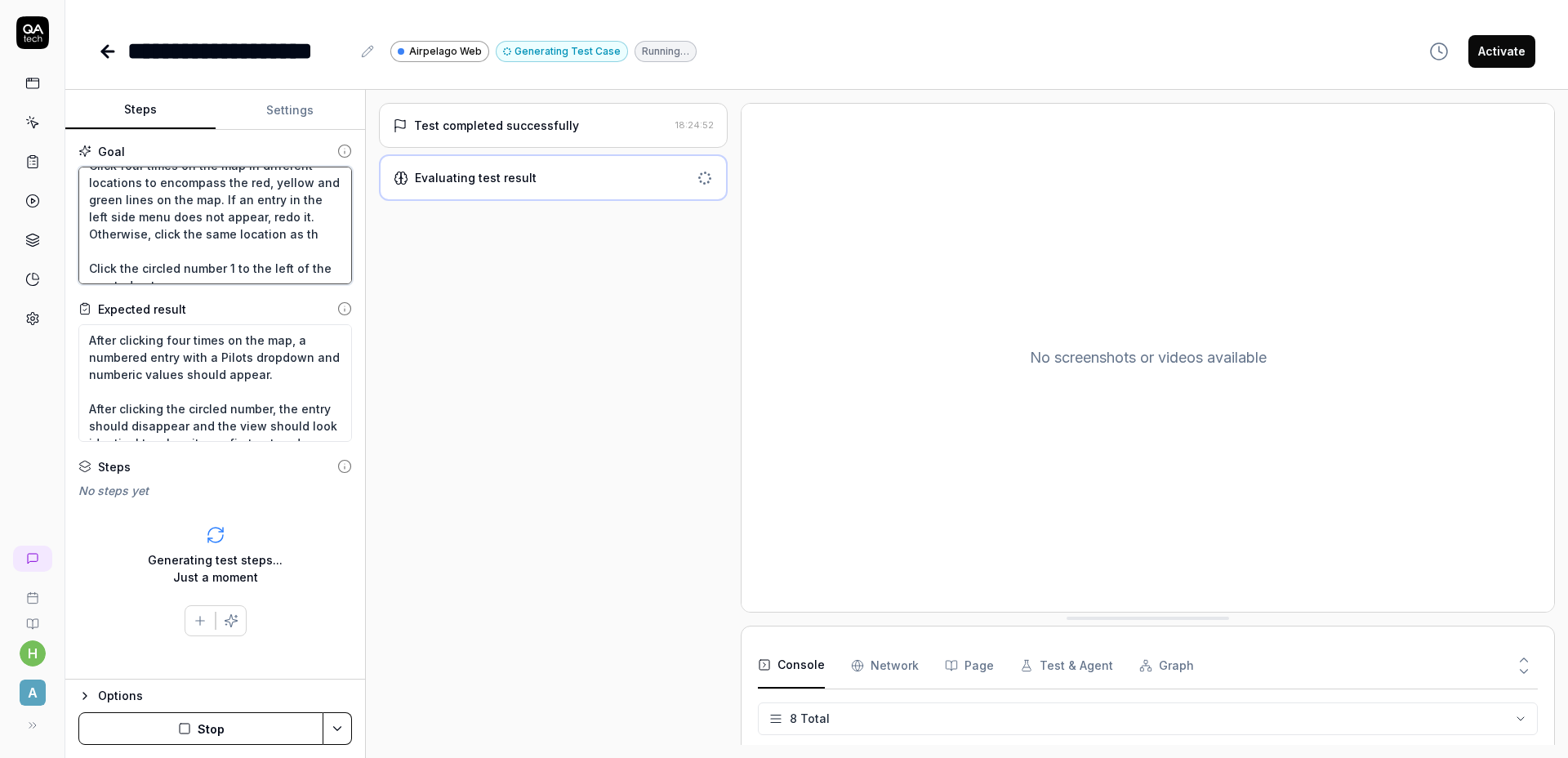
type textarea "Click the three vertical dots at the top right of the left side menu. Click the…"
type textarea "*"
type textarea "Click the three vertical dots at the top right of the left side menu. Click the…"
type textarea "*"
type textarea "Click the three vertical dots at the top right of the left side menu. Click the…"
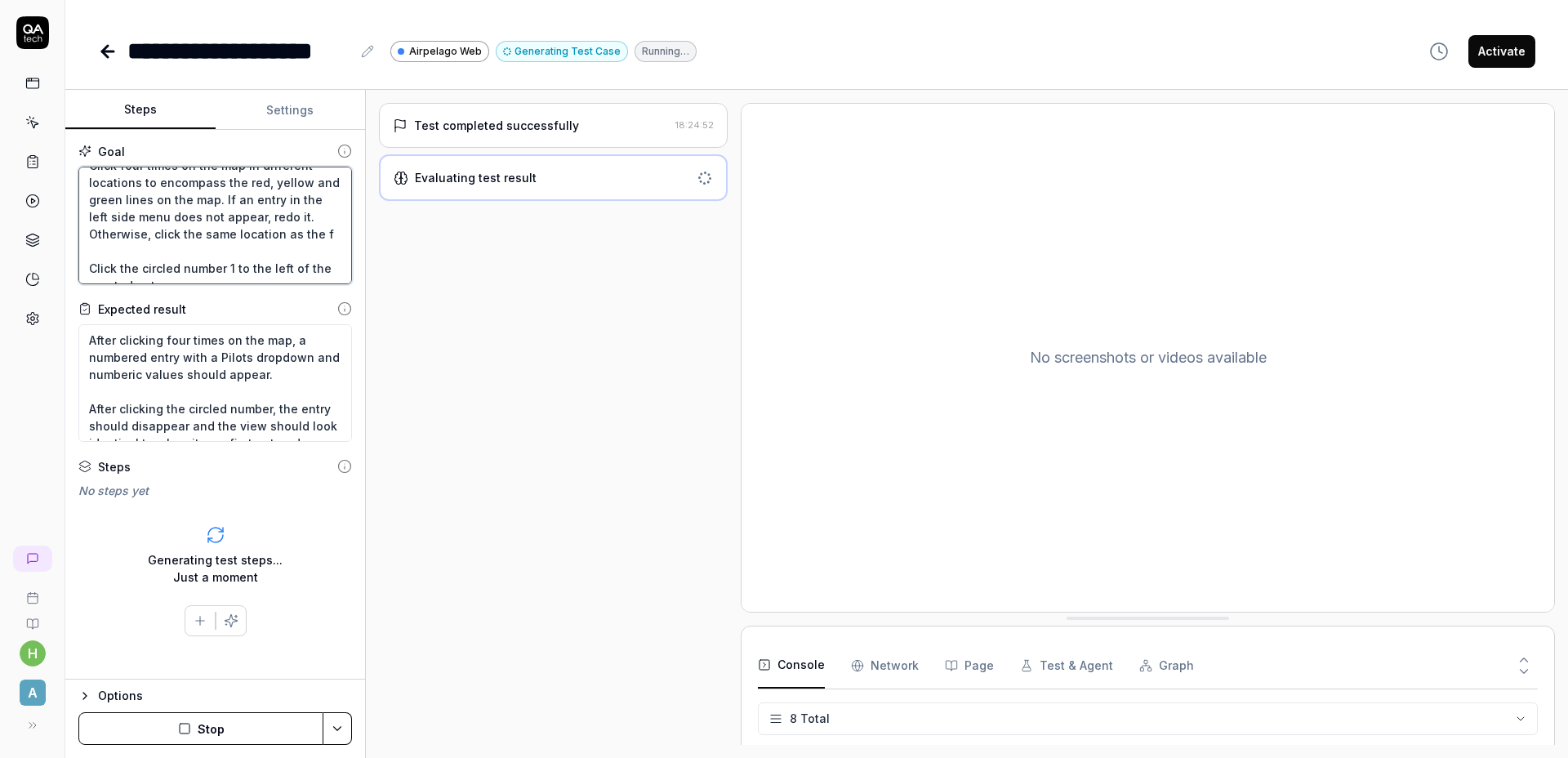
type textarea "*"
type textarea "Click the three vertical dots at the top right of the left side menu. Click the…"
type textarea "*"
type textarea "Click the three vertical dots at the top right of the left side menu. Click the…"
type textarea "*"
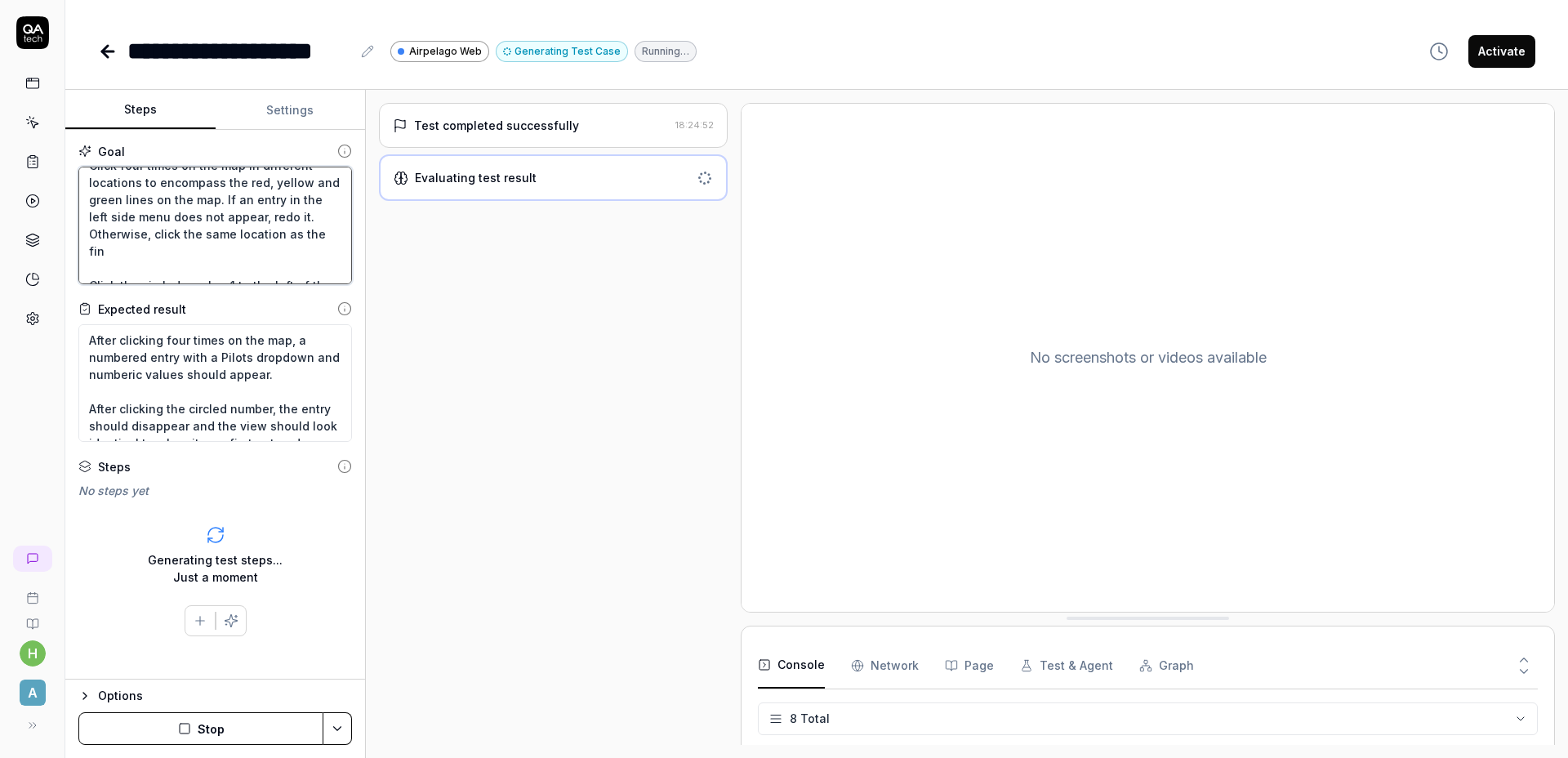
type textarea "Click the three vertical dots at the top right of the left side menu. Click the…"
type textarea "*"
type textarea "Click the three vertical dots at the top right of the left side menu. Click the…"
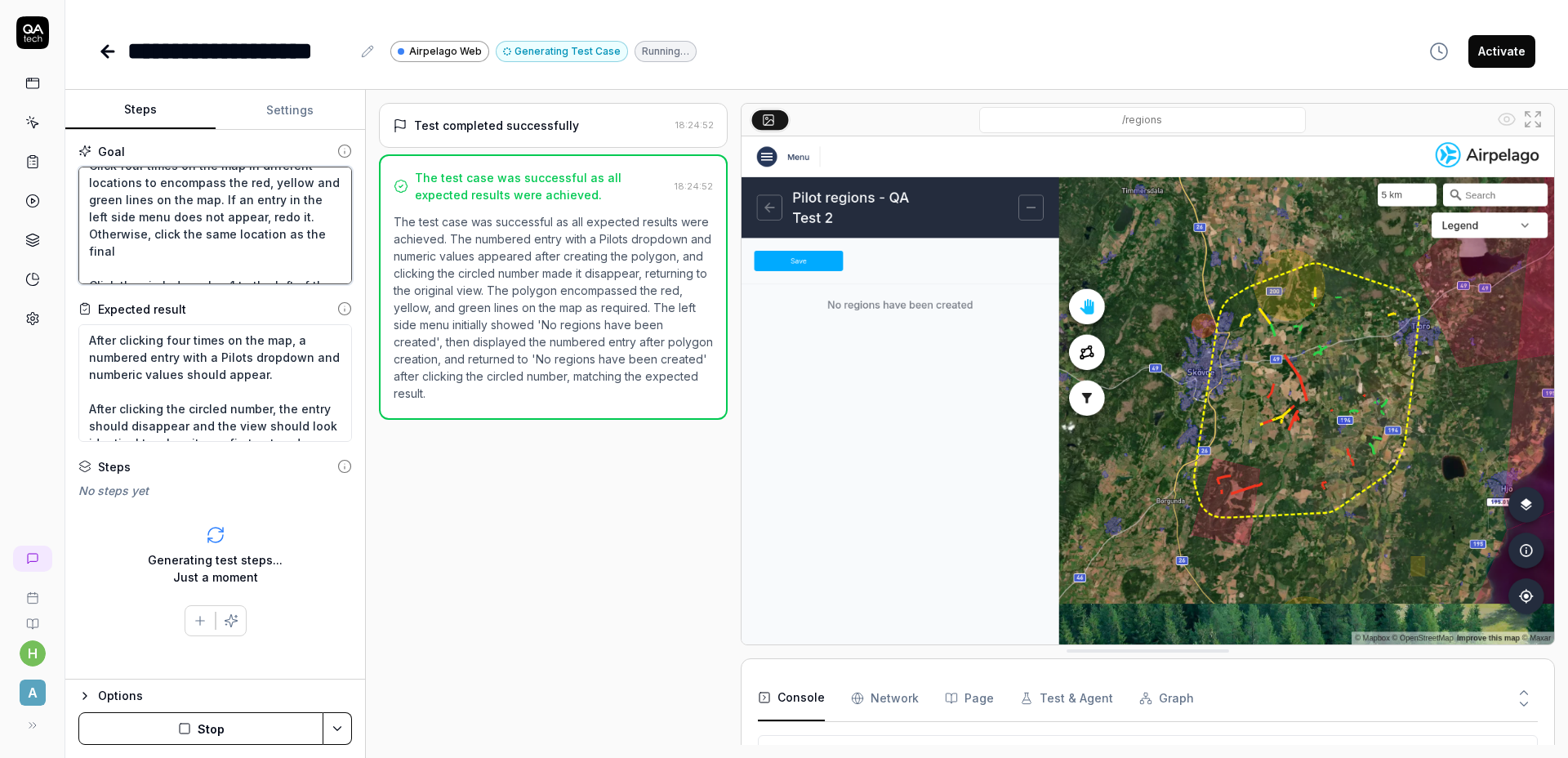
type textarea "*"
type textarea "Click the three vertical dots at the top right of the left side menu. Click the…"
type textarea "*"
type textarea "Click the three vertical dots at the top right of the left side menu. Click the…"
type textarea "*"
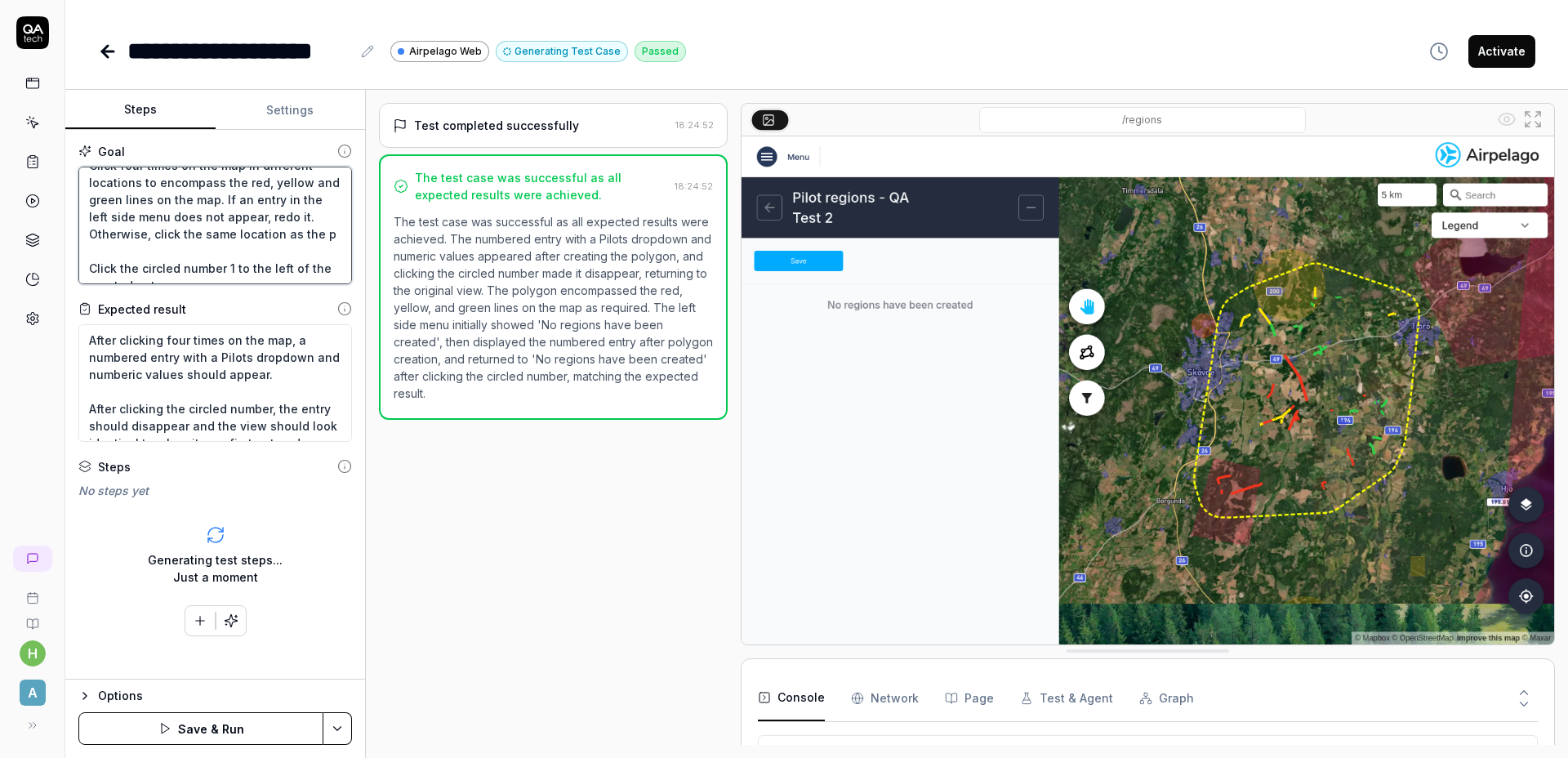
type textarea "Click the three vertical dots at the top right of the left side menu. Click the…"
type textarea "*"
type textarea "Click the three vertical dots at the top right of the left side menu. Click the…"
type textarea "*"
type textarea "Click the three vertical dots at the top right of the left side menu. Click the…"
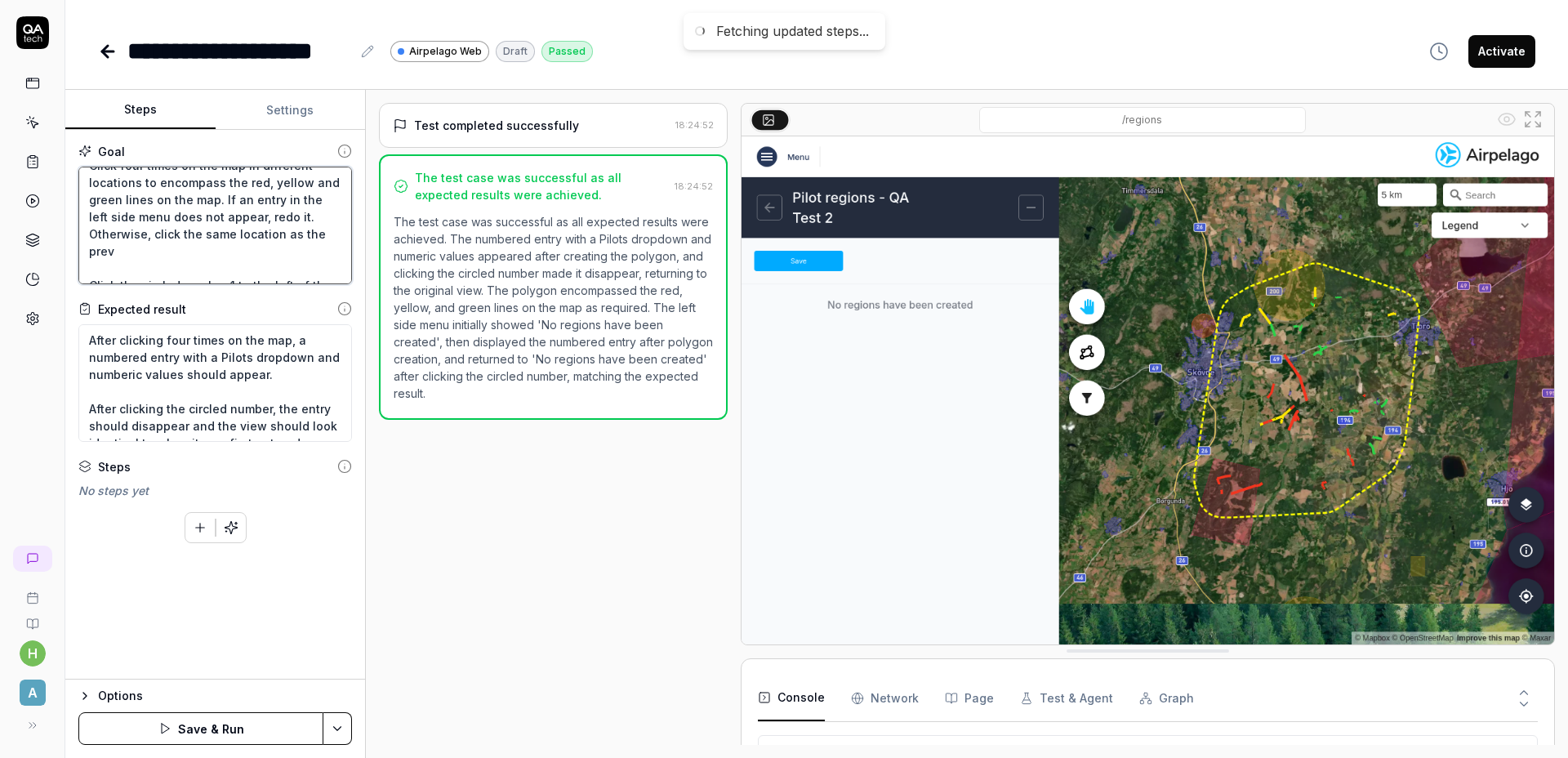
type textarea "*"
type textarea "Click the three vertical dots at the top right of the left side menu. Click the…"
type textarea "*"
type textarea "Click the three vertical dots at the top right of the left side menu. Click the…"
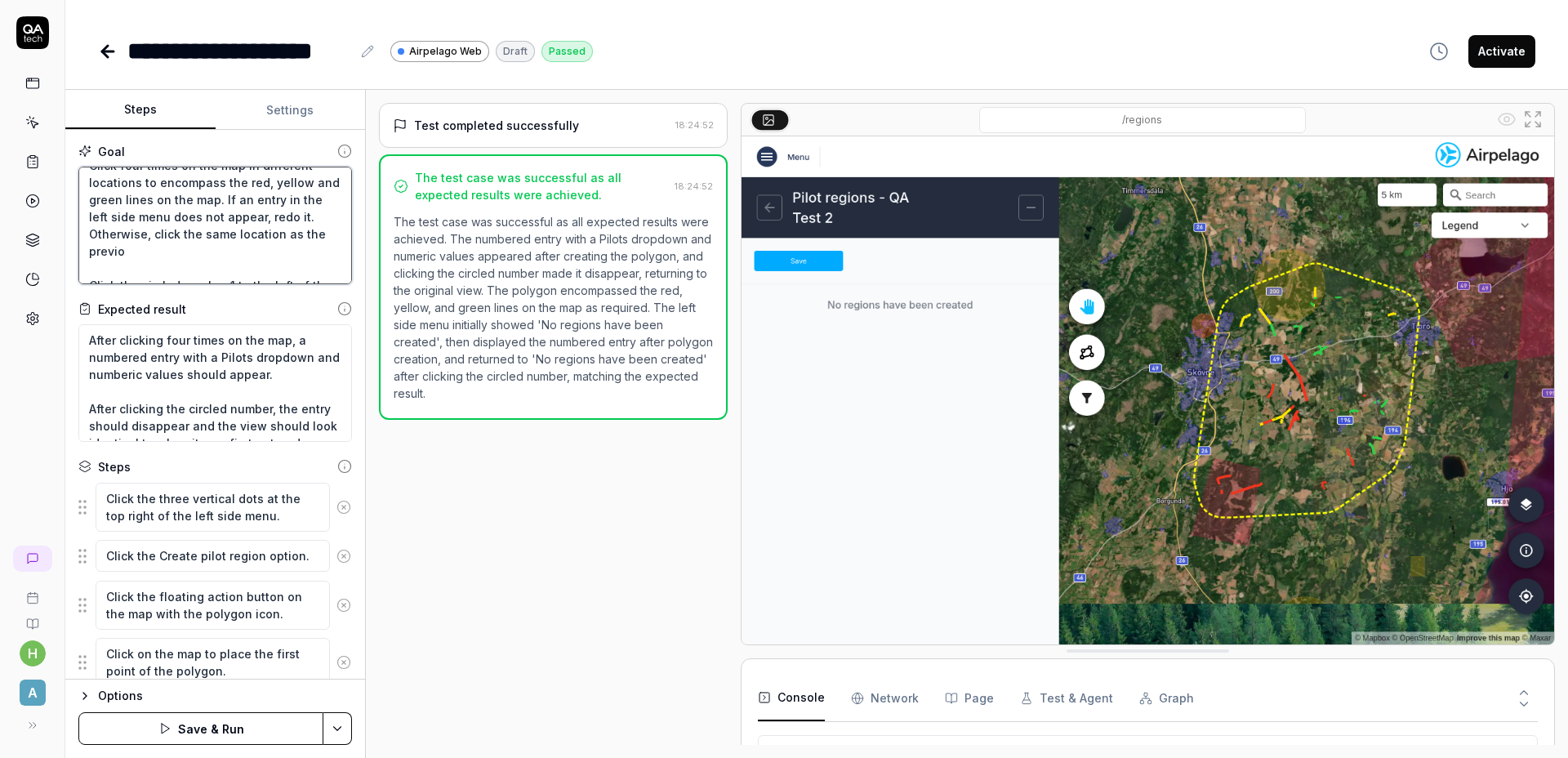
type textarea "*"
type textarea "Click the three vertical dots at the top right of the left side menu. Click the…"
type textarea "*"
type textarea "Click the three vertical dots at the top right of the left side menu. Click the…"
type textarea "*"
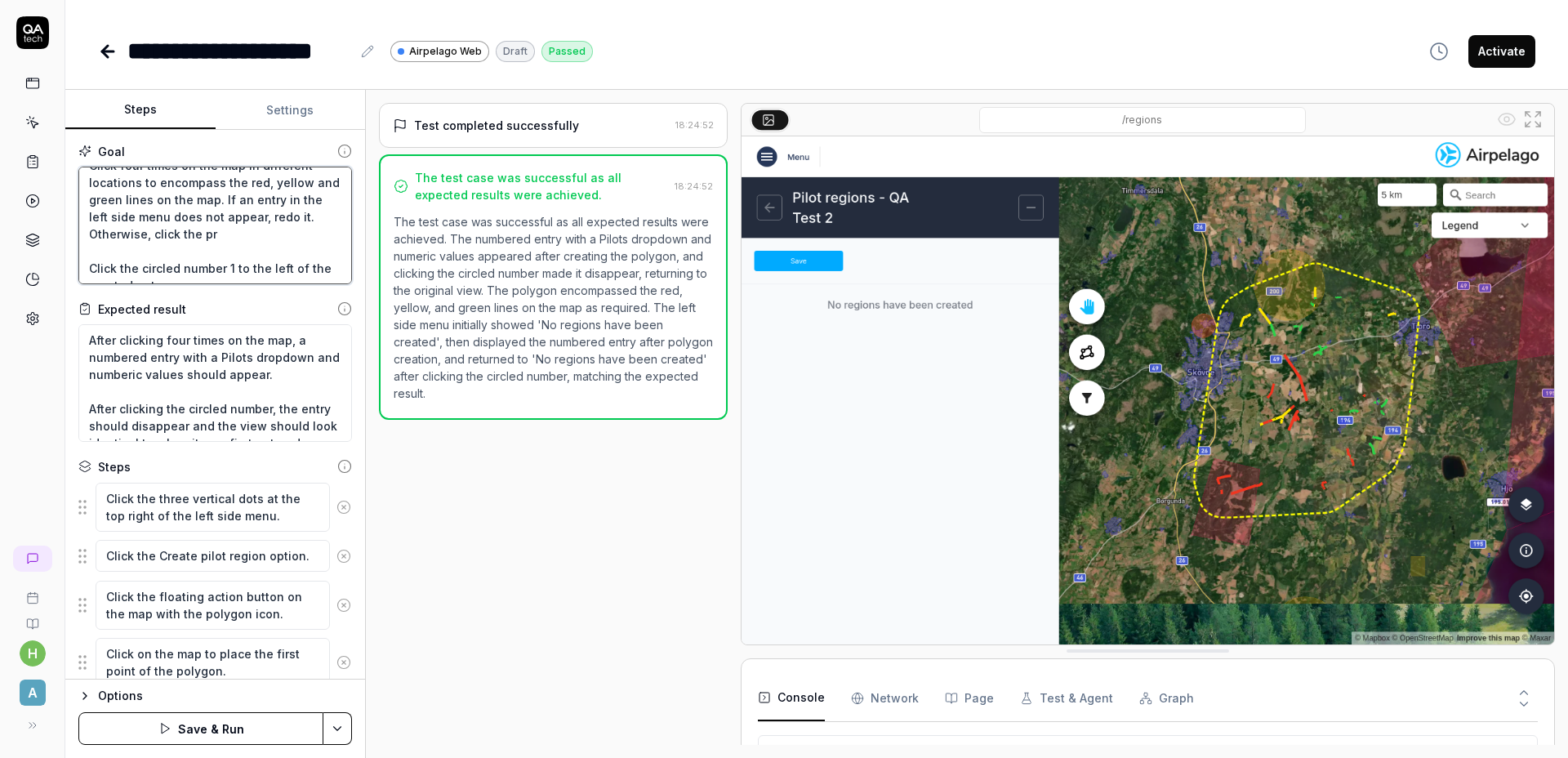
type textarea "Click the three vertical dots at the top right of the left side menu. Click the…"
type textarea "*"
type textarea "Click the three vertical dots at the top right of the left side menu. Click the…"
type textarea "*"
type textarea "Click the three vertical dots at the top right of the left side menu. Click the…"
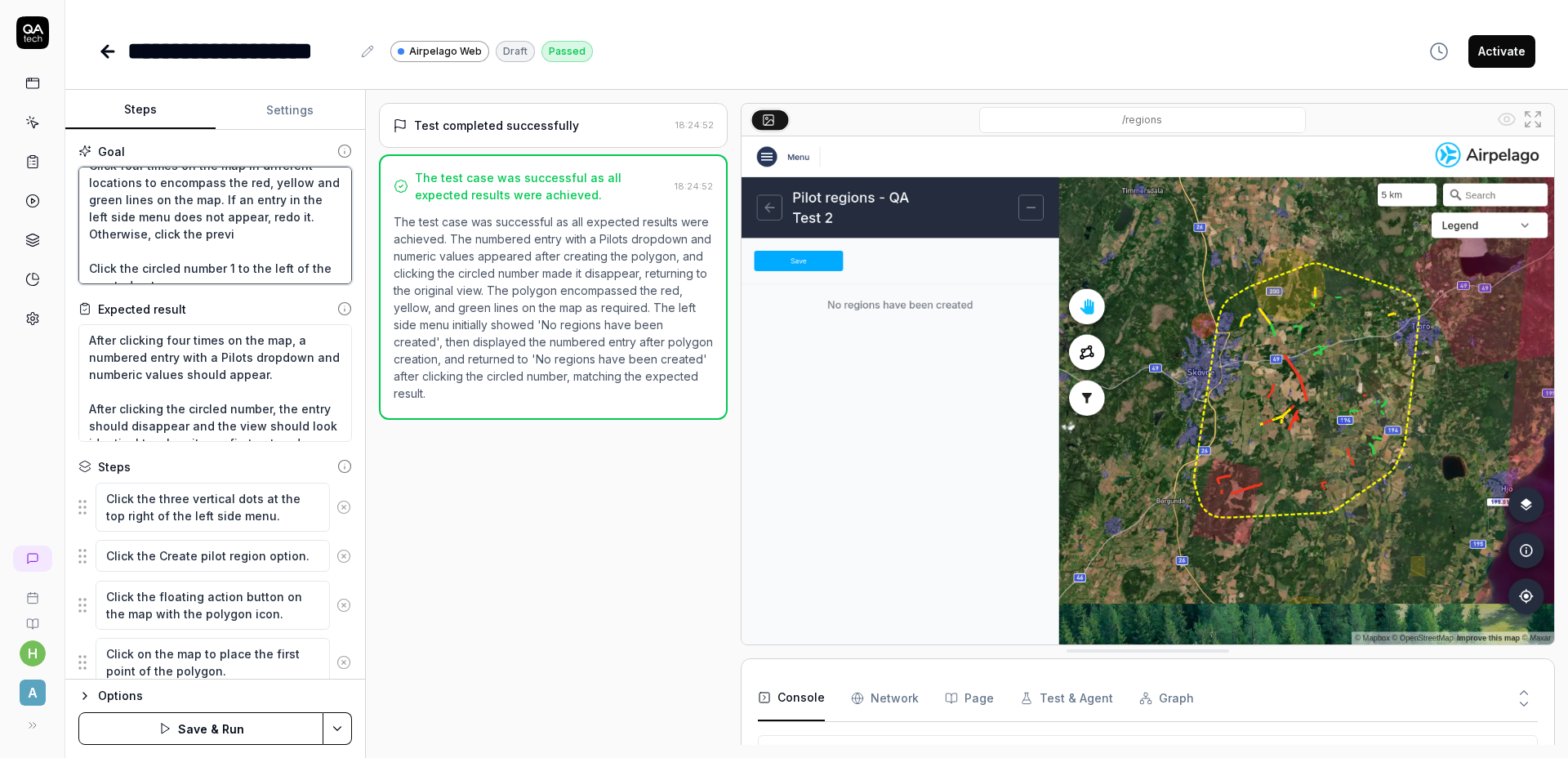
type textarea "*"
type textarea "Click the three vertical dots at the top right of the left side menu. Click the…"
type textarea "*"
type textarea "Click the three vertical dots at the top right of the left side menu. Click the…"
type textarea "*"
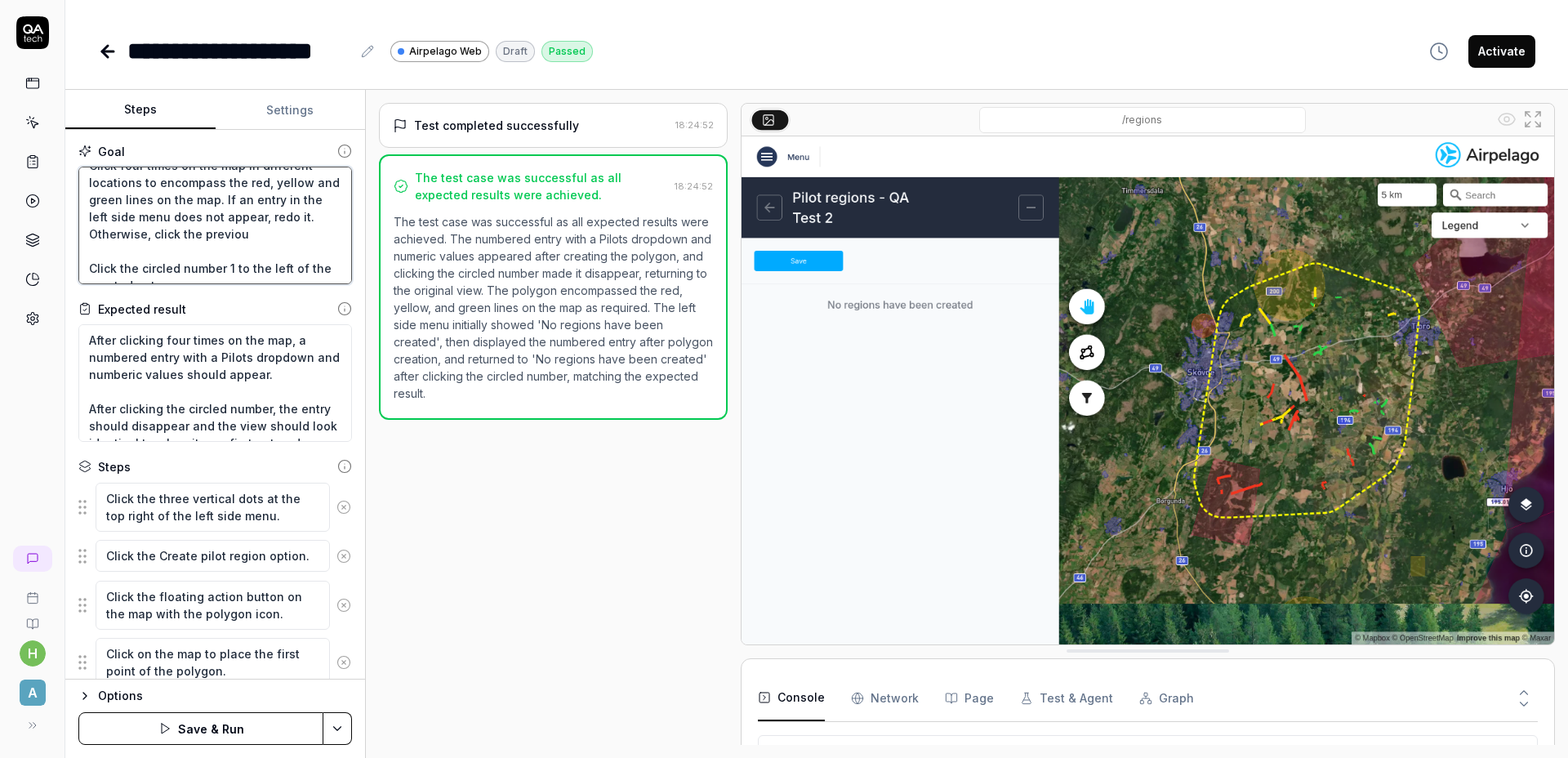
type textarea "Click the three vertical dots at the top right of the left side menu. Click the…"
type textarea "*"
type textarea "Click the three vertical dots at the top right of the left side menu. Click the…"
type textarea "*"
type textarea "Click the three vertical dots at the top right of the left side menu. Click the…"
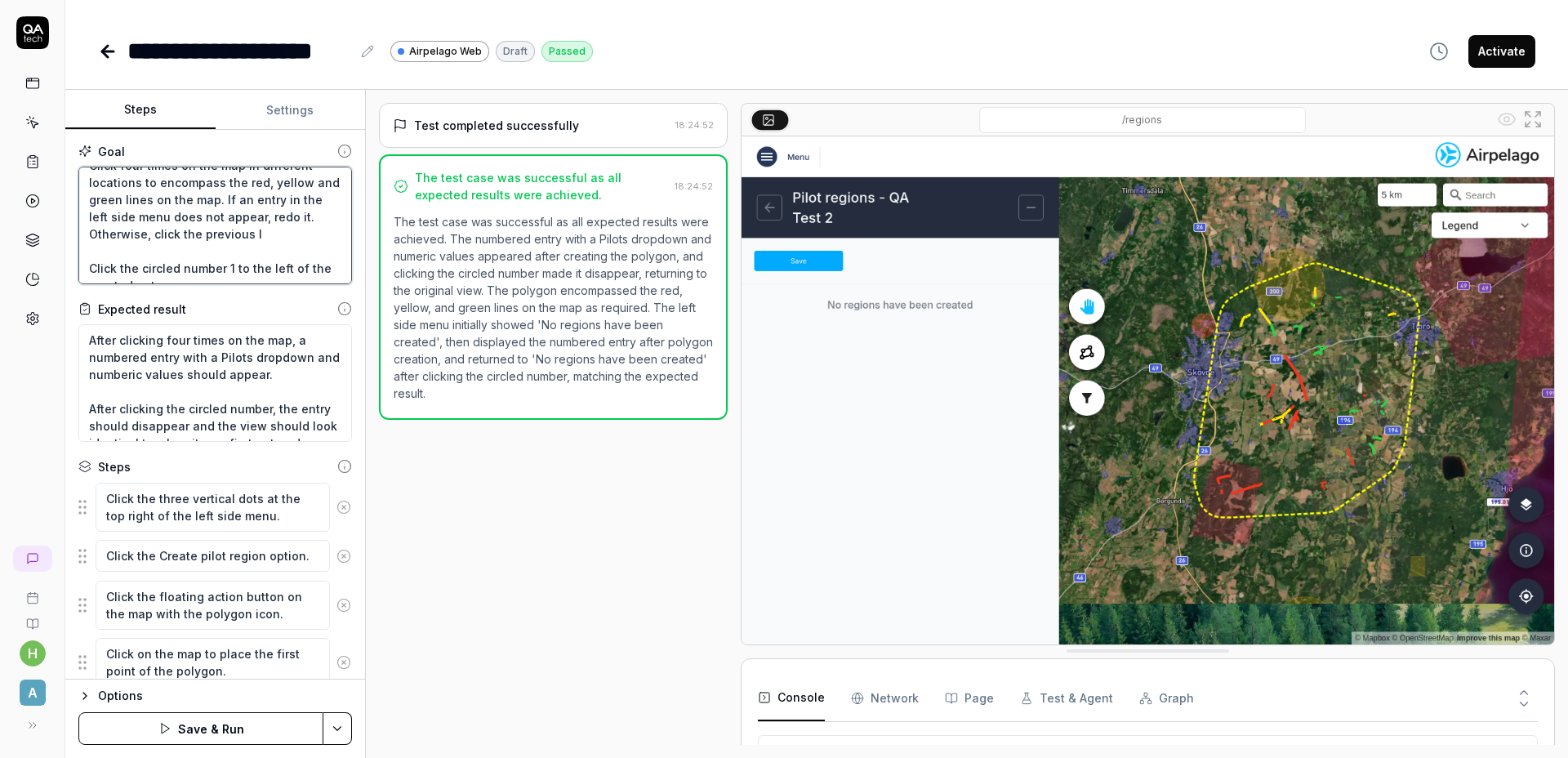
type textarea "*"
type textarea "Click the three vertical dots at the top right of the left side menu. Click the…"
type textarea "*"
type textarea "Click the three vertical dots at the top right of the left side menu. Click the…"
type textarea "*"
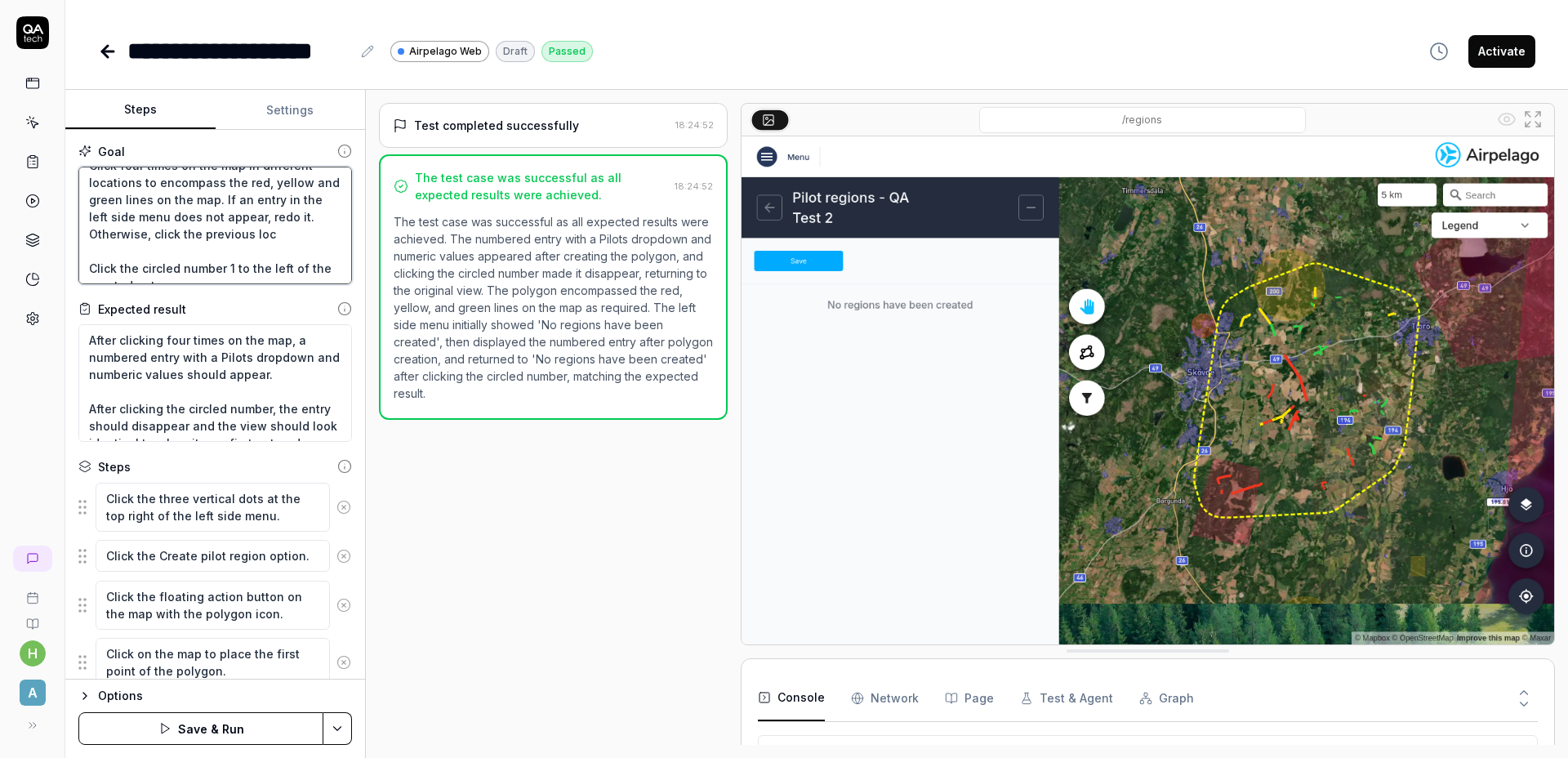
type textarea "Click the three vertical dots at the top right of the left side menu. Click the…"
type textarea "*"
type textarea "Click the three vertical dots at the top right of the left side menu. Click the…"
type textarea "*"
type textarea "Click the three vertical dots at the top right of the left side menu. Click the…"
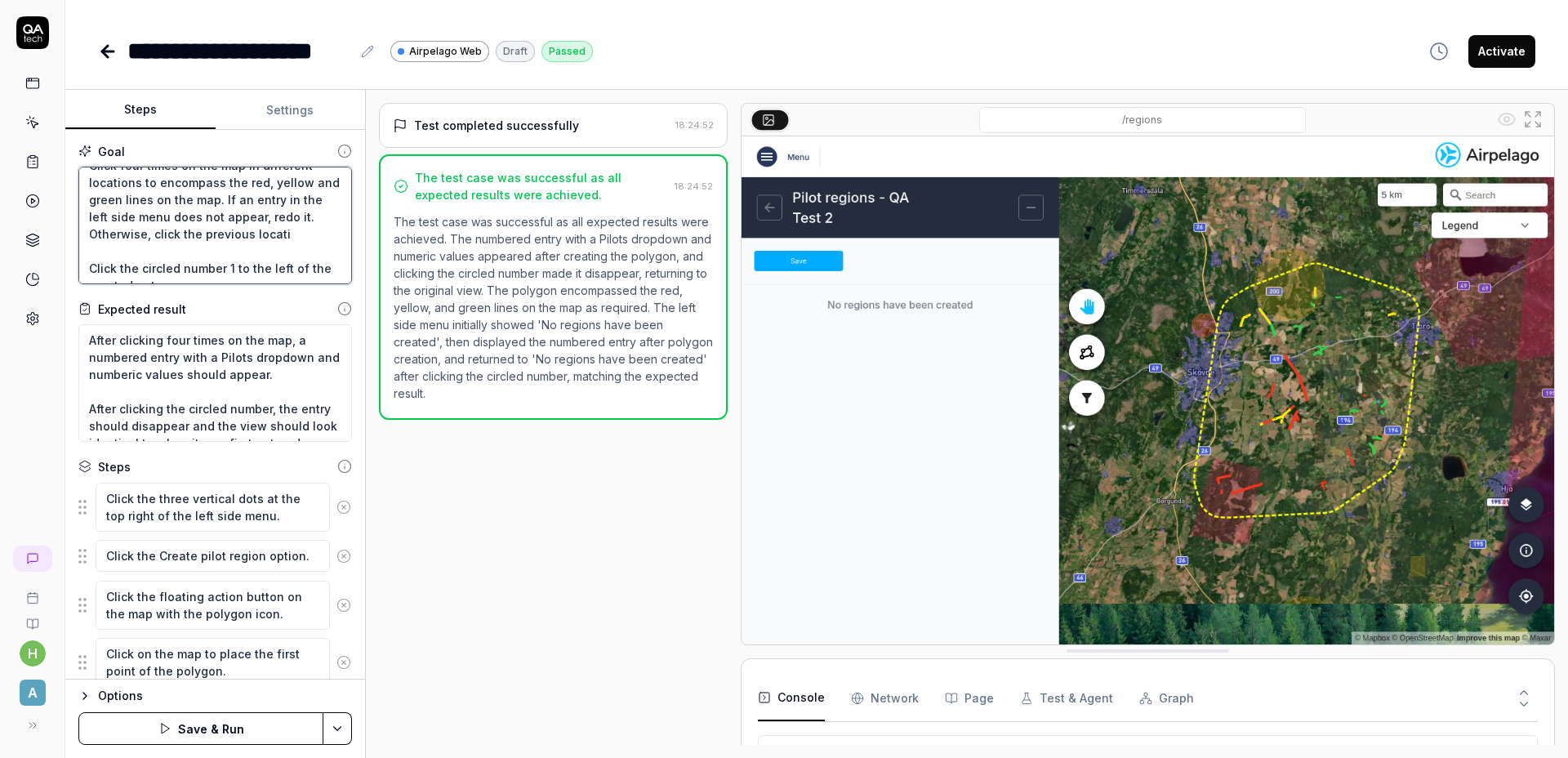
type textarea "*"
type textarea "Click the three vertical dots at the top right of the left side menu. Click the…"
type textarea "*"
type textarea "Click the three vertical dots at the top right of the left side menu. Click the…"
type textarea "*"
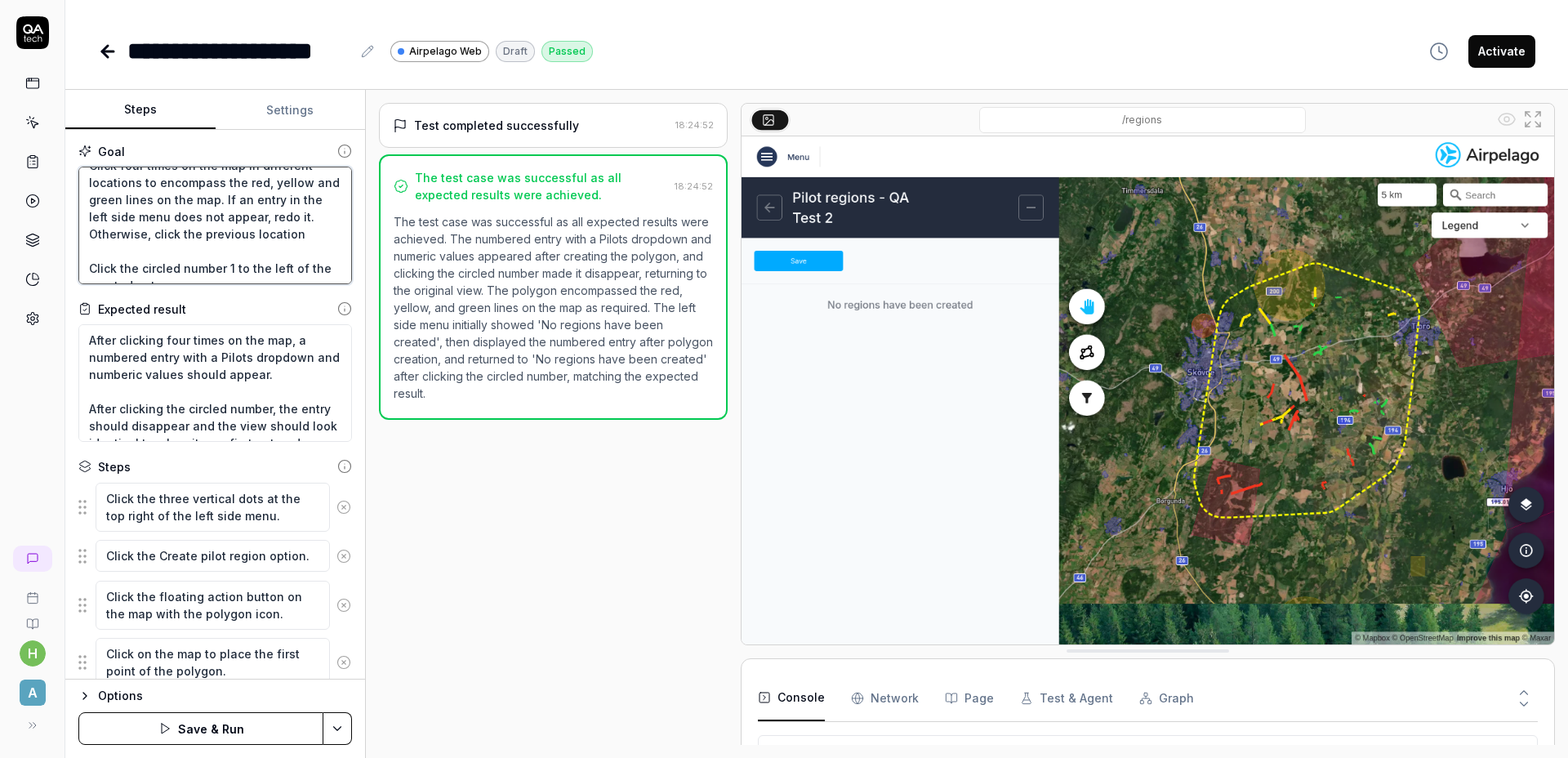
type textarea "Click the three vertical dots at the top right of the left side menu. Click the…"
type textarea "*"
type textarea "Click the three vertical dots at the top right of the left side menu. Click the…"
type textarea "*"
type textarea "Click the three vertical dots at the top right of the left side menu. Click the…"
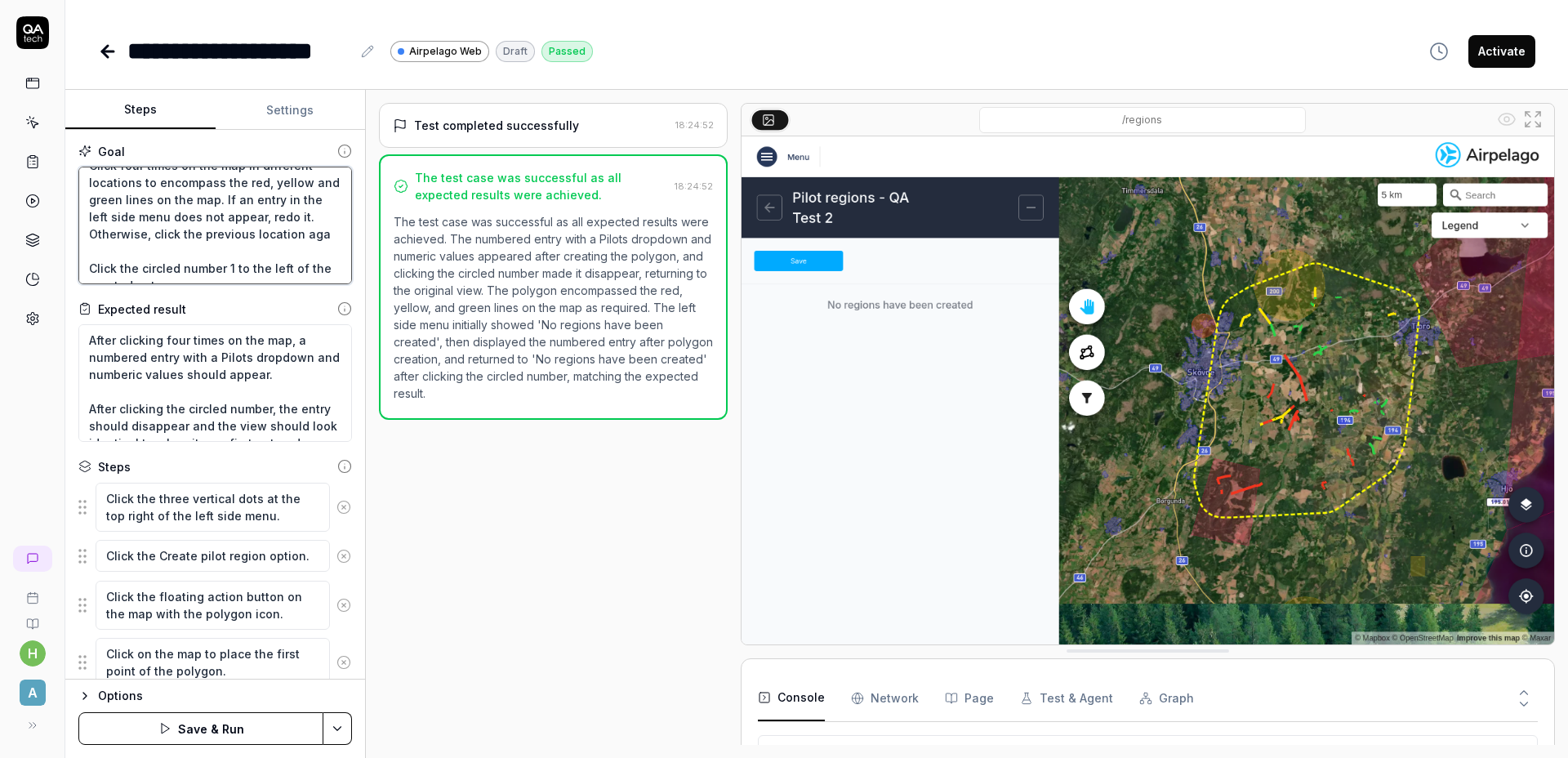
type textarea "*"
type textarea "Click the three vertical dots at the top right of the left side menu. Click the…"
type textarea "*"
type textarea "Click the three vertical dots at the top right of the left side menu. Click the…"
type textarea "*"
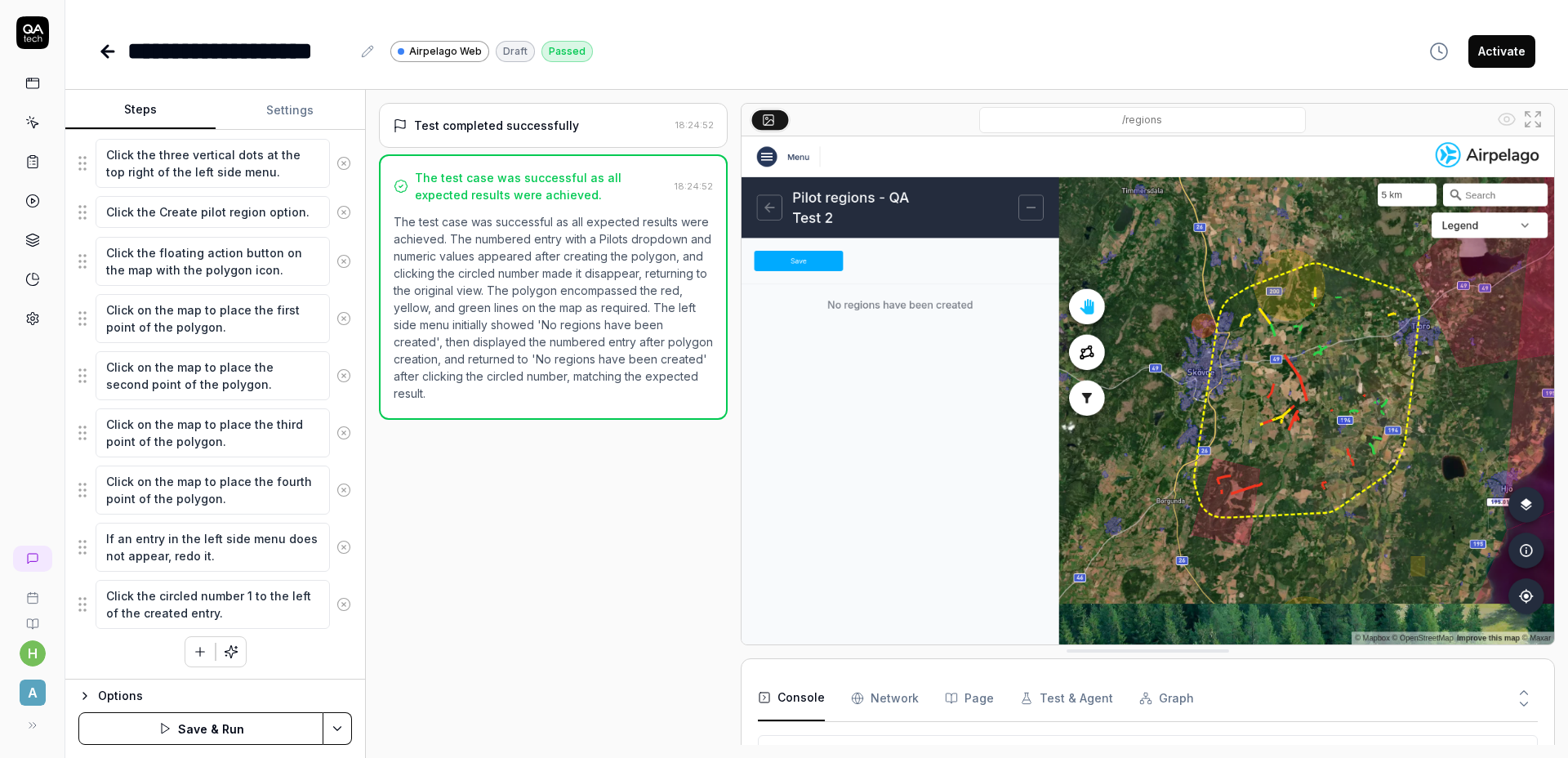
scroll to position [345, 0]
type textarea "Click the three vertical dots at the top right of the left side menu. Click the…"
click at [232, 542] on textarea "If an entry in the left side menu does not appear, redo it." at bounding box center [212, 546] width 234 height 49
click at [588, 129] on div "Test completed successfully" at bounding box center [530, 126] width 276 height 17
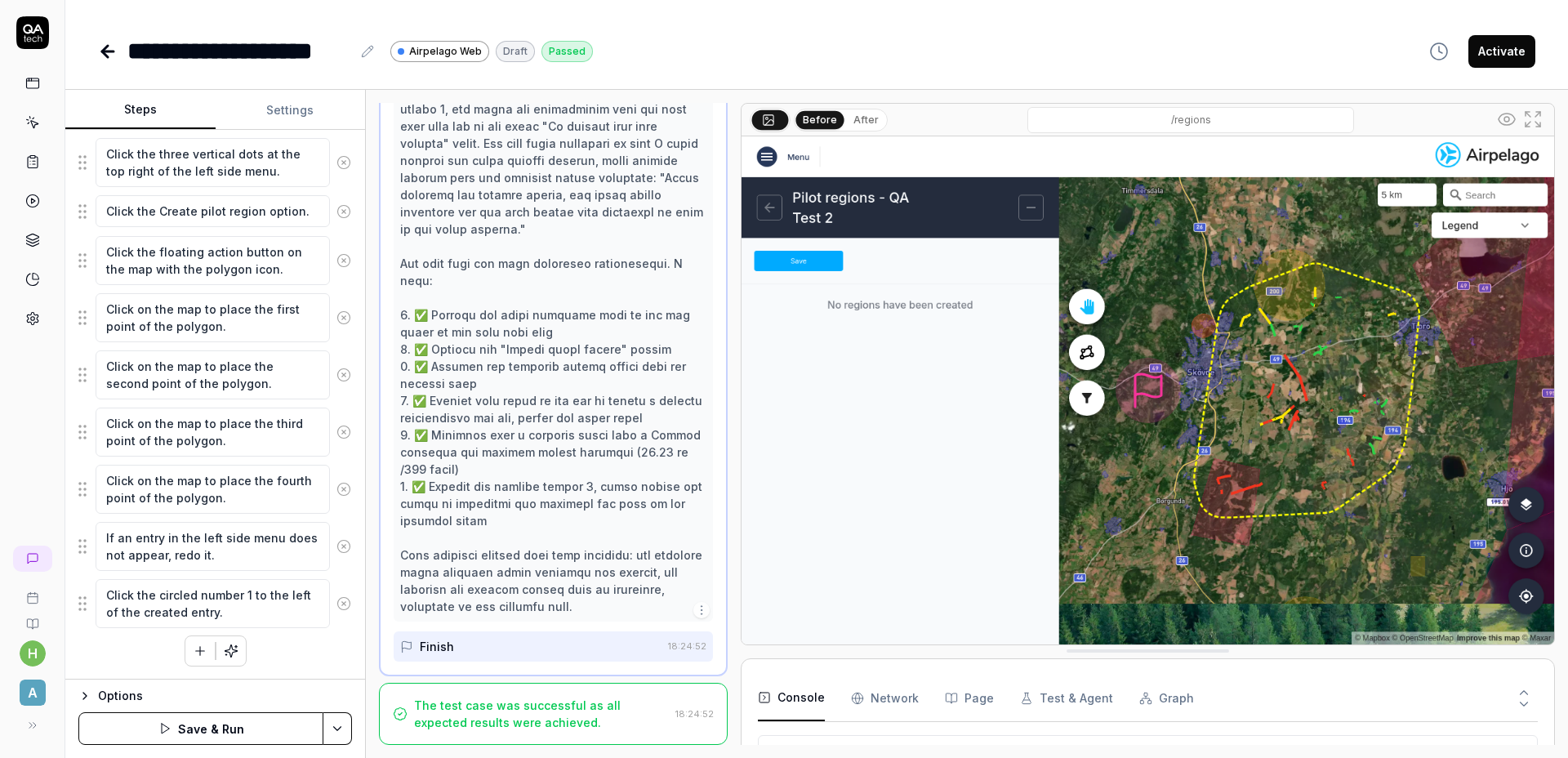
scroll to position [85, 0]
click at [593, 364] on div at bounding box center [553, 349] width 306 height 532
click at [348, 728] on html "**********" at bounding box center [784, 379] width 1568 height 758
click at [317, 577] on div "Save & Run w. Dependencies" at bounding box center [256, 578] width 208 height 36
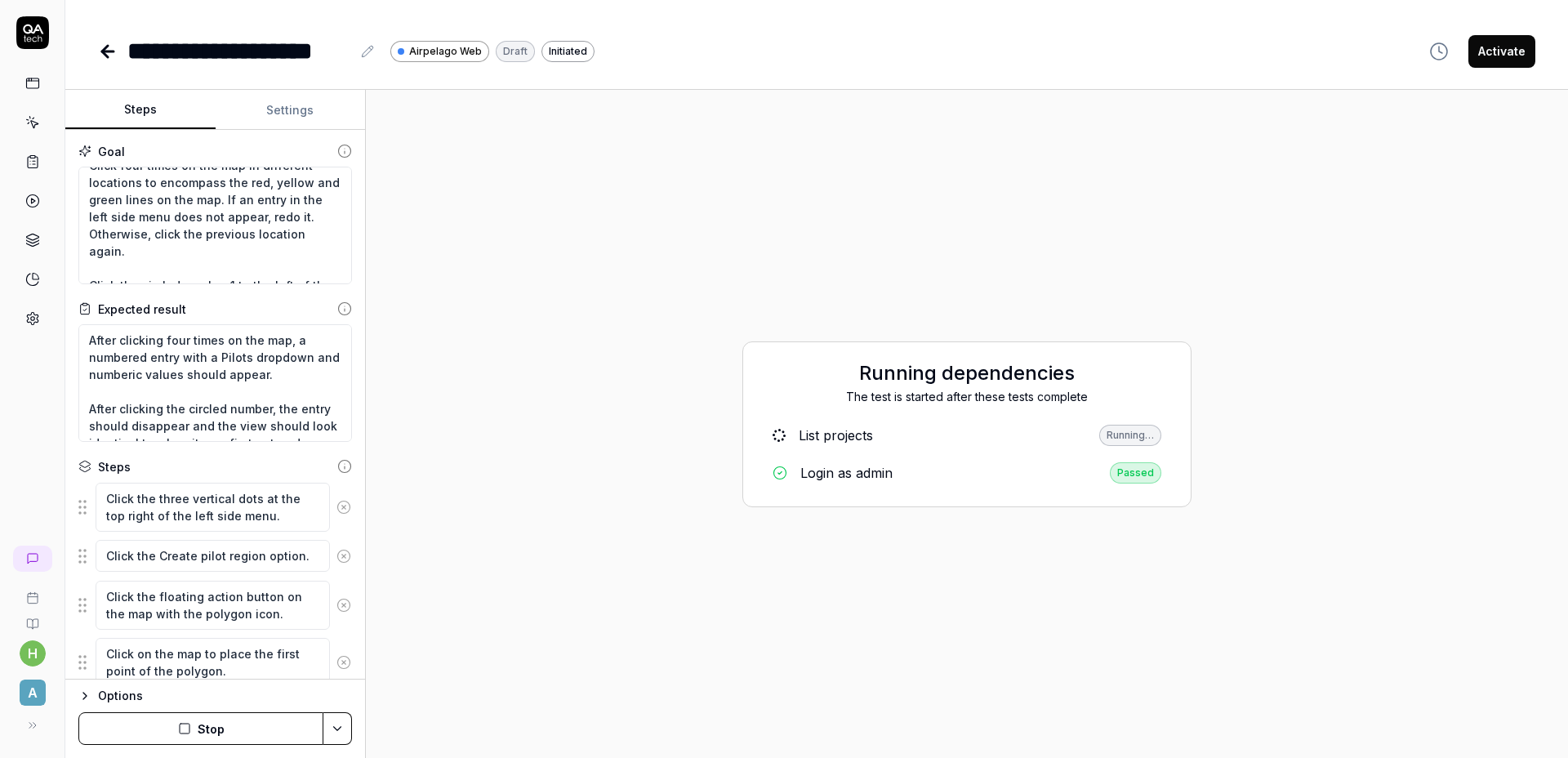
type textarea "*"
click at [107, 49] on icon at bounding box center [107, 51] width 20 height 20
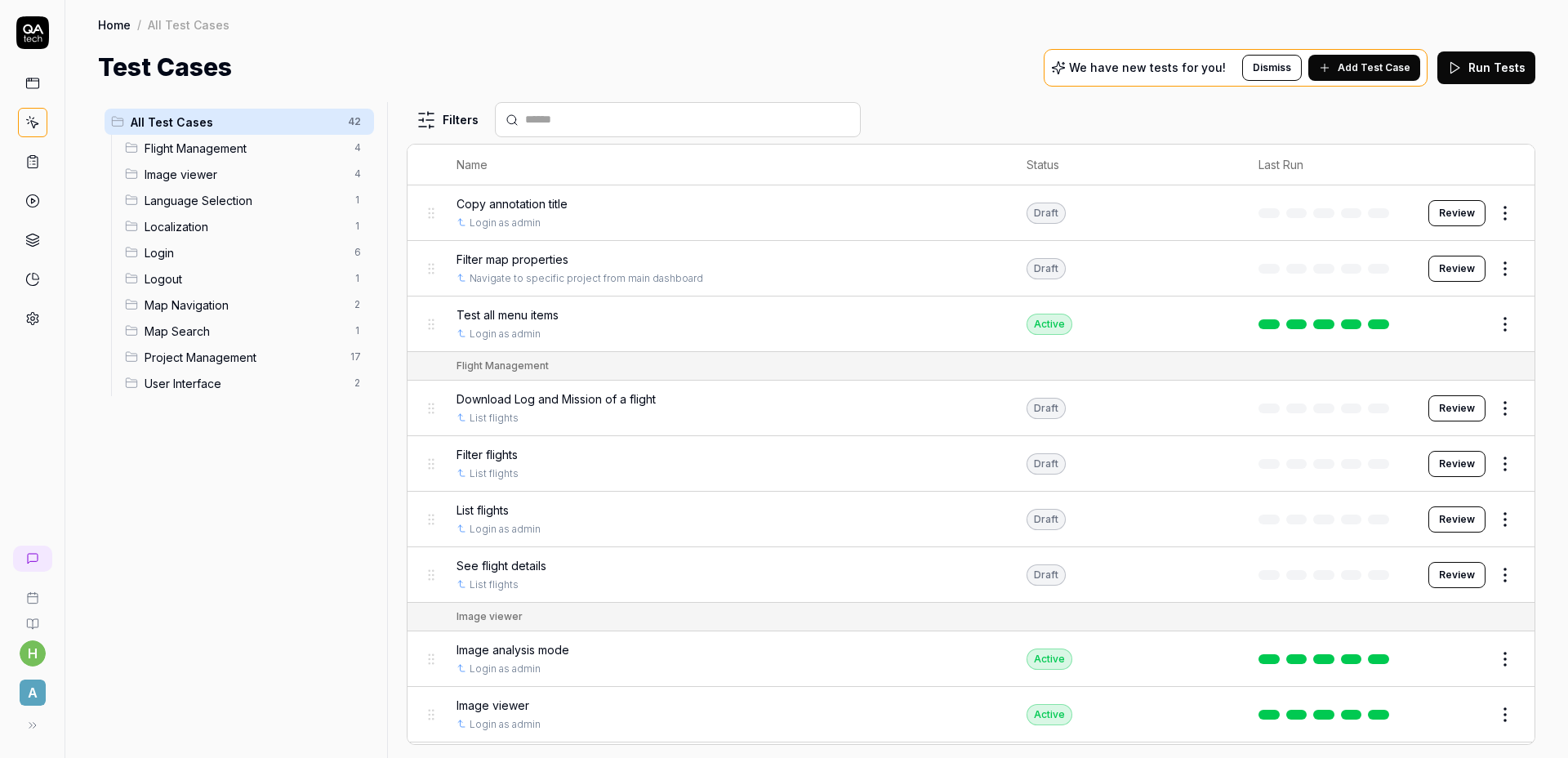
click at [230, 352] on span "Project Management" at bounding box center [243, 357] width 196 height 17
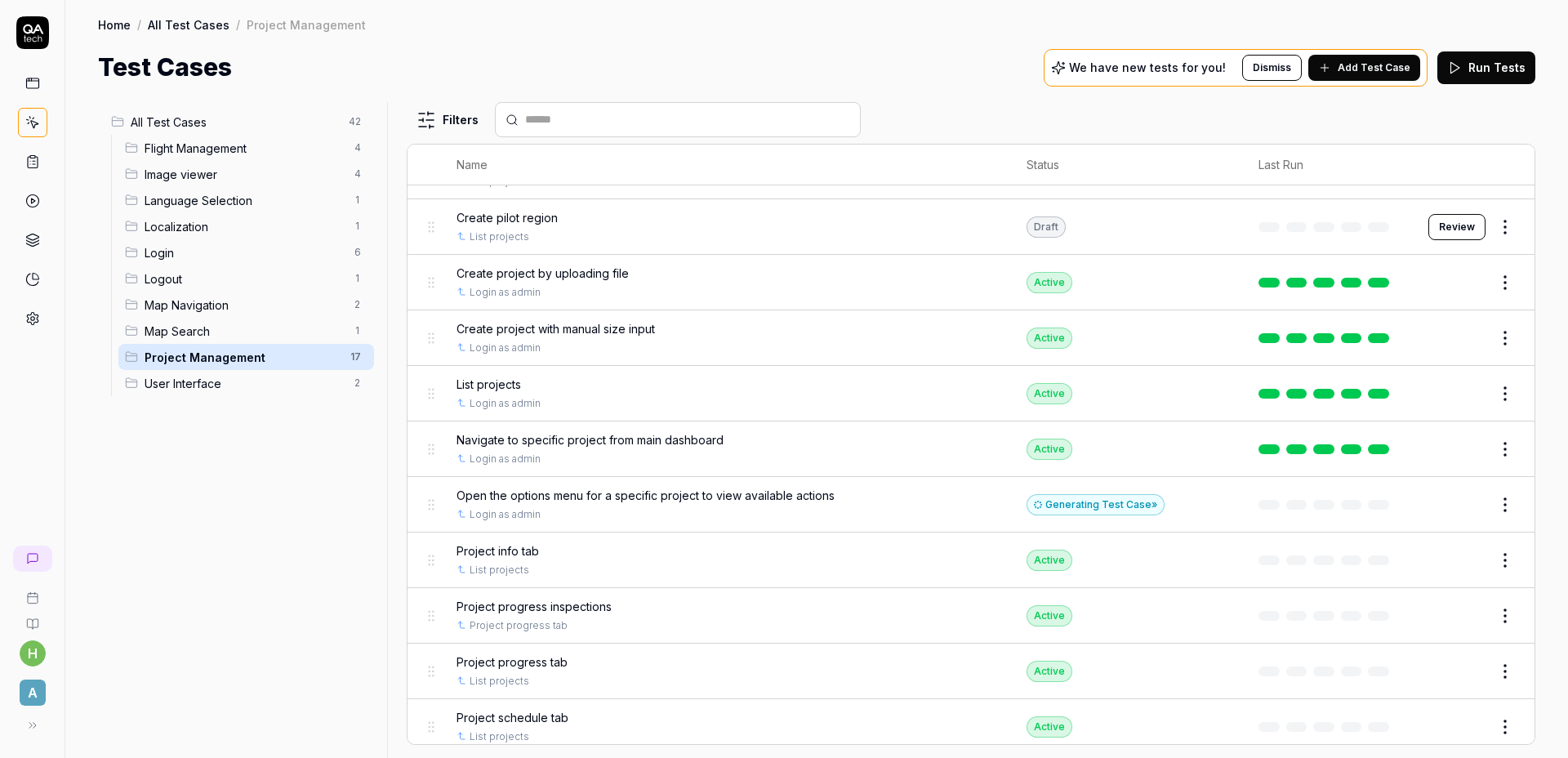
scroll to position [414, 0]
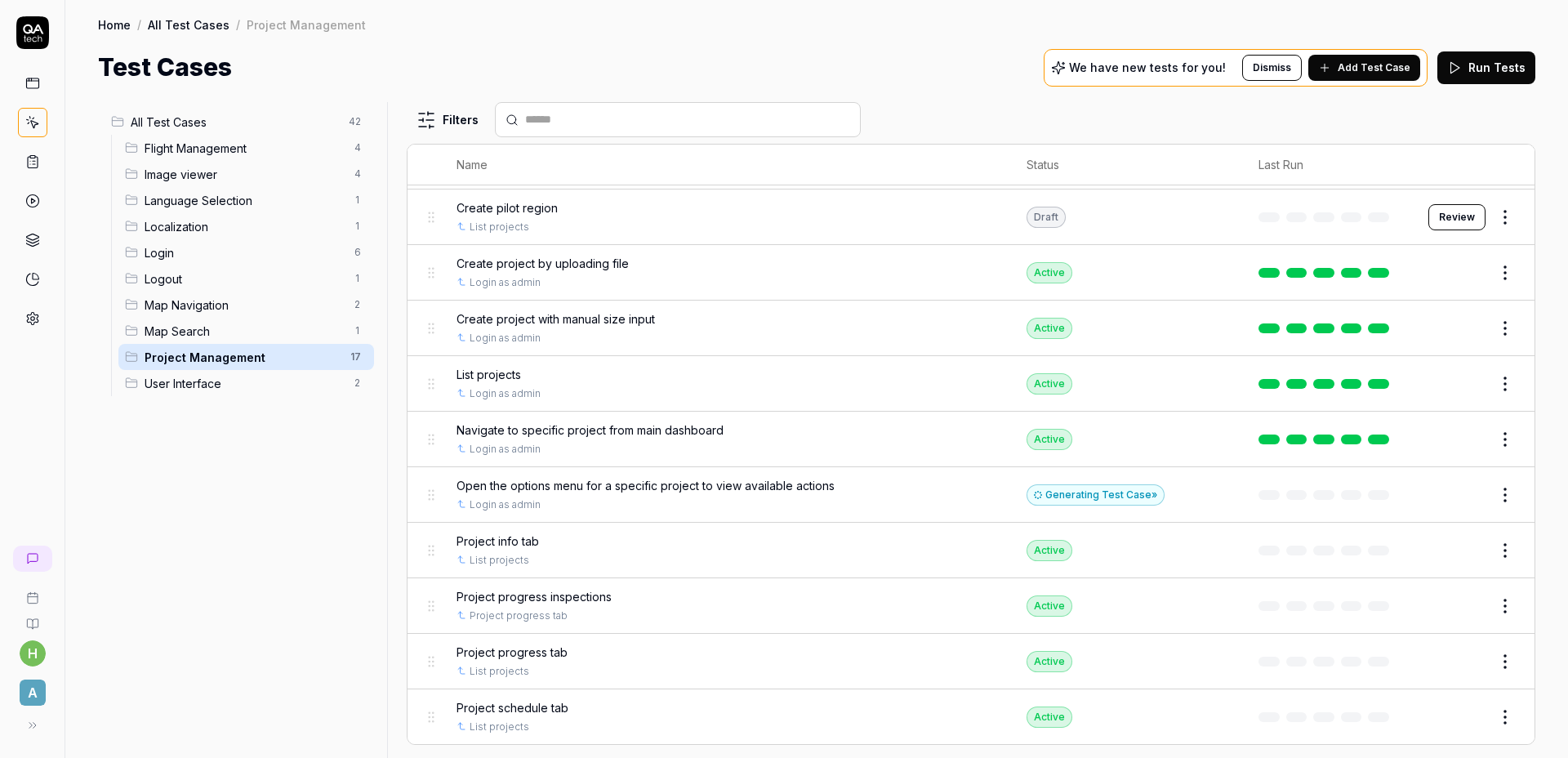
click at [674, 31] on div "Home / All Test Cases / Project Management" at bounding box center [817, 24] width 1437 height 16
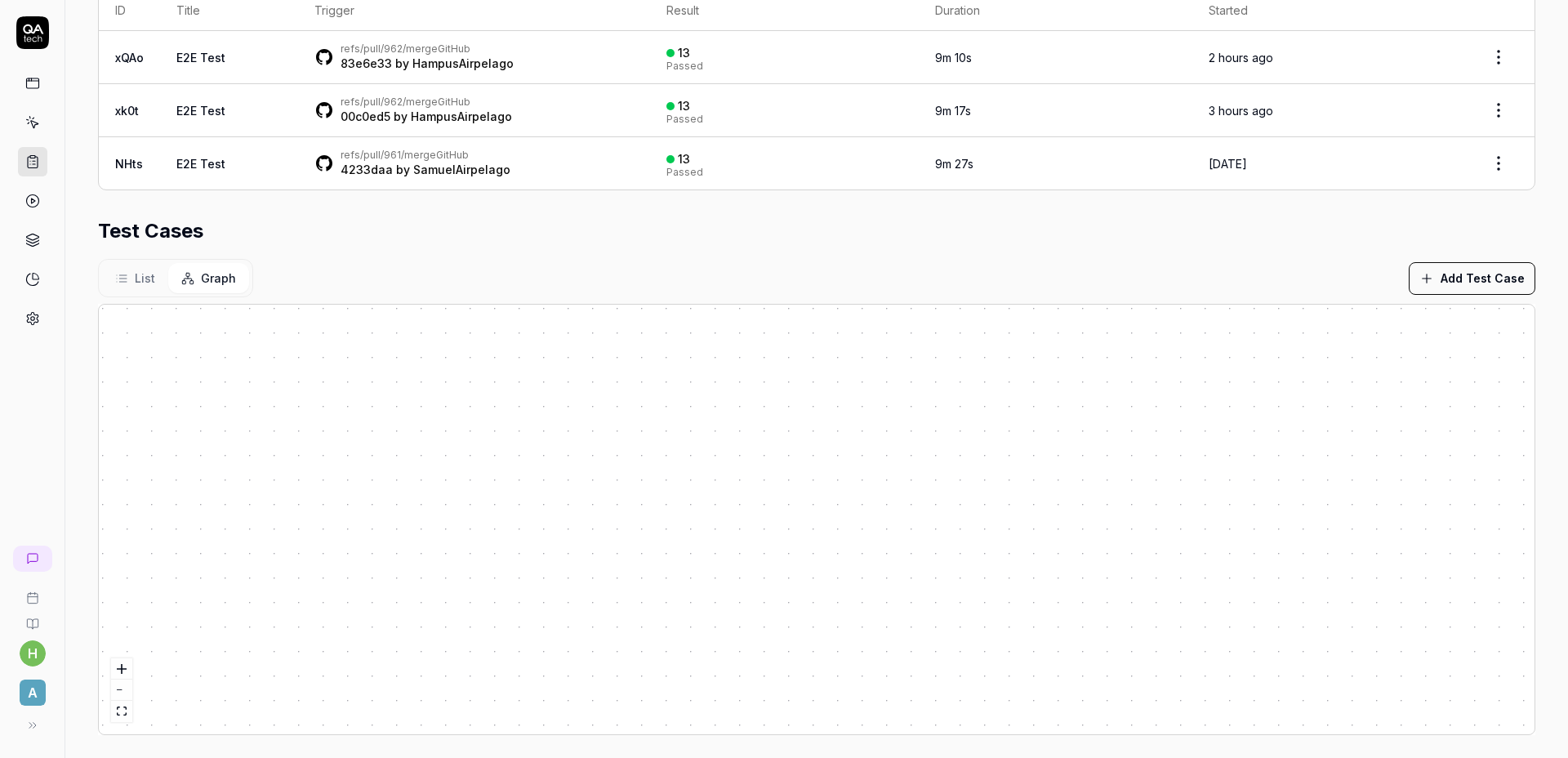
scroll to position [387, 0]
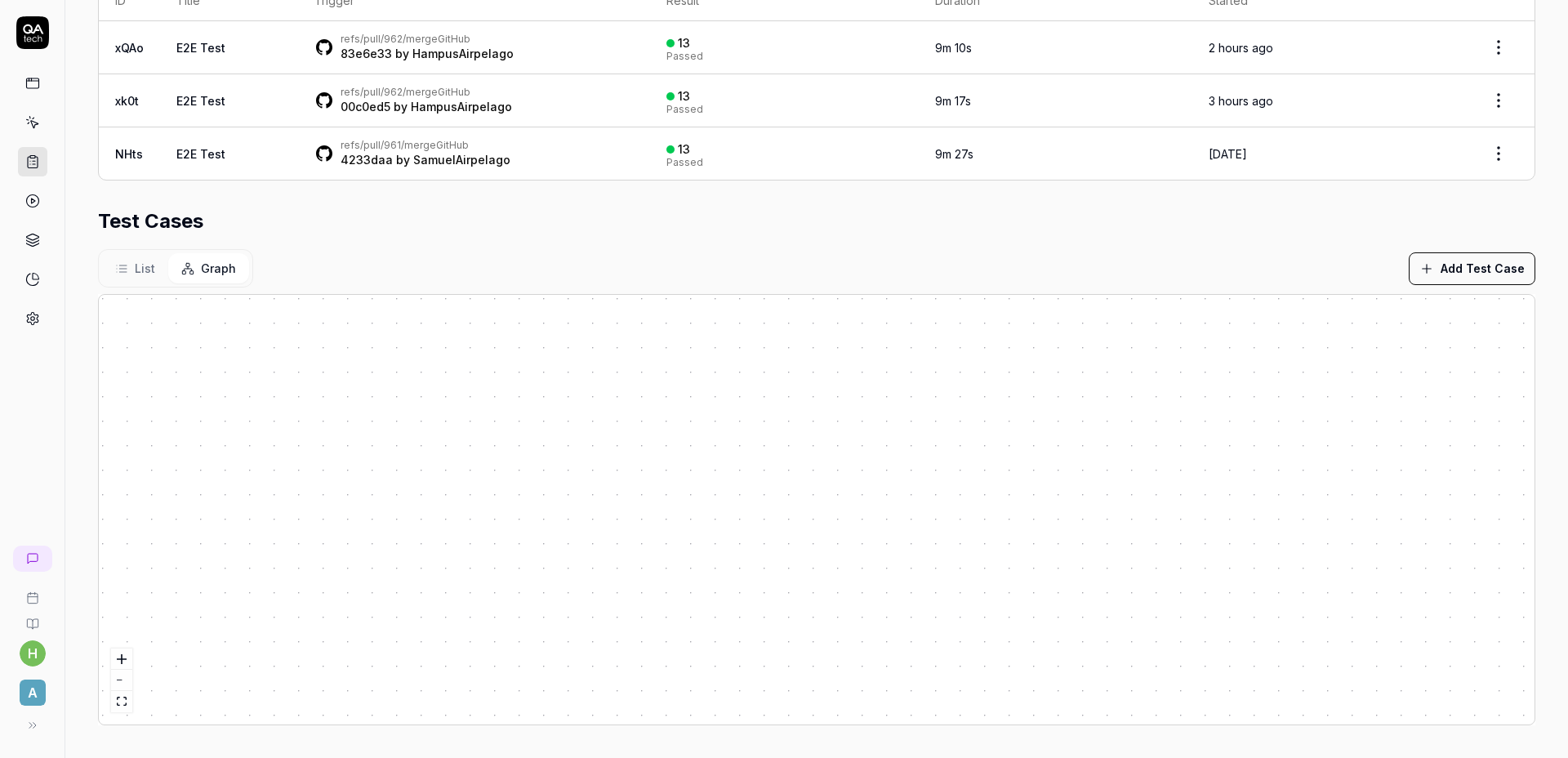
click at [873, 249] on div "List Graph Add Test Case" at bounding box center [817, 268] width 1437 height 38
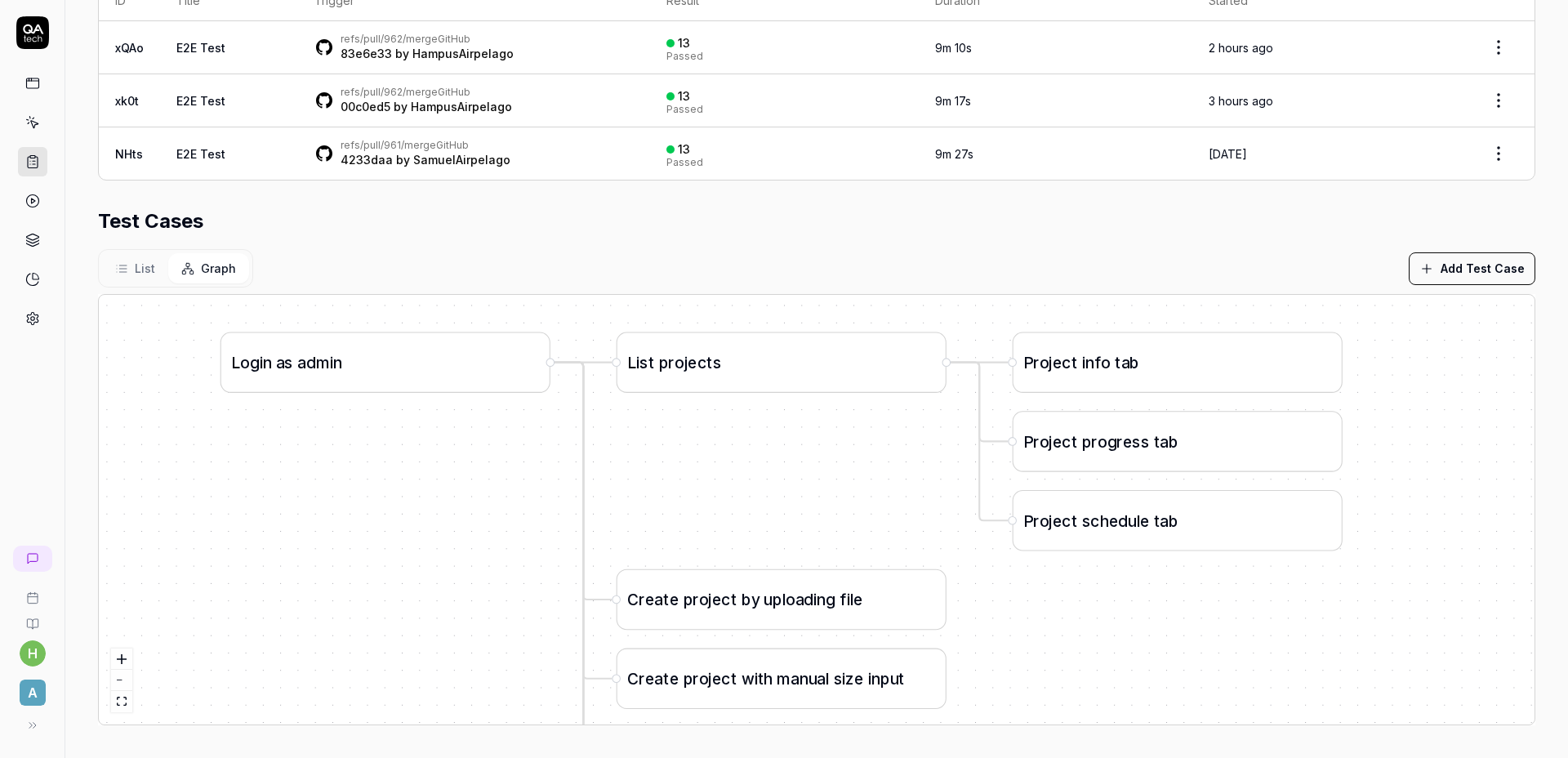
drag, startPoint x: 1119, startPoint y: 594, endPoint x: 901, endPoint y: 547, distance: 223.0
click at [851, 519] on div "C r e a t e p r o j e c t b y u p l o a d i n g f i l e L o g i n a s a d m i n…" at bounding box center [817, 509] width 1435 height 429
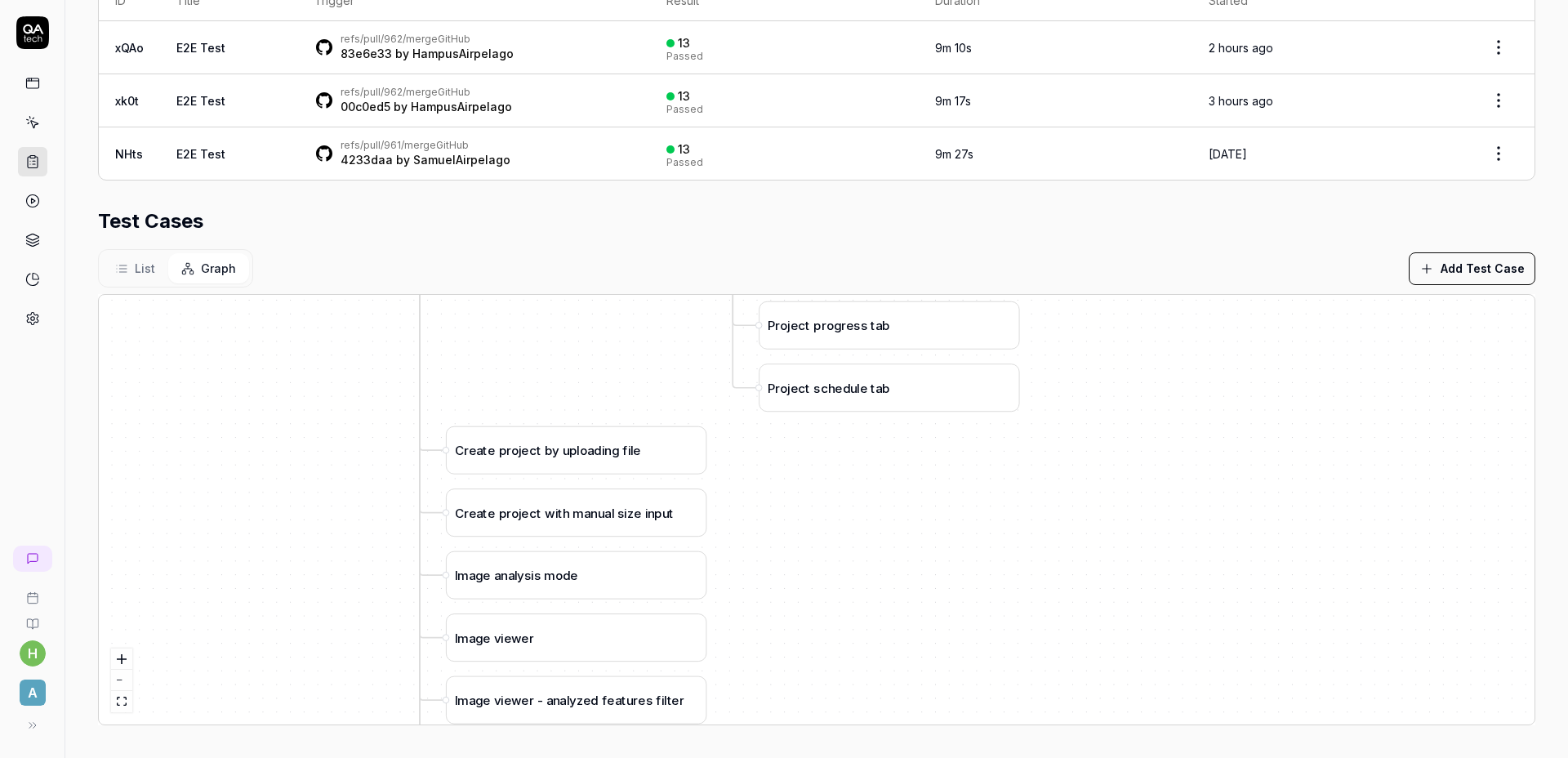
drag, startPoint x: 1129, startPoint y: 636, endPoint x: 948, endPoint y: 505, distance: 223.4
click at [948, 505] on div "C r e a t e p r o j e c t b y u p l o a d i n g f i l e L o g i n a s a d m i n…" at bounding box center [817, 509] width 1435 height 429
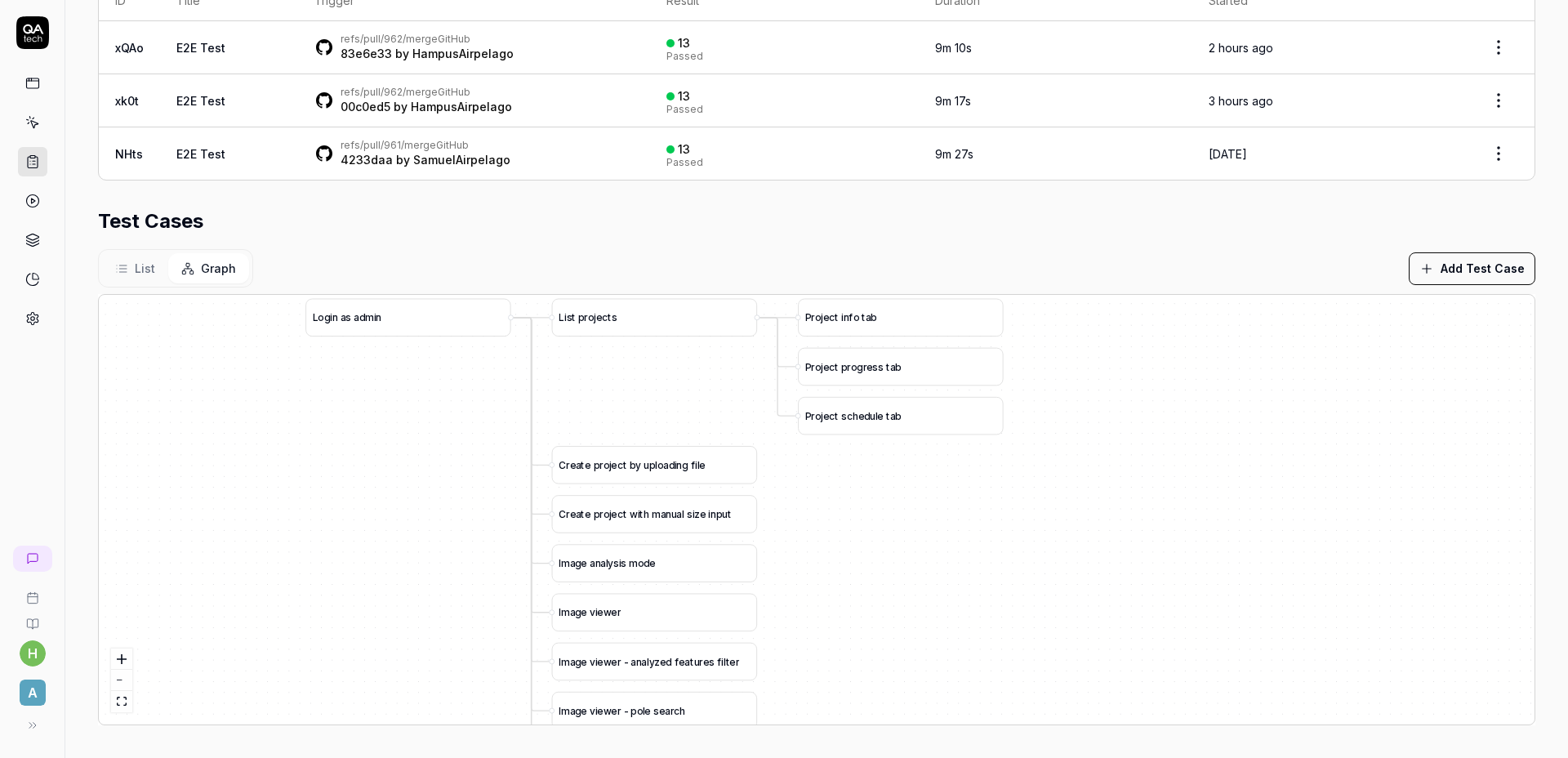
click at [1477, 262] on button "Add Test Case" at bounding box center [1472, 269] width 127 height 33
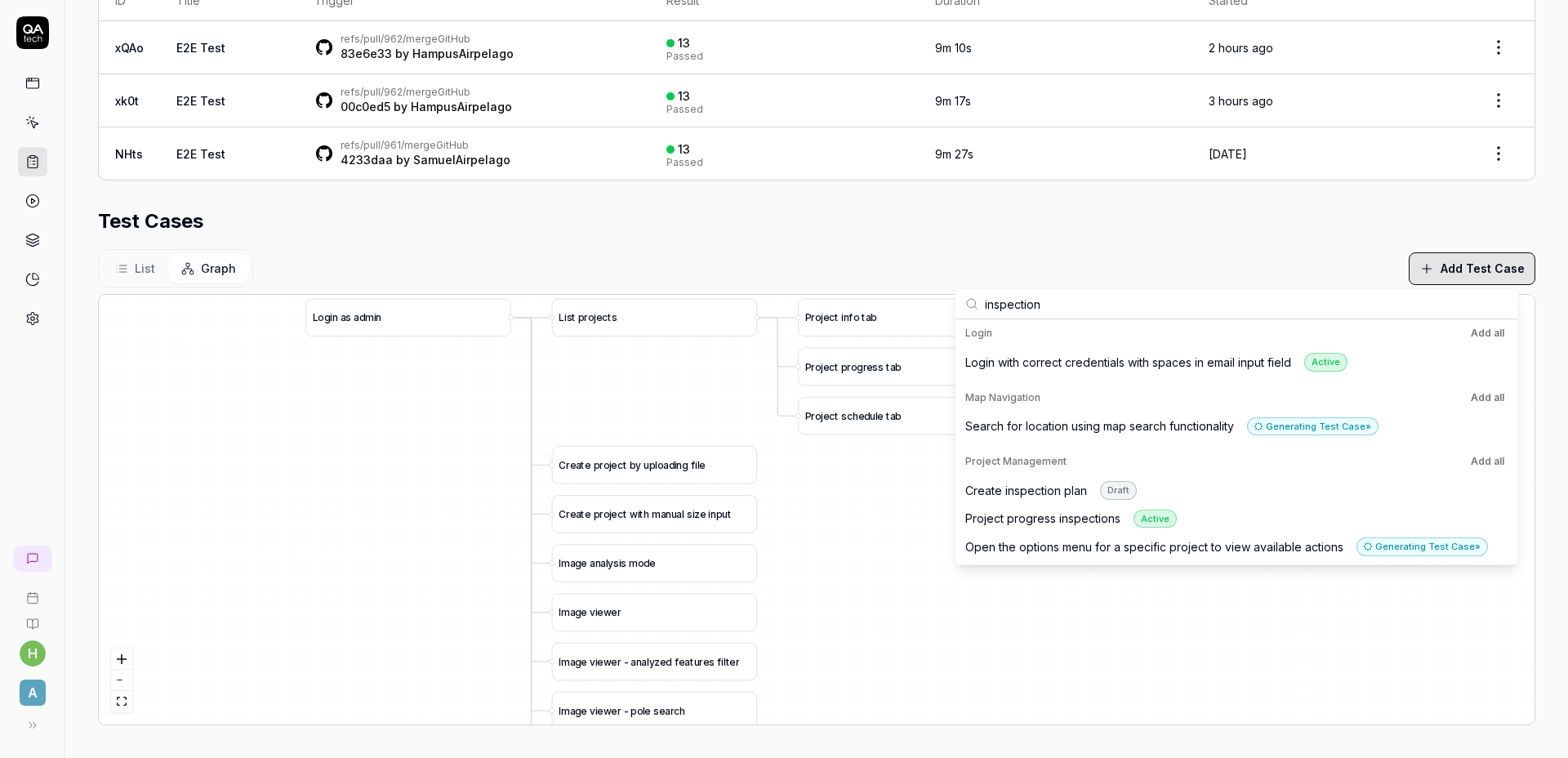
scroll to position [0, 0]
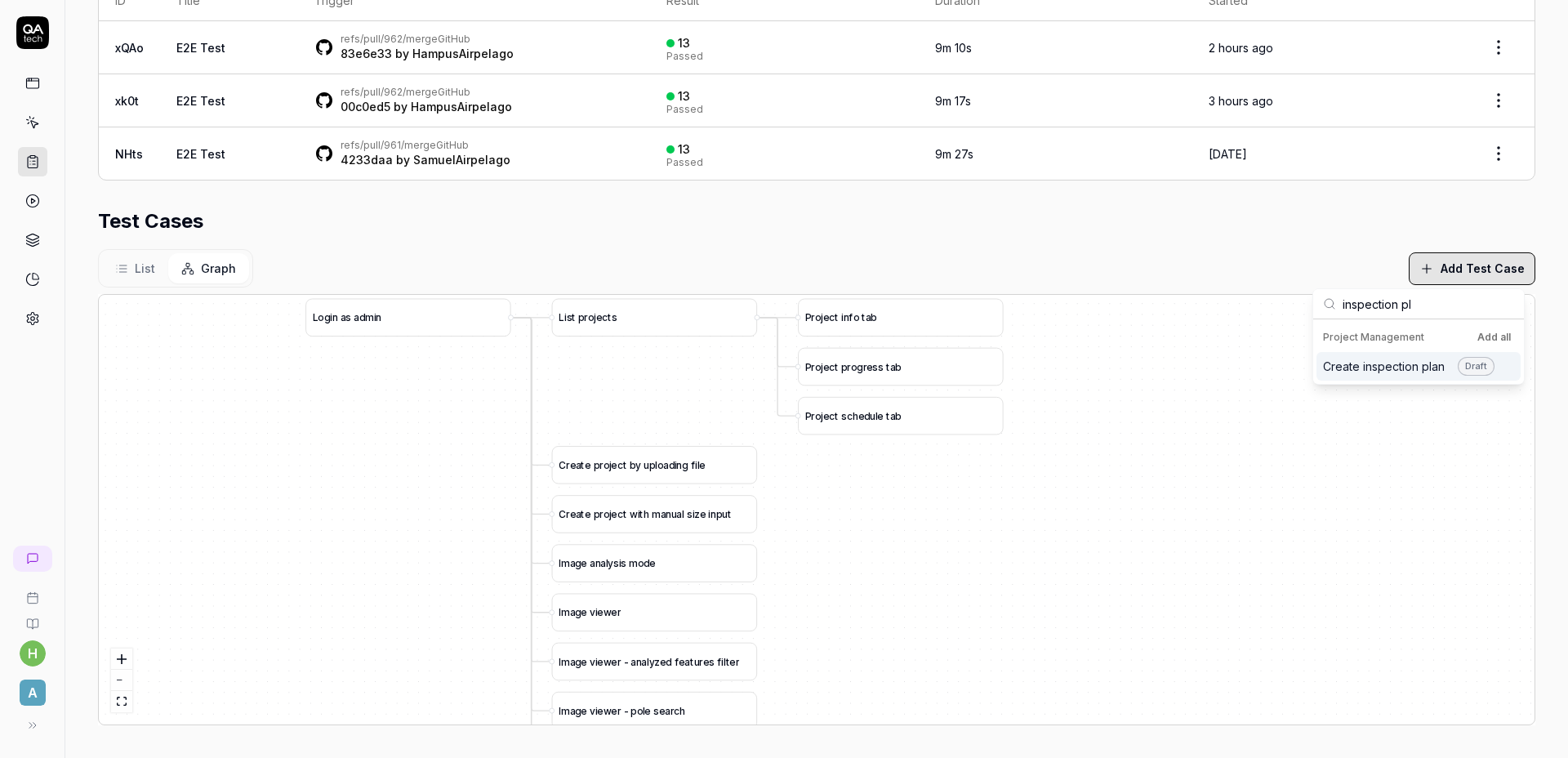
type input "inspection pla"
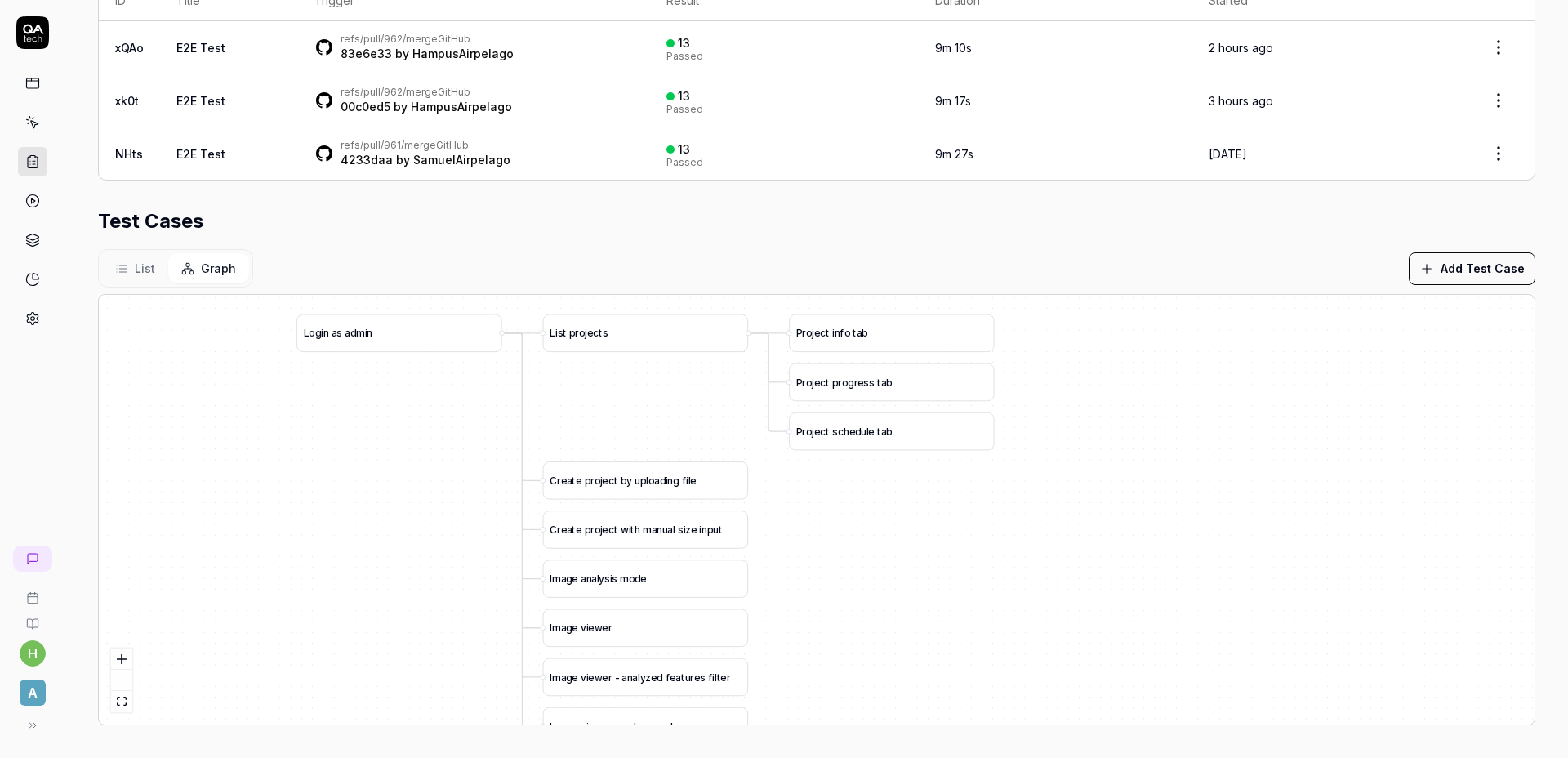
drag, startPoint x: 1126, startPoint y: 403, endPoint x: 1117, endPoint y: 419, distance: 18.4
click at [1117, 419] on div "C r e a t e p r o j e c t b y u p l o a d i n g f i l e L o g i n a s a d m i n…" at bounding box center [817, 509] width 1435 height 429
click at [862, 247] on section "Test Cases List Graph Add Test Case C r e a t e p r o j e c t b y u p l o a d i…" at bounding box center [817, 466] width 1437 height 519
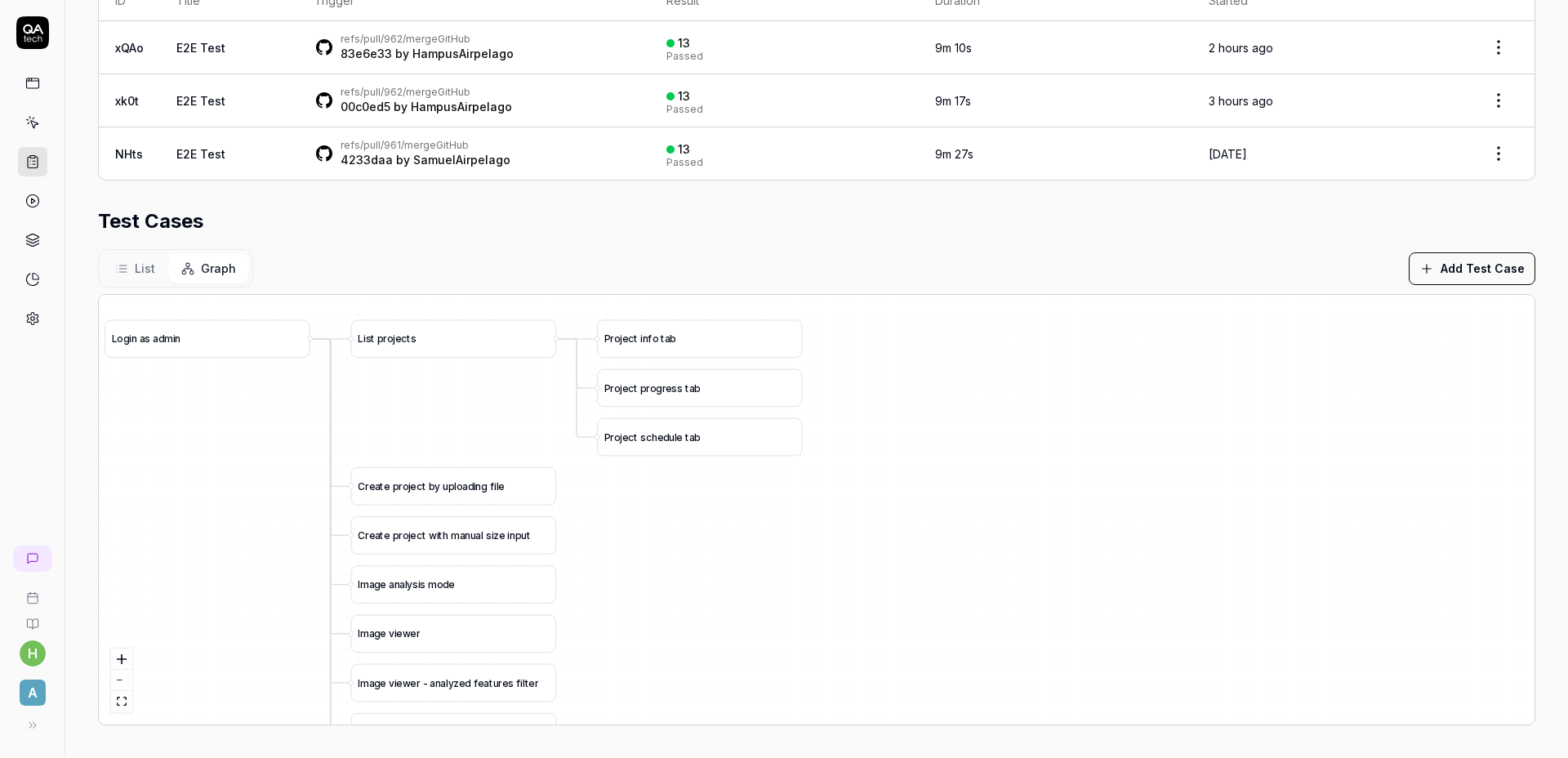
drag, startPoint x: 1159, startPoint y: 482, endPoint x: 966, endPoint y: 487, distance: 193.1
click at [966, 487] on div "C r e a t e p r o j e c t b y u p l o a d i n g f i l e L o g i n a s a d m i n…" at bounding box center [817, 509] width 1435 height 429
click at [1484, 274] on button "Add Test Case" at bounding box center [1472, 269] width 127 height 33
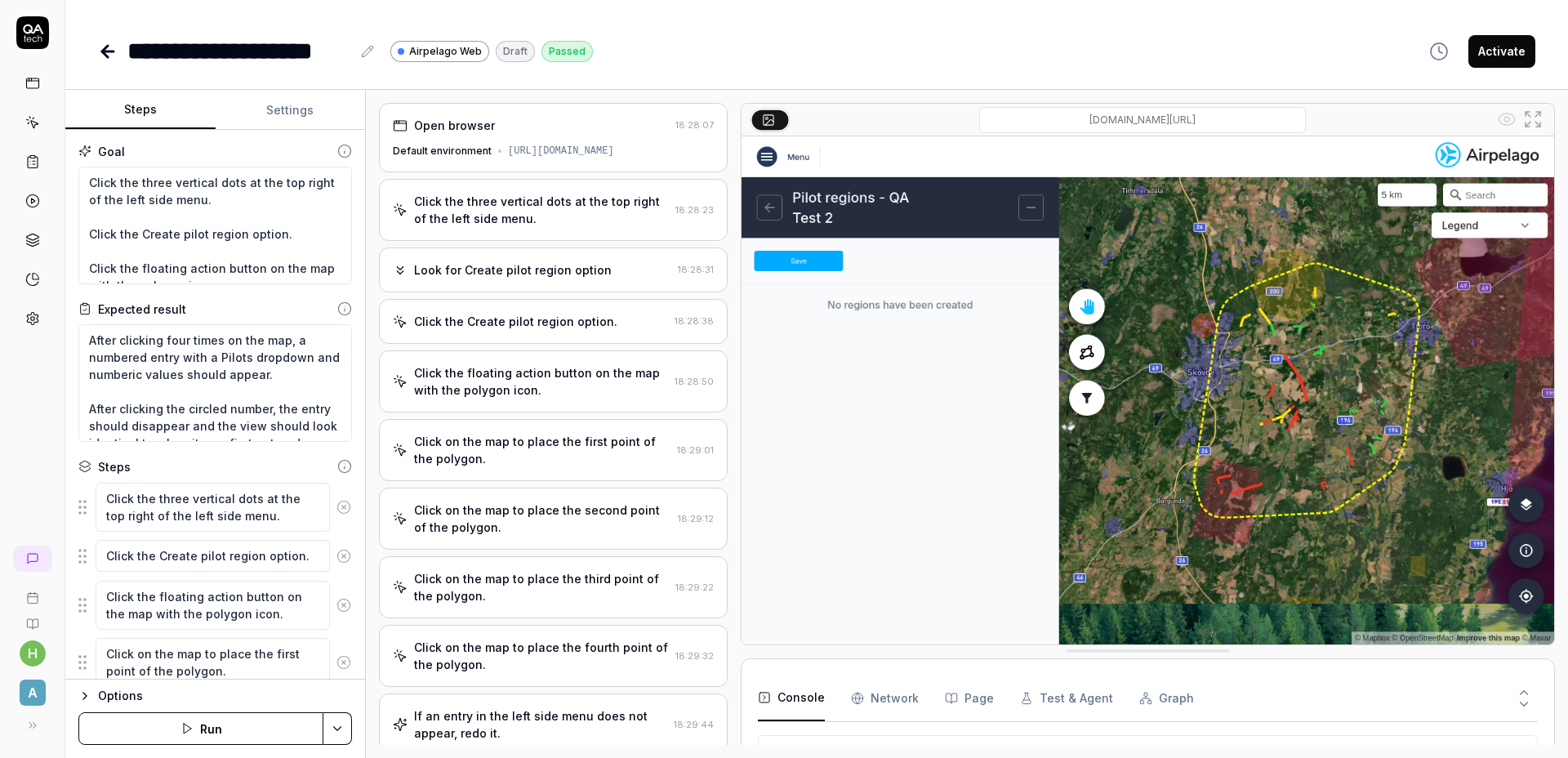
scroll to position [61, 0]
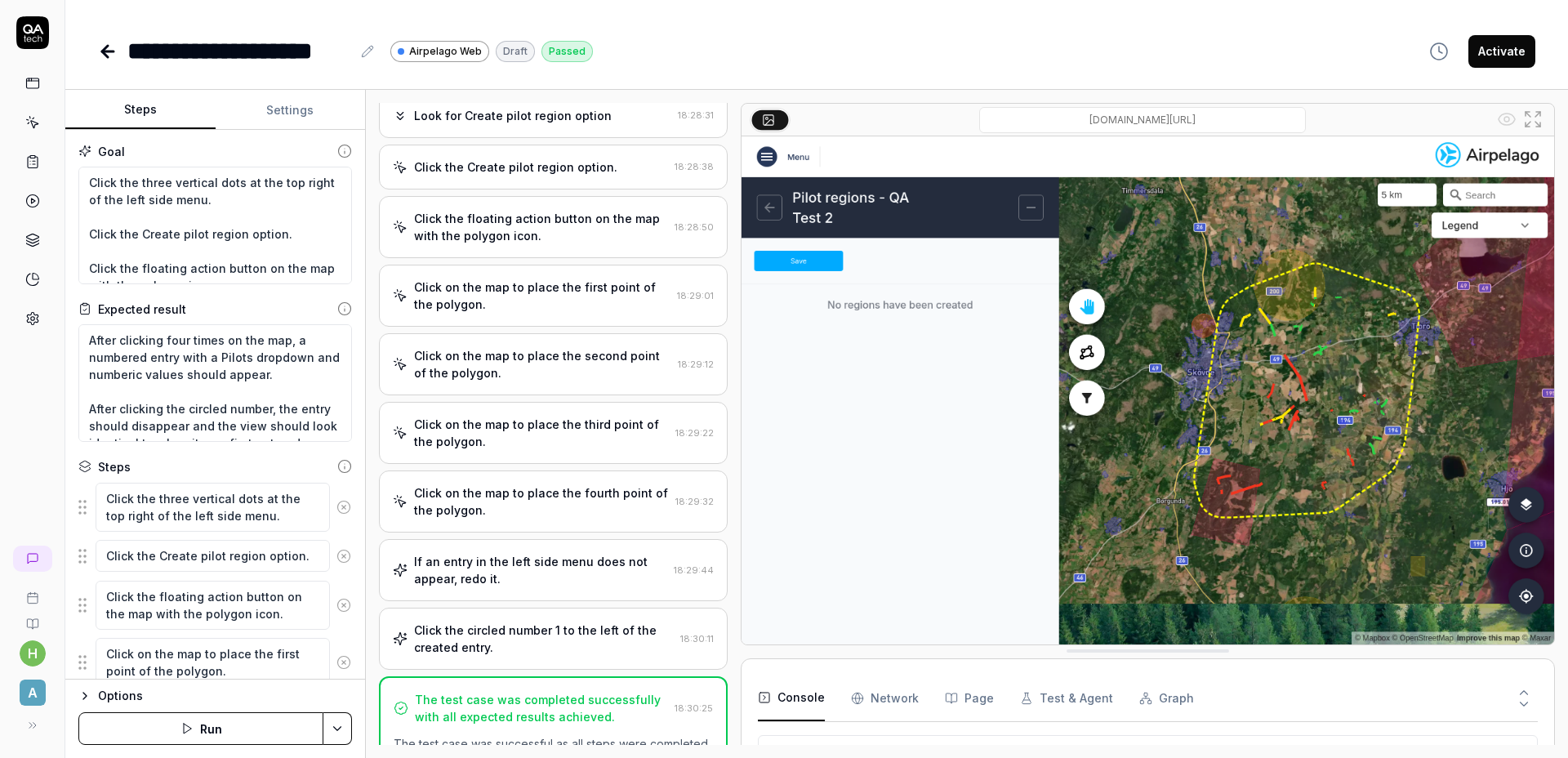
type textarea "*"
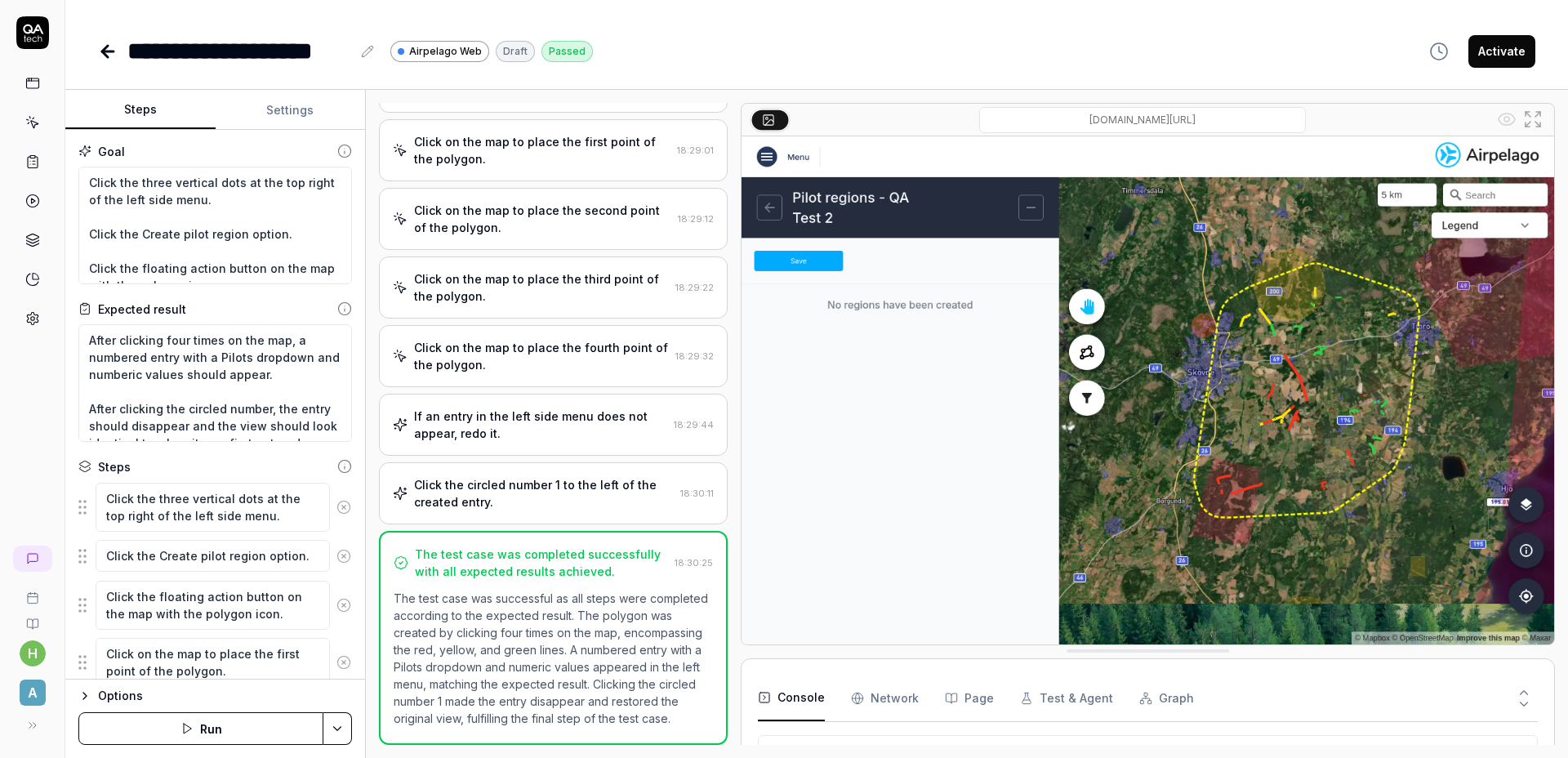
scroll to position [331, 0]
click at [530, 411] on div "If an entry in the left side menu does not appear, redo it." at bounding box center [541, 425] width 253 height 35
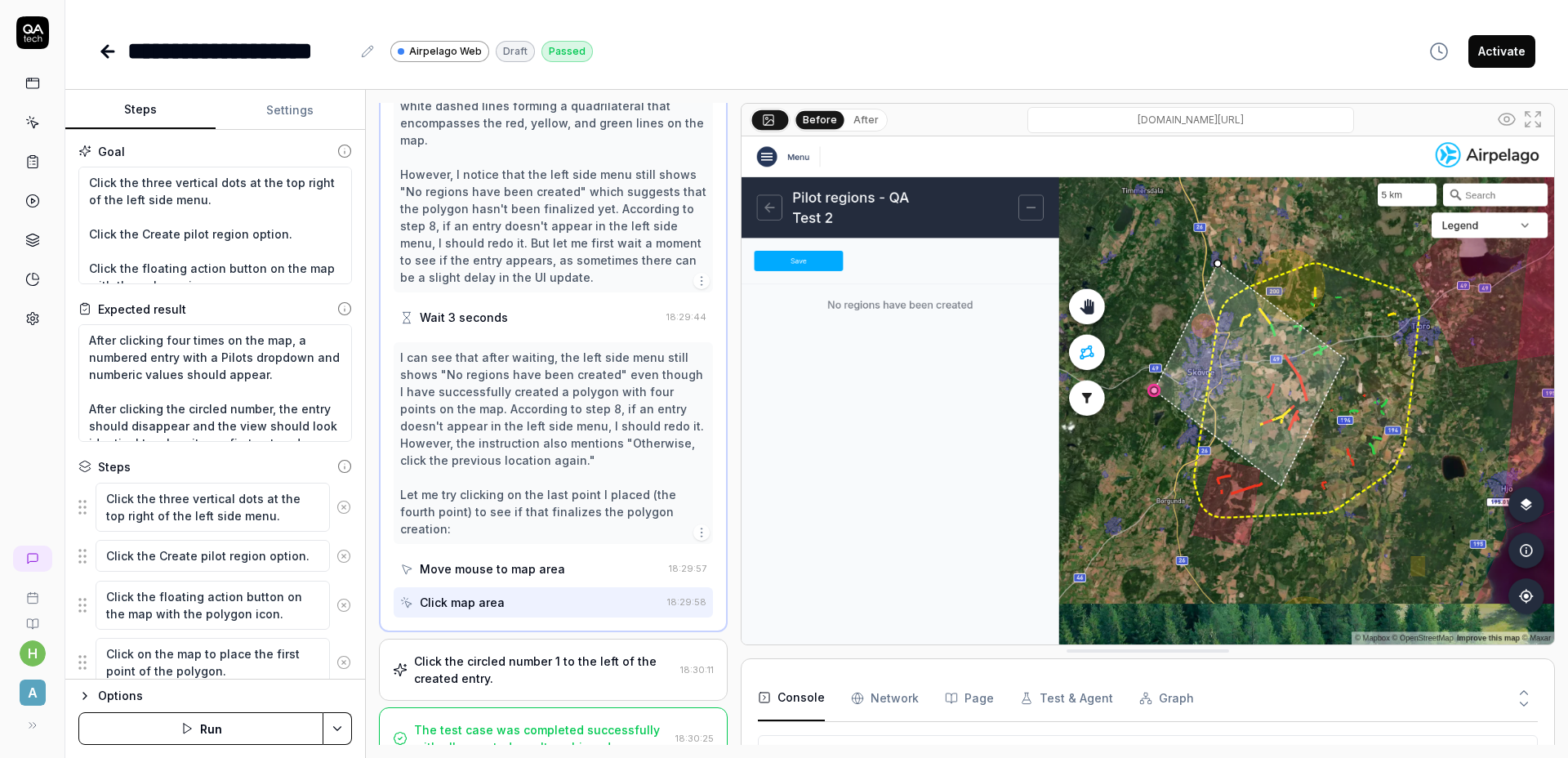
scroll to position [753, 0]
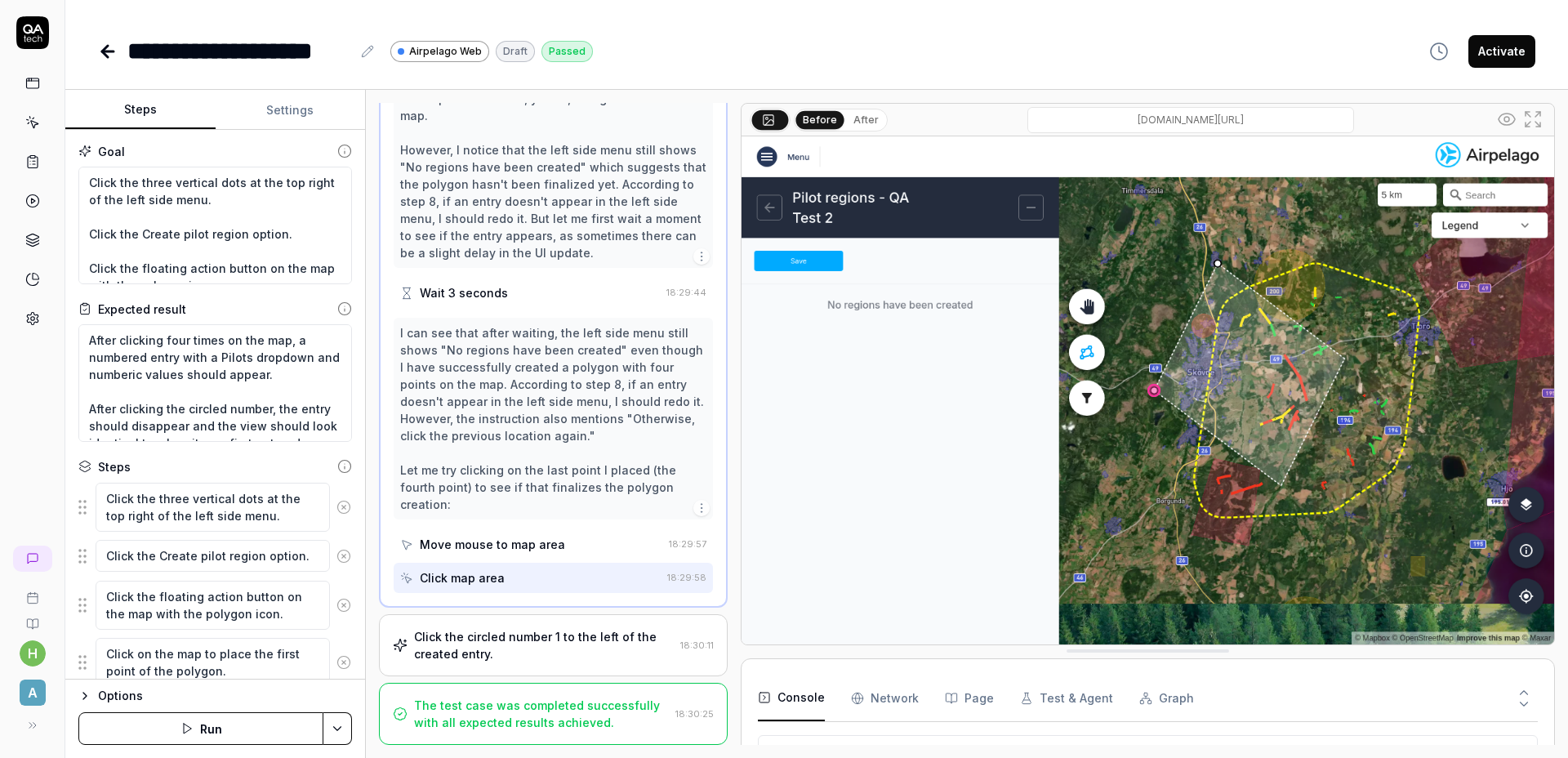
click at [529, 616] on div "Click the circled number 1 to the left of the created entry. 18:30:11" at bounding box center [553, 645] width 348 height 62
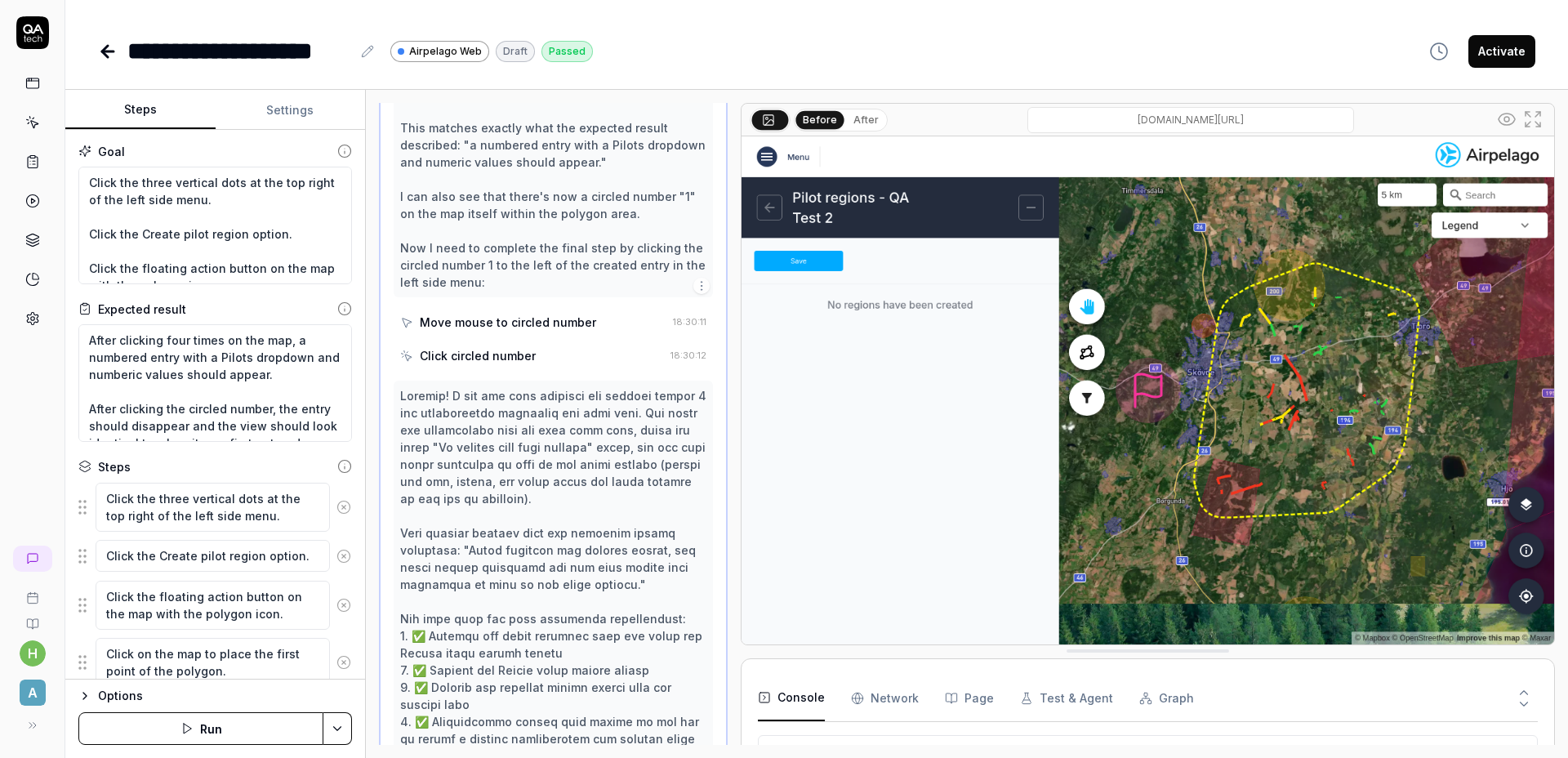
scroll to position [832, 0]
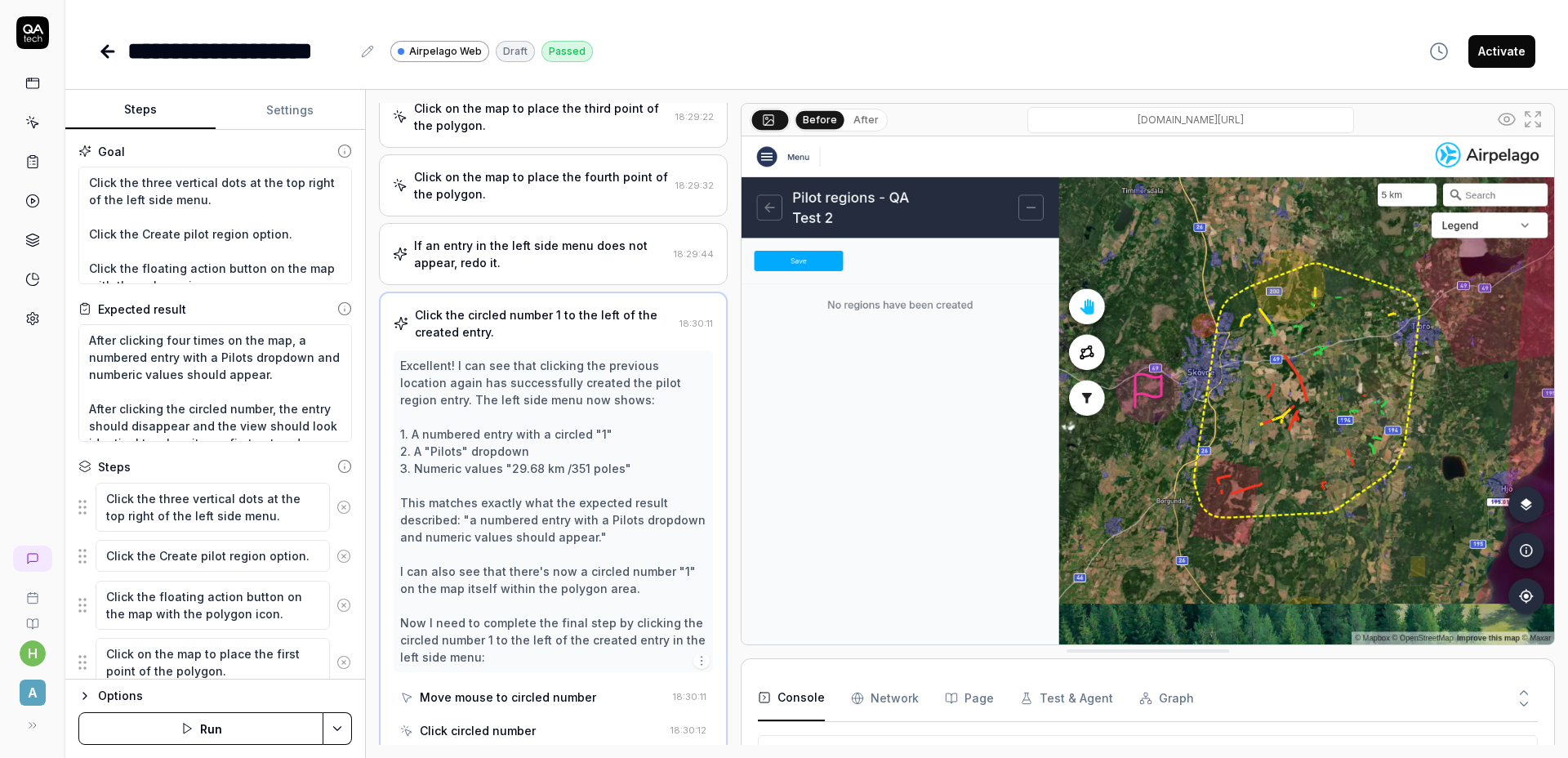
click at [542, 263] on div "If an entry in the left side menu does not appear, redo it." at bounding box center [541, 254] width 253 height 35
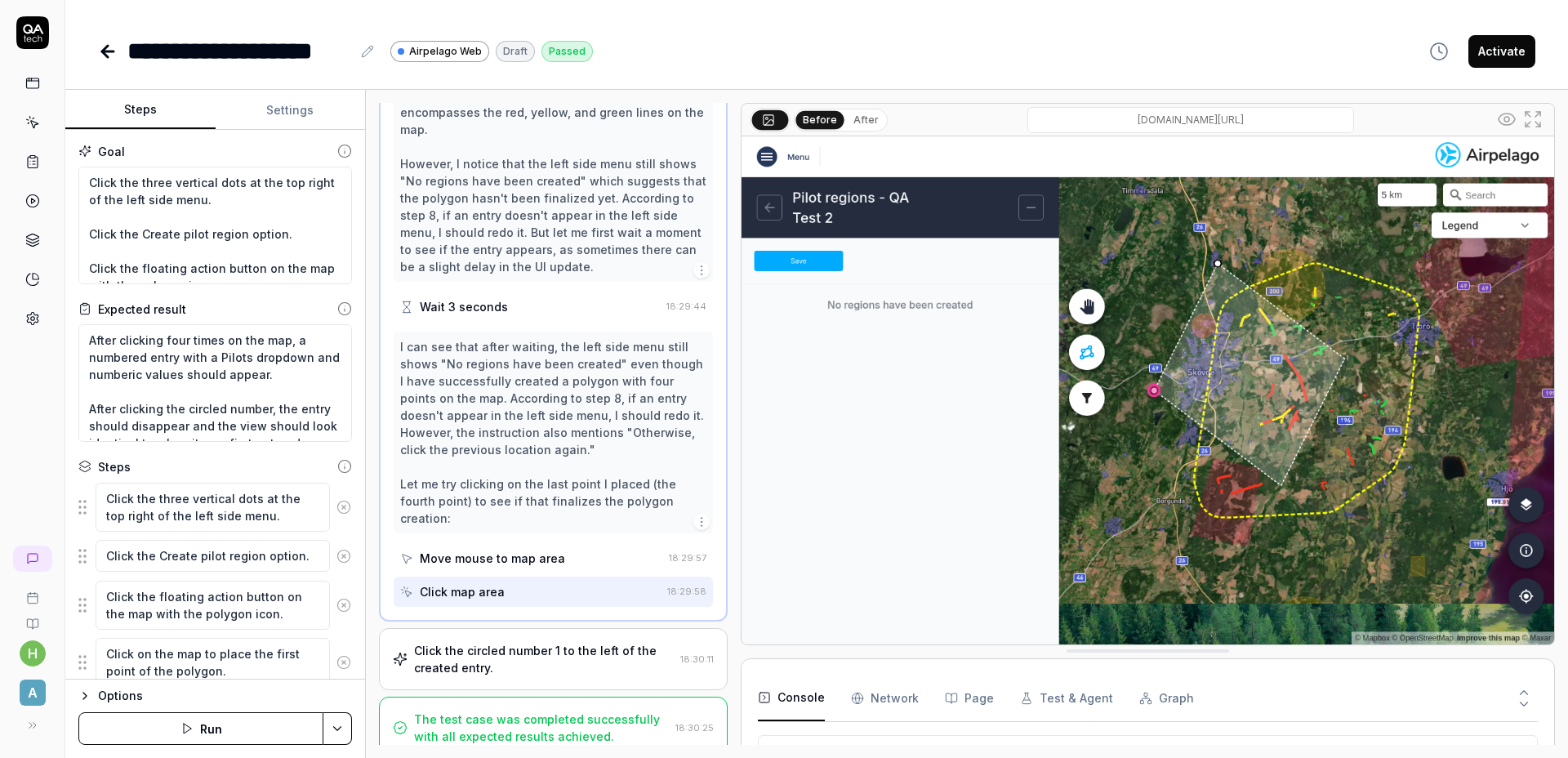
scroll to position [753, 0]
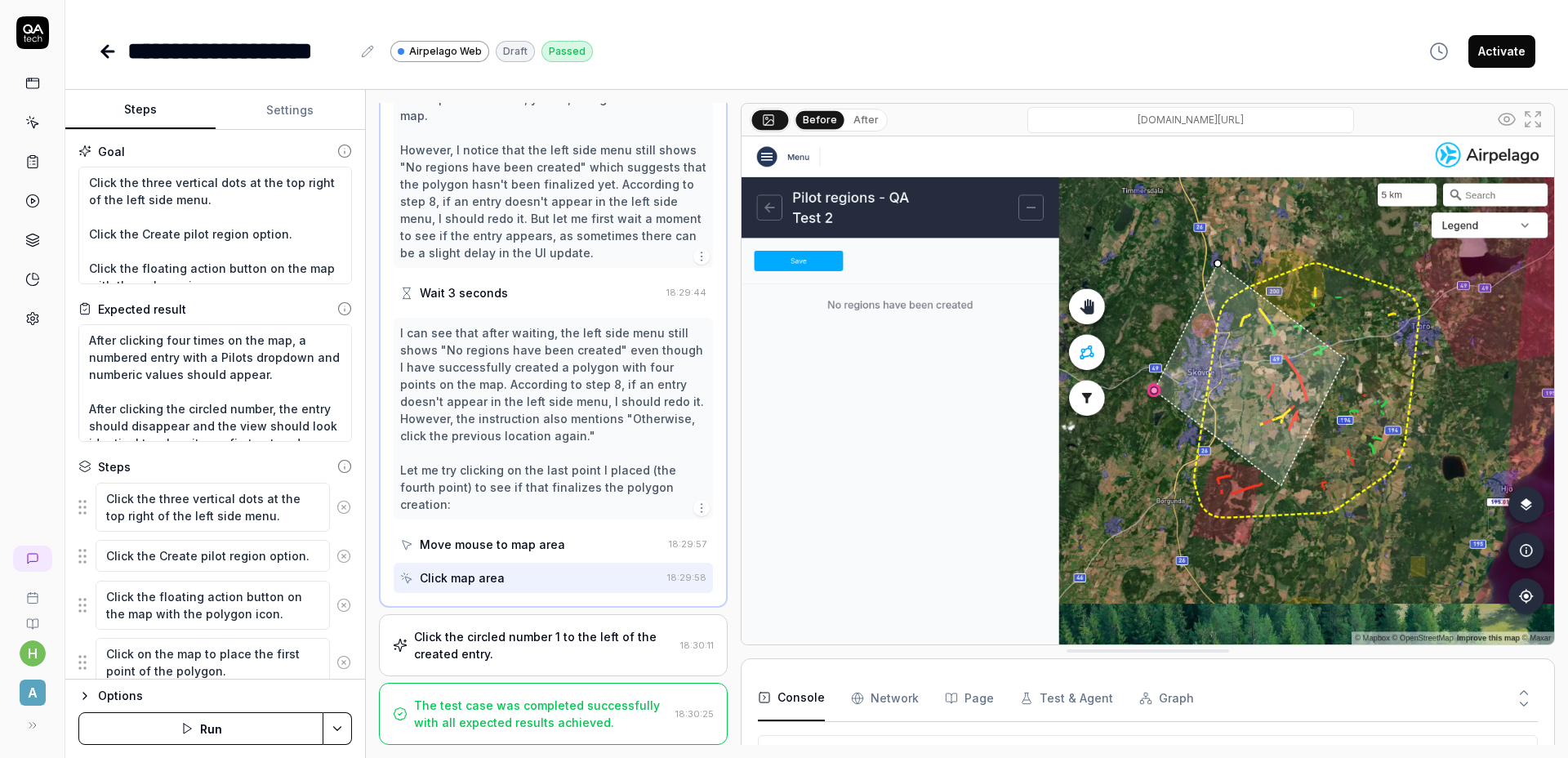
click at [612, 445] on div "I can see that after waiting, the left side menu still shows "No regions have b…" at bounding box center [553, 419] width 306 height 189
click at [611, 634] on div "Click the circled number 1 to the left of the created entry." at bounding box center [544, 645] width 260 height 35
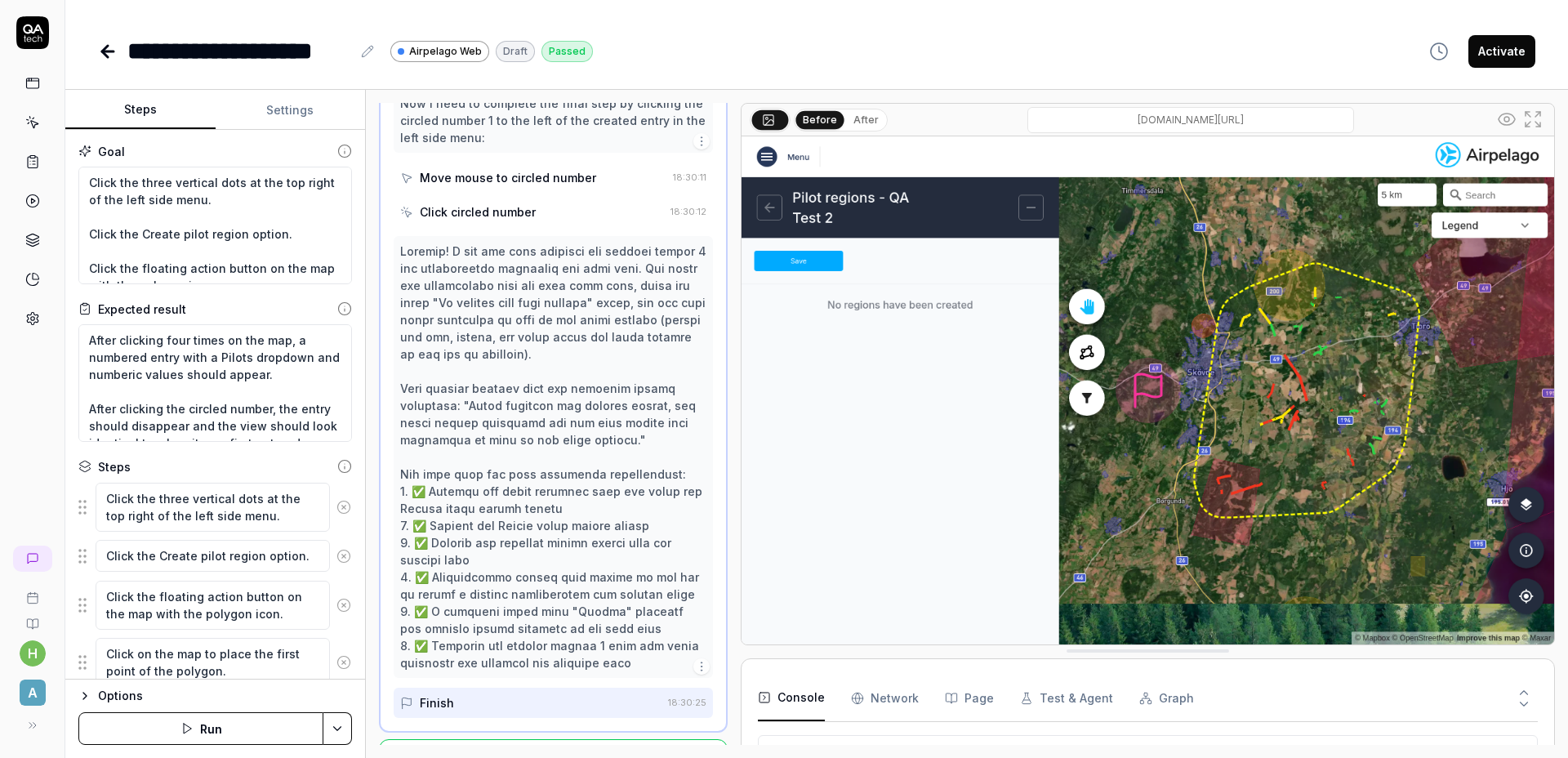
scroll to position [992, 0]
click at [554, 309] on div at bounding box center [553, 454] width 306 height 429
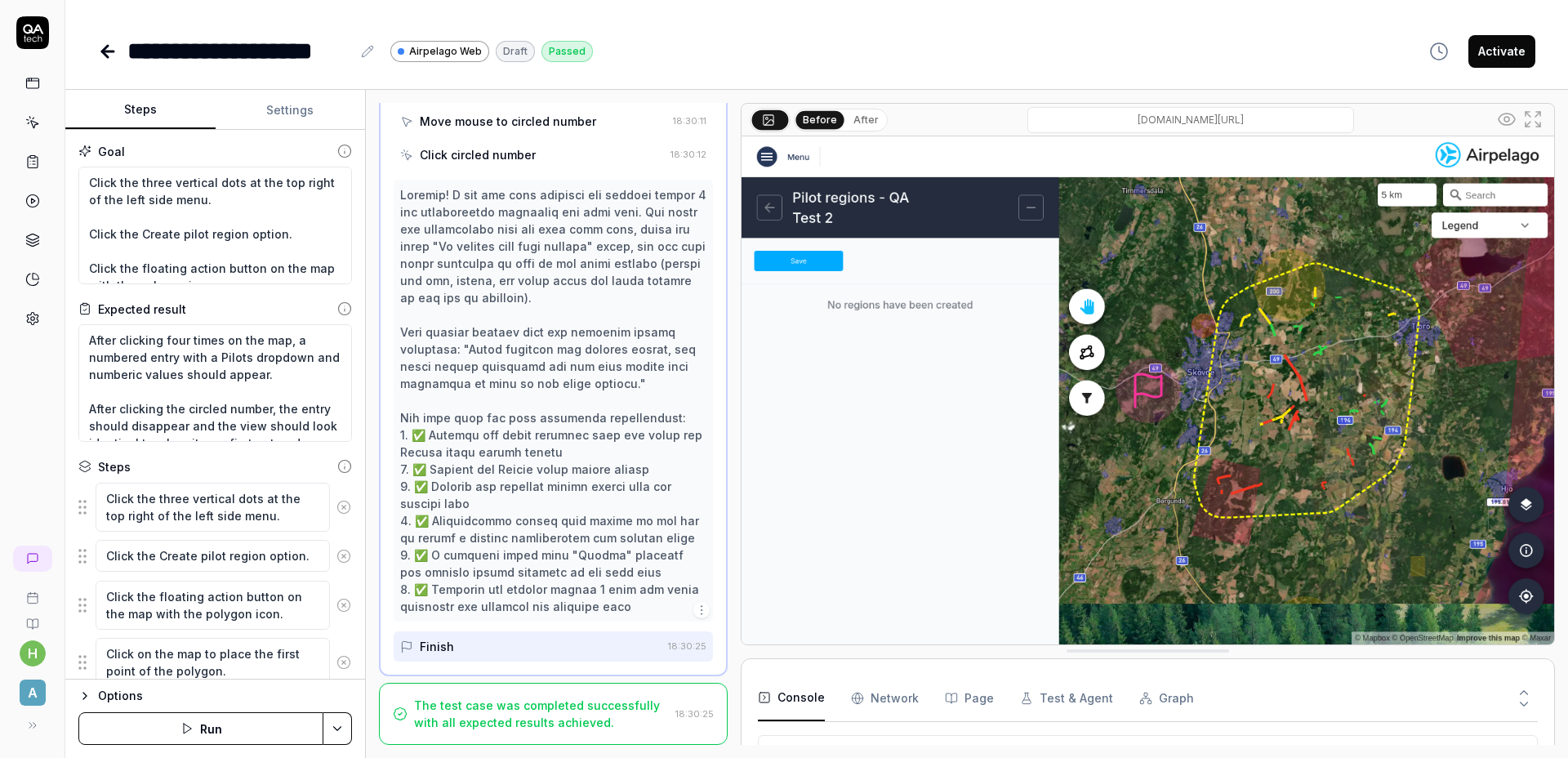
scroll to position [1062, 0]
click at [934, 456] on img at bounding box center [1147, 390] width 812 height 508
click at [1007, 454] on img at bounding box center [1147, 390] width 812 height 508
click at [598, 518] on div at bounding box center [553, 401] width 306 height 429
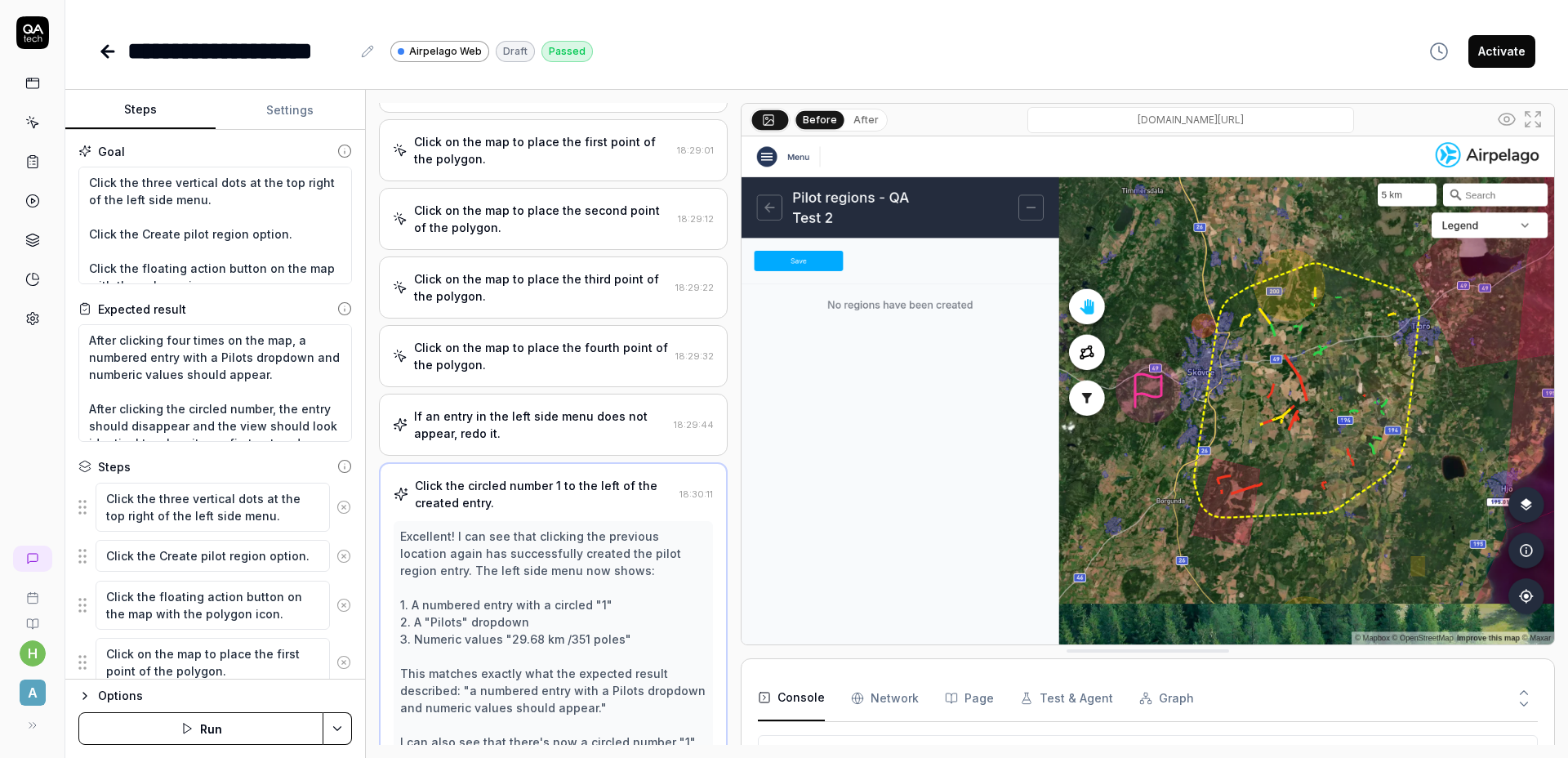
scroll to position [297, 0]
click at [608, 443] on div "If an entry in the left side menu does not appear, redo it." at bounding box center [541, 428] width 253 height 35
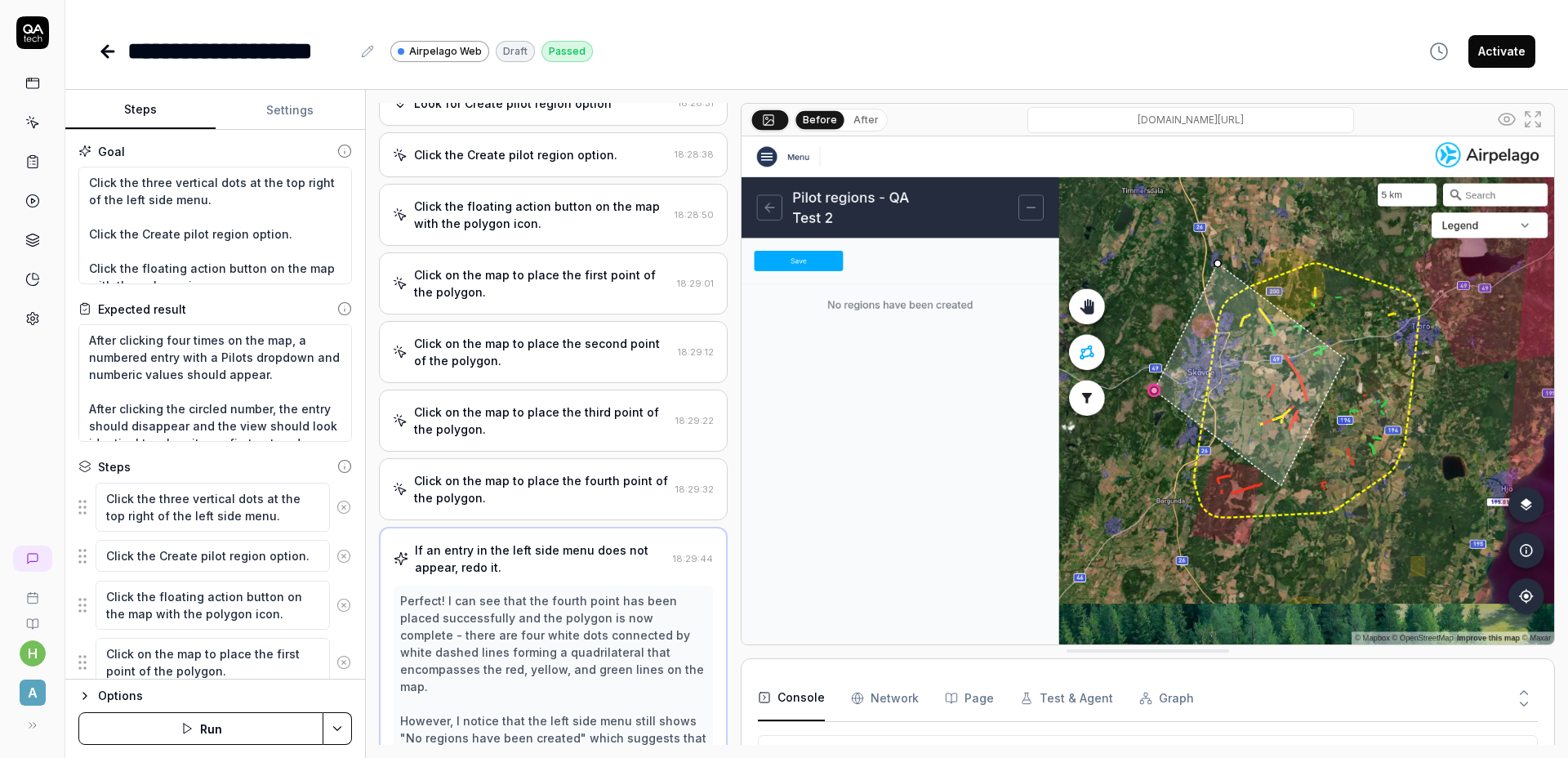
click at [566, 495] on div "Click on the map to place the fourth point of the polygon." at bounding box center [542, 489] width 255 height 35
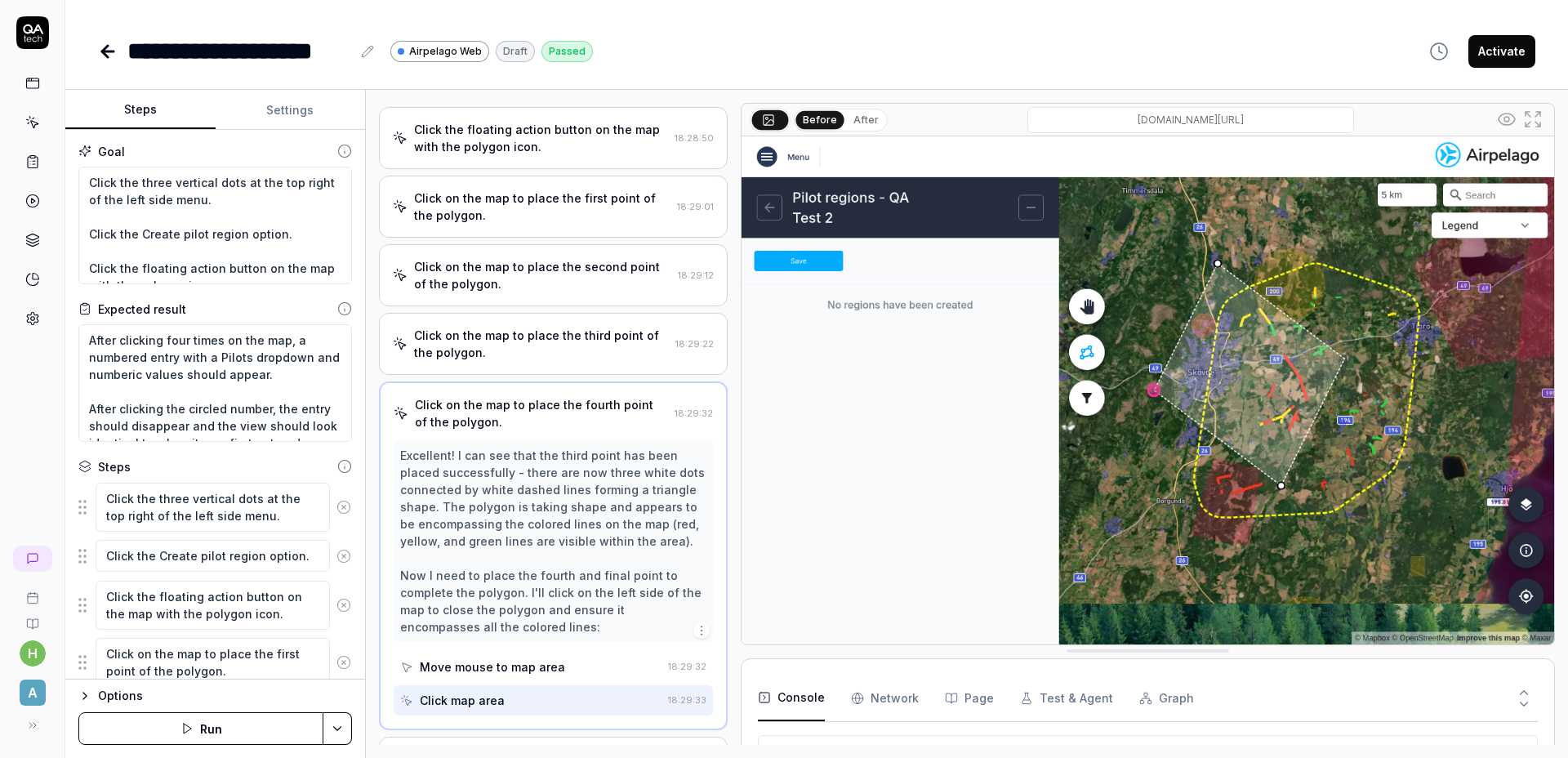
click at [569, 361] on div "Click on the map to place the third point of the polygon." at bounding box center [542, 344] width 255 height 35
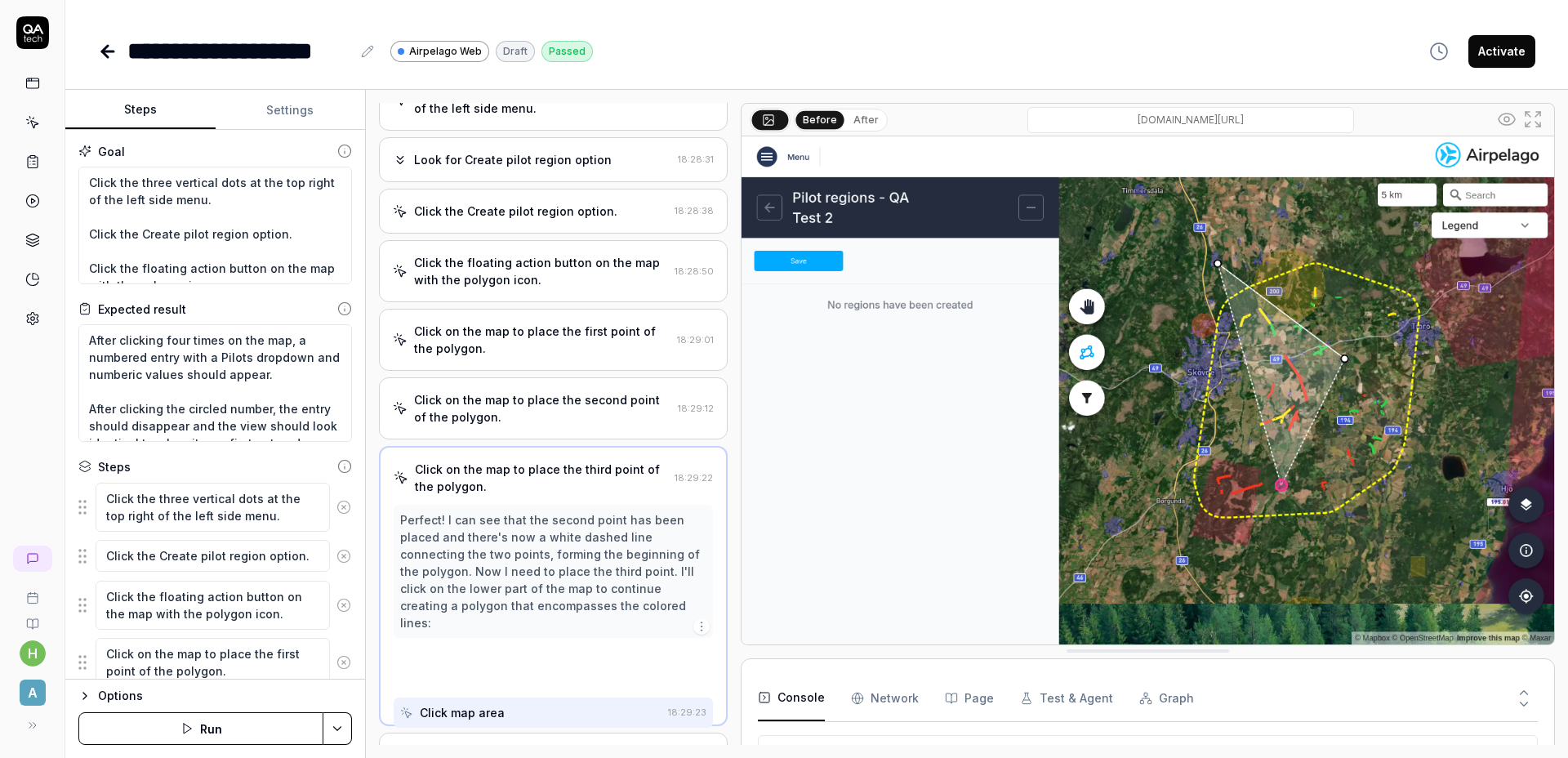
scroll to position [106, 0]
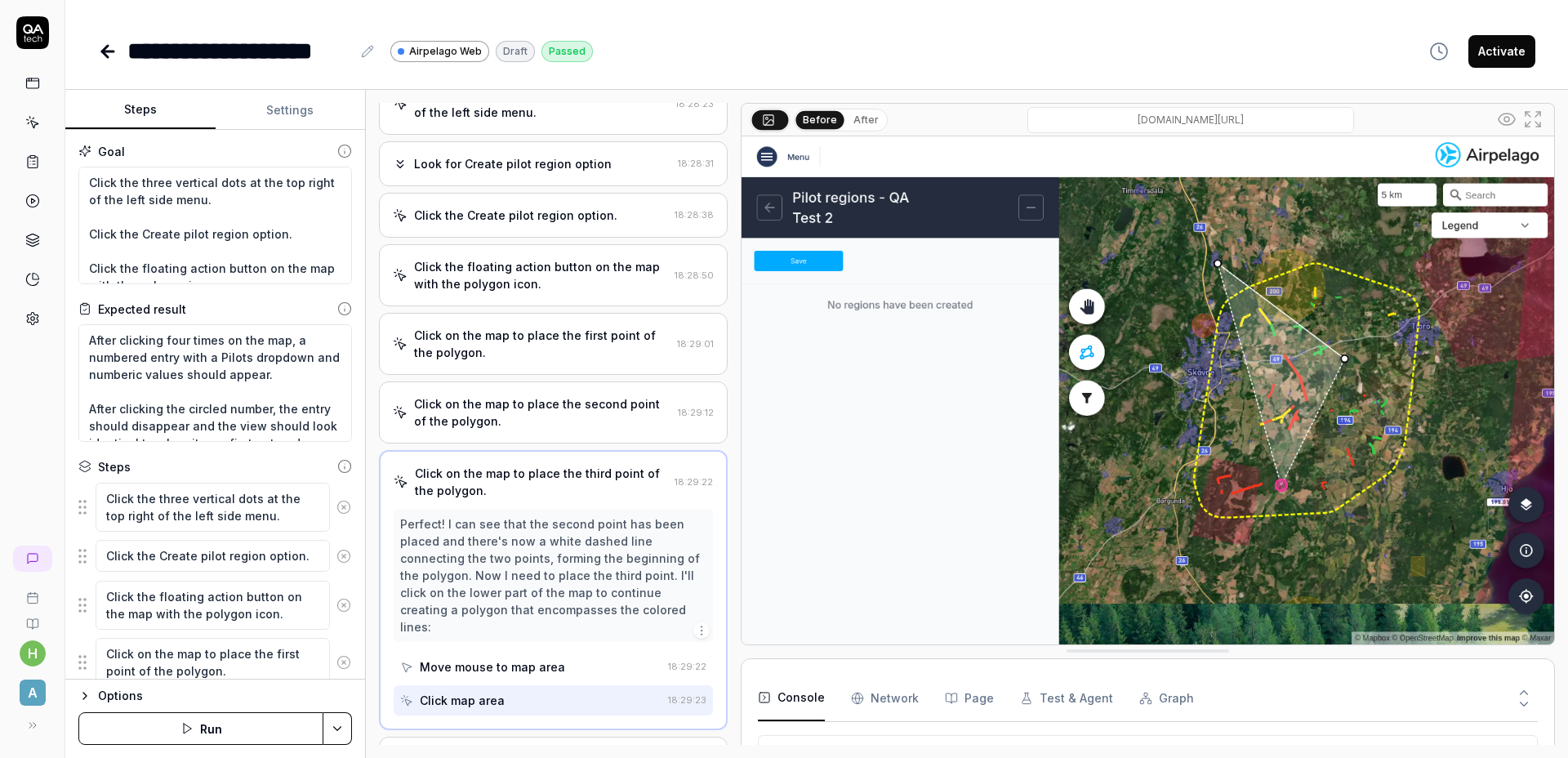
click at [574, 351] on div "Click on the map to place the first point of the polygon." at bounding box center [543, 344] width 257 height 35
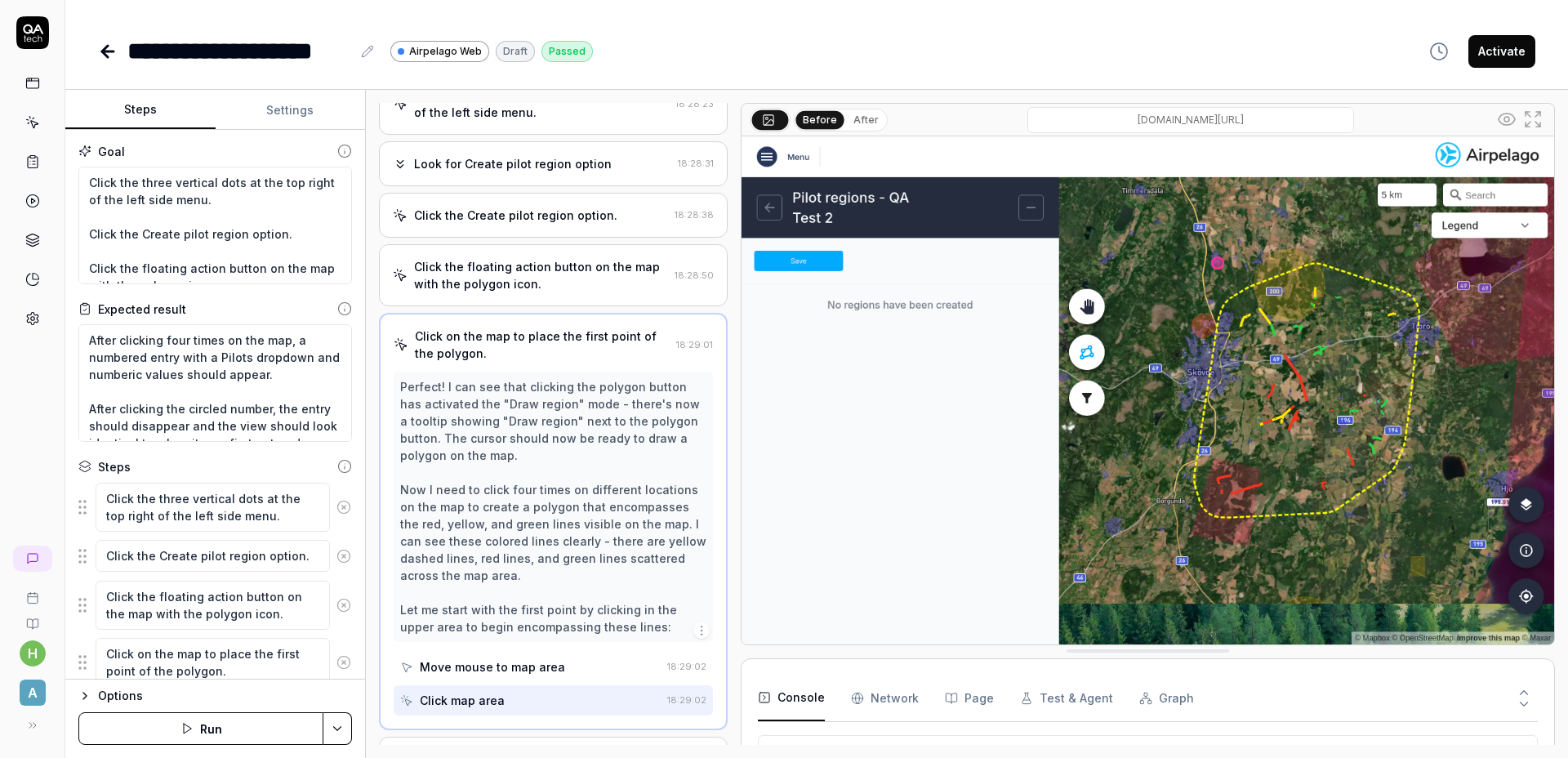
click at [577, 292] on div "Click the floating action button on the map with the polygon icon." at bounding box center [541, 276] width 254 height 35
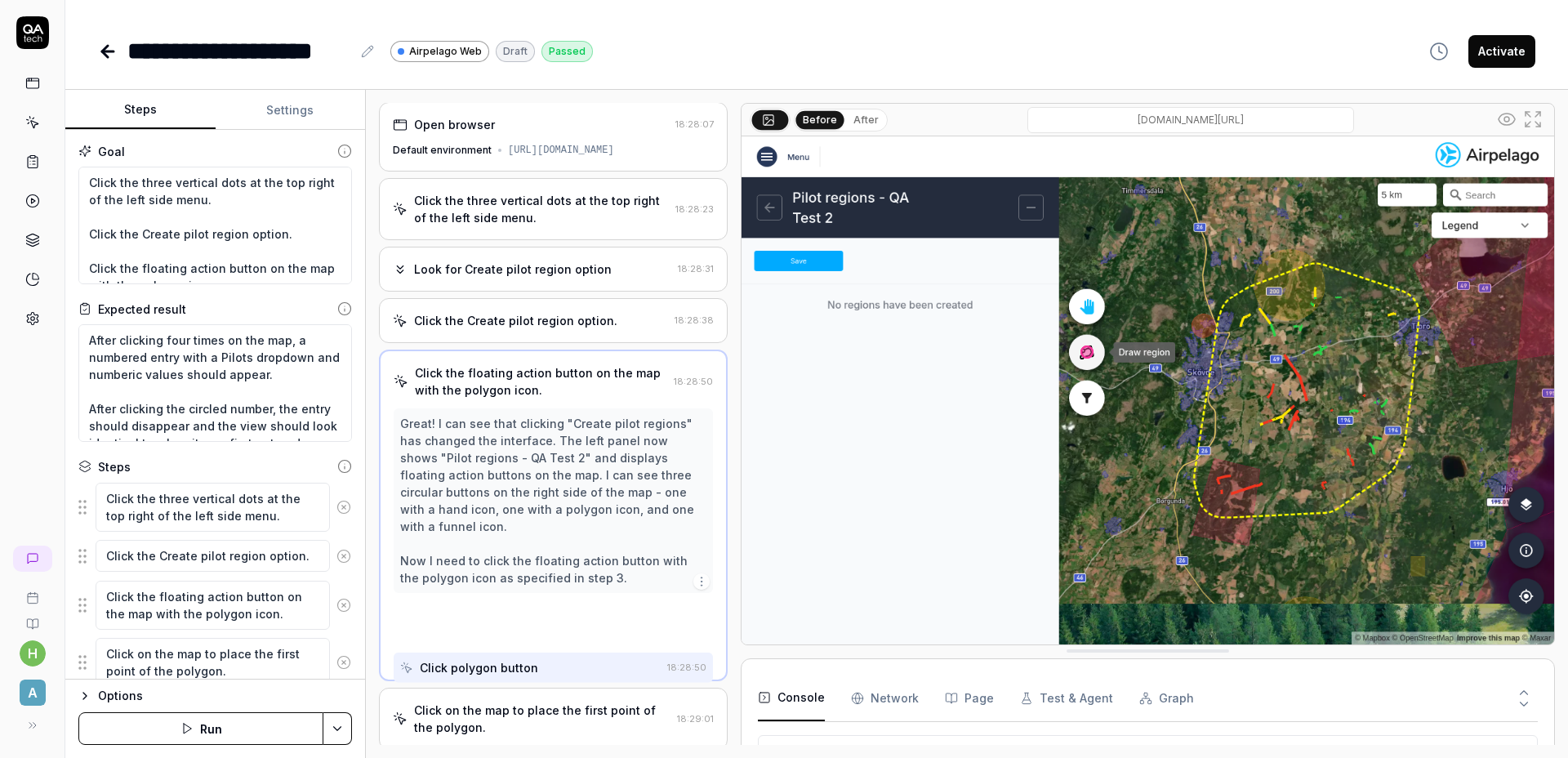
scroll to position [0, 0]
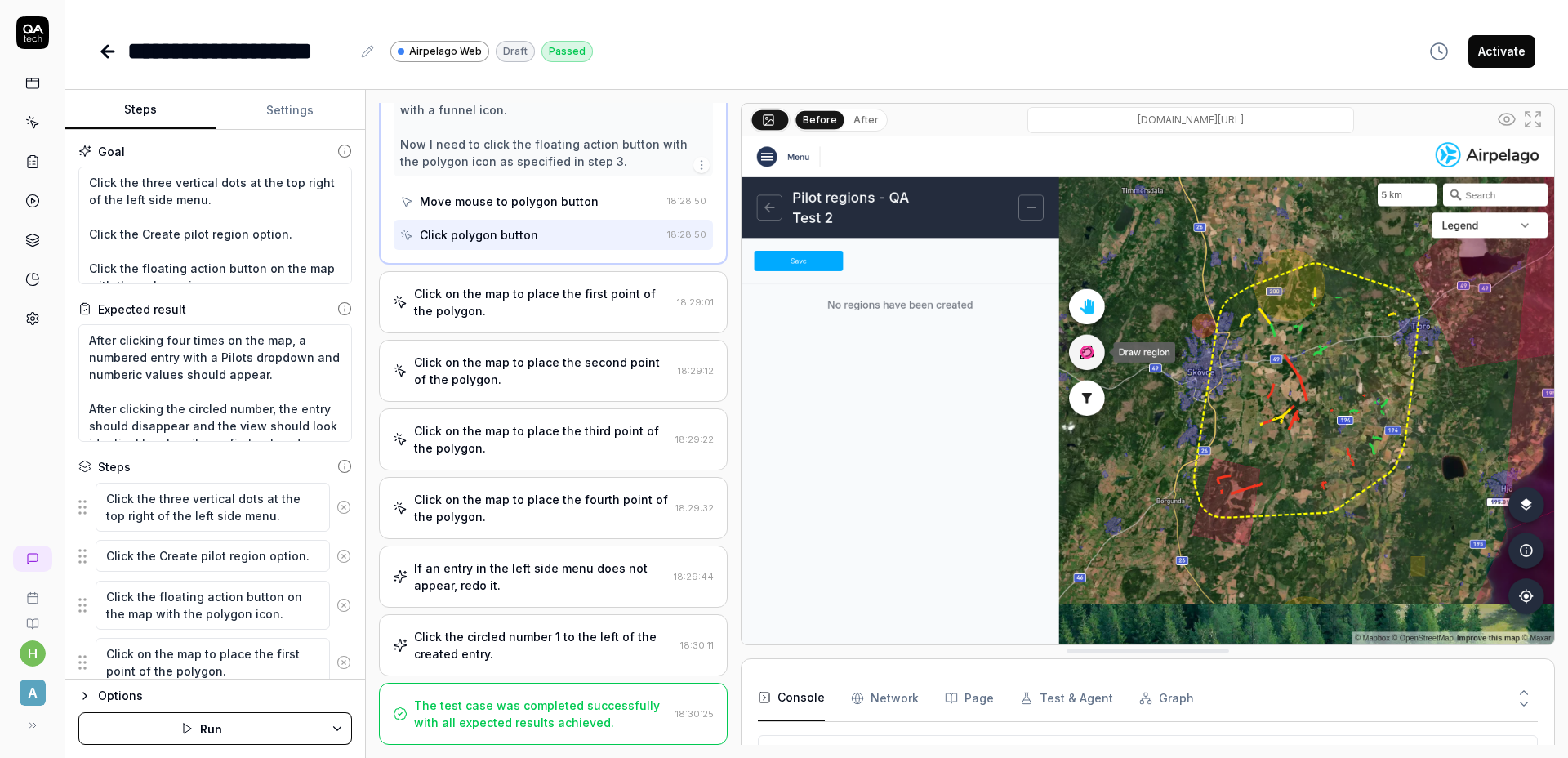
click at [570, 382] on div "Click on the map to place the second point of the polygon." at bounding box center [543, 371] width 257 height 35
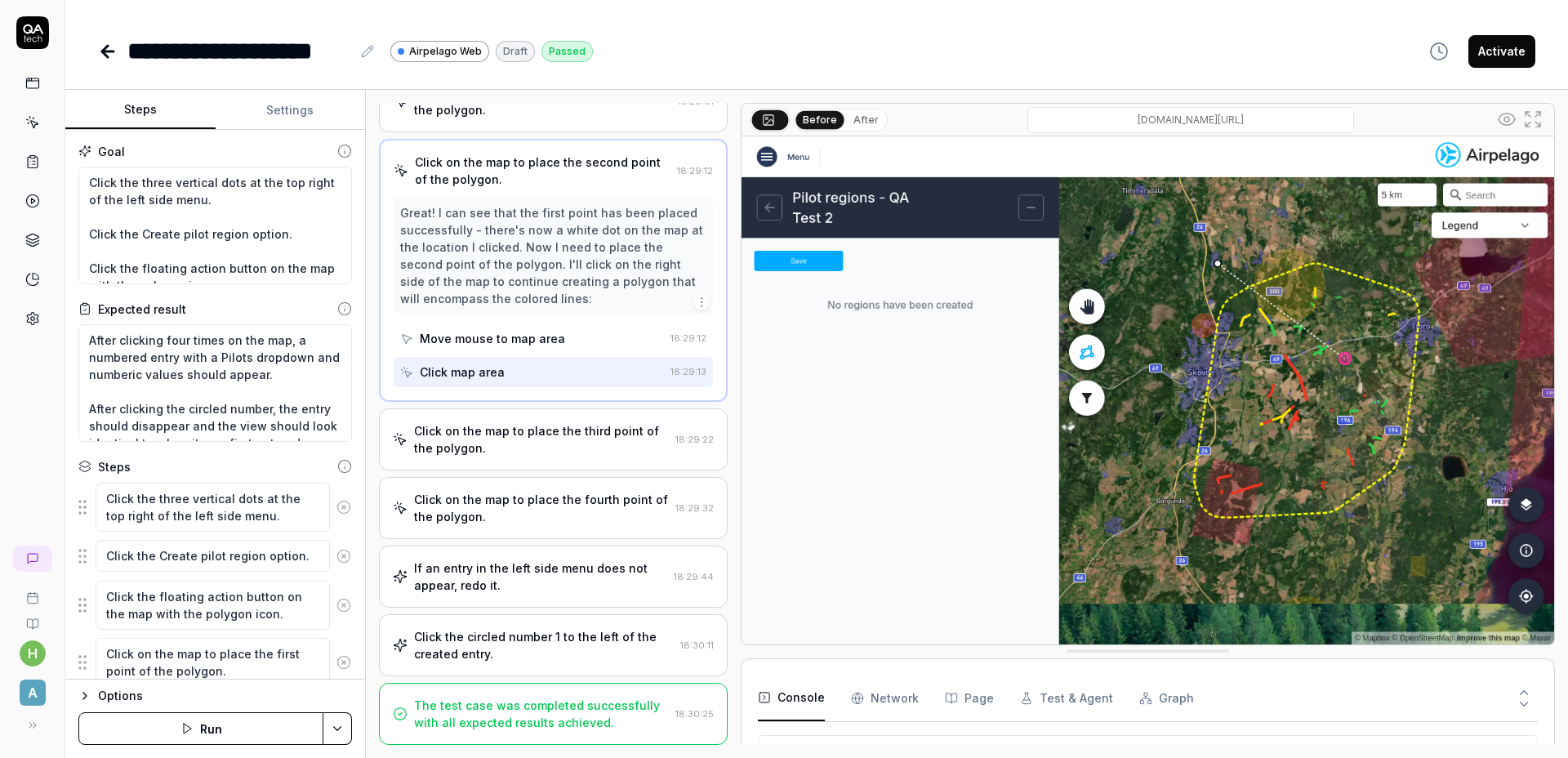
click at [569, 515] on div "Click on the map to place the fourth point of the polygon." at bounding box center [542, 508] width 255 height 35
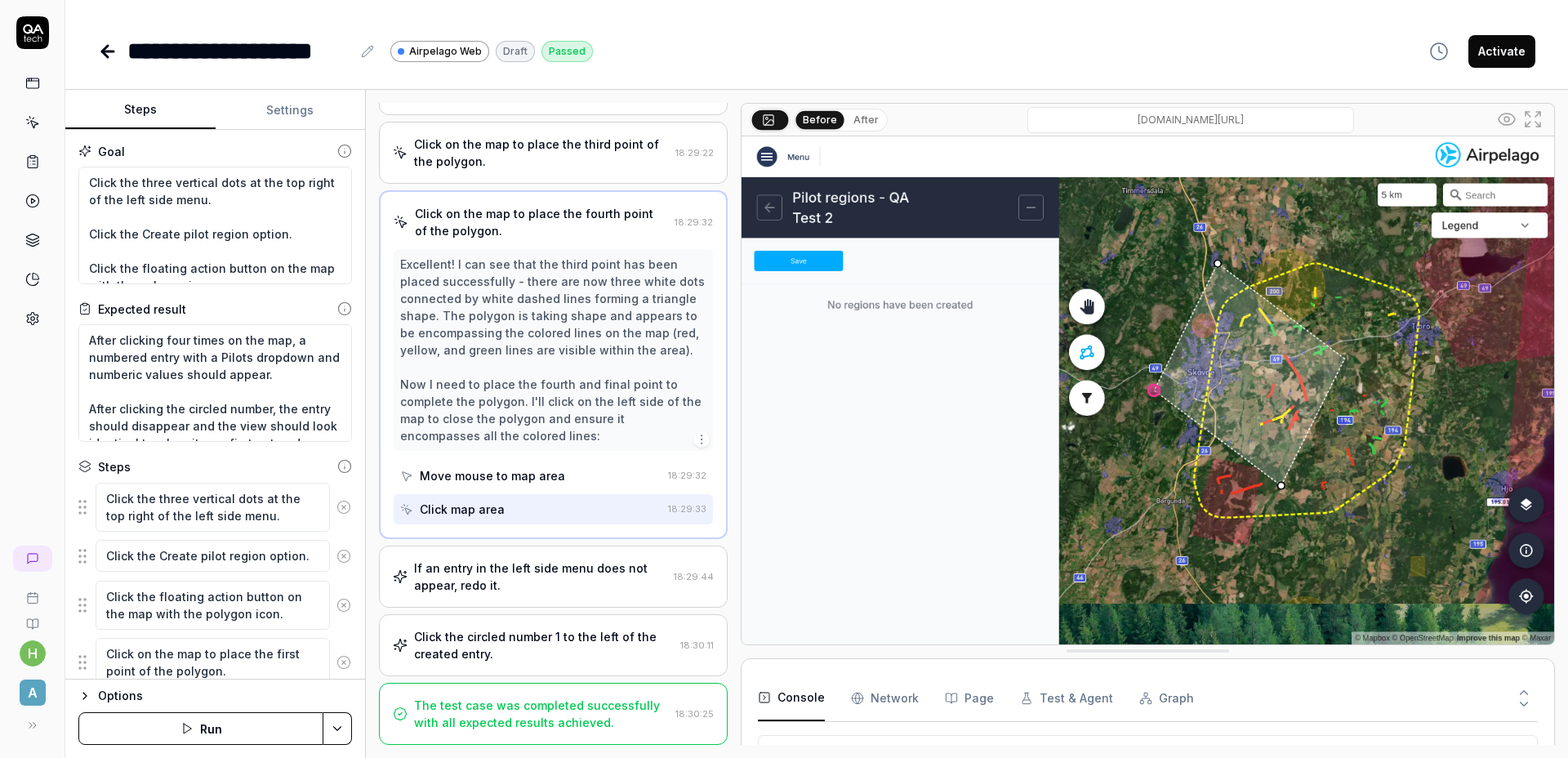
click at [560, 562] on div "If an entry in the left side menu does not appear, redo it." at bounding box center [541, 577] width 253 height 35
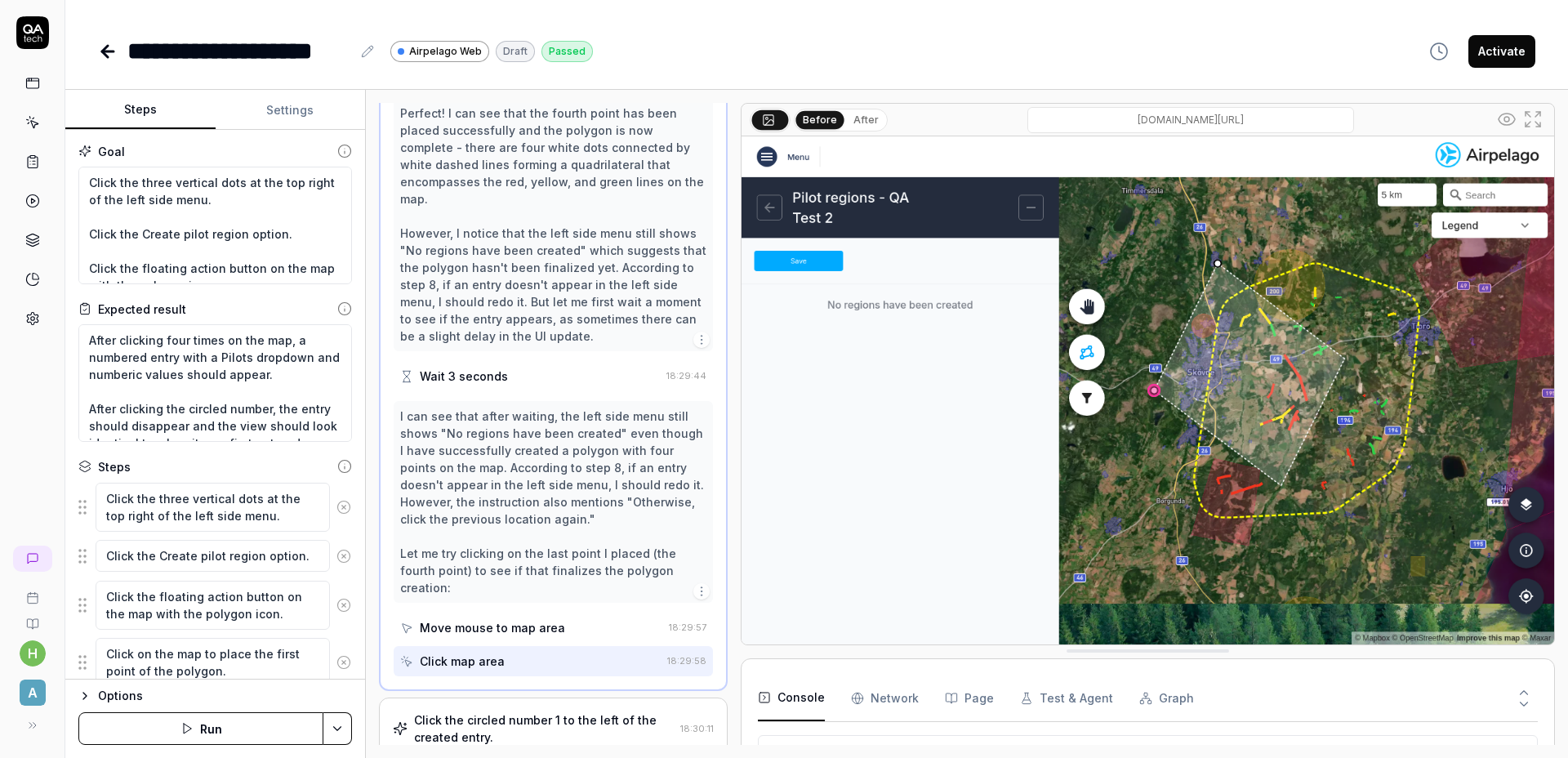
scroll to position [753, 0]
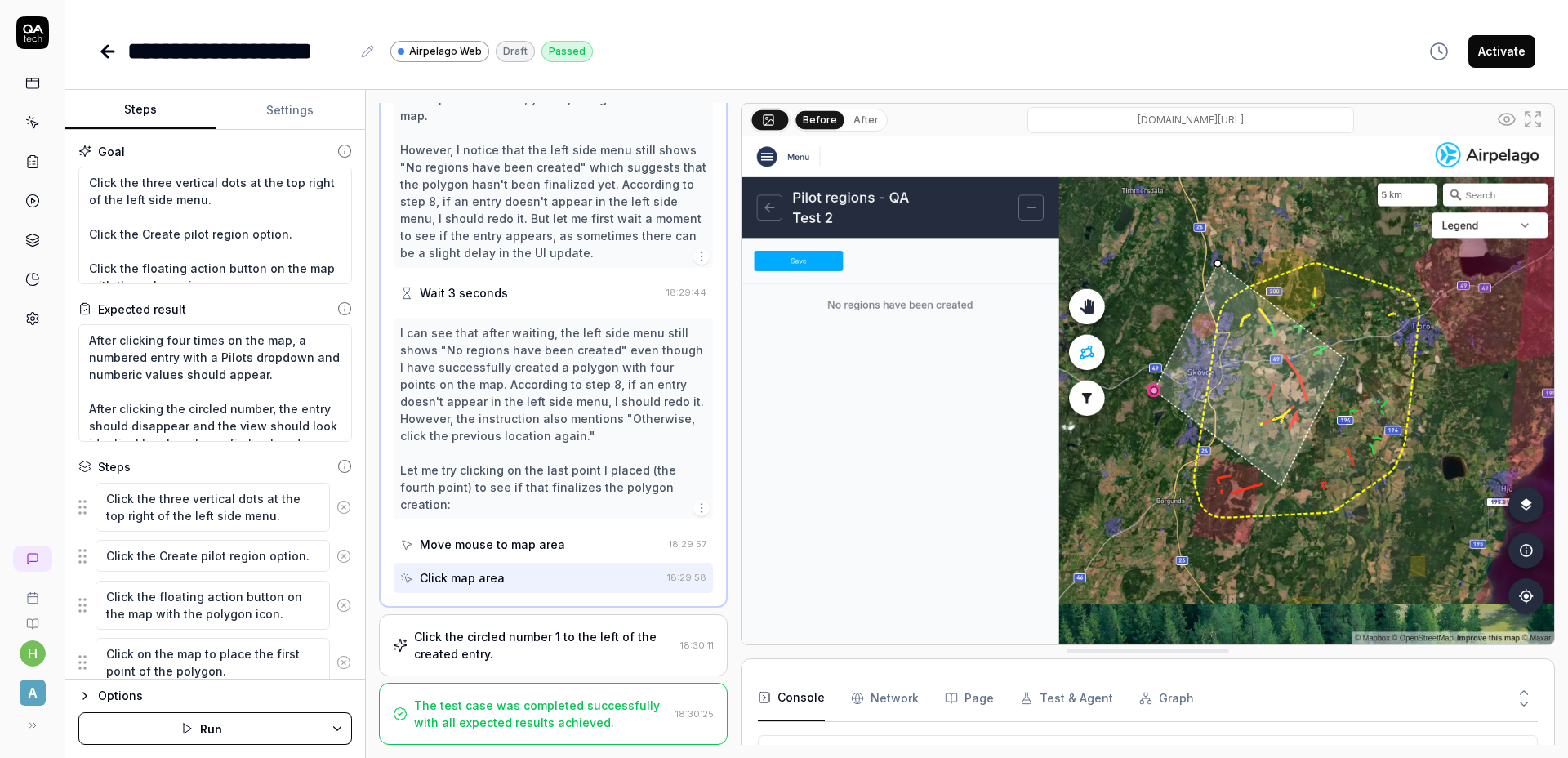
click at [542, 629] on div "Click the circled number 1 to the left of the created entry." at bounding box center [544, 645] width 260 height 35
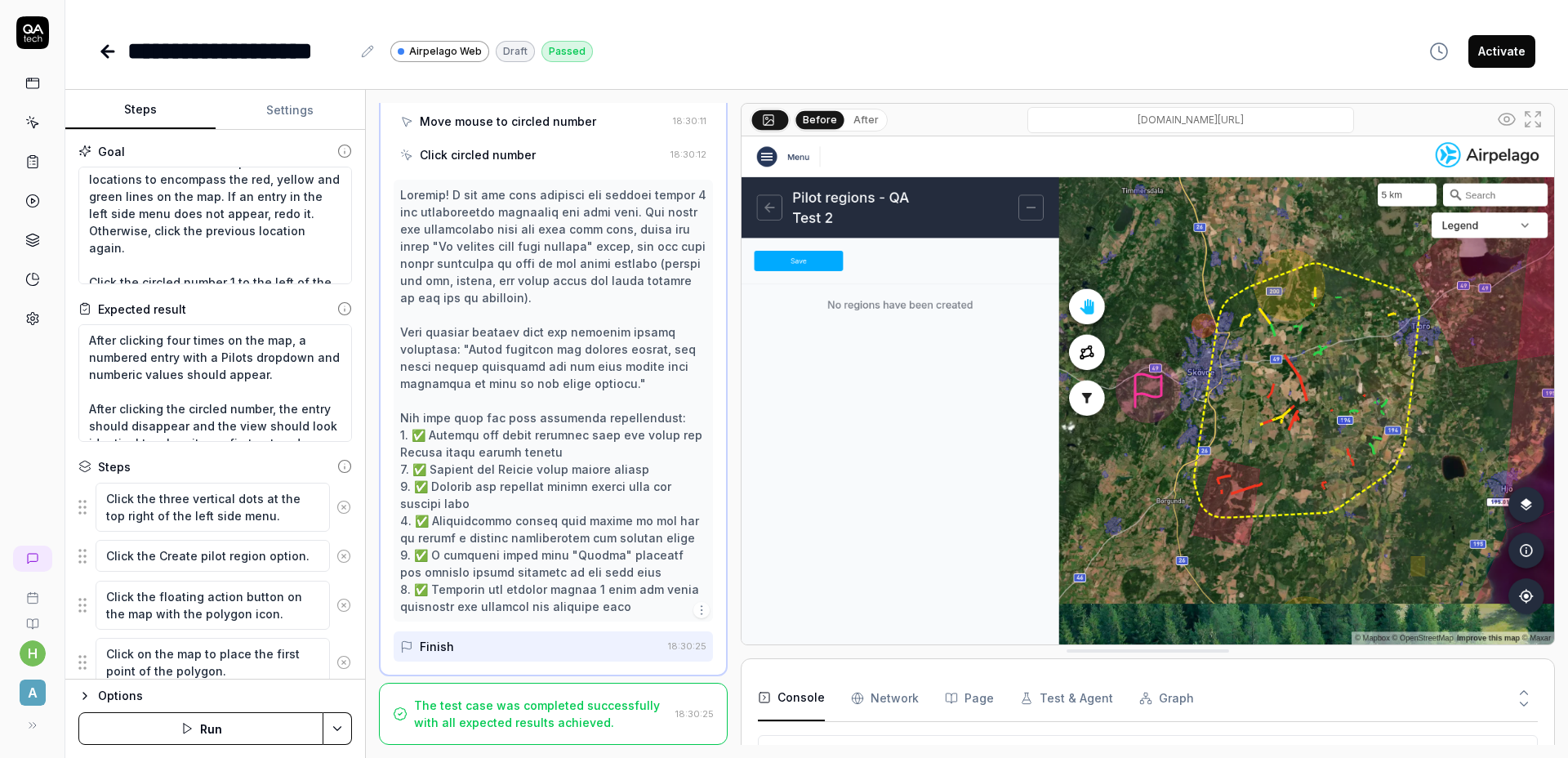
scroll to position [162, 0]
click at [102, 229] on textarea "Click the three vertical dots at the top right of the left side menu. Click the…" at bounding box center [215, 225] width 274 height 118
click at [120, 229] on textarea "Click the three vertical dots at the top right of the left side menu. Click the…" at bounding box center [215, 225] width 274 height 118
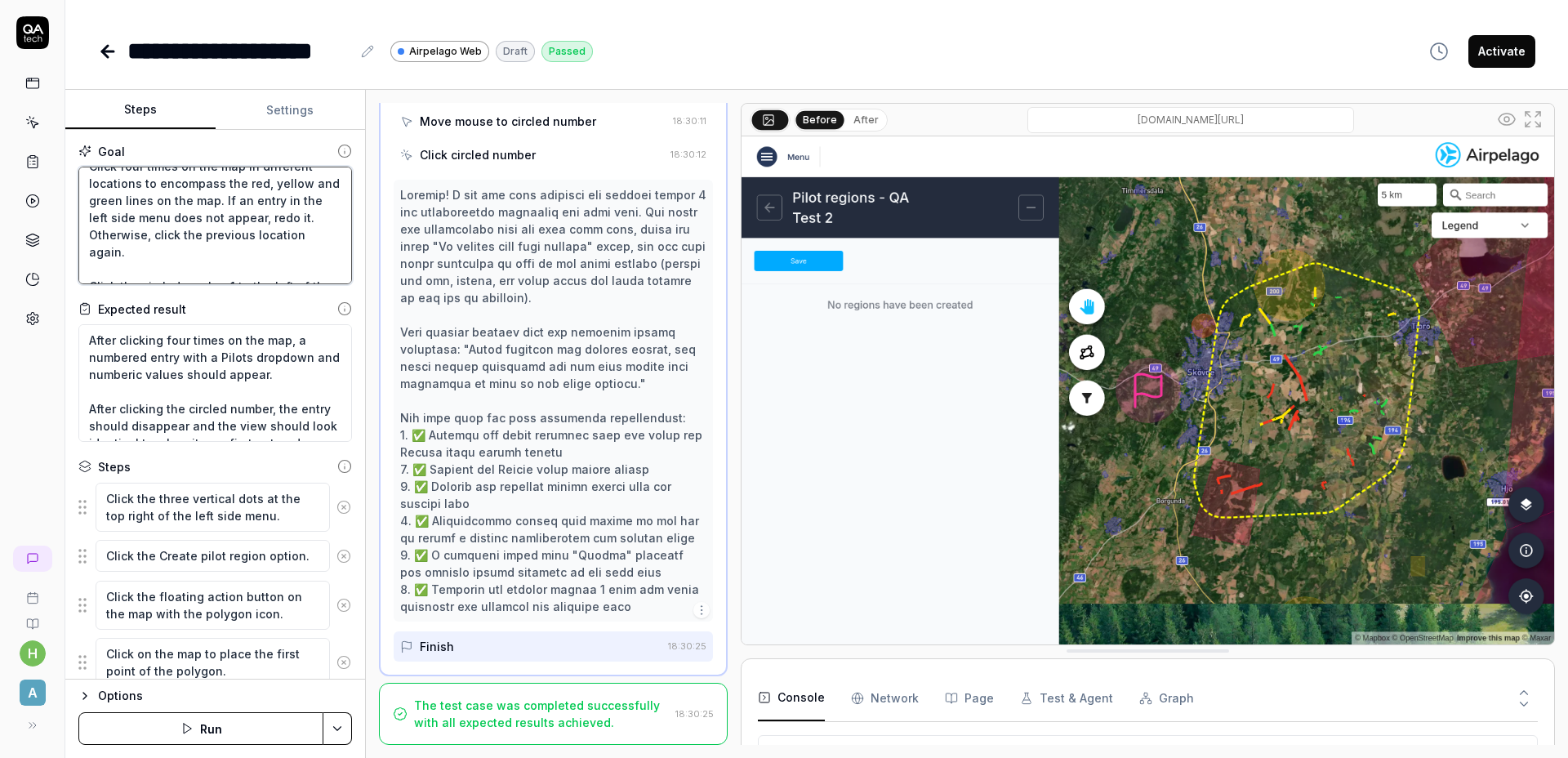
click at [190, 255] on textarea "Click the three vertical dots at the top right of the left side menu. Click the…" at bounding box center [215, 225] width 274 height 118
drag, startPoint x: 177, startPoint y: 252, endPoint x: 102, endPoint y: 239, distance: 76.1
click at [101, 239] on textarea "Click the three vertical dots at the top right of the left side menu. Click the…" at bounding box center [215, 225] width 274 height 118
type textarea "Click the three vertical dots at the top right of the left side menu. Click the…"
type textarea "*"
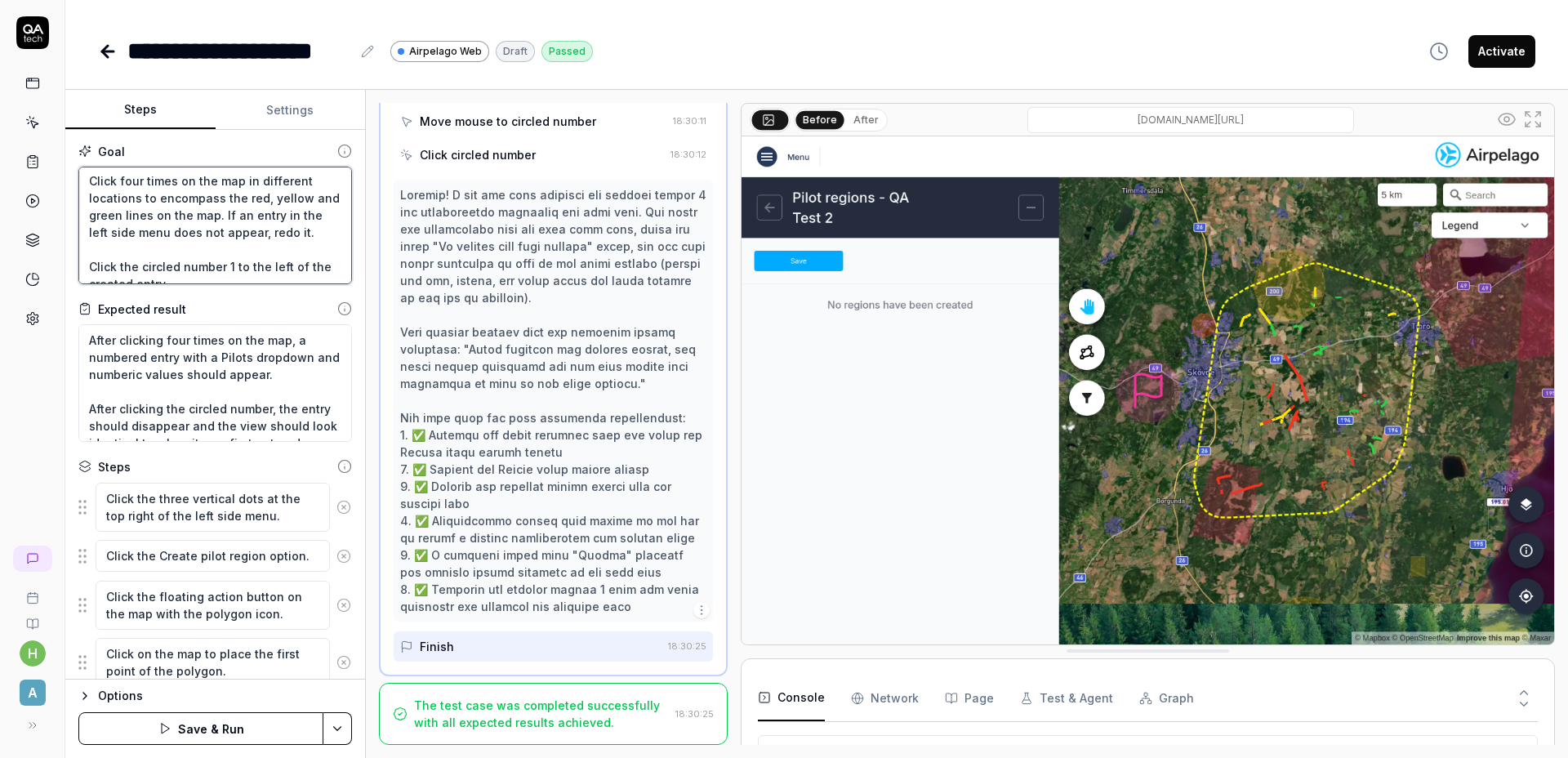
scroll to position [138, 0]
click at [244, 218] on textarea "Click the three vertical dots at the top right of the left side menu. Click the…" at bounding box center [215, 225] width 274 height 118
click at [137, 185] on textarea "Click the three vertical dots at the top right of the left side menu. Click the…" at bounding box center [215, 225] width 274 height 118
click at [244, 214] on textarea "Click the three vertical dots at the top right of the left side menu. Click the…" at bounding box center [215, 225] width 274 height 118
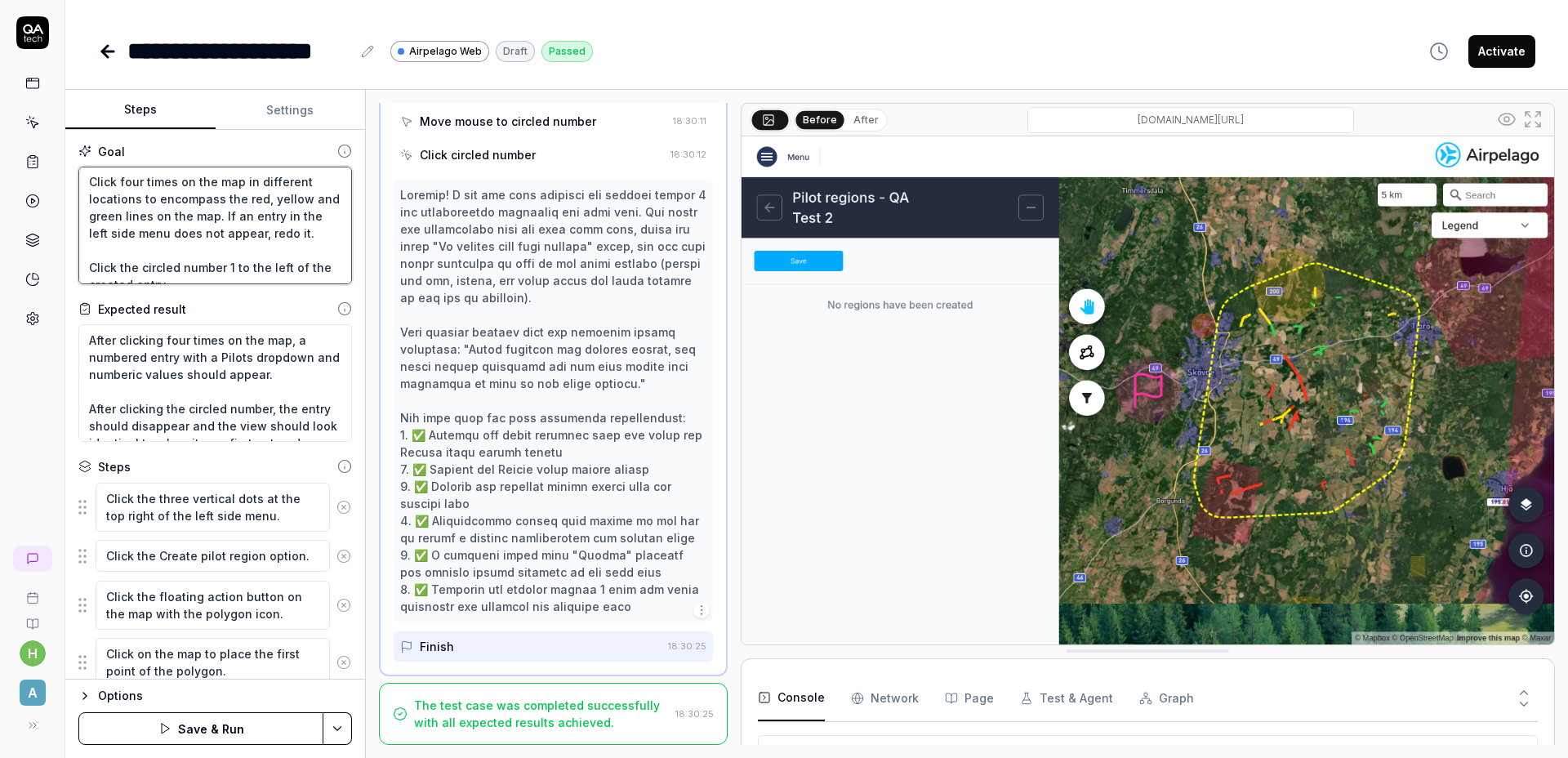
type textarea "Click the three vertical dots at the top right of the left side menu. Click the…"
type textarea "*"
type textarea "Click the three vertical dots at the top right of the left side menu. Click the…"
type textarea "*"
type textarea "Click the three vertical dots at the top right of the left side menu. Click the…"
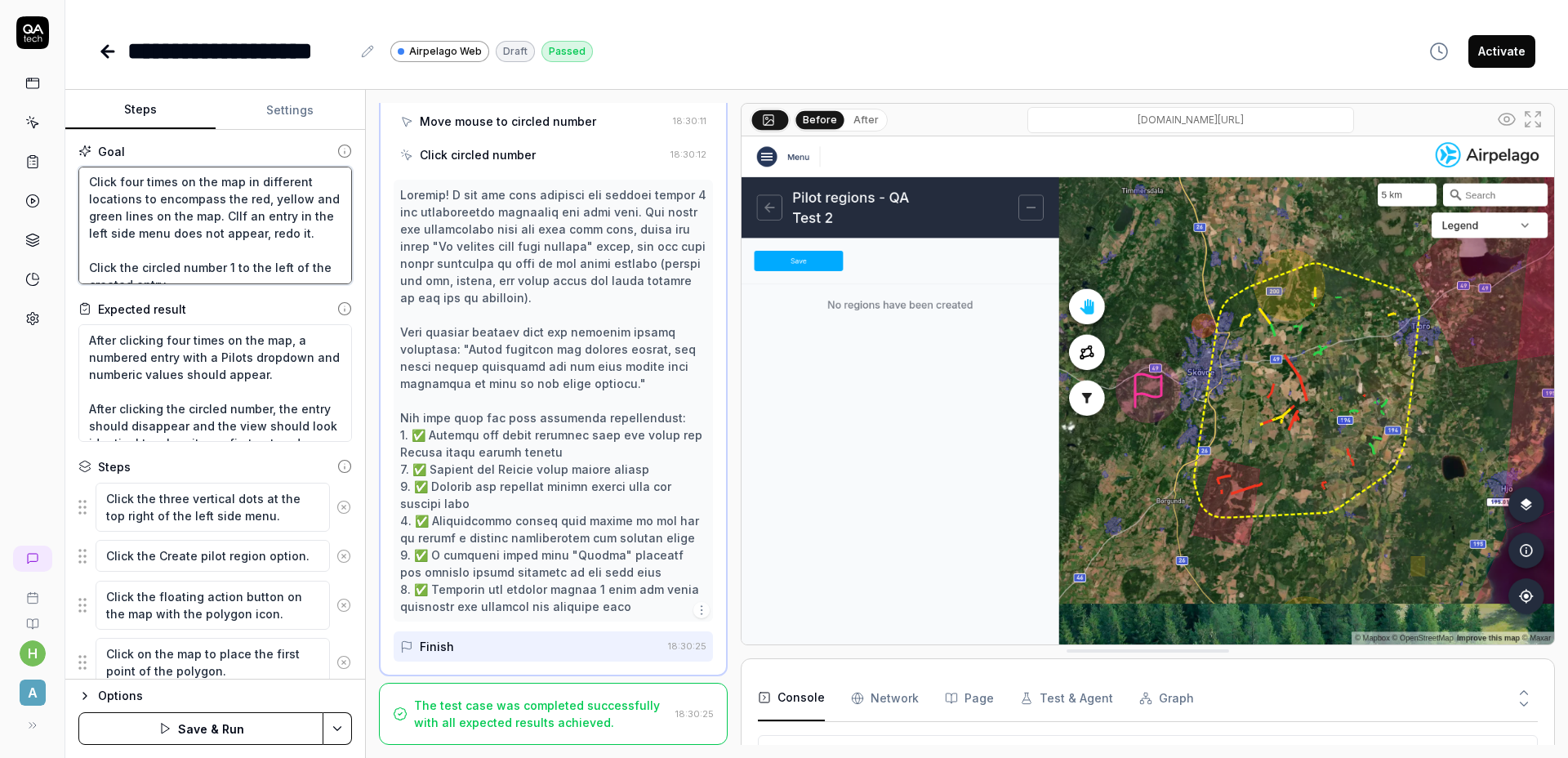
type textarea "*"
type textarea "Click the three vertical dots at the top right of the left side menu. Click the…"
type textarea "*"
type textarea "Click the three vertical dots at the top right of the left side menu. Click the…"
type textarea "*"
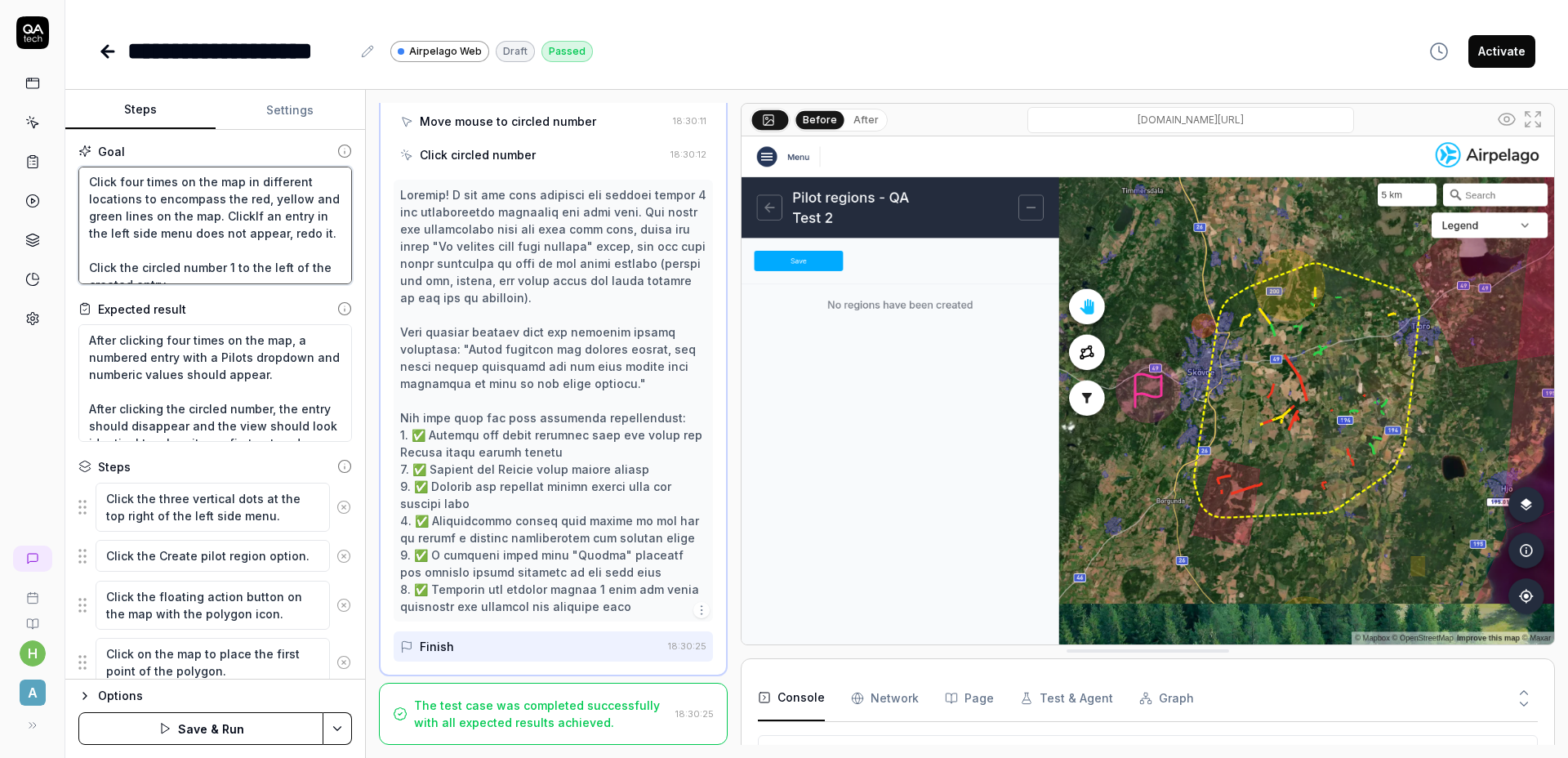
type textarea "Click the three vertical dots at the top right of the left side menu. Click the…"
type textarea "*"
type textarea "Click the three vertical dots at the top right of the left side menu. Click the…"
type textarea "*"
type textarea "Click the three vertical dots at the top right of the left side menu. Click the…"
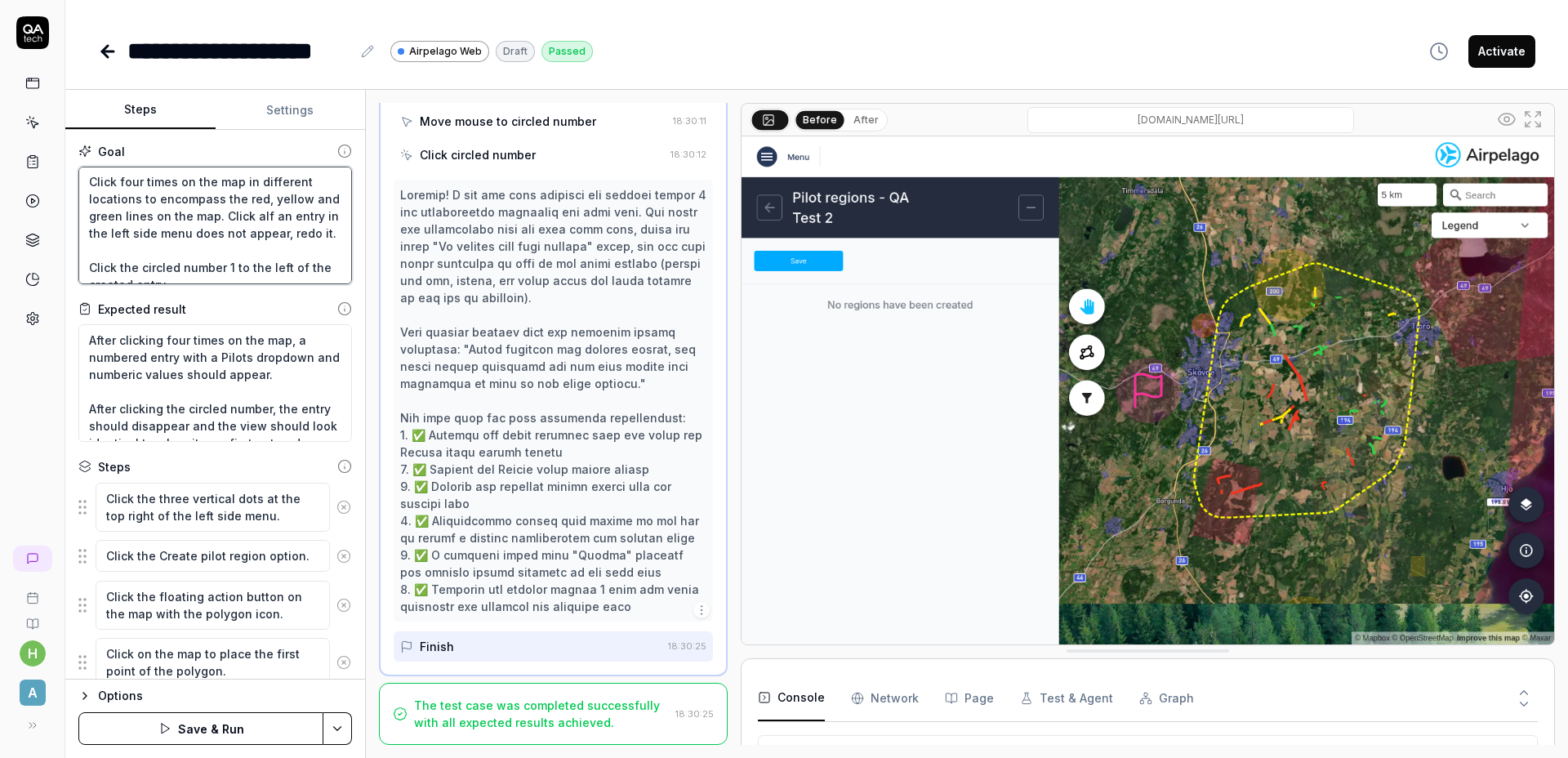
type textarea "*"
type textarea "Click the three vertical dots at the top right of the left side menu. Click the…"
type textarea "*"
type textarea "Click the three vertical dots at the top right of the left side menu. Click the…"
type textarea "*"
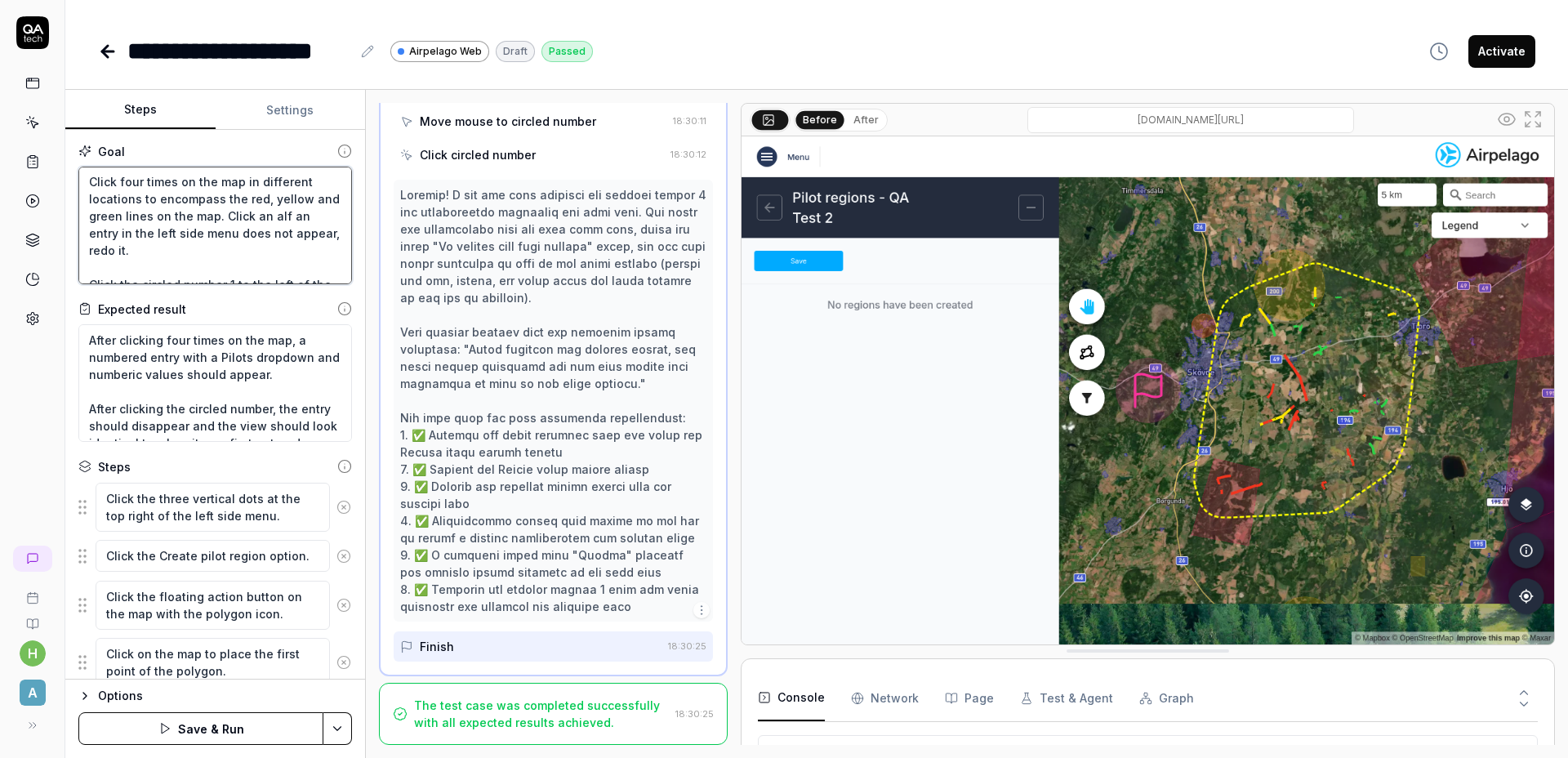
type textarea "Click the three vertical dots at the top right of the left side menu. Click the…"
type textarea "*"
type textarea "Click the three vertical dots at the top right of the left side menu. Click the…"
type textarea "*"
type textarea "Click the three vertical dots at the top right of the left side menu. Click the…"
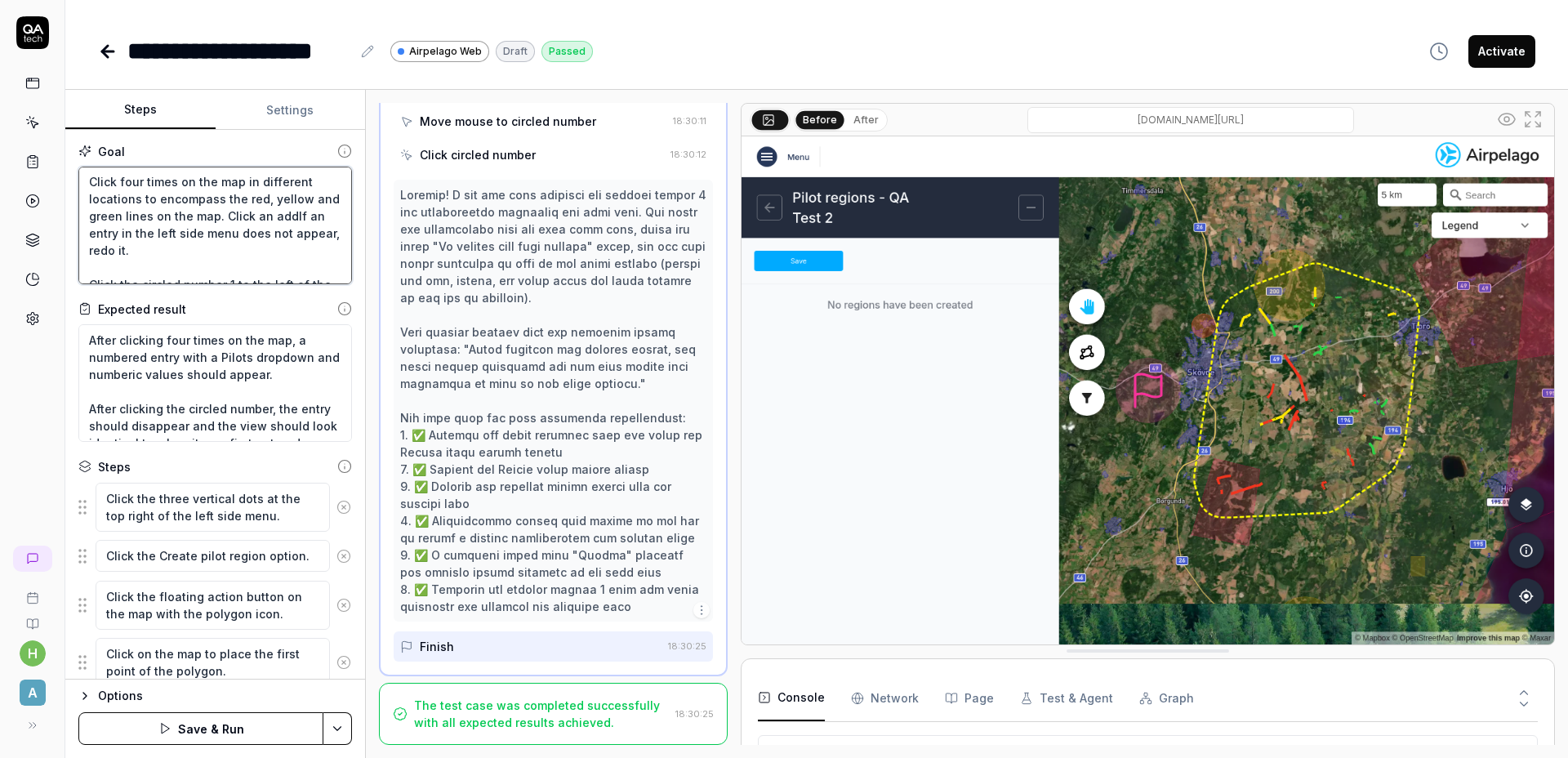
type textarea "*"
type textarea "Click the three vertical dots at the top right of the left side menu. Click the…"
type textarea "*"
type textarea "Click the three vertical dots at the top right of the left side menu. Click the…"
type textarea "*"
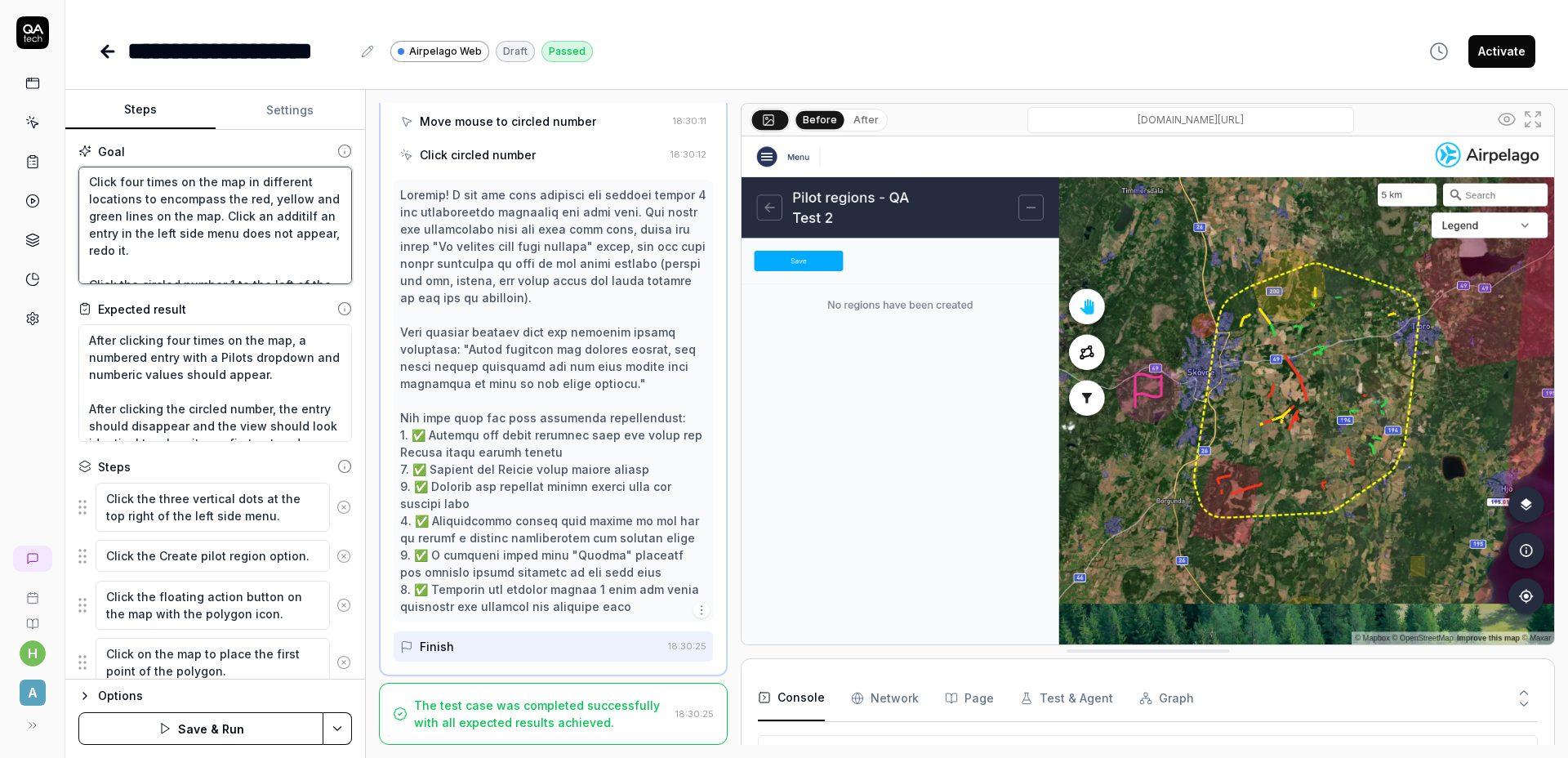
type textarea "Click the three vertical dots at the top right of the left side menu. Click the…"
type textarea "*"
type textarea "Click the three vertical dots at the top right of the left side menu. Click the…"
type textarea "*"
type textarea "Click the three vertical dots at the top right of the left side menu. Click the…"
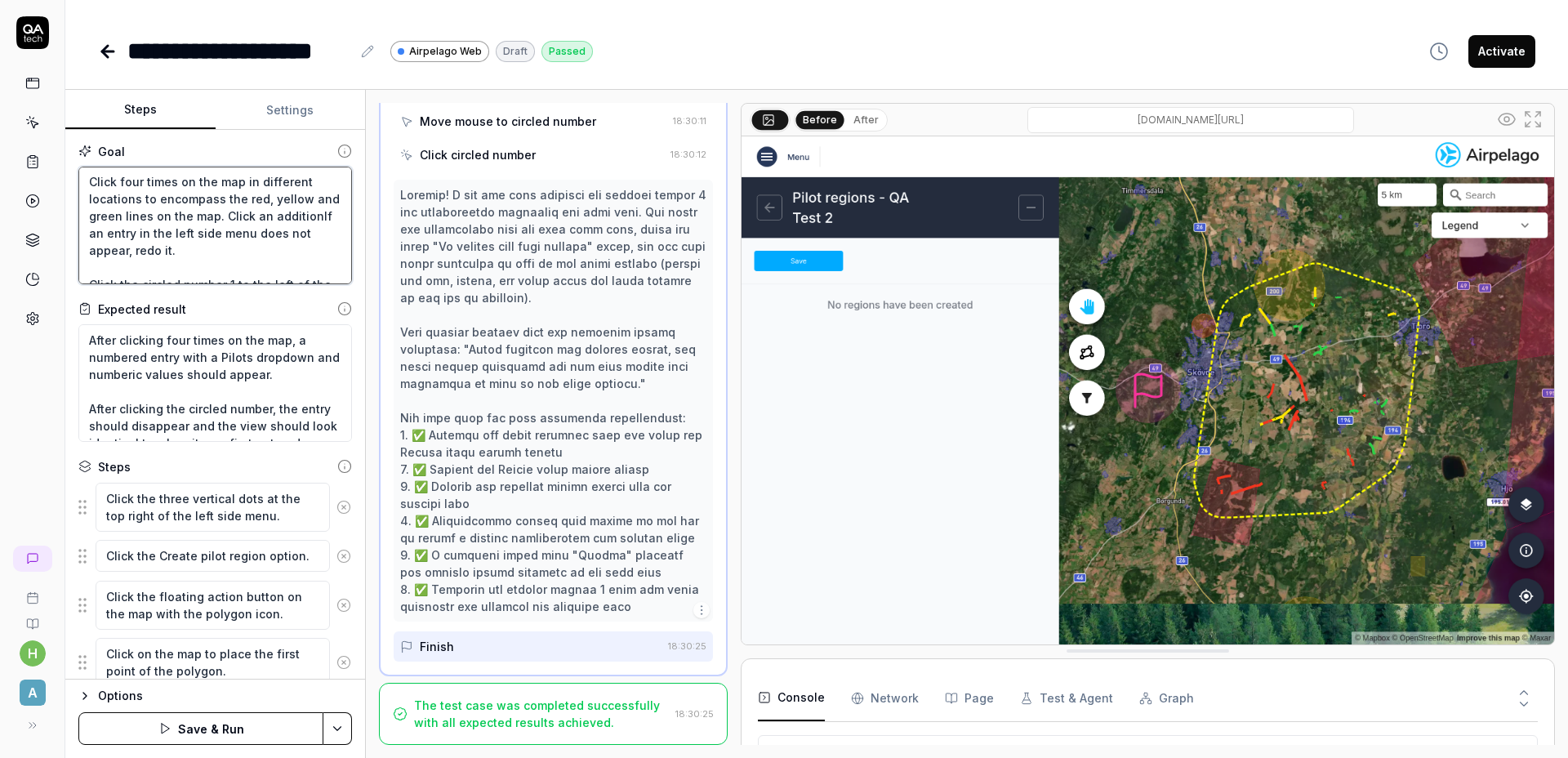
type textarea "*"
type textarea "Click the three vertical dots at the top right of the left side menu. Click the…"
type textarea "*"
type textarea "Click the three vertical dots at the top right of the left side menu. Click the…"
type textarea "*"
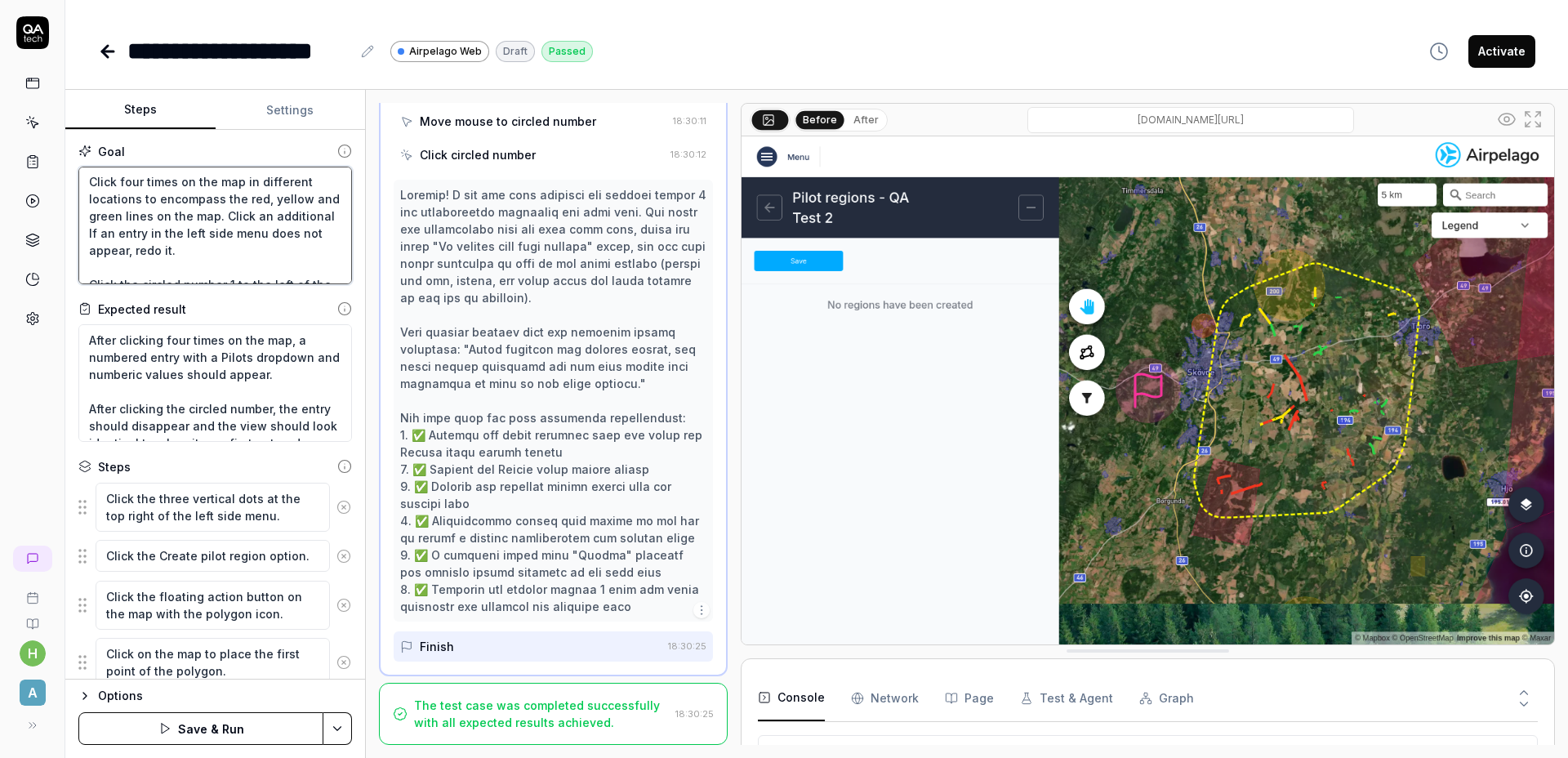
type textarea "Click the three vertical dots at the top right of the left side menu. Click the…"
type textarea "*"
type textarea "Click the three vertical dots at the top right of the left side menu. Click the…"
type textarea "*"
type textarea "Click the three vertical dots at the top right of the left side menu. Click the…"
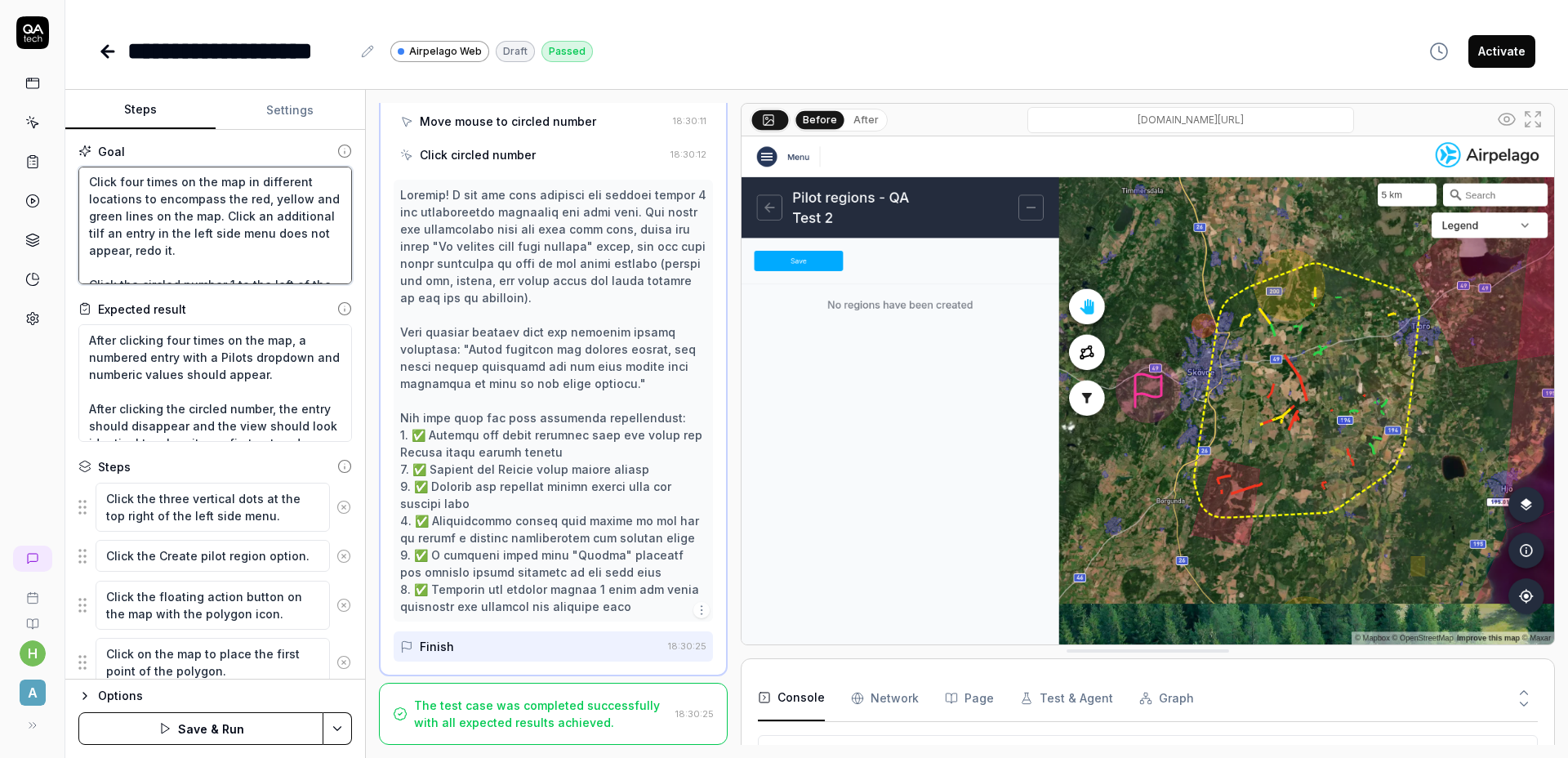
type textarea "*"
type textarea "Click the three vertical dots at the top right of the left side menu. Click the…"
type textarea "*"
type textarea "Click the three vertical dots at the top right of the left side menu. Click the…"
type textarea "*"
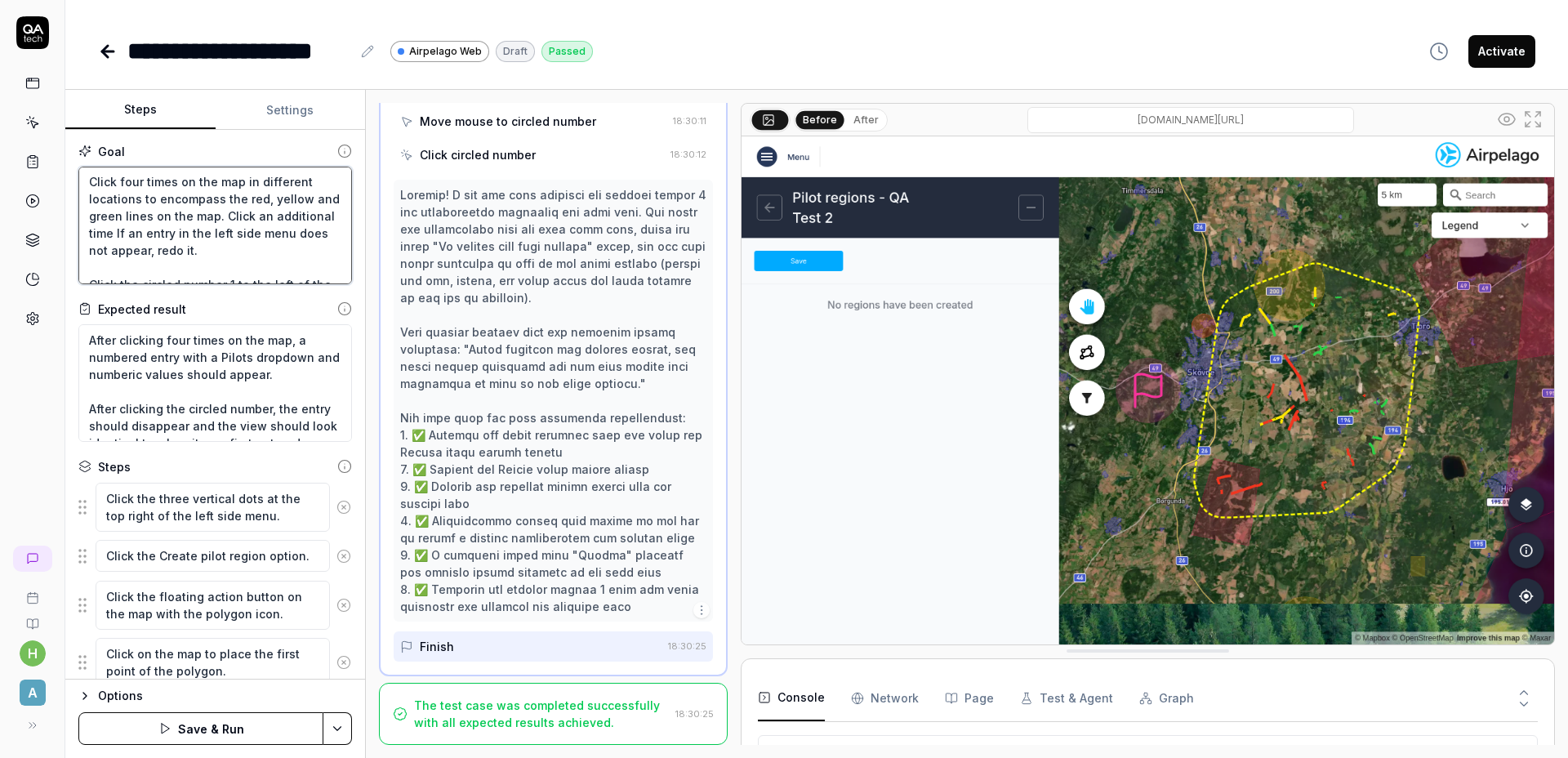
type textarea "Click the three vertical dots at the top right of the left side menu. Click the…"
type textarea "*"
type textarea "Click the three vertical dots at the top right of the left side menu. Click the…"
type textarea "*"
type textarea "Click the three vertical dots at the top right of the left side menu. Click the…"
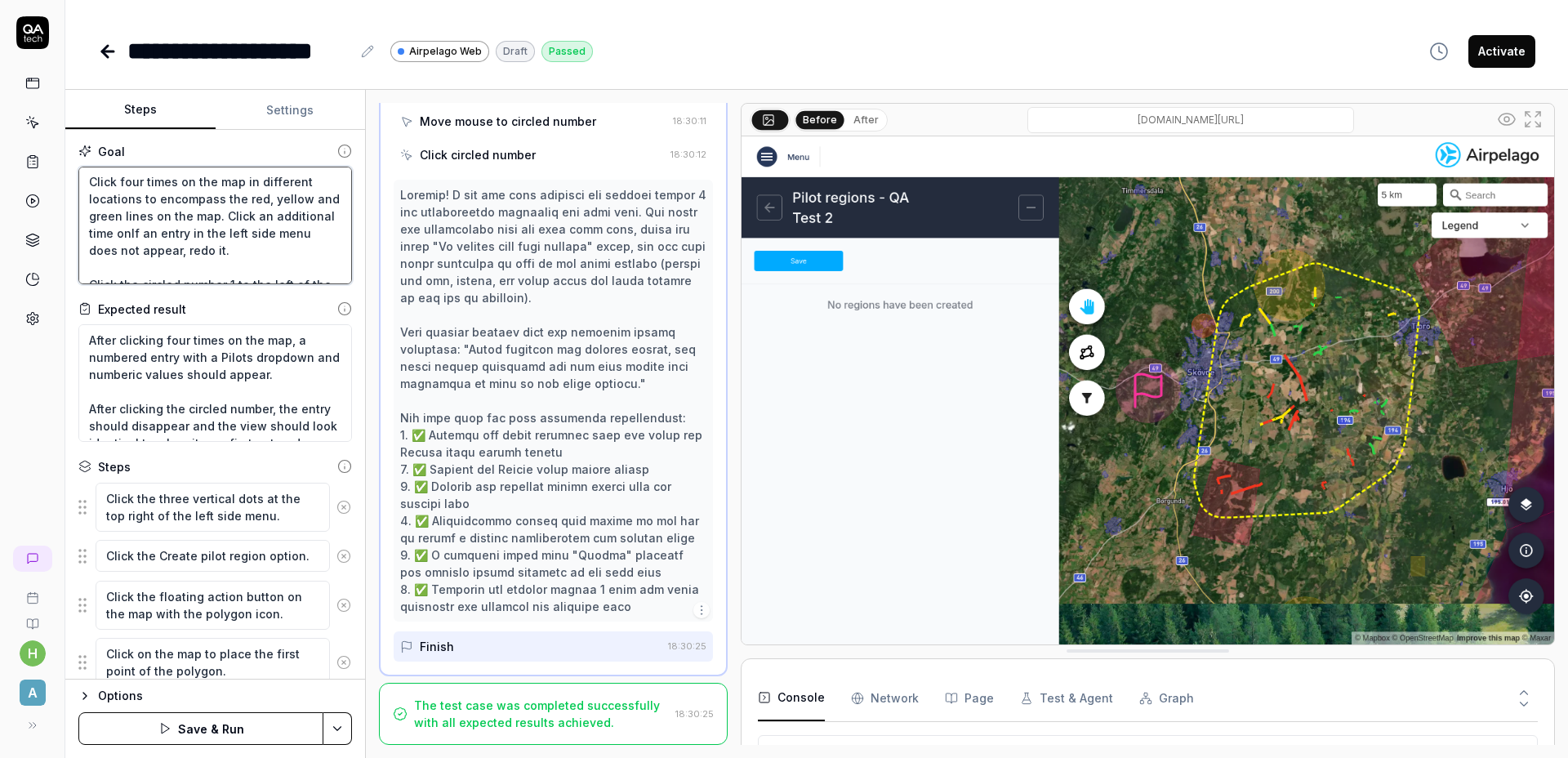
type textarea "*"
type textarea "Click the three vertical dots at the top right of the left side menu. Click the…"
type textarea "*"
type textarea "Click the three vertical dots at the top right of the left side menu. Click the…"
type textarea "*"
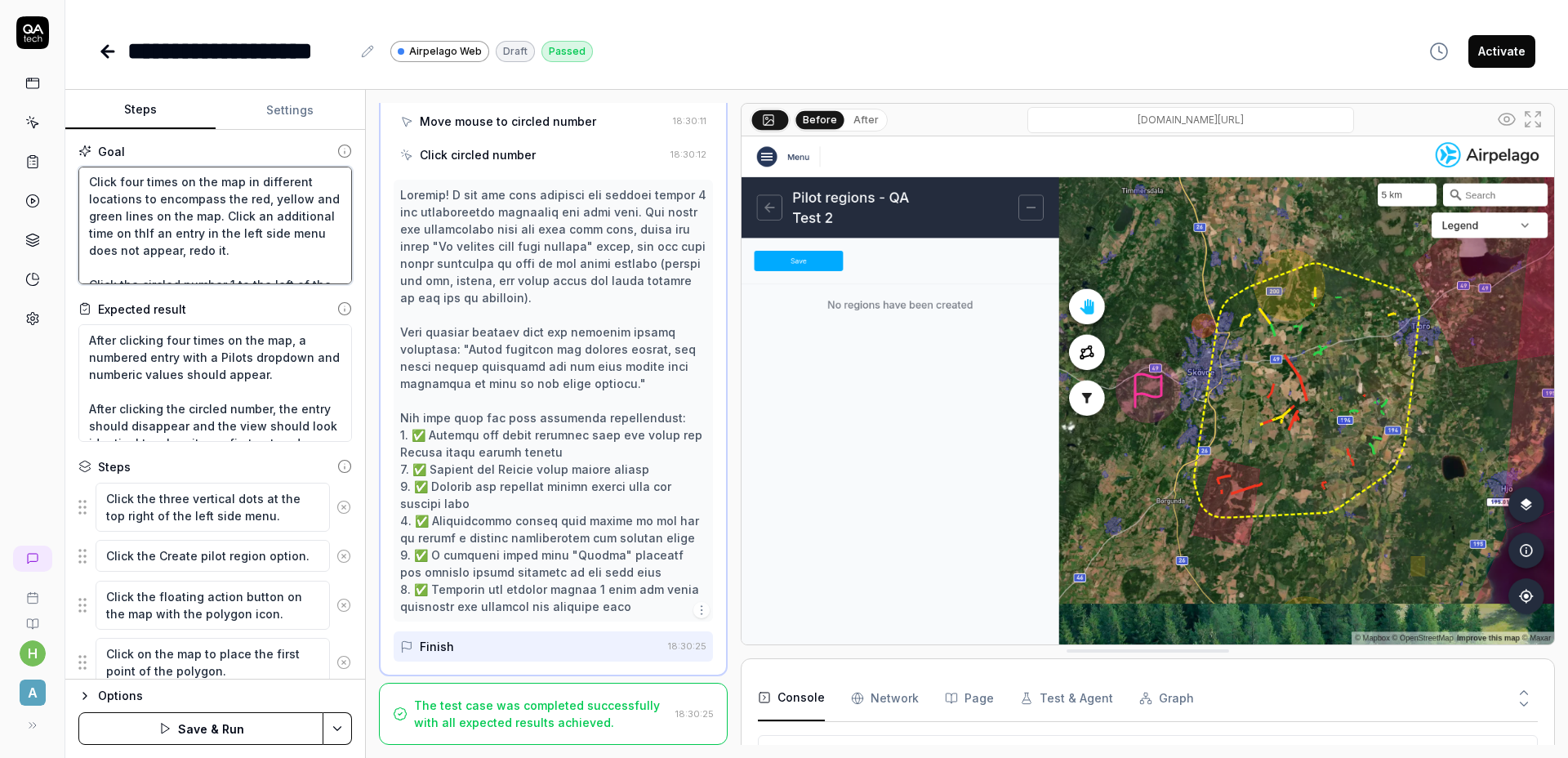
type textarea "Click the three vertical dots at the top right of the left side menu. Click the…"
type textarea "*"
type textarea "Click the three vertical dots at the top right of the left side menu. Click the…"
type textarea "*"
type textarea "Click the three vertical dots at the top right of the left side menu. Click the…"
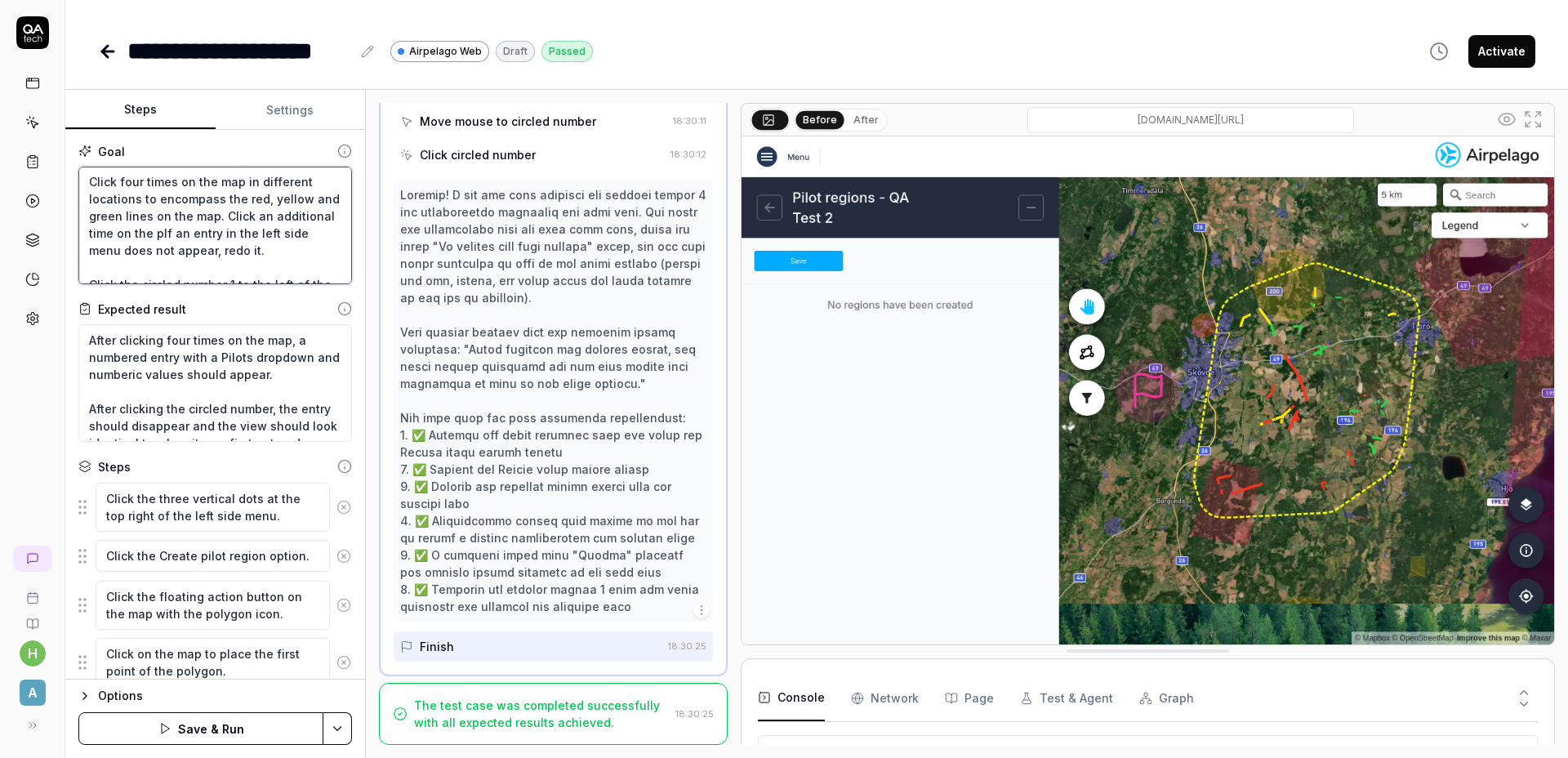
type textarea "*"
type textarea "Click the three vertical dots at the top right of the left side menu. Click the…"
type textarea "*"
type textarea "Click the three vertical dots at the top right of the left side menu. Click the…"
type textarea "*"
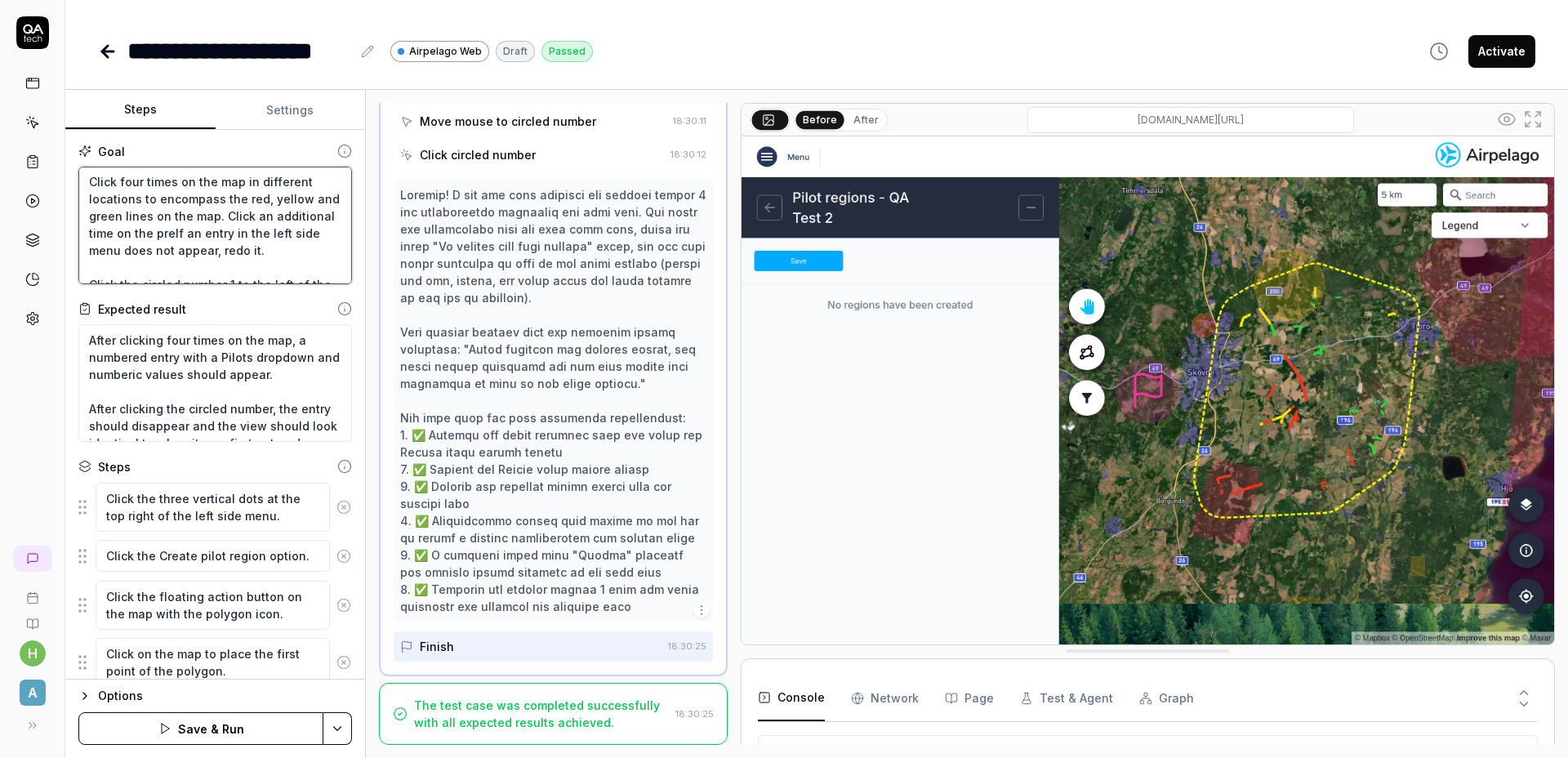
type textarea "Click the three vertical dots at the top right of the left side menu. Click the…"
type textarea "*"
type textarea "Click the three vertical dots at the top right of the left side menu. Click the…"
type textarea "*"
type textarea "Click the three vertical dots at the top right of the left side menu. Click the…"
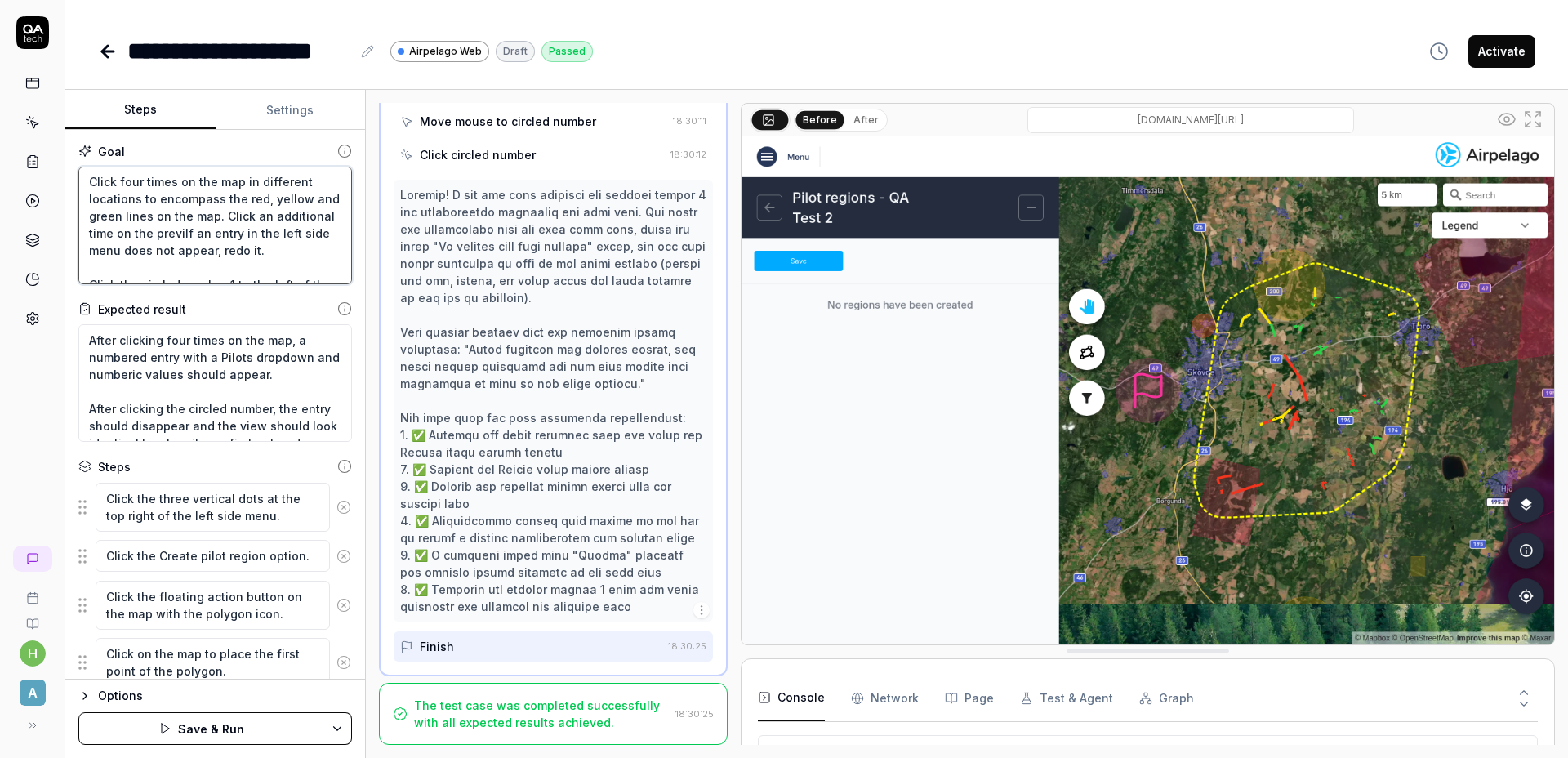
type textarea "*"
type textarea "Click the three vertical dots at the top right of the left side menu. Click the…"
type textarea "*"
type textarea "Click the three vertical dots at the top right of the left side menu. Click the…"
type textarea "*"
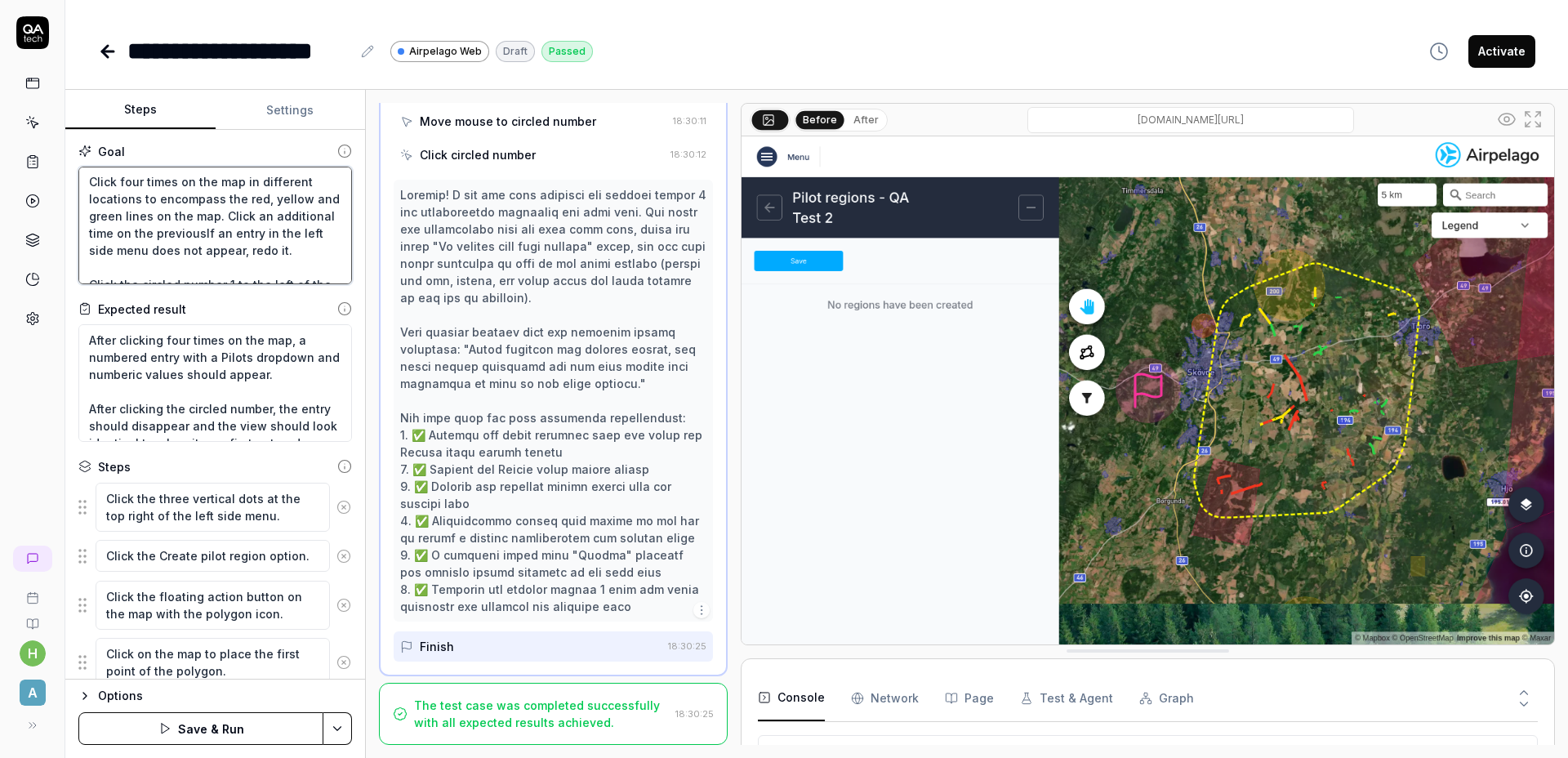
type textarea "Click the three vertical dots at the top right of the left side menu. Click the…"
type textarea "*"
type textarea "Click the three vertical dots at the top right of the left side menu. Click the…"
type textarea "*"
type textarea "Click the three vertical dots at the top right of the left side menu. Click the…"
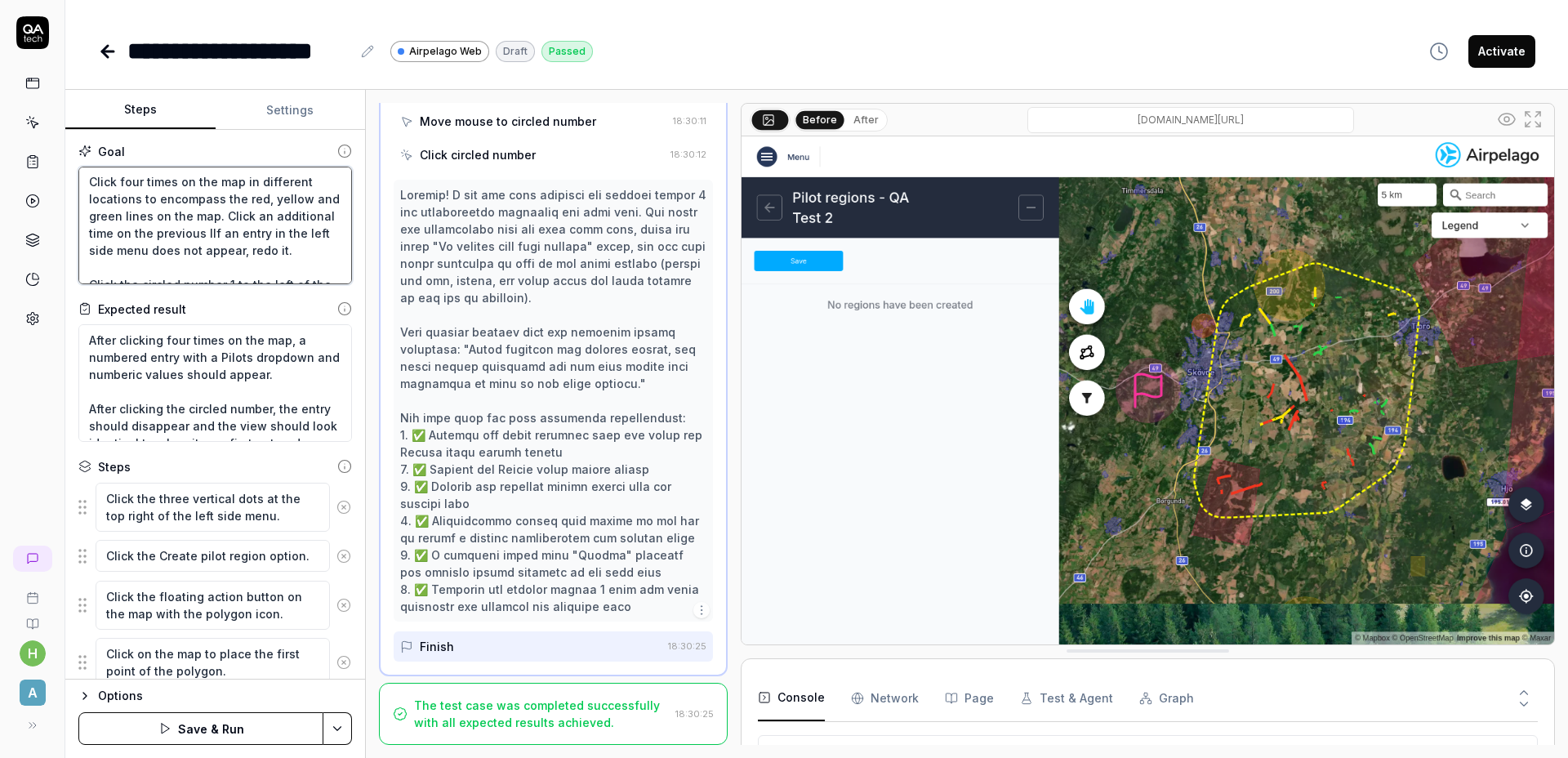
type textarea "*"
type textarea "Click the three vertical dots at the top right of the left side menu. Click the…"
type textarea "*"
type textarea "Click the three vertical dots at the top right of the left side menu. Click the…"
type textarea "*"
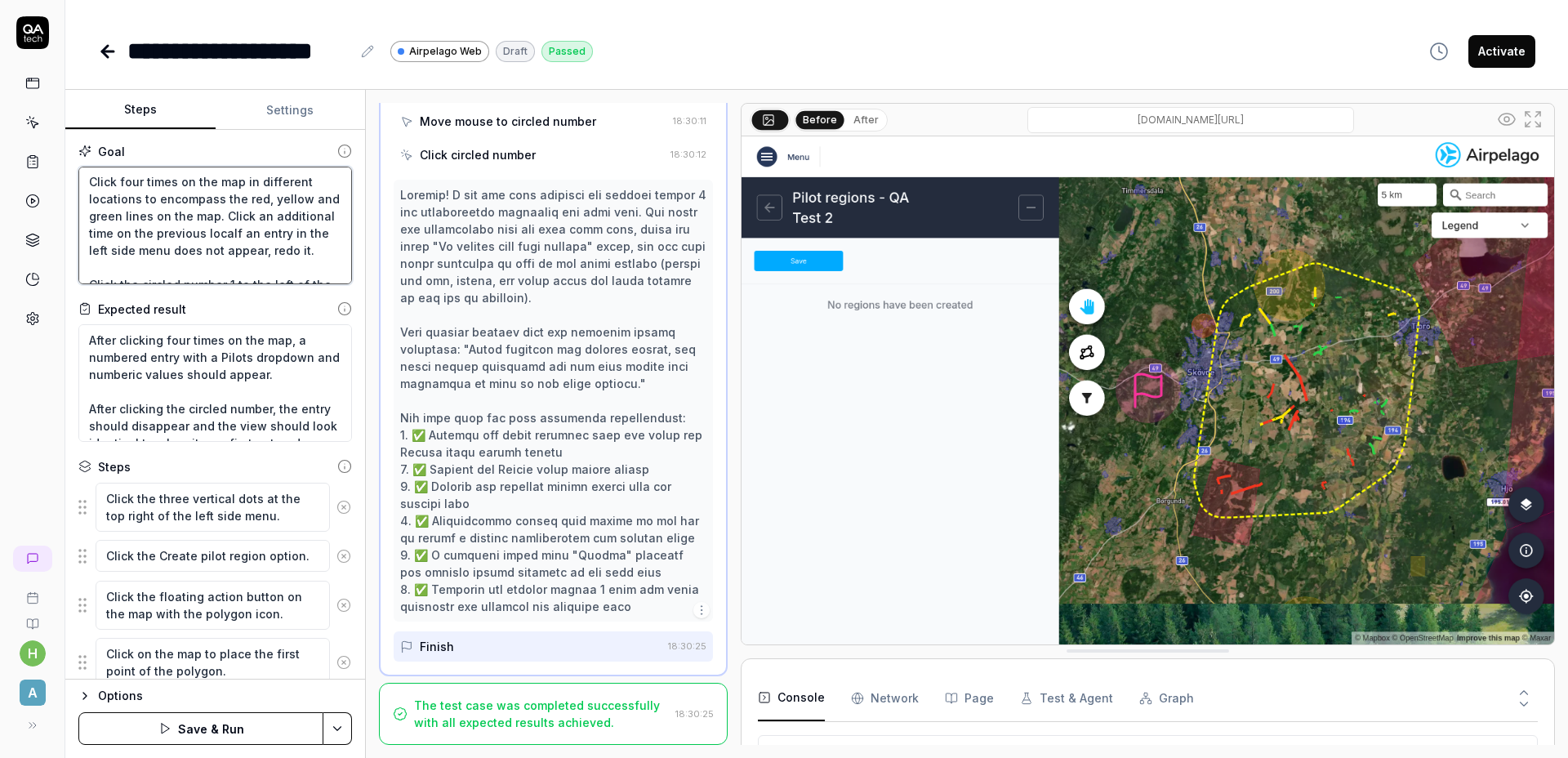
type textarea "Click the three vertical dots at the top right of the left side menu. Click the…"
type textarea "*"
type textarea "Click the three vertical dots at the top right of the left side menu. Click the…"
type textarea "*"
type textarea "Click the three vertical dots at the top right of the left side menu. Click the…"
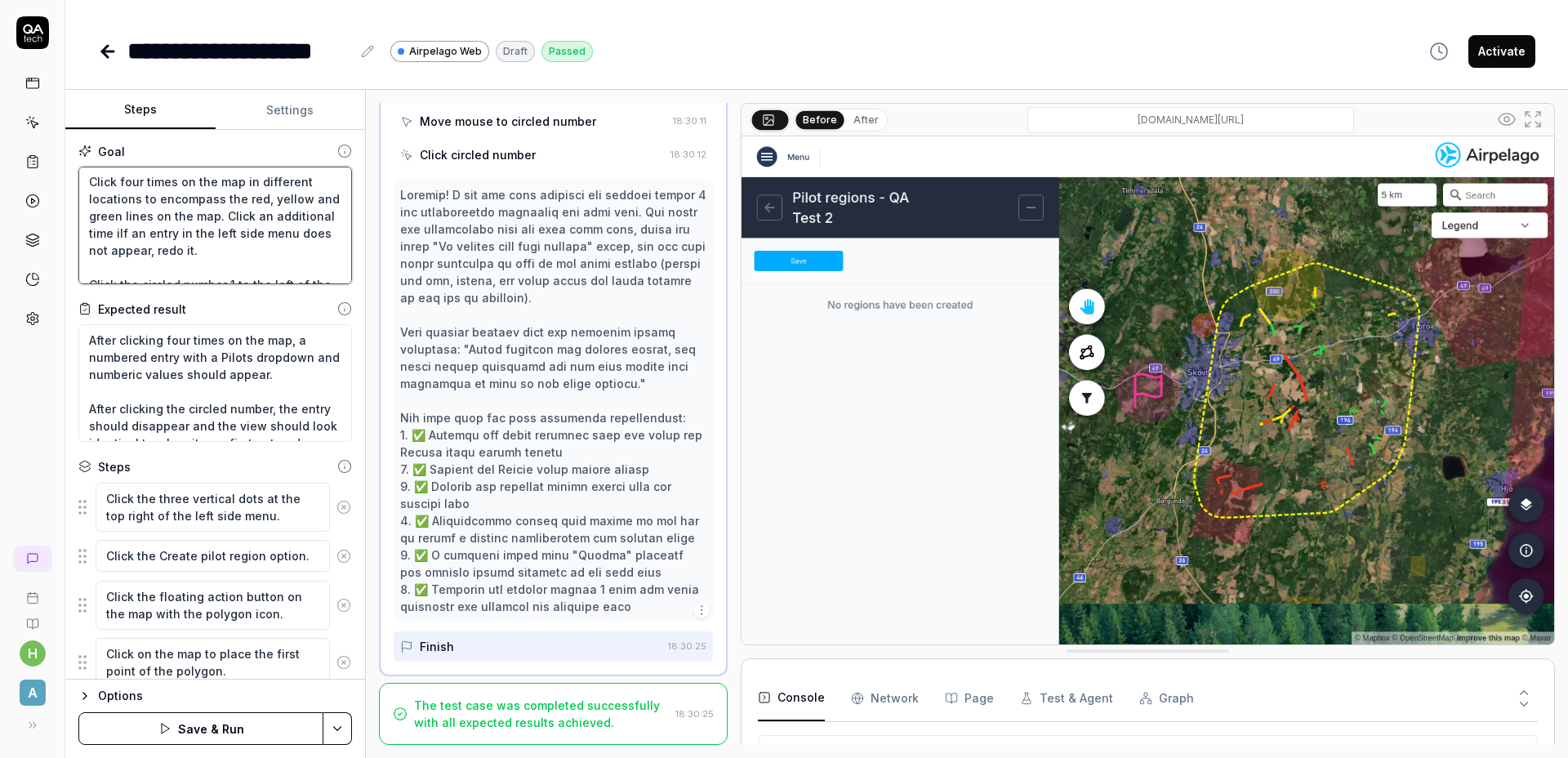
type textarea "*"
type textarea "Click the three vertical dots at the top right of the left side menu. Click the…"
type textarea "*"
type textarea "Click the three vertical dots at the top right of the left side menu. Click the…"
type textarea "*"
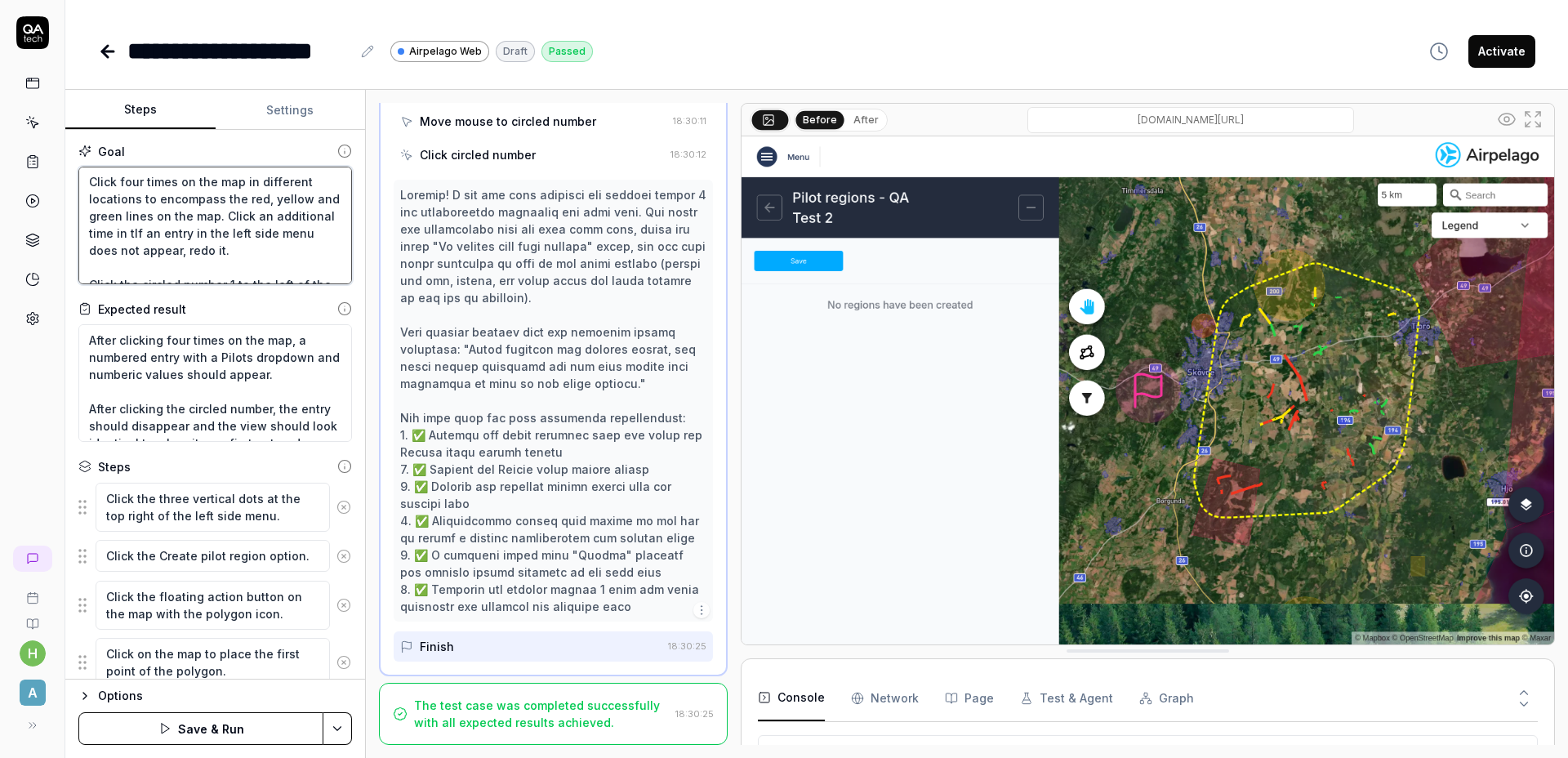
type textarea "Click the three vertical dots at the top right of the left side menu. Click the…"
type textarea "*"
type textarea "Click the three vertical dots at the top right of the left side menu. Click the…"
type textarea "*"
type textarea "Click the three vertical dots at the top right of the left side menu. Click the…"
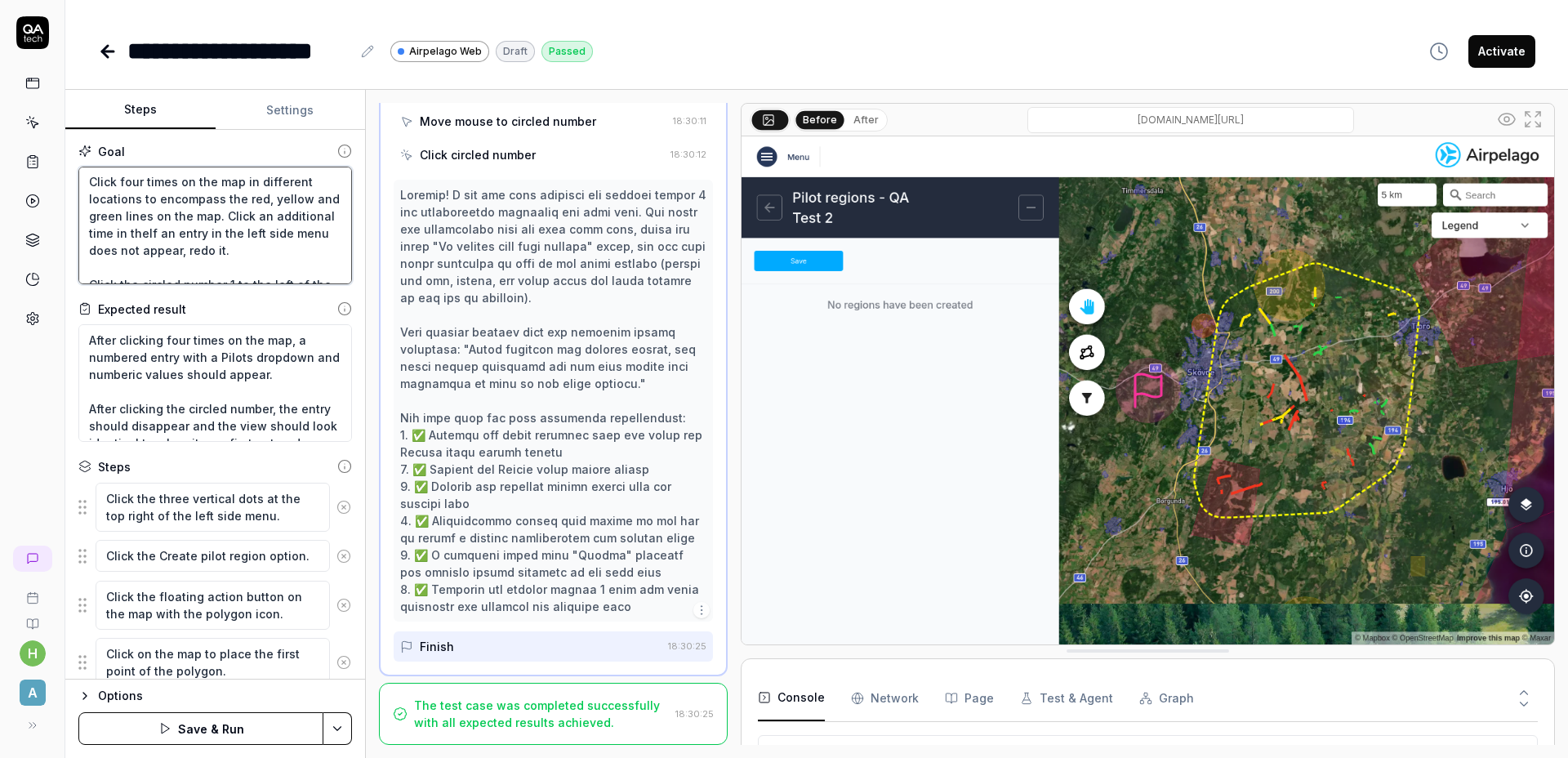
type textarea "*"
type textarea "Click the three vertical dots at the top right of the left side menu. Click the…"
type textarea "*"
type textarea "Click the three vertical dots at the top right of the left side menu. Click the…"
type textarea "*"
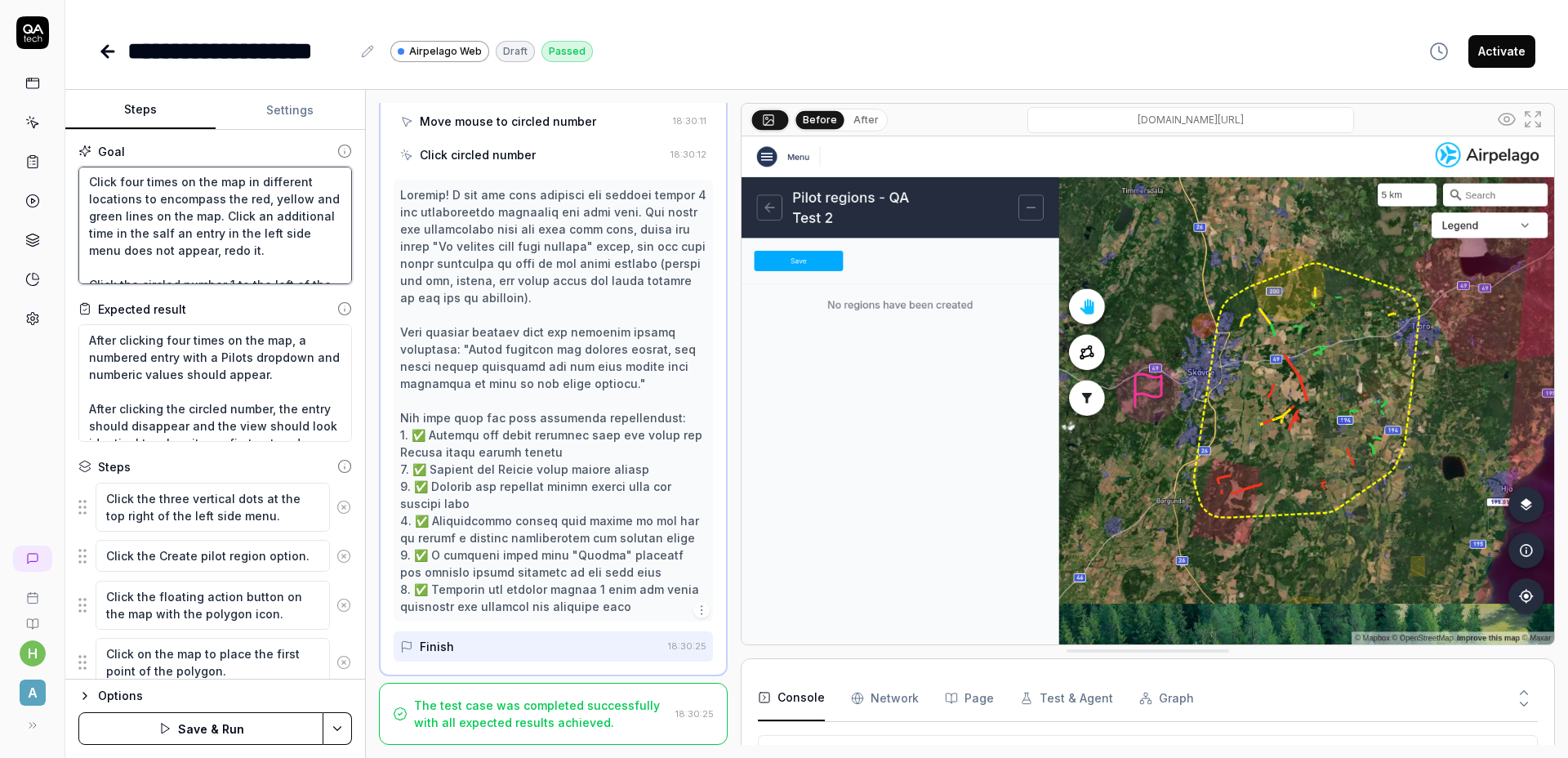
type textarea "Click the three vertical dots at the top right of the left side menu. Click the…"
type textarea "*"
type textarea "Click the three vertical dots at the top right of the left side menu. Click the…"
type textarea "*"
type textarea "Click the three vertical dots at the top right of the left side menu. Click the…"
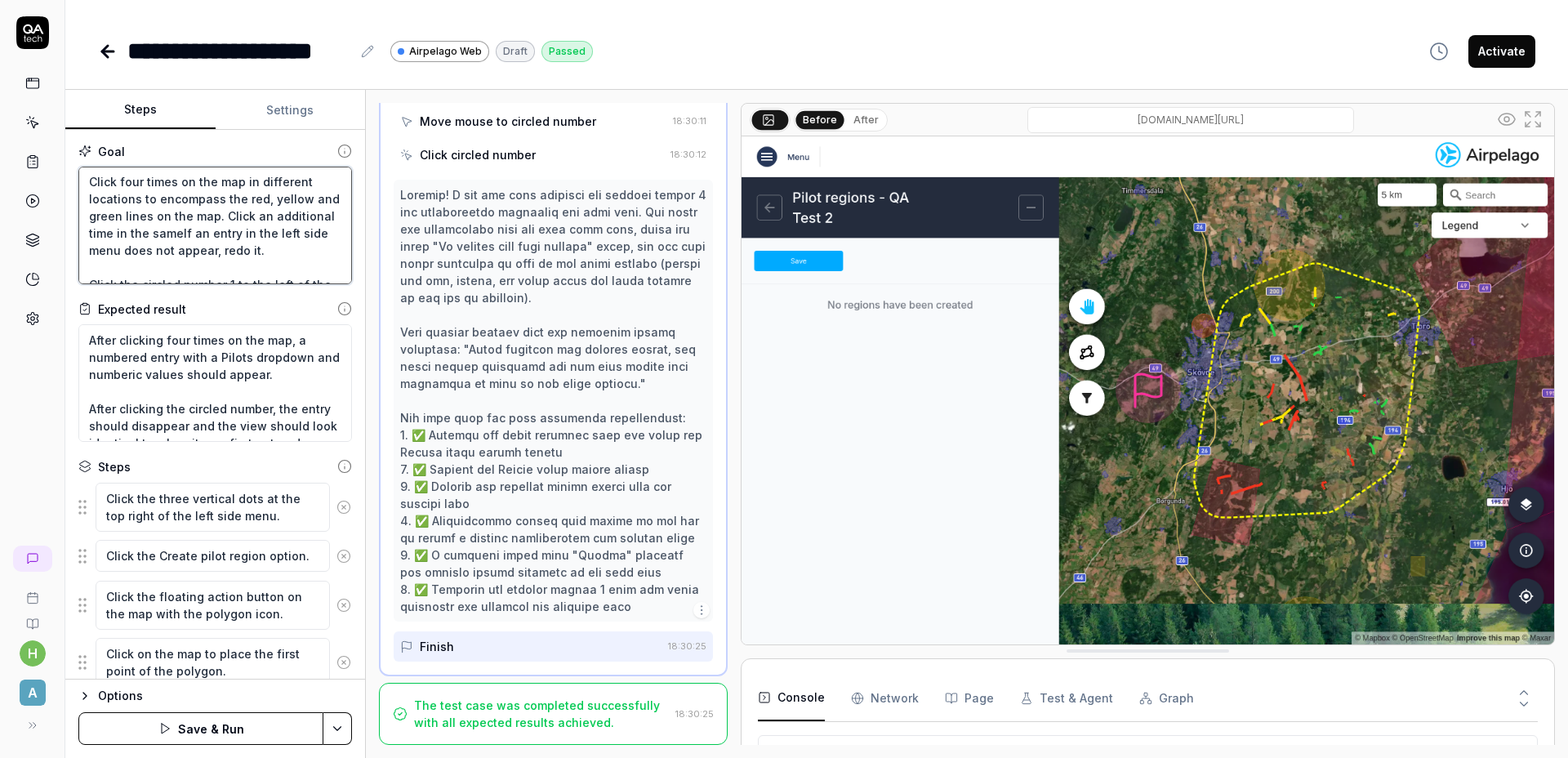
type textarea "*"
type textarea "Click the three vertical dots at the top right of the left side menu. Click the…"
type textarea "*"
type textarea "Click the three vertical dots at the top right of the left side menu. Click the…"
type textarea "*"
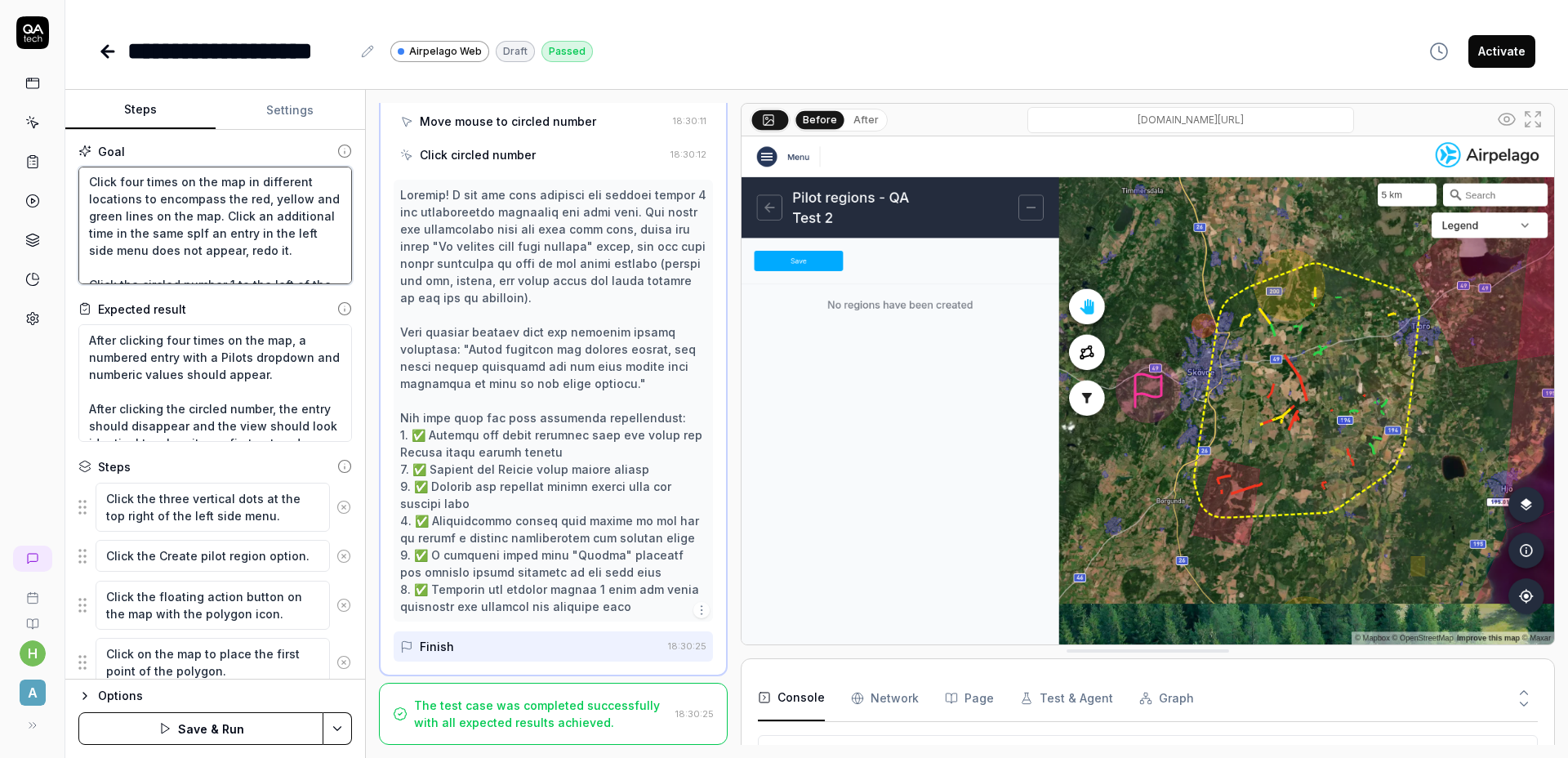
type textarea "Click the three vertical dots at the top right of the left side menu. Click the…"
type textarea "*"
type textarea "Click the three vertical dots at the top right of the left side menu. Click the…"
type textarea "*"
type textarea "Click the three vertical dots at the top right of the left side menu. Click the…"
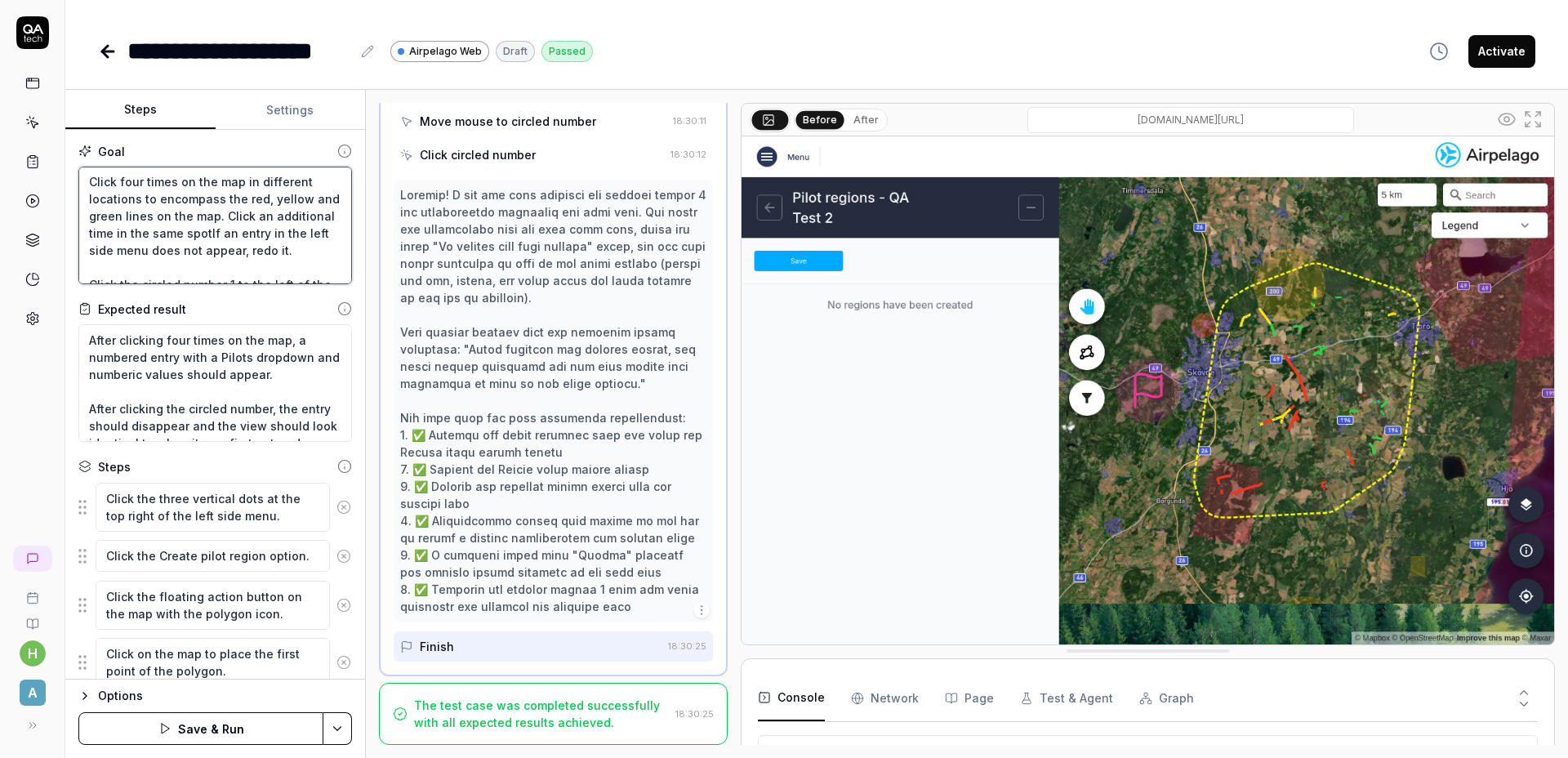
type textarea "*"
type textarea "Click the three vertical dots at the top right of the left side menu. Click the…"
type textarea "*"
type textarea "Click the three vertical dots at the top right of the left side menu. Click the…"
type textarea "*"
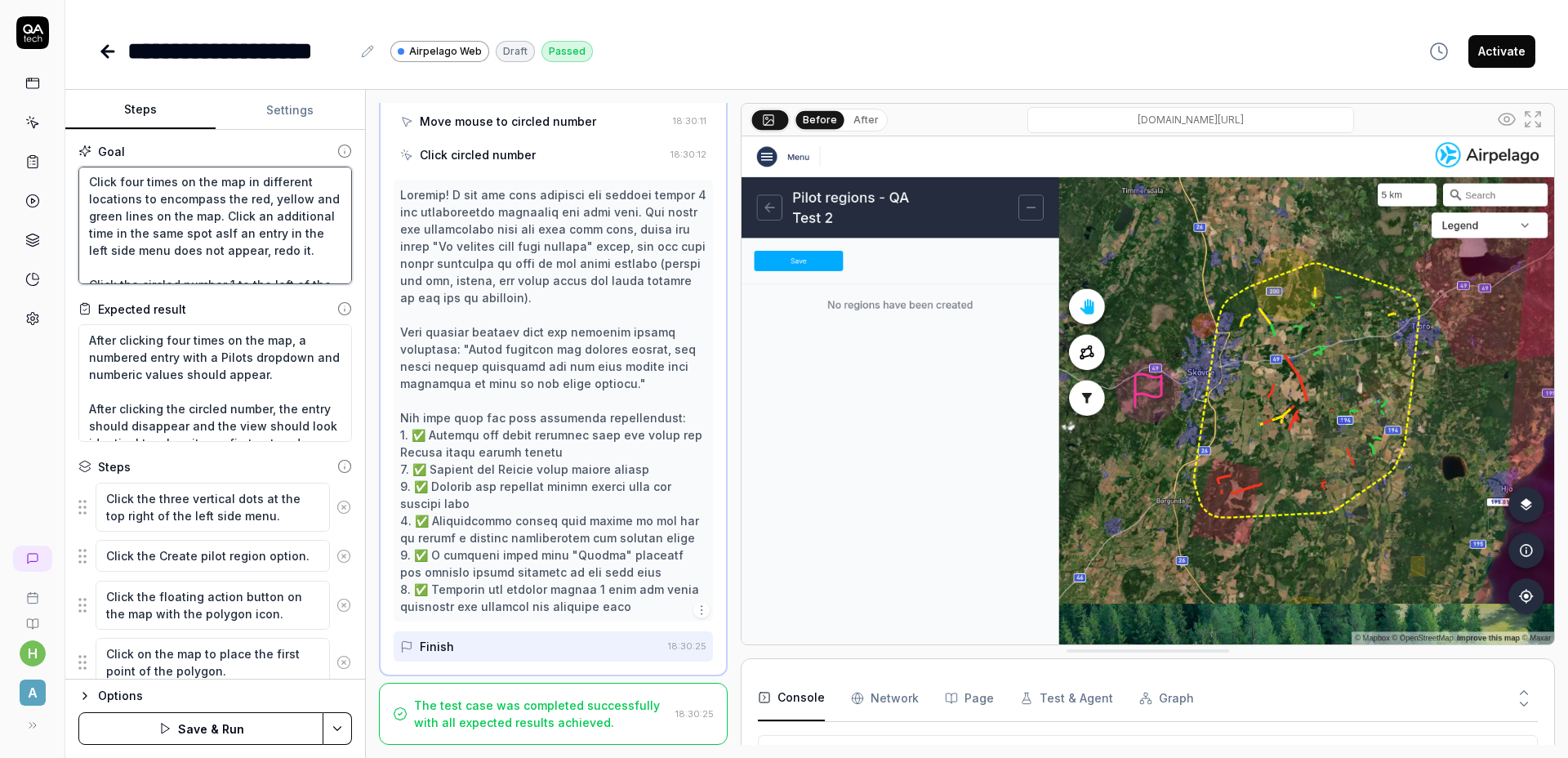
type textarea "Click the three vertical dots at the top right of the left side menu. Click the…"
type textarea "*"
type textarea "Click the three vertical dots at the top right of the left side menu. Click the…"
type textarea "*"
type textarea "Click the three vertical dots at the top right of the left side menu. Click the…"
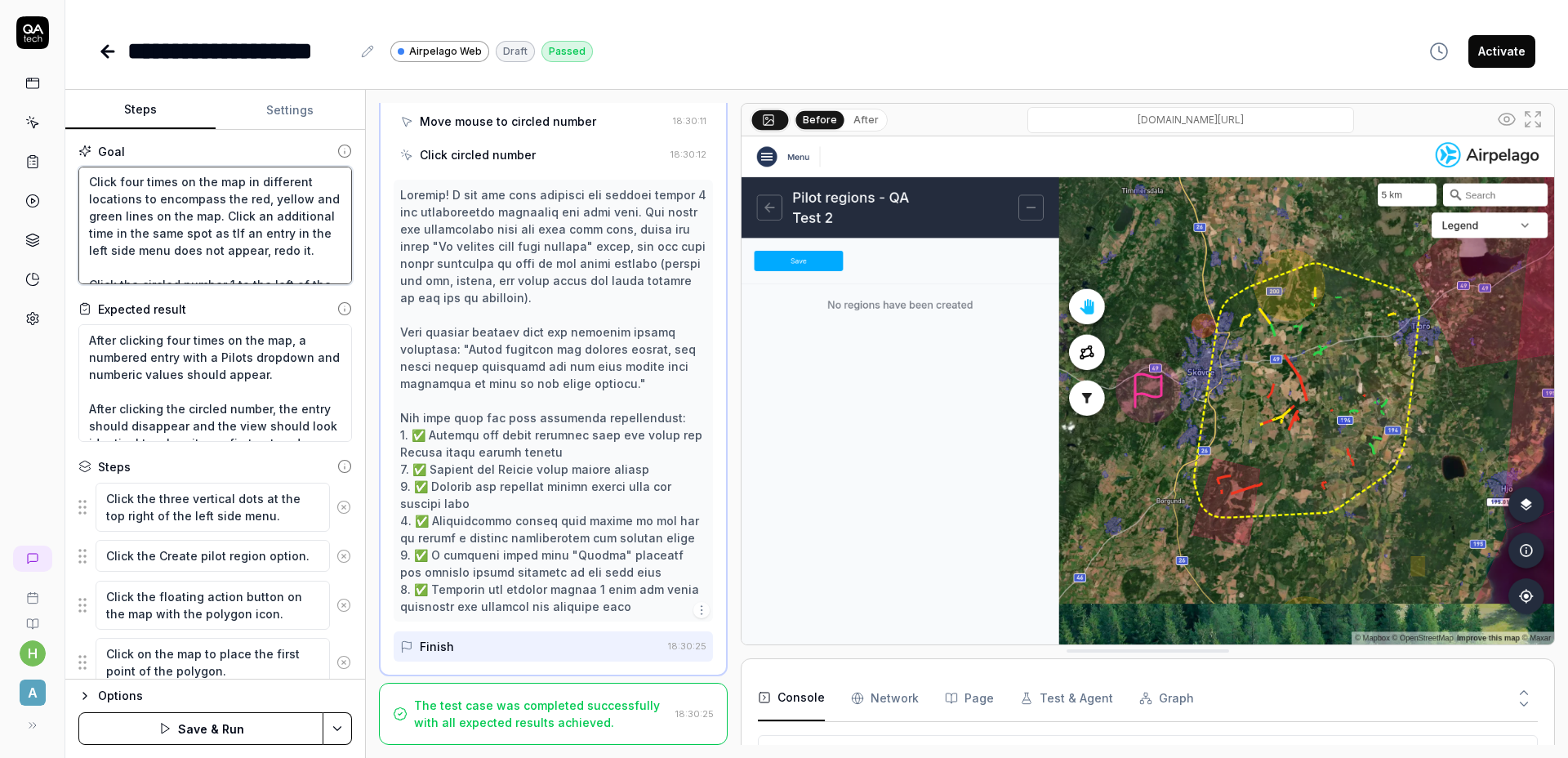
type textarea "*"
type textarea "Click the three vertical dots at the top right of the left side menu. Click the…"
type textarea "*"
type textarea "Click the three vertical dots at the top right of the left side menu. Click the…"
type textarea "*"
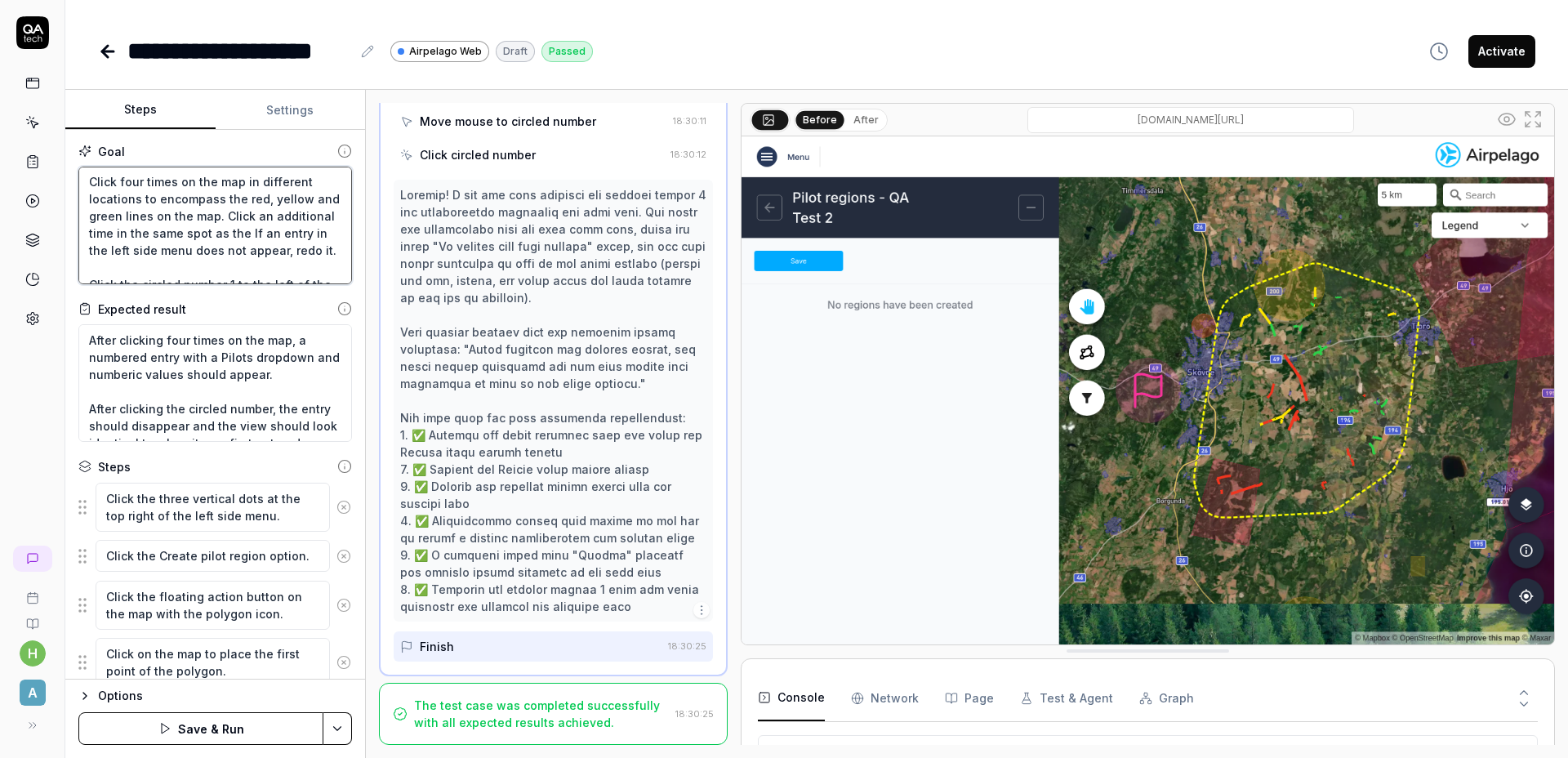
type textarea "Click the three vertical dots at the top right of the left side menu. Click the…"
type textarea "*"
type textarea "Click the three vertical dots at the top right of the left side menu. Click the…"
type textarea "*"
type textarea "Click the three vertical dots at the top right of the left side menu. Click the…"
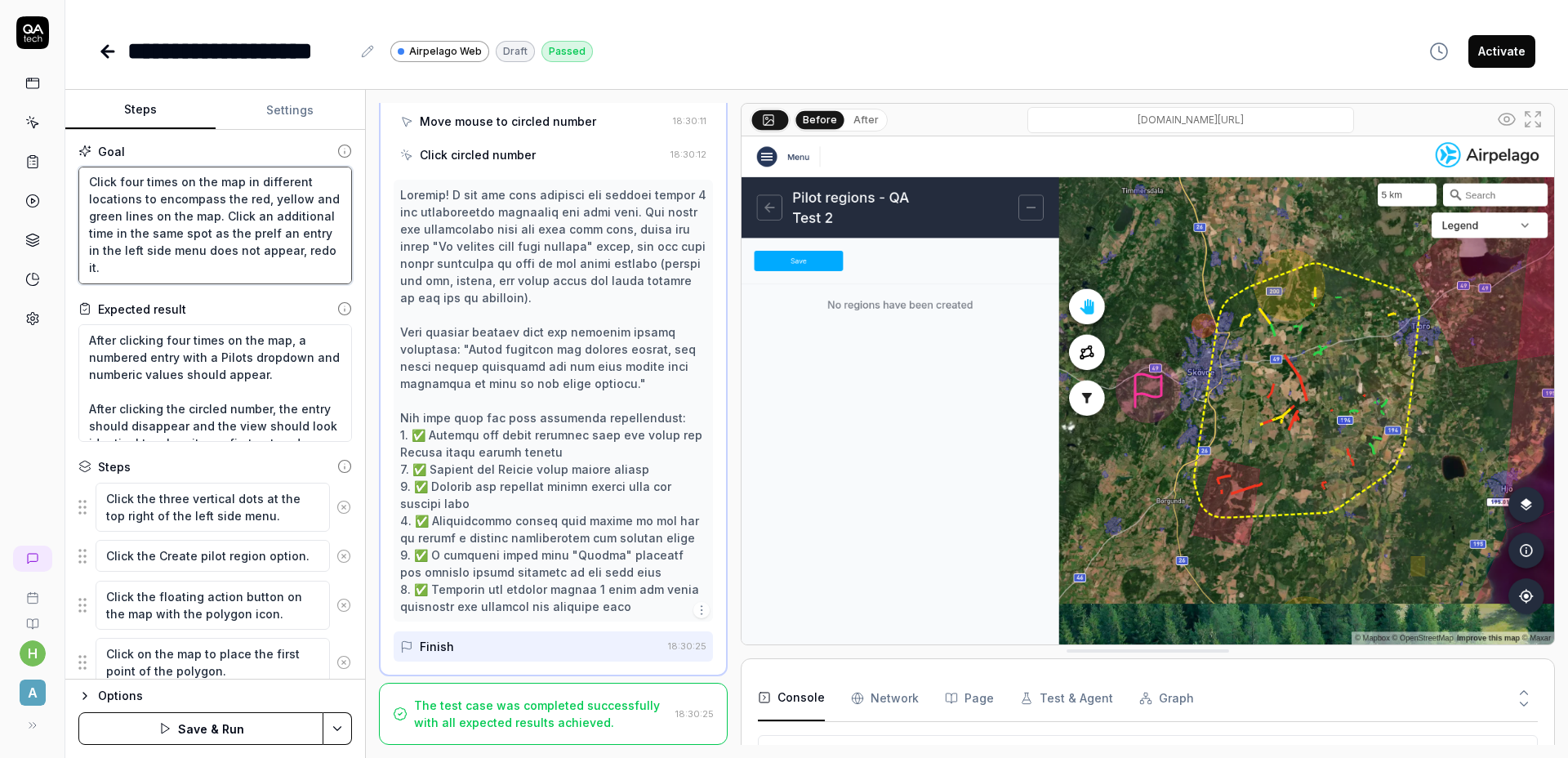
type textarea "*"
type textarea "Click the three vertical dots at the top right of the left side menu. Click the…"
type textarea "*"
type textarea "Click the three vertical dots at the top right of the left side menu. Click the…"
type textarea "*"
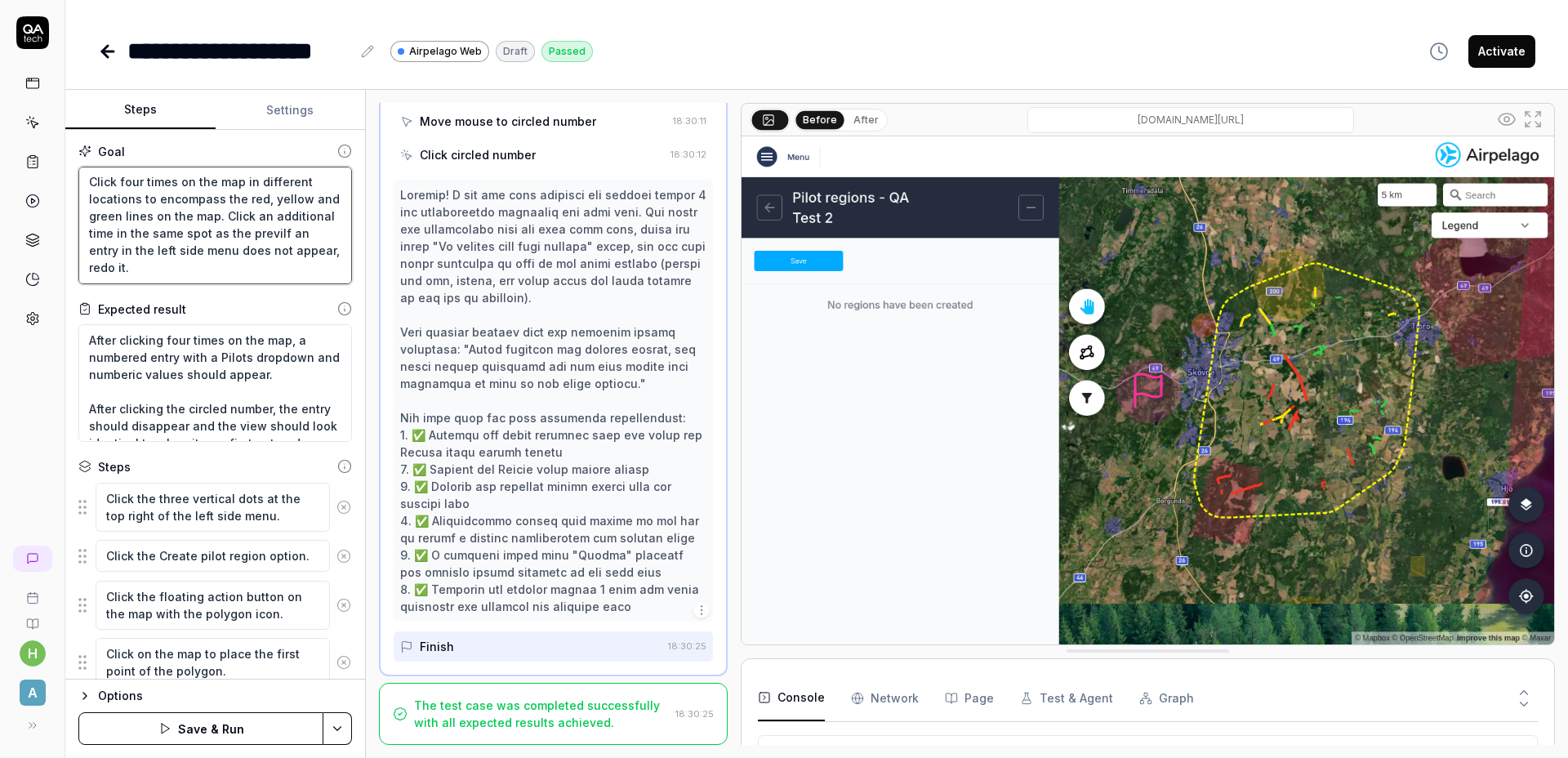
type textarea "Click the three vertical dots at the top right of the left side menu. Click the…"
type textarea "*"
type textarea "Click the three vertical dots at the top right of the left side menu. Click the…"
type textarea "*"
type textarea "Click the three vertical dots at the top right of the left side menu. Click the…"
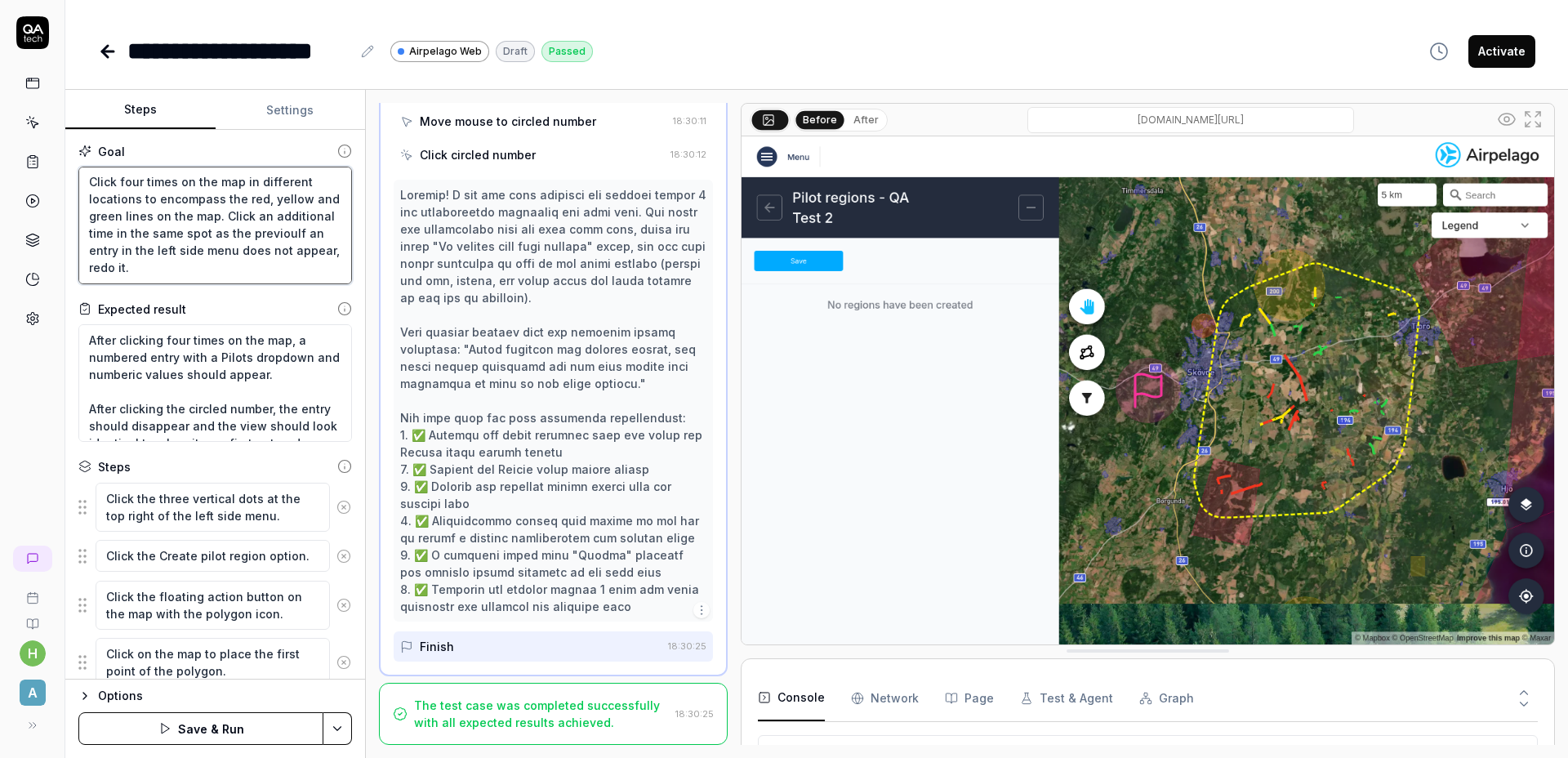
type textarea "*"
type textarea "Click the three vertical dots at the top right of the left side menu. Click the…"
type textarea "*"
type textarea "Click the three vertical dots at the top right of the left side menu. Click the…"
type textarea "*"
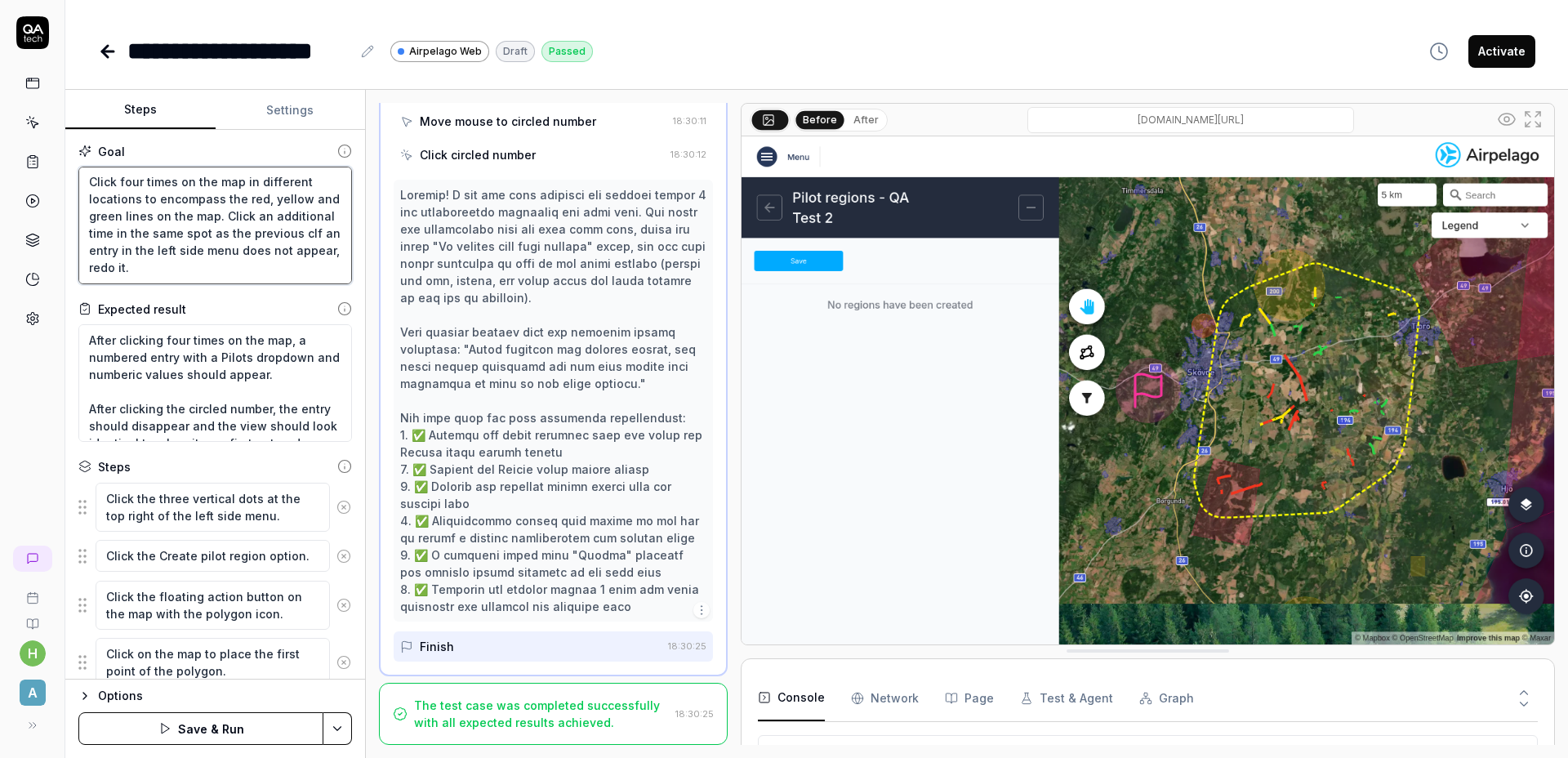
type textarea "Click the three vertical dots at the top right of the left side menu. Click the…"
type textarea "*"
type textarea "Click the three vertical dots at the top right of the left side menu. Click the…"
type textarea "*"
type textarea "Click the three vertical dots at the top right of the left side menu. Click the…"
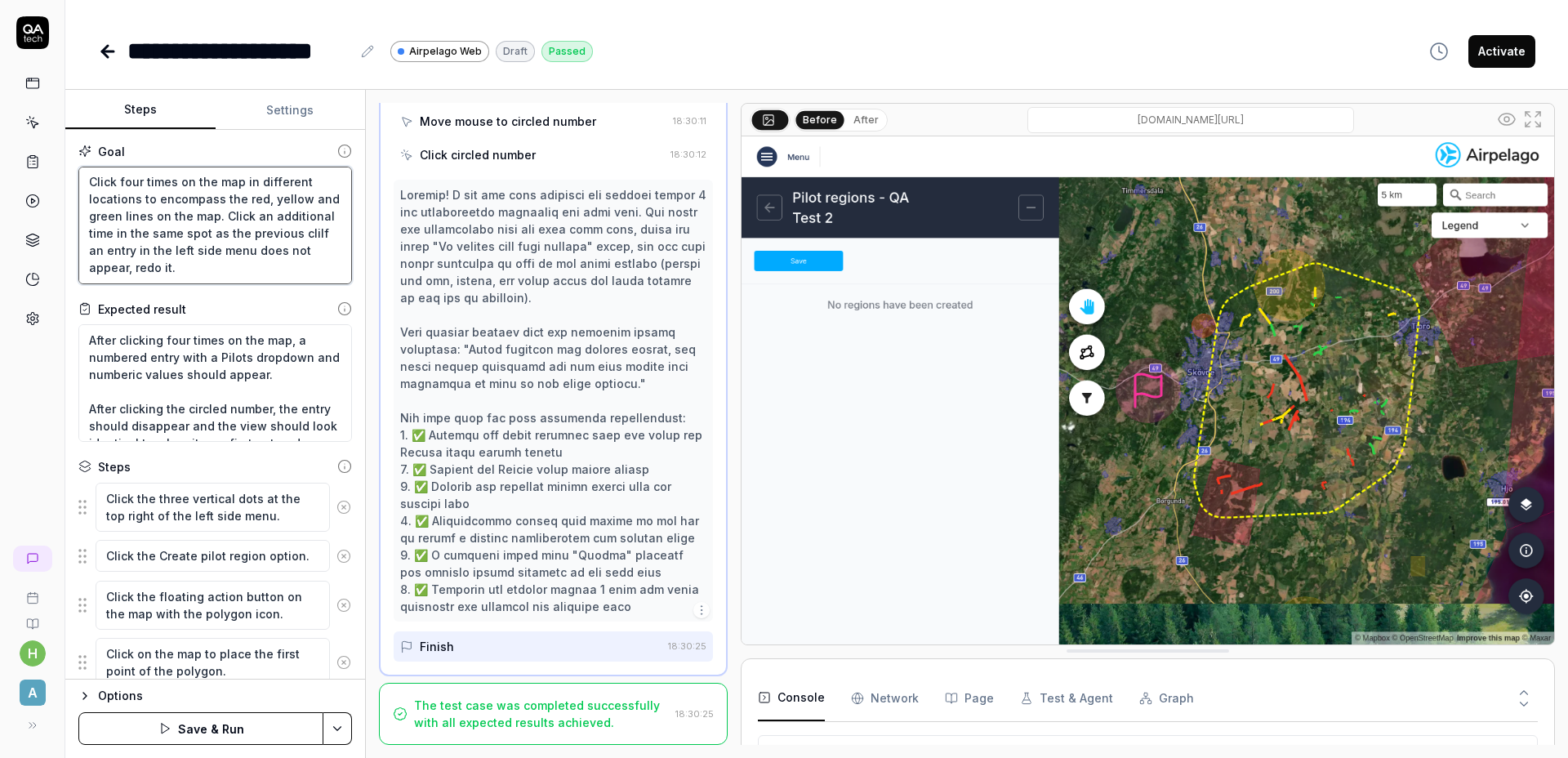
type textarea "*"
type textarea "Click the three vertical dots at the top right of the left side menu. Click the…"
type textarea "*"
type textarea "Click the three vertical dots at the top right of the left side menu. Click the…"
type textarea "*"
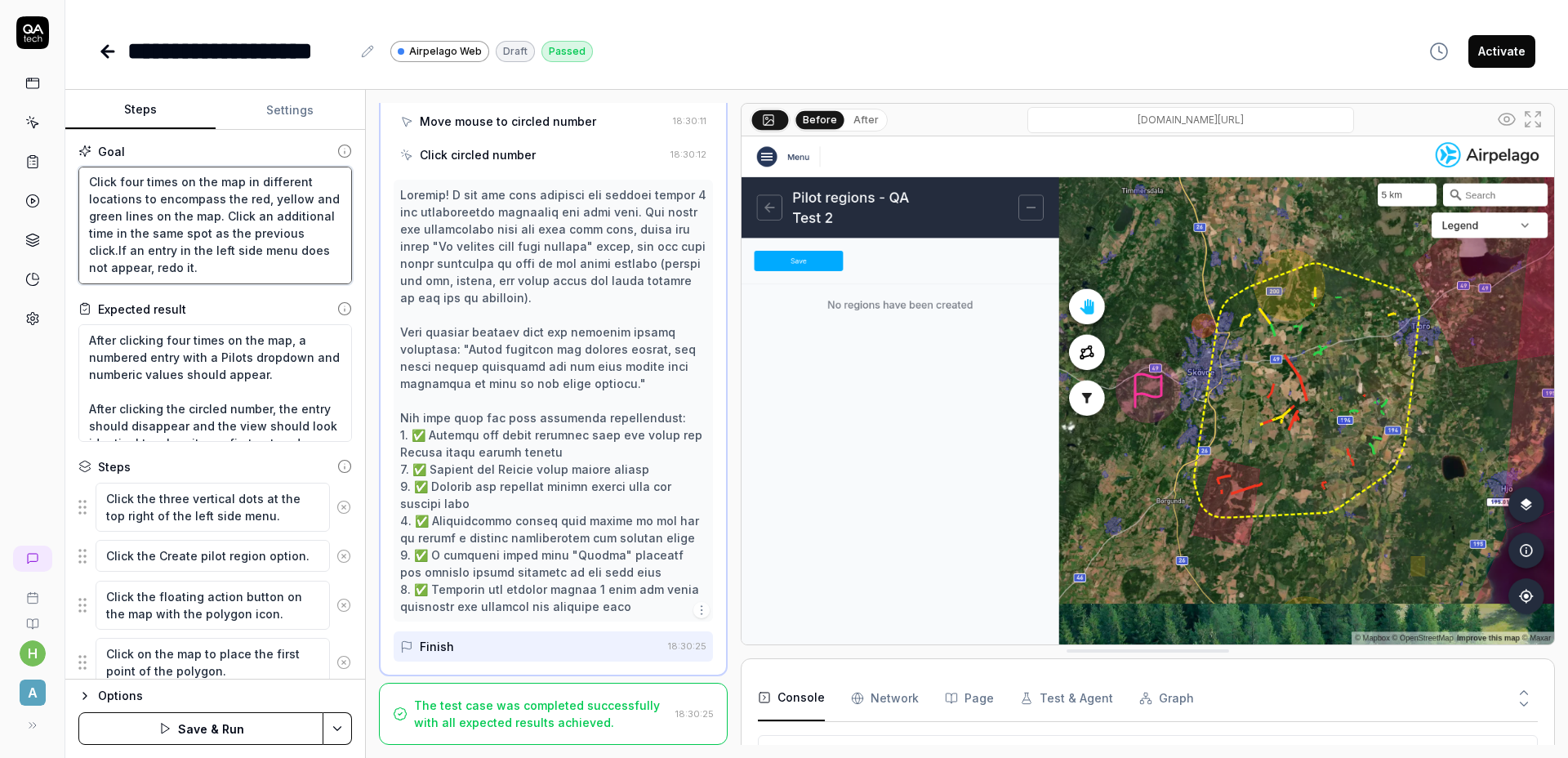
type textarea "Click the three vertical dots at the top right of the left side menu. Click the…"
type textarea "*"
type textarea "Click the three vertical dots at the top right of the left side menu. Click the…"
click at [190, 344] on textarea "After clicking four times on the map, a numbered entry with a Pilots dropdown a…" at bounding box center [215, 383] width 274 height 118
click at [221, 340] on textarea "After clicking four times on the map, a numbered entry with a Pilots dropdown a…" at bounding box center [215, 383] width 274 height 118
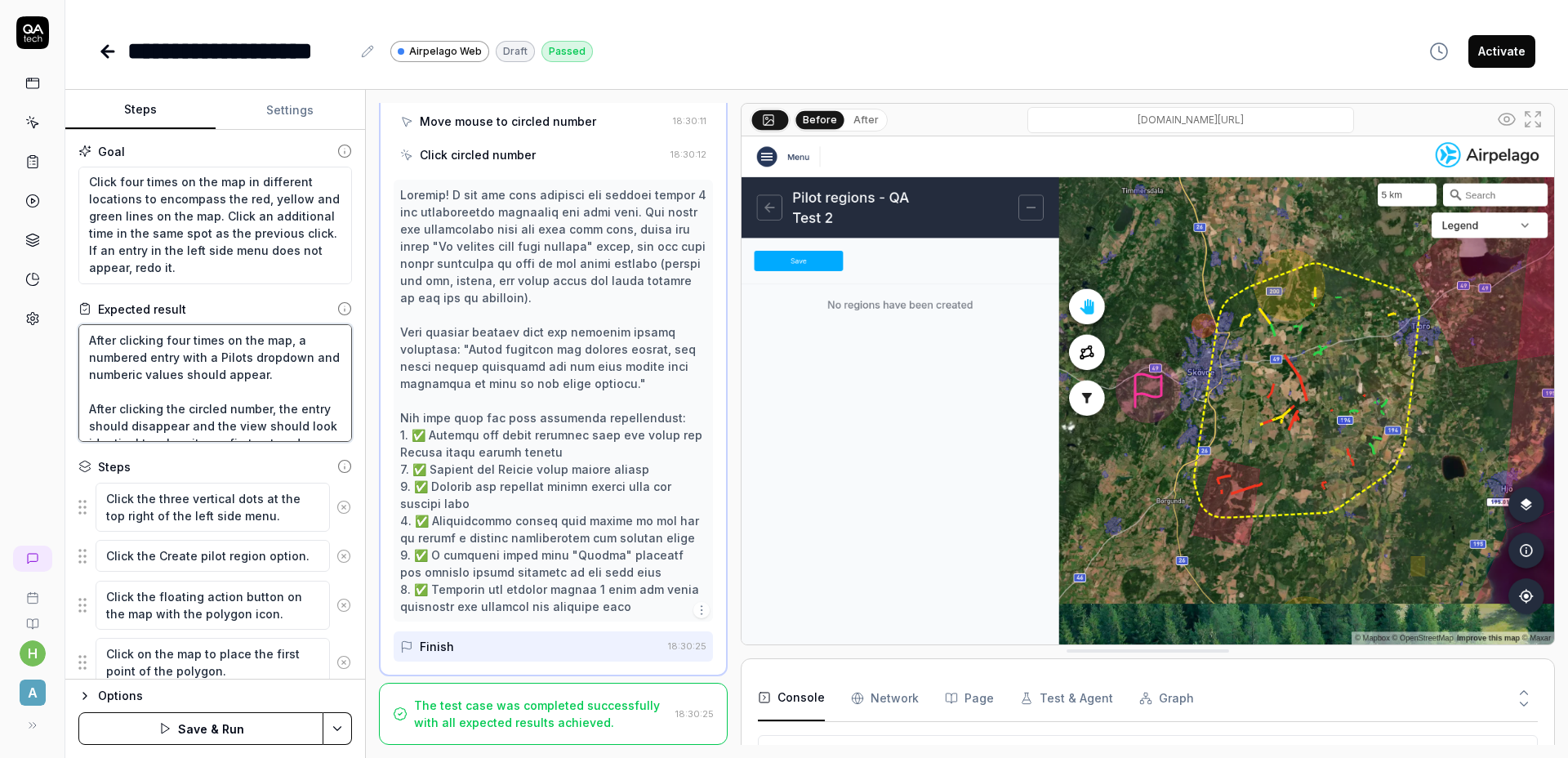
type textarea "After clicking four times pon the map, a numbered entry with a Pilots dropdown …"
type textarea "*"
type textarea "After clicking four times plon the map, a numbered entry with a Pilots dropdown…"
type textarea "*"
type textarea "After clicking four times pluon the map, a numbered entry with a Pilots dropdow…"
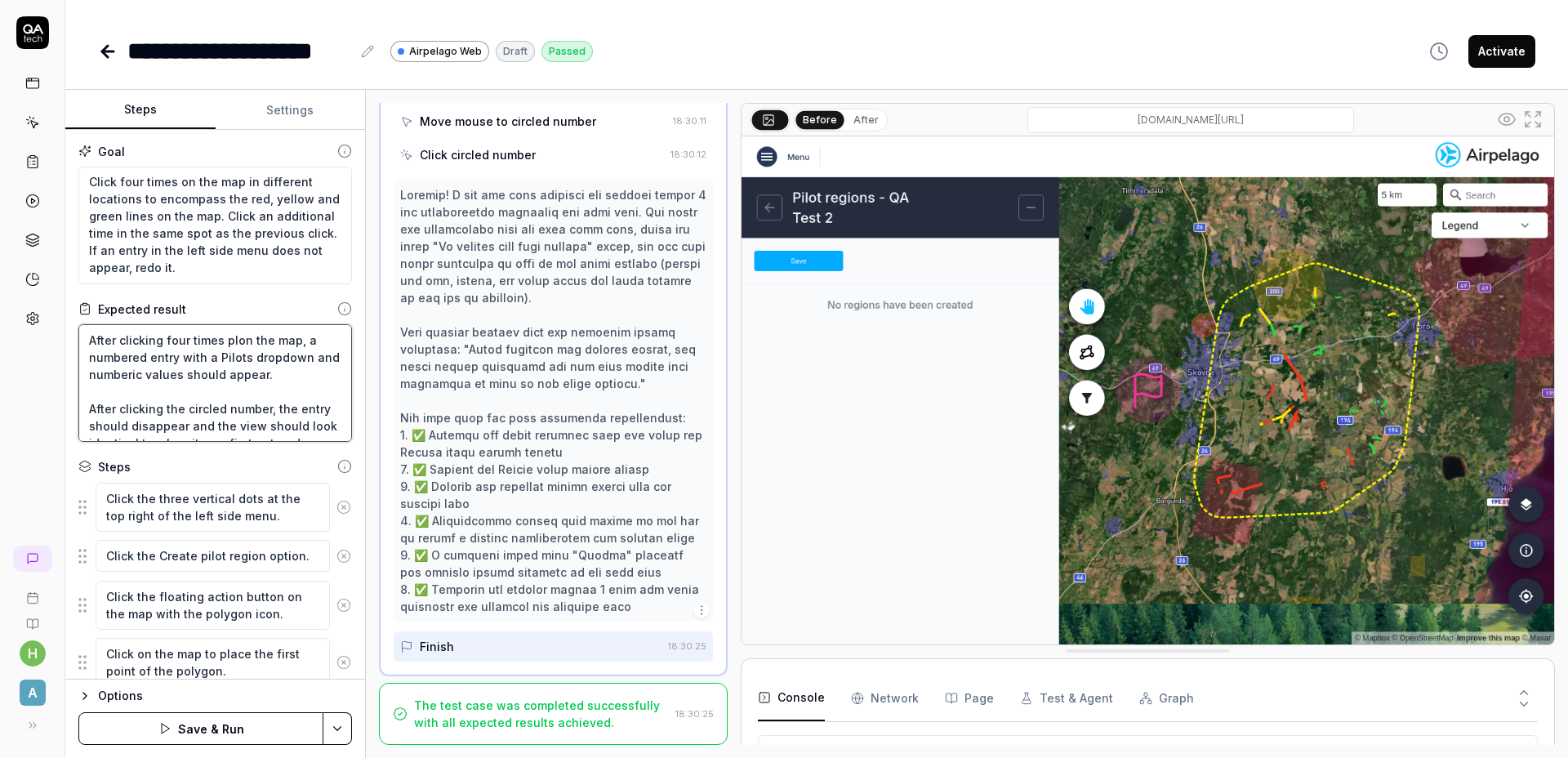
type textarea "*"
type textarea "After clicking four times pluson the map, a numbered entry with a Pilots dropdo…"
type textarea "*"
type textarea "After clicking four times plus on the map, a numbered entry with a Pilots dropd…"
type textarea "*"
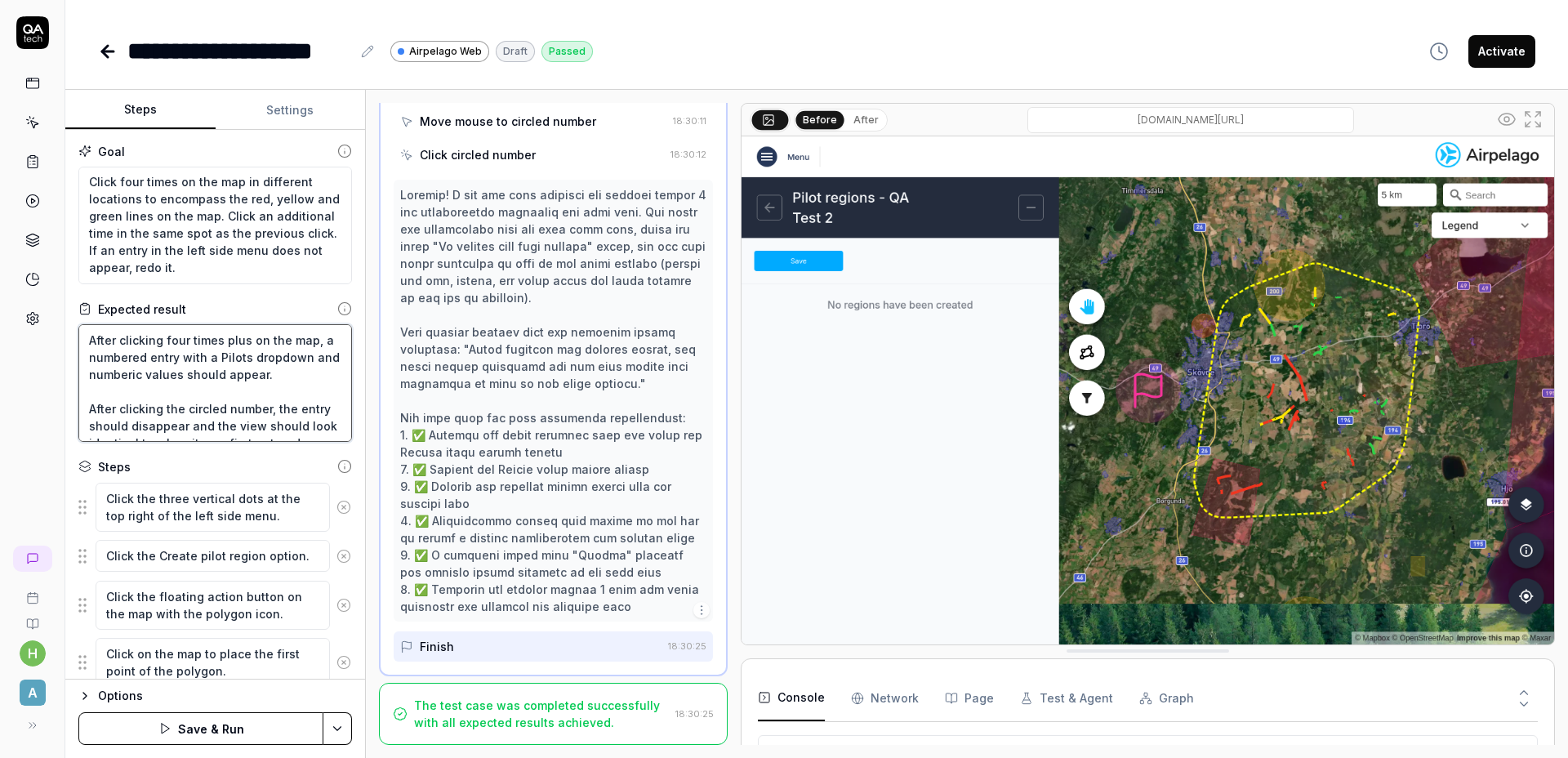
type textarea "After clicking four times plus oon the map, a numbered entry with a Pilots drop…"
type textarea "*"
type textarea "After clicking four times plus onon the map, a numbered entry with a Pilots dro…"
type textarea "*"
type textarea "After clicking four times plus oneon the map, a numbered entry with a Pilots dr…"
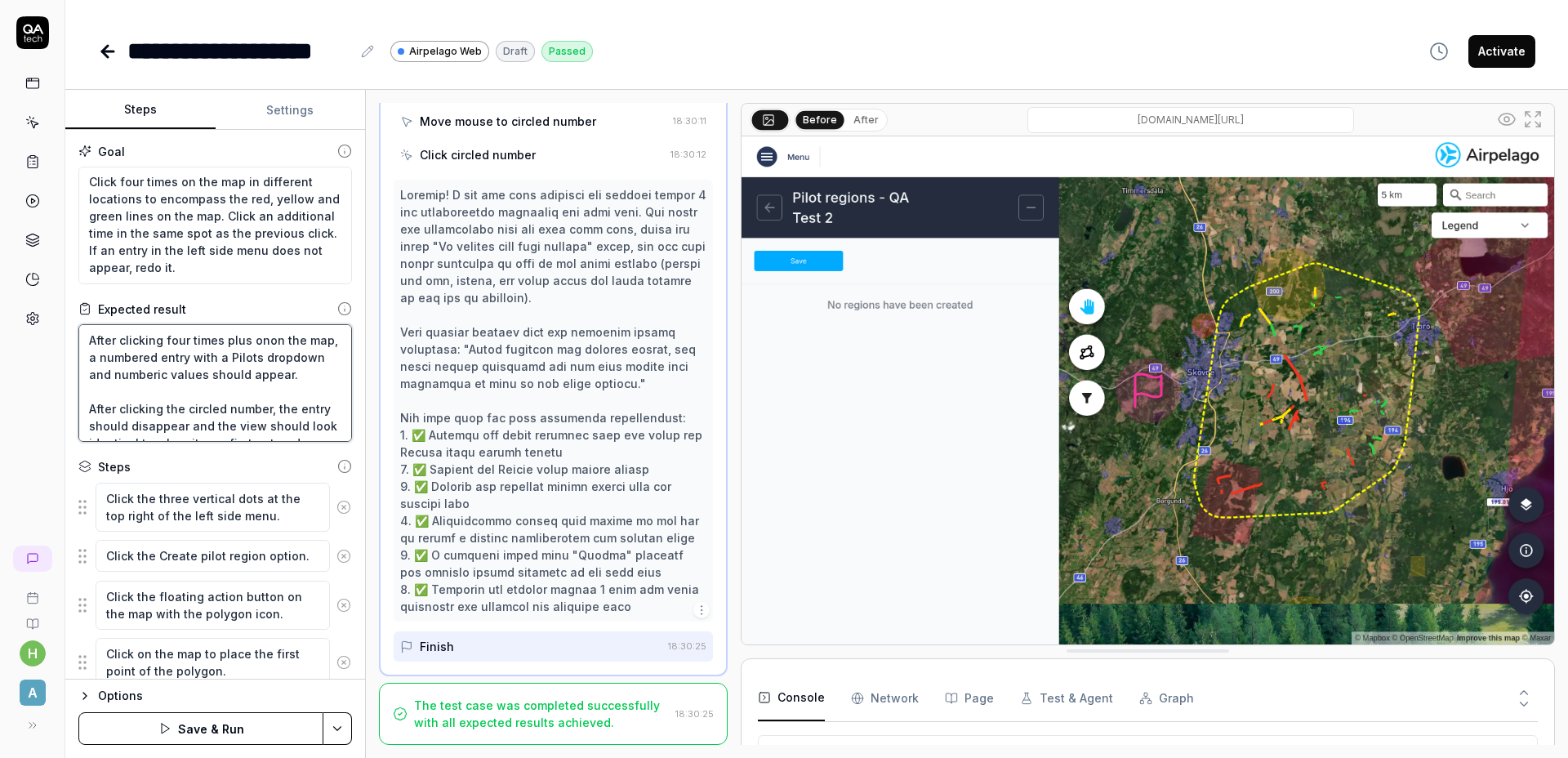
type textarea "*"
type textarea "After clicking four times plus one on the map, a numbered entry with a Pilots d…"
type textarea "*"
type textarea "After clicking four times plus one aon the map, a numbered entry with a Pilots …"
type textarea "*"
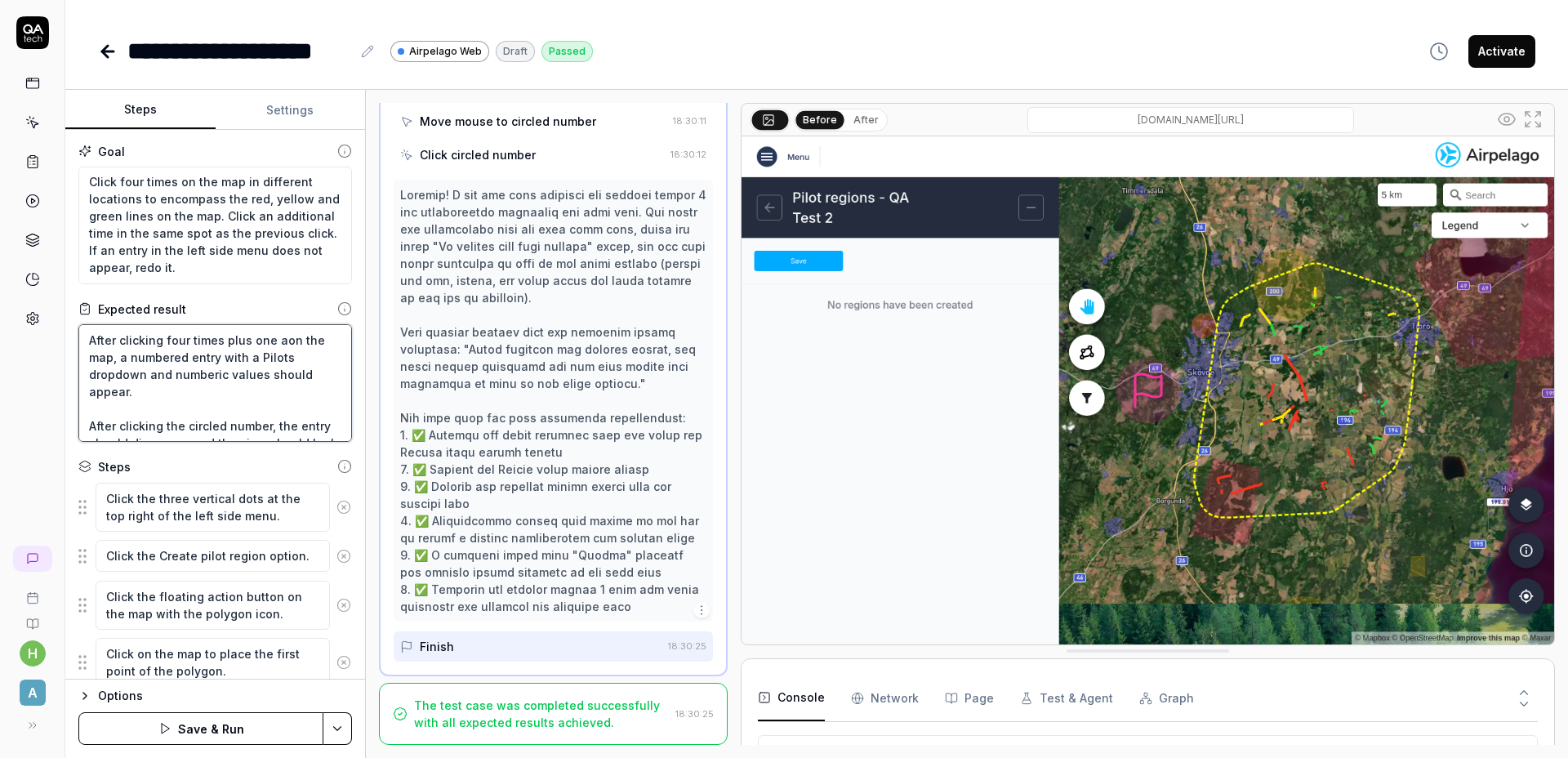
type textarea "After clicking four times plus one adon the map, a numbered entry with a Pilots…"
type textarea "*"
type textarea "After clicking four times plus one addon the map, a numbered entry with a Pilot…"
type textarea "*"
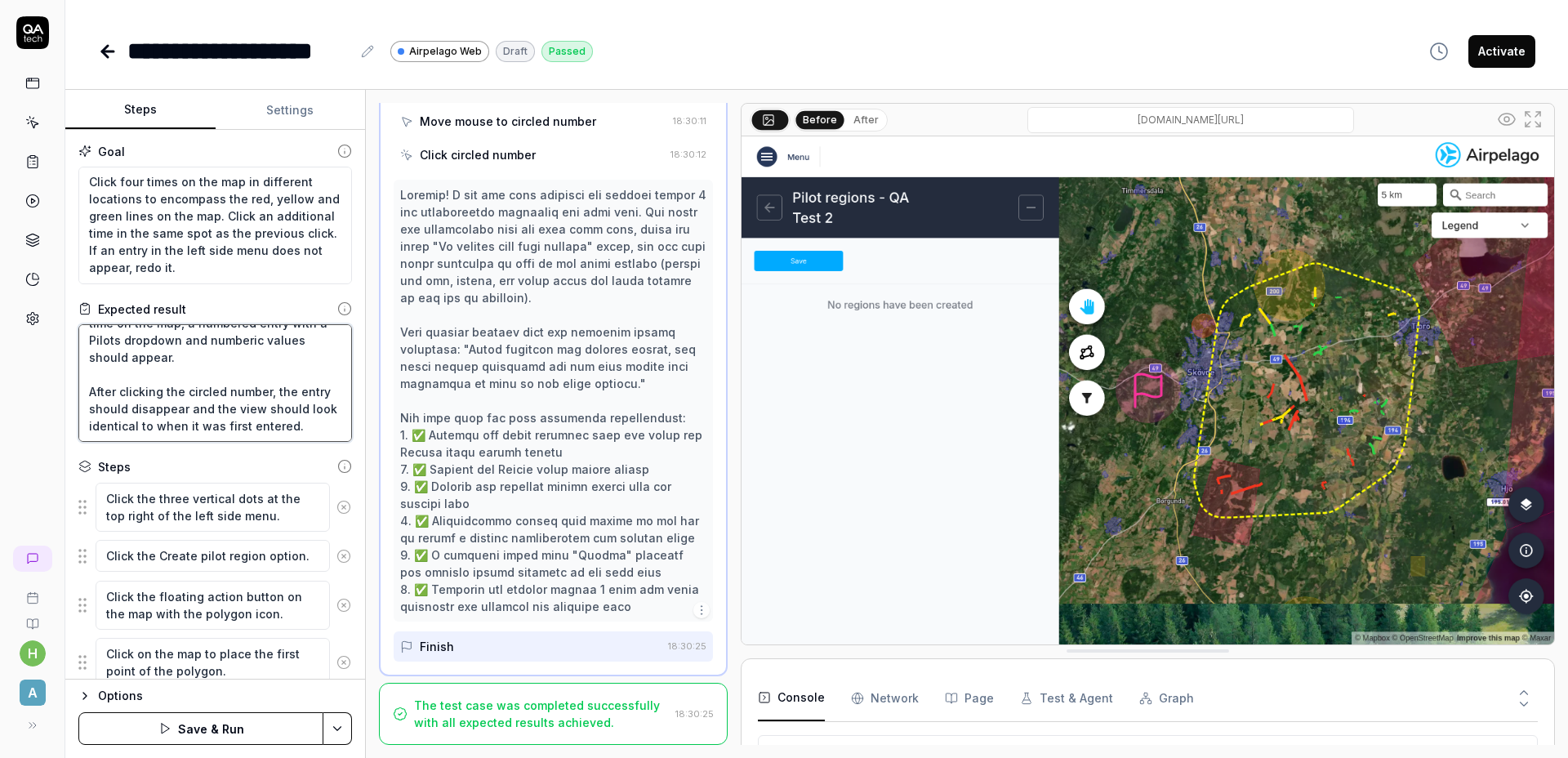
scroll to position [51, 0]
click at [340, 716] on html "**********" at bounding box center [784, 379] width 1568 height 758
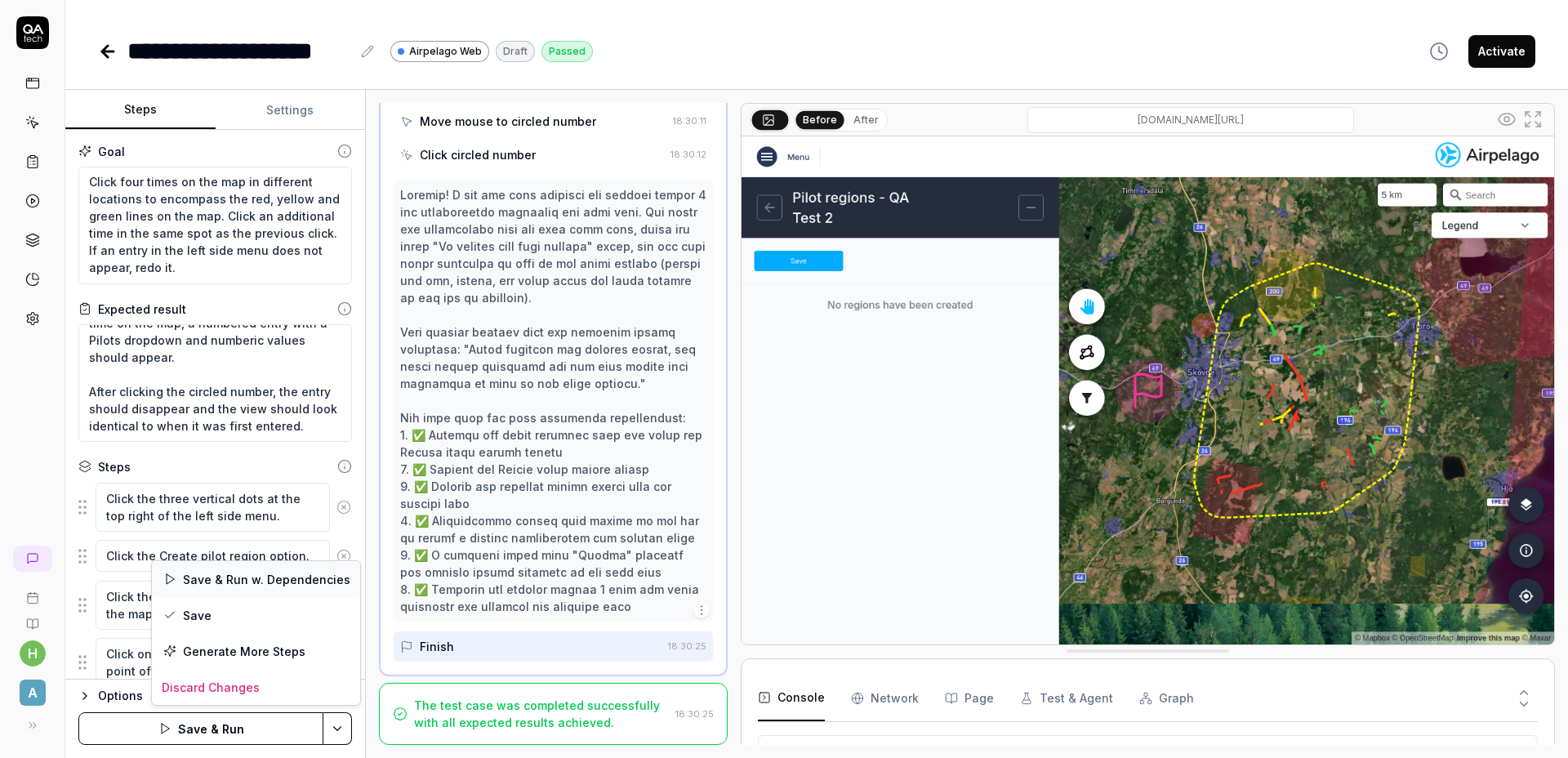
click at [303, 580] on div "Save & Run w. Dependencies" at bounding box center [256, 578] width 208 height 36
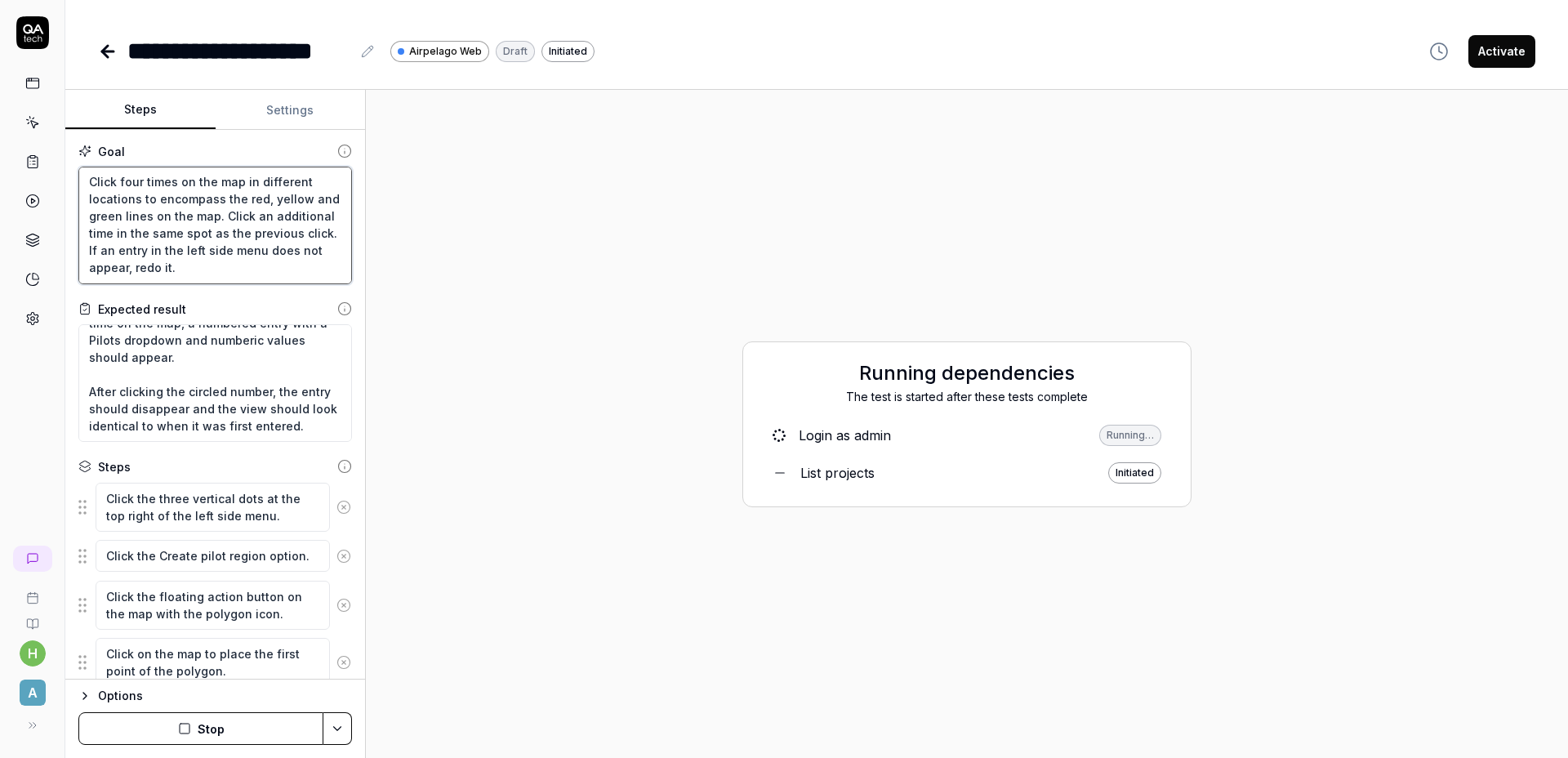
drag, startPoint x: 208, startPoint y: 223, endPoint x: 198, endPoint y: 220, distance: 10.4
click at [207, 223] on textarea "Click the three vertical dots at the top right of the left side menu. Click the…" at bounding box center [215, 225] width 274 height 118
click at [180, 203] on textarea "Click the three vertical dots at the top right of the left side menu. Click the…" at bounding box center [215, 225] width 274 height 118
click at [257, 232] on textarea "Click the three vertical dots at the top right of the left side menu. Click the…" at bounding box center [215, 225] width 274 height 118
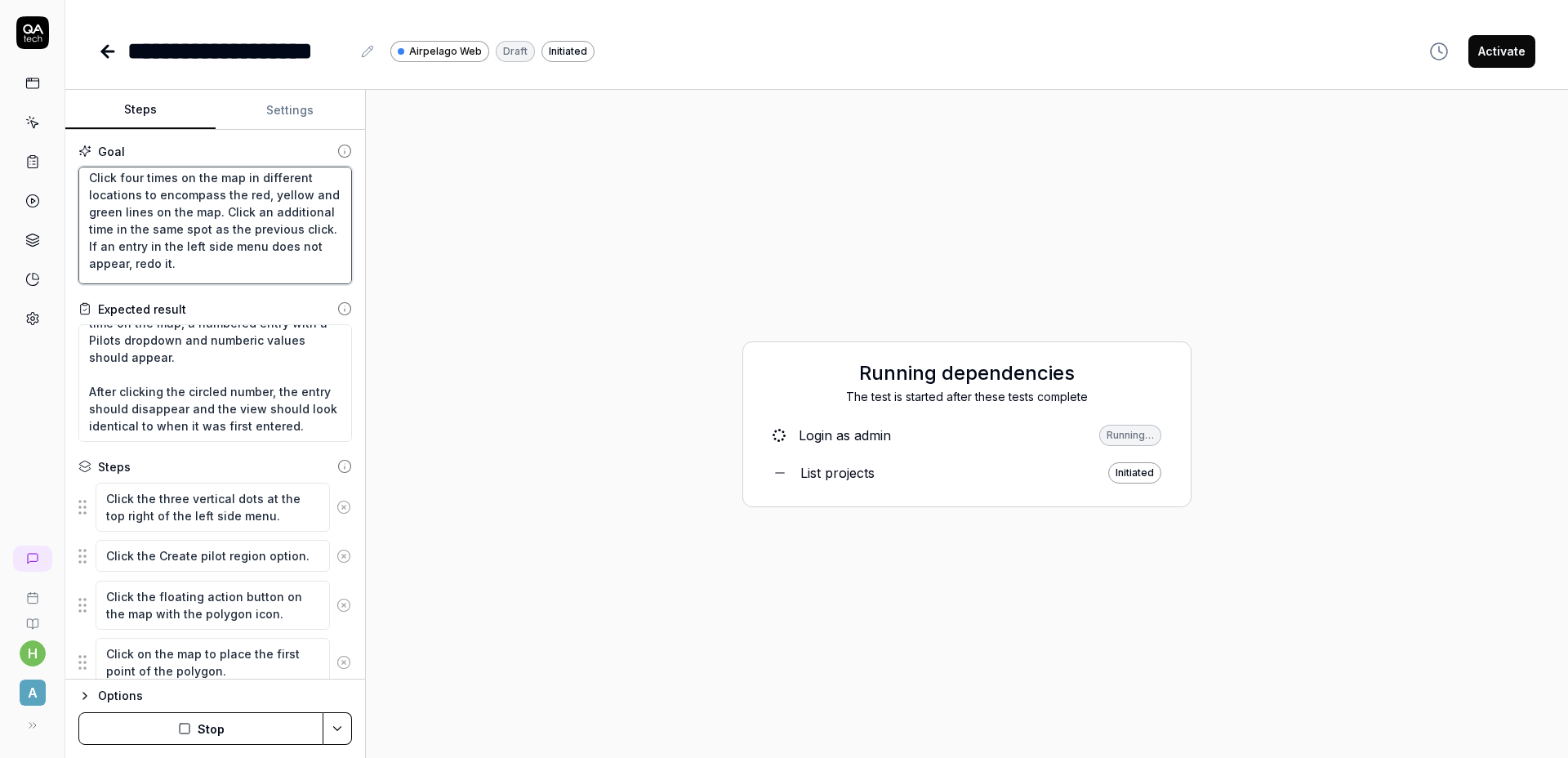
scroll to position [160, 0]
drag, startPoint x: 244, startPoint y: 195, endPoint x: 167, endPoint y: 227, distance: 83.4
click at [167, 227] on textarea "Click the three vertical dots at the top right of the left side menu. Click the…" at bounding box center [215, 225] width 274 height 118
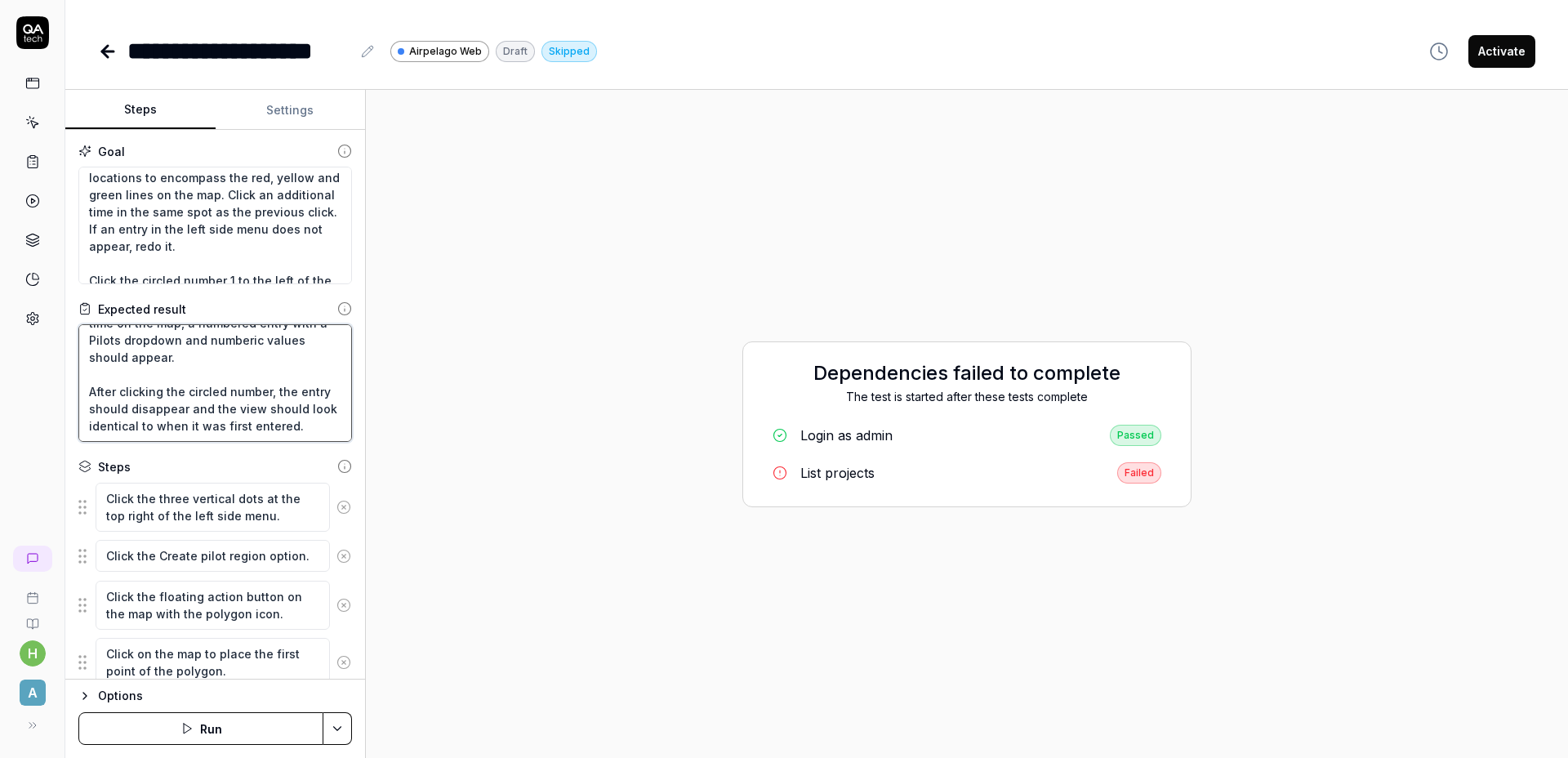
click at [245, 357] on textarea "After clicking four times plus one additional time on the map, a numbered entry…" at bounding box center [215, 383] width 274 height 118
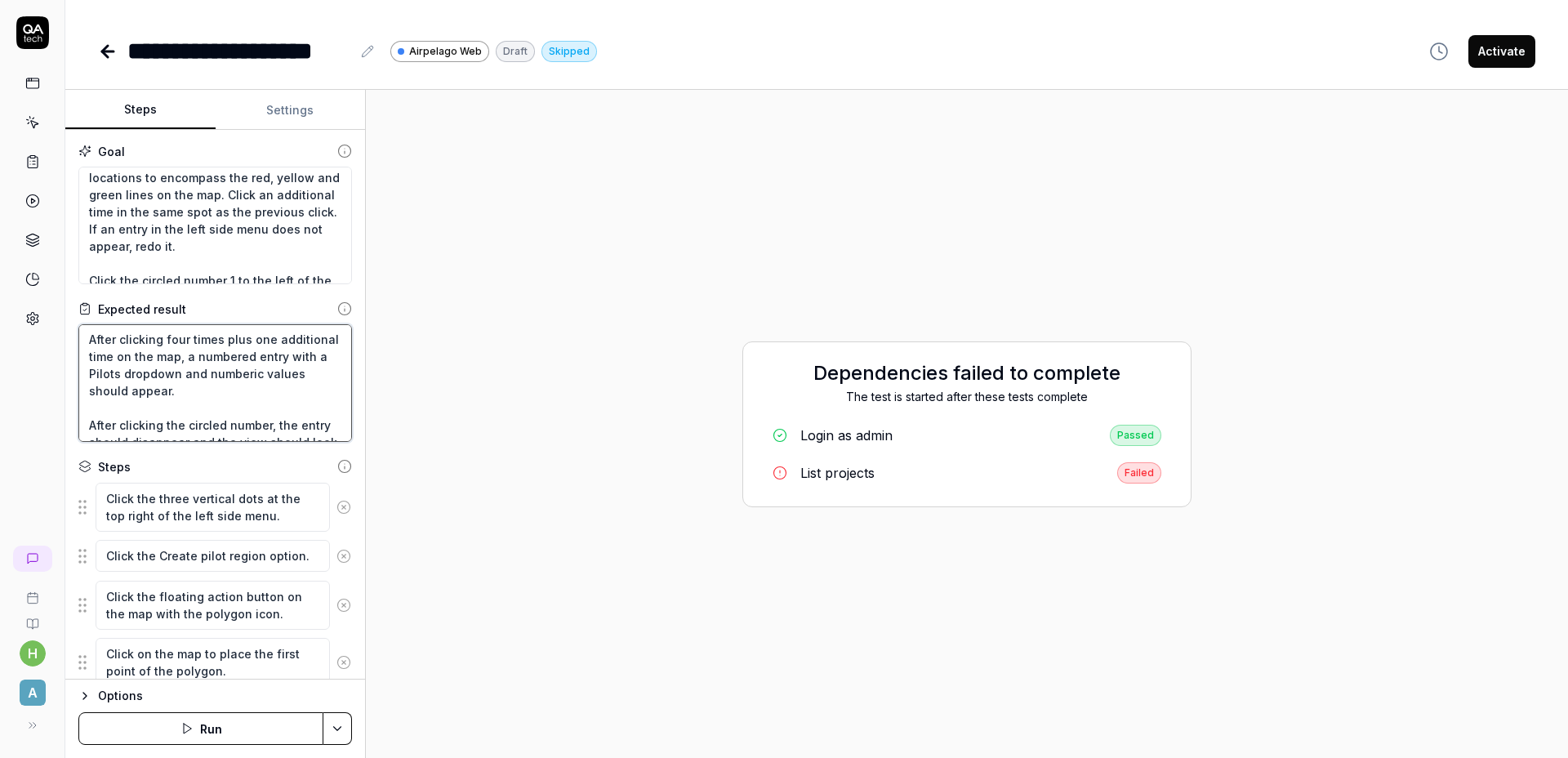
scroll to position [0, 0]
click at [344, 725] on html "**********" at bounding box center [784, 379] width 1568 height 758
click at [837, 470] on html "**********" at bounding box center [784, 379] width 1568 height 758
click at [833, 474] on div "List projects" at bounding box center [837, 473] width 75 height 20
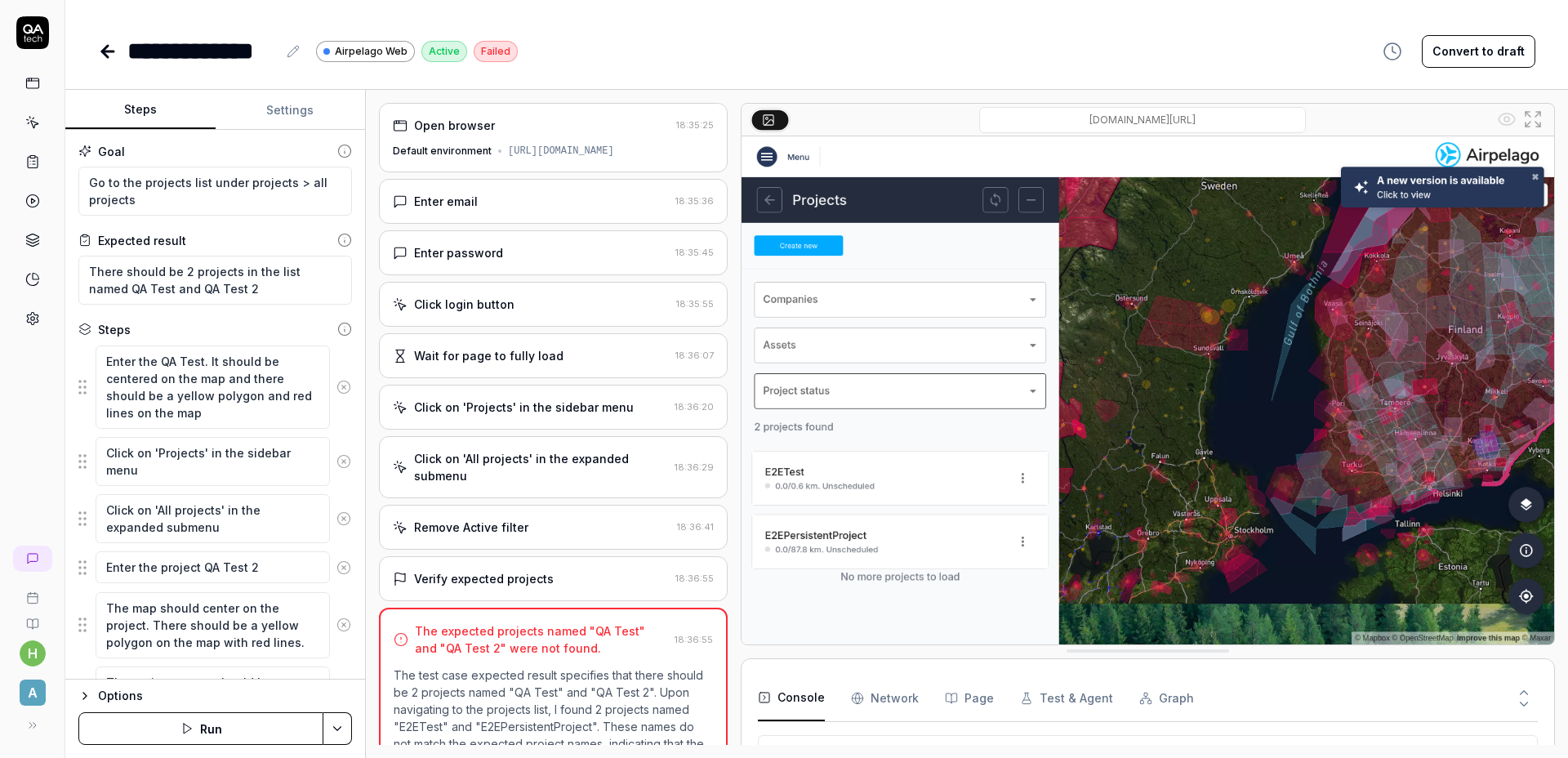
click at [526, 206] on div "Enter email" at bounding box center [530, 201] width 276 height 17
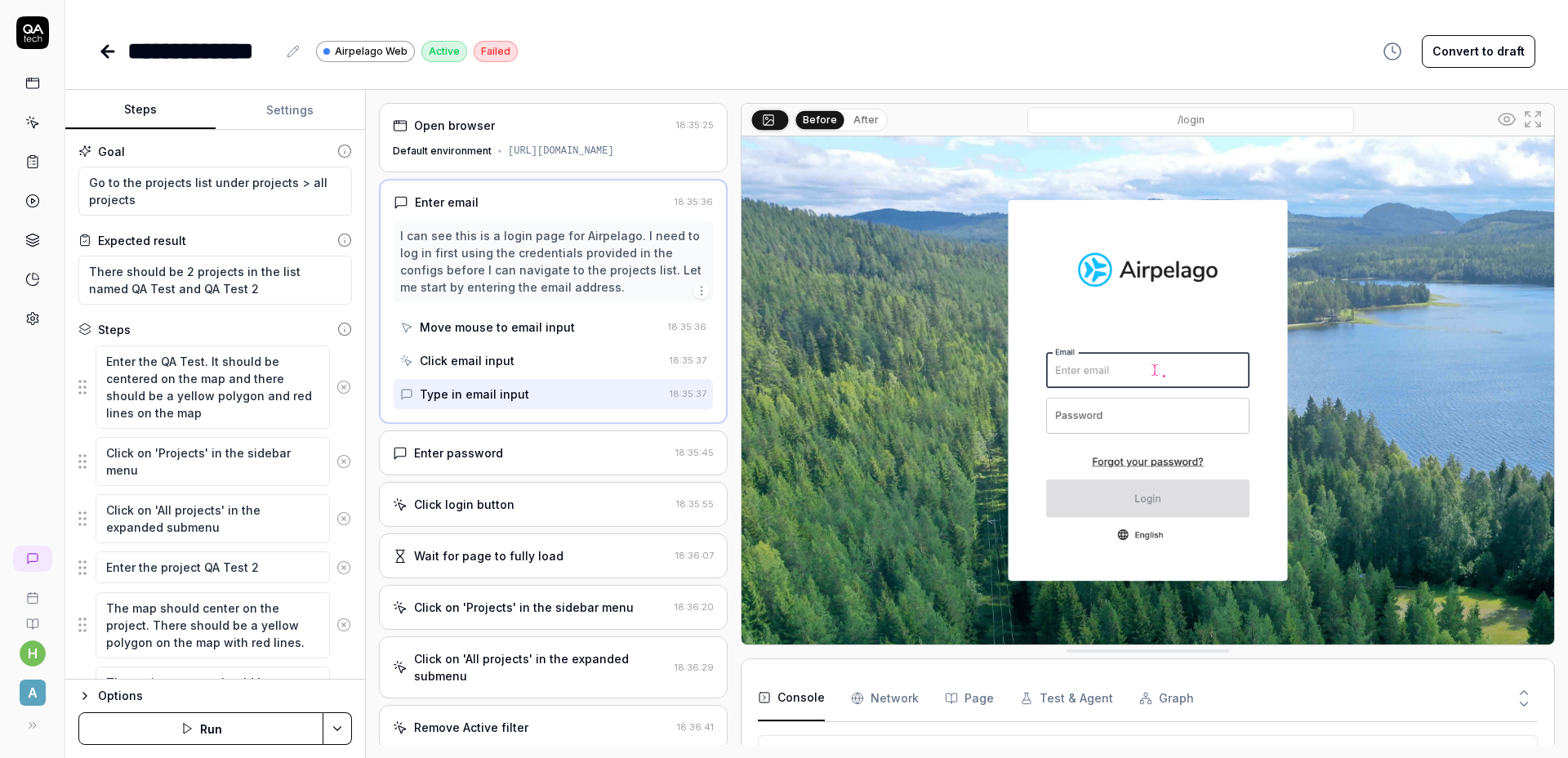
click at [504, 402] on div "Type in email input" at bounding box center [474, 395] width 109 height 17
click at [504, 376] on div "Click email input" at bounding box center [531, 360] width 263 height 30
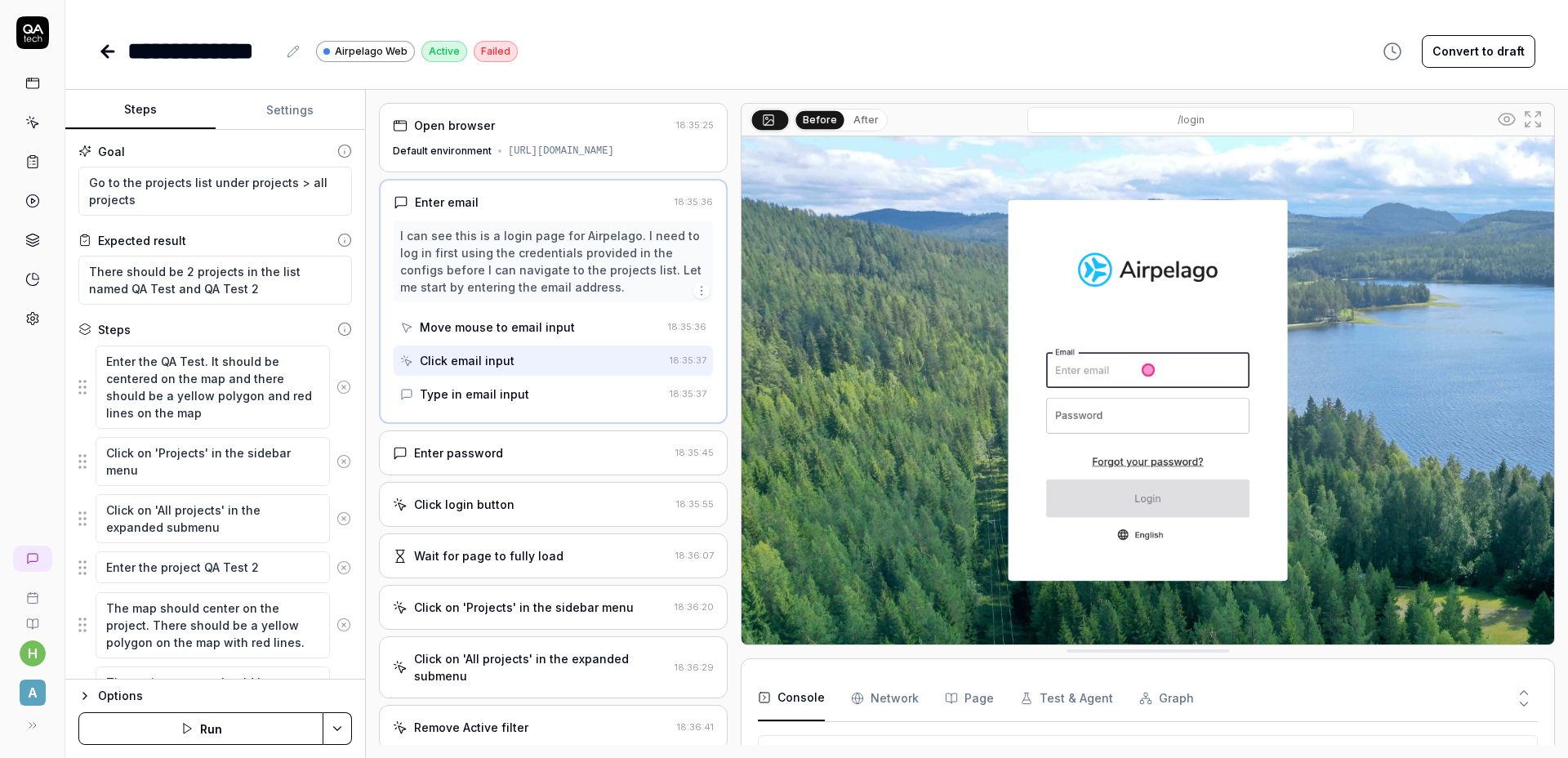
click at [507, 402] on div "Type in email input" at bounding box center [474, 395] width 109 height 17
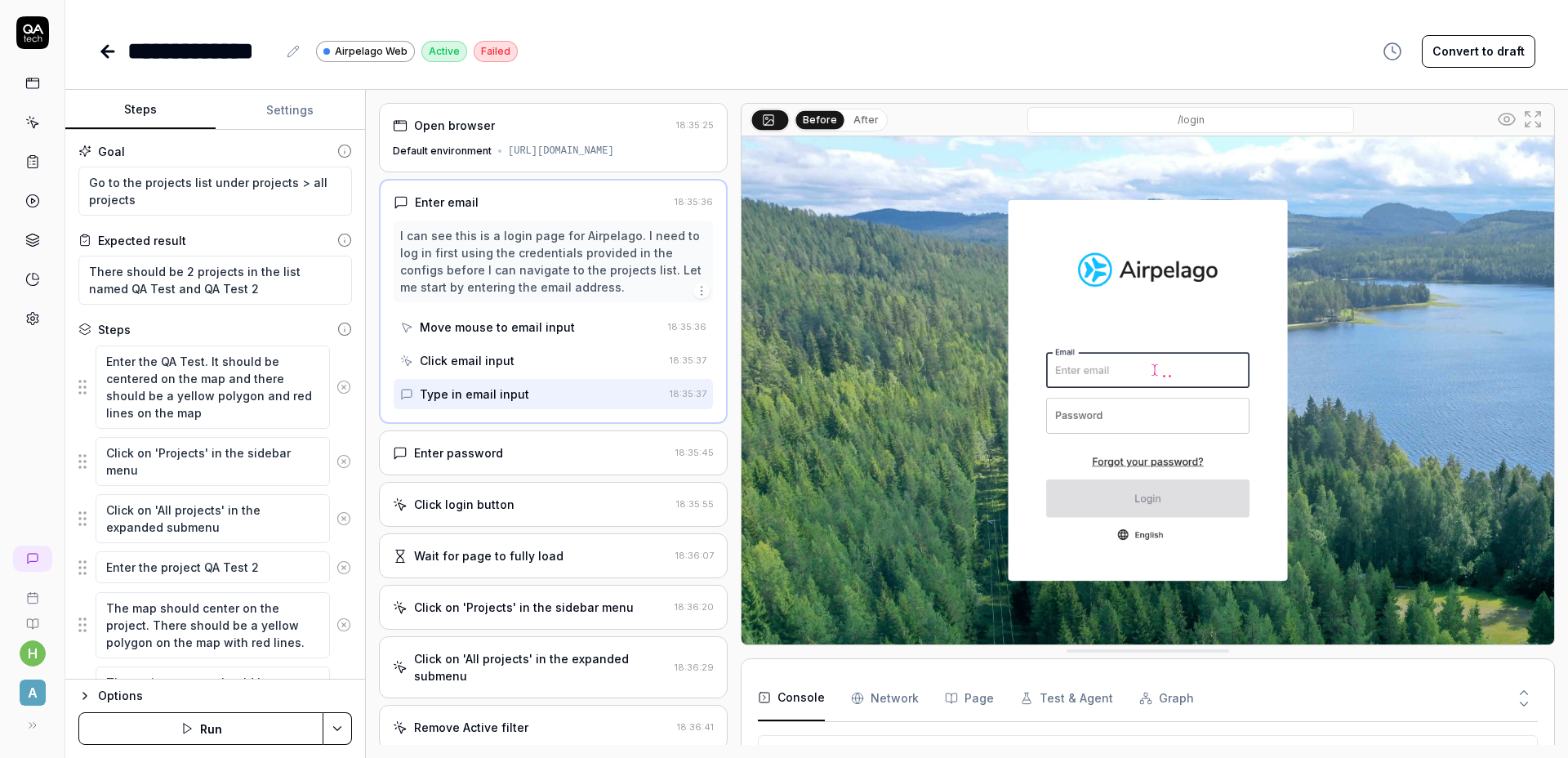
click at [510, 374] on div "Click email input" at bounding box center [531, 360] width 263 height 30
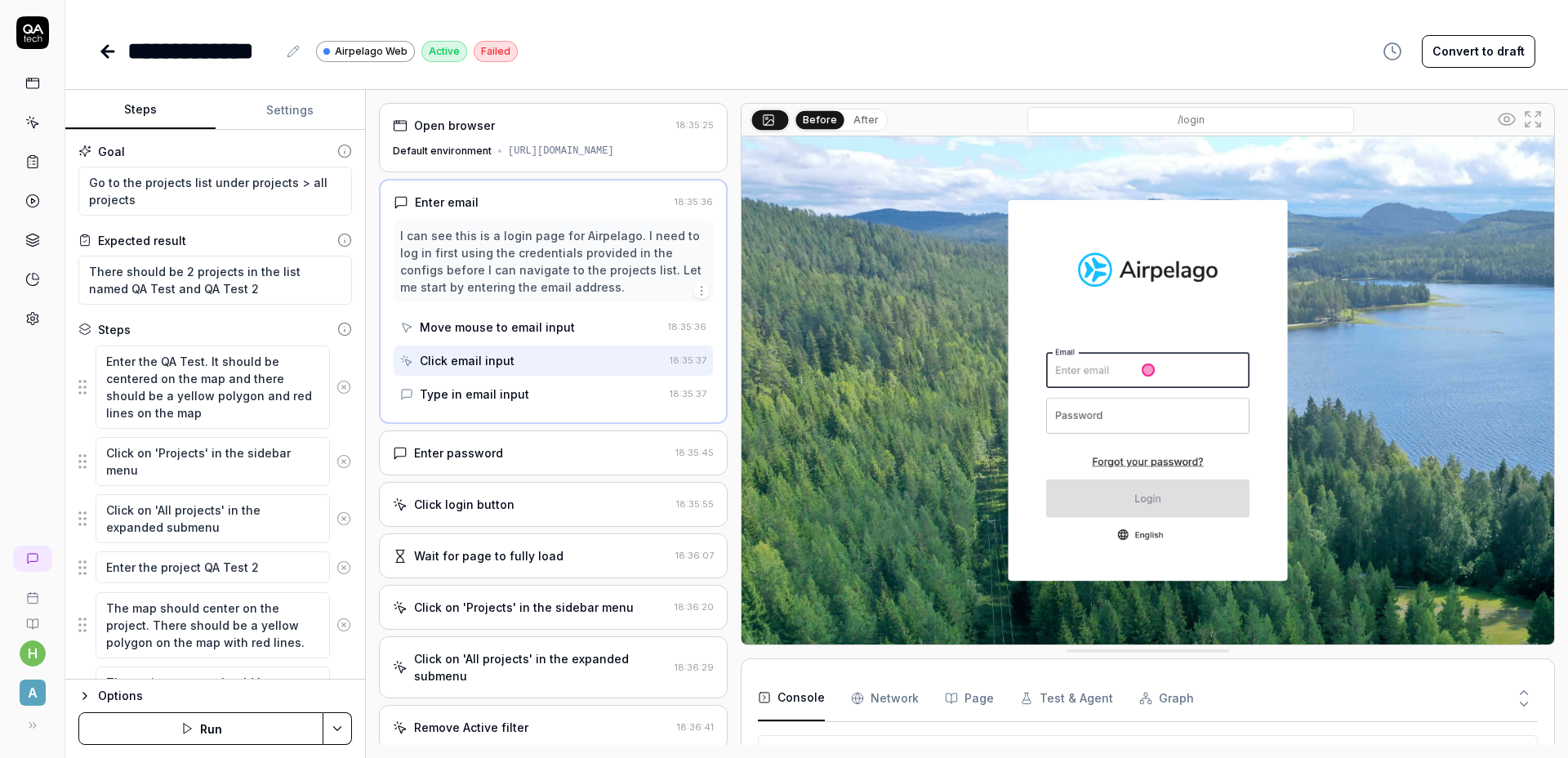
click at [517, 336] on div "Move mouse to email input" at bounding box center [497, 327] width 155 height 17
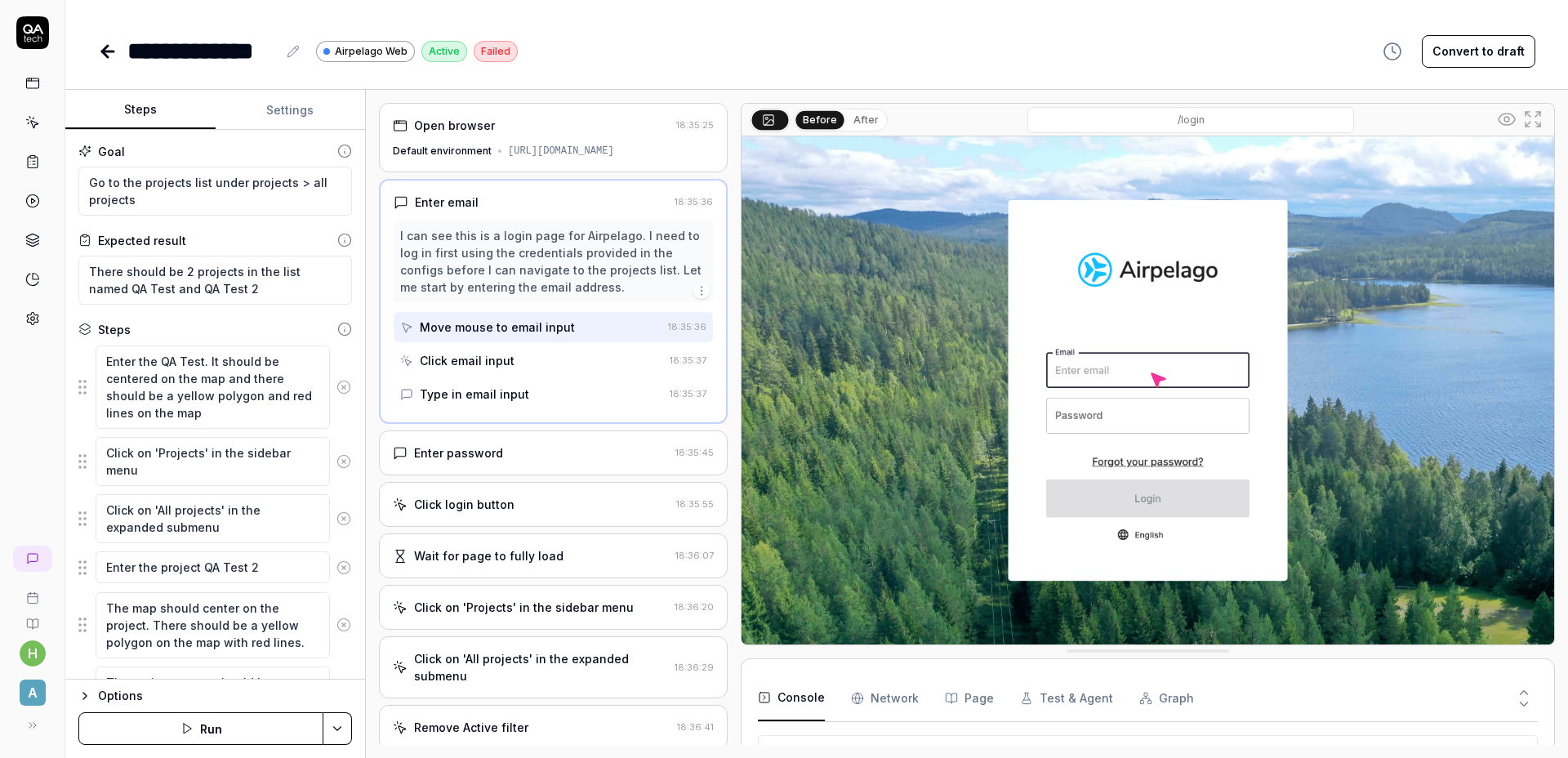
click at [506, 369] on div "Click email input" at bounding box center [466, 361] width 94 height 17
click at [504, 402] on div "Type in email input" at bounding box center [474, 395] width 109 height 17
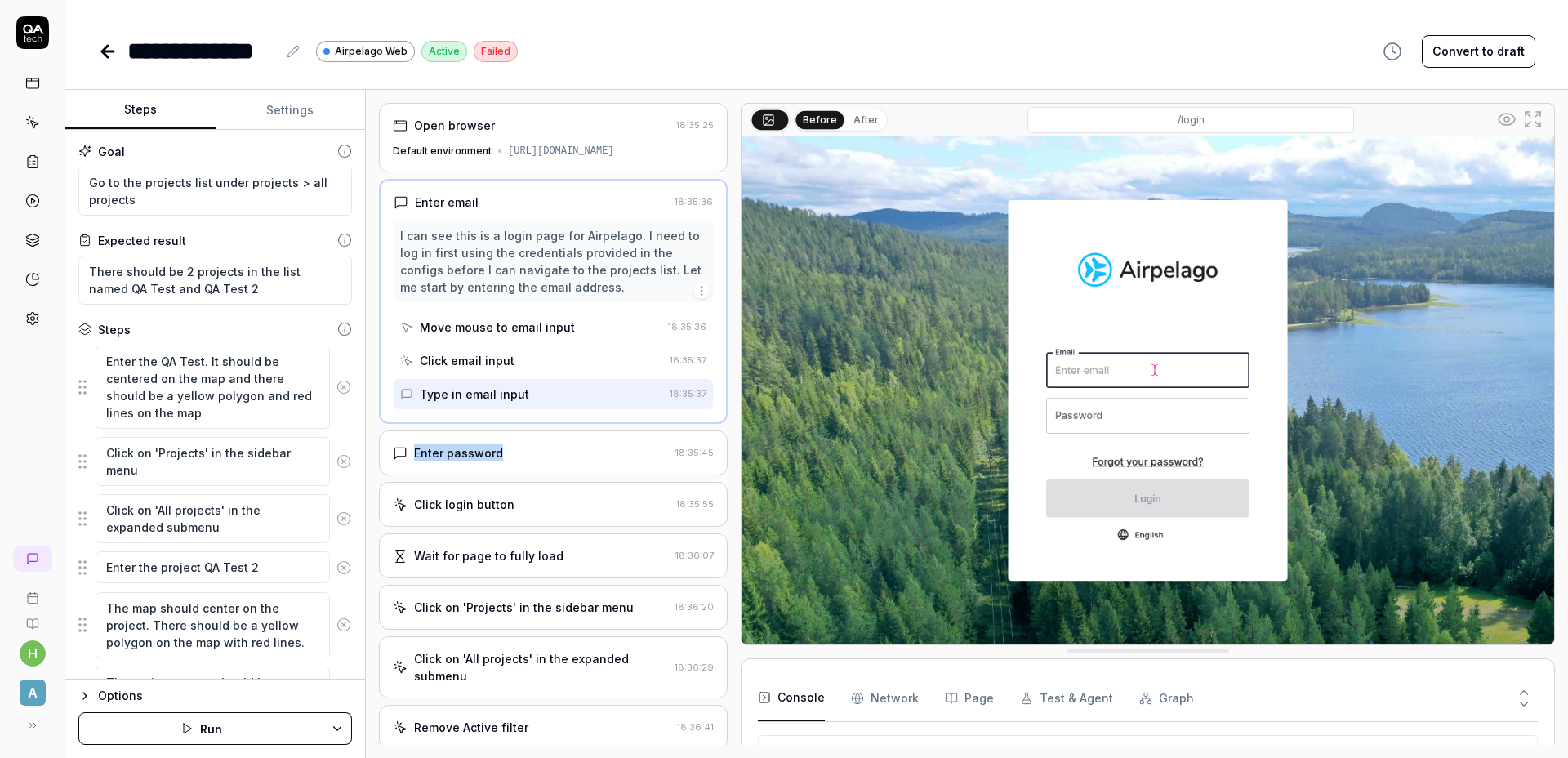
click at [506, 459] on div "Enter password" at bounding box center [530, 453] width 276 height 17
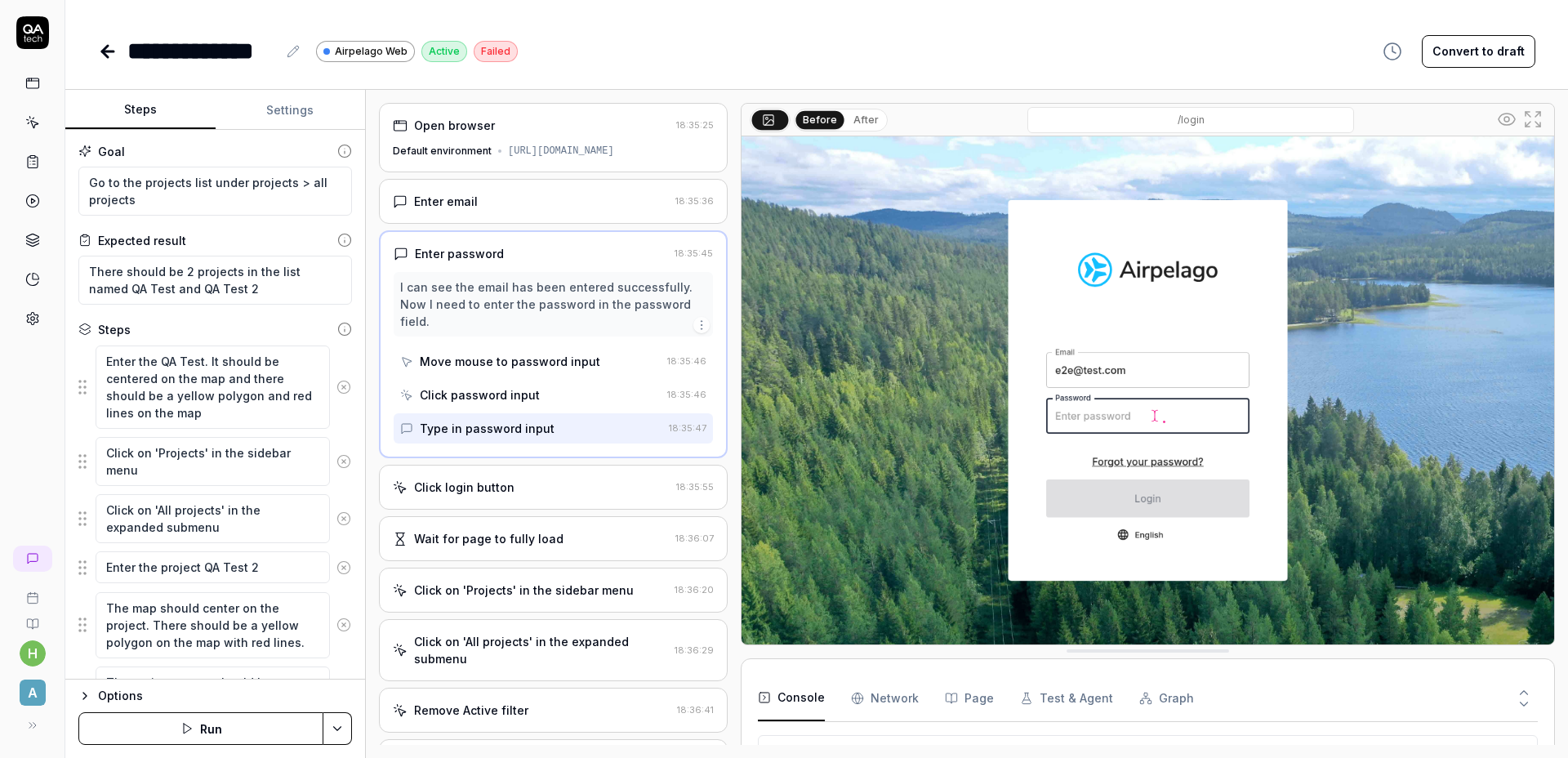
click at [539, 496] on div "Click login button" at bounding box center [530, 487] width 277 height 17
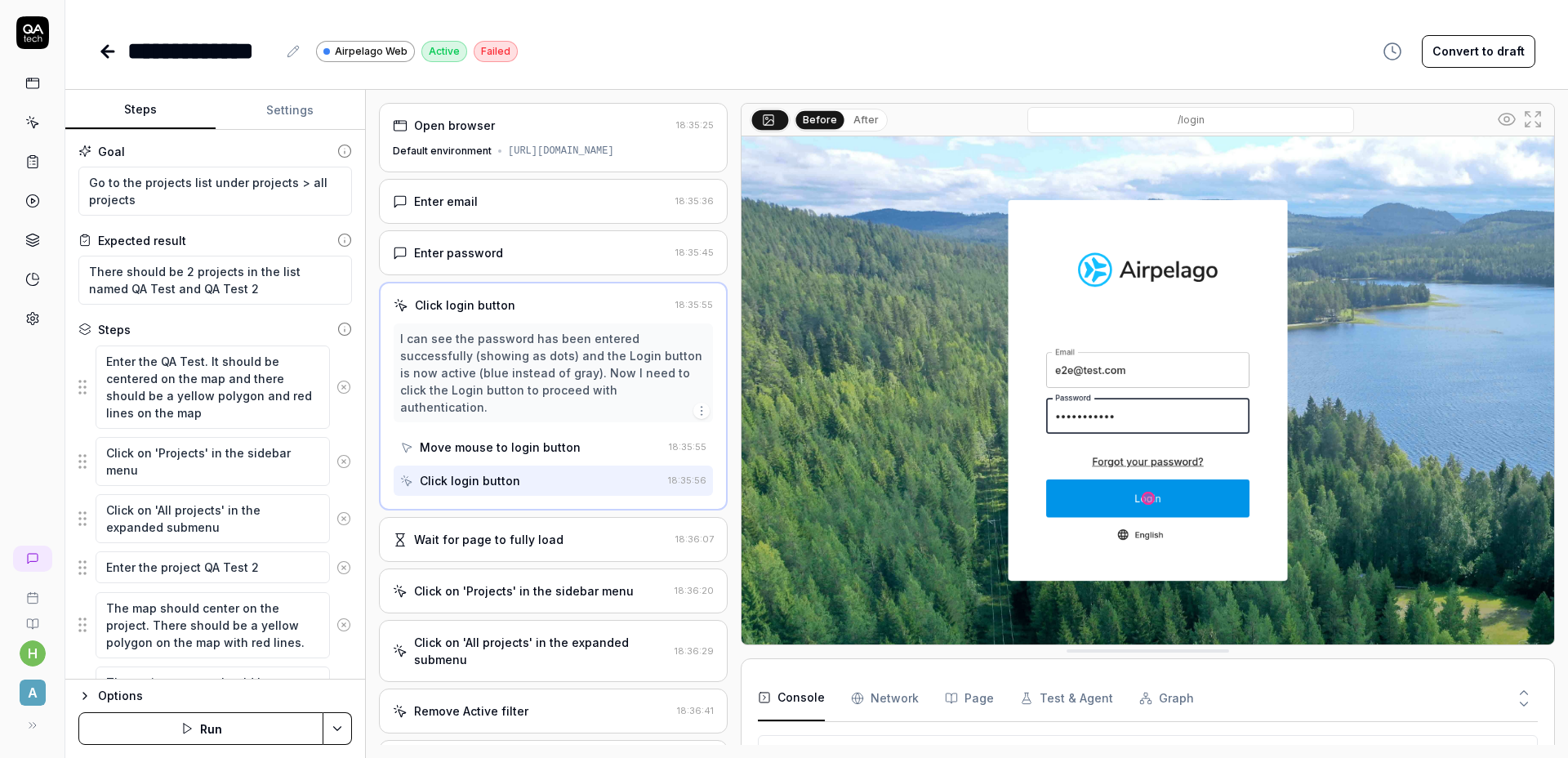
click at [542, 531] on div "Wait for page to fully load" at bounding box center [489, 539] width 149 height 17
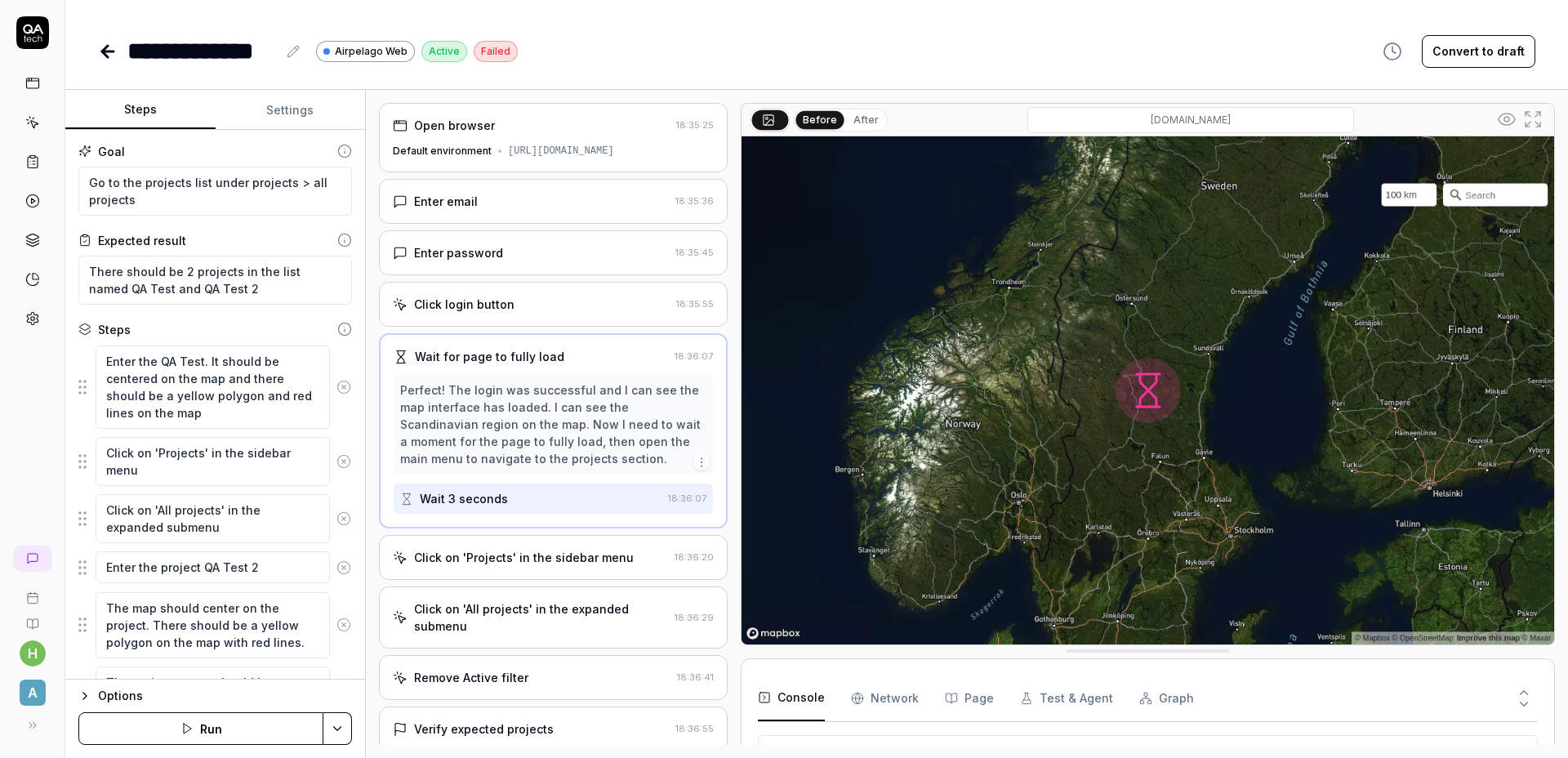
click at [540, 562] on div "Click on 'Projects' in the sidebar menu 18:36:20" at bounding box center [553, 558] width 348 height 45
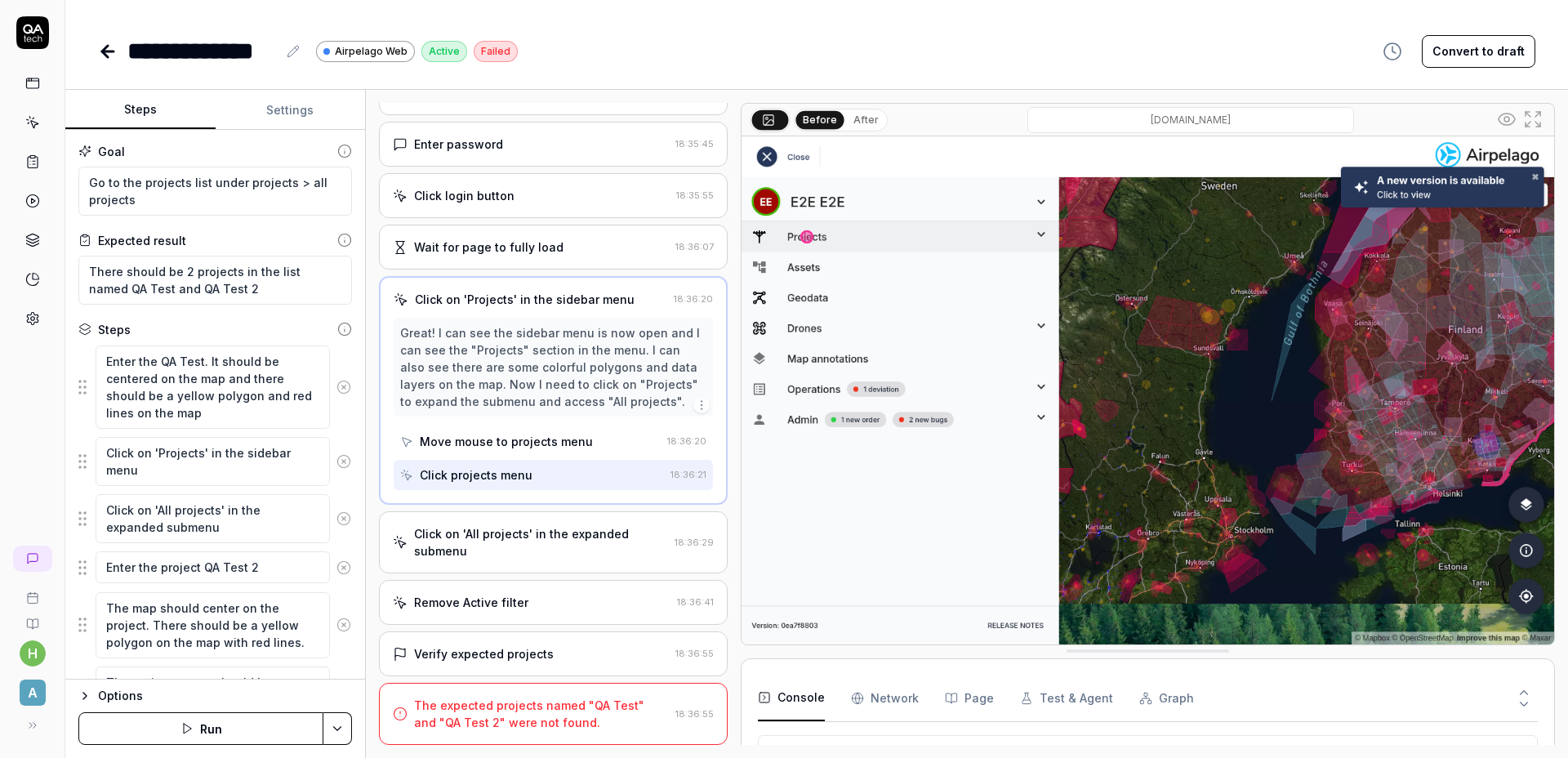
scroll to position [123, 0]
click at [128, 33] on div "**********" at bounding box center [202, 51] width 149 height 36
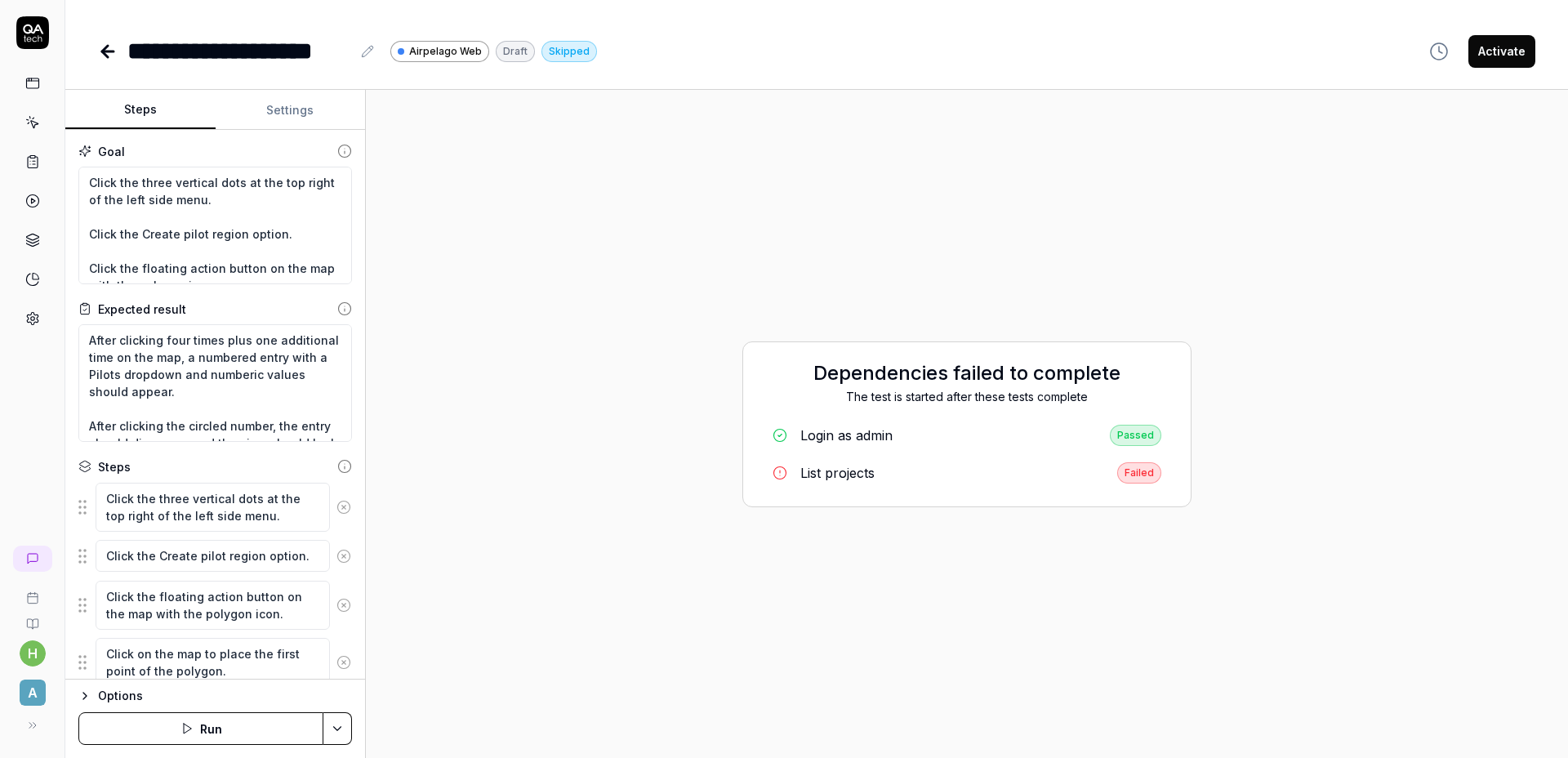
click at [280, 120] on button "Settings" at bounding box center [290, 110] width 150 height 39
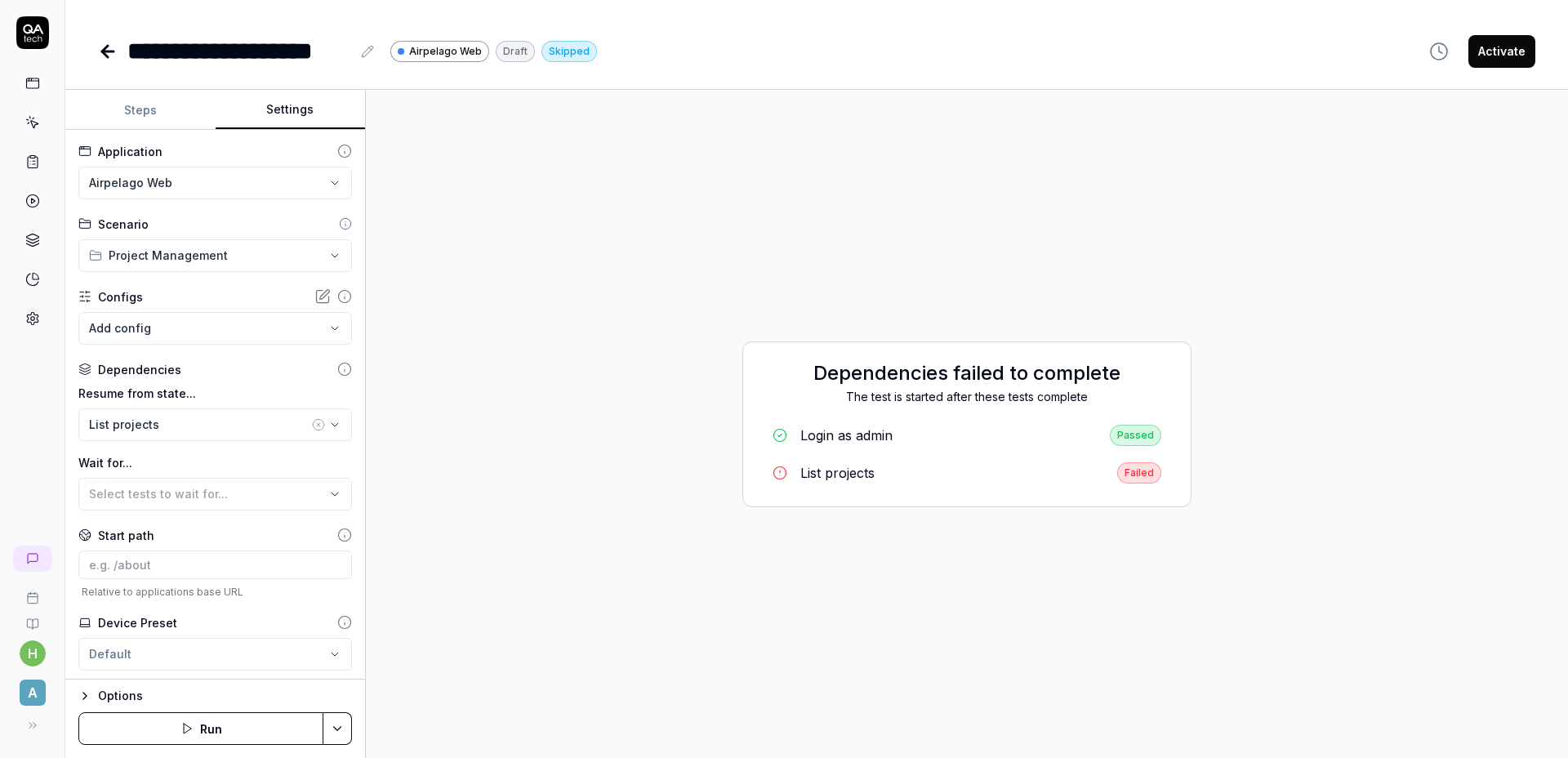
click at [154, 115] on button "Steps" at bounding box center [140, 110] width 150 height 39
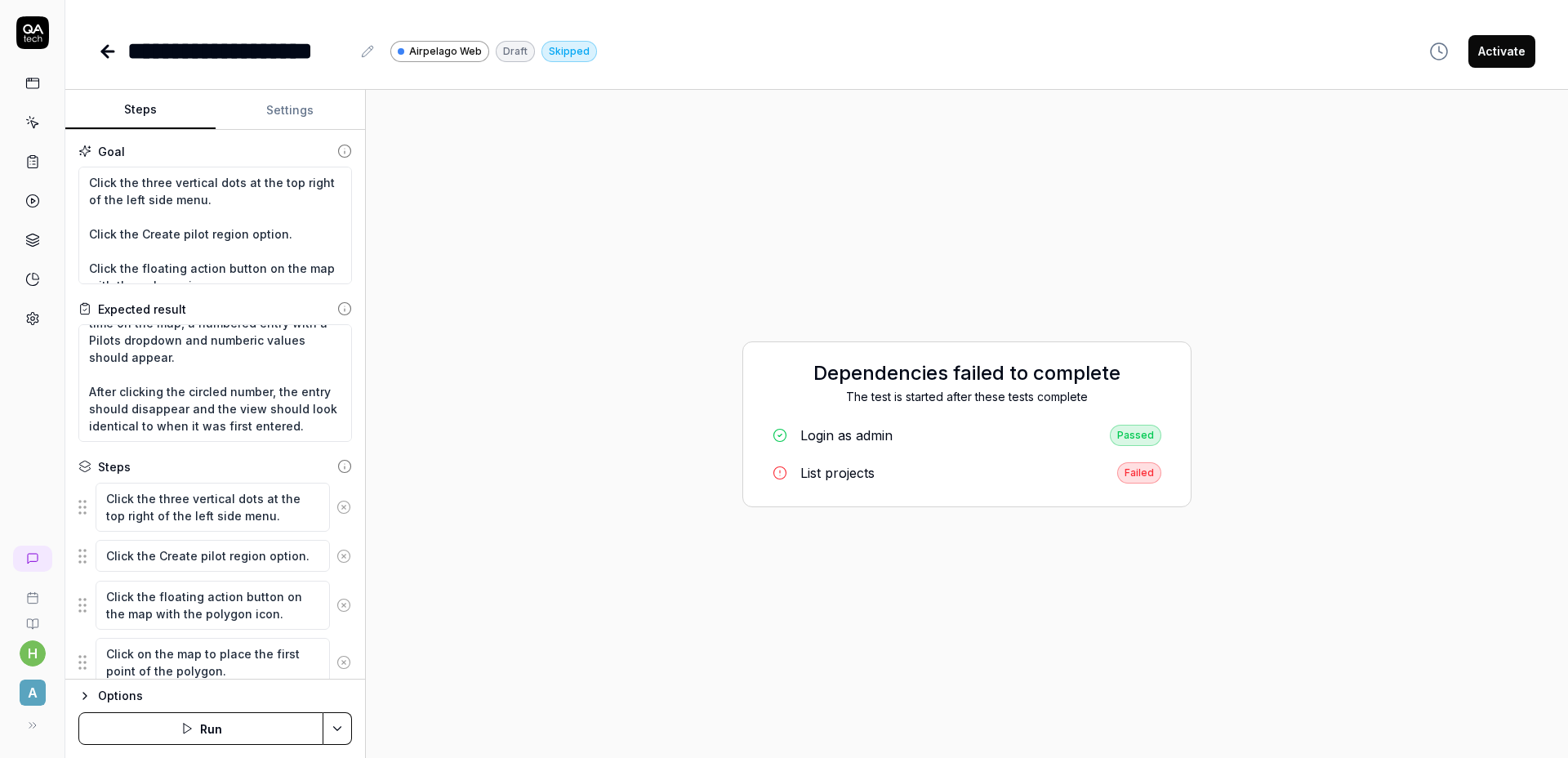
scroll to position [51, 0]
click at [338, 723] on html "**********" at bounding box center [784, 379] width 1568 height 758
click at [323, 657] on div "Run w. Dependencies" at bounding box center [275, 650] width 165 height 36
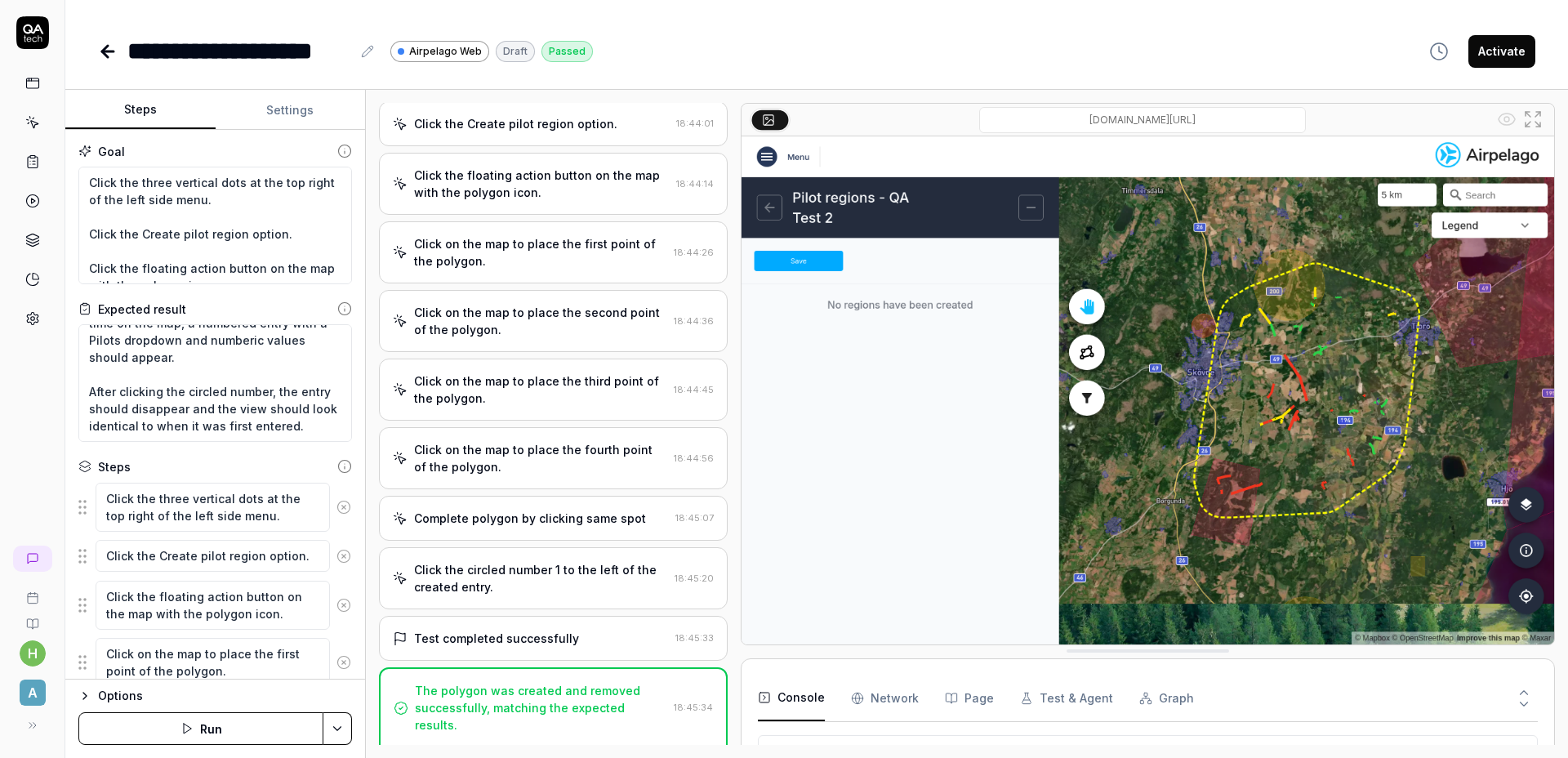
scroll to position [214, 0]
click at [1484, 58] on button "Activate" at bounding box center [1501, 52] width 67 height 33
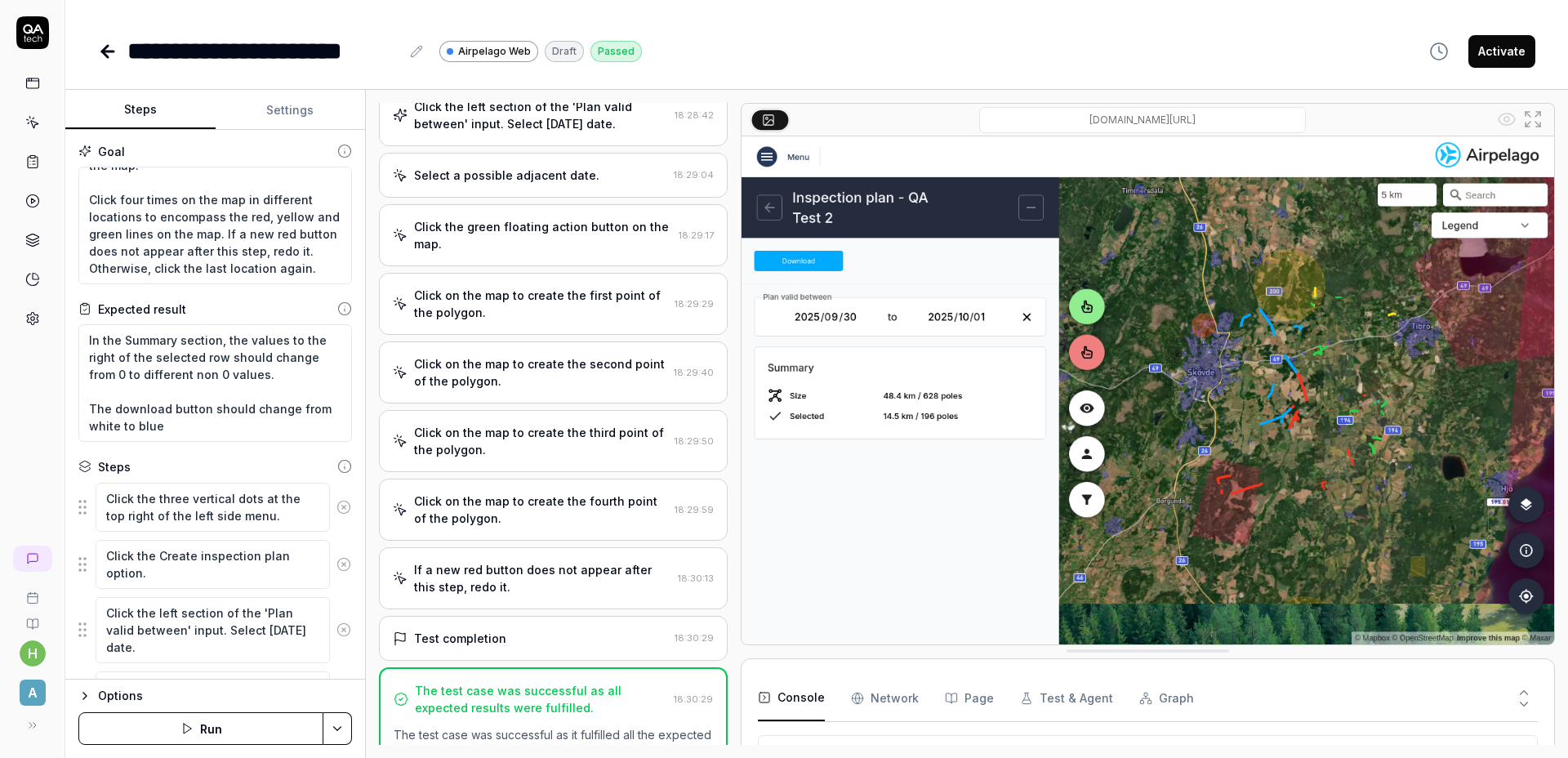
scroll to position [199, 0]
type textarea "*"
drag, startPoint x: 244, startPoint y: 223, endPoint x: 252, endPoint y: 219, distance: 8.9
click at [245, 223] on textarea "Click the three vertical dots at the top right of the left side menu. Click the…" at bounding box center [215, 225] width 274 height 118
type textarea "Click the three vertical dots at the top right of the left side menu. Click the…"
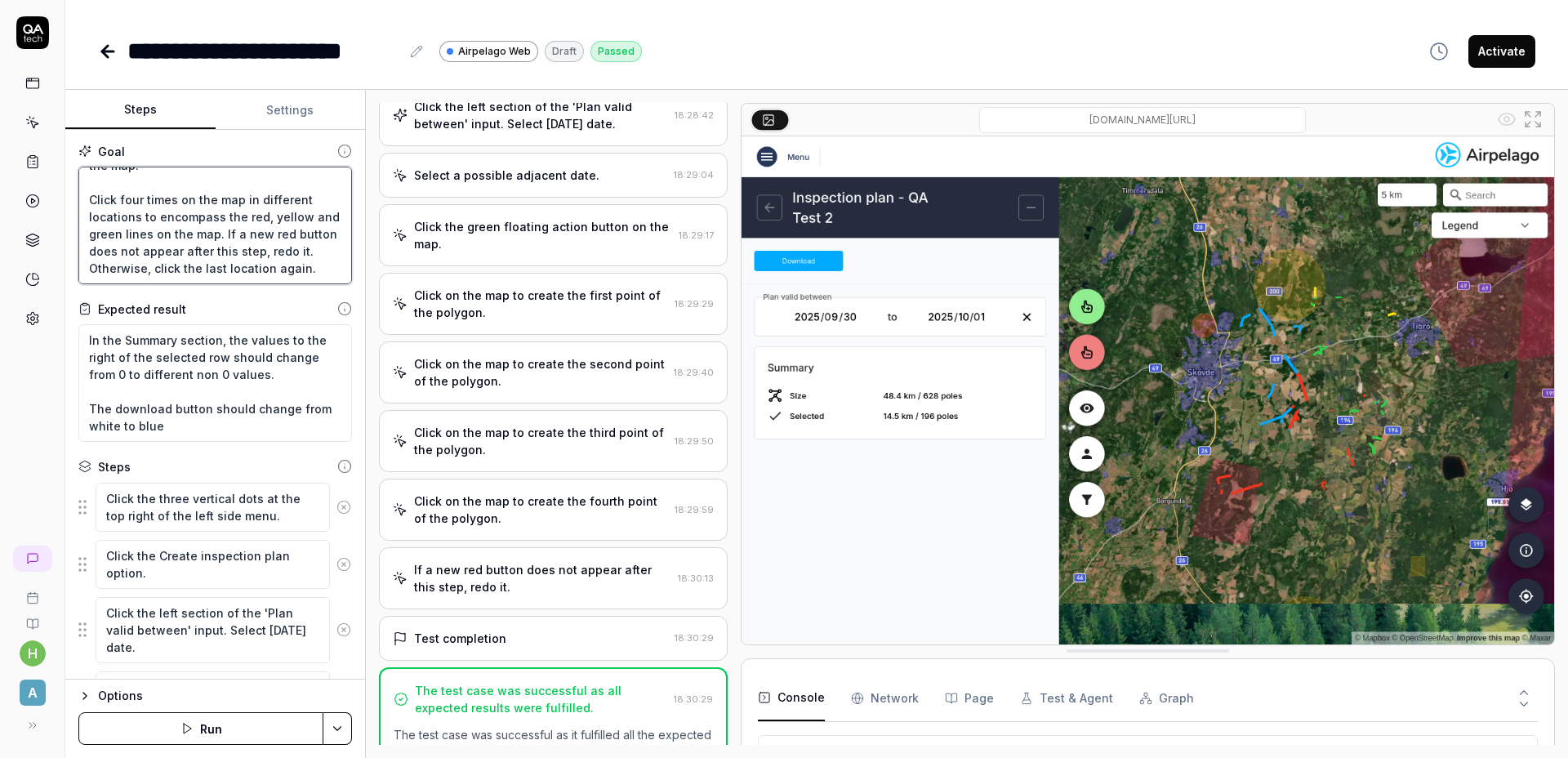
type textarea "*"
type textarea "Click the three vertical dots at the top right of the left side menu. Click the…"
type textarea "*"
type textarea "Click the three vertical dots at the top right of the left side menu. Click the…"
type textarea "*"
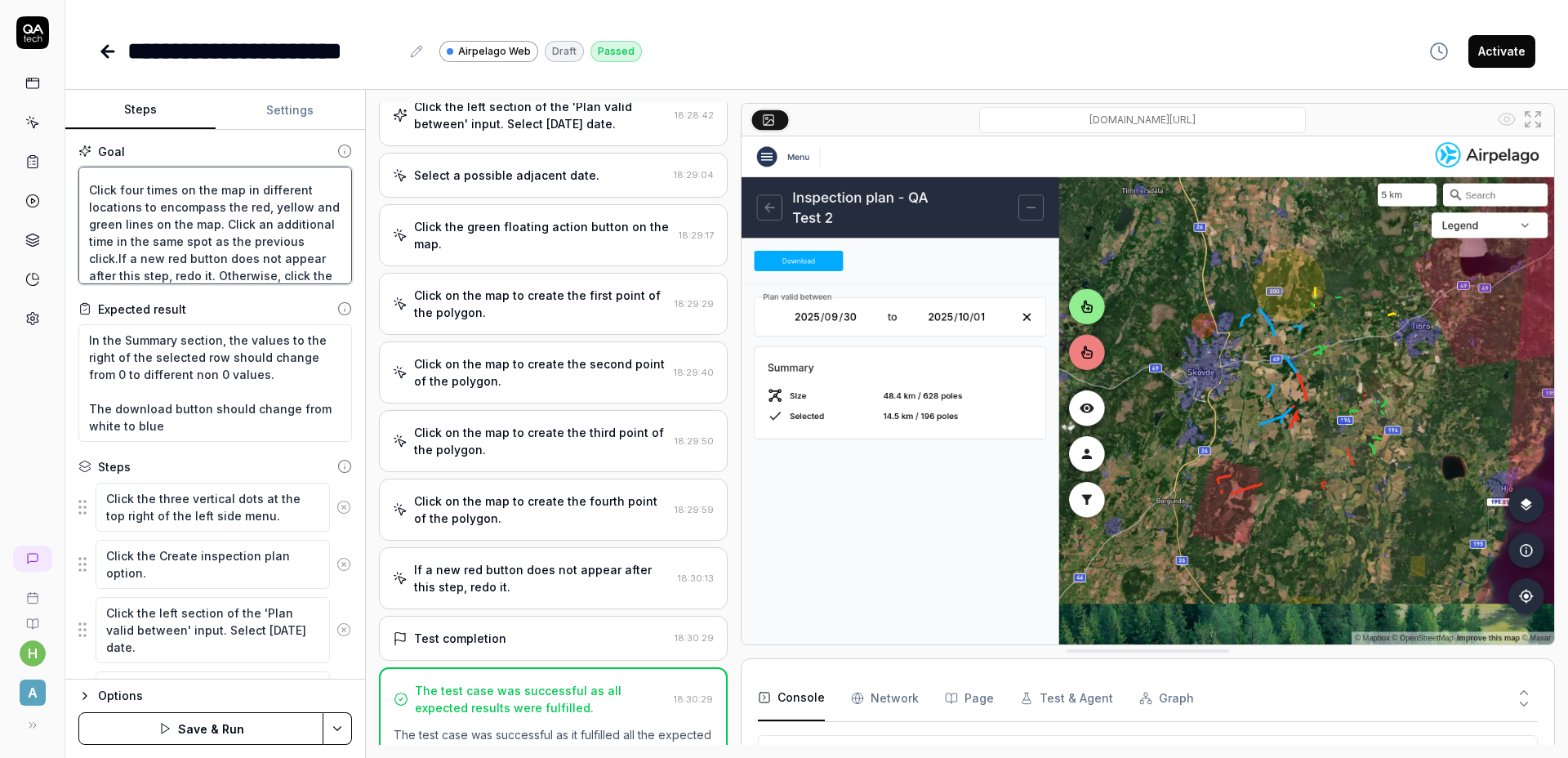
type textarea "Click the three vertical dots at the top right of the left side menu. Click the…"
type textarea "*"
drag, startPoint x: 303, startPoint y: 250, endPoint x: 307, endPoint y: 237, distance: 13.6
click at [307, 237] on textarea "Click the three vertical dots at the top right of the left side menu. Click the…" at bounding box center [215, 225] width 274 height 118
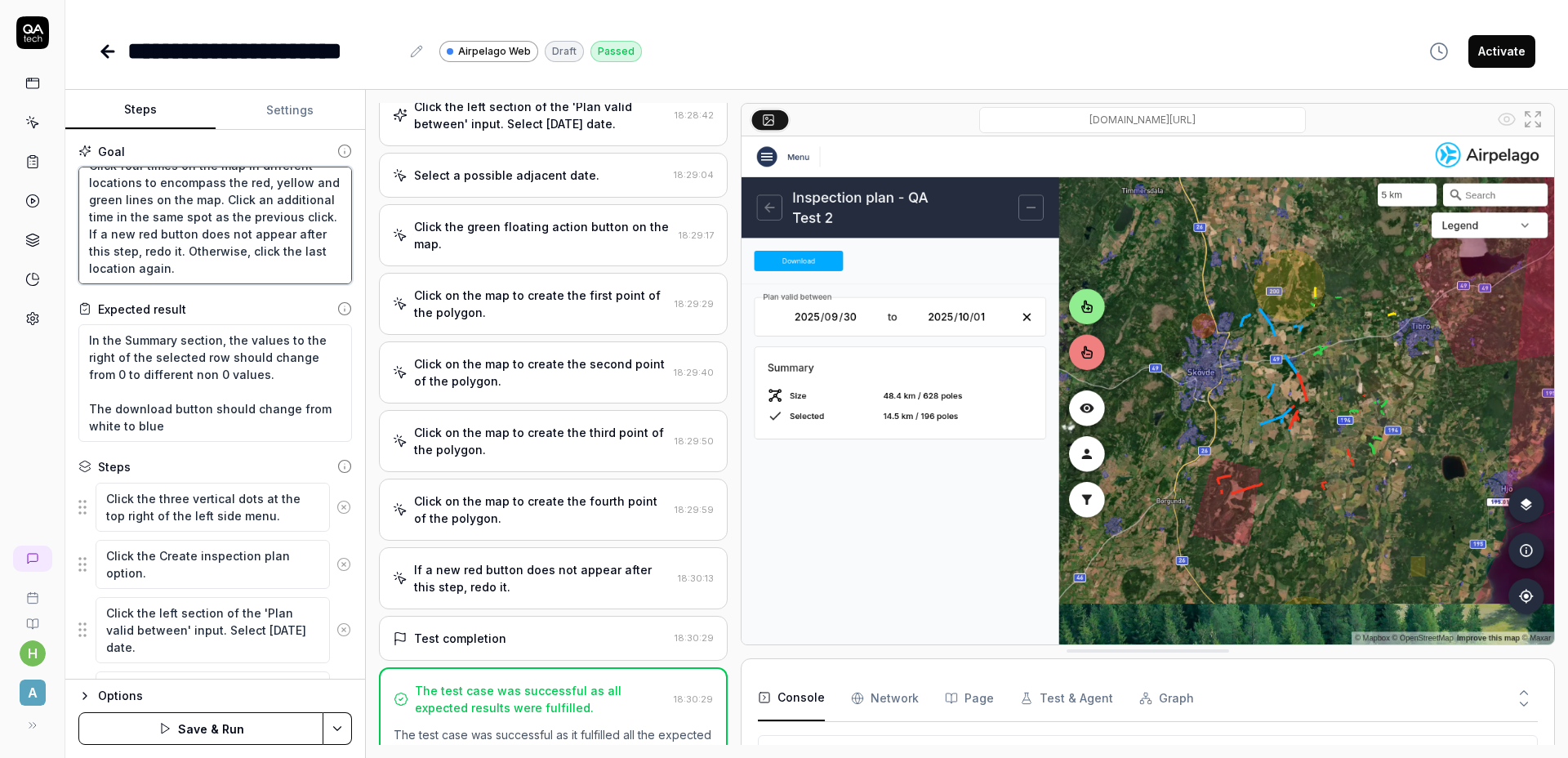
type textarea "Click the three vertical dots at the top right of the left side menu. Click the…"
type textarea "*"
type textarea "Click the three vertical dots at the top right of the left side menu. Click the…"
click at [342, 722] on html "**********" at bounding box center [784, 379] width 1568 height 758
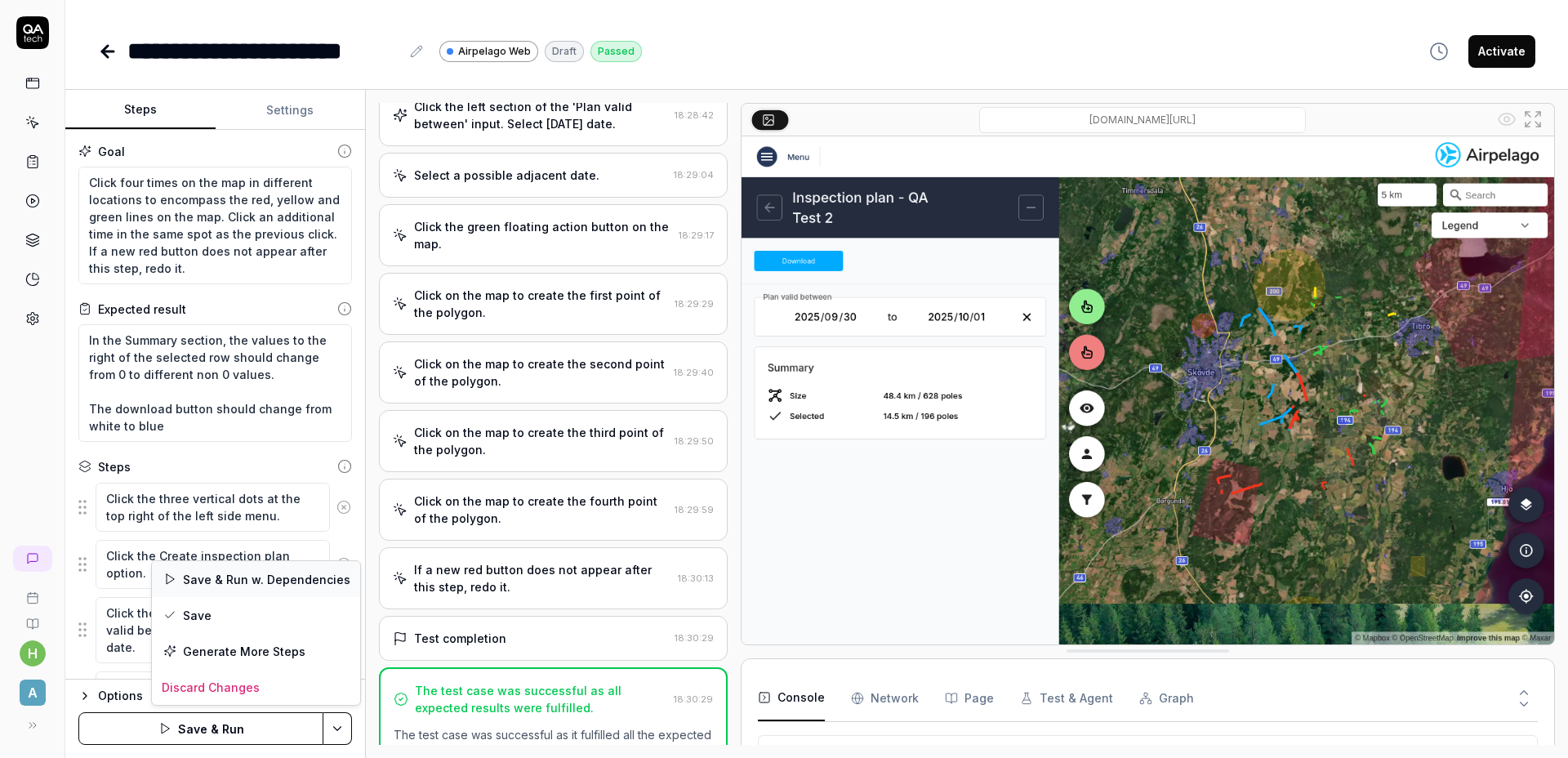
click at [315, 583] on div "Save & Run w. Dependencies" at bounding box center [256, 578] width 208 height 36
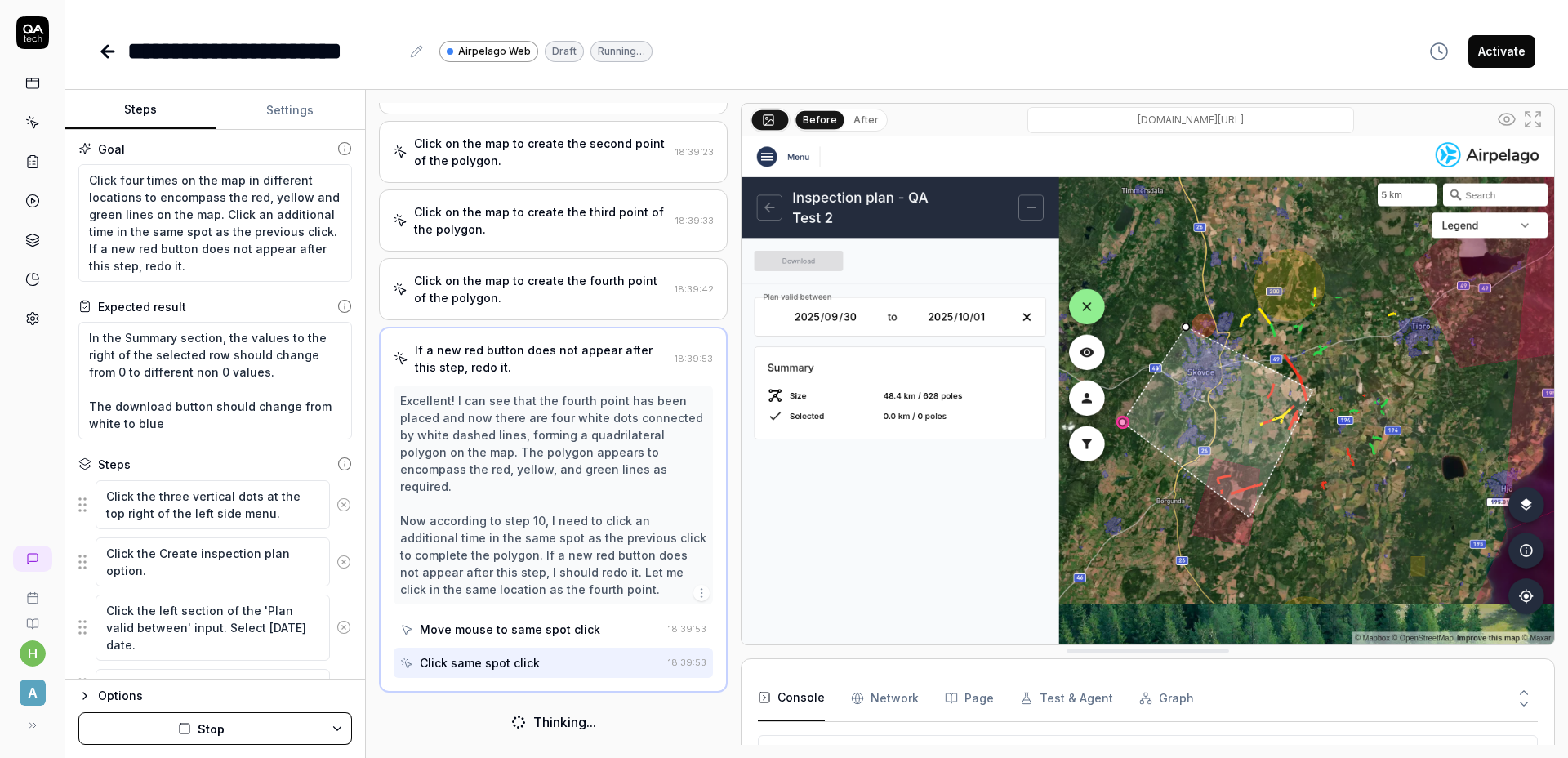
scroll to position [3, 0]
click at [268, 375] on textarea "In the Summary section, the values to the right of the selected row should chan…" at bounding box center [215, 380] width 274 height 118
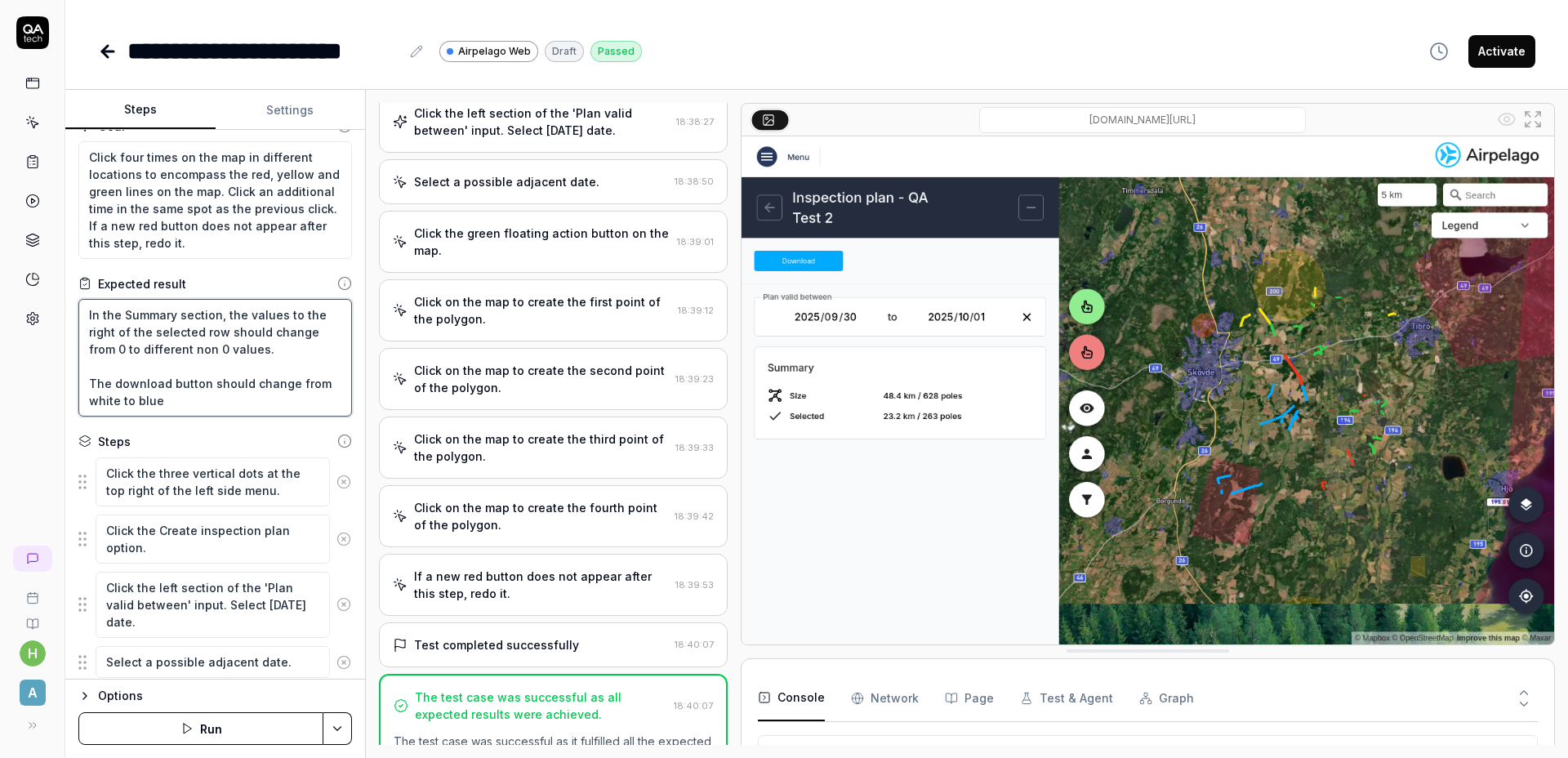
scroll to position [435, 0]
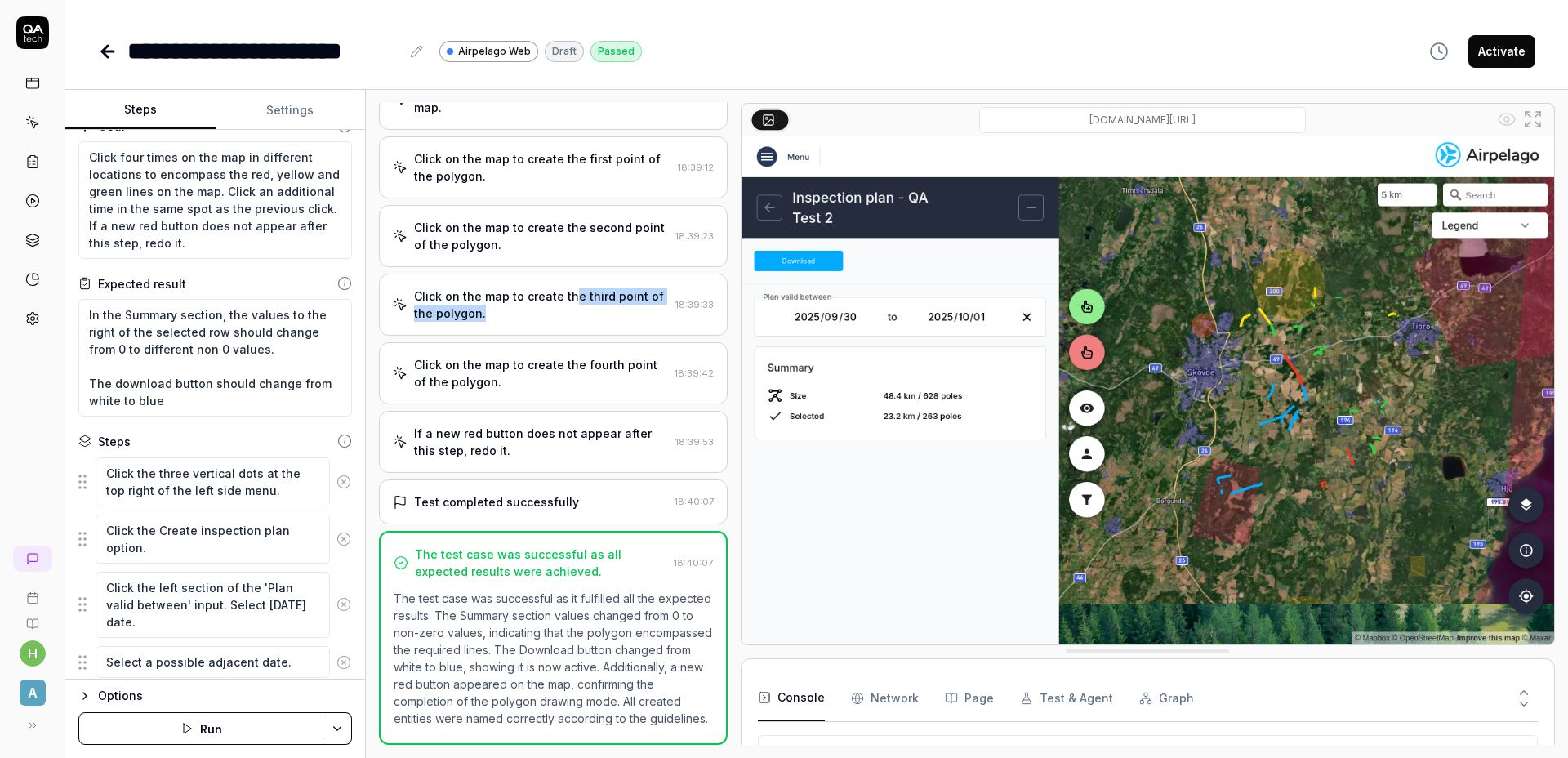
click at [569, 288] on div "Click on the map to create the third point of the polygon." at bounding box center [542, 305] width 255 height 35
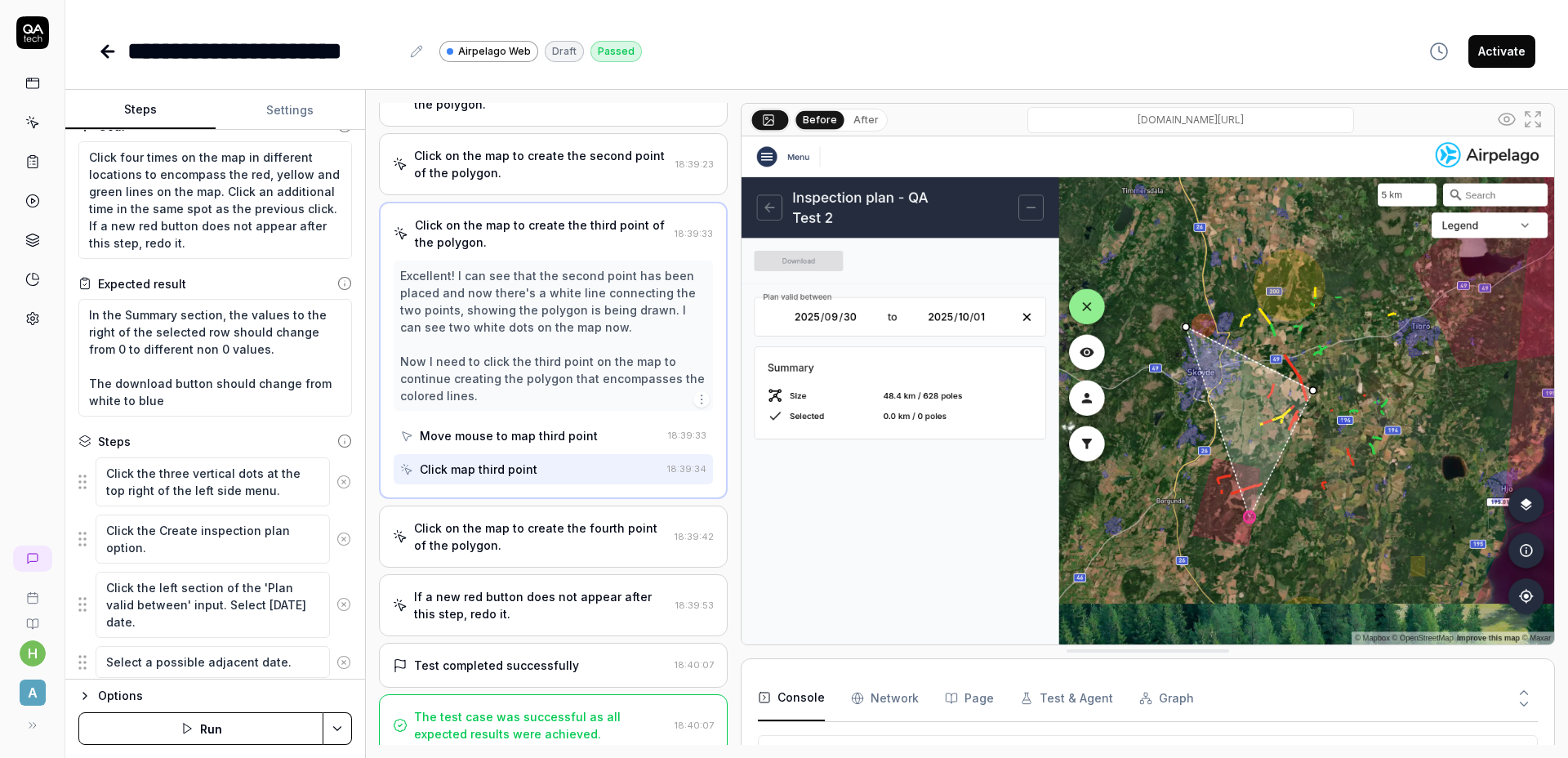
click at [583, 554] on div "Click on the map to create the fourth point of the polygon." at bounding box center [541, 537] width 254 height 35
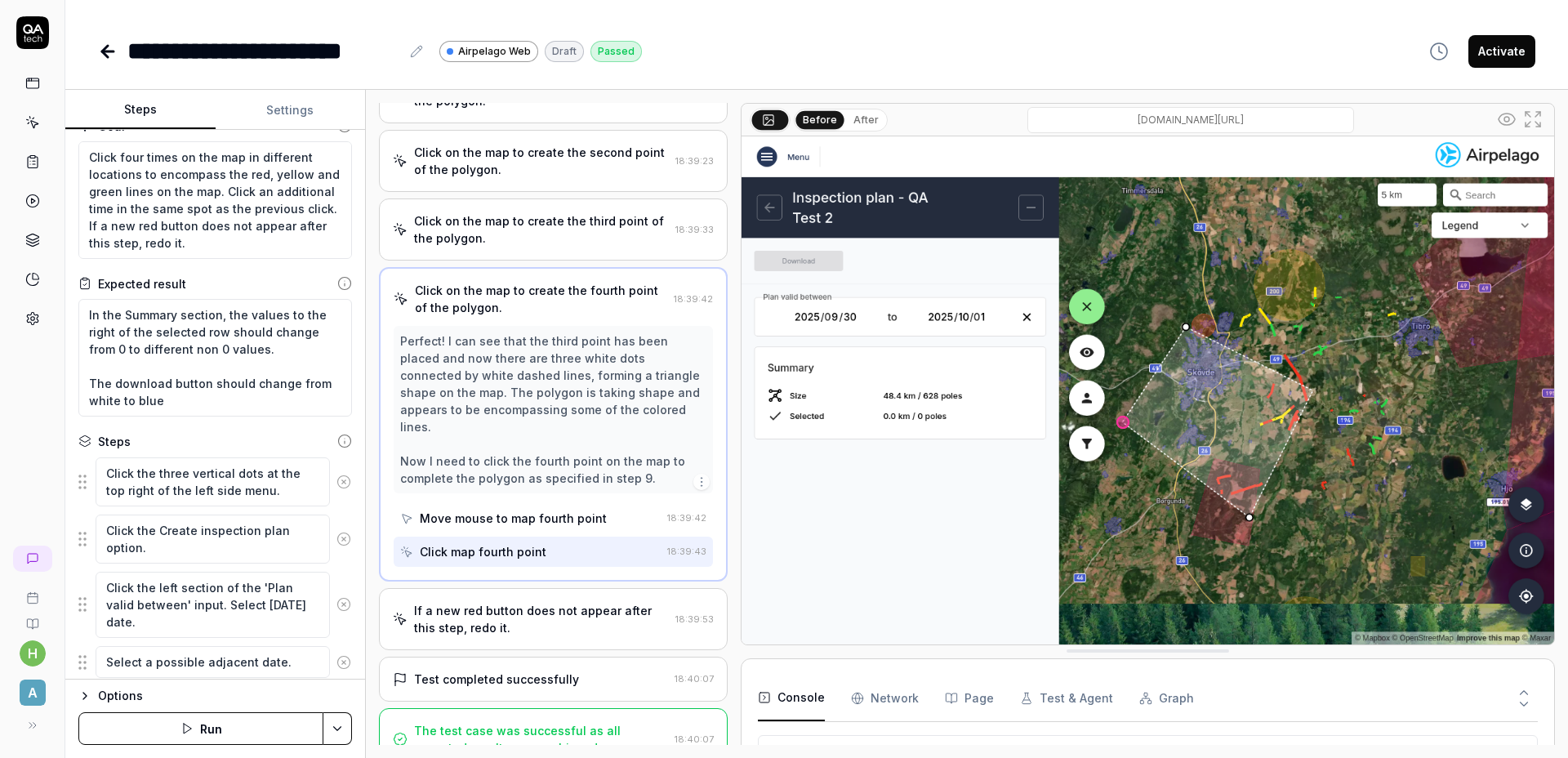
scroll to position [500, 0]
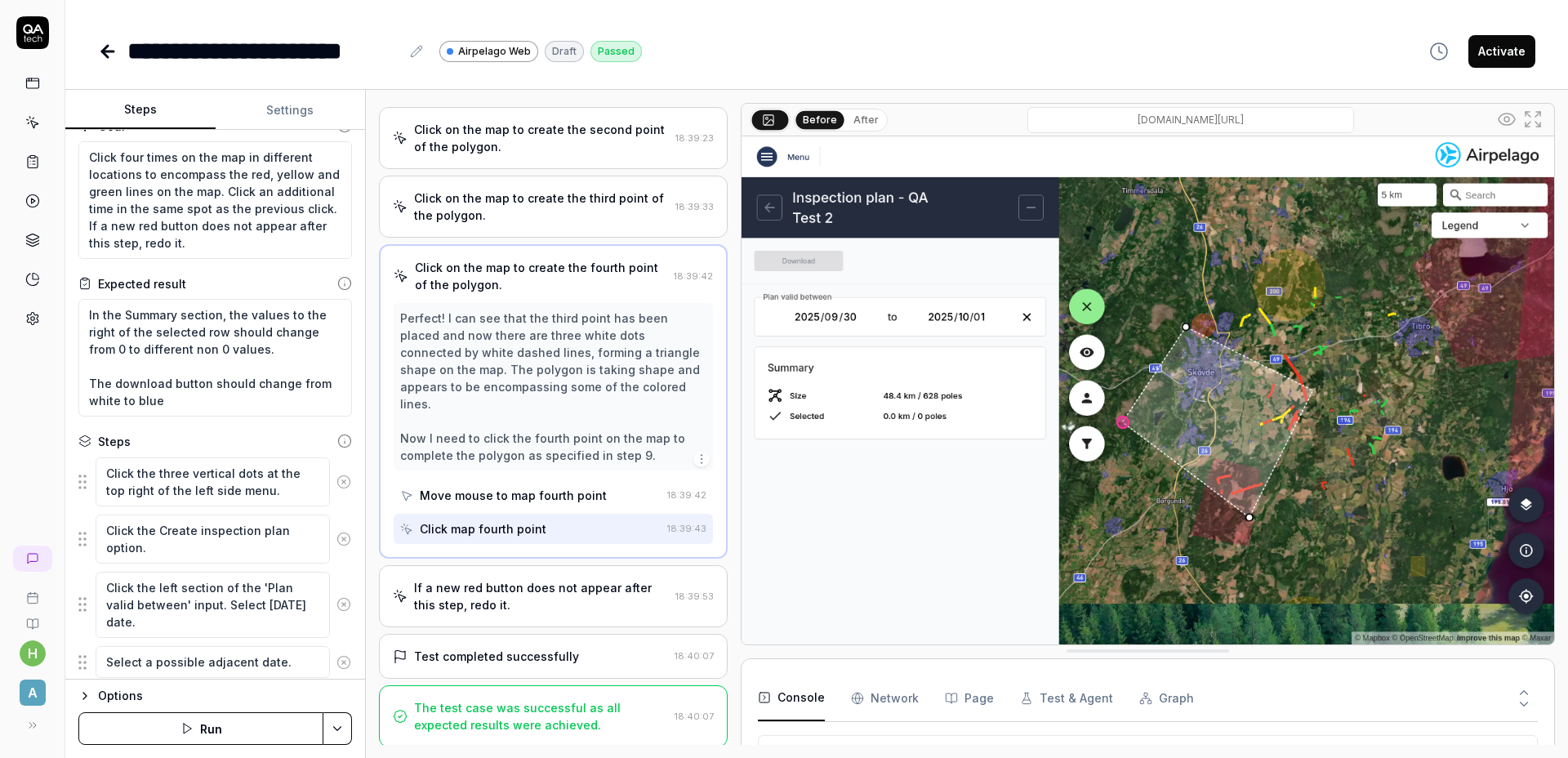
click at [572, 598] on div "If a new red button does not appear after this step, redo it." at bounding box center [542, 597] width 255 height 35
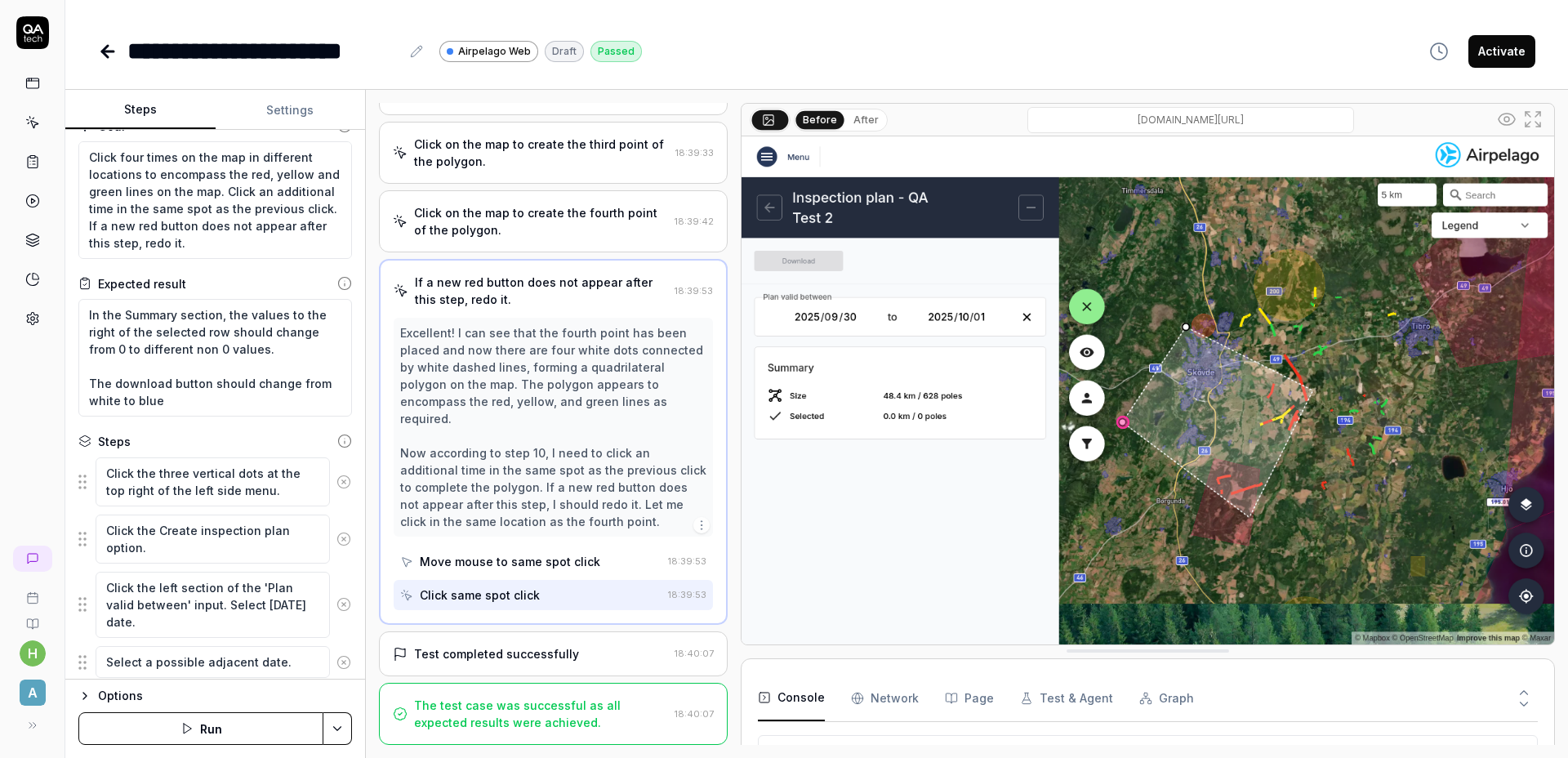
scroll to position [570, 0]
click at [564, 650] on div "Test completed successfully" at bounding box center [497, 654] width 165 height 17
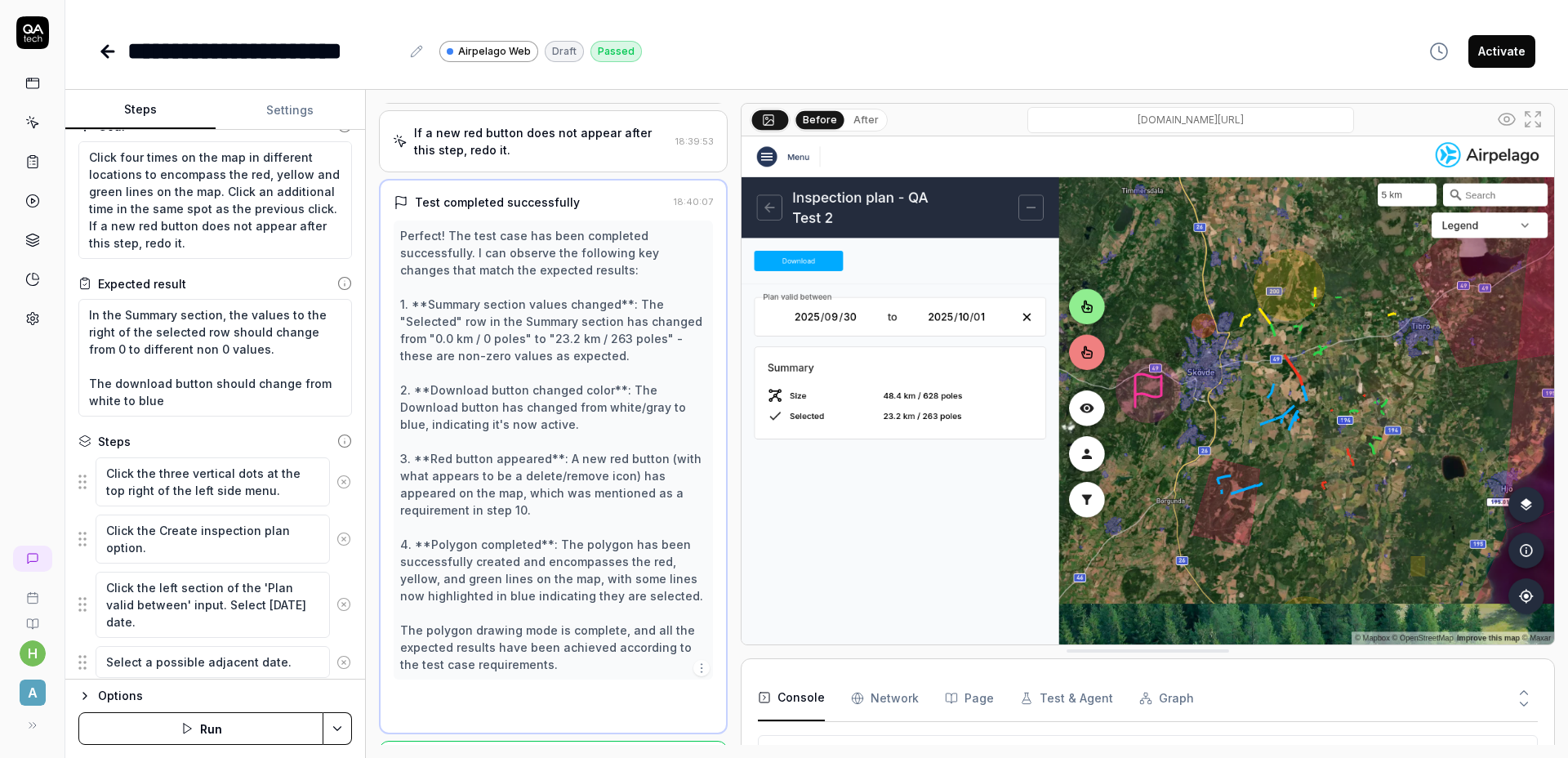
scroll to position [708, 0]
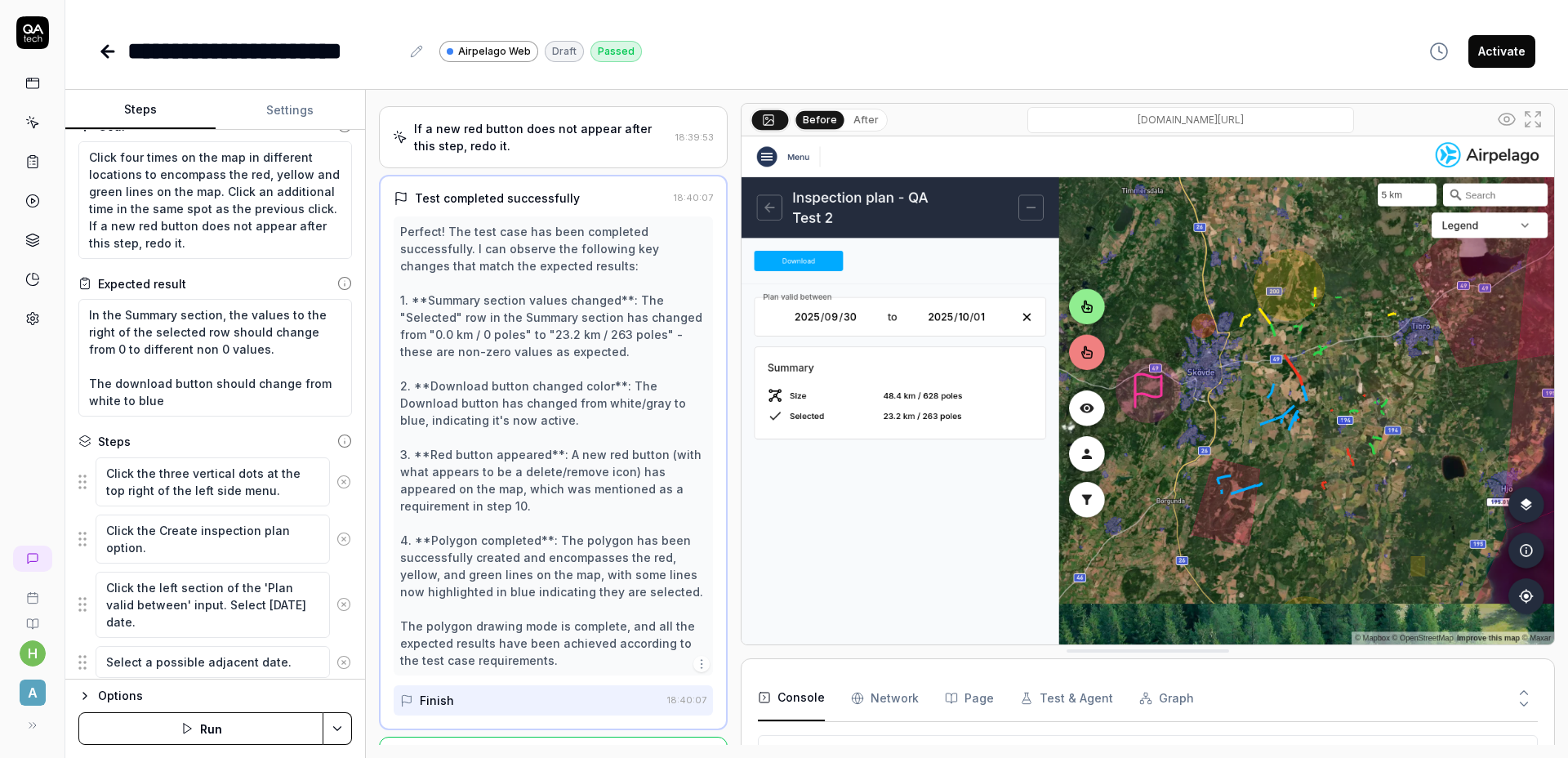
click at [577, 154] on div "If a new red button does not appear after this step, redo it." at bounding box center [542, 137] width 255 height 35
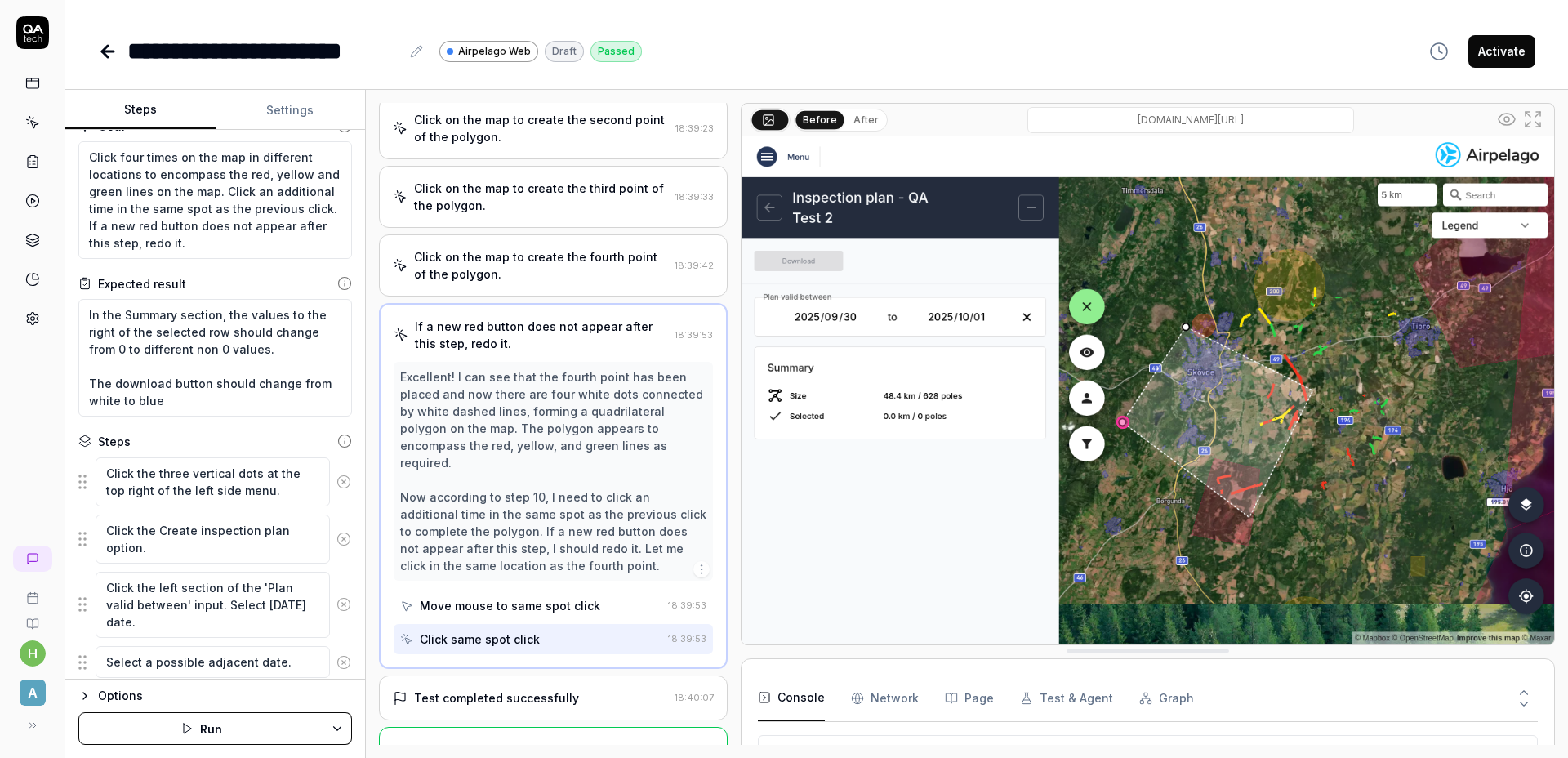
scroll to position [552, 0]
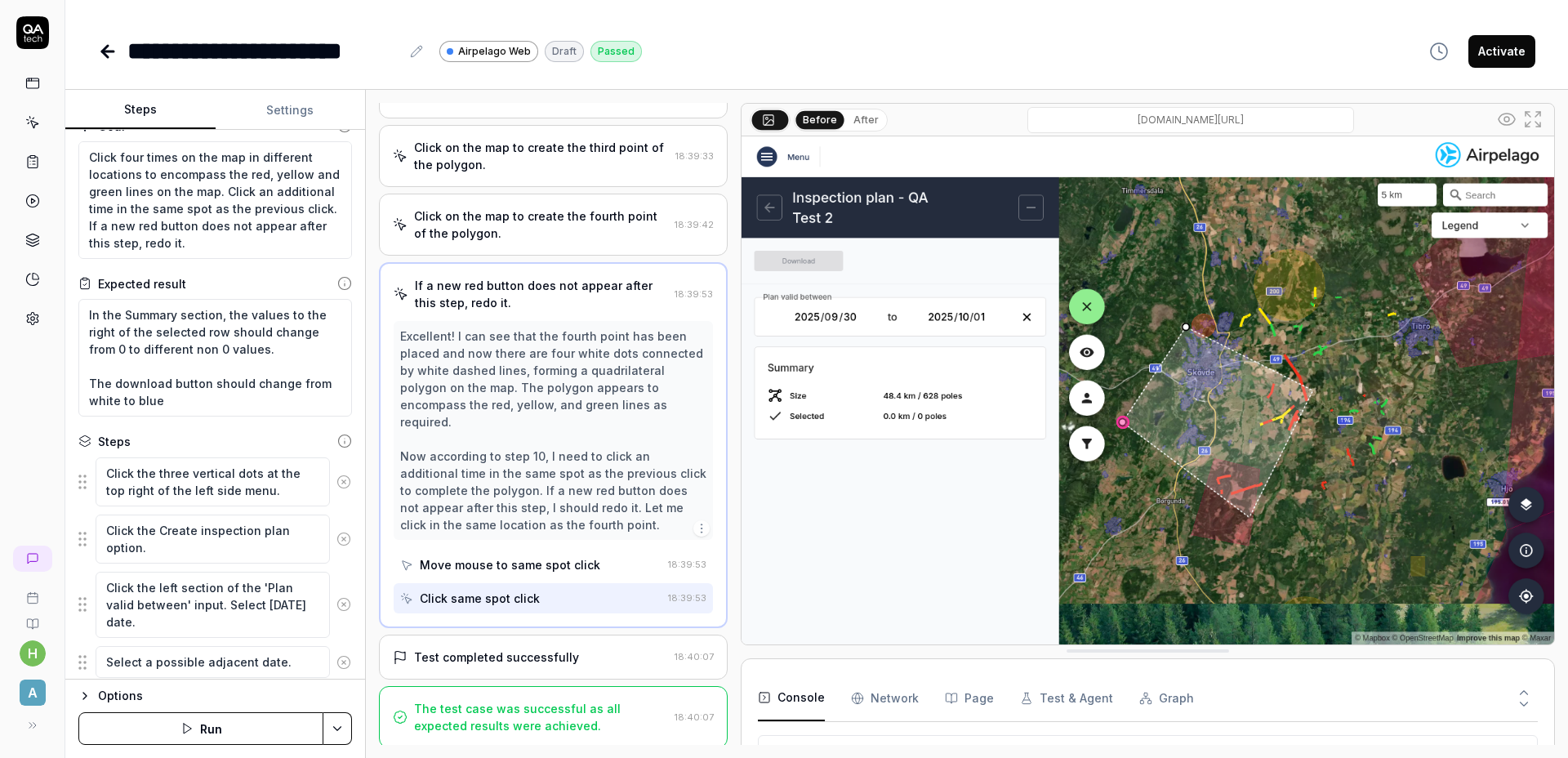
click at [1533, 55] on button "Activate" at bounding box center [1501, 52] width 67 height 33
type textarea "*"
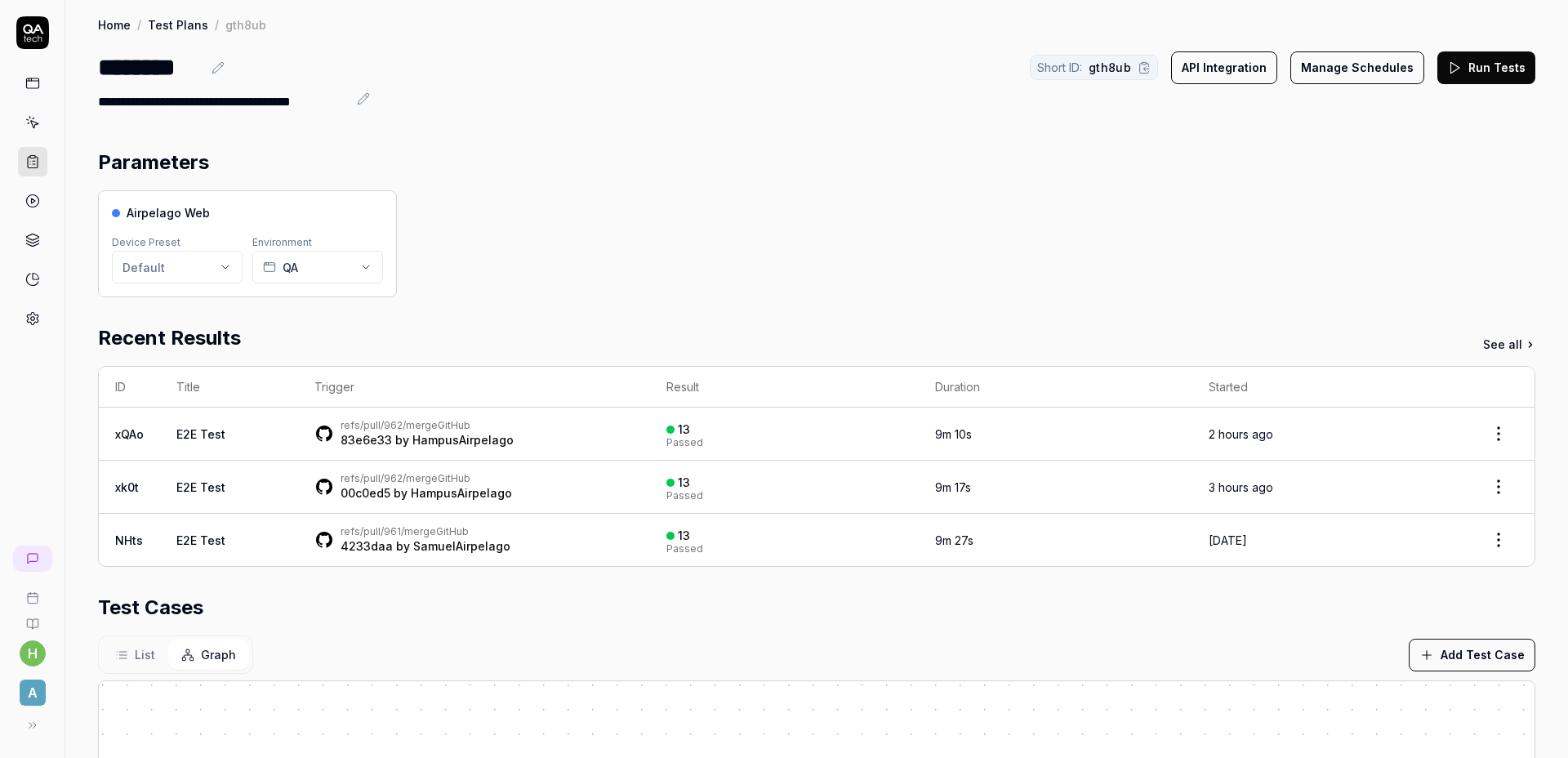
scroll to position [387, 0]
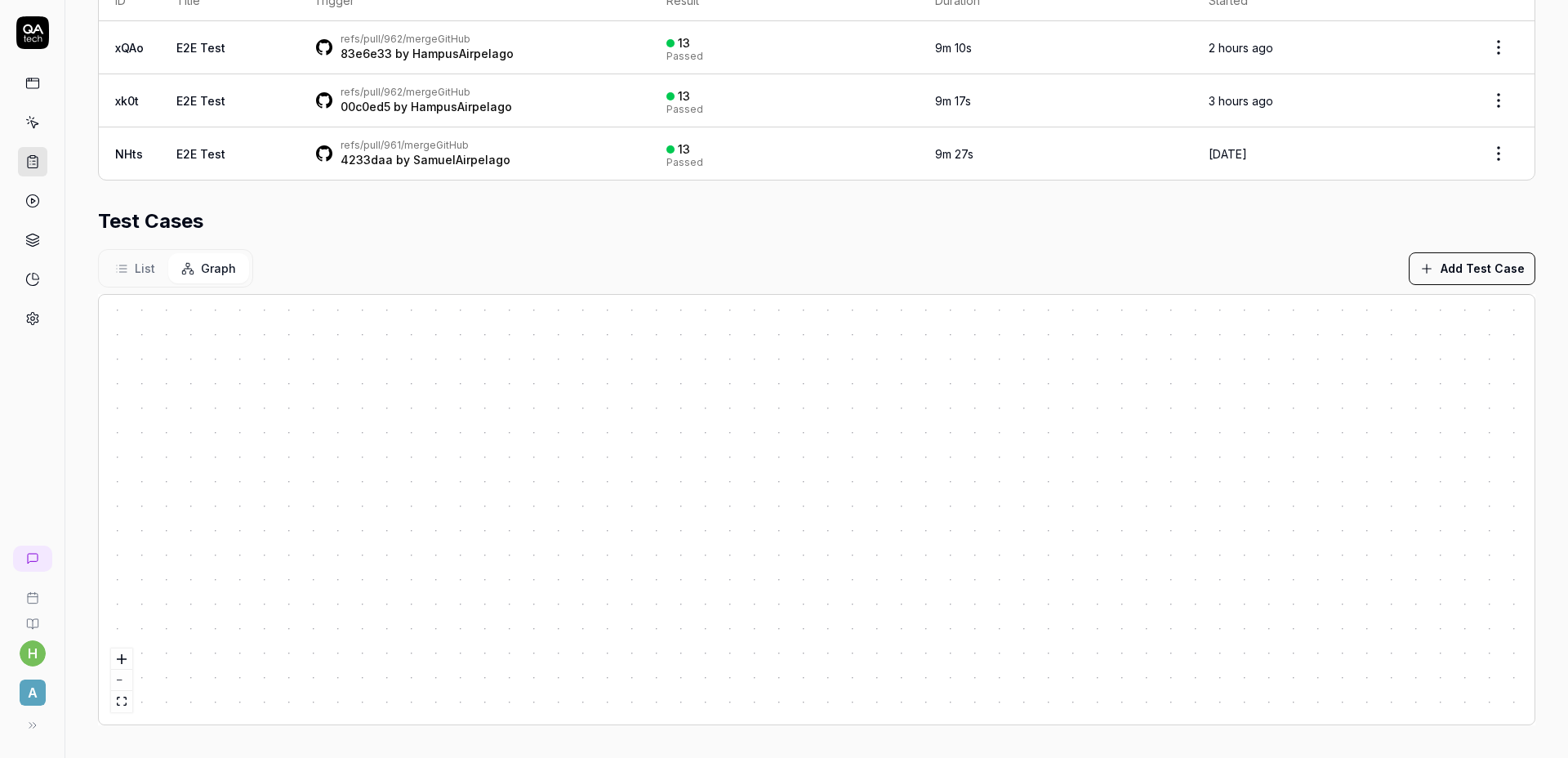
drag, startPoint x: 1122, startPoint y: 513, endPoint x: 751, endPoint y: 408, distance: 385.6
click at [751, 403] on div at bounding box center [817, 509] width 1435 height 429
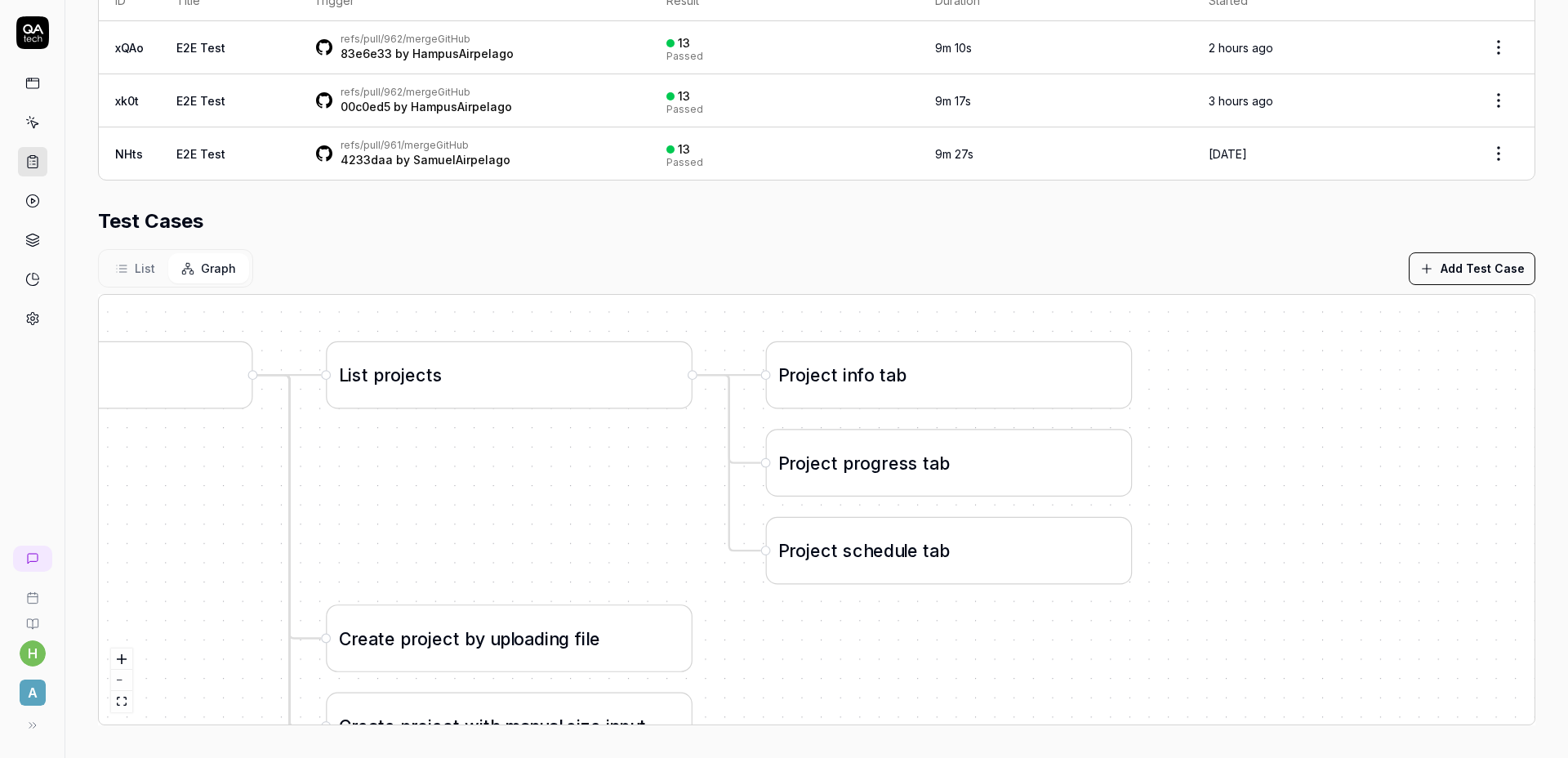
drag, startPoint x: 1442, startPoint y: 405, endPoint x: 1309, endPoint y: 486, distance: 155.7
click at [1352, 485] on div "C r e a t e p r o j e c t b y u p l o a d i n g f i l e L o g i n a s a d m i n…" at bounding box center [817, 509] width 1435 height 429
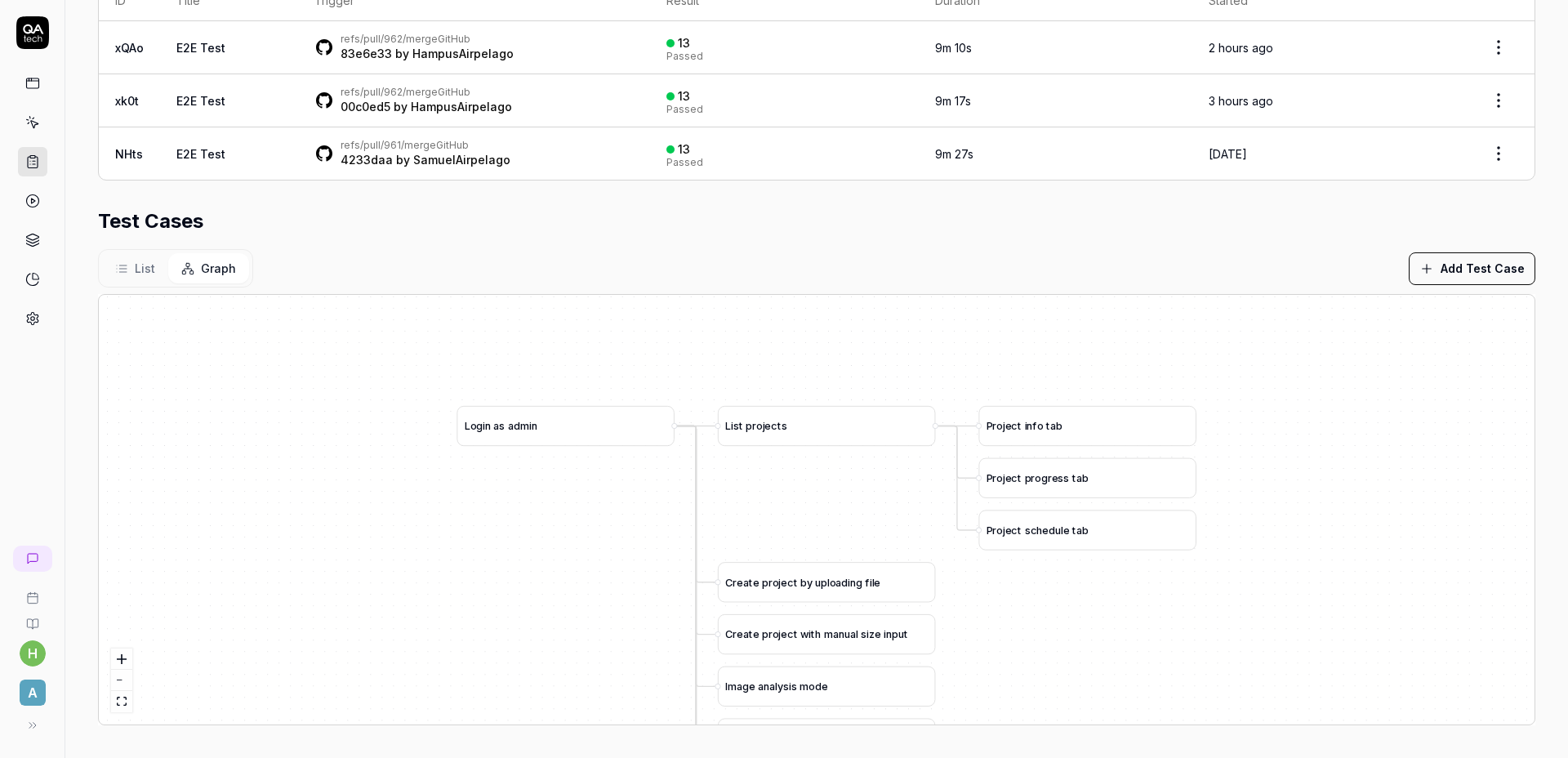
click at [1470, 284] on button "Add Test Case" at bounding box center [1472, 269] width 127 height 33
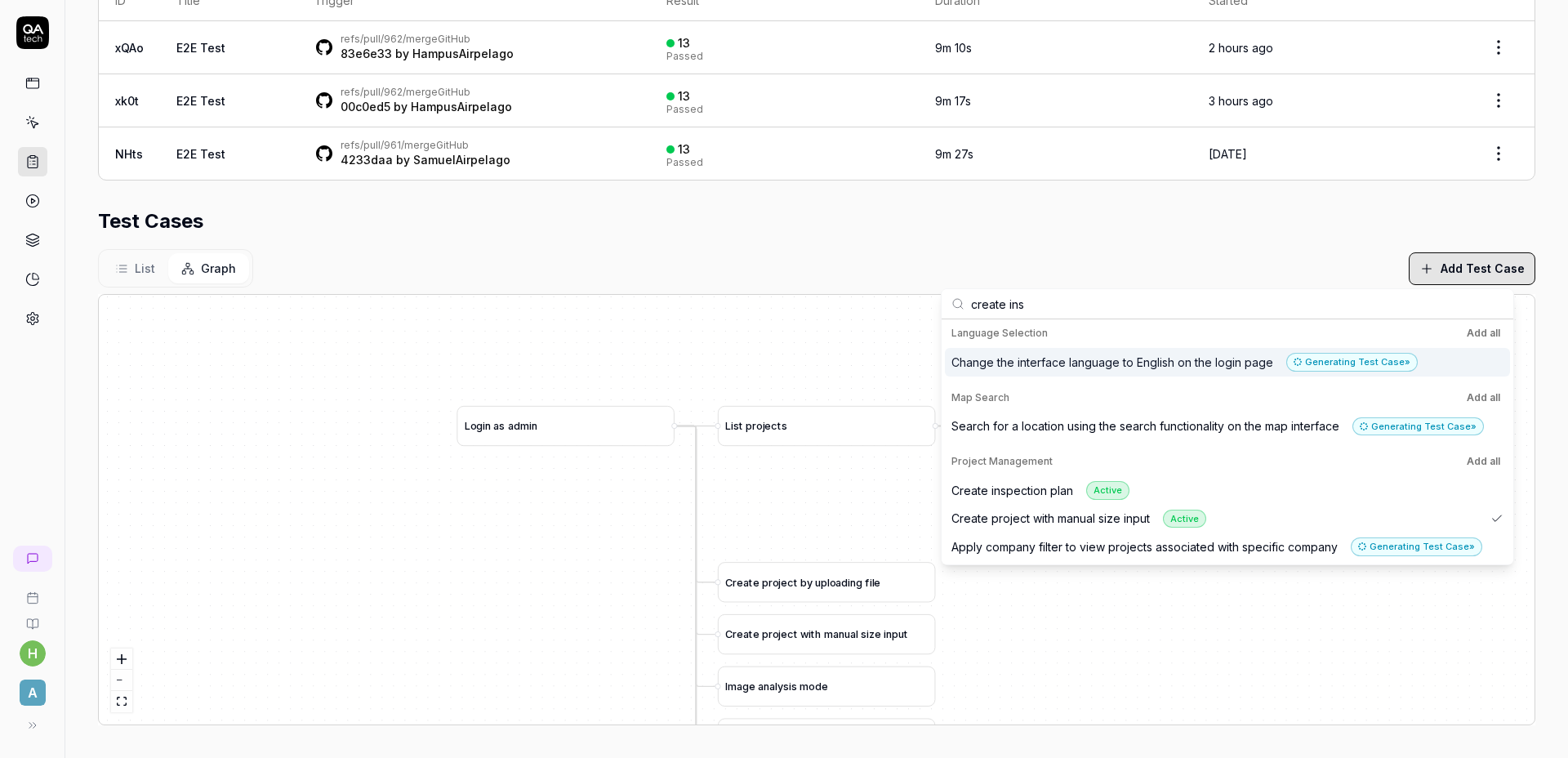
scroll to position [4, 0]
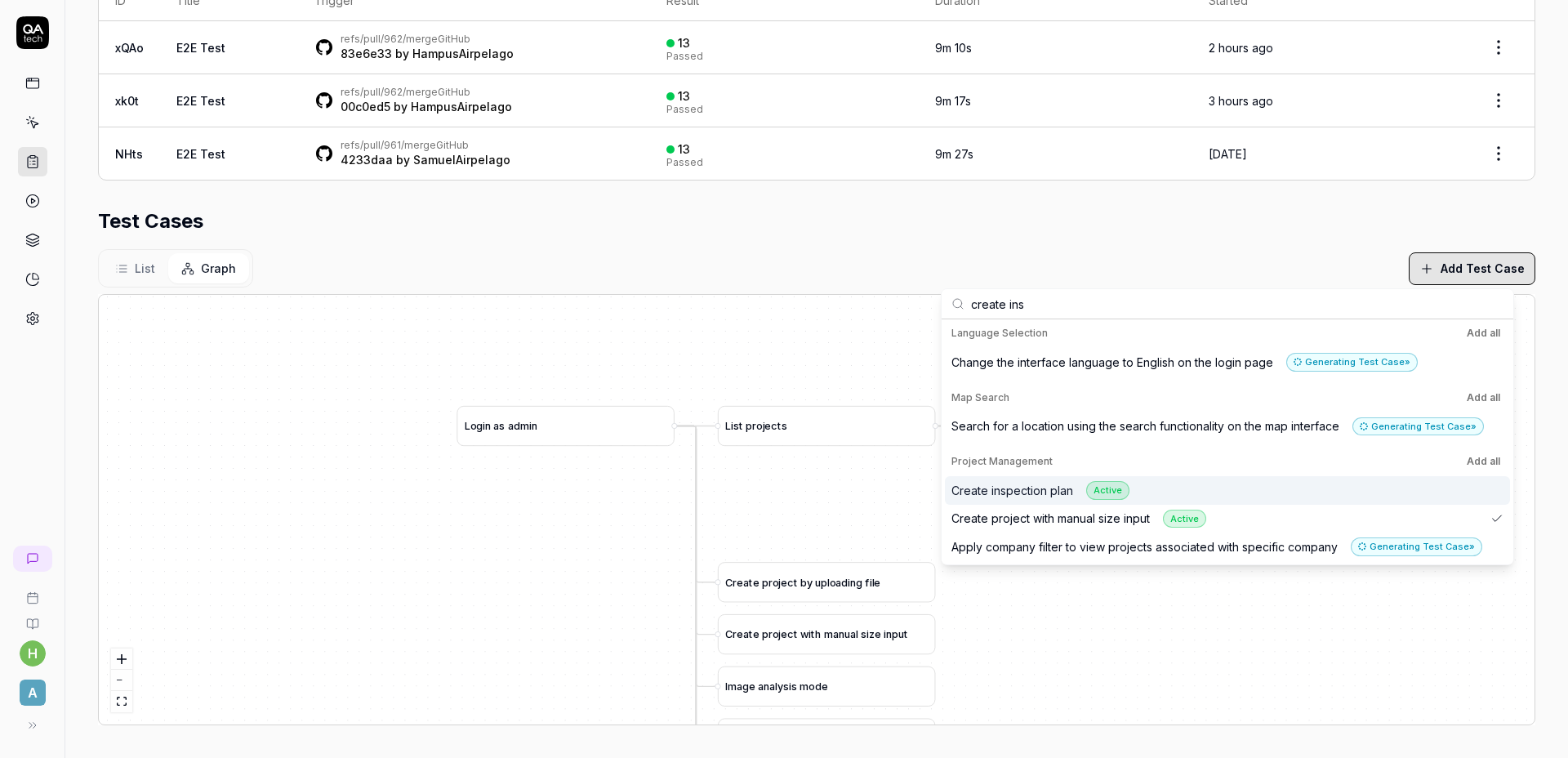
click at [1208, 492] on div "Create inspection plan Active" at bounding box center [1227, 490] width 565 height 29
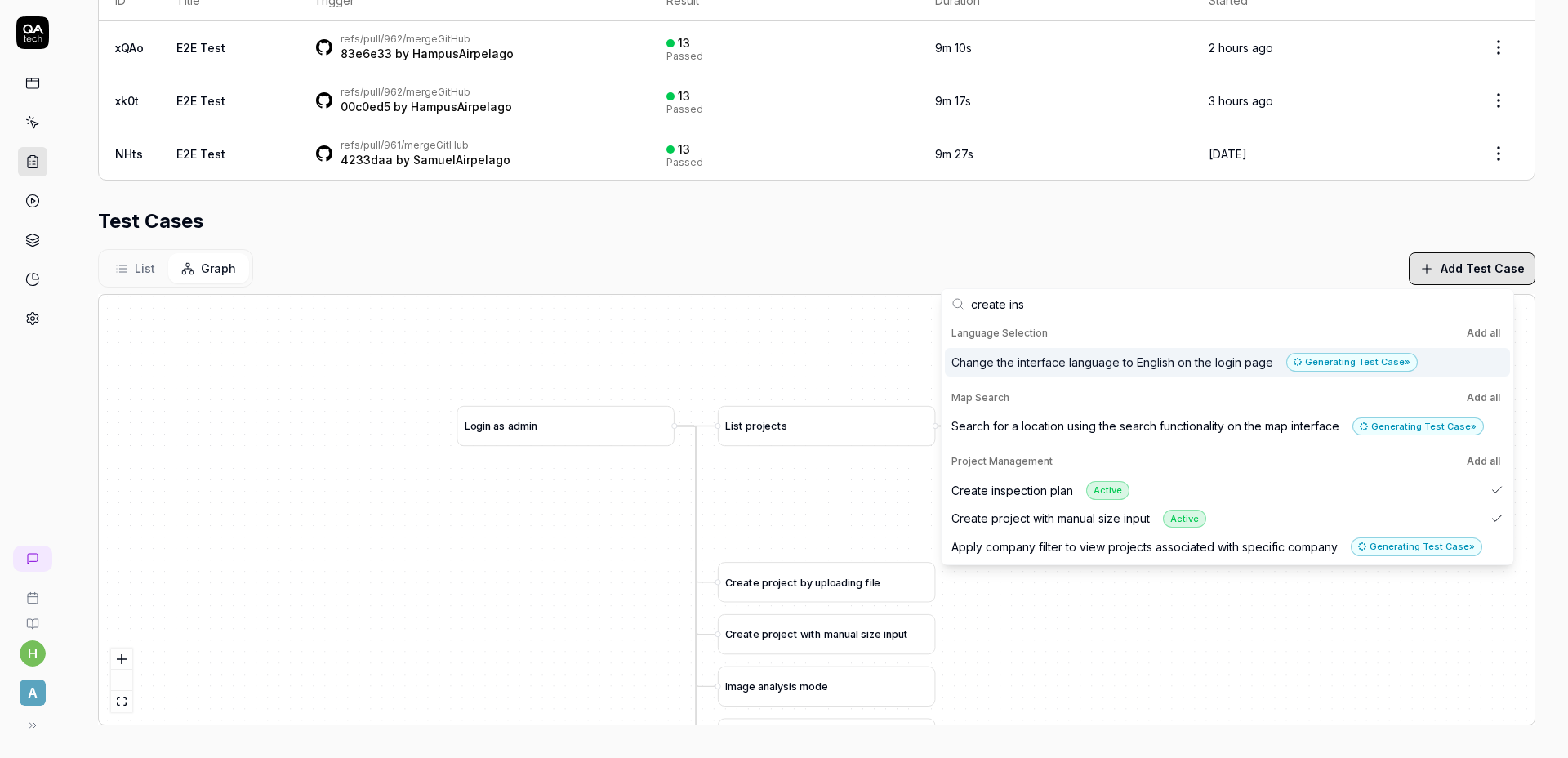
click at [1093, 316] on input "create ins" at bounding box center [1237, 304] width 532 height 29
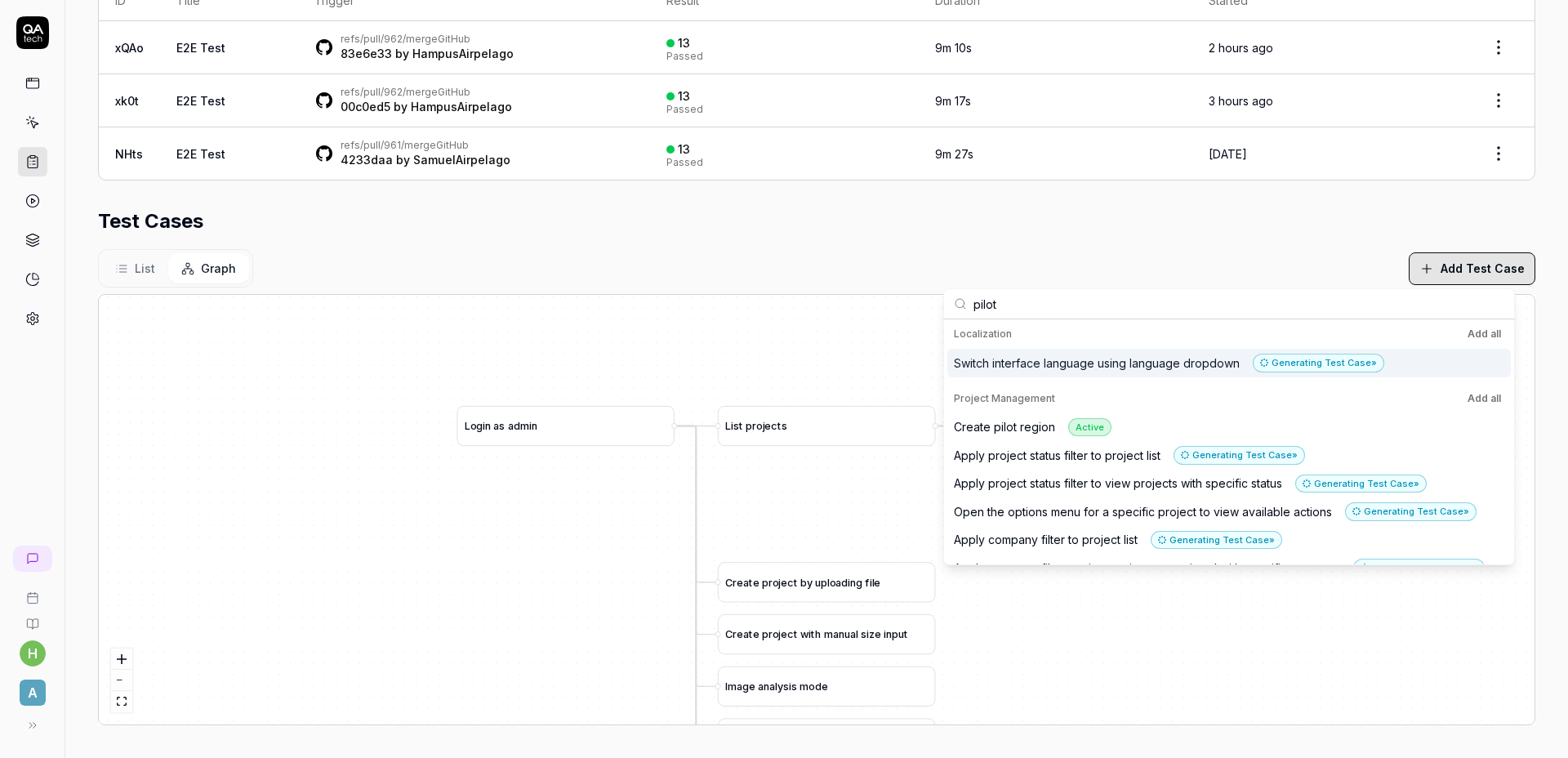
scroll to position [0, 0]
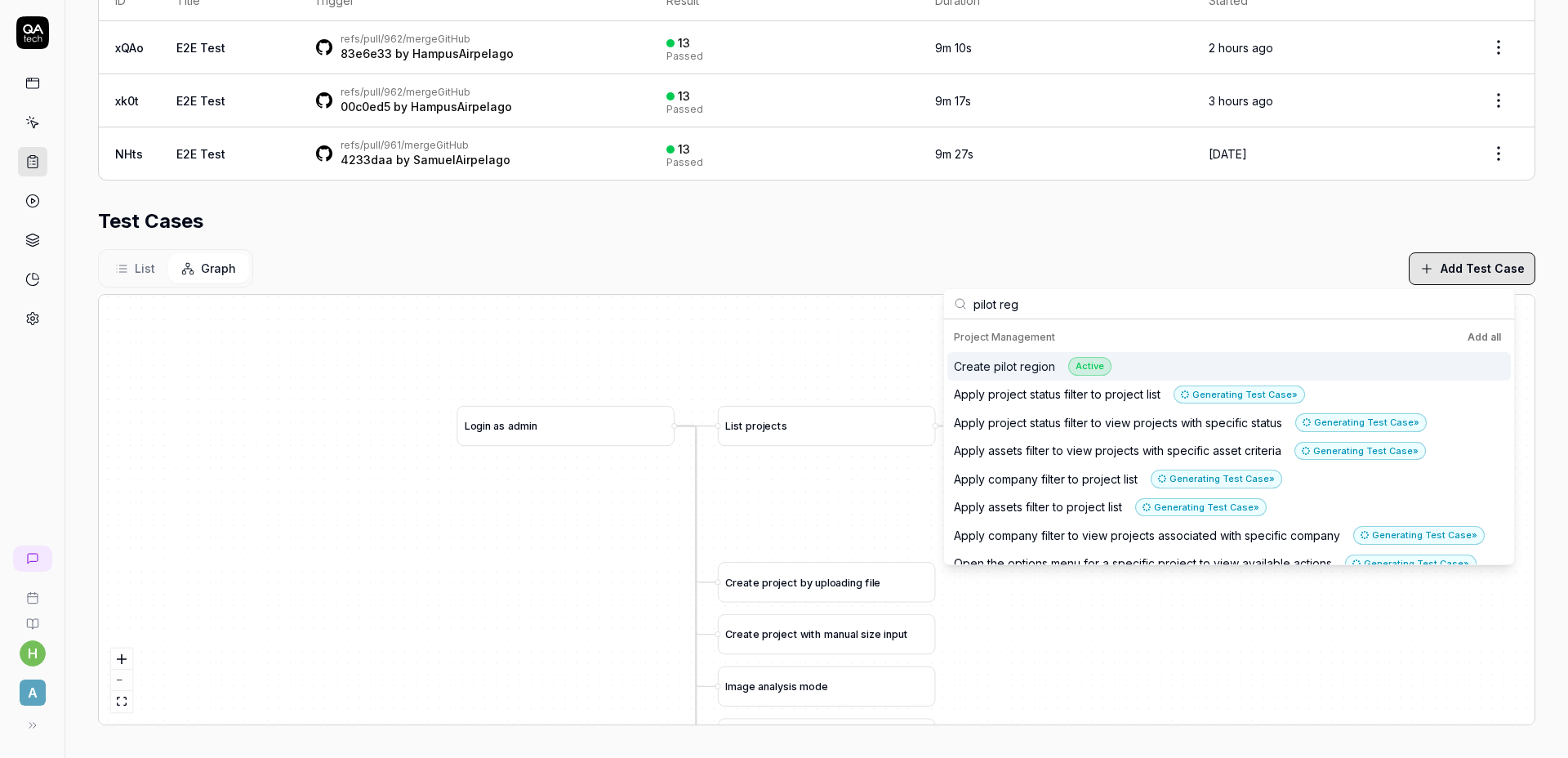
click at [1071, 358] on div "Active" at bounding box center [1090, 367] width 43 height 19
click at [1115, 311] on input "pilot reg" at bounding box center [1239, 304] width 530 height 29
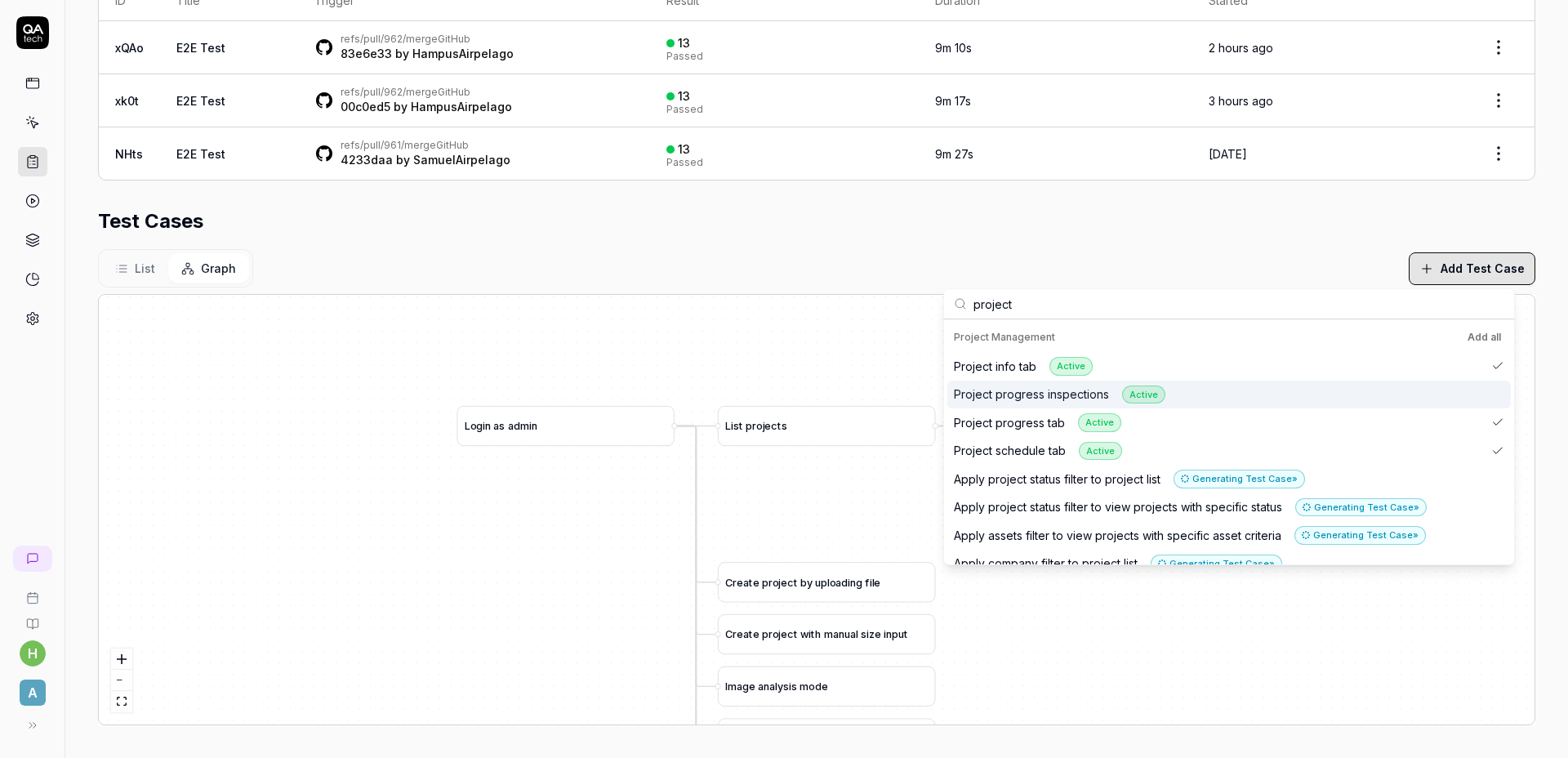
type input "project"
click at [1231, 391] on div "Project progress inspections Active" at bounding box center [1229, 395] width 563 height 29
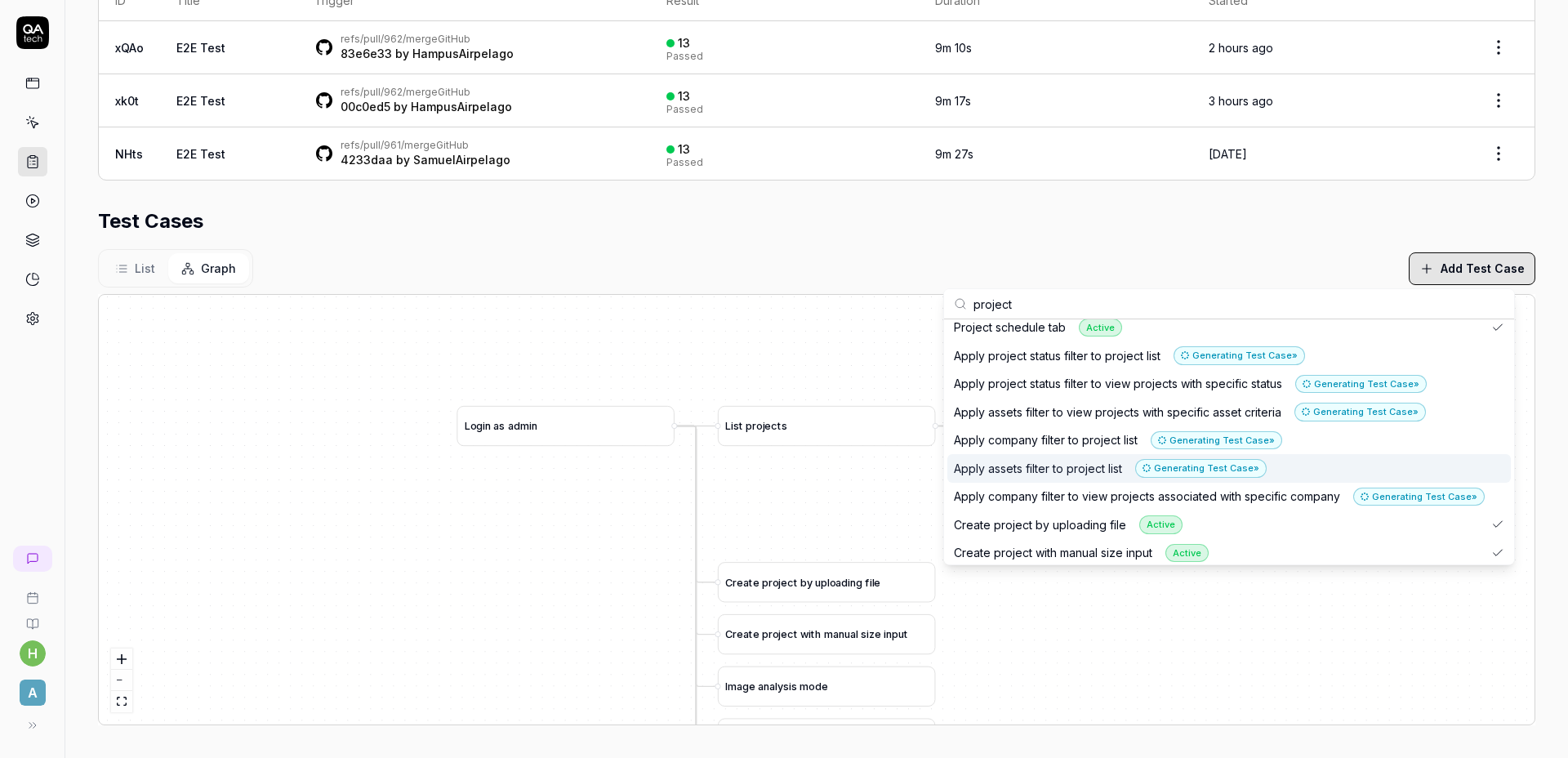
scroll to position [5, 0]
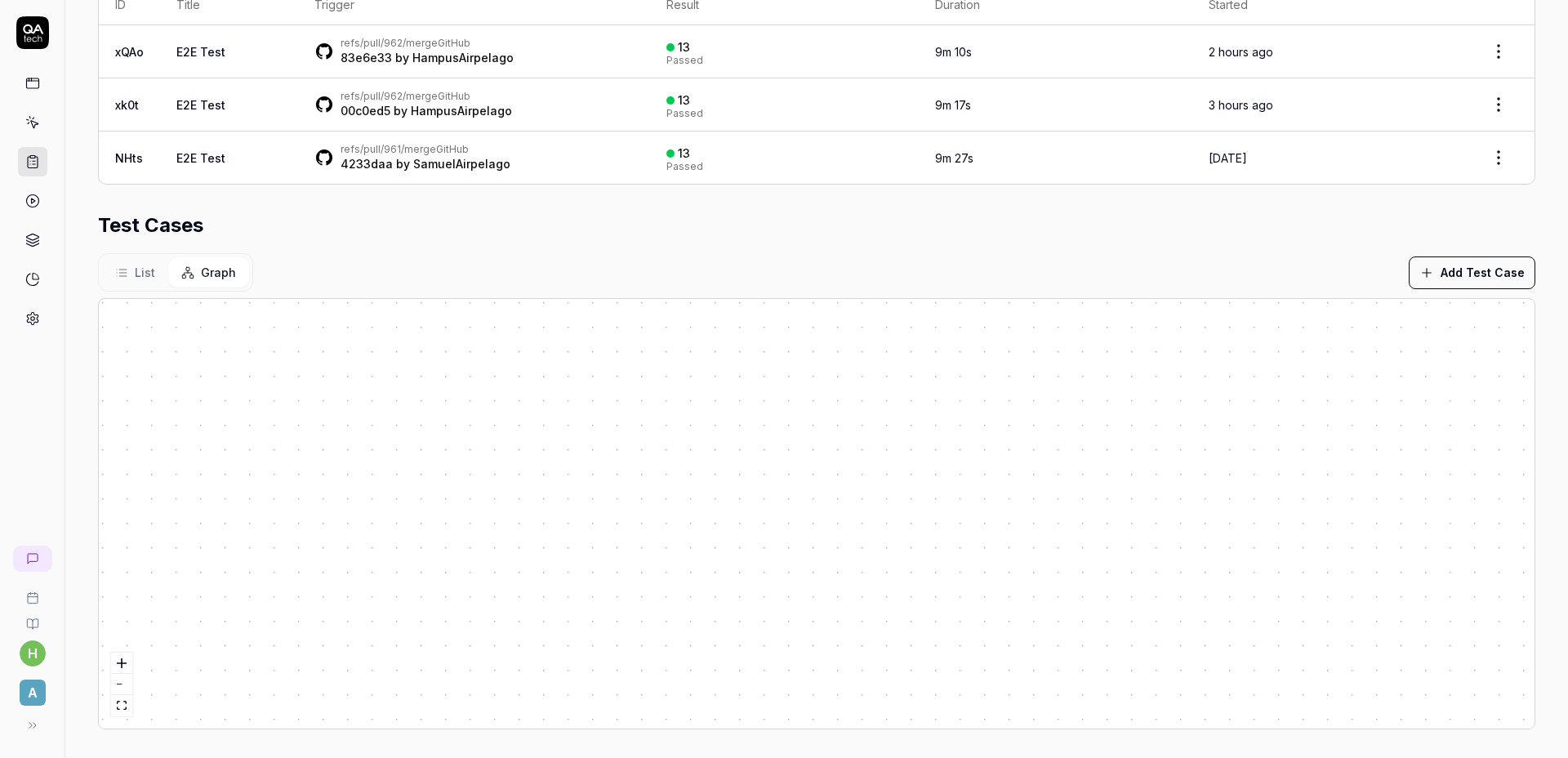
scroll to position [387, 0]
click at [752, 219] on div "Test Cases" at bounding box center [817, 221] width 1437 height 29
drag, startPoint x: 881, startPoint y: 240, endPoint x: 916, endPoint y: 239, distance: 35.0
click at [882, 240] on section "Test Cases List Graph Add Test Case Press enter or space to select a node. You …" at bounding box center [817, 466] width 1437 height 519
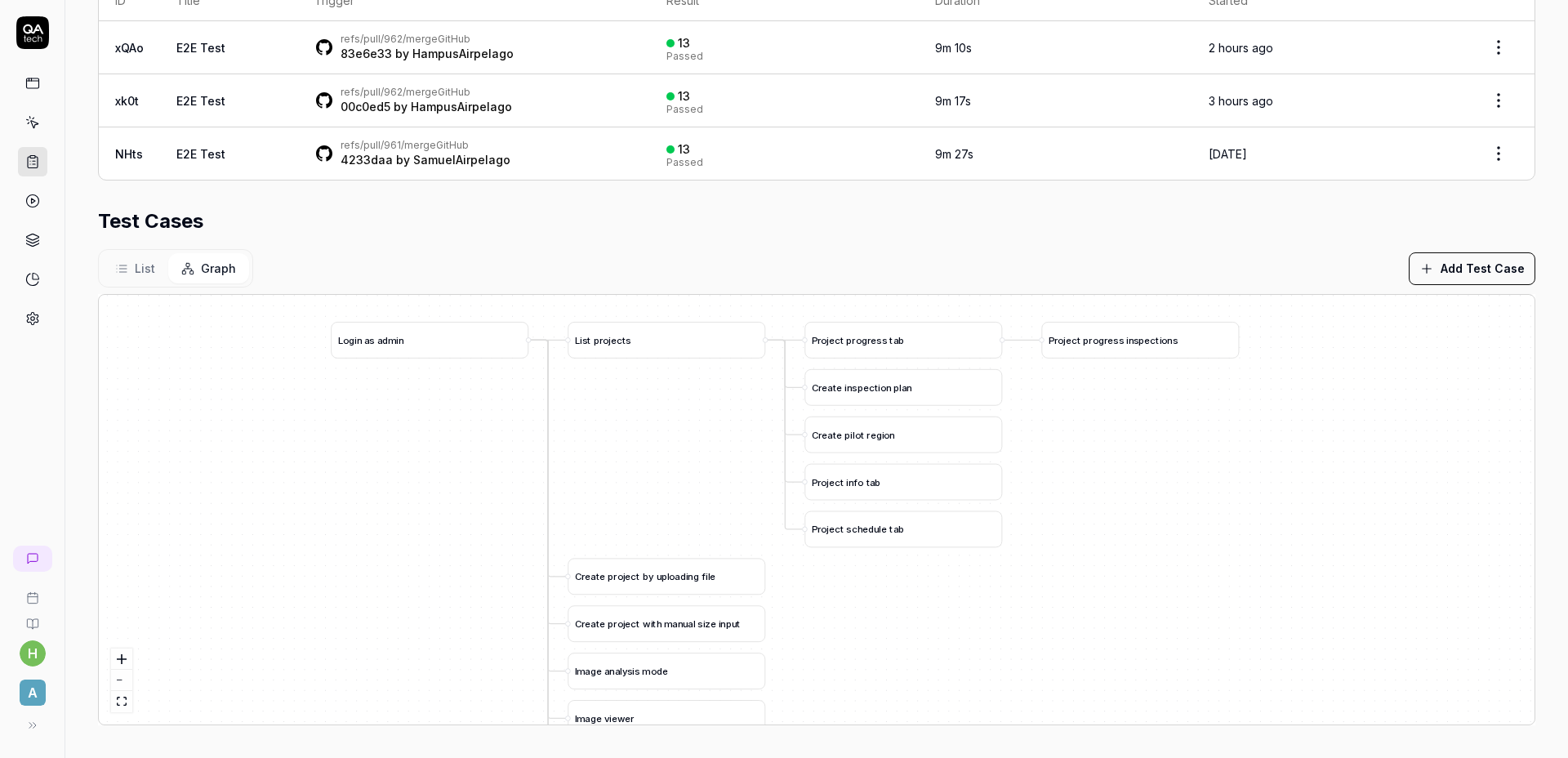
drag, startPoint x: 960, startPoint y: 528, endPoint x: 719, endPoint y: 432, distance: 259.4
click at [719, 432] on div "C r e a t e i n s p e c t i o n p l a n L i s t p r o j e c t s L o g i n a s a…" at bounding box center [817, 509] width 1435 height 429
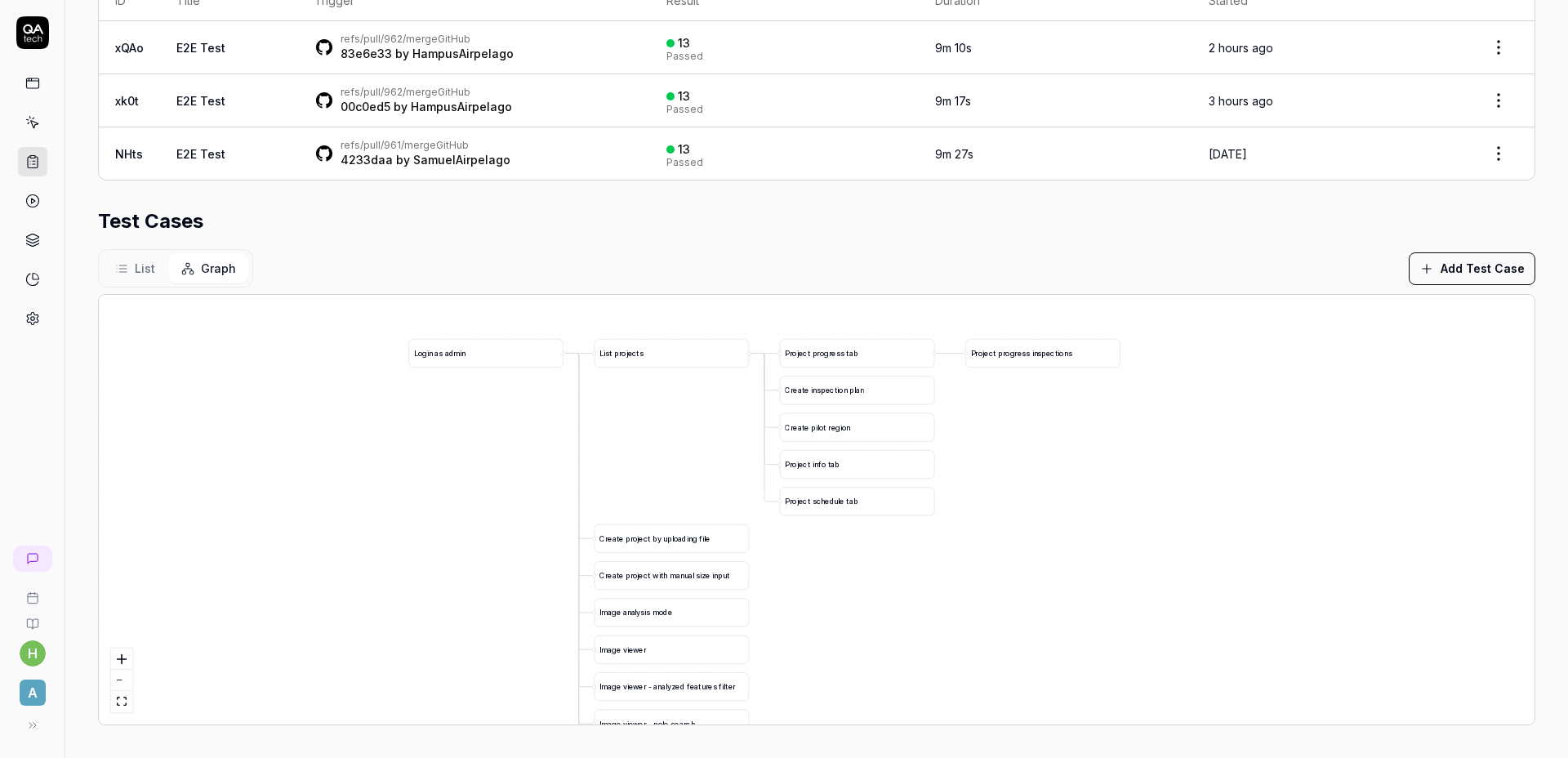
drag, startPoint x: 1106, startPoint y: 546, endPoint x: 1014, endPoint y: 526, distance: 94.1
click at [1014, 526] on div "C r e a t e i n s p e c t i o n p l a n L i s t p r o j e c t s L o g i n a s a…" at bounding box center [817, 509] width 1435 height 429
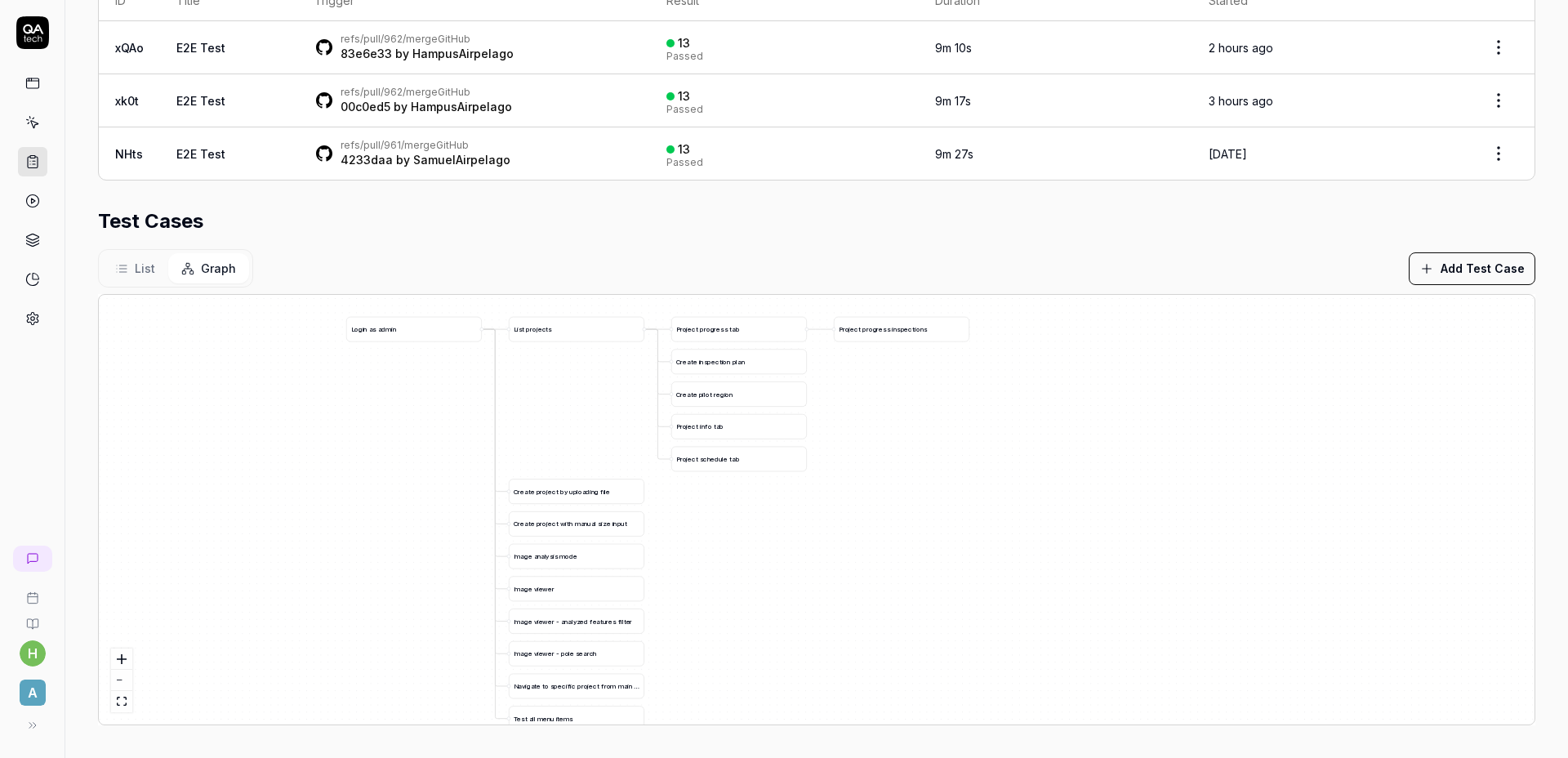
drag, startPoint x: 1065, startPoint y: 526, endPoint x: 984, endPoint y: 499, distance: 85.4
click at [984, 499] on div "C r e a t e i n s p e c t i o n p l a n L i s t p r o j e c t s L o g i n a s a…" at bounding box center [817, 509] width 1435 height 429
click at [851, 265] on div "List Graph Add Test Case" at bounding box center [817, 268] width 1437 height 38
click at [501, 205] on div "Parameters Airpelago Web Device Preset Default Environment QA Recent Results Se…" at bounding box center [817, 244] width 1437 height 964
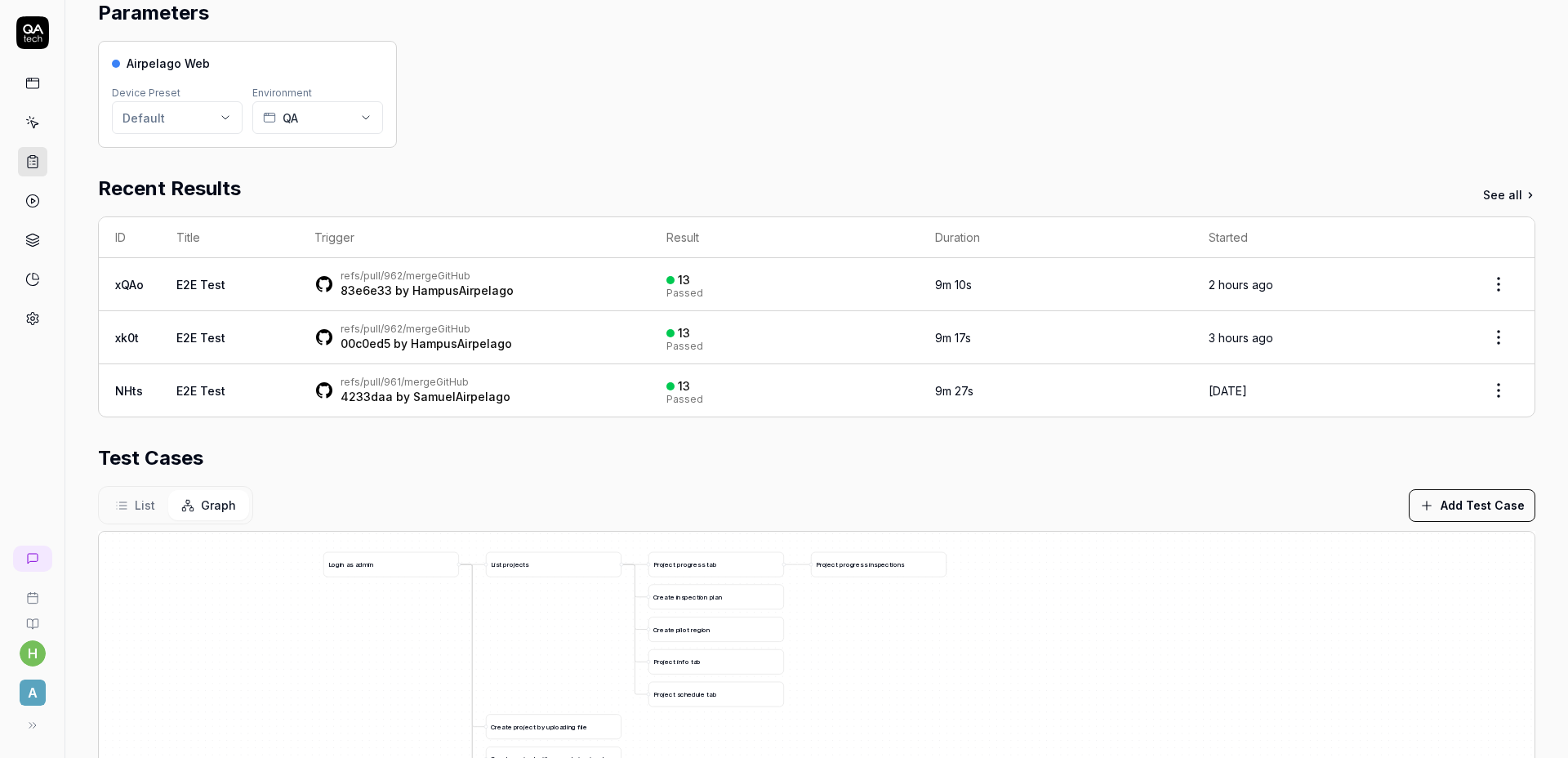
scroll to position [0, 0]
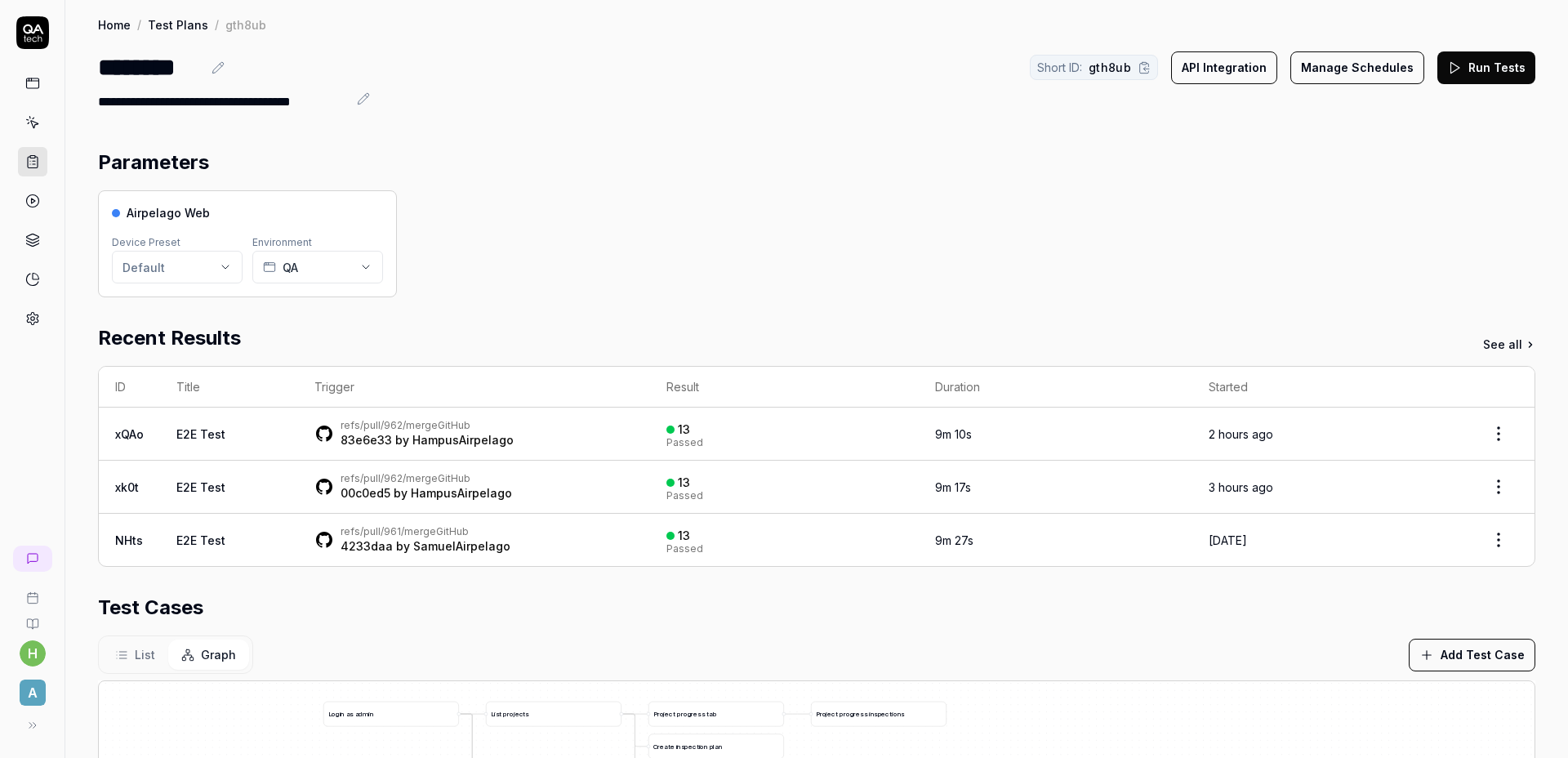
click at [476, 204] on div "Airpelago Web Device Preset Default Environment QA" at bounding box center [817, 243] width 1437 height 107
click at [493, 173] on div "Parameters" at bounding box center [817, 162] width 1437 height 29
click at [700, 194] on div "Airpelago Web Device Preset Default Environment QA" at bounding box center [817, 243] width 1437 height 107
click at [784, 160] on div "Parameters" at bounding box center [817, 162] width 1437 height 29
click at [1203, 219] on div "Airpelago Web Device Preset Default Environment QA" at bounding box center [817, 243] width 1437 height 107
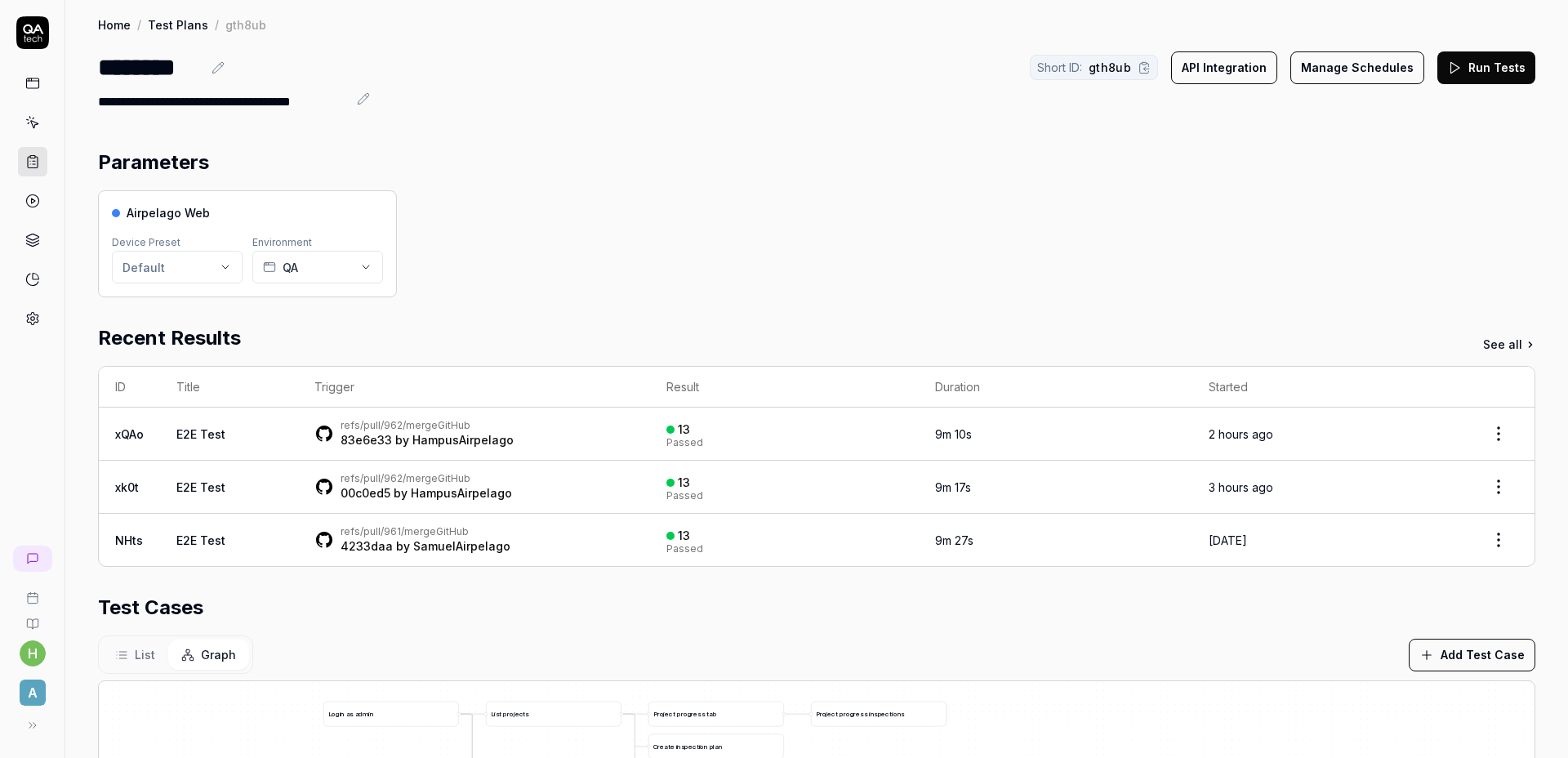
click at [1485, 76] on button "Run Tests" at bounding box center [1486, 68] width 98 height 33
click at [766, 183] on section "Parameters Airpelago Web Device Preset Default Environment QA" at bounding box center [817, 222] width 1437 height 149
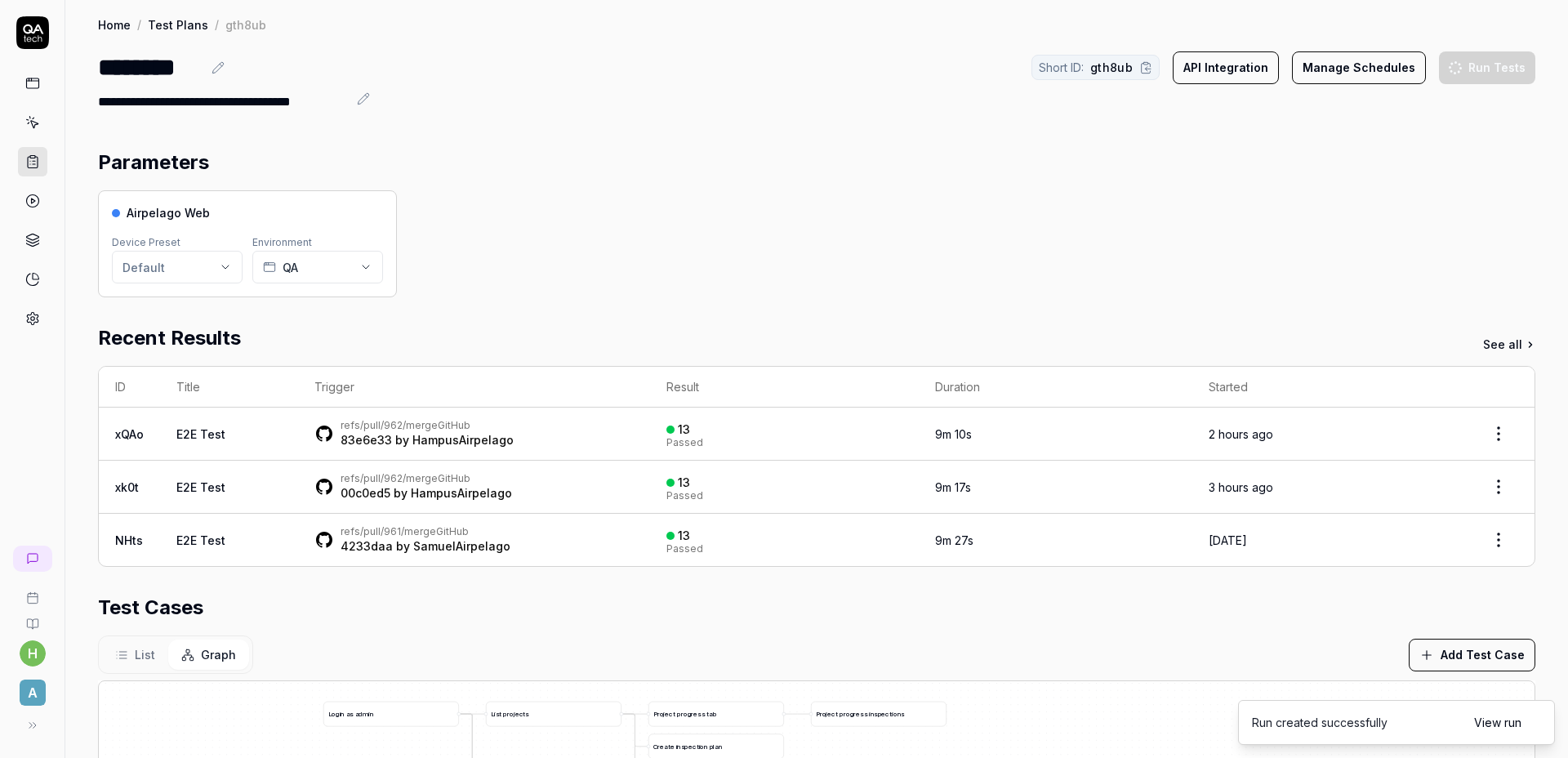
click at [767, 172] on div "Parameters" at bounding box center [817, 162] width 1437 height 29
